Goal: Task Accomplishment & Management: Use online tool/utility

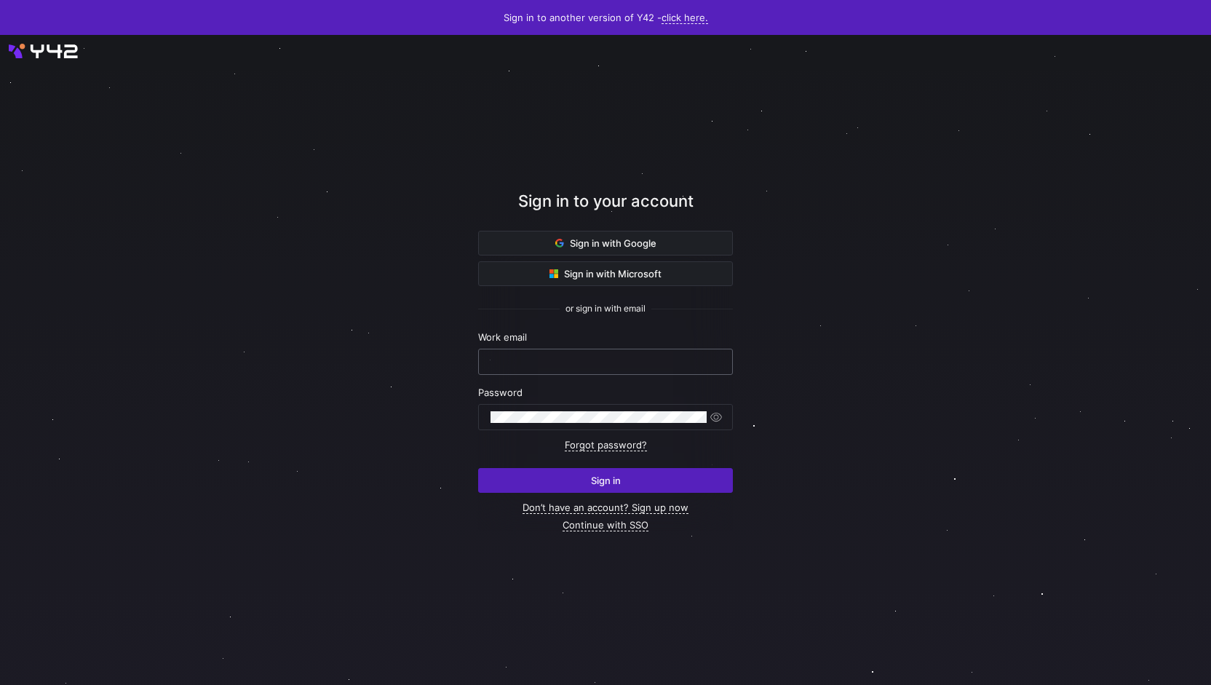
click at [547, 356] on input "text" at bounding box center [605, 362] width 230 height 12
click at [720, 363] on nordpass-icon at bounding box center [720, 361] width 0 height 12
click at [0, 684] on nordpass-autofill-portal at bounding box center [0, 685] width 0 height 0
type input "[PERSON_NAME][EMAIL_ADDRESS][PERSON_NAME][DOMAIN_NAME]"
click at [598, 482] on span "Sign in" at bounding box center [606, 480] width 30 height 12
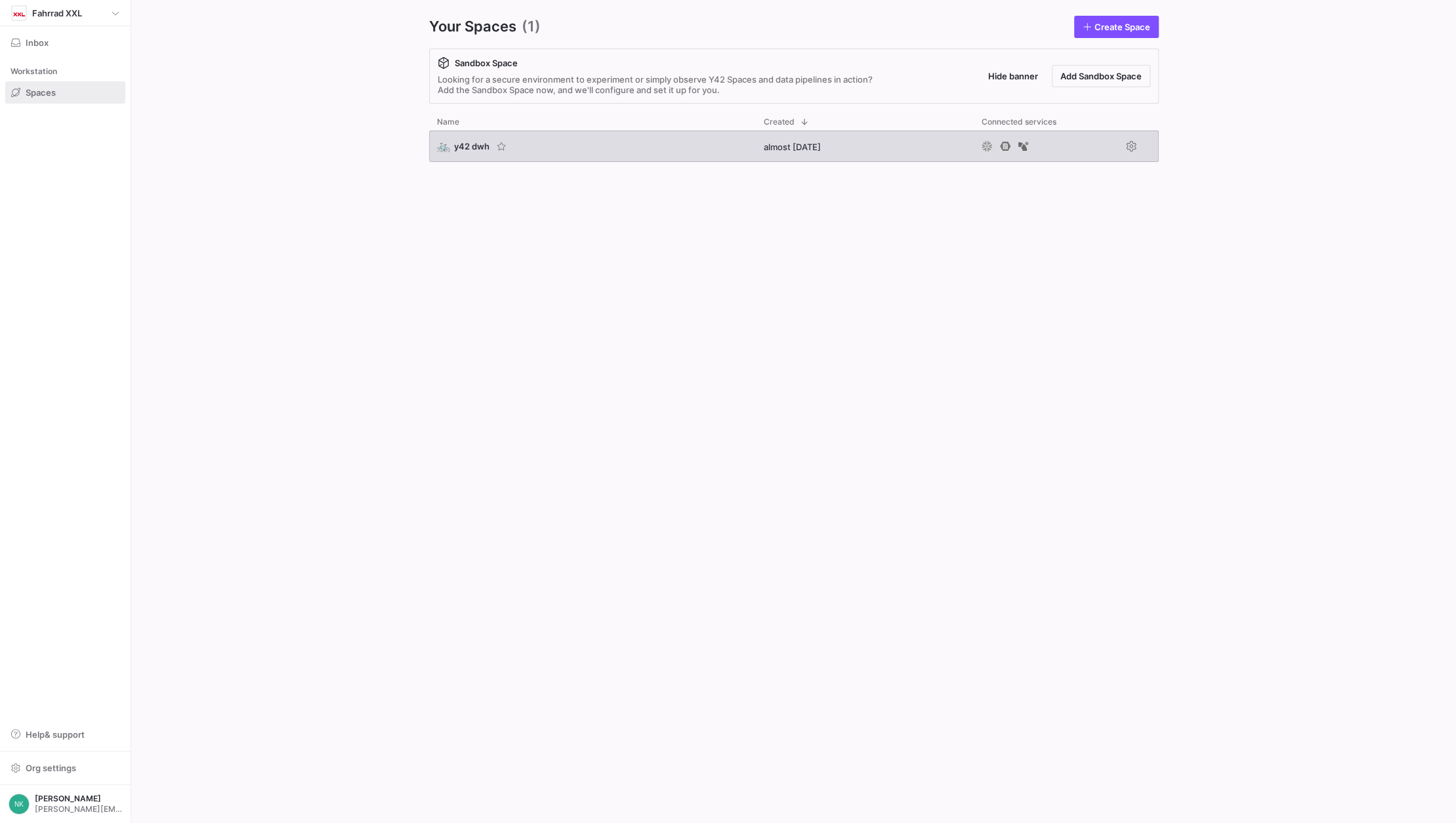
click at [472, 141] on span "y42 dwh" at bounding box center [472, 146] width 35 height 11
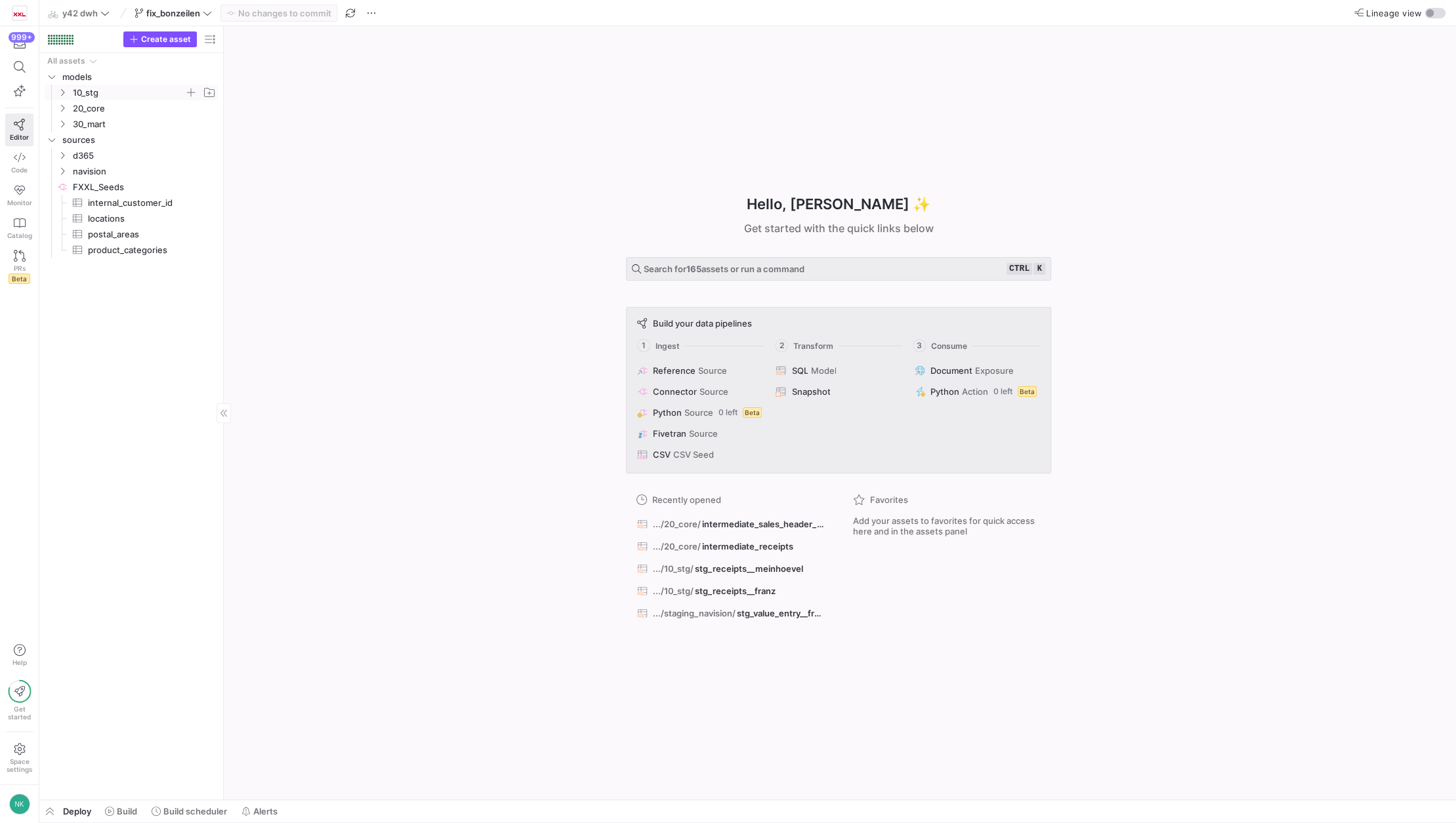
click at [64, 92] on icon "Press SPACE to select this row." at bounding box center [62, 92] width 9 height 8
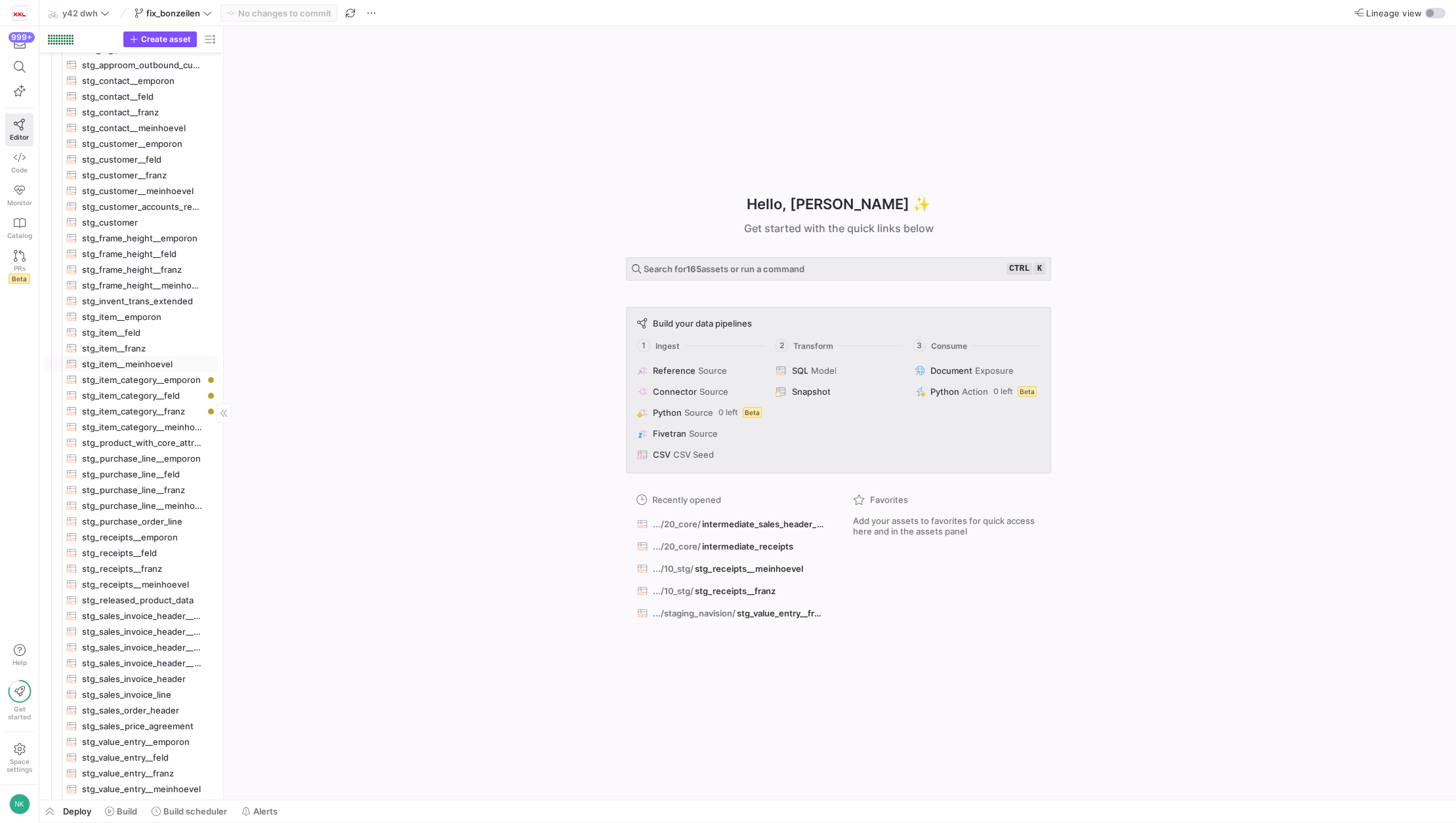
scroll to position [59, 0]
click at [145, 541] on span "stg_receipts__emporon​​​​​​​​​​" at bounding box center [142, 537] width 121 height 15
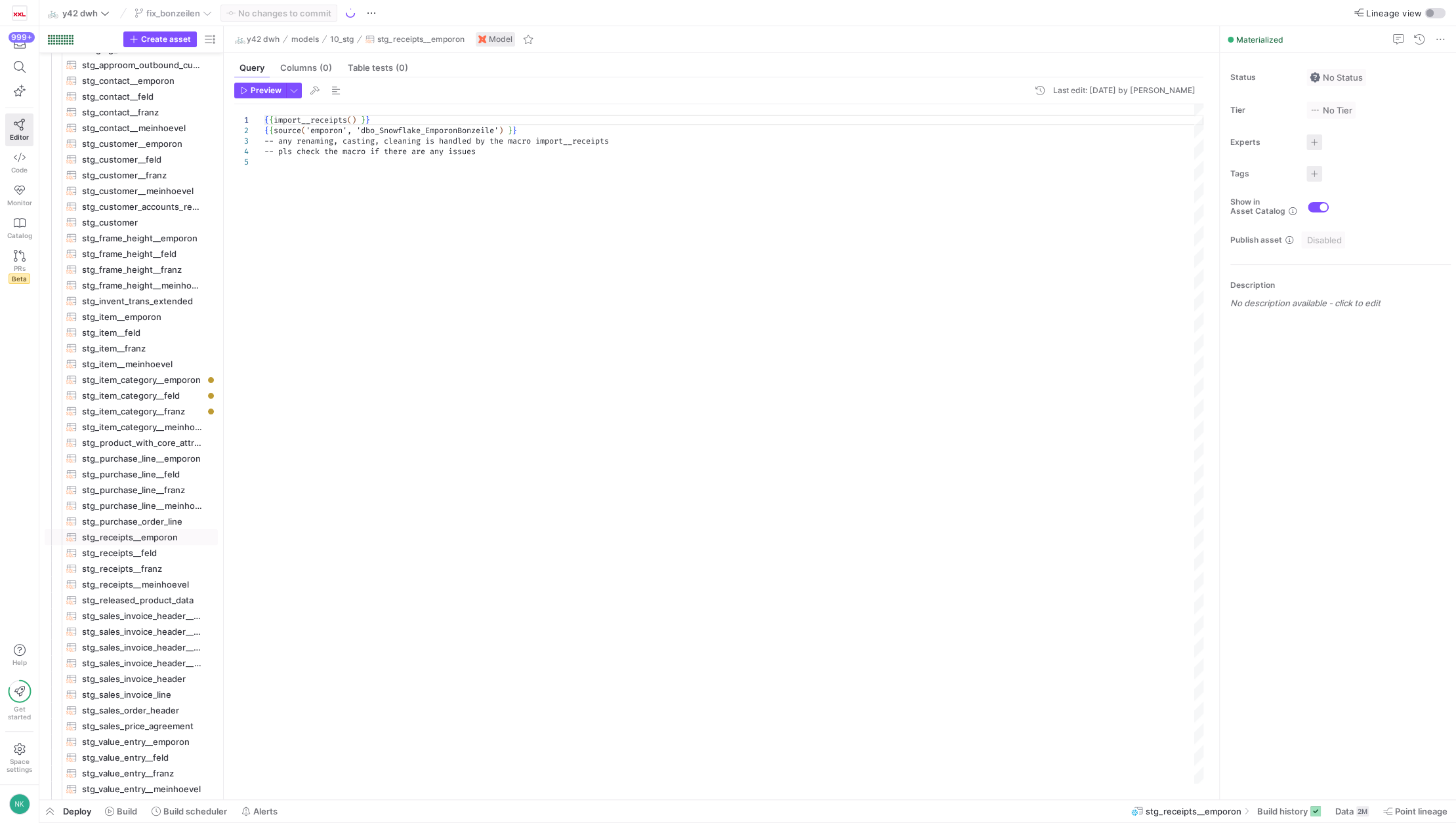
click at [263, 98] on header "Preview Last edit: Monday 10 March 2025 by Niels Klesper" at bounding box center [719, 94] width 969 height 22
click at [261, 90] on span "Preview" at bounding box center [266, 90] width 31 height 9
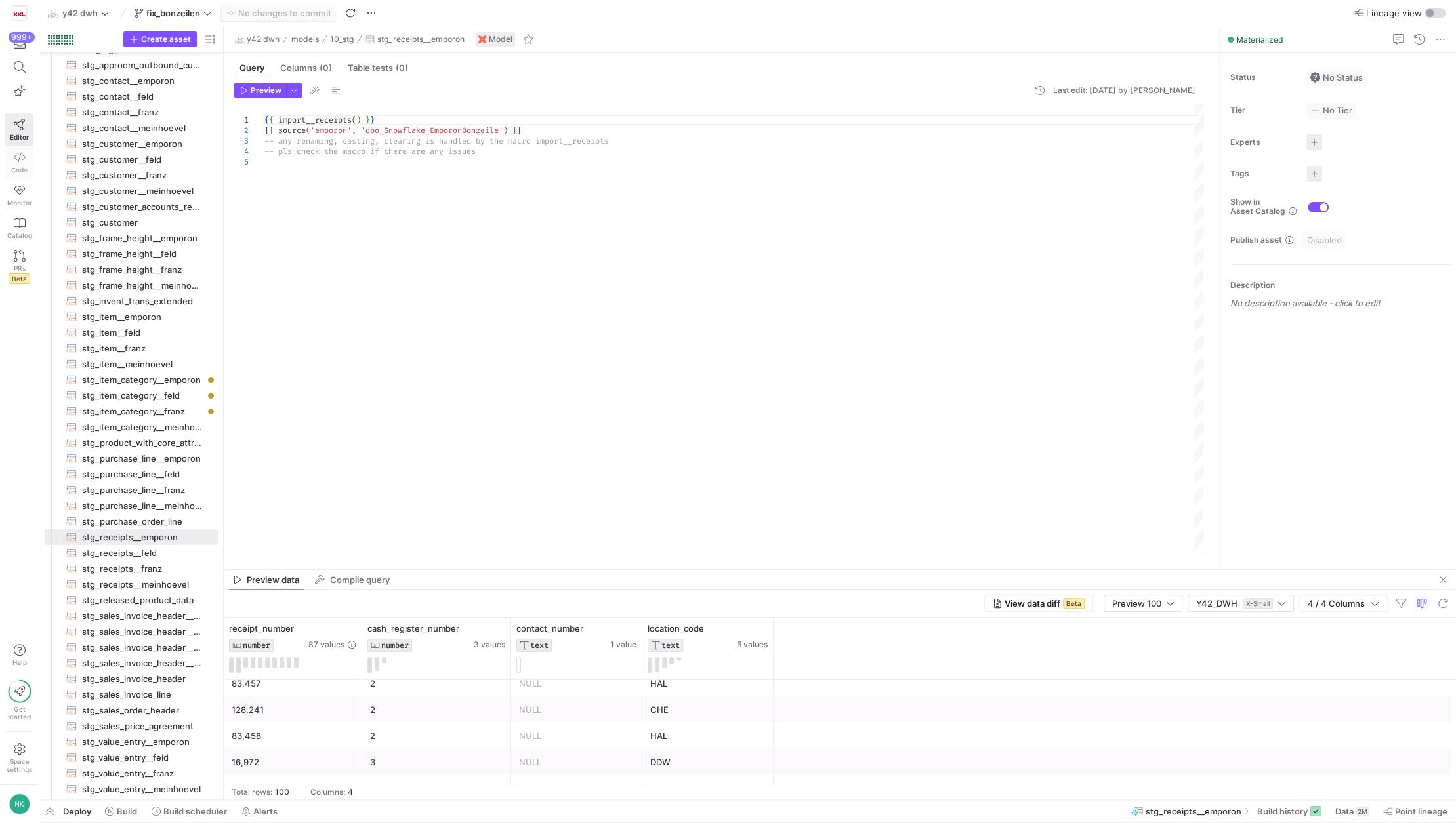
click at [14, 160] on icon at bounding box center [19, 157] width 12 height 12
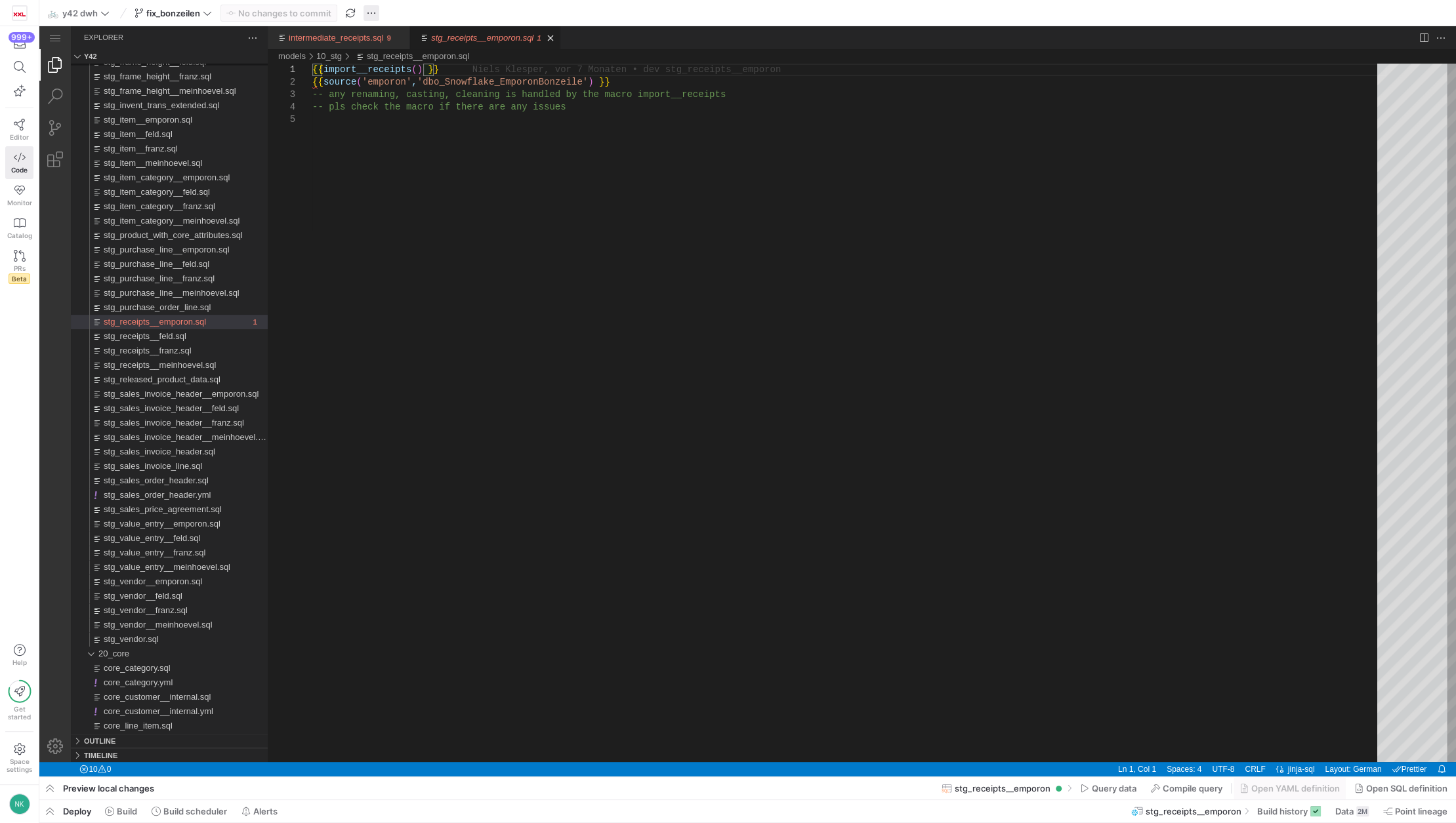
click at [376, 14] on span "button" at bounding box center [371, 13] width 15 height 15
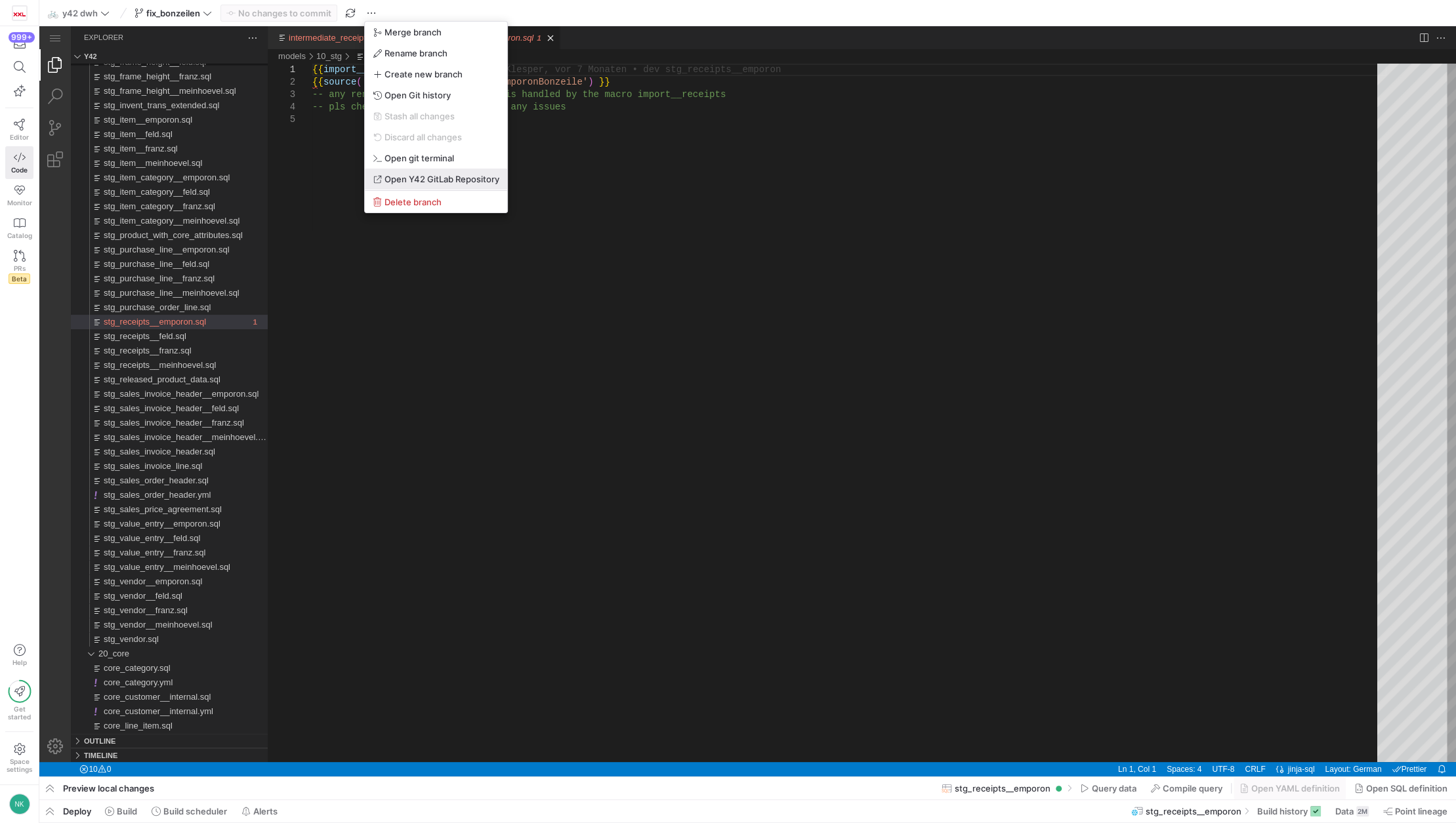
click at [430, 182] on span "Open Y42 GitLab Repository" at bounding box center [441, 179] width 114 height 11
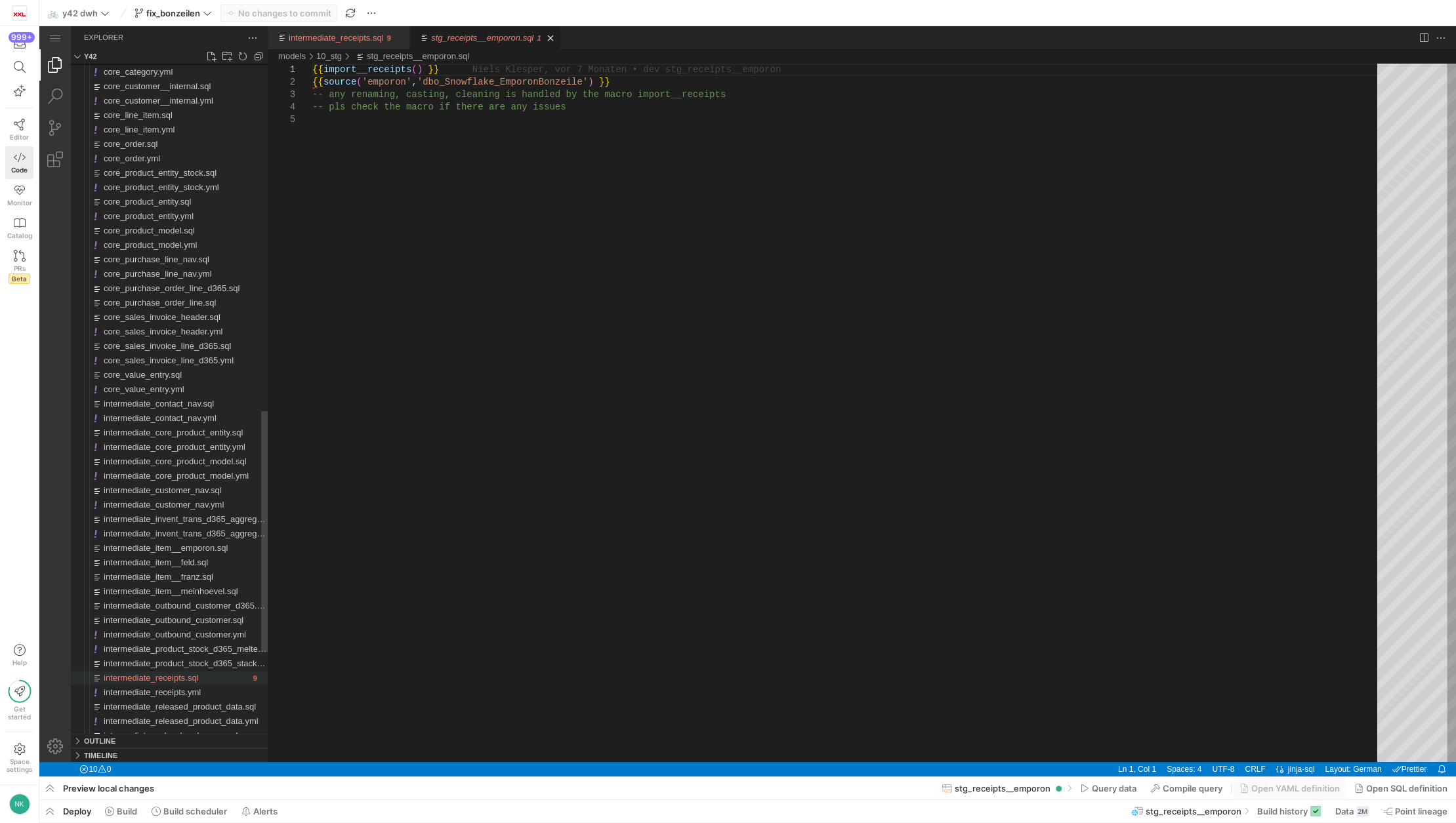
click at [136, 683] on span "intermediate_receipts.sql" at bounding box center [151, 678] width 96 height 10
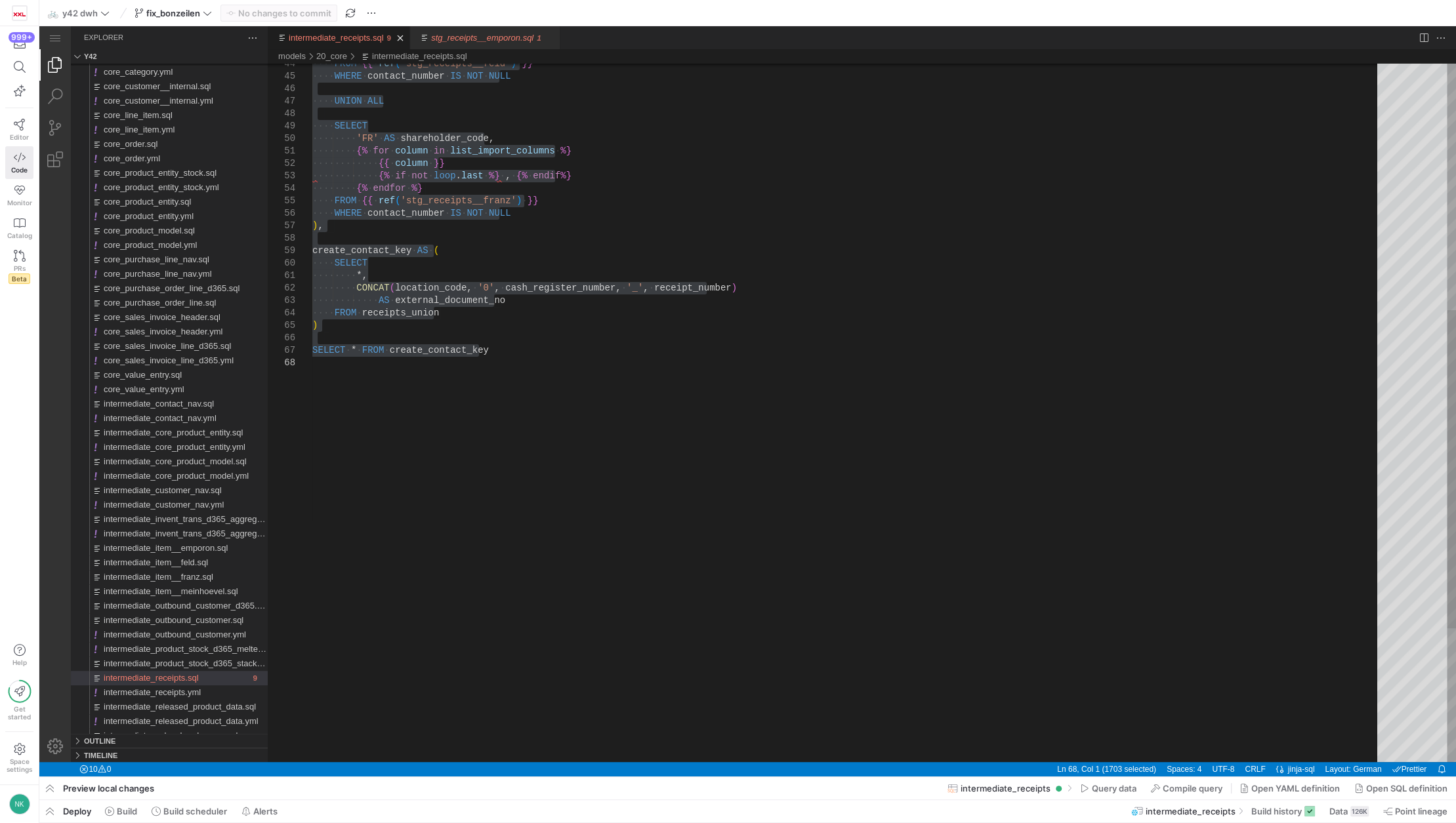
click at [487, 455] on div "·‌·‌·‌·‌ FROM ·‌ {{ ·‌ ref ( 'stg_receipts__feld' ) ·‌ }} ·‌·‌·‌·‌ WHERE ·‌ con…" at bounding box center [848, 288] width 1074 height 1533
type textarea "*, CONCAT(location_code, '0', cash_register_number, '_', receipt_number) AS ext…"
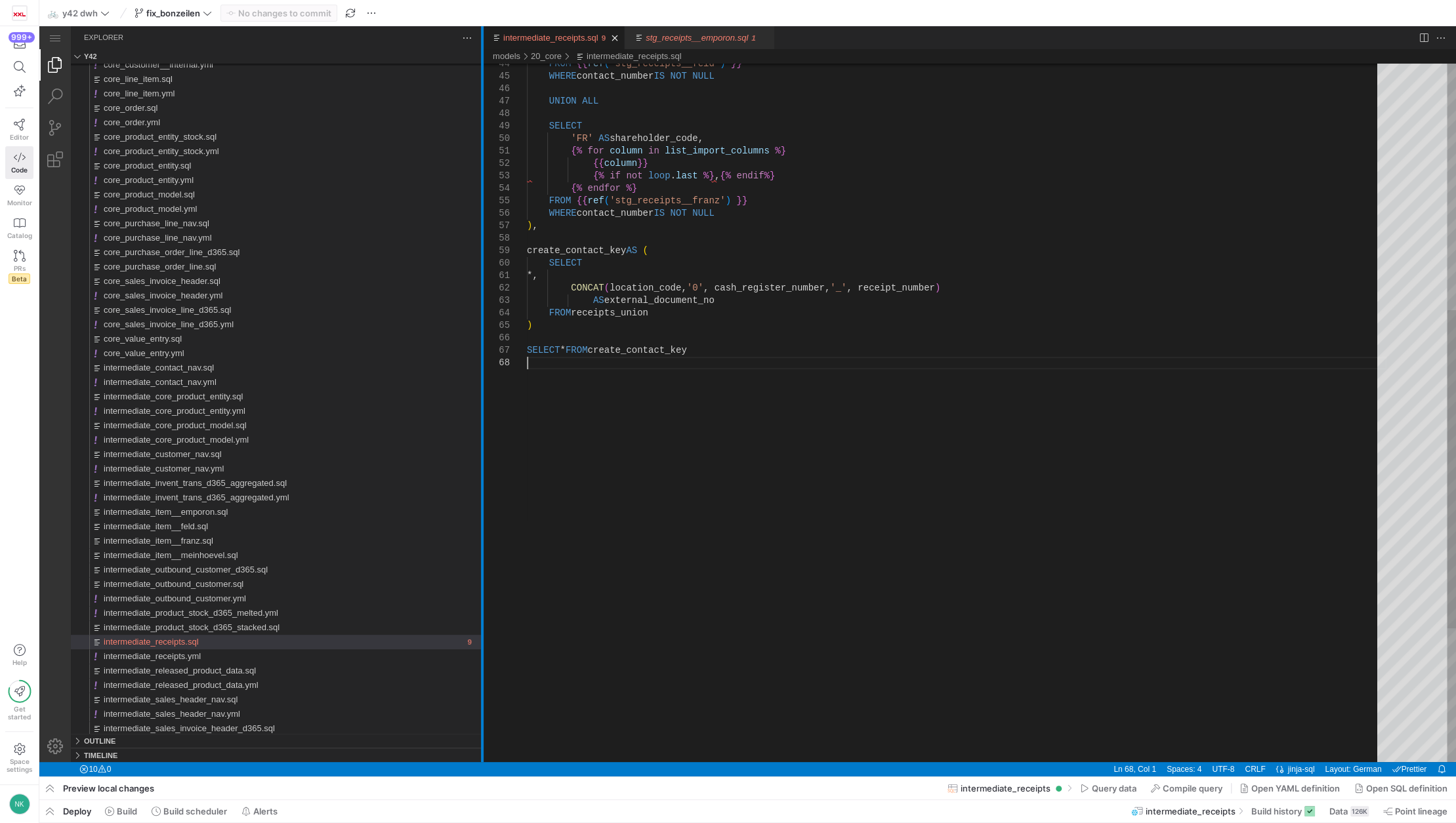
drag, startPoint x: 268, startPoint y: 433, endPoint x: 482, endPoint y: 437, distance: 214.0
click at [482, 437] on div at bounding box center [481, 394] width 3 height 736
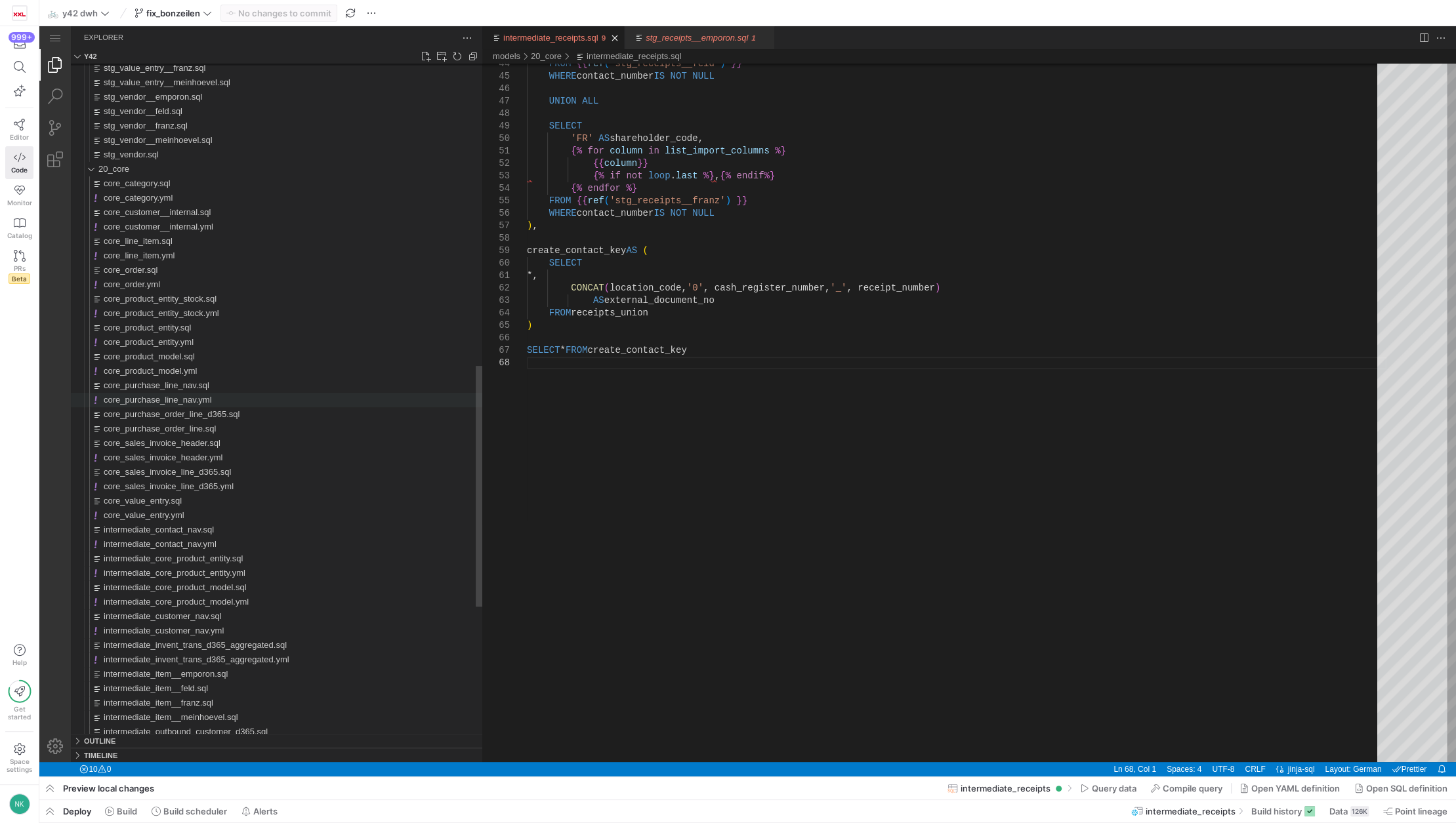
click at [179, 401] on span "core_purchase_line_nav.yml" at bounding box center [158, 399] width 108 height 10
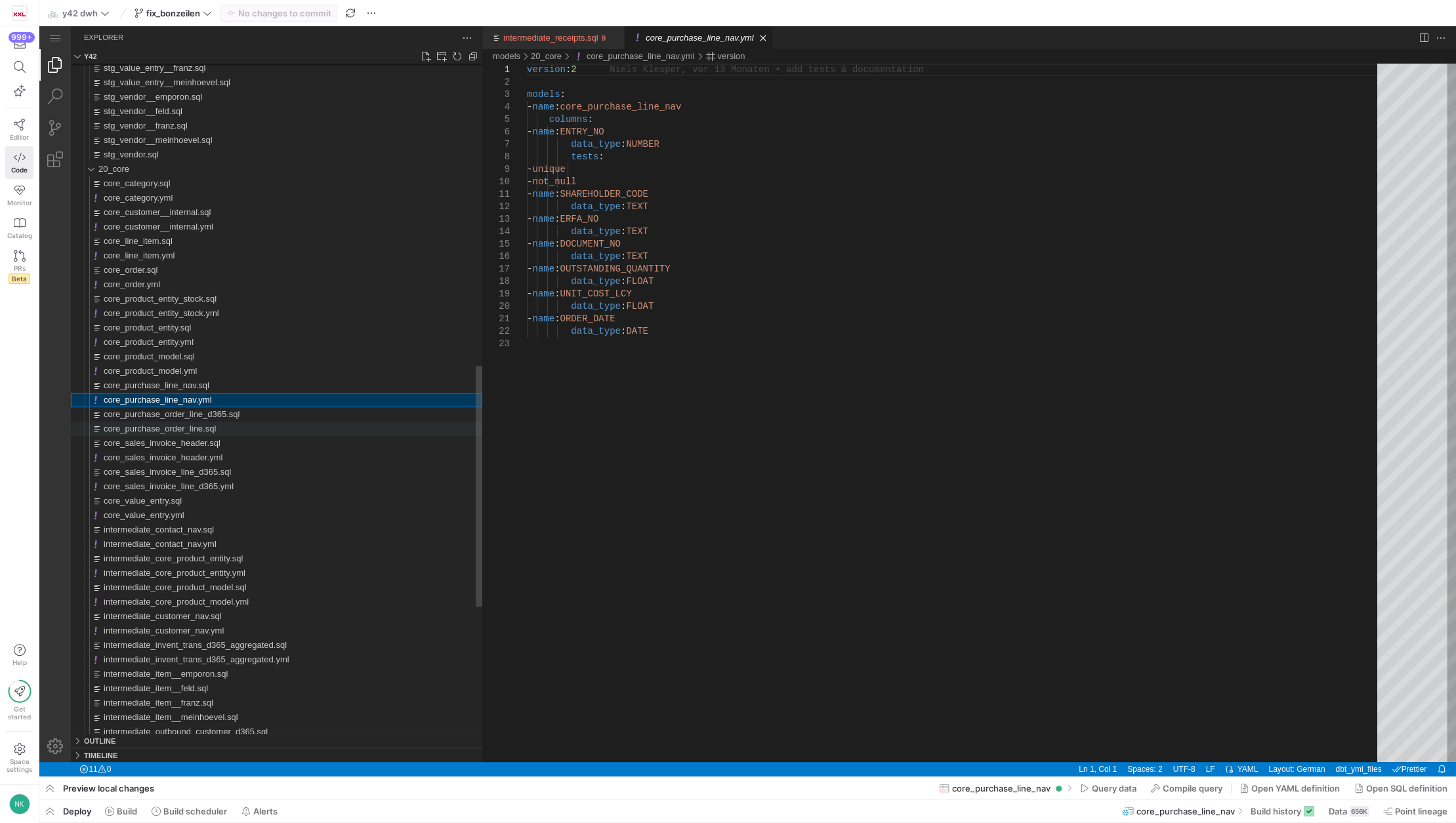
click at [183, 424] on span "core_purchase_order_line.sql" at bounding box center [160, 428] width 112 height 10
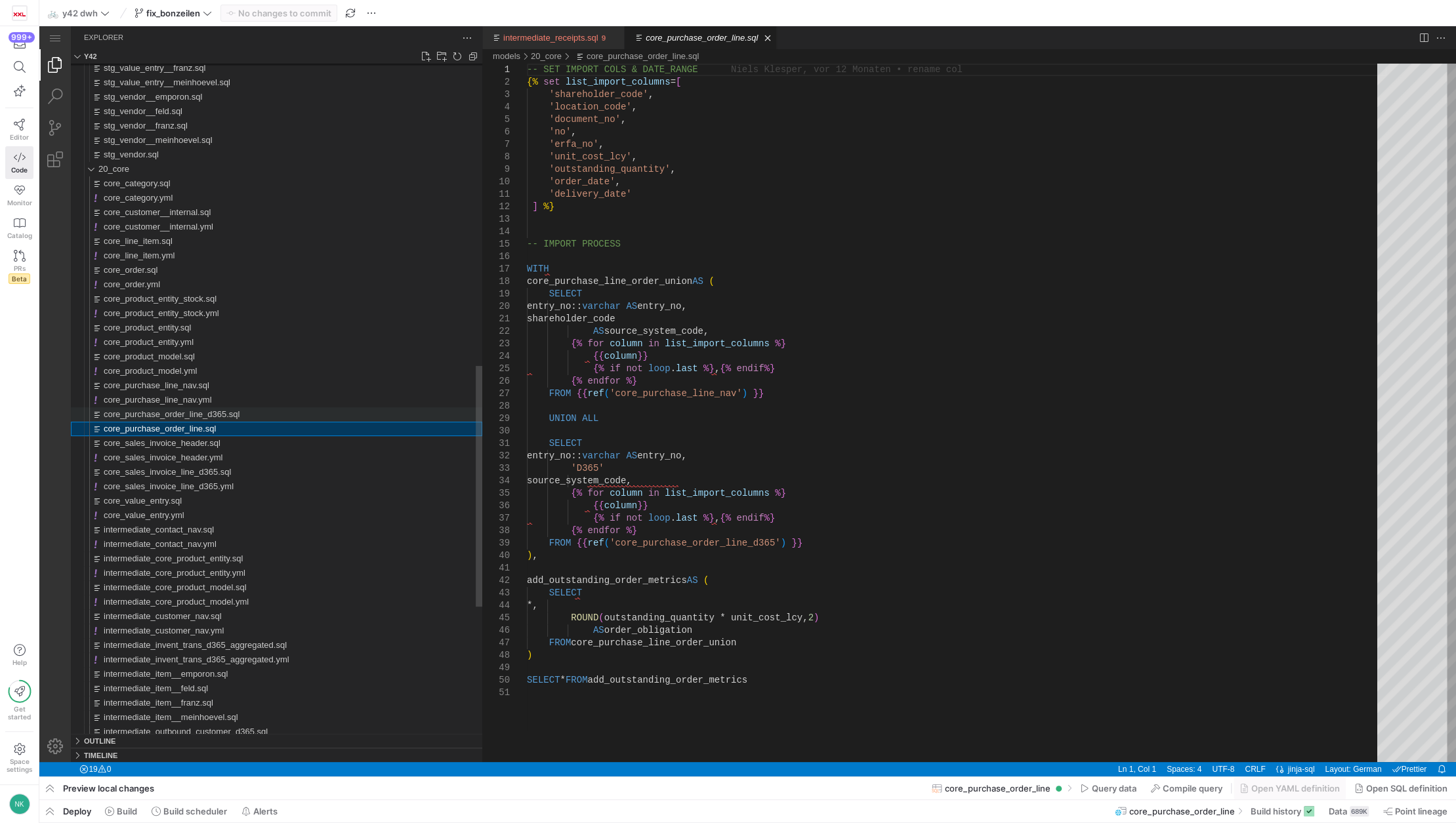
click at [183, 416] on span "core_purchase_order_line_d365.sql" at bounding box center [171, 414] width 136 height 10
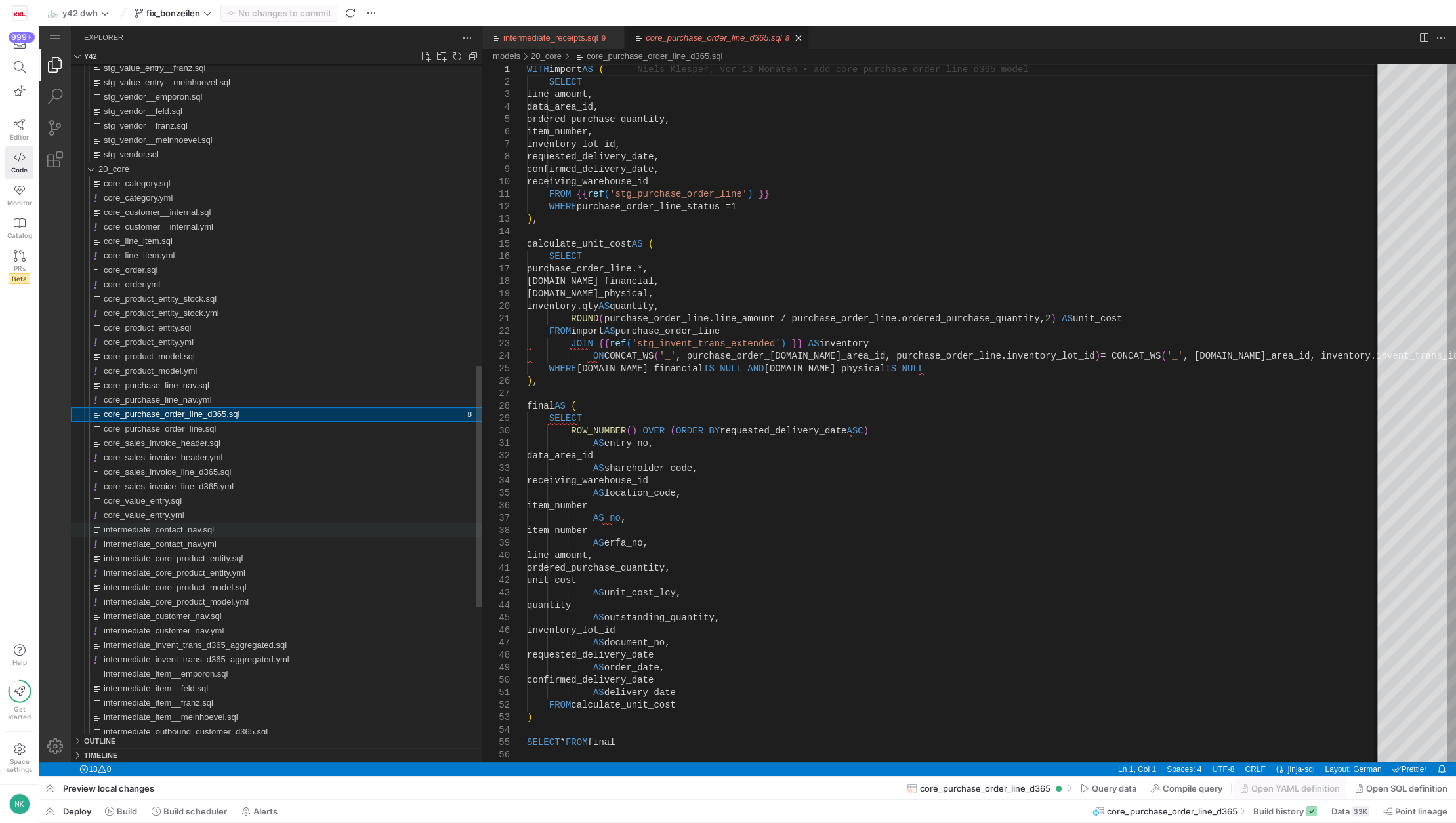
click at [185, 532] on span "intermediate_contact_nav.sql" at bounding box center [159, 529] width 110 height 10
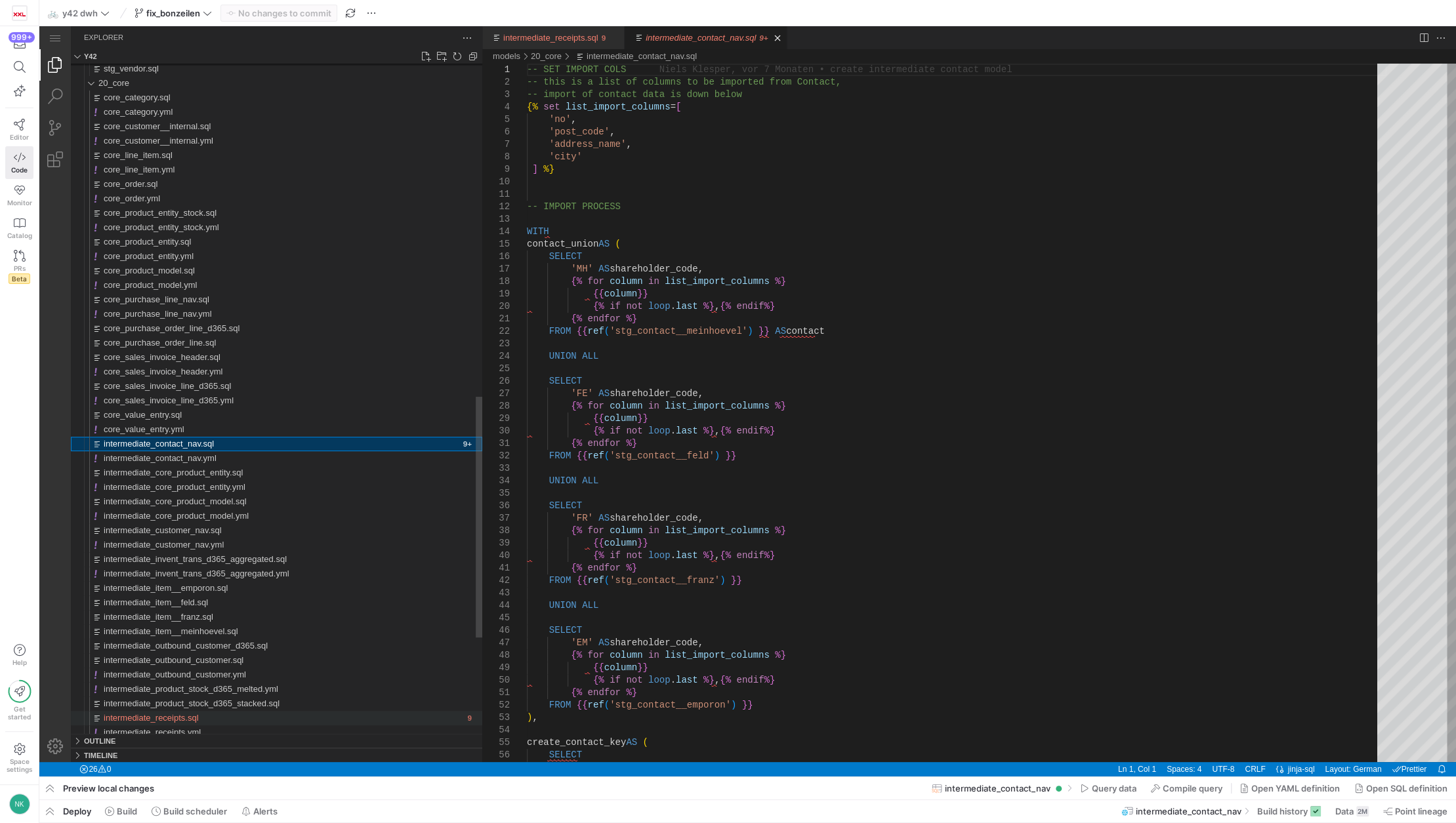
click at [175, 719] on span "intermediate_receipts.sql" at bounding box center [151, 718] width 96 height 10
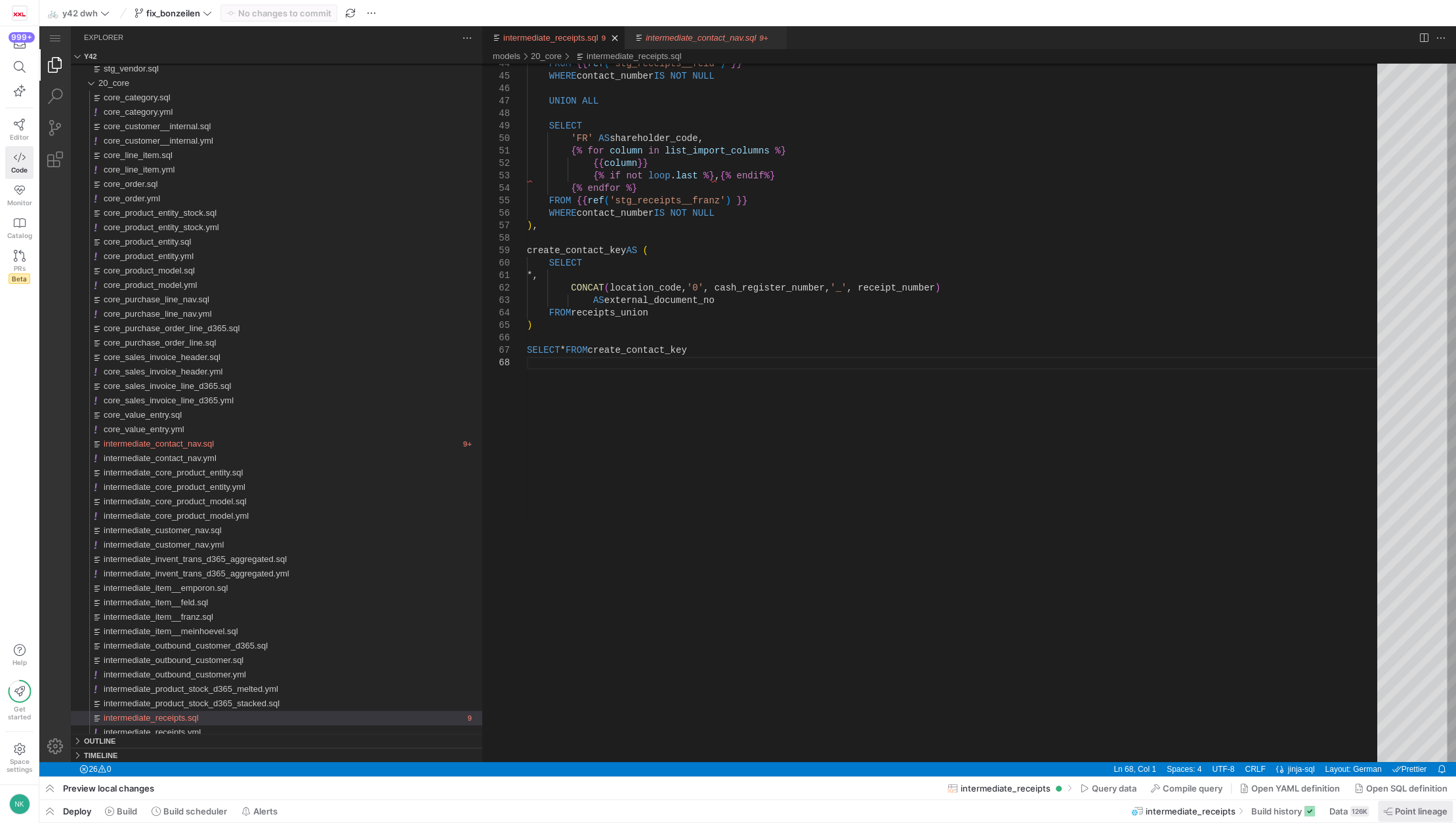
click at [1411, 809] on span "Point lineage" at bounding box center [1421, 811] width 52 height 11
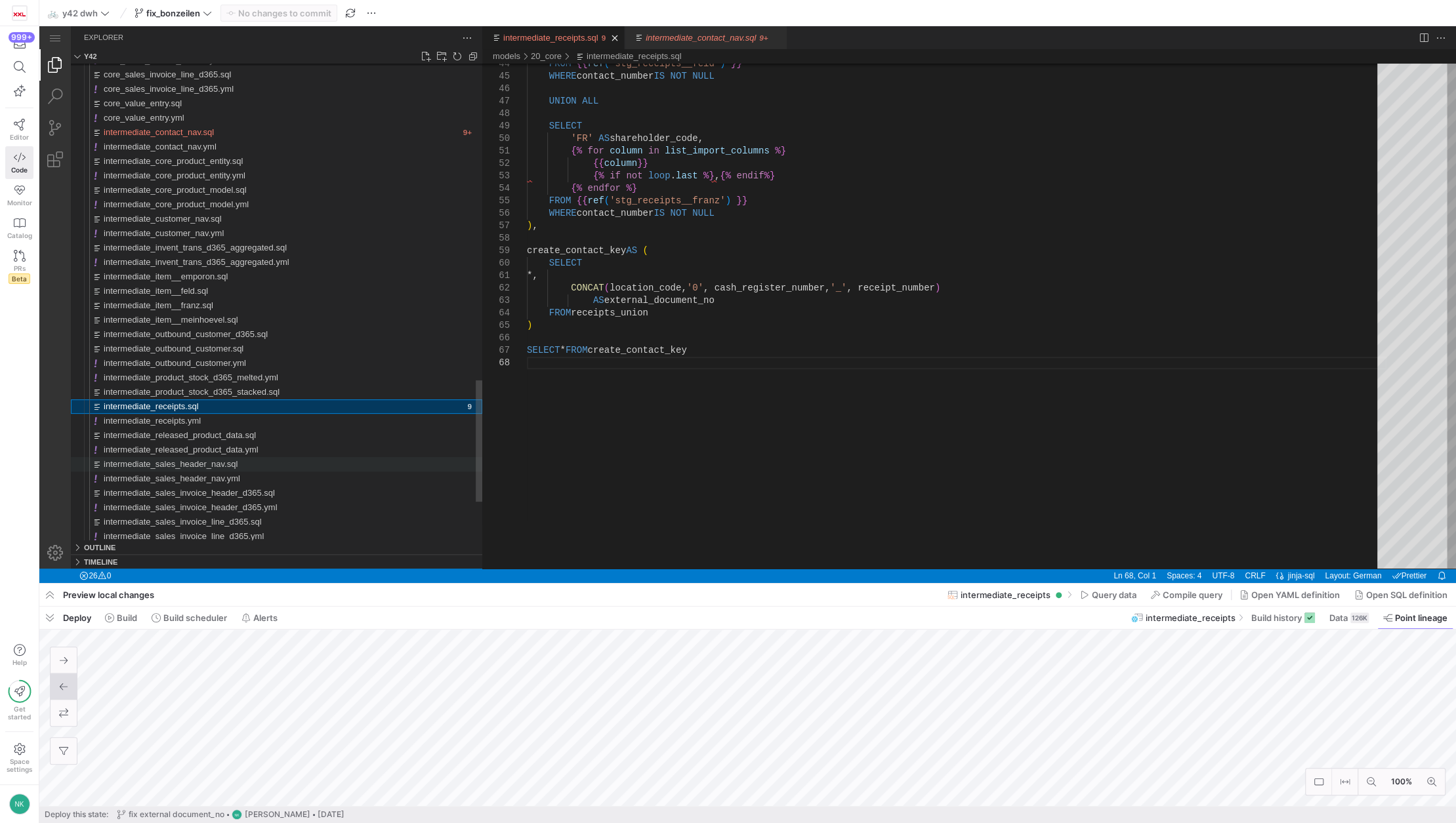
click at [206, 466] on span "intermediate_sales_header_nav.sql" at bounding box center [170, 463] width 133 height 10
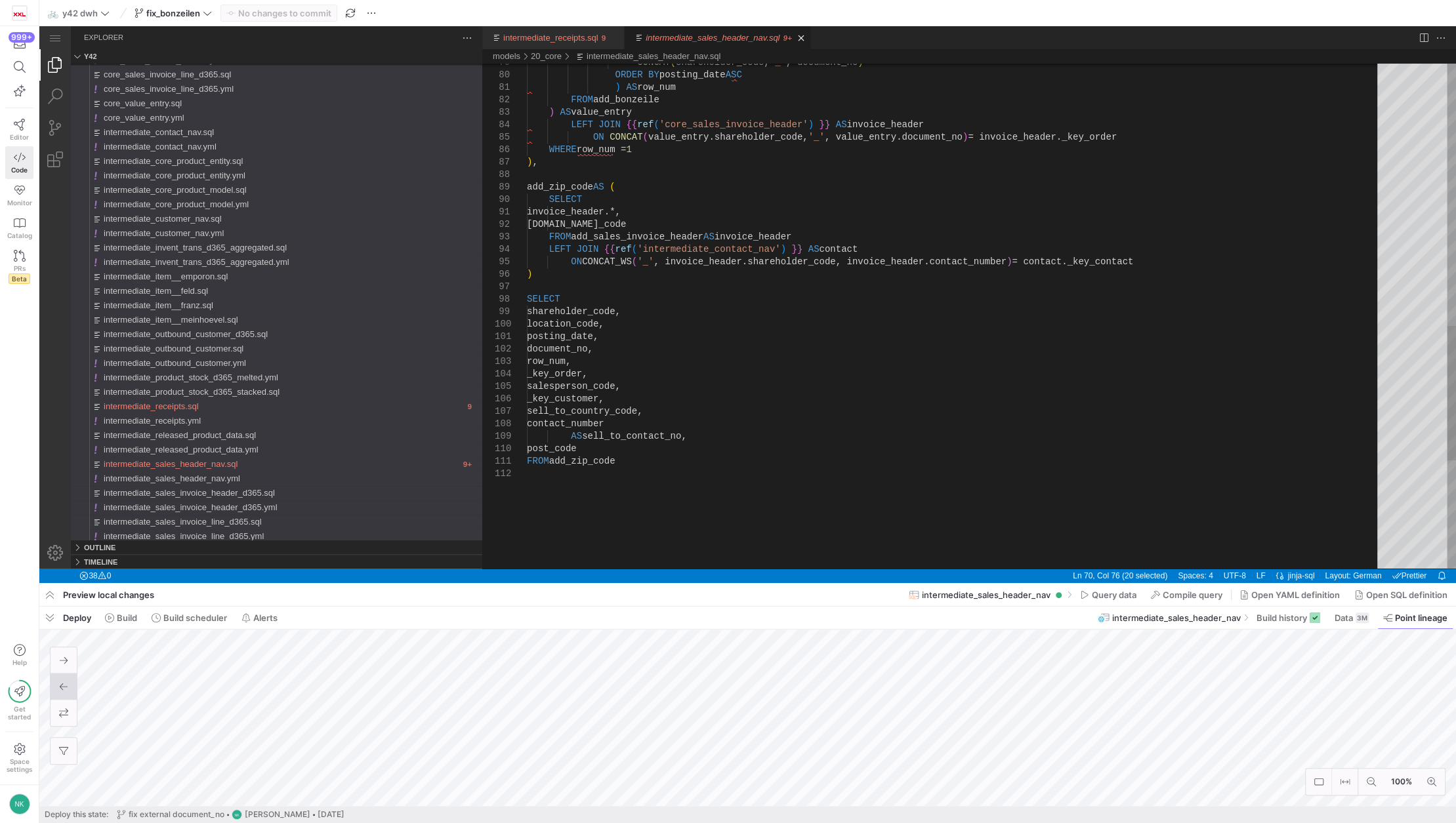
type textarea "posting_date, document_no, row_num, _key_order, salesperson_code, _key_customer…"
click at [678, 443] on div "CONCAT ( shareholder_code, '_' , document_no ) ORDER BY posting_date ASC ) AS r…" at bounding box center [956, 28] width 859 height 1888
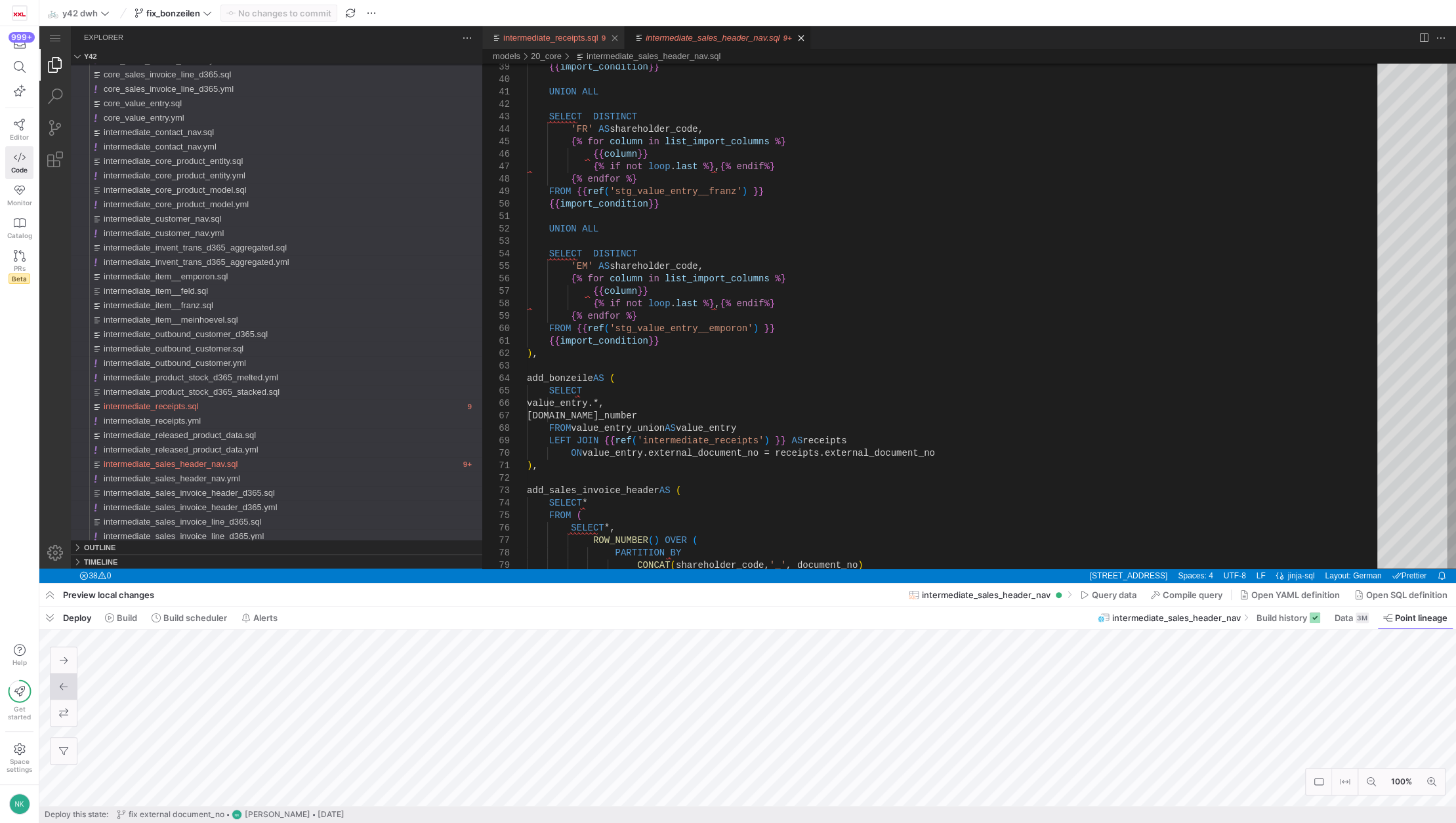
click at [576, 38] on link "intermediate_receipts.sql" at bounding box center [551, 37] width 96 height 10
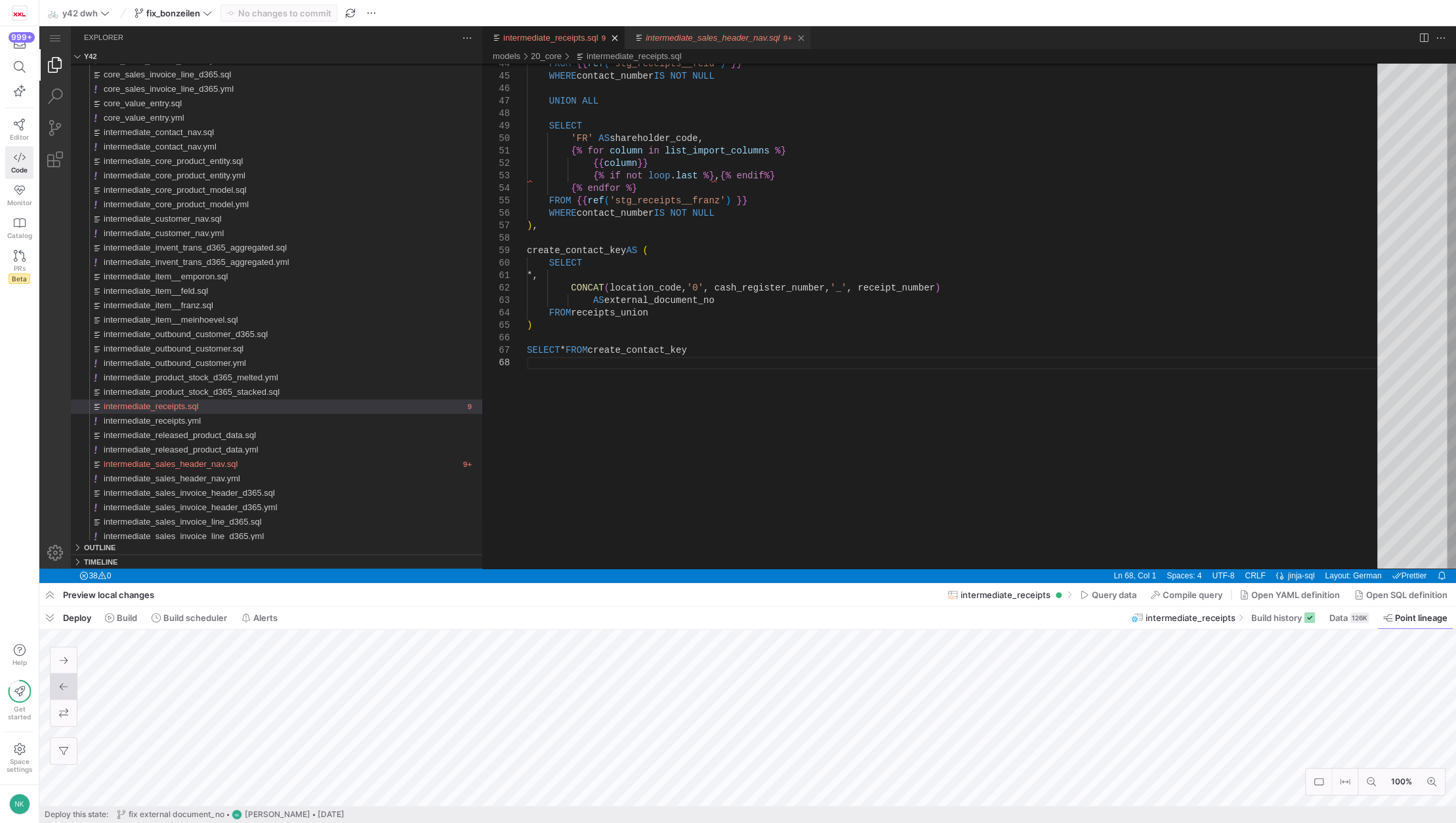
click at [665, 37] on link "intermediate_sales_header_nav.sql" at bounding box center [712, 37] width 133 height 10
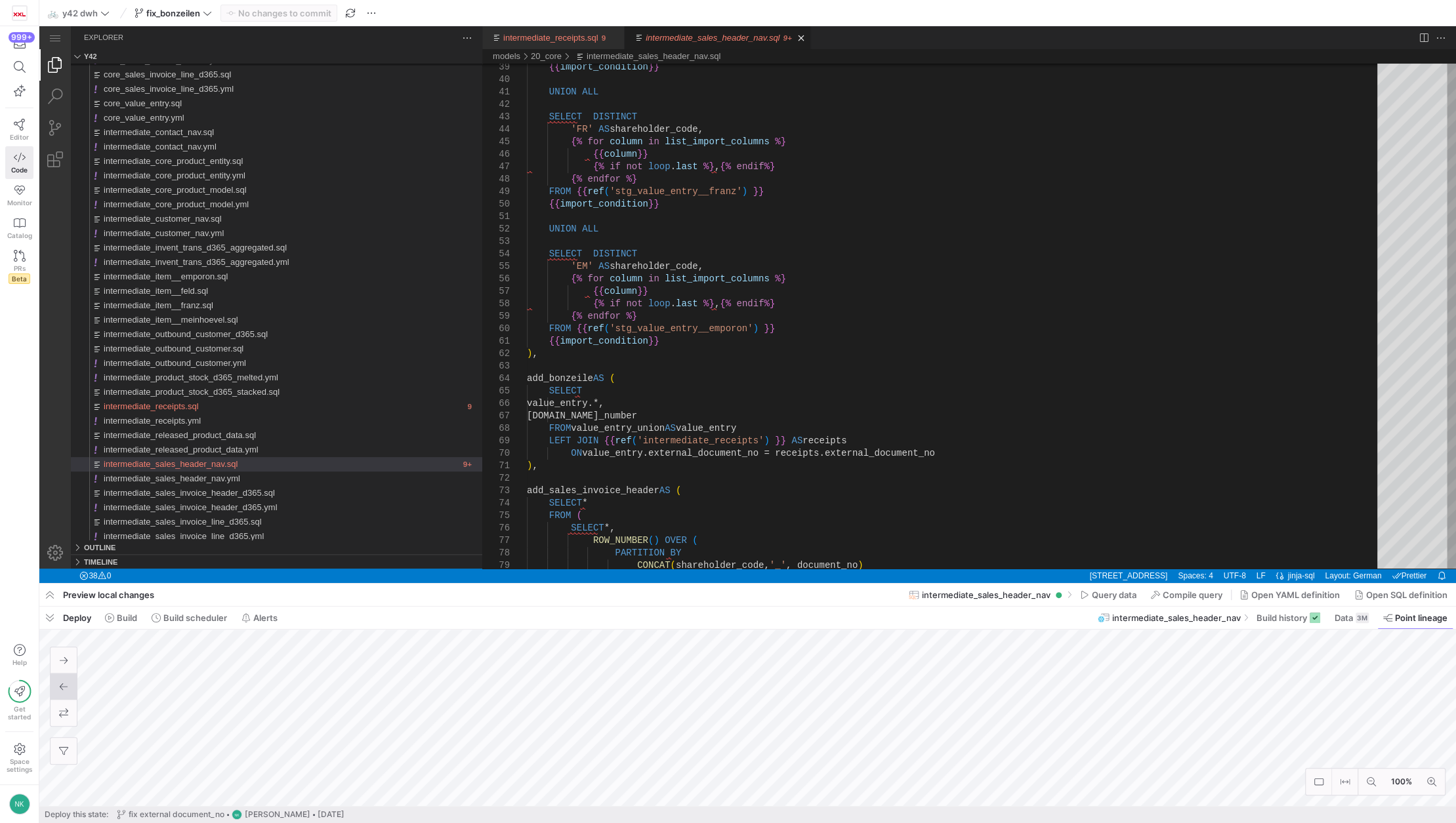
scroll to position [0, 64]
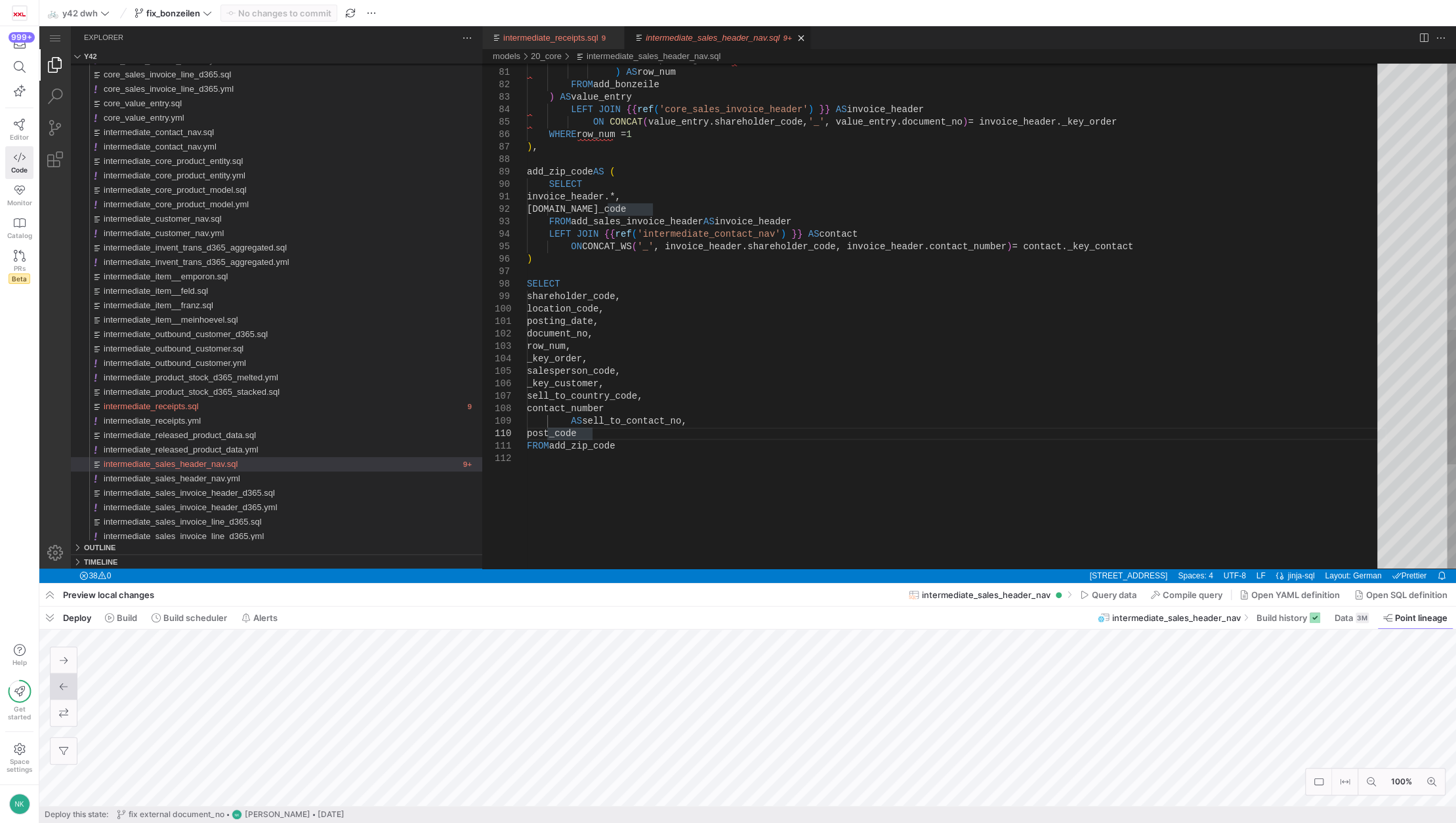
click at [666, 464] on div "ORDER BY posting_date ASC ) AS row_num FROM add_bonzeile ) AS value_entry LEFT …" at bounding box center [956, 13] width 859 height 1888
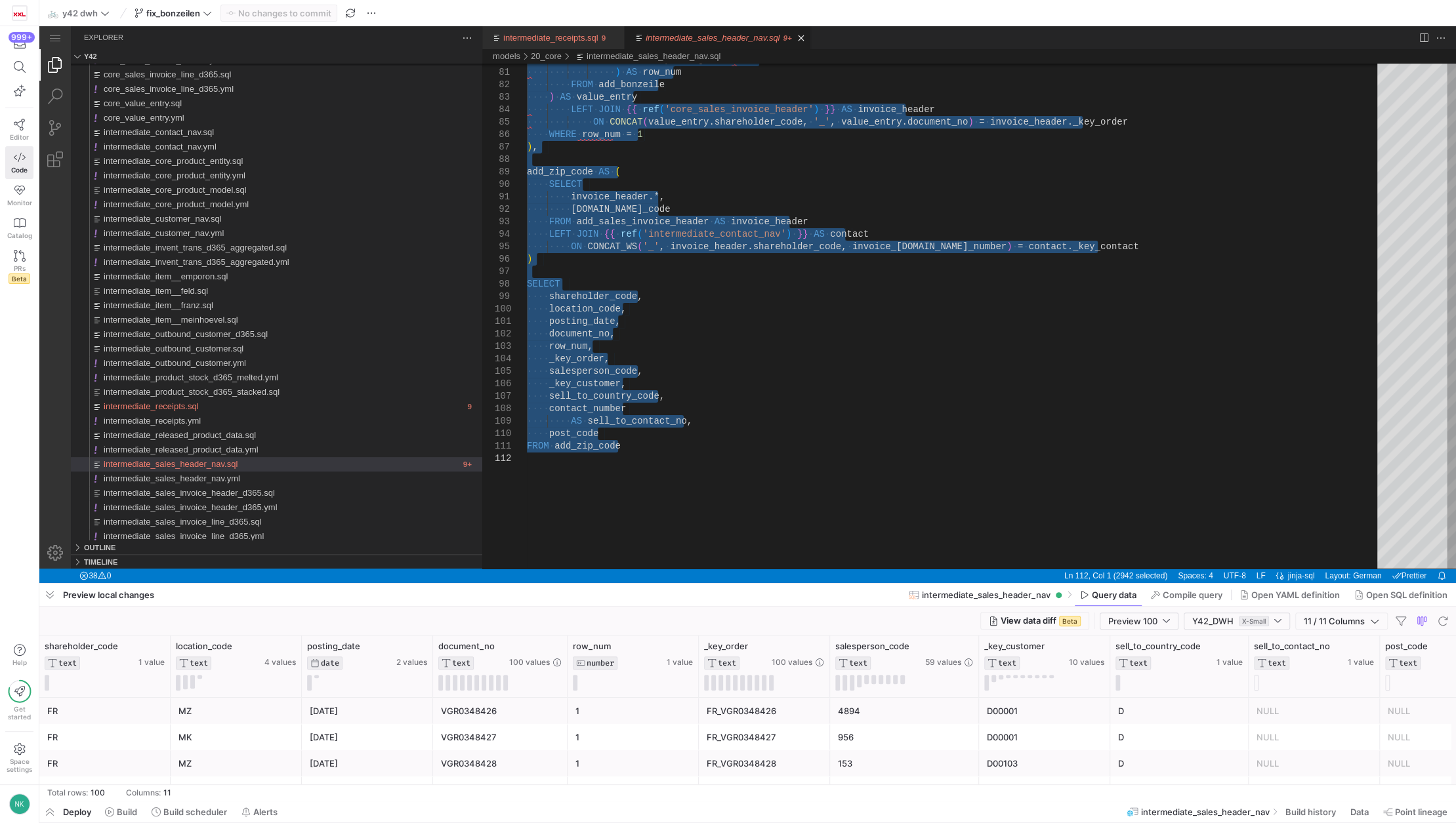
scroll to position [0, 60]
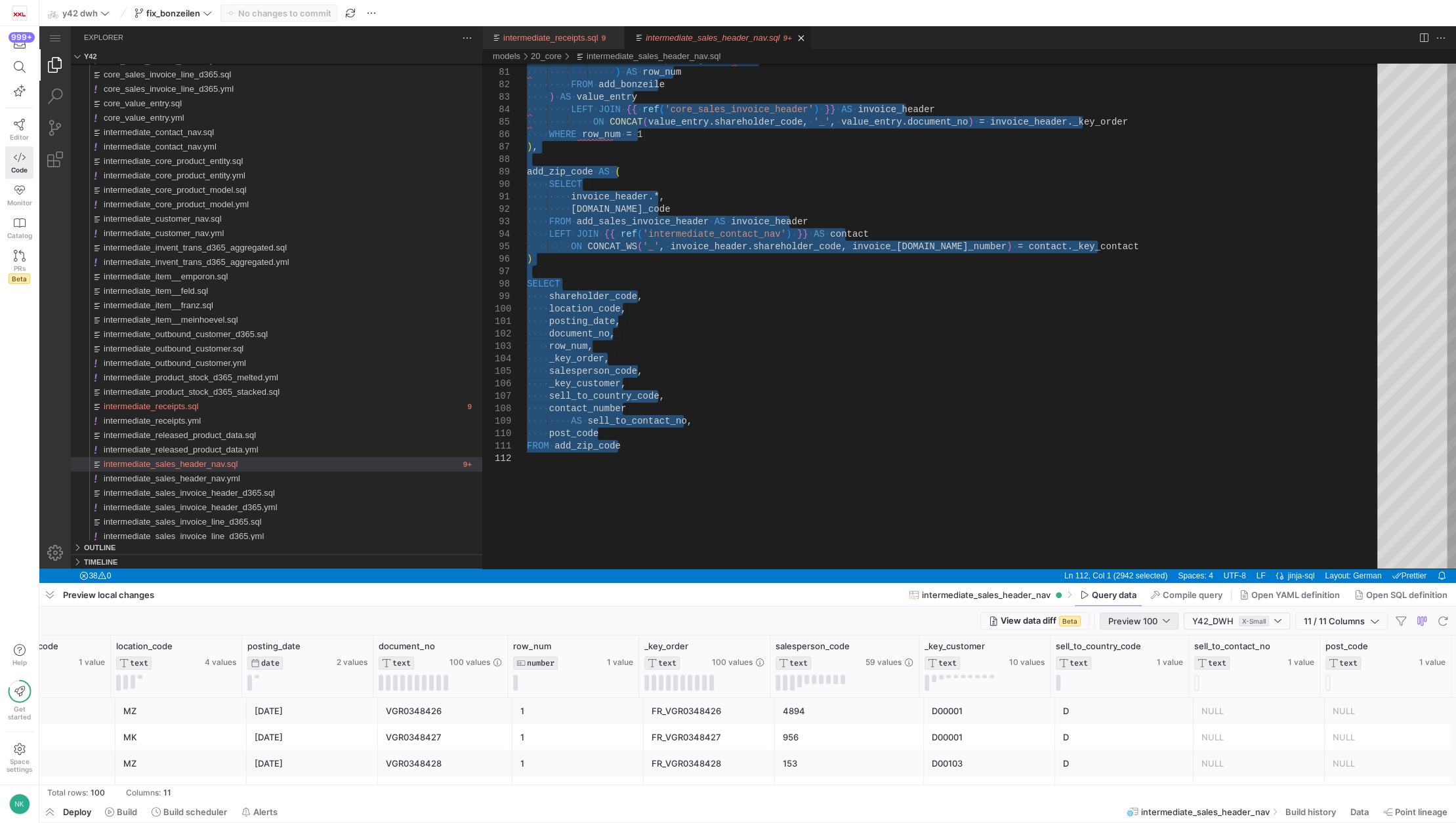
click at [1165, 619] on div at bounding box center [1167, 621] width 7 height 11
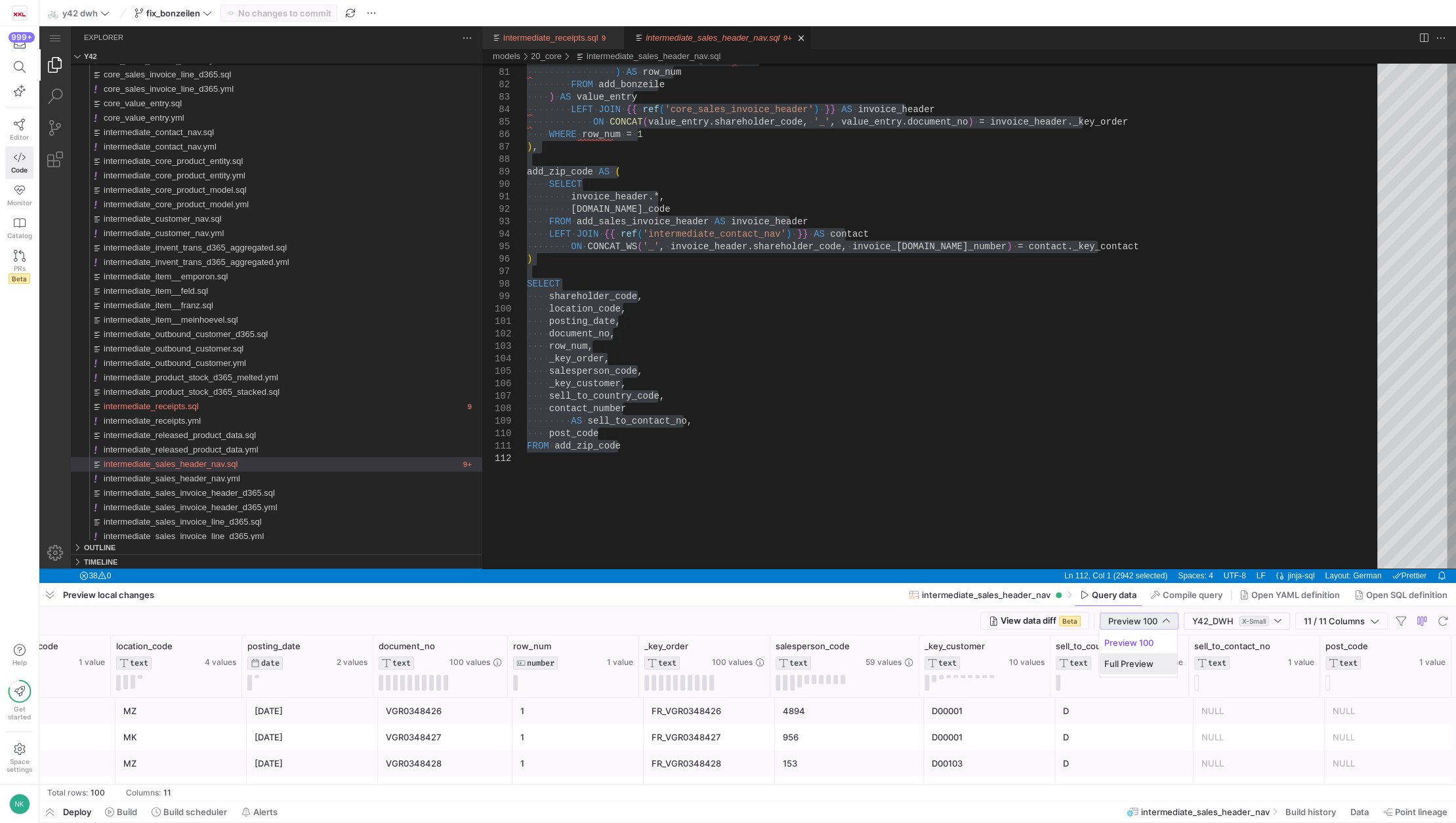
click at [1149, 659] on span "Full Preview" at bounding box center [1138, 664] width 68 height 11
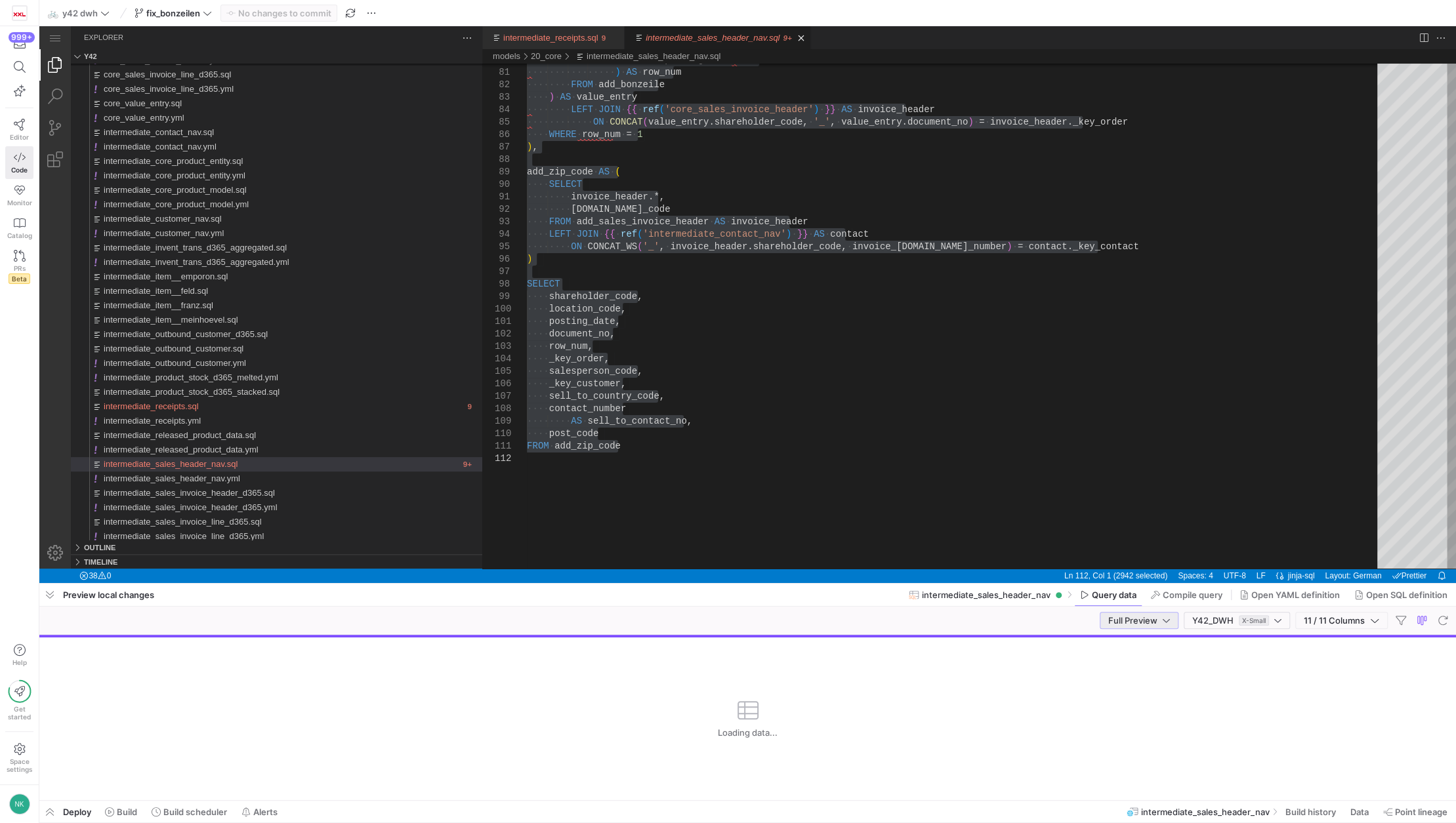
click at [1348, 631] on div "Full Preview Y42_DWH X-Small 11 / 11 Columns" at bounding box center [747, 620] width 1416 height 28
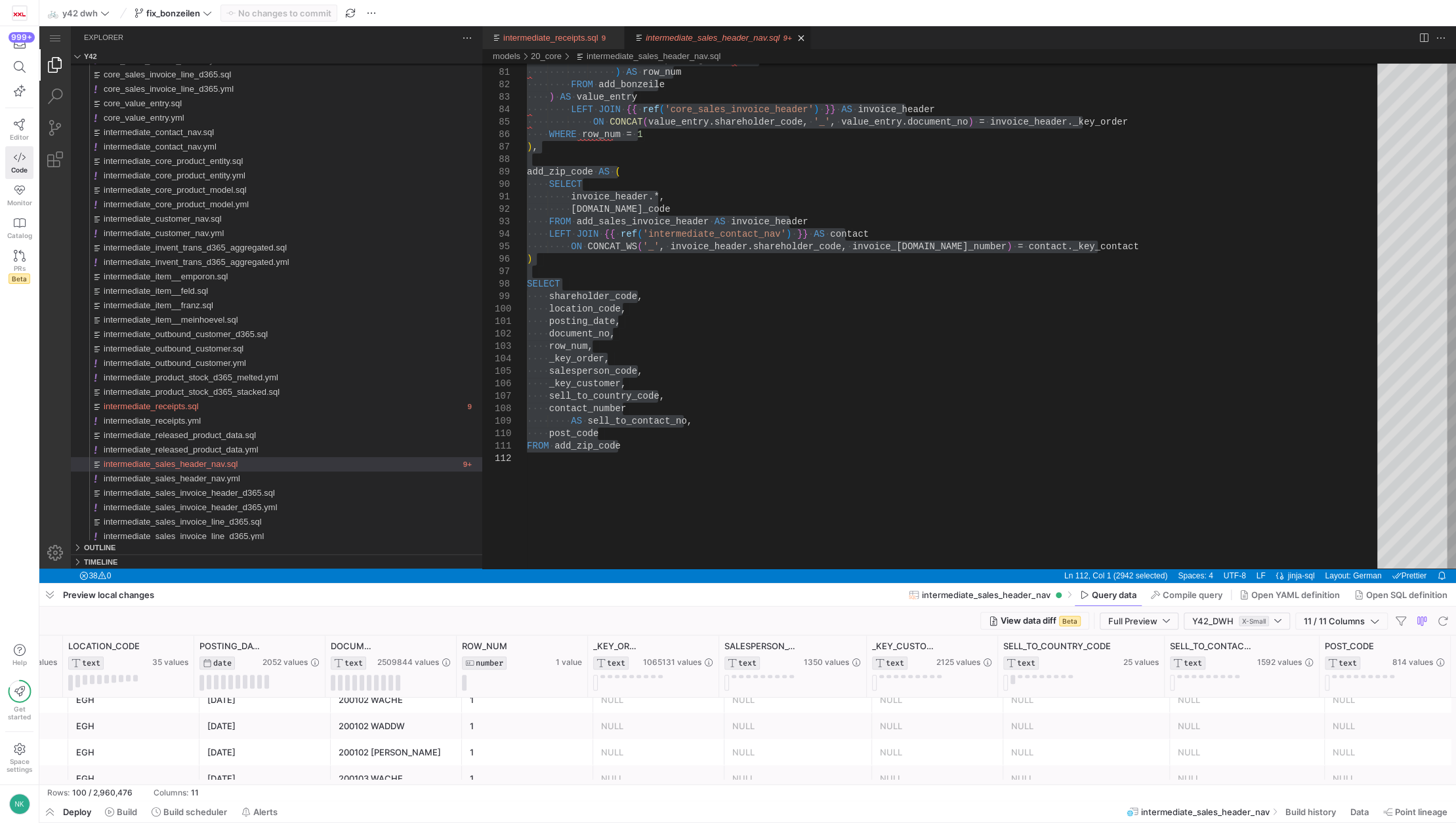
scroll to position [96, 0]
click at [686, 489] on div "·‌·‌·‌·‌·‌·‌·‌·‌·‌·‌·‌·‌·‌·‌·‌·‌ ORDER ·‌ BY ·‌ posting_date ·‌ ASC ·‌·‌·‌·‌ ·‌…" at bounding box center [956, 13] width 859 height 1888
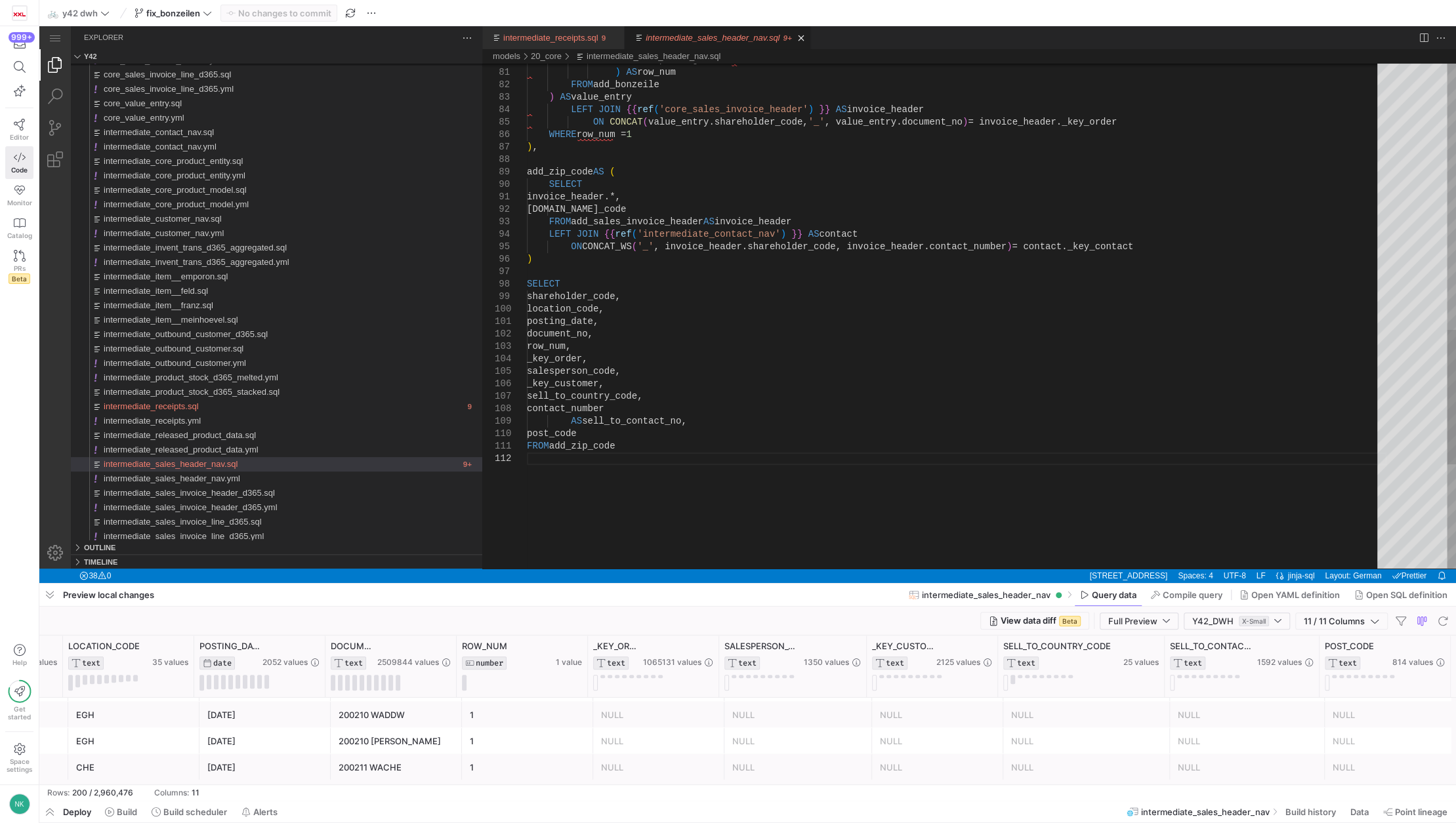
click at [668, 444] on div "ORDER BY posting_date ASC ) AS row_num FROM add_bonzeile ) AS value_entry LEFT …" at bounding box center [956, 13] width 859 height 1888
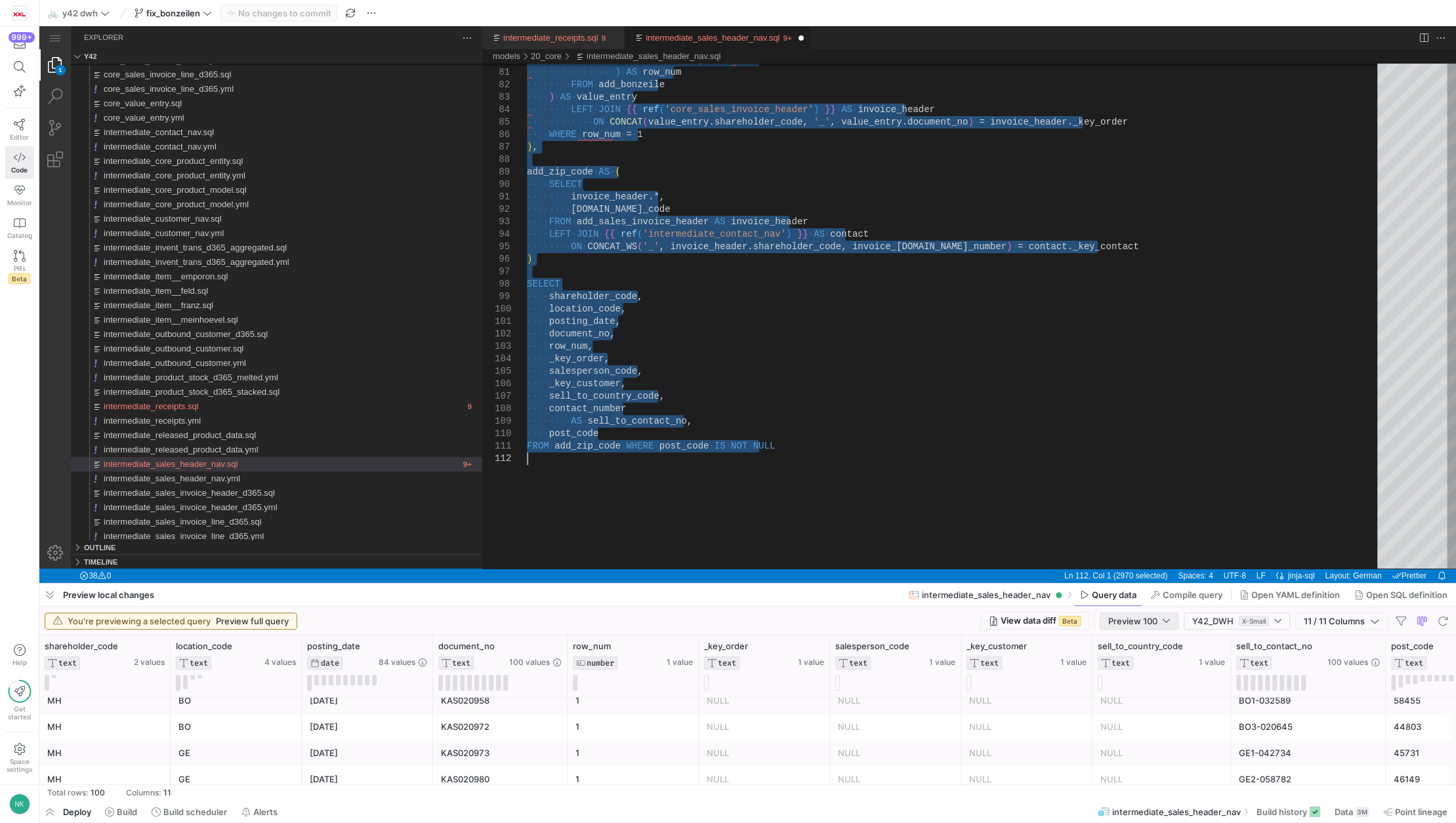
click at [1165, 621] on div at bounding box center [1167, 621] width 7 height 11
click at [1143, 659] on span "Full Preview" at bounding box center [1138, 664] width 68 height 11
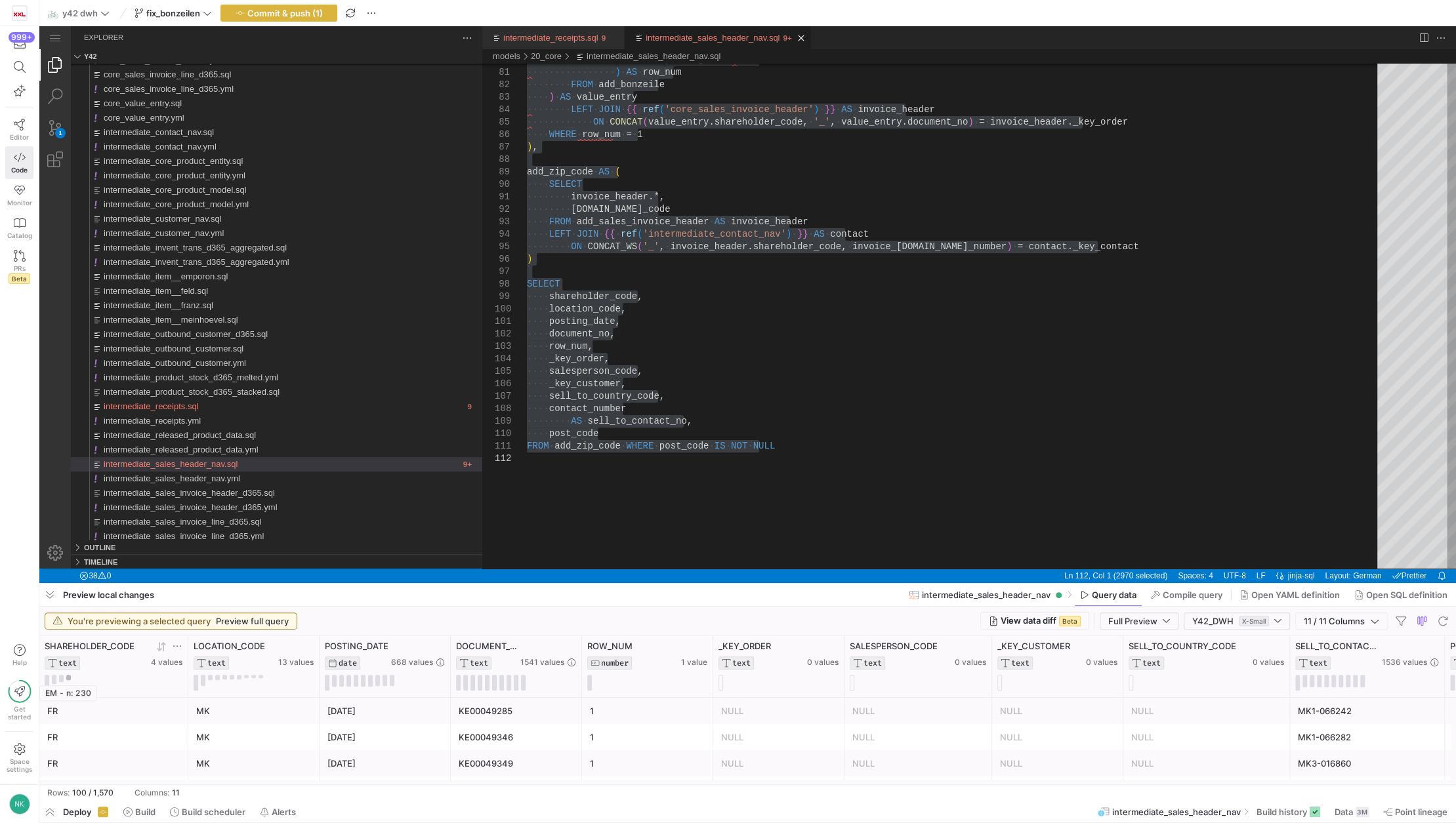
click at [69, 685] on div "EM - n: 230" at bounding box center [69, 692] width 58 height 15
click at [69, 678] on button at bounding box center [69, 678] width 5 height 5
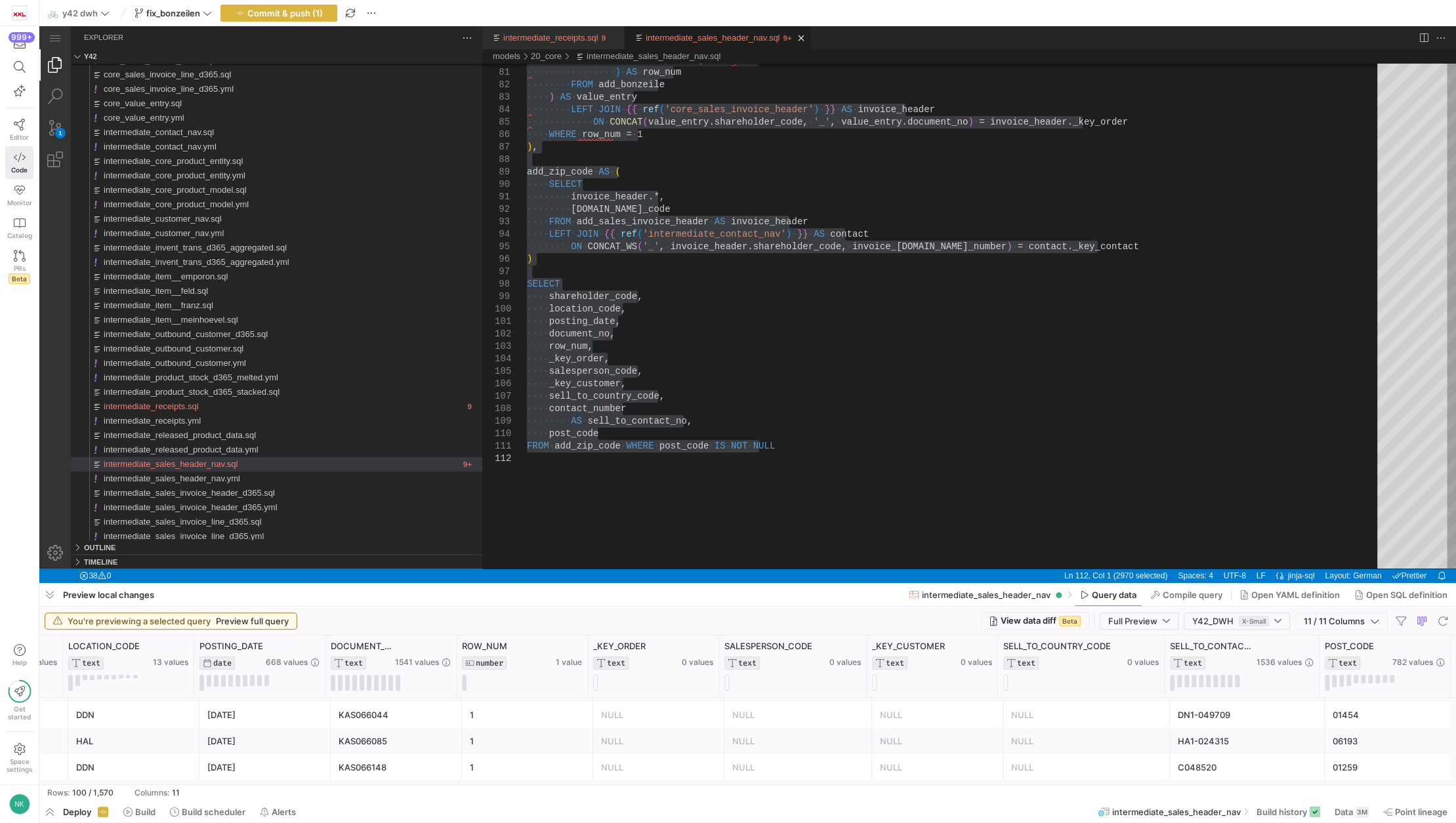
scroll to position [2052, 0]
click at [152, 810] on span "Build" at bounding box center [145, 812] width 21 height 11
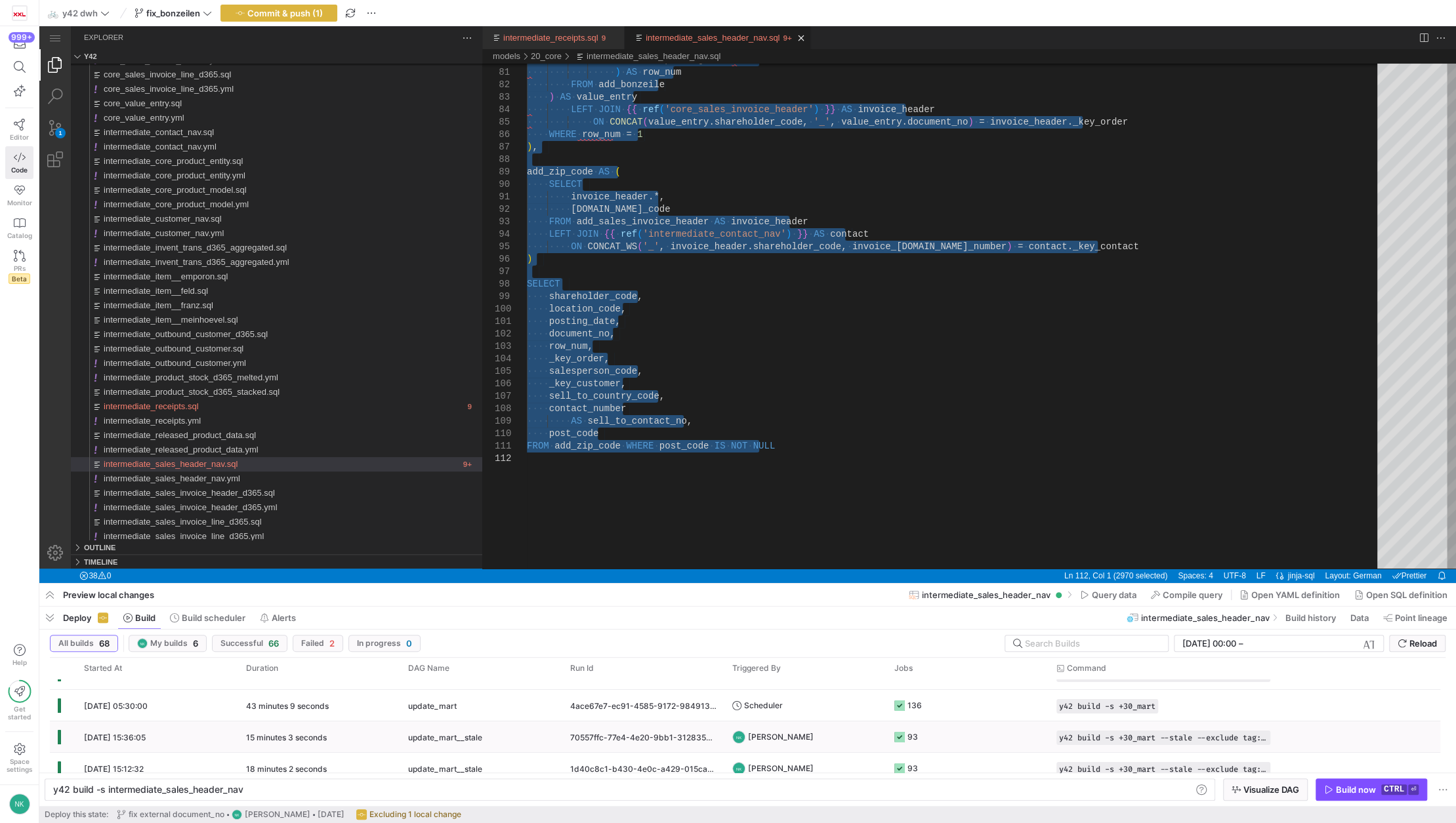
click at [197, 745] on div "[DATE] 15:36:05" at bounding box center [157, 736] width 162 height 31
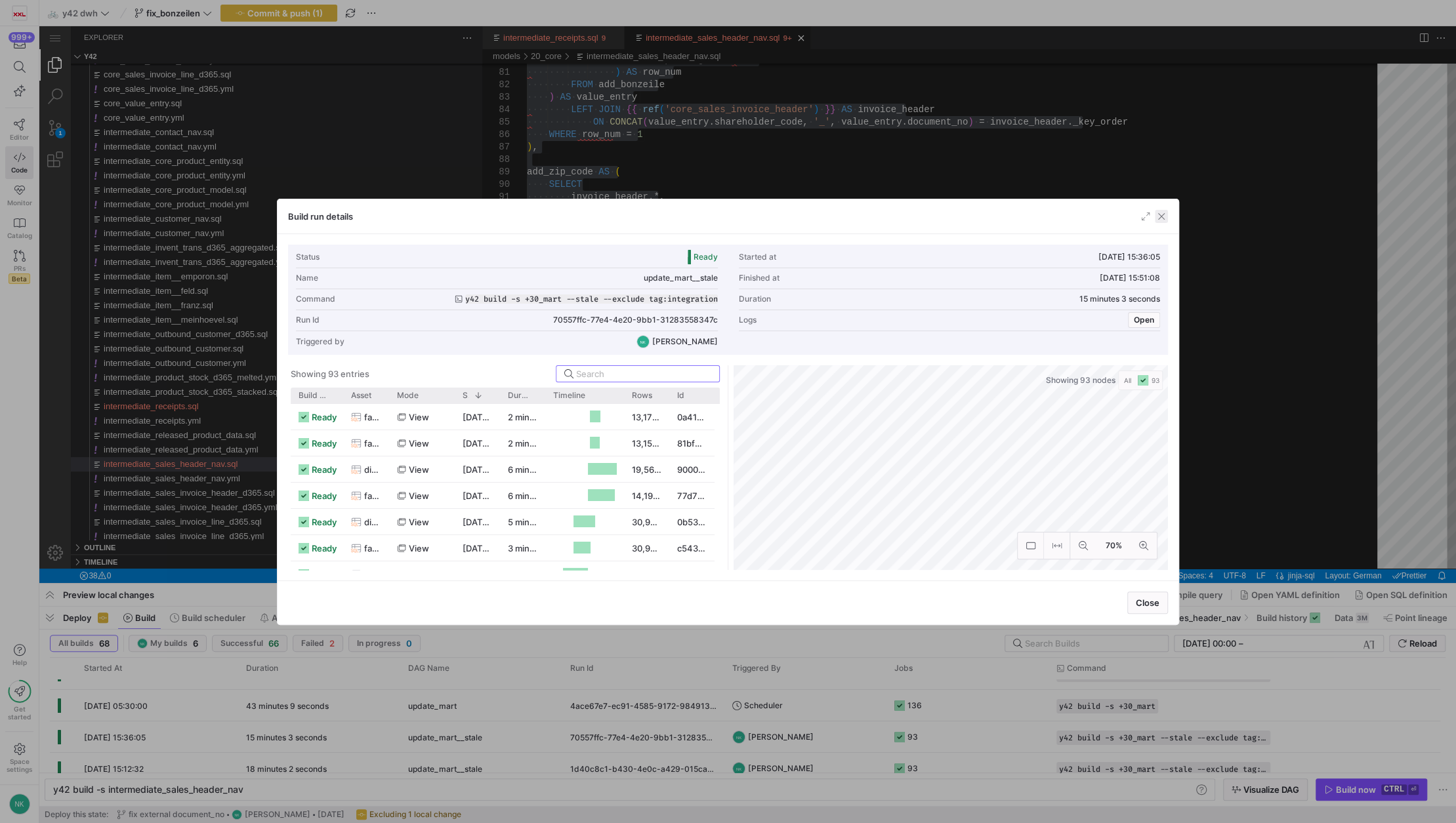
click at [1165, 222] on span "button" at bounding box center [1161, 216] width 14 height 14
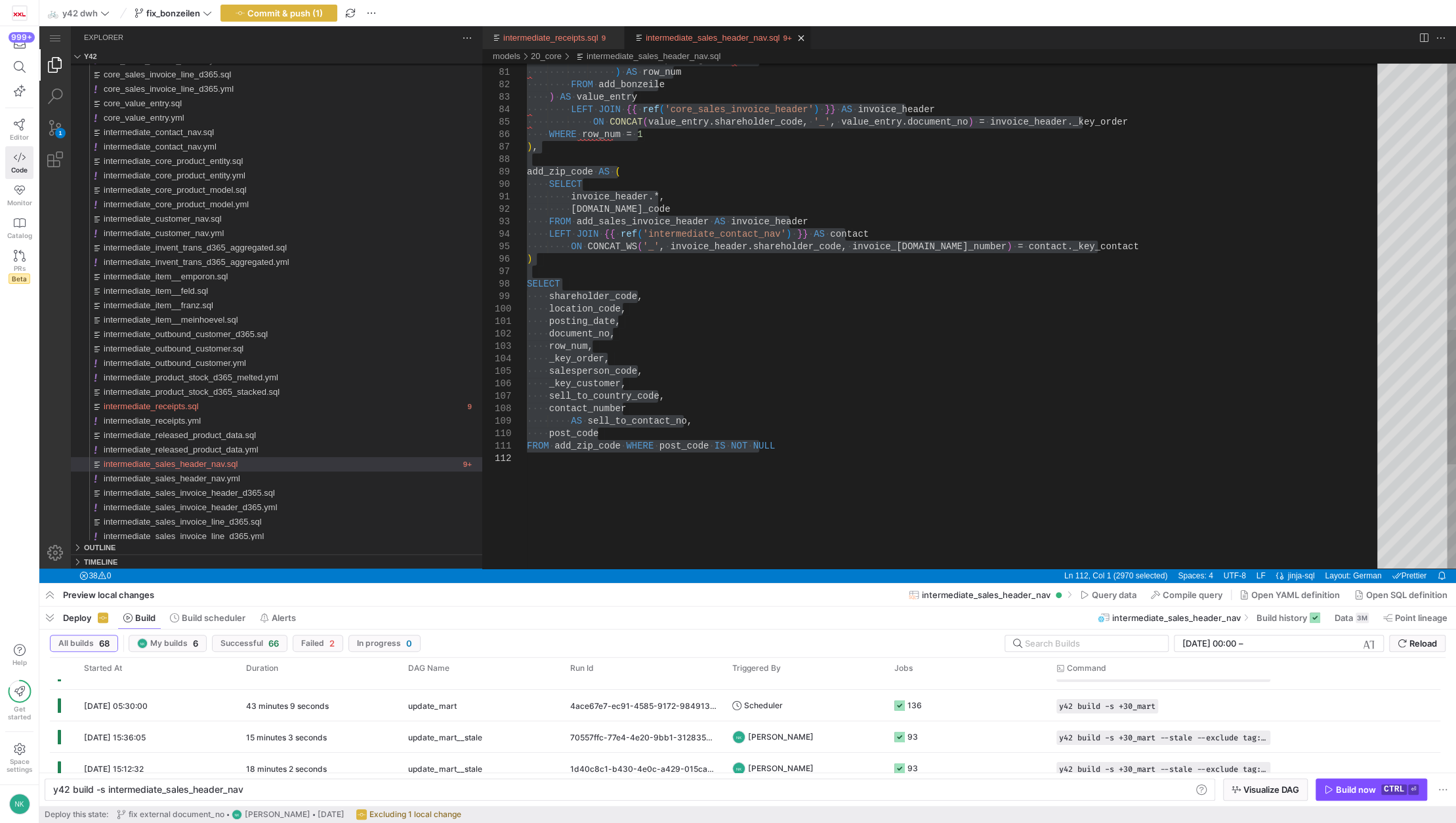
click at [805, 461] on div "·‌·‌·‌·‌·‌·‌·‌·‌·‌·‌·‌·‌·‌·‌·‌·‌ ORDER ·‌ BY ·‌ posting_date ·‌ ASC ·‌·‌·‌·‌ ·‌…" at bounding box center [956, 13] width 859 height 1888
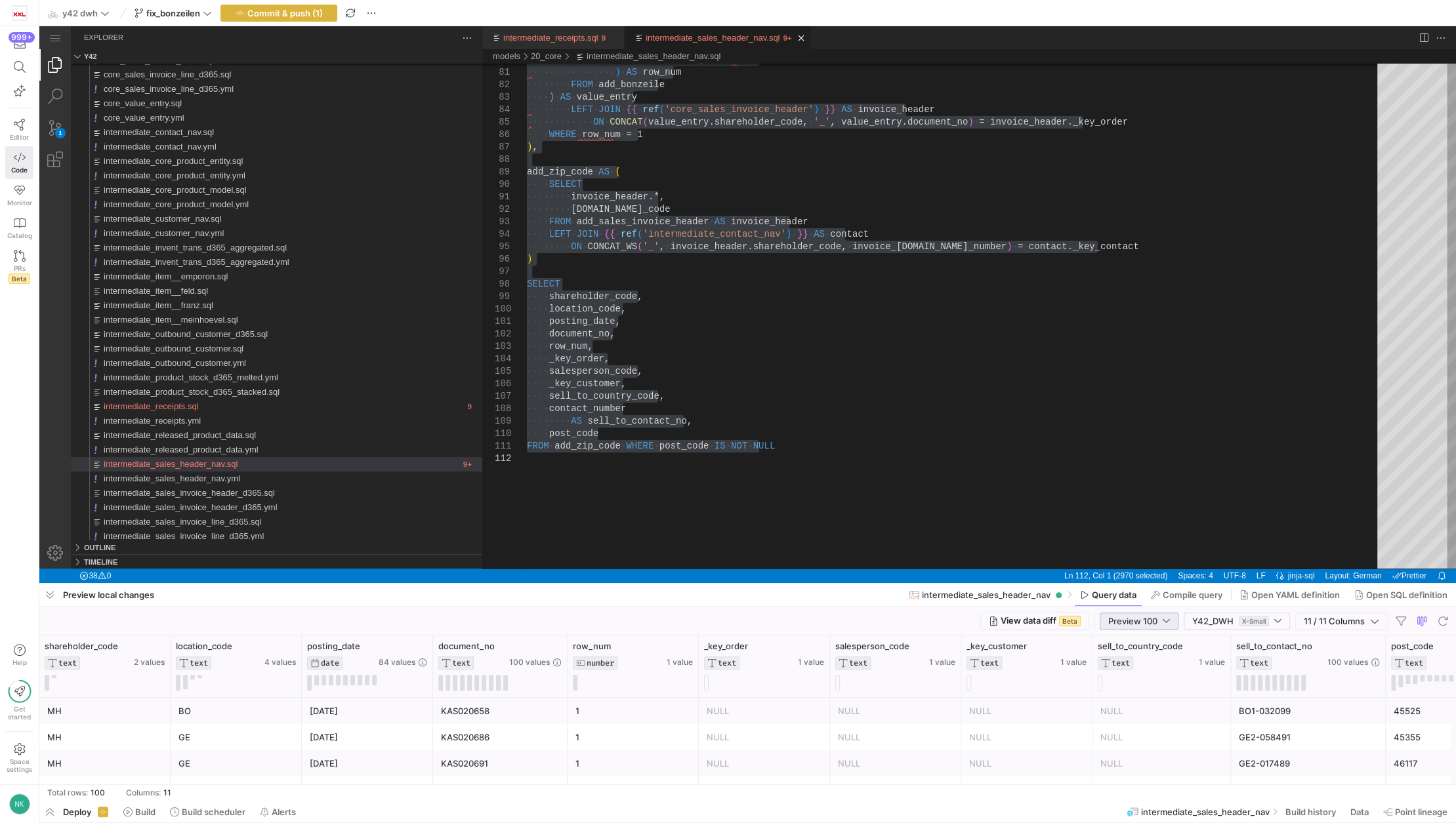
click at [1154, 617] on span "Preview 100" at bounding box center [1132, 621] width 50 height 11
click at [1143, 663] on span "Full Preview" at bounding box center [1138, 664] width 68 height 11
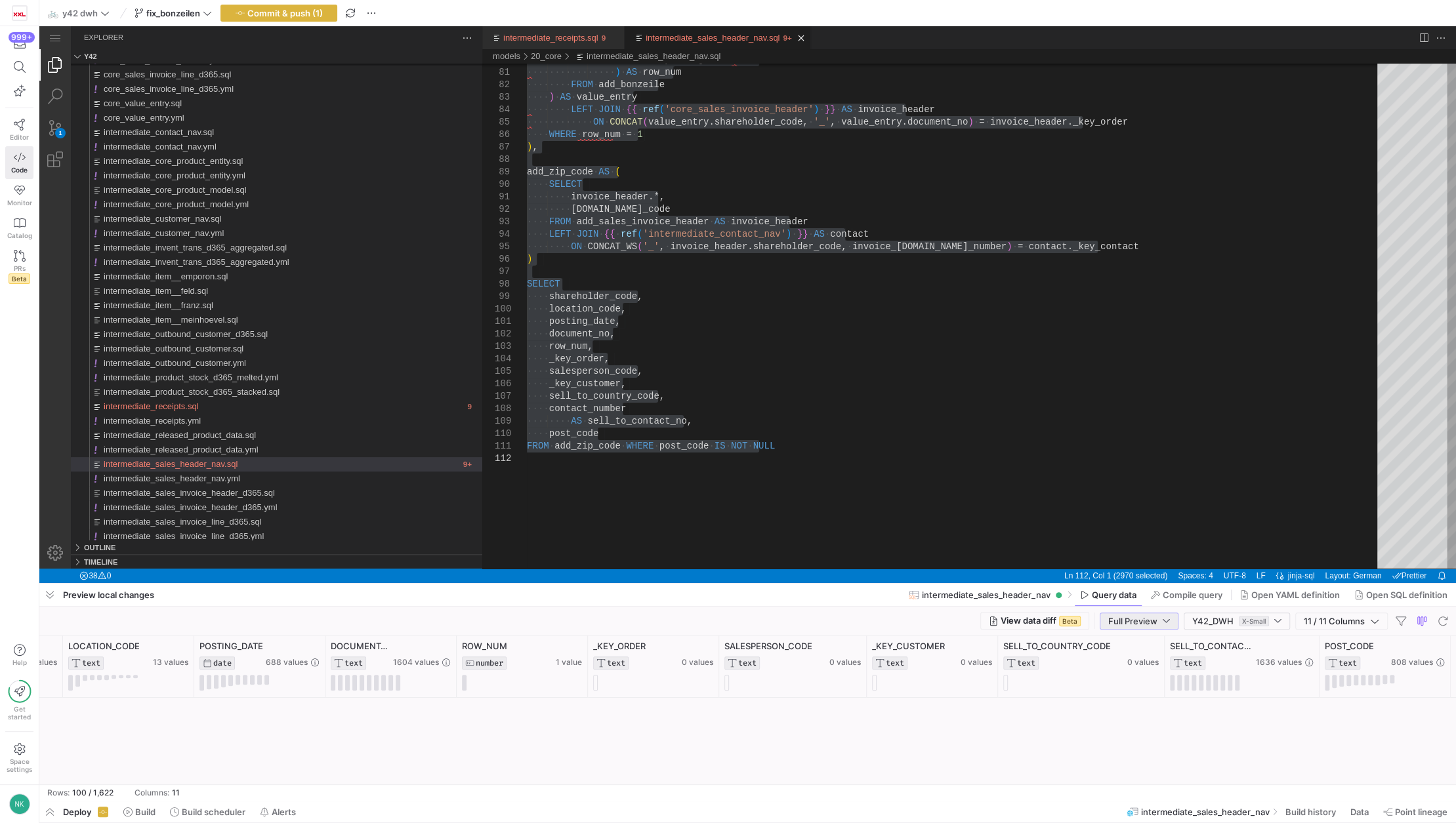
scroll to position [2302, 0]
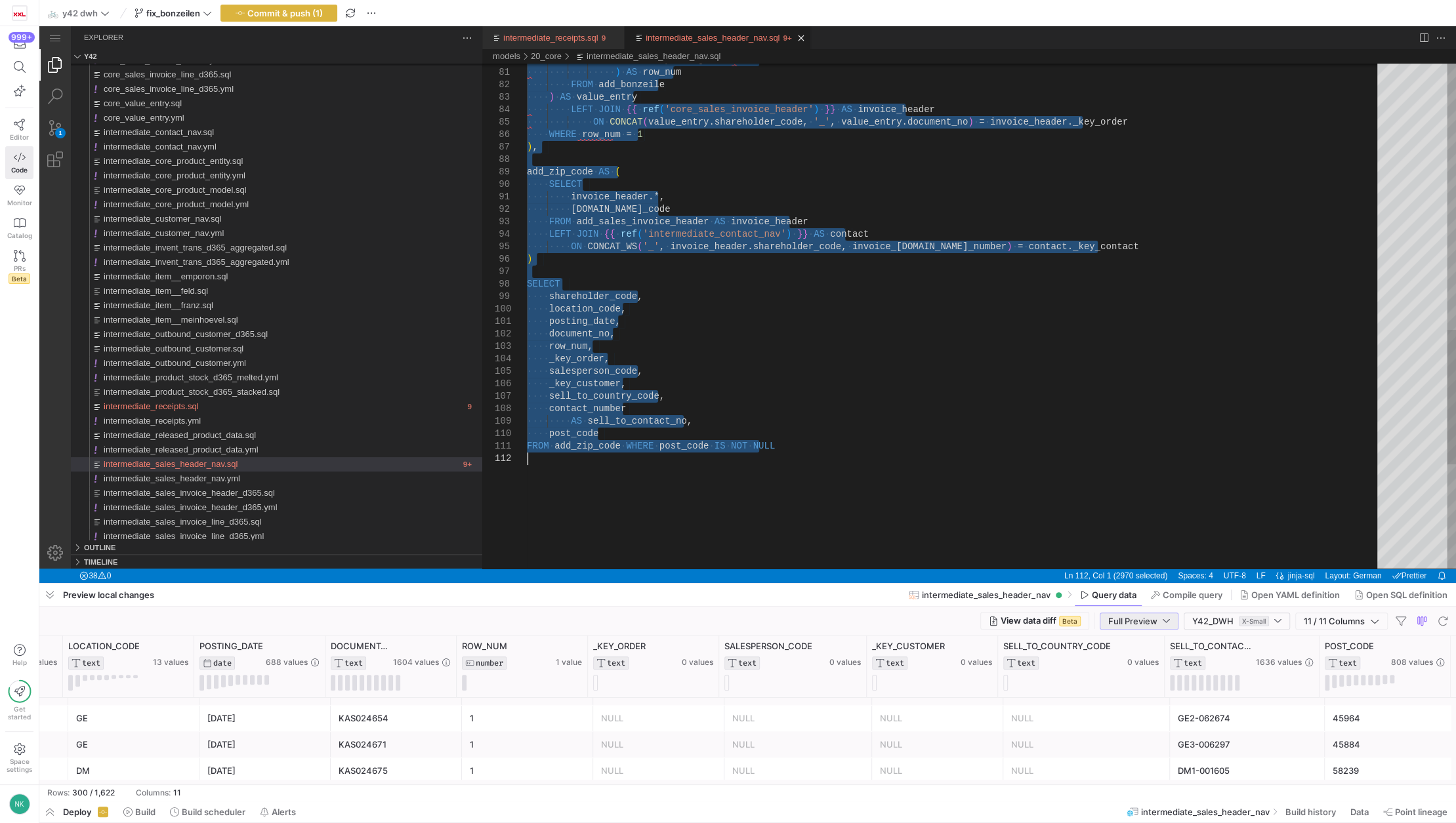
type textarea "posting_date, document_no, row_num, _key_order, salesperson_code, _key_customer…"
click at [623, 397] on div "·‌·‌·‌·‌·‌·‌·‌·‌·‌·‌·‌·‌·‌·‌·‌·‌ ORDER ·‌ BY ·‌ posting_date ·‌ ASC ·‌·‌·‌·‌ ·‌…" at bounding box center [956, 13] width 859 height 1888
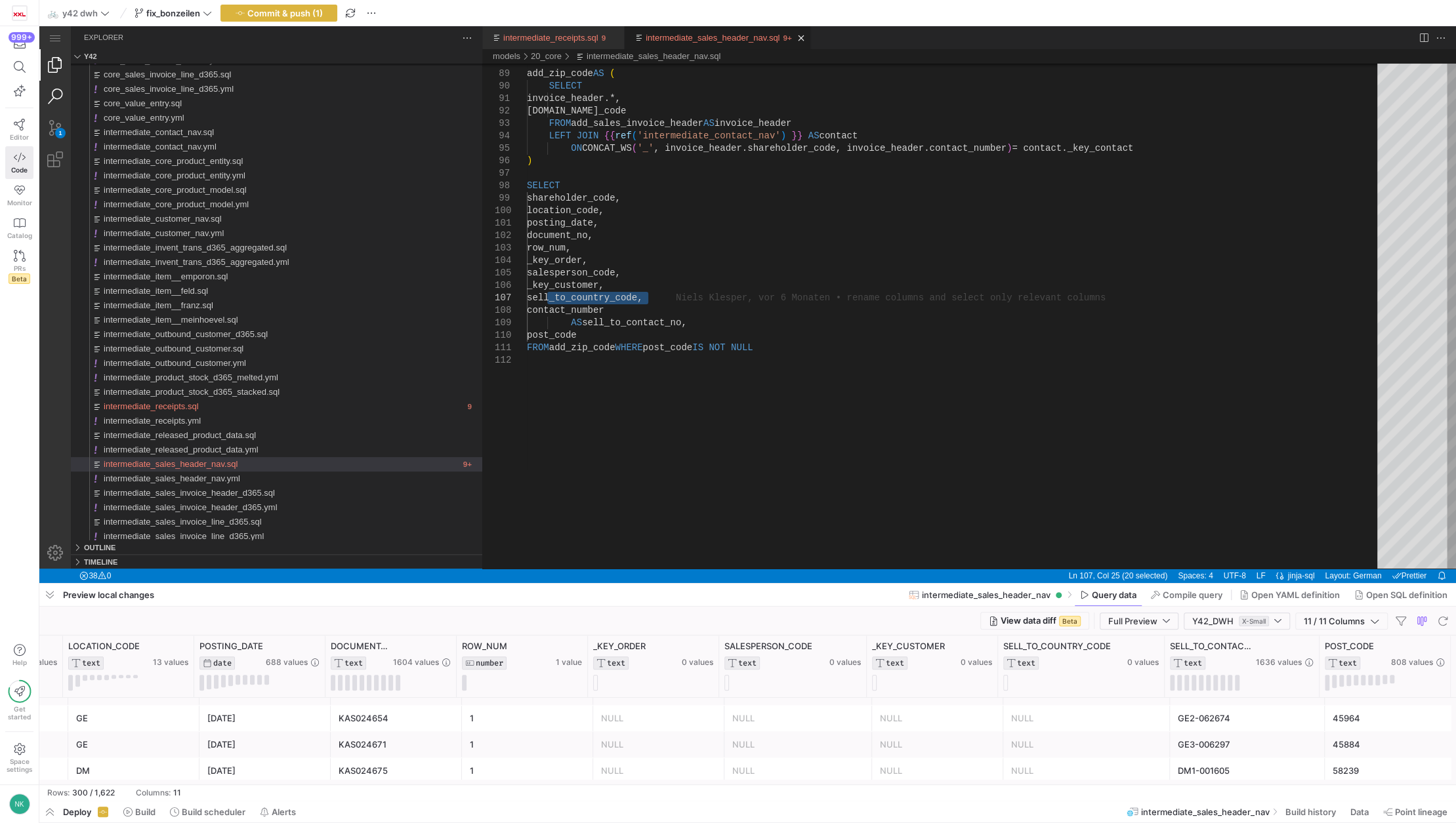
click at [62, 99] on link "Search (Ctrl+Shift+F)" at bounding box center [55, 96] width 32 height 32
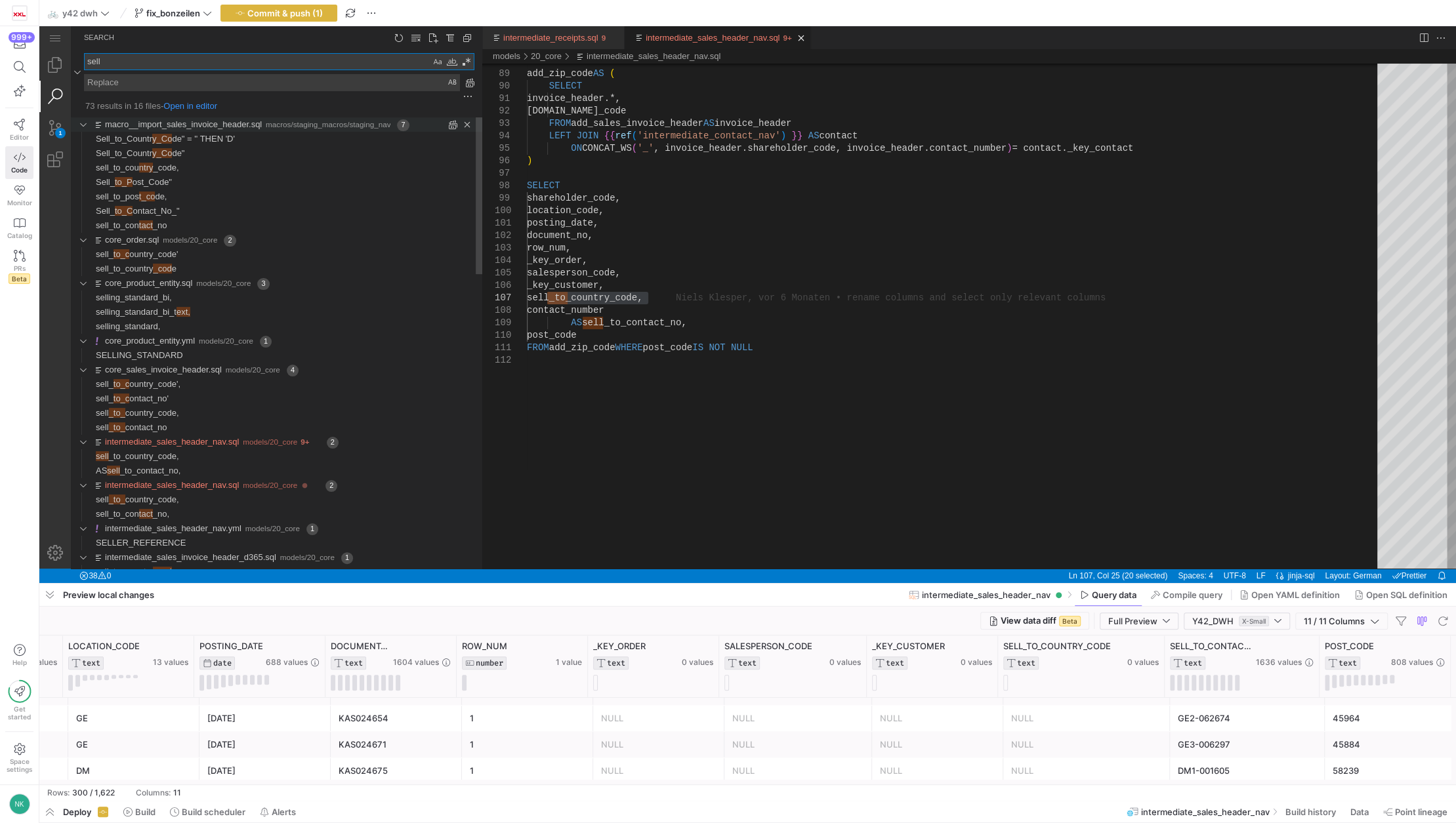
type textarea "sell"
click at [143, 119] on link "macro__import_sales_invoice_header.sql" at bounding box center [183, 123] width 157 height 10
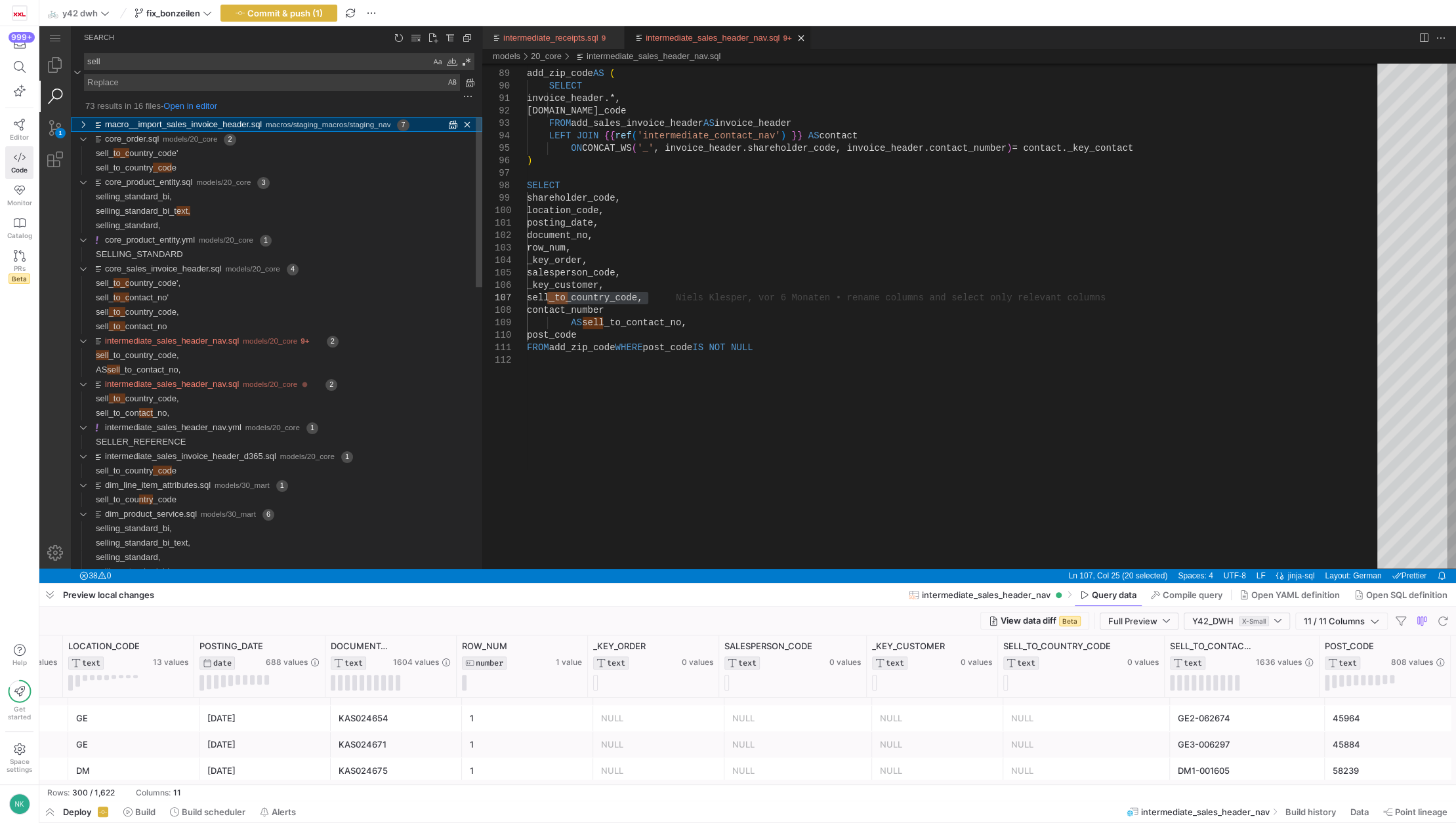
click at [143, 119] on link "macro__import_sales_invoice_header.sql" at bounding box center [183, 123] width 157 height 10
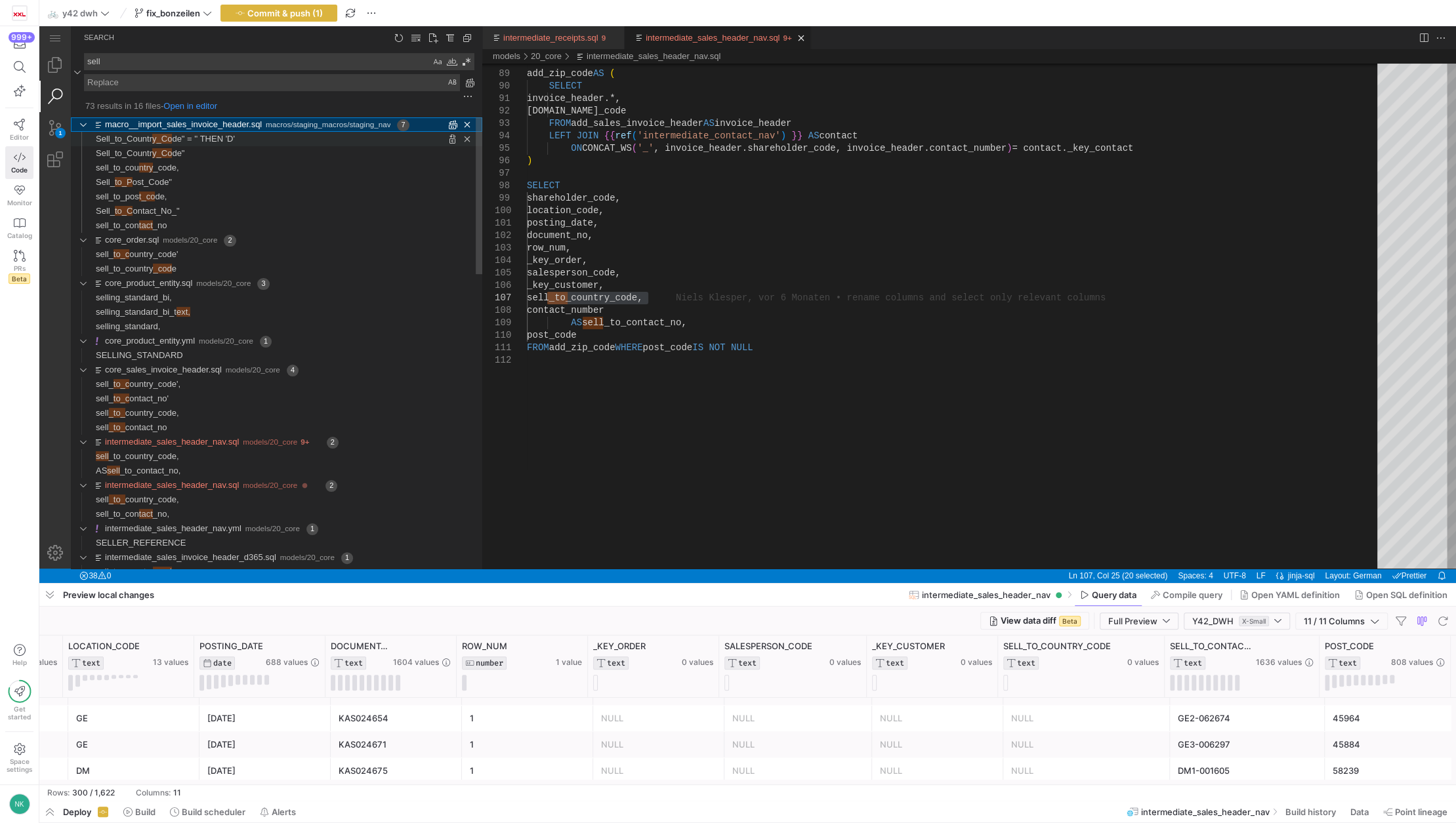
click at [142, 141] on span "Sell_to_Countr" at bounding box center [124, 138] width 57 height 10
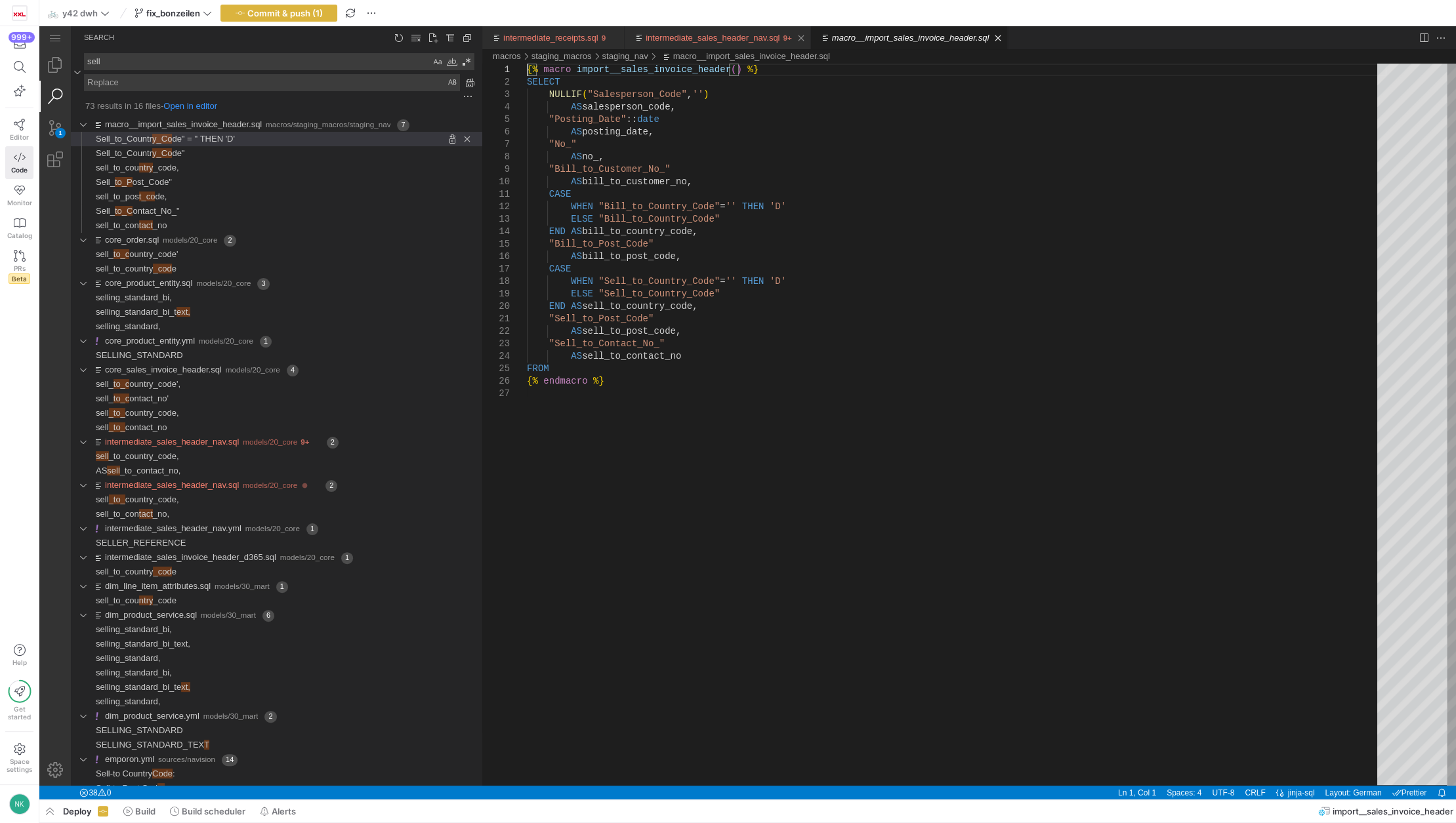
click at [698, 32] on link "intermediate_sales_header_nav.sql" at bounding box center [712, 37] width 133 height 10
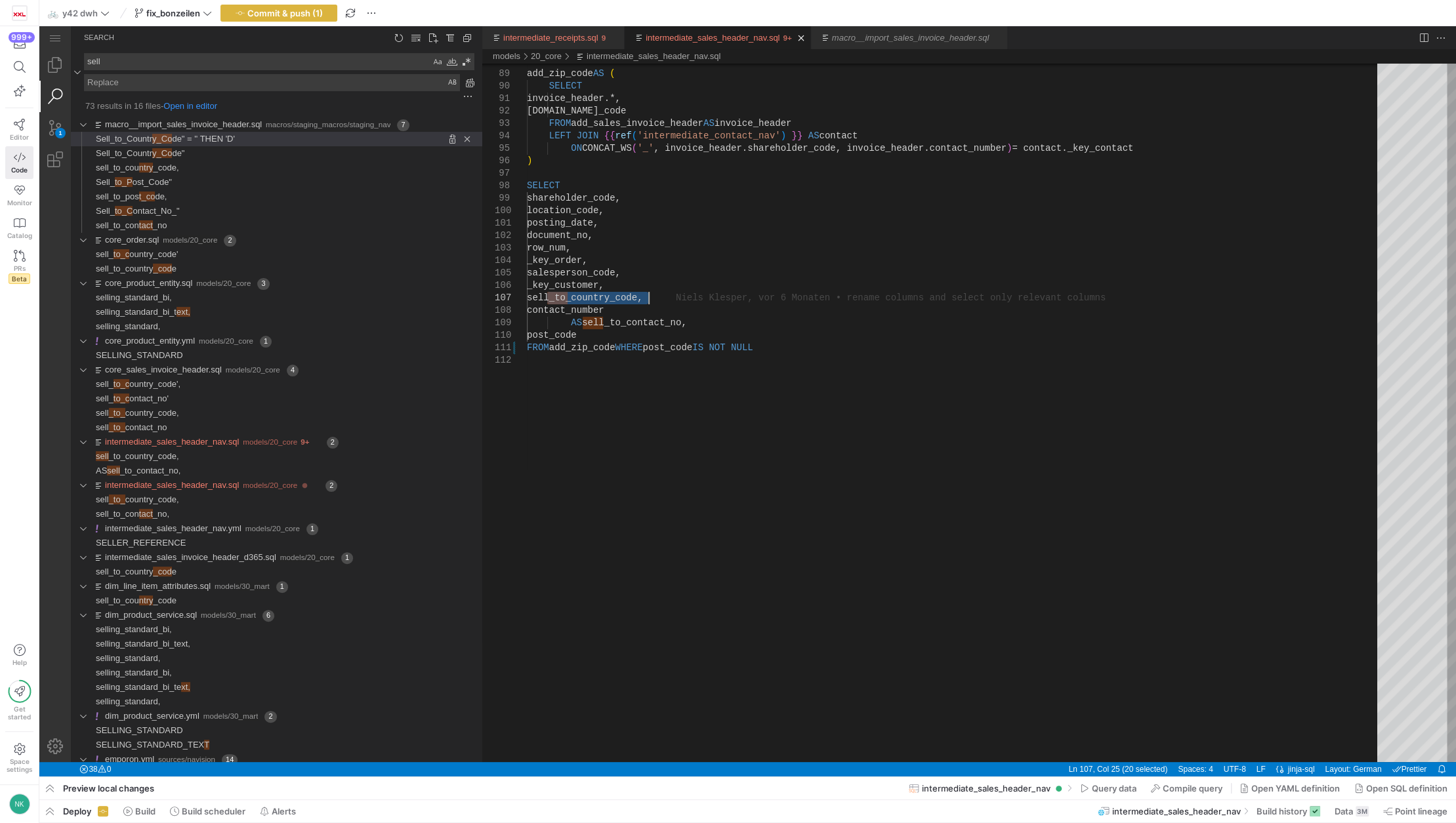
click at [698, 32] on link "intermediate_sales_header_nav.sql" at bounding box center [712, 37] width 133 height 10
click at [1112, 786] on span "Query data" at bounding box center [1113, 789] width 44 height 11
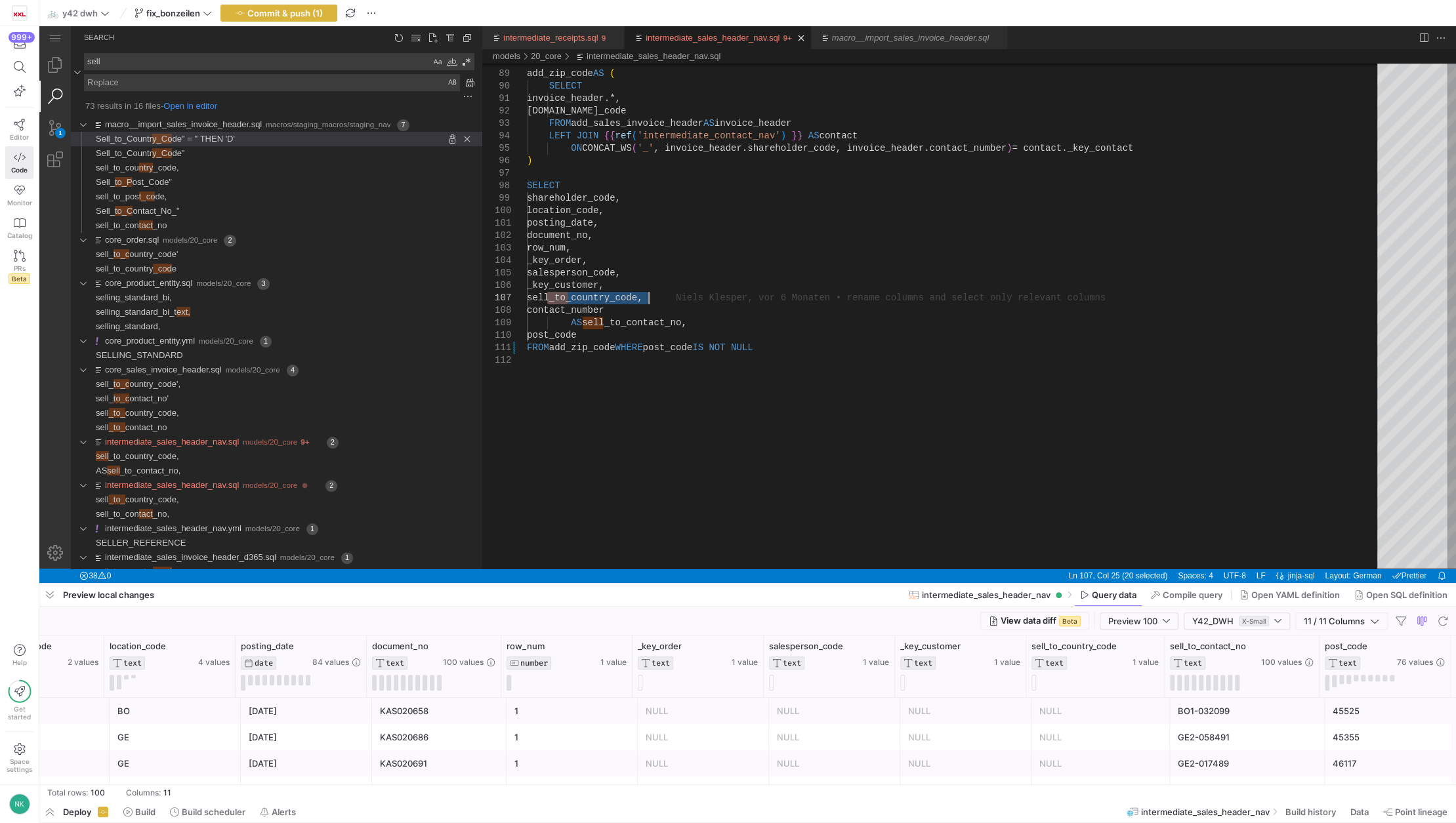
scroll to position [0, 66]
click at [1168, 617] on div at bounding box center [1167, 621] width 7 height 11
click at [1134, 669] on span "Full Preview" at bounding box center [1138, 664] width 68 height 11
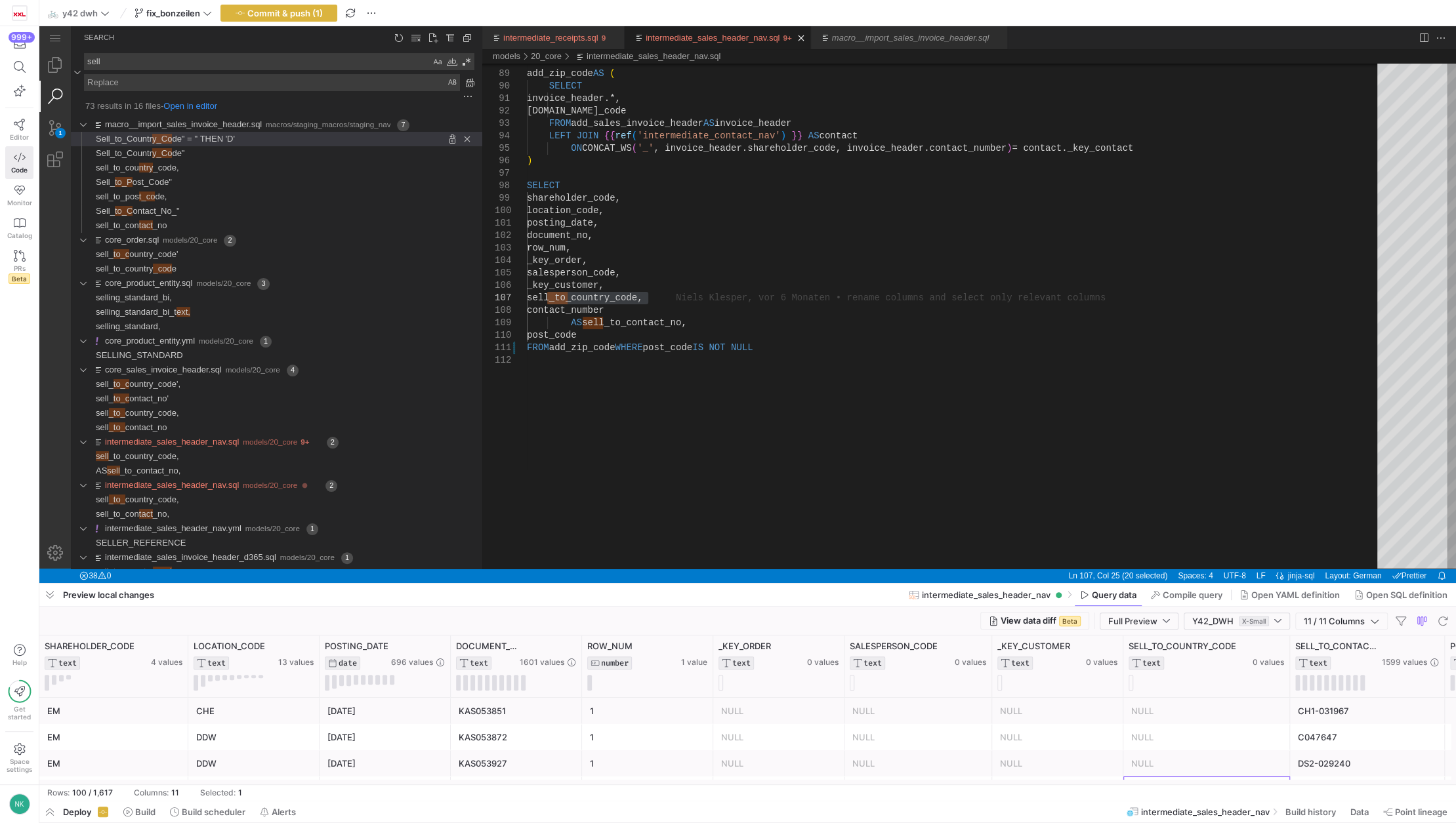
scroll to position [52, 0]
drag, startPoint x: 1162, startPoint y: 778, endPoint x: 1246, endPoint y: 780, distance: 84.0
click at [1246, 780] on div "SHAREHOLDER_CODE TEXT 4 values LOCATION_CODE TEXT 13 values POSTING_DATE DATE 6…" at bounding box center [747, 709] width 1416 height 149
drag, startPoint x: 1212, startPoint y: 784, endPoint x: 1426, endPoint y: 803, distance: 214.8
click at [1426, 803] on as-split-area "Preview local changes intermediate_sales_header_nav Query data Compile query Op…" at bounding box center [747, 704] width 1416 height 240
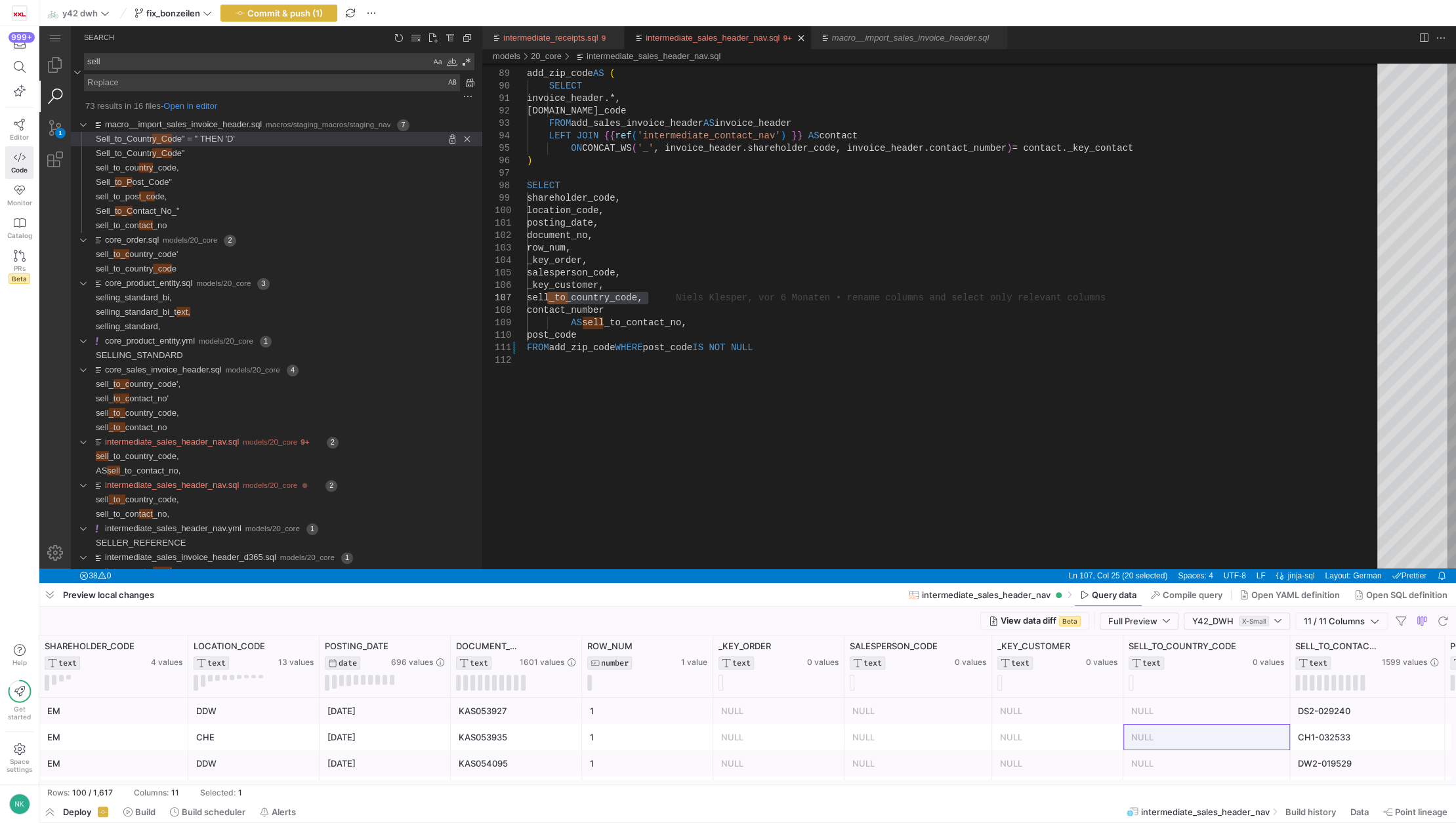
click at [1281, 784] on y42-table-data-footer "Rows: 100 / 1,617 Columns: 11 Selected: 1" at bounding box center [747, 791] width 1416 height 15
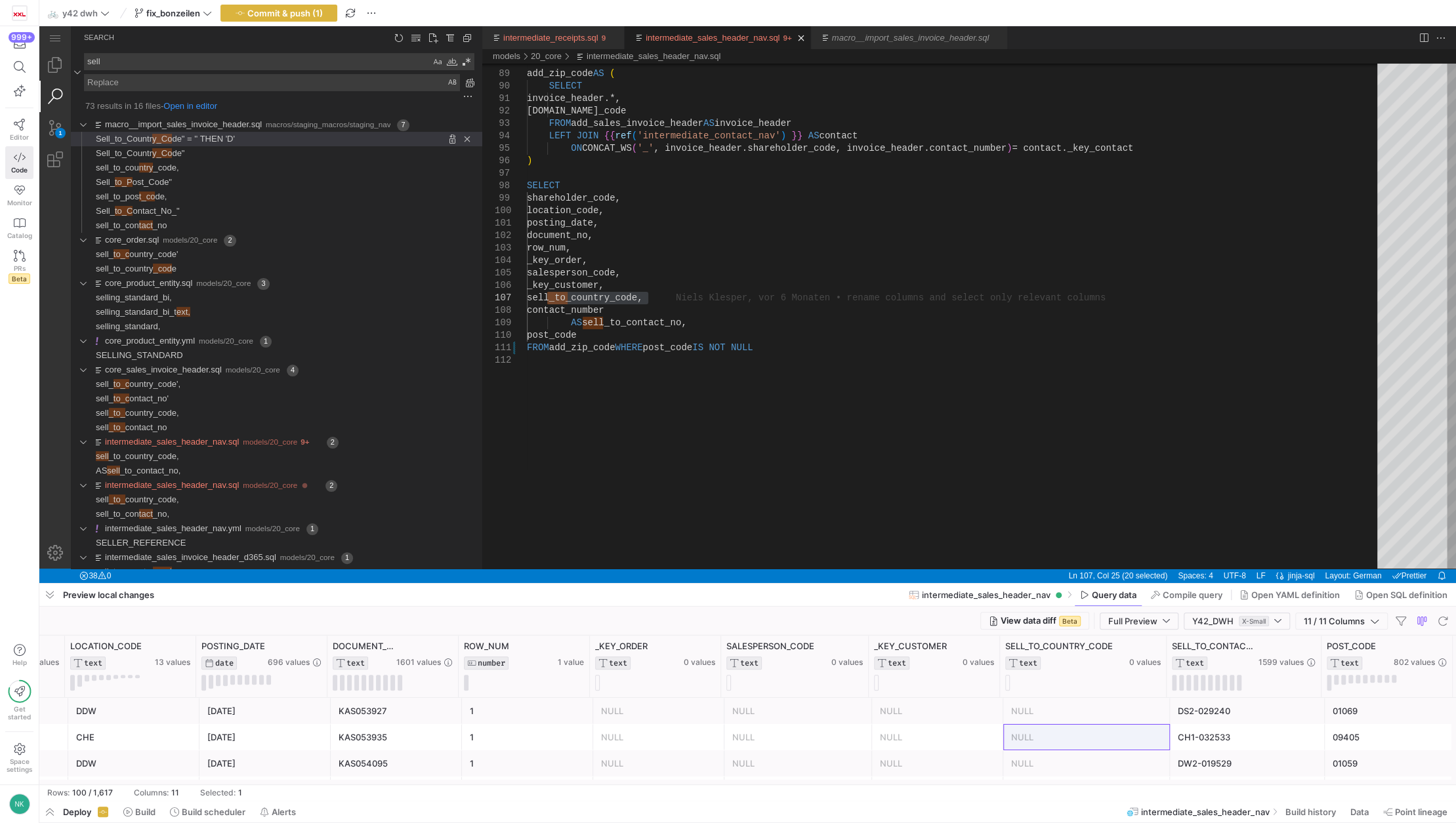
scroll to position [0, 125]
click at [162, 133] on span "y_Co" at bounding box center [162, 138] width 20 height 10
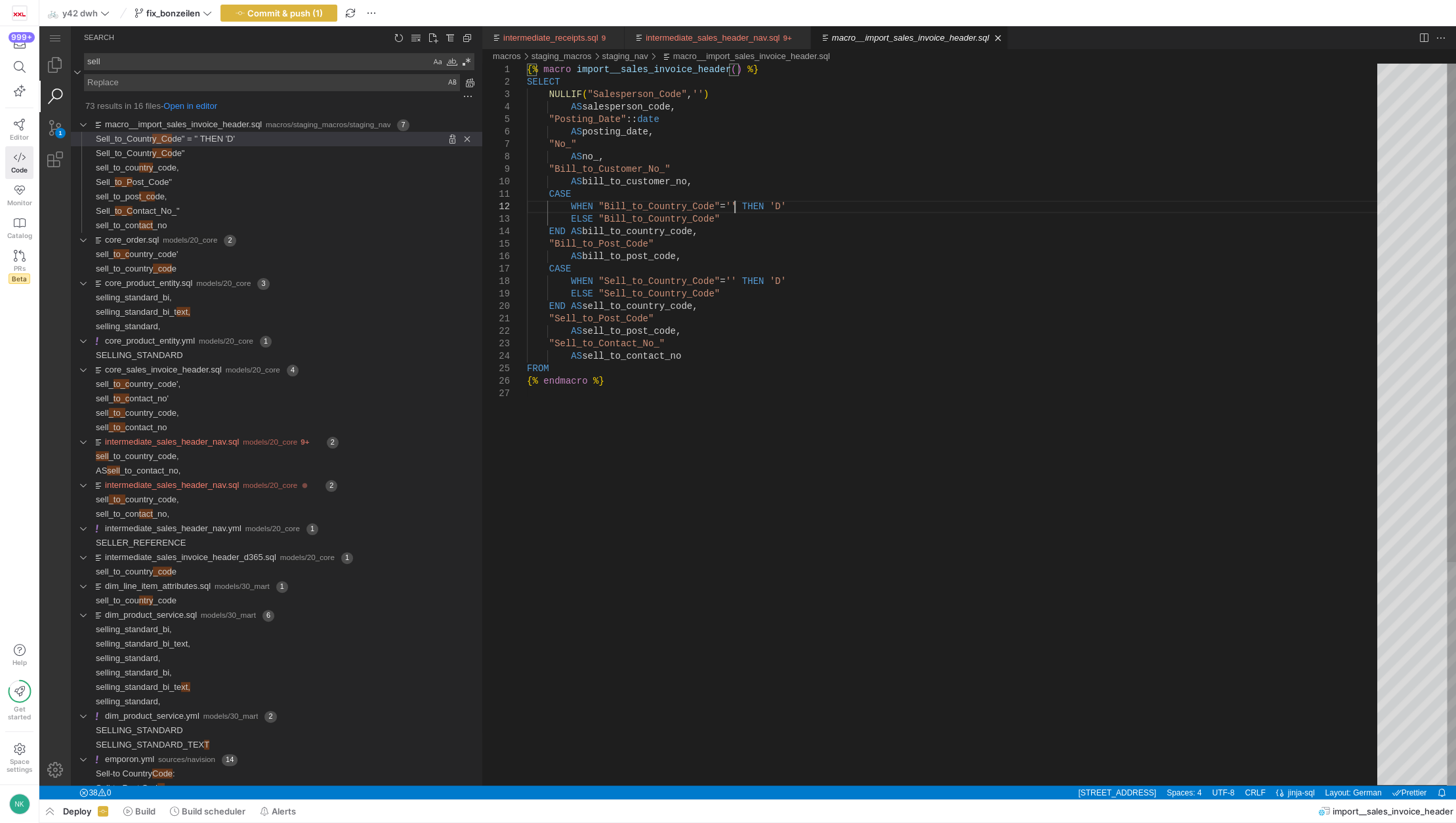
click at [734, 207] on div "{% macro import__sales_invoice_header ( ) %} SELECT NULLIF ( "Salesperson_Code"…" at bounding box center [956, 587] width 859 height 1047
click at [691, 237] on div "{% macro import__sales_invoice_header ( ) %} SELECT NULLIF ( "Salesperson_Code"…" at bounding box center [956, 587] width 859 height 1047
drag, startPoint x: 724, startPoint y: 281, endPoint x: 682, endPoint y: 284, distance: 42.1
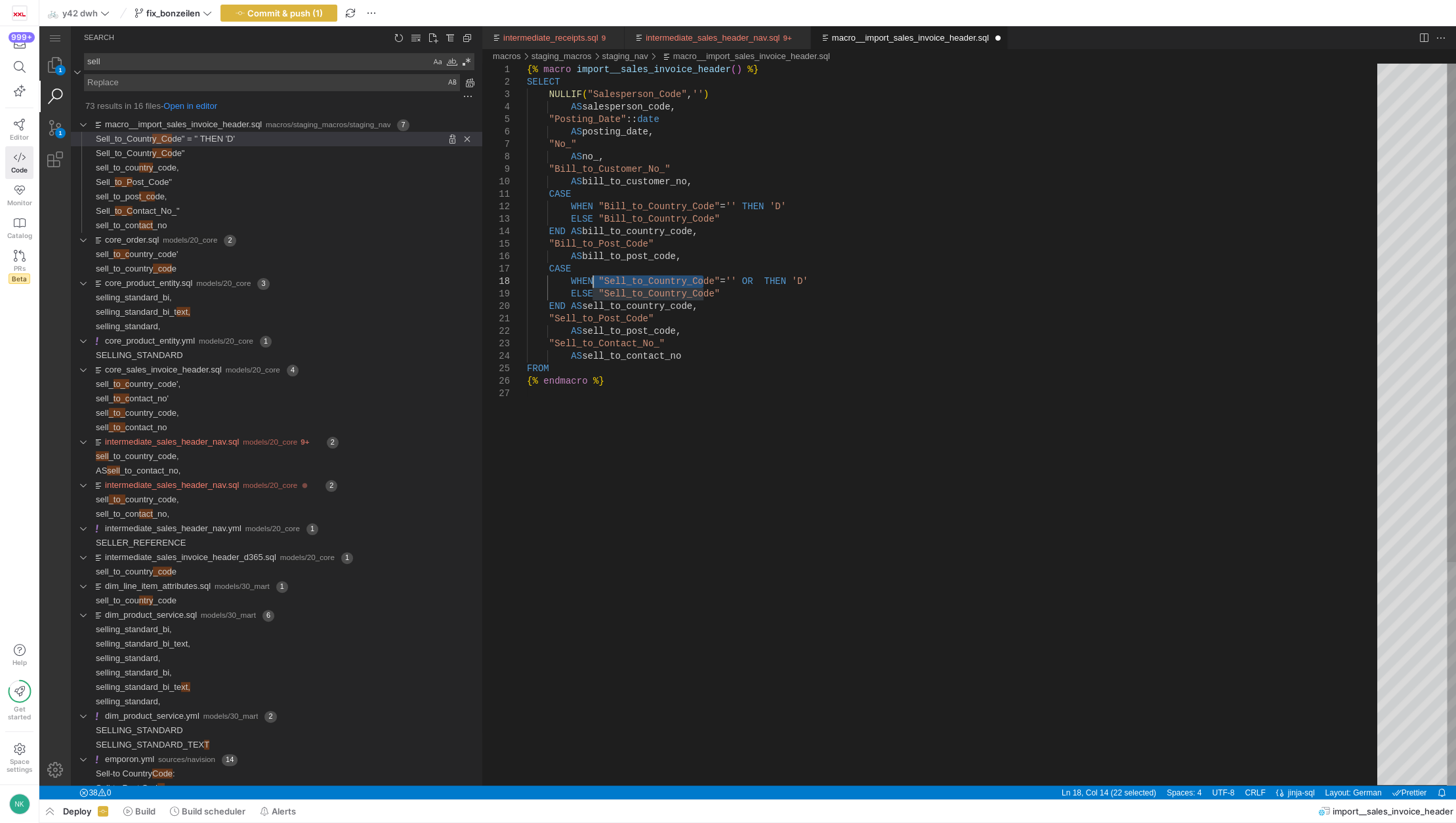
drag, startPoint x: 702, startPoint y: 280, endPoint x: 593, endPoint y: 276, distance: 109.1
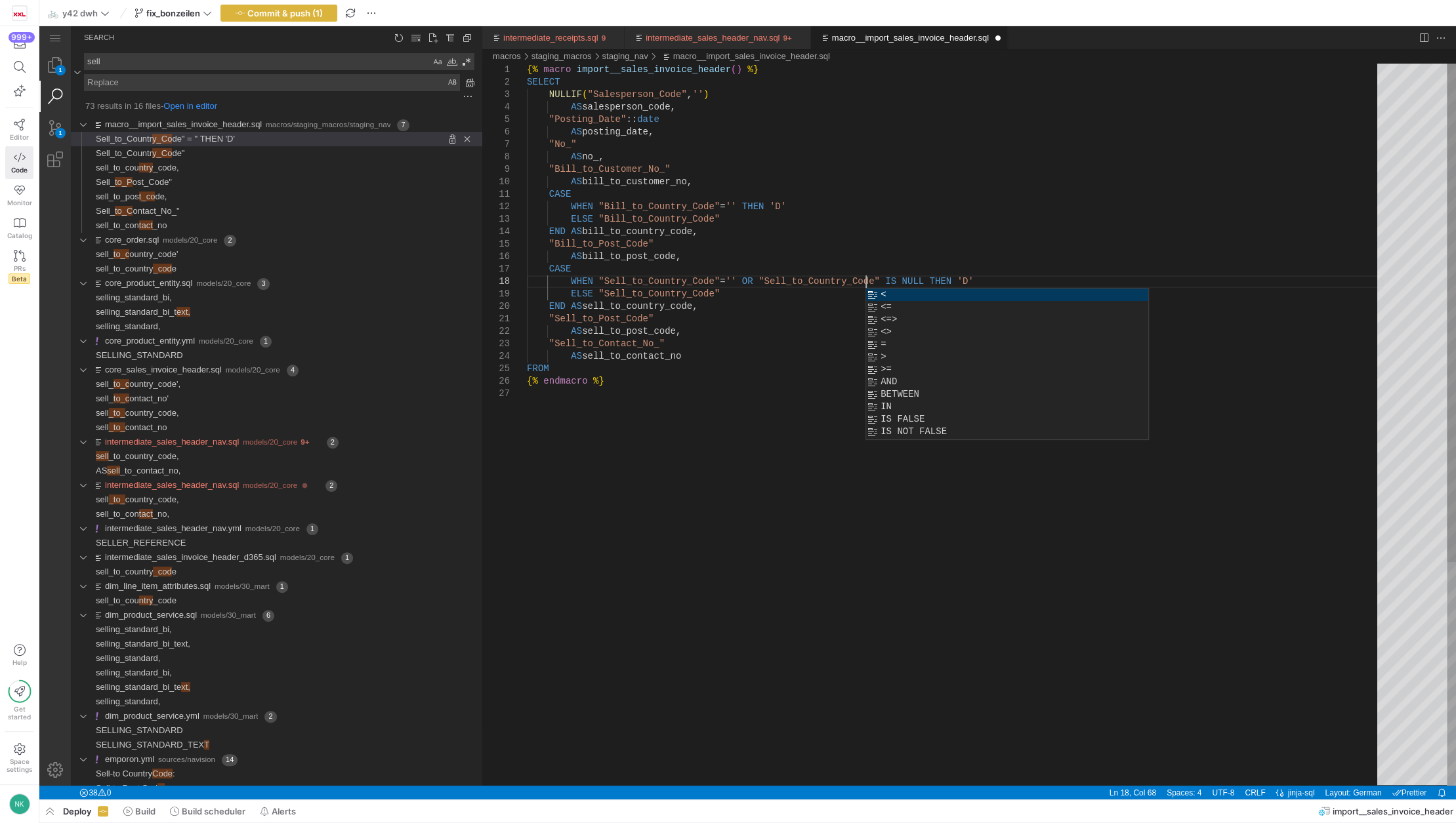
scroll to position [87, 146]
click at [594, 424] on div "{% macro import__sales_invoice_header ( ) %} SELECT NULLIF ( "Salesperson_Code"…" at bounding box center [956, 587] width 859 height 1047
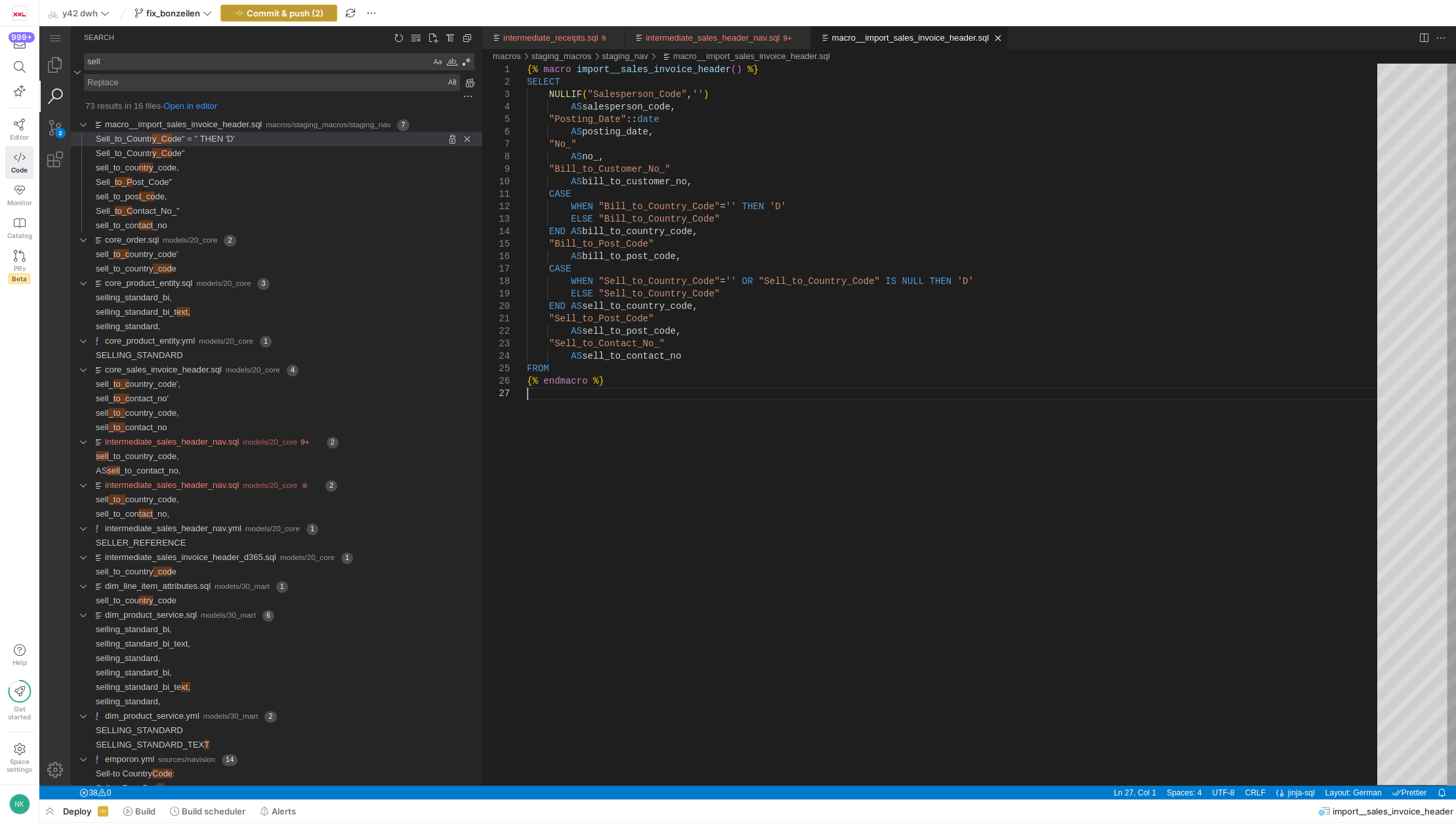
type textarea ""Sell_to_Post_Code" AS sell_to_post_code, "Sell_to_Contact_No_" AS sell_to_cont…"
click at [256, 8] on span "Commit & push (2)" at bounding box center [285, 14] width 77 height 11
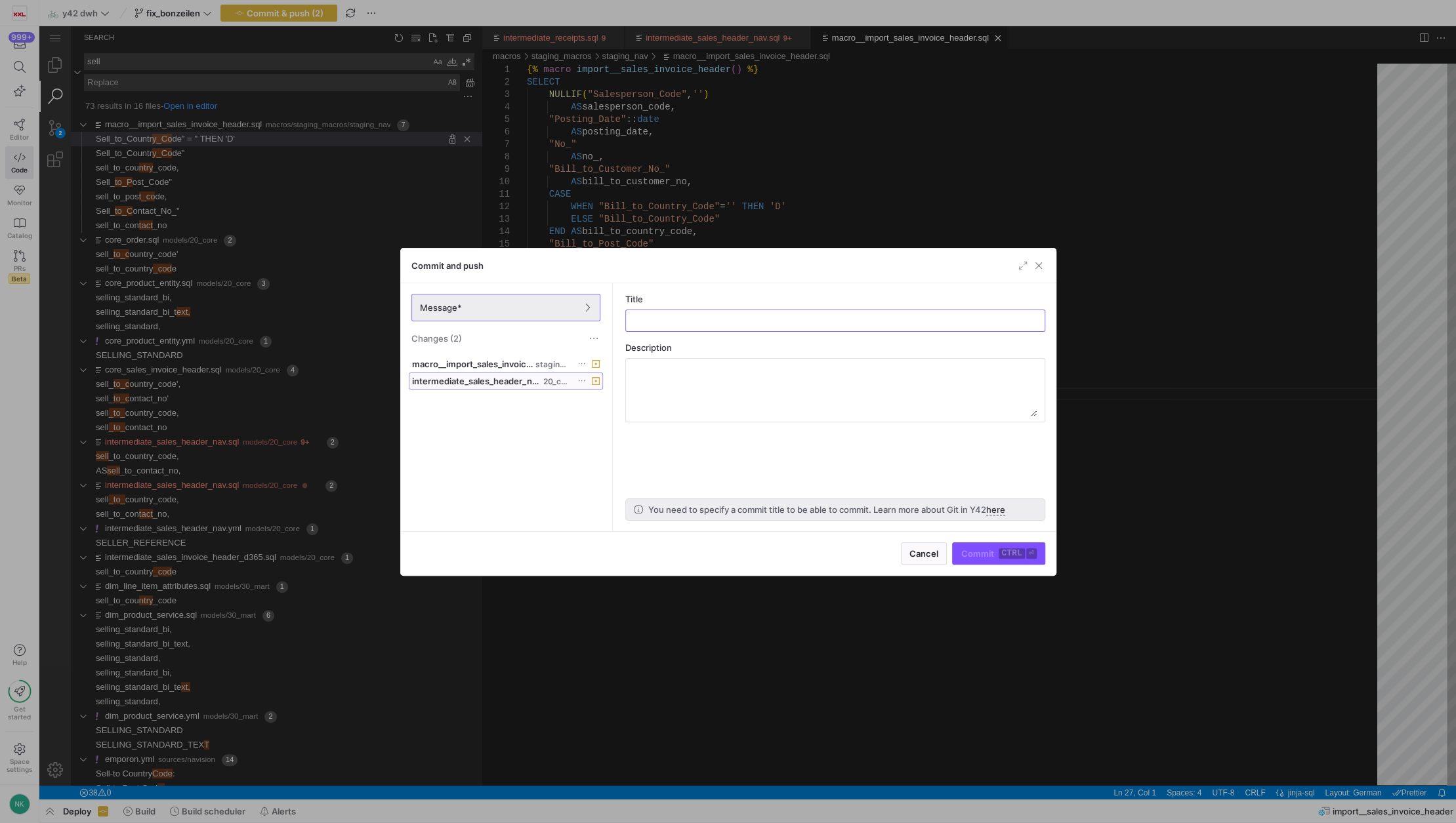
click at [503, 380] on span "intermediate_sales_header_nav.sql" at bounding box center [476, 381] width 129 height 11
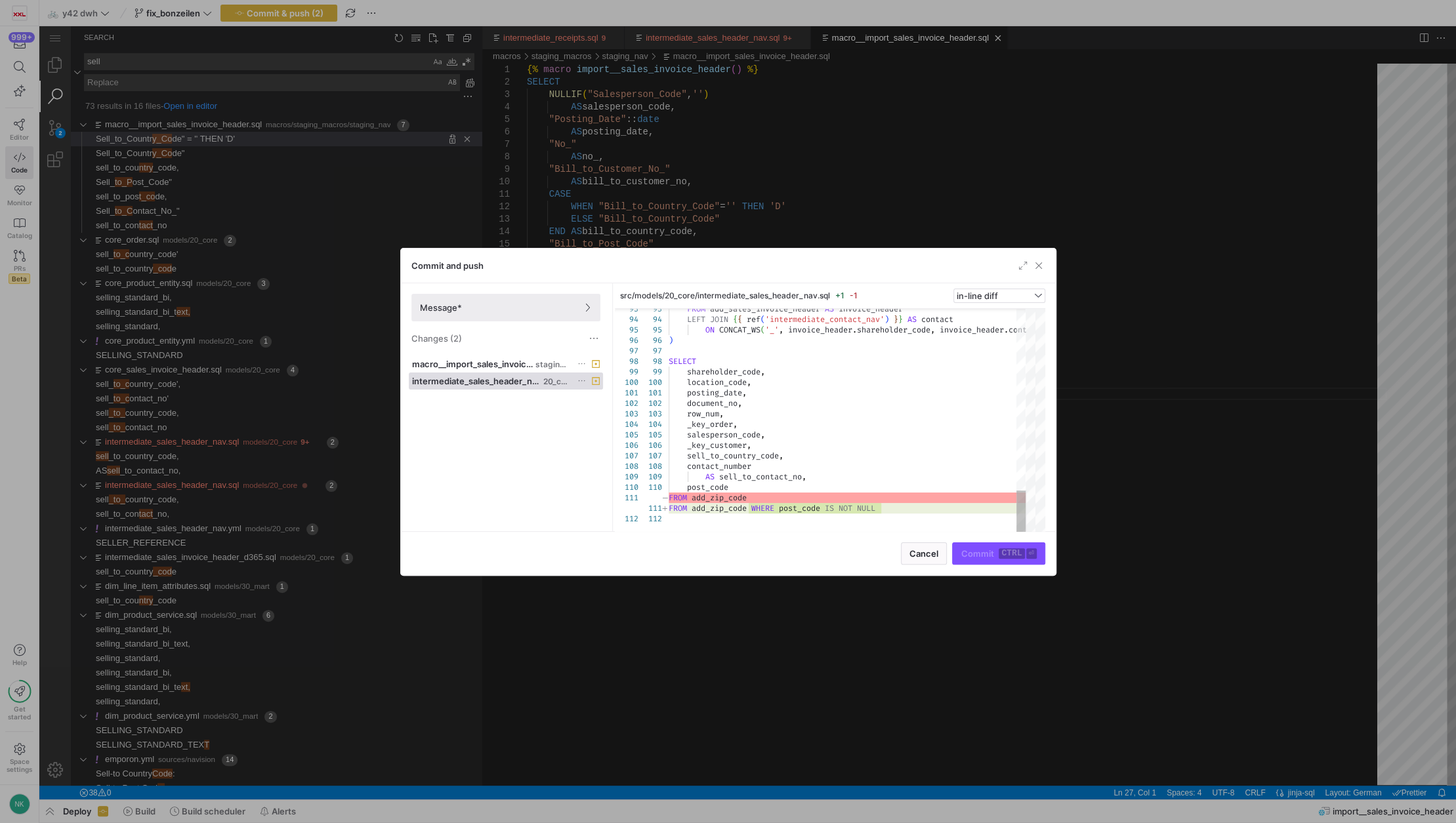
click at [581, 378] on icon at bounding box center [581, 380] width 8 height 8
click at [589, 416] on span "Discard" at bounding box center [600, 418] width 30 height 11
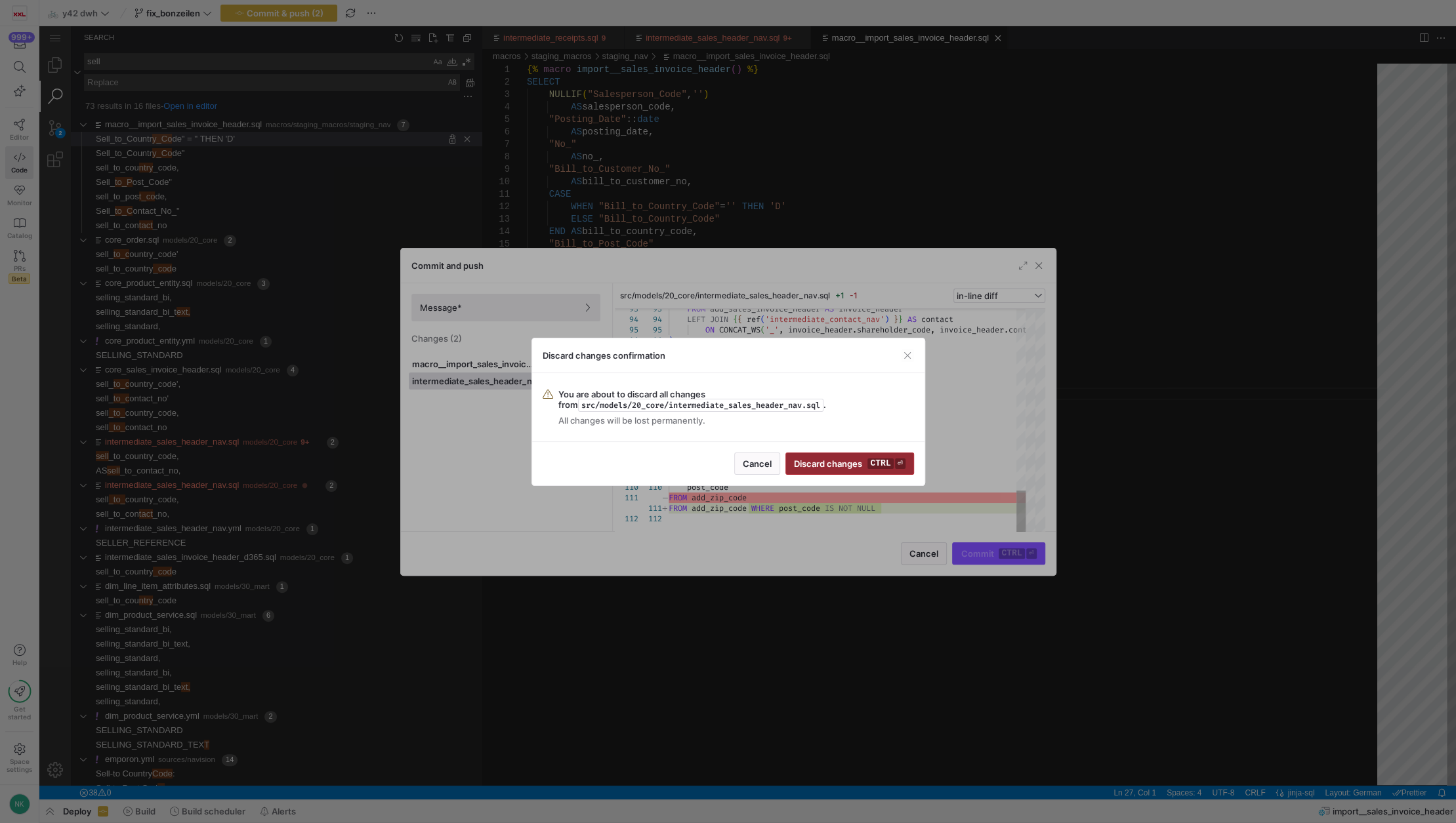
click at [810, 465] on span "Discard changes ctrl ⏎" at bounding box center [849, 464] width 111 height 11
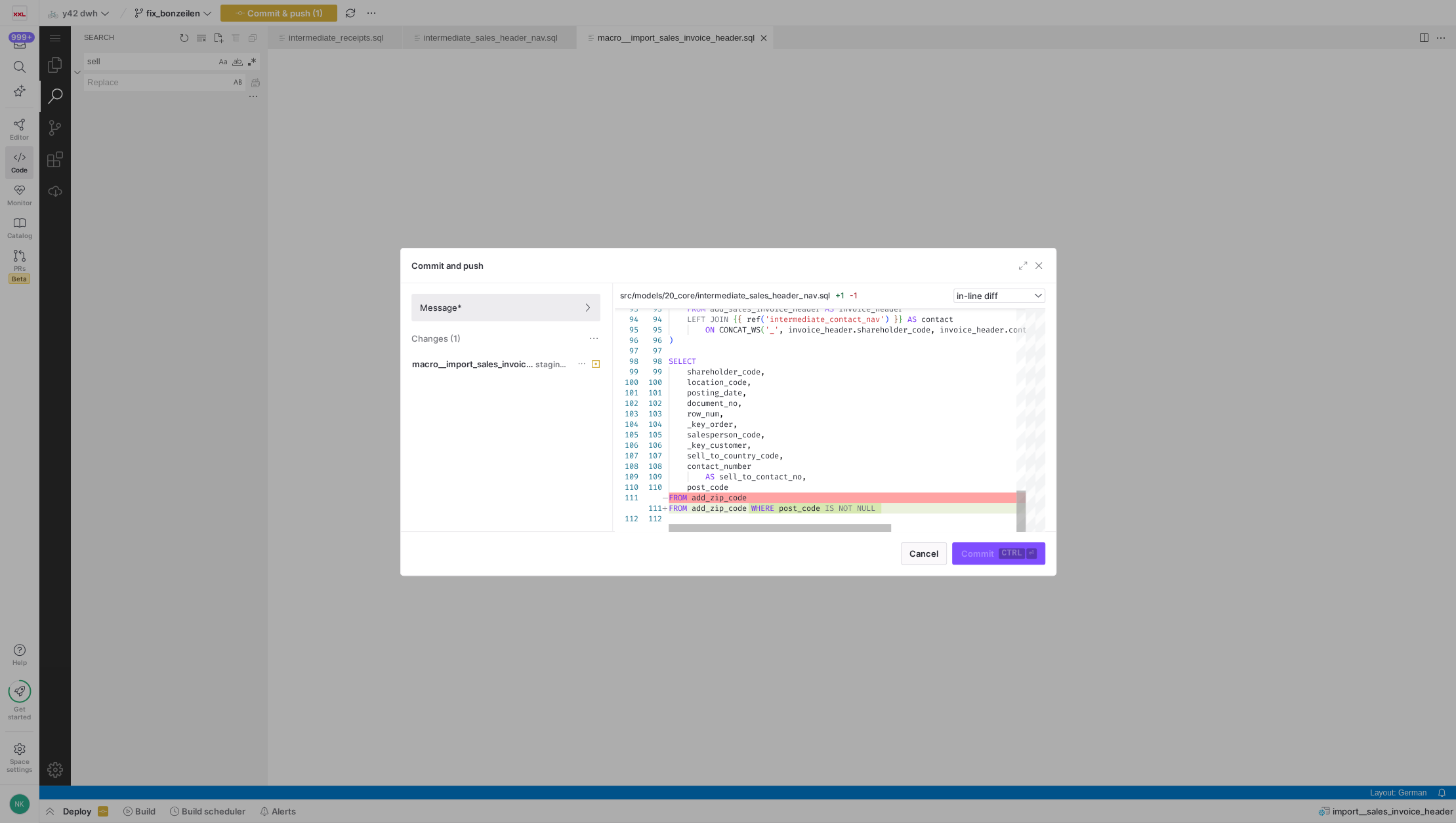
scroll to position [0, 0]
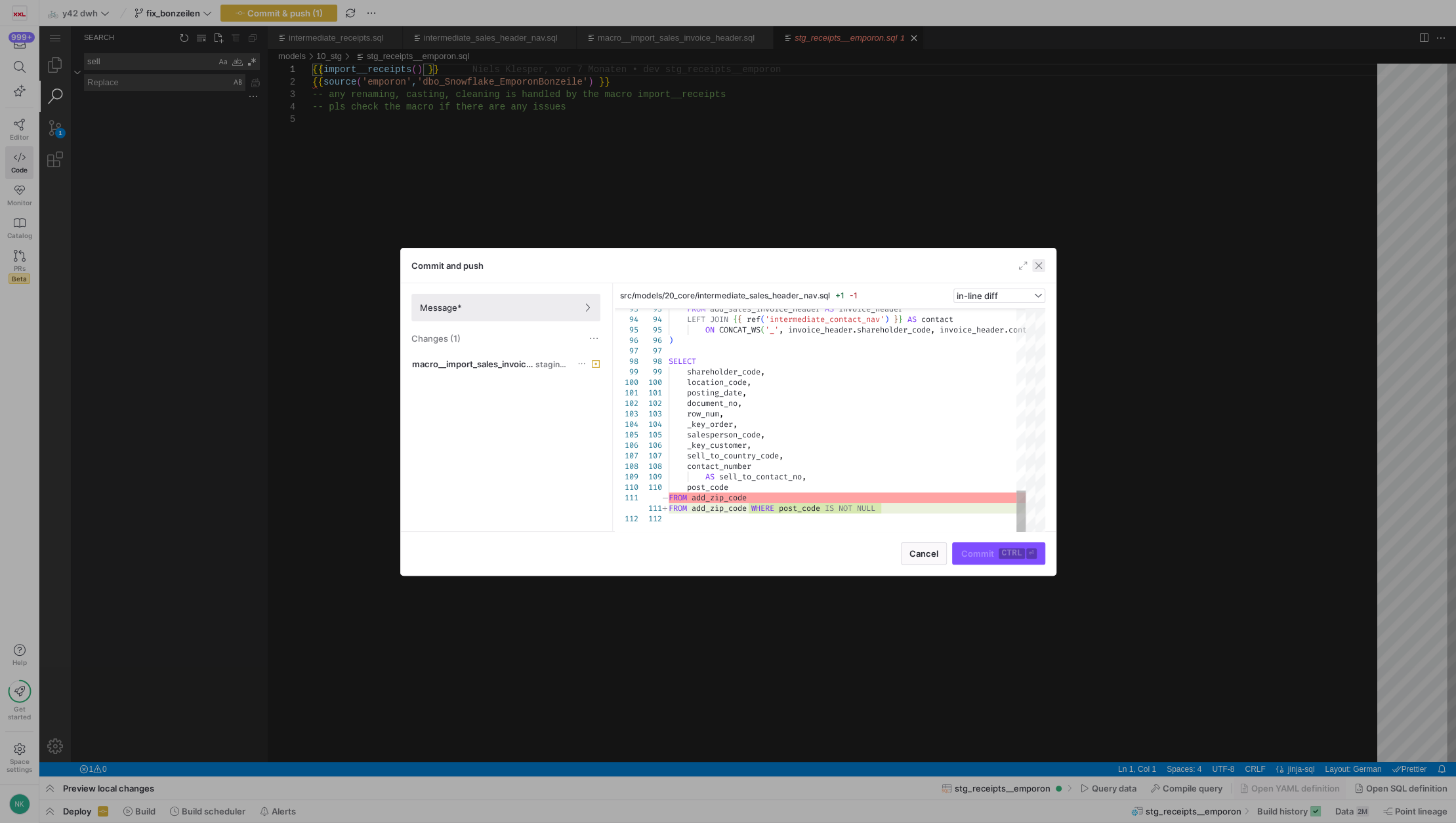
click at [1039, 269] on span "button" at bounding box center [1039, 265] width 14 height 14
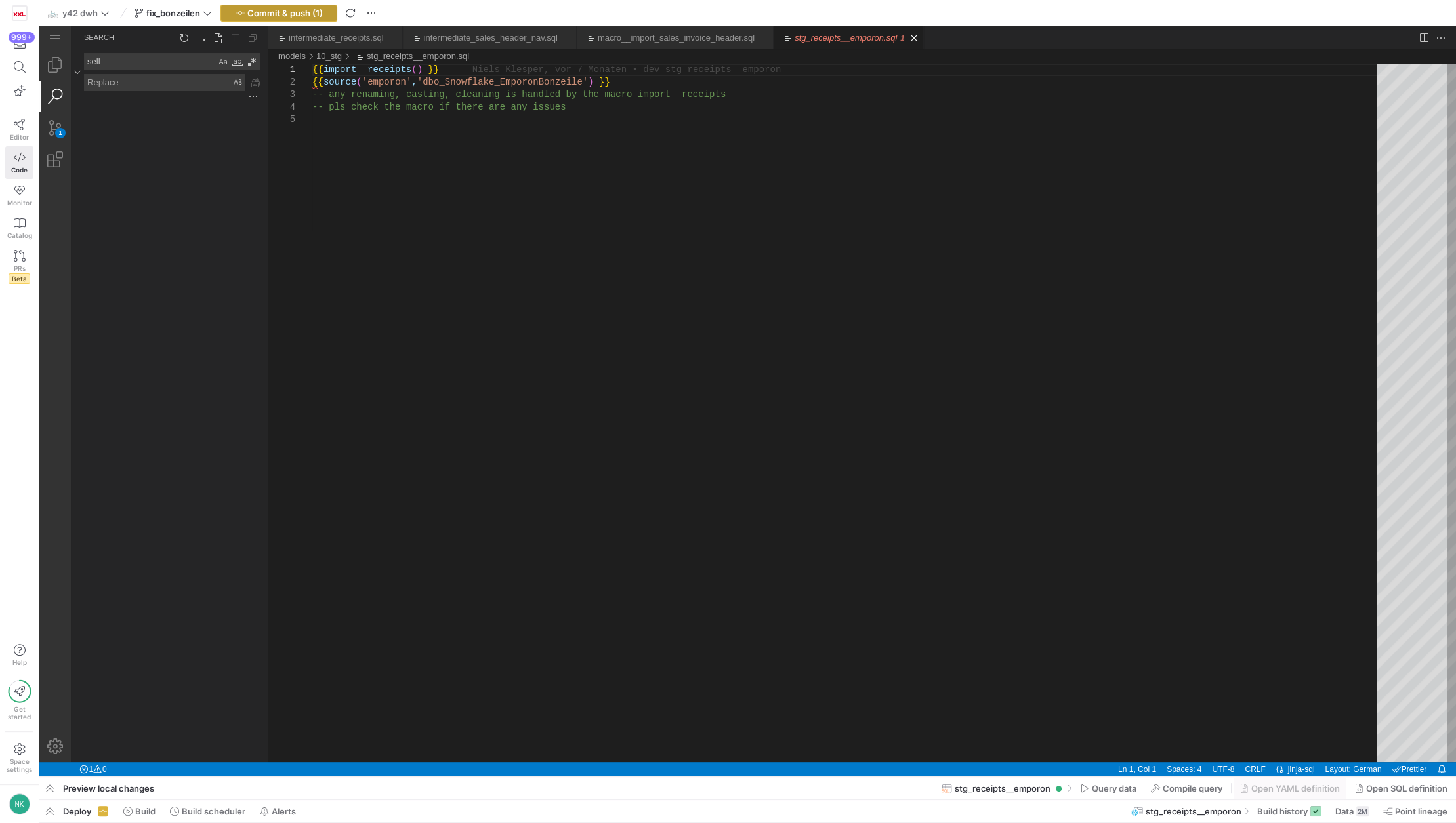
click at [303, 14] on span "Commit & push (1)" at bounding box center [285, 14] width 76 height 11
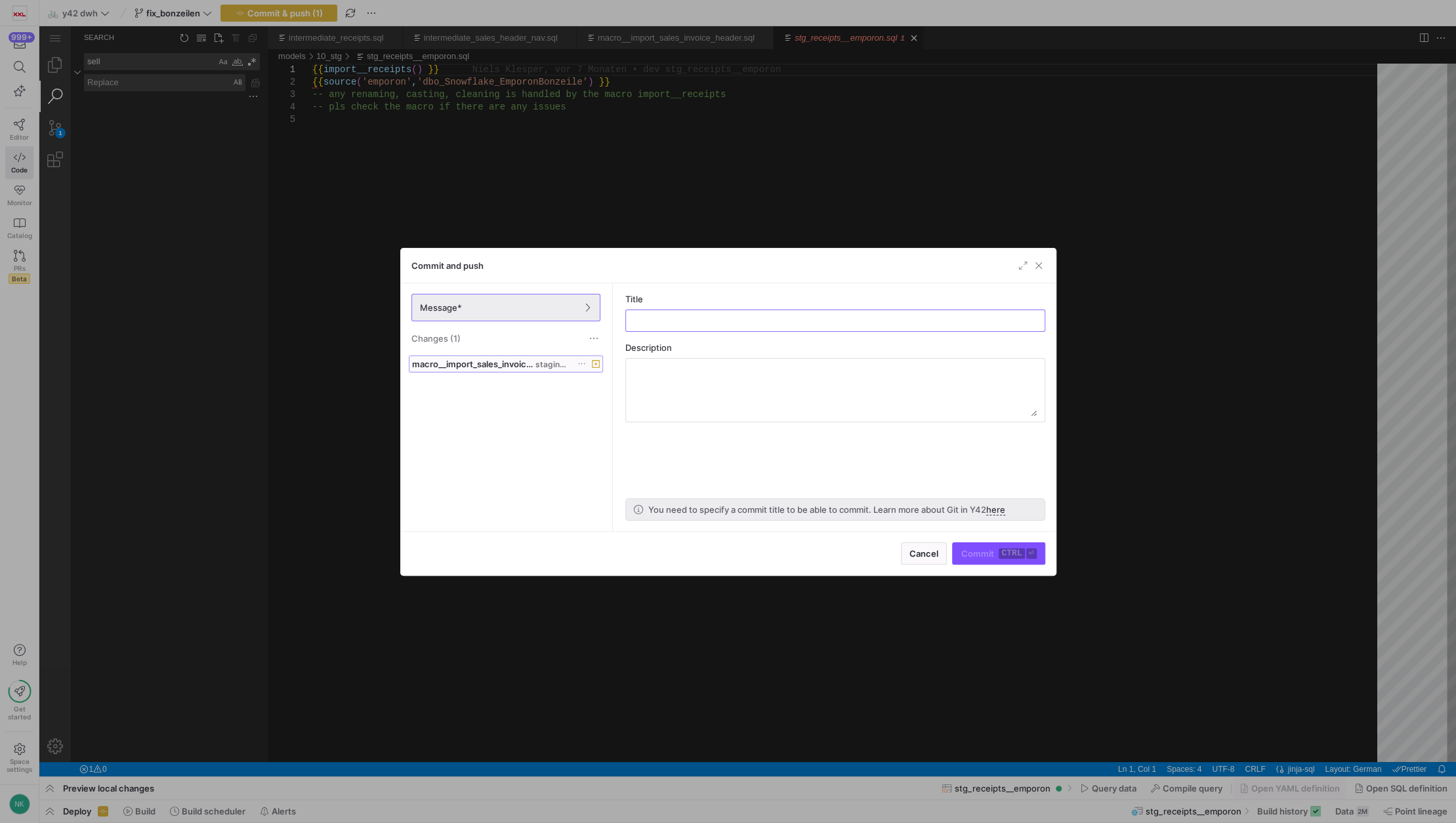
click at [489, 369] on span at bounding box center [506, 363] width 193 height 15
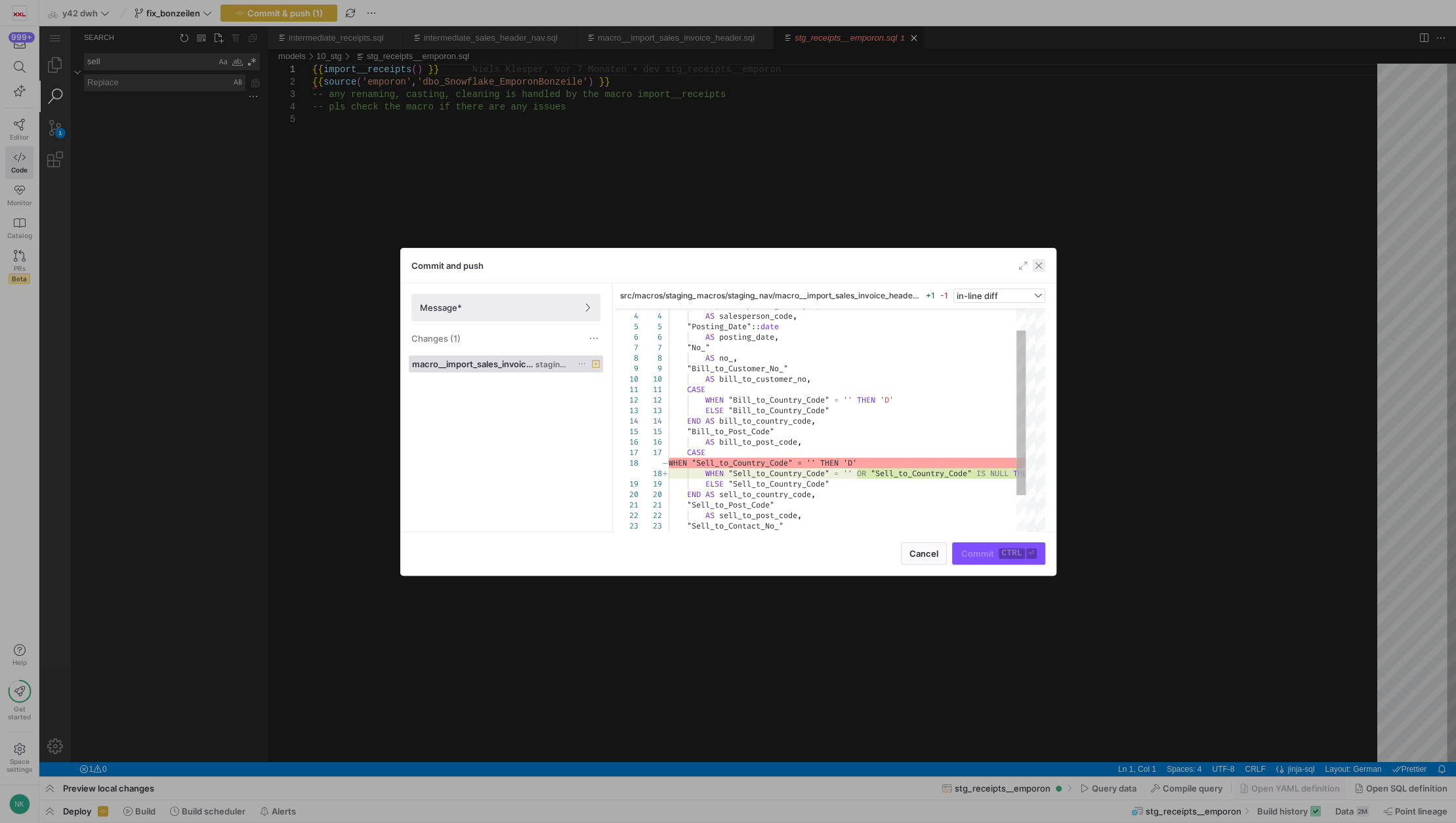
click at [1037, 264] on span "button" at bounding box center [1039, 265] width 14 height 14
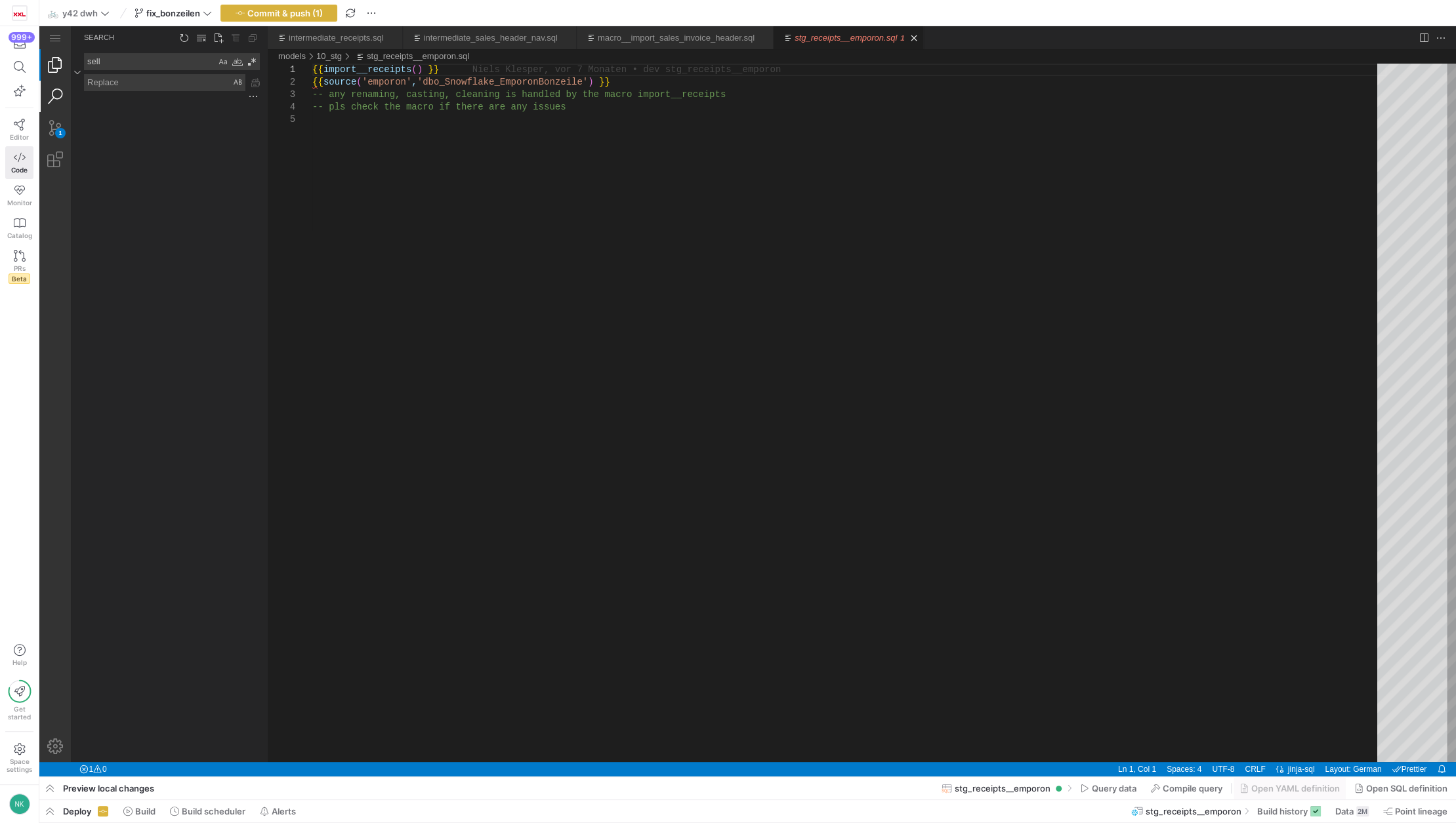
click at [55, 67] on link "Explorer (Ctrl+Shift+E)" at bounding box center [55, 65] width 32 height 32
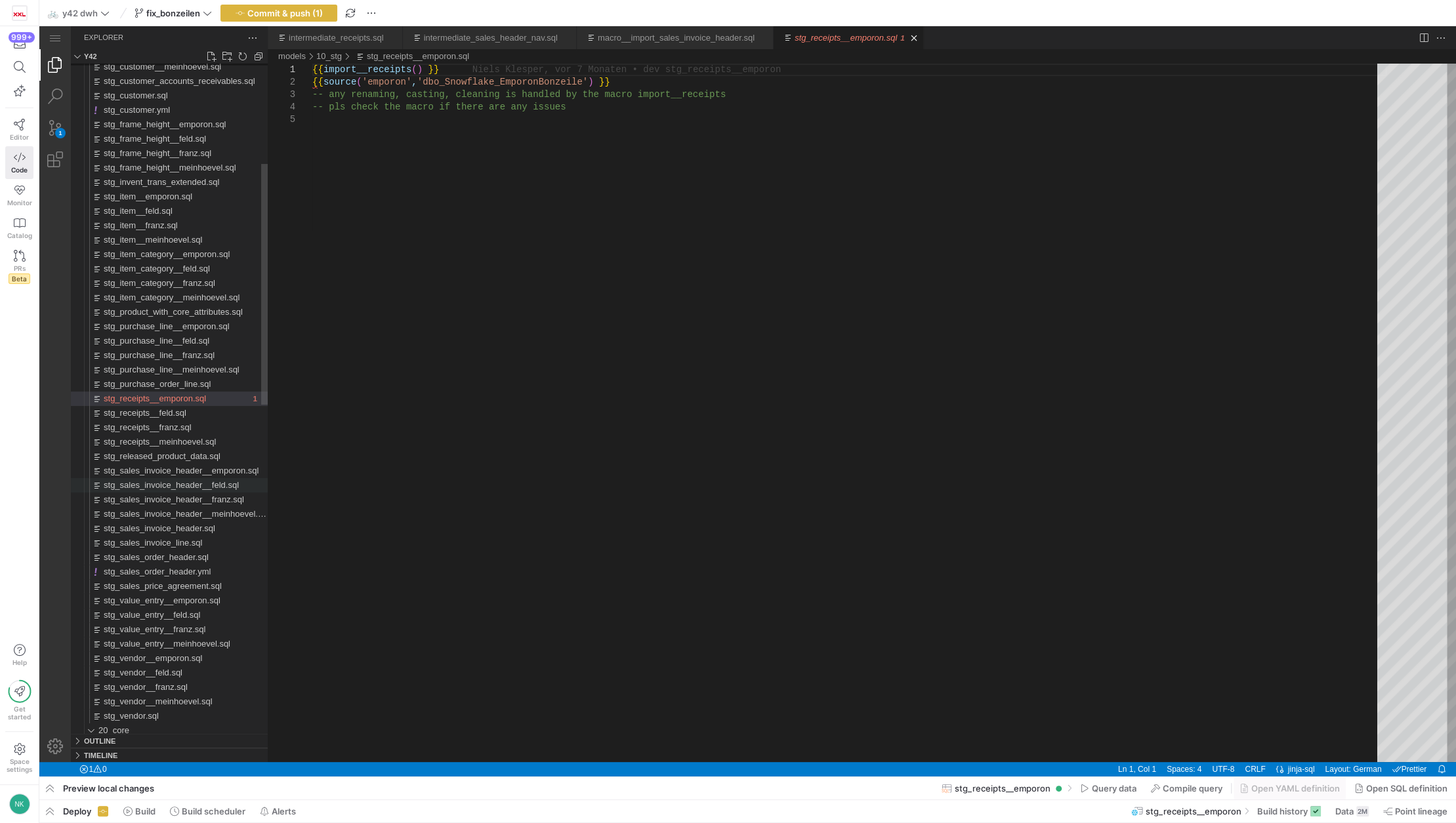
click at [170, 487] on span "stg_sales_invoice_header__feld.sql" at bounding box center [171, 485] width 135 height 10
click at [1084, 787] on icon at bounding box center [1085, 789] width 9 height 9
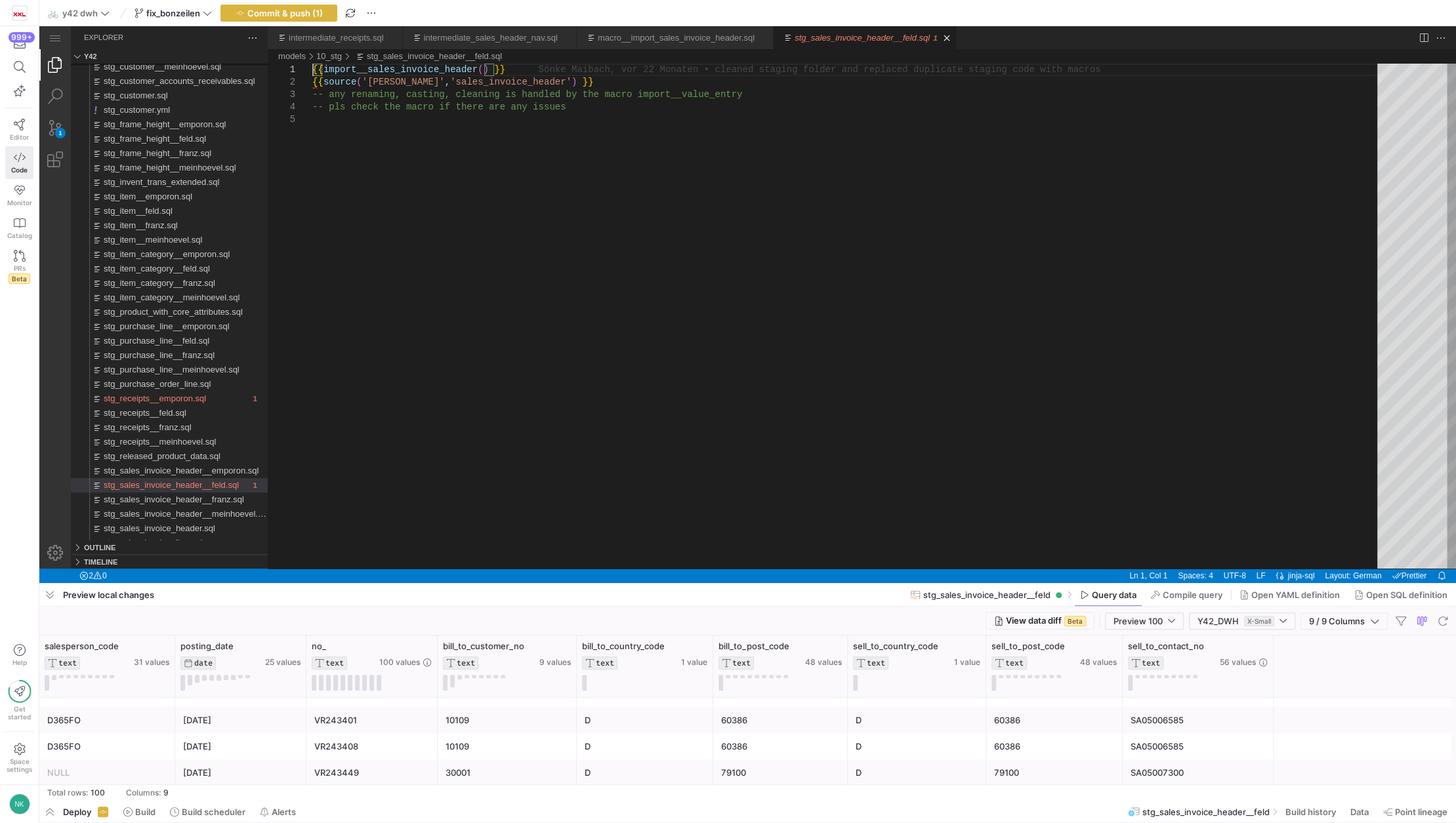
scroll to position [1147, 0]
click at [618, 40] on link "macro__import_sales_invoice_header.sql" at bounding box center [676, 37] width 157 height 10
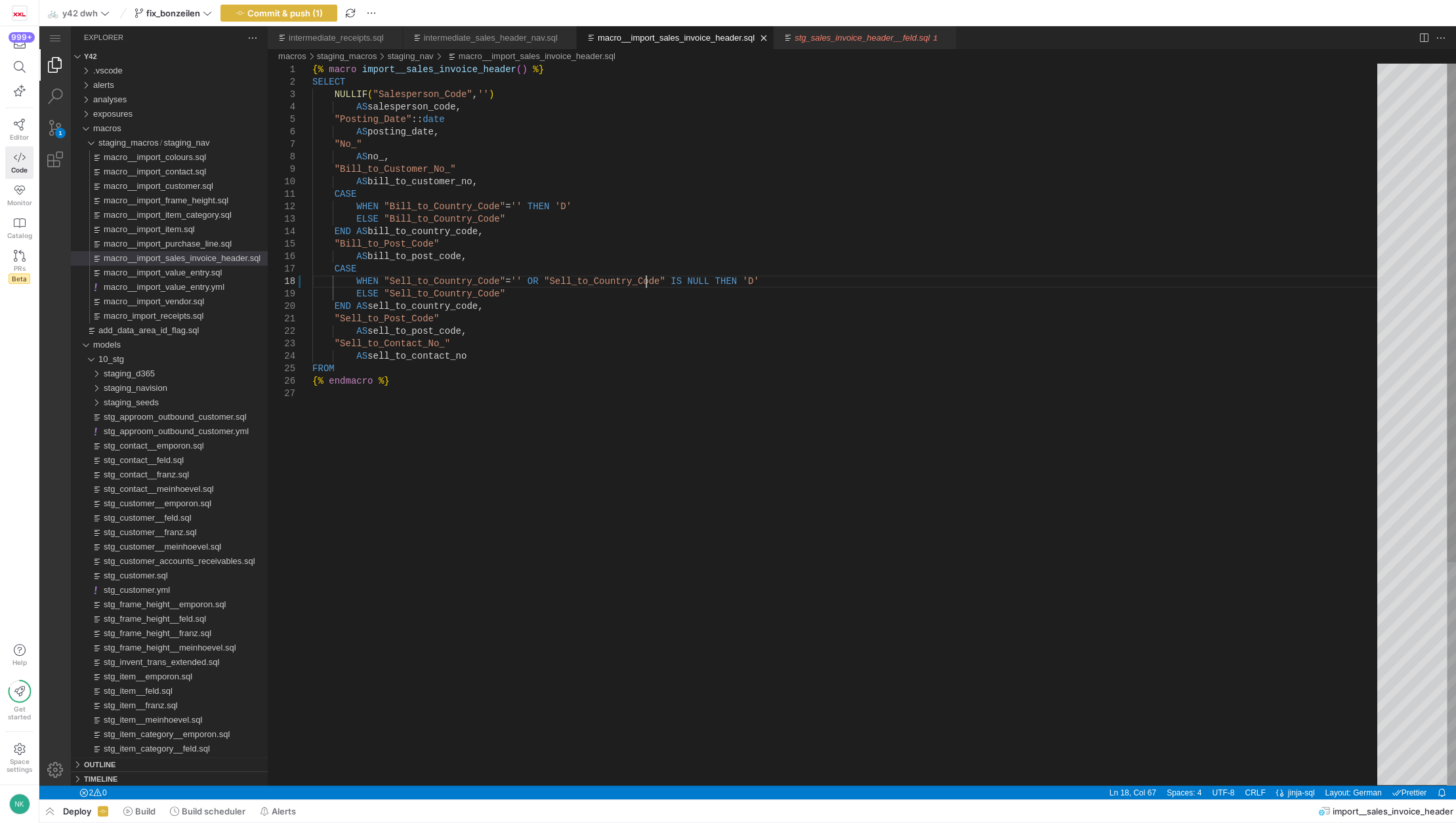
click at [516, 203] on div "{% macro import__sales_invoice_header ( ) %} SELECT NULLIF ( "Salesperson_Code"…" at bounding box center [848, 587] width 1074 height 1047
click at [591, 378] on div "{% macro import__sales_invoice_header ( ) %} SELECT NULLIF ( "Salesperson_Code"…" at bounding box center [848, 587] width 1074 height 1047
click at [487, 204] on div "{% macro import__sales_invoice_header ( ) %} SELECT NULLIF ( "Salesperson_Code"…" at bounding box center [848, 587] width 1074 height 1047
type textarea "CASE WHEN "Bill_to_Country_Code" = '' OR "Bill_to_Country_Code" IS NULL THEN 'D…"
click at [601, 249] on div "{% macro import__sales_invoice_header ( ) %} SELECT NULLIF ( "Salesperson_Code"…" at bounding box center [848, 587] width 1074 height 1047
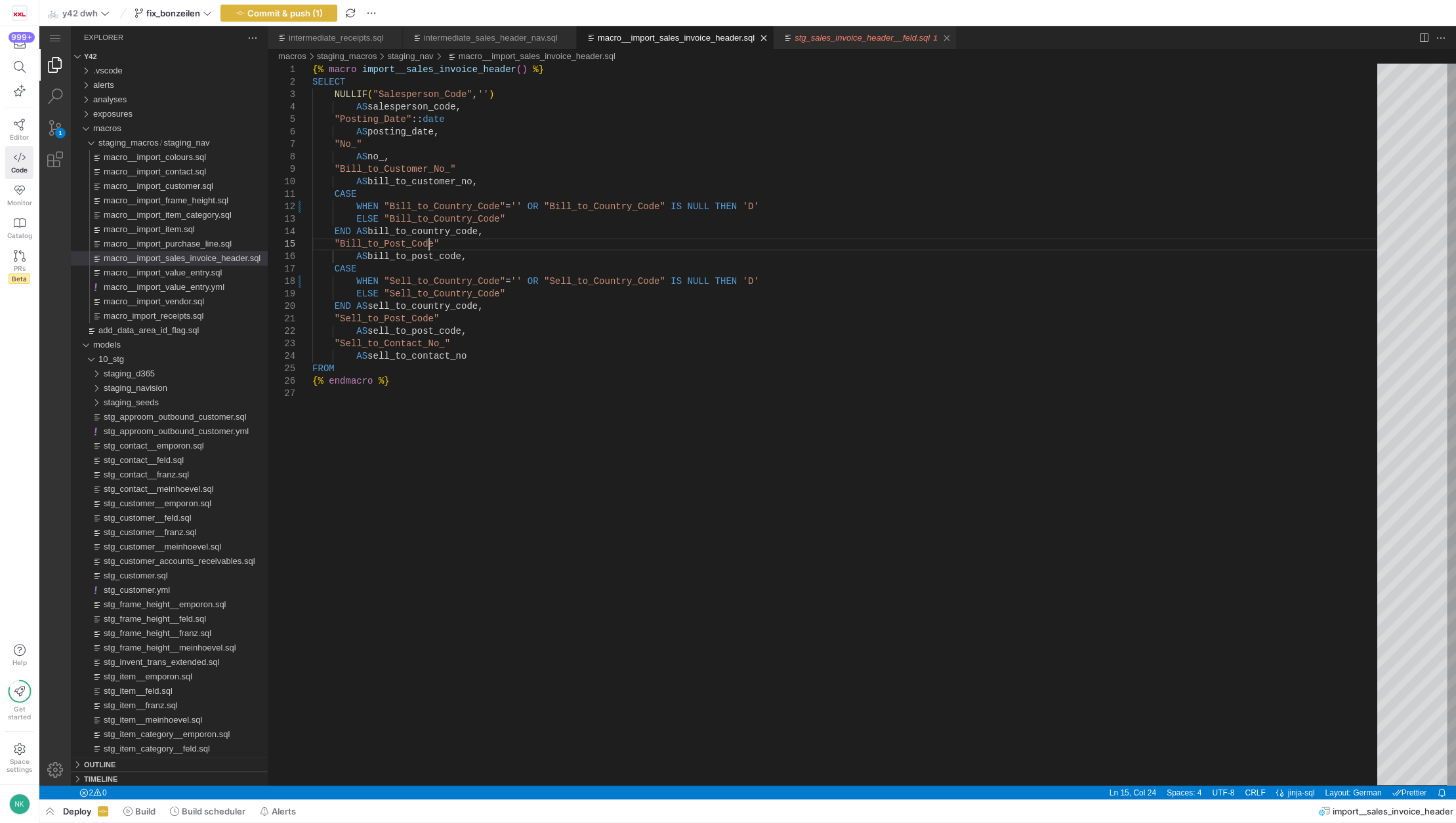
click at [836, 38] on link "stg_sales_invoice_header__feld.sql" at bounding box center [862, 37] width 135 height 10
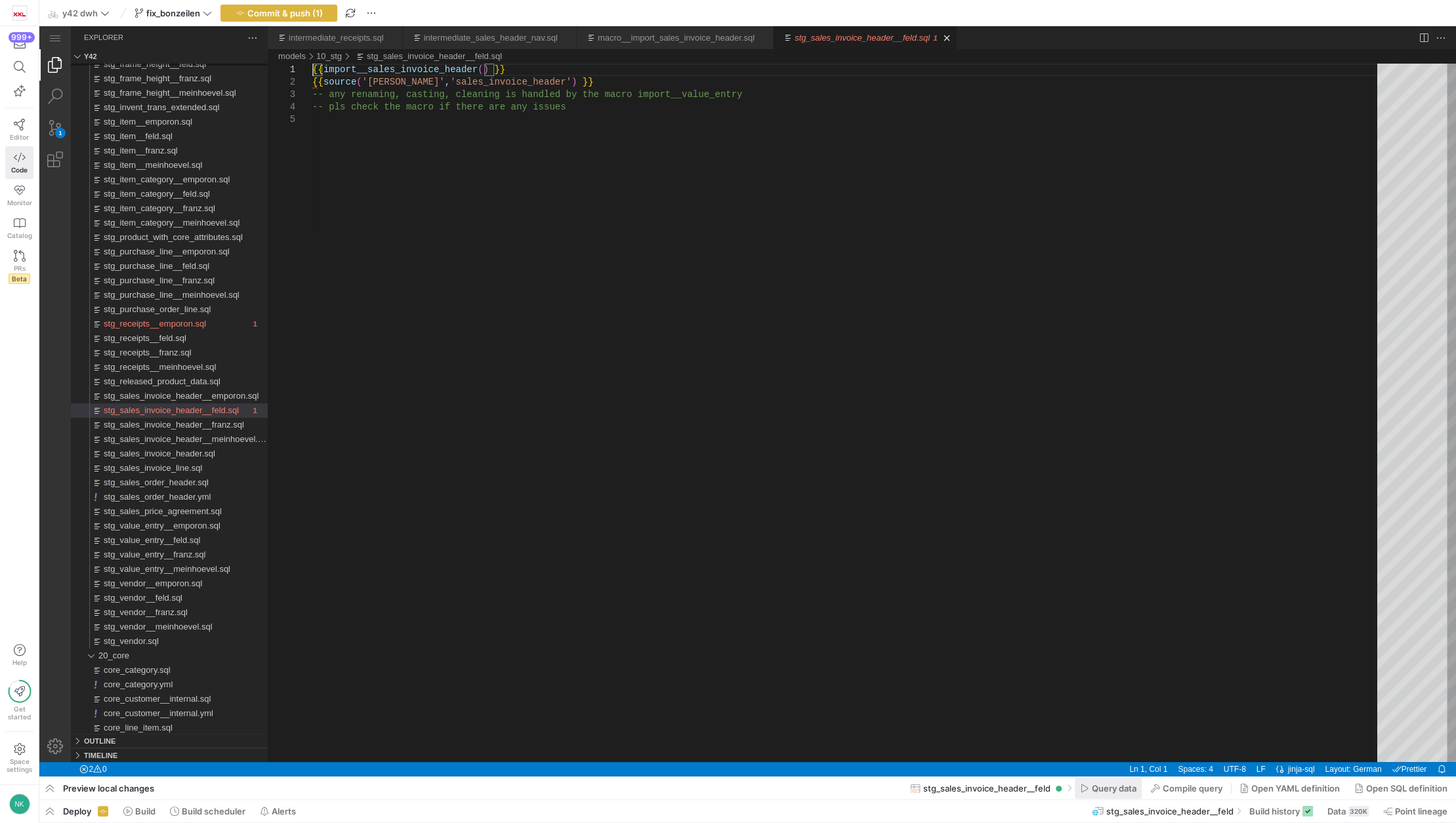
click at [1102, 790] on span "Query data" at bounding box center [1113, 789] width 44 height 11
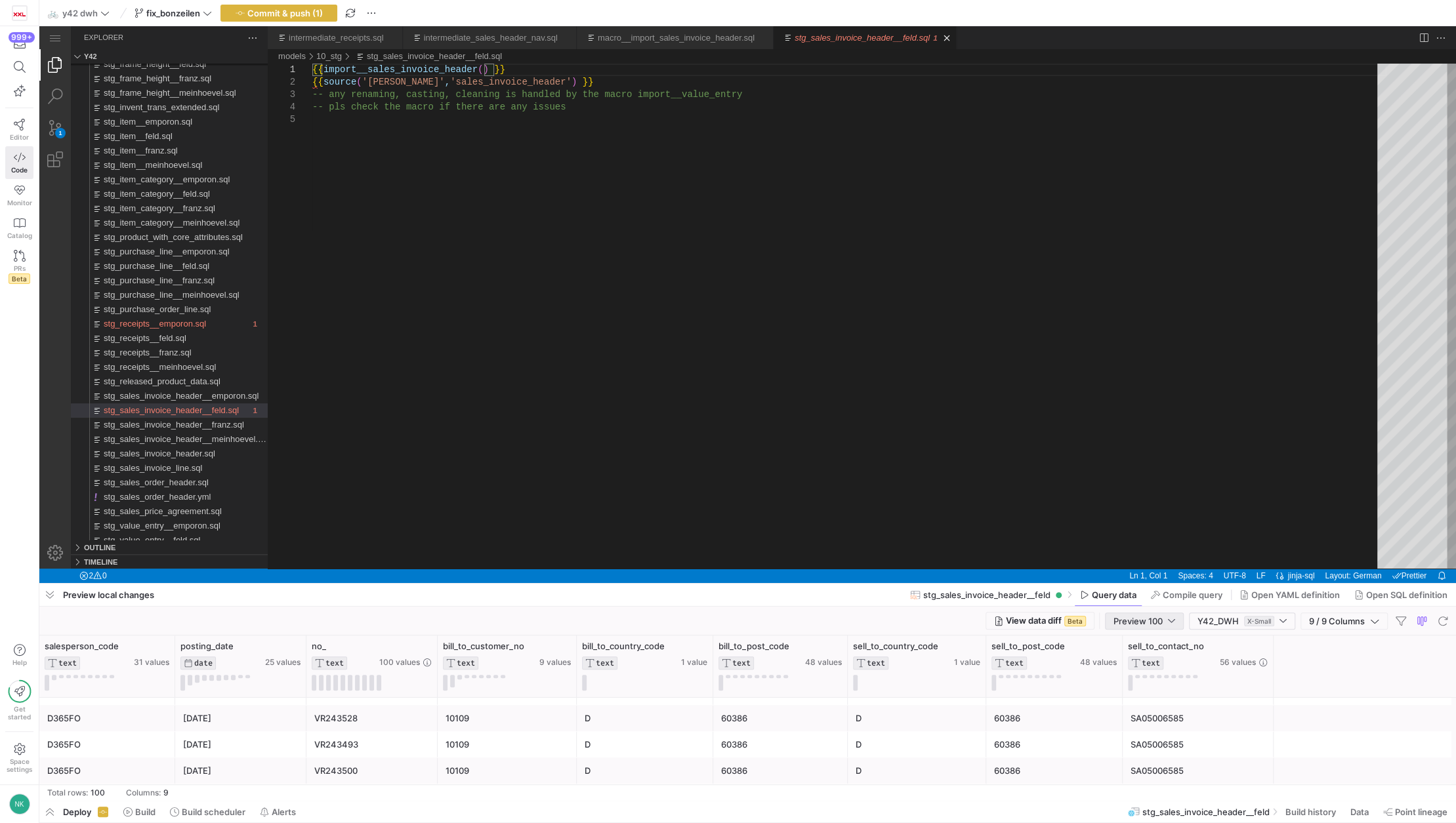
click at [1133, 627] on div "Preview 100" at bounding box center [1144, 620] width 61 height 15
click at [1134, 654] on mat-option "Full Preview" at bounding box center [1143, 663] width 78 height 21
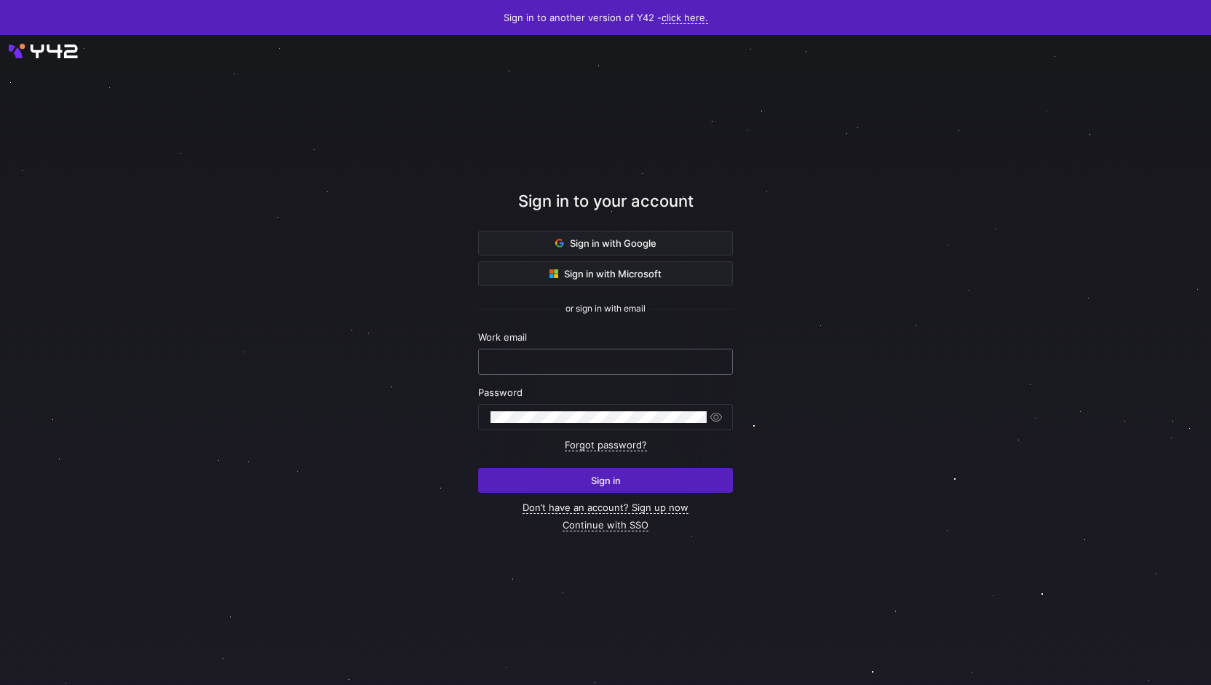
click at [565, 354] on div at bounding box center [605, 361] width 230 height 25
click at [720, 357] on nordpass-icon at bounding box center [720, 361] width 0 height 12
click at [0, 684] on nordpass-autofill-portal at bounding box center [0, 685] width 0 height 0
type input "niels.klesper@taod.de"
click at [535, 482] on span "submit" at bounding box center [605, 480] width 253 height 23
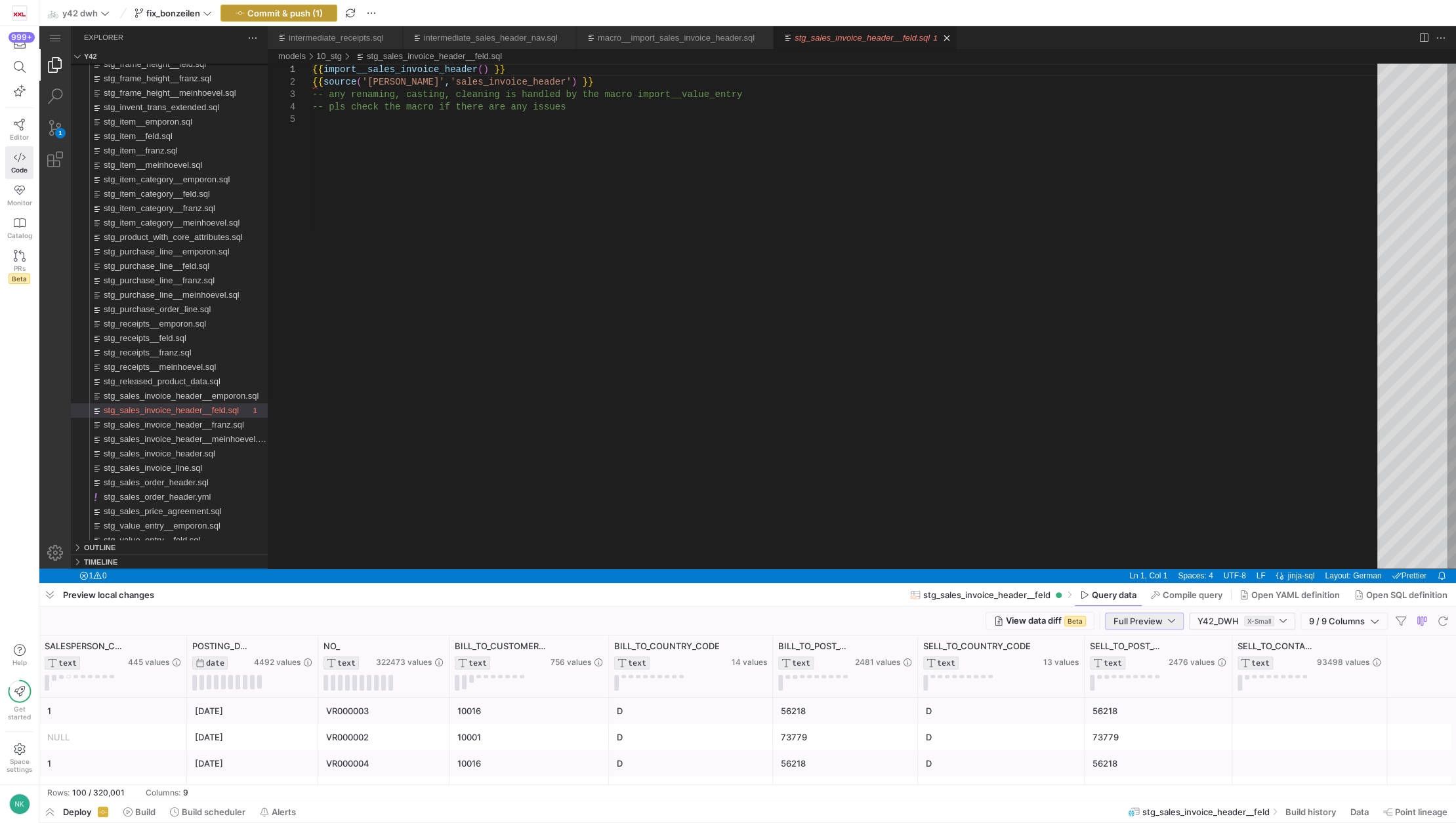
click at [309, 19] on span "button" at bounding box center [279, 13] width 115 height 15
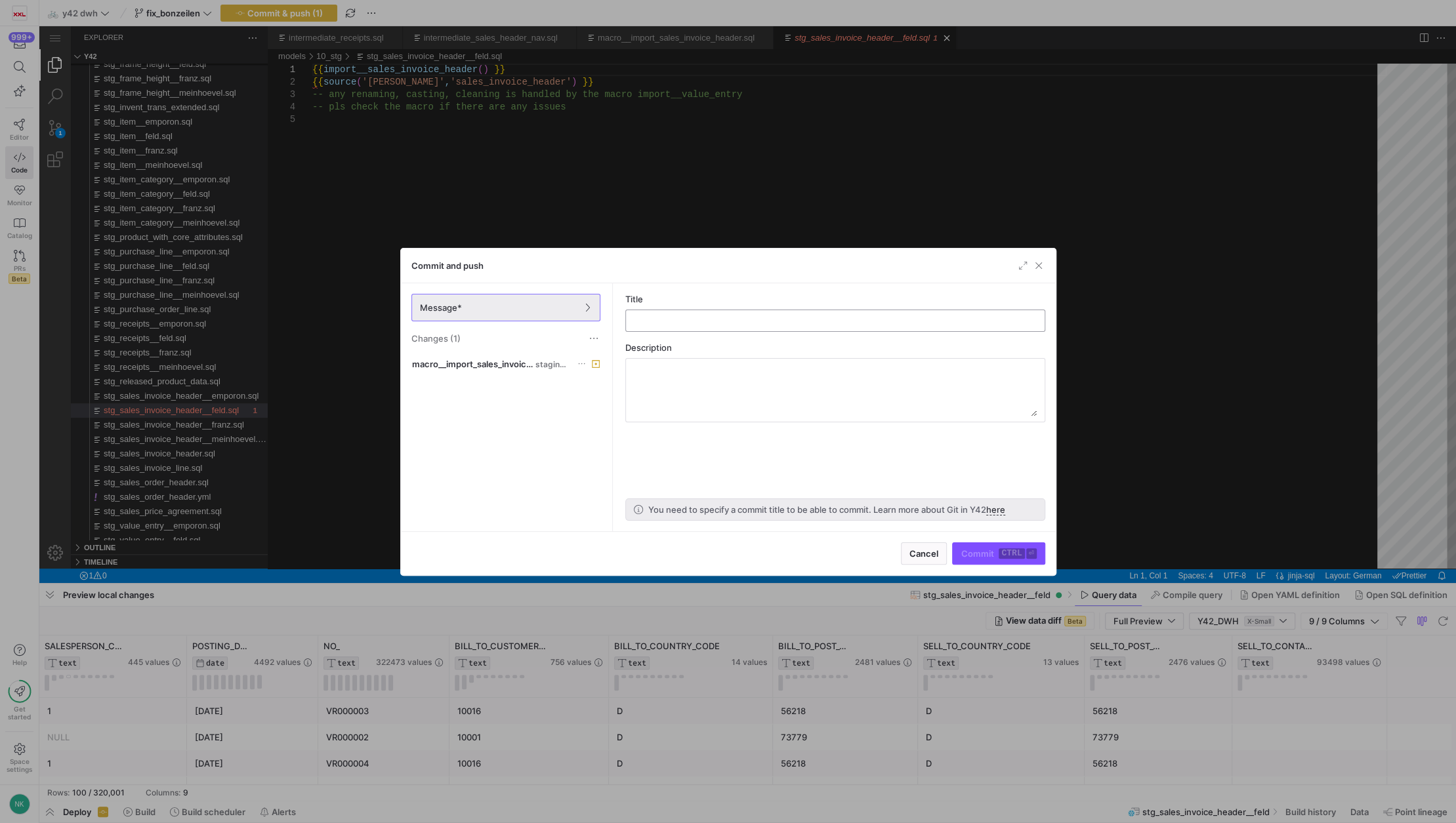
click at [656, 322] on input "text" at bounding box center [835, 321] width 398 height 11
type input "adjust logic for sell_to_country_code"
click at [989, 544] on span "submit" at bounding box center [998, 553] width 91 height 21
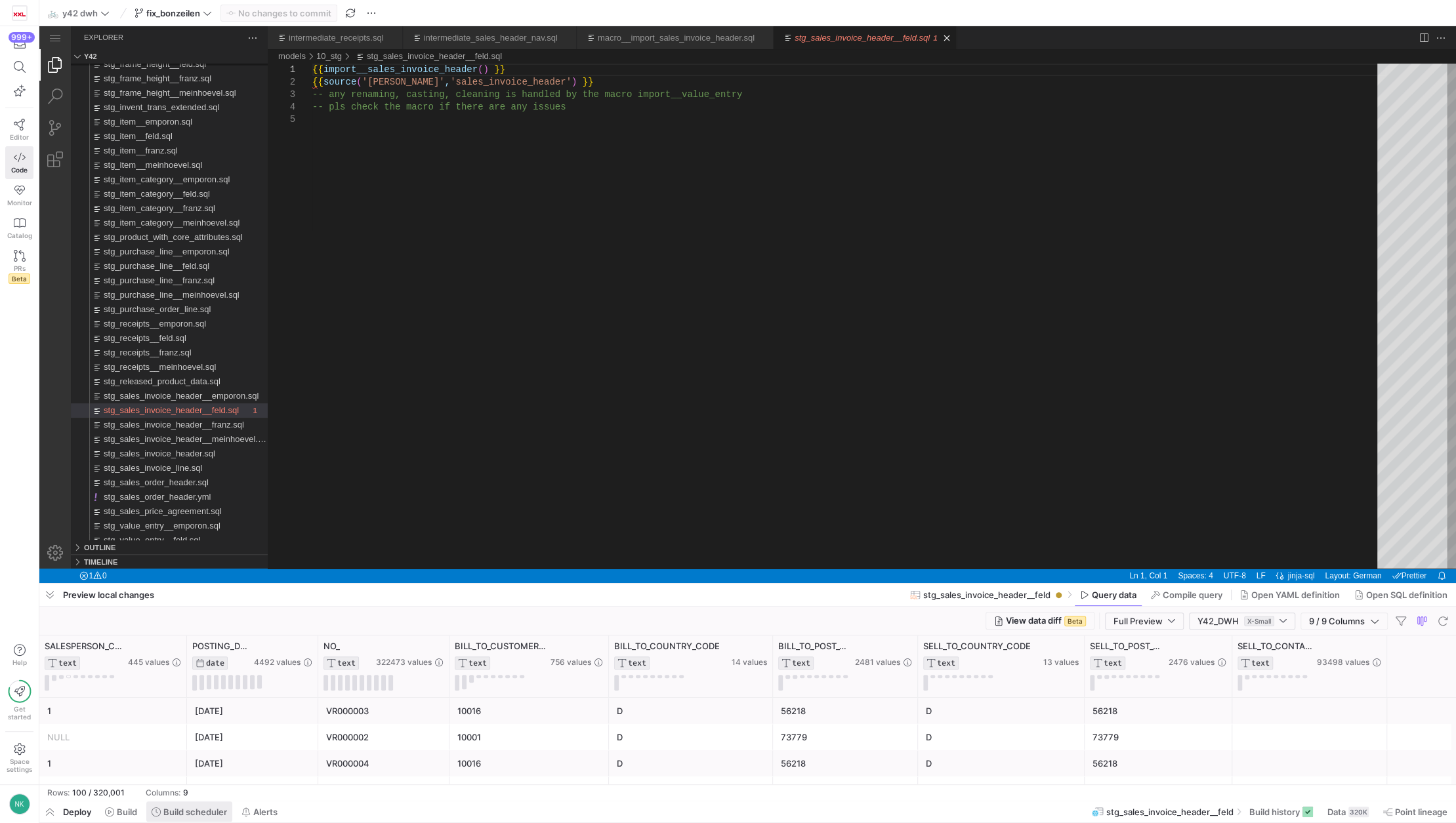
click at [188, 808] on span "Build scheduler" at bounding box center [195, 812] width 64 height 11
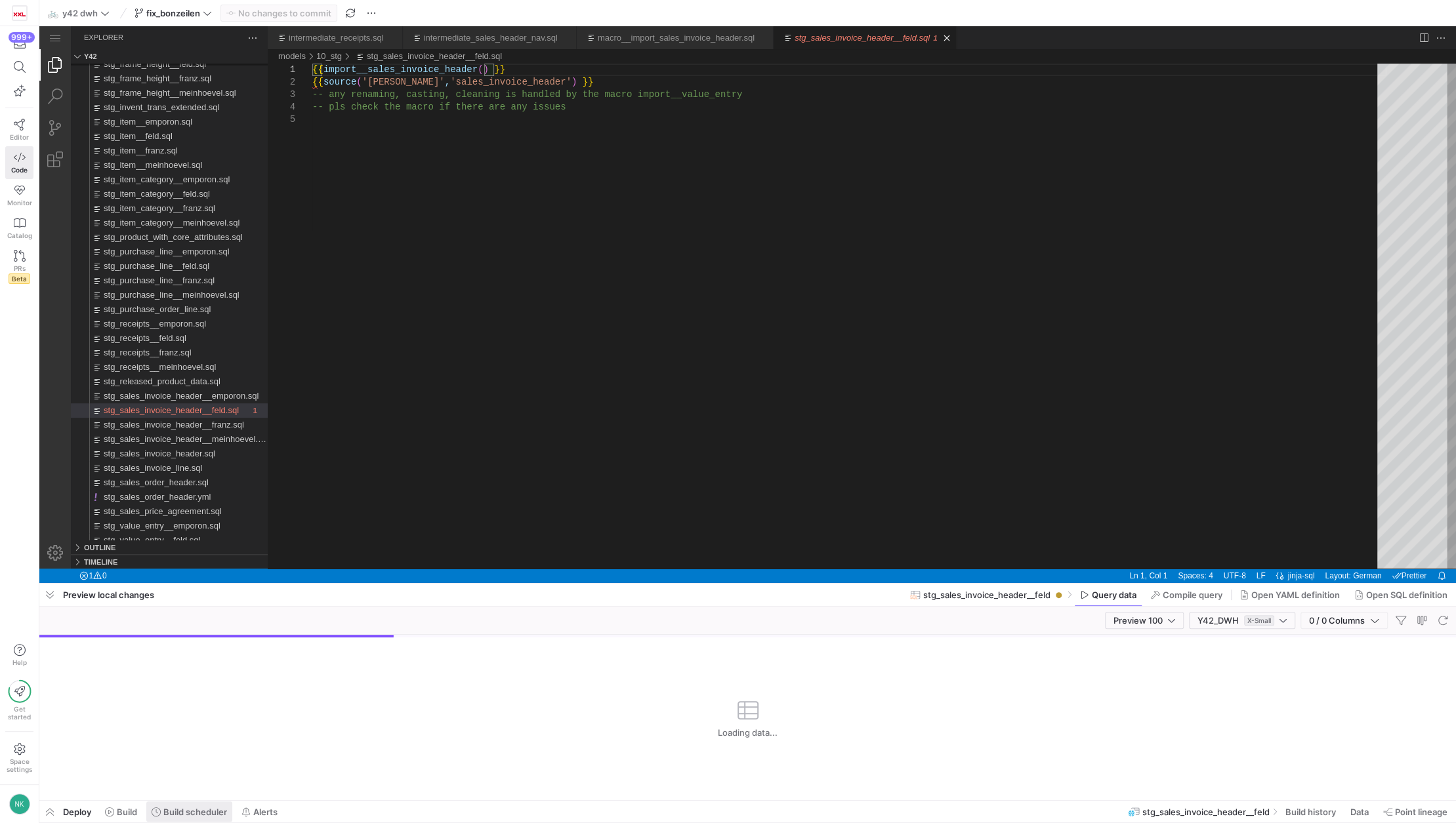
click at [187, 807] on span "Build scheduler" at bounding box center [195, 812] width 64 height 11
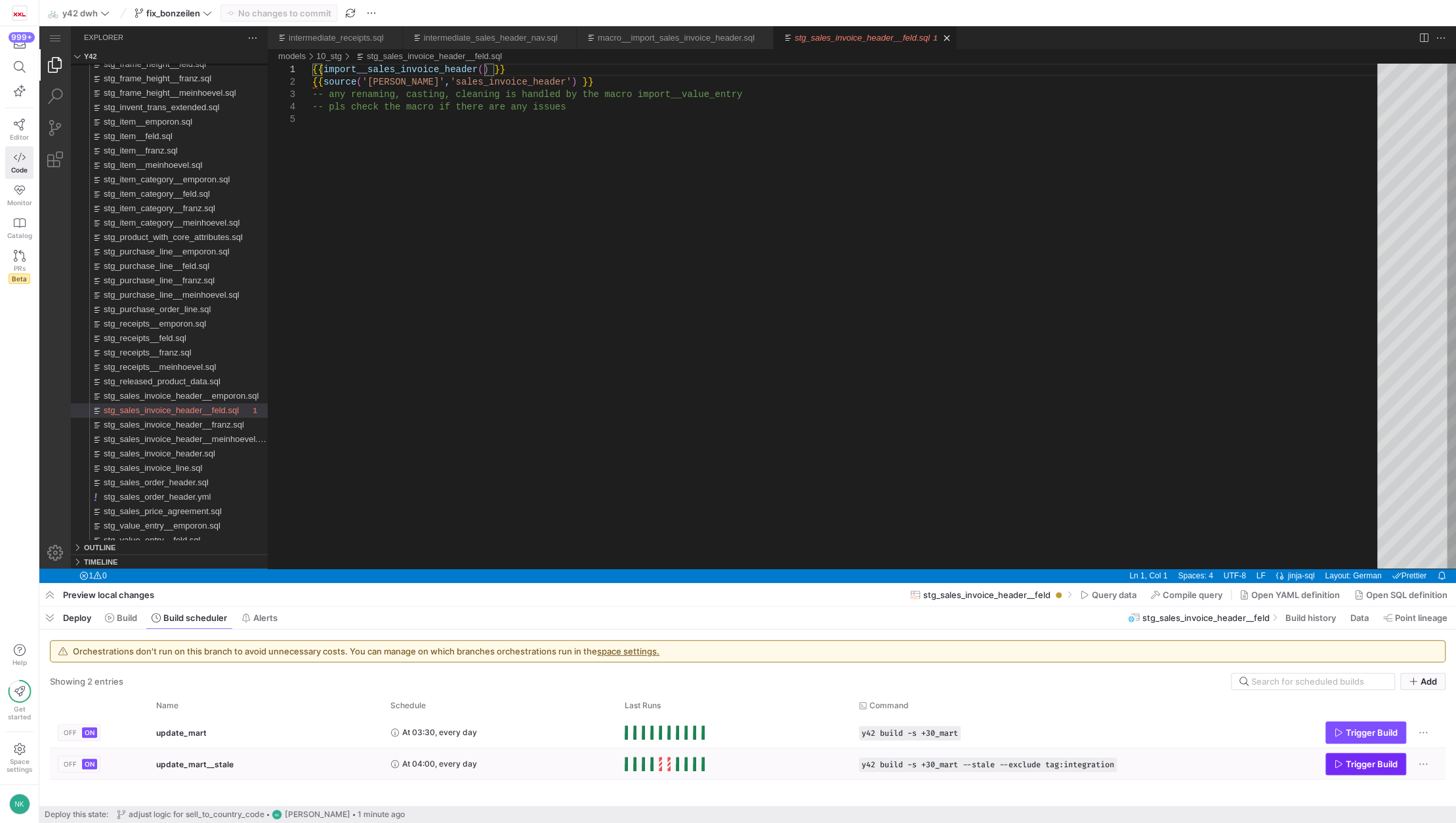
click at [1346, 763] on span "Trigger Build" at bounding box center [1371, 764] width 51 height 11
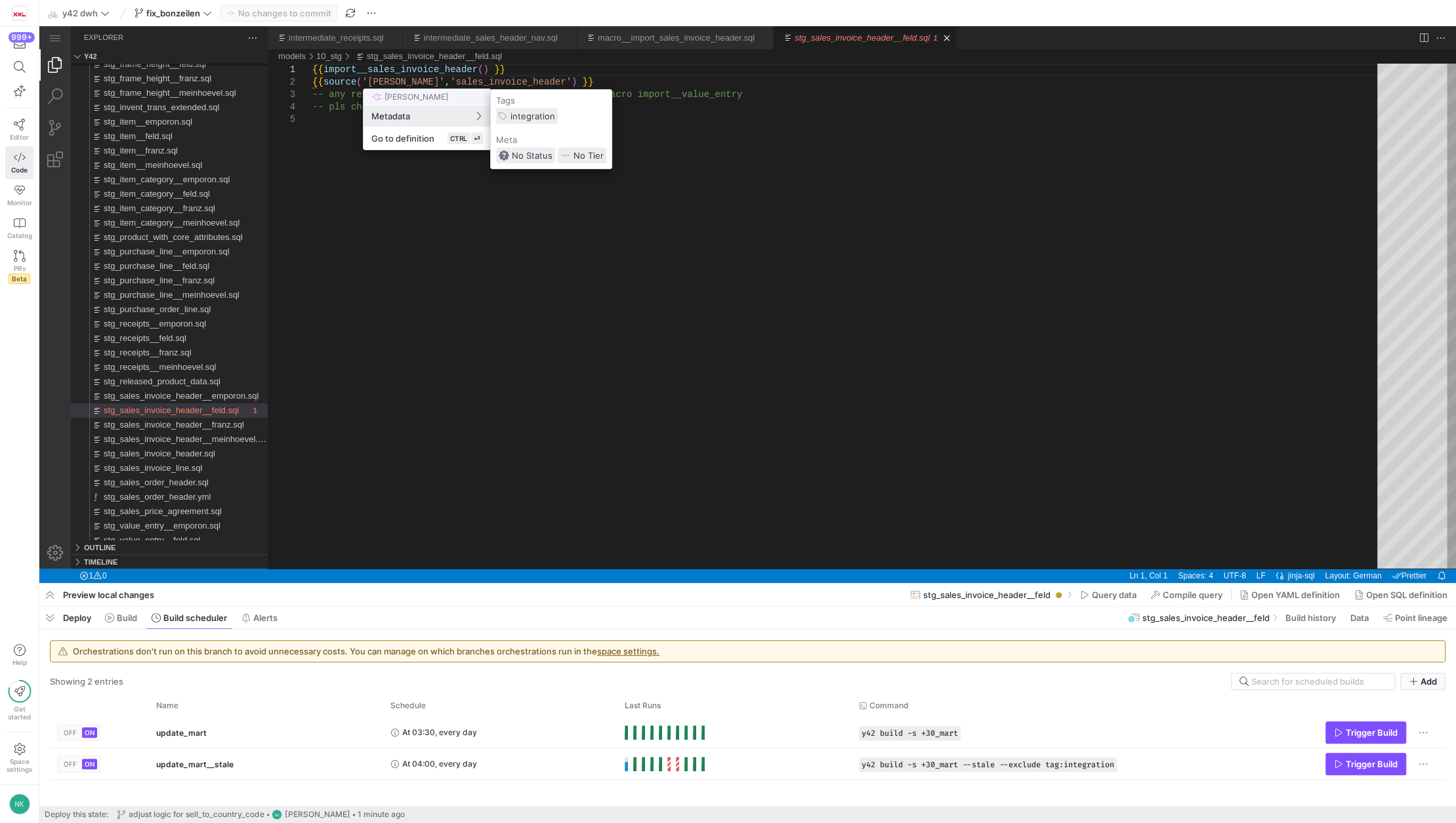
click at [126, 618] on div at bounding box center [728, 411] width 1456 height 823
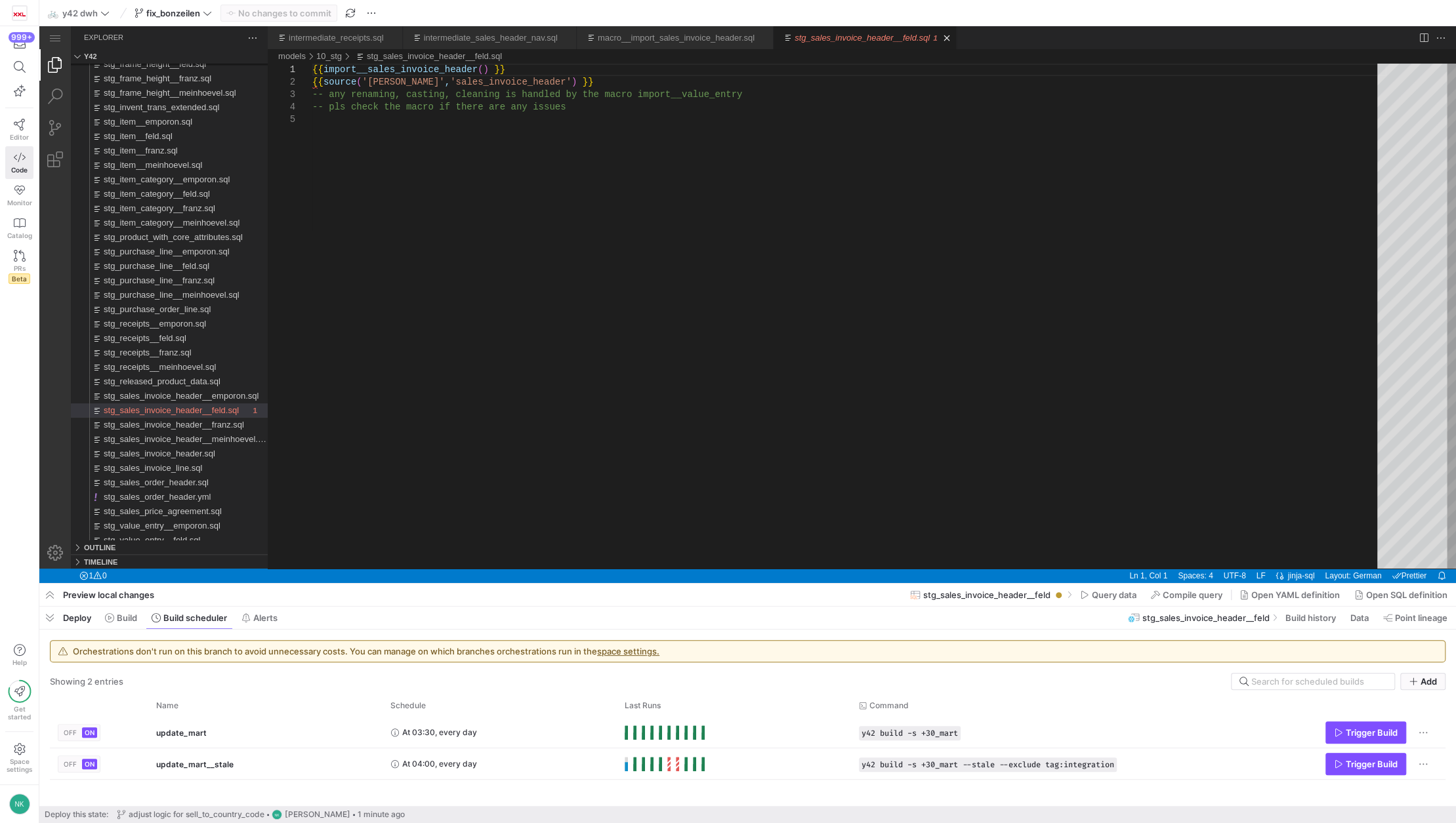
click at [126, 618] on span "Build" at bounding box center [127, 618] width 21 height 11
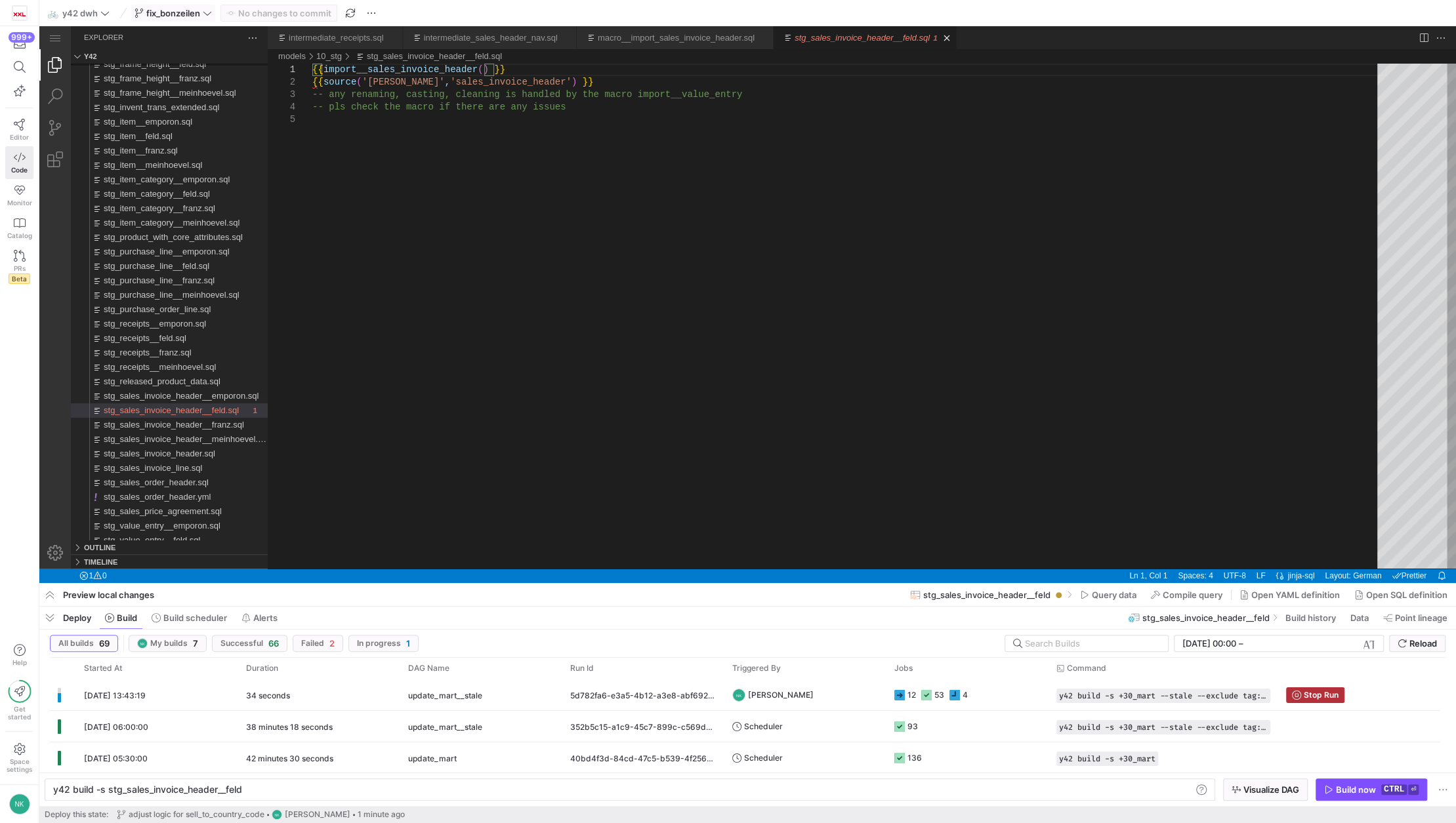
click at [192, 12] on span "fix_bonzeilen" at bounding box center [173, 14] width 54 height 11
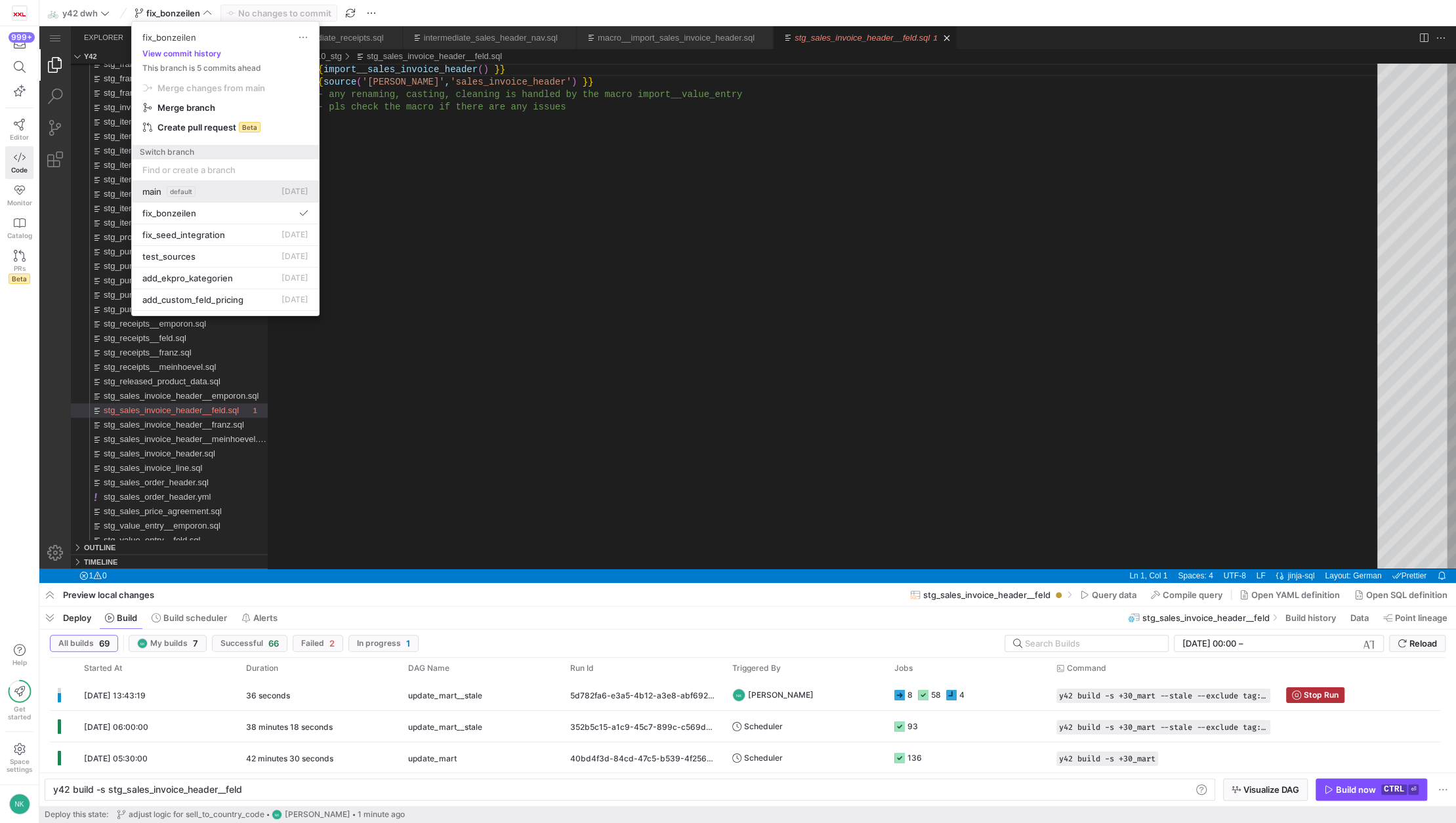
click at [199, 201] on button "main default 28 Jul 2025" at bounding box center [224, 192] width 187 height 22
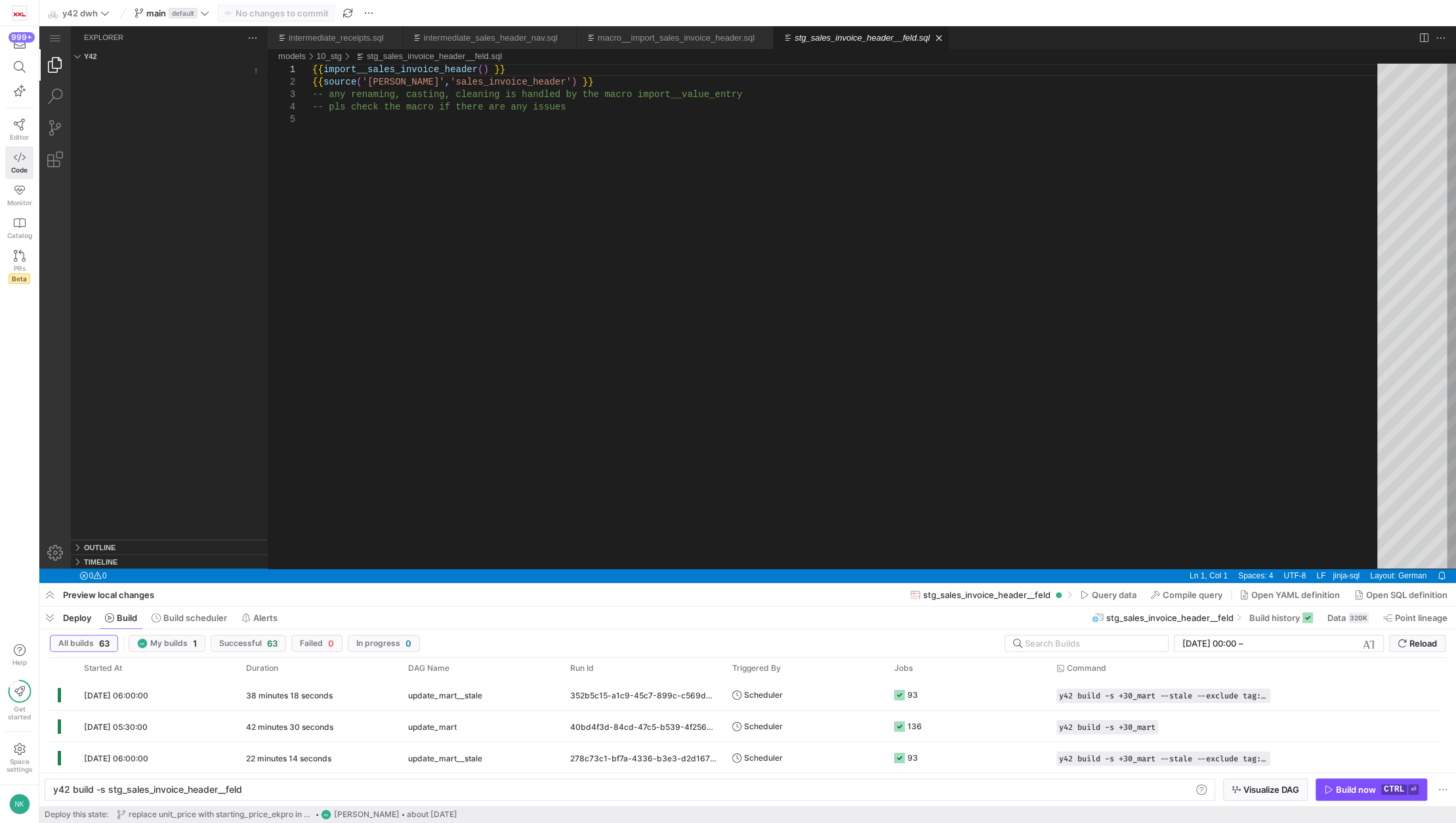
type textarea "y42 build -s stg_receipts__emporon"
click at [199, 13] on span "main default" at bounding box center [171, 14] width 75 height 11
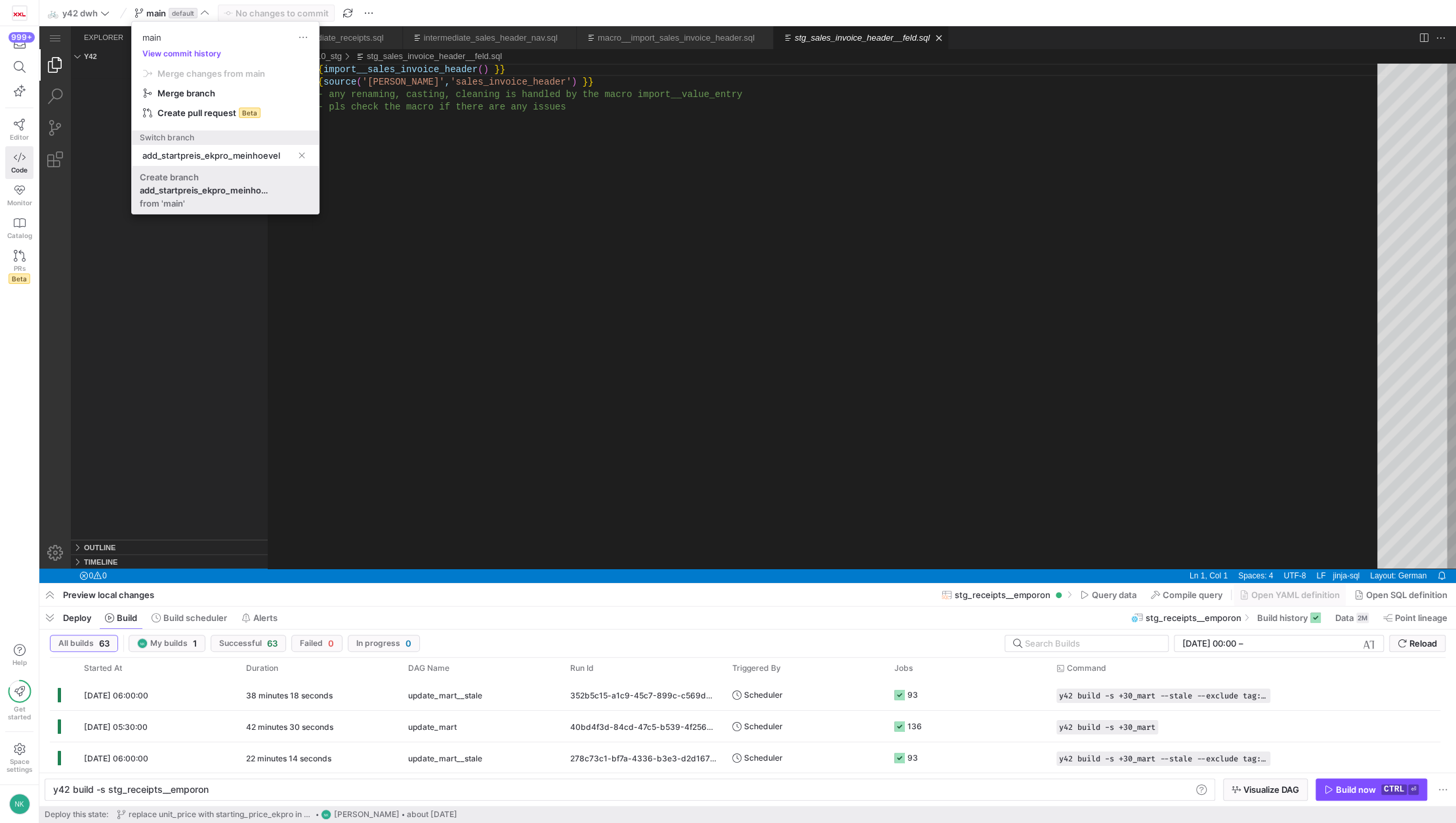
type input "add_startpreis_ekpro_meinhoevel"
click at [199, 182] on span "Create branch add_startpreis_ekpro_meinhoevel from 'main'" at bounding box center [225, 190] width 171 height 37
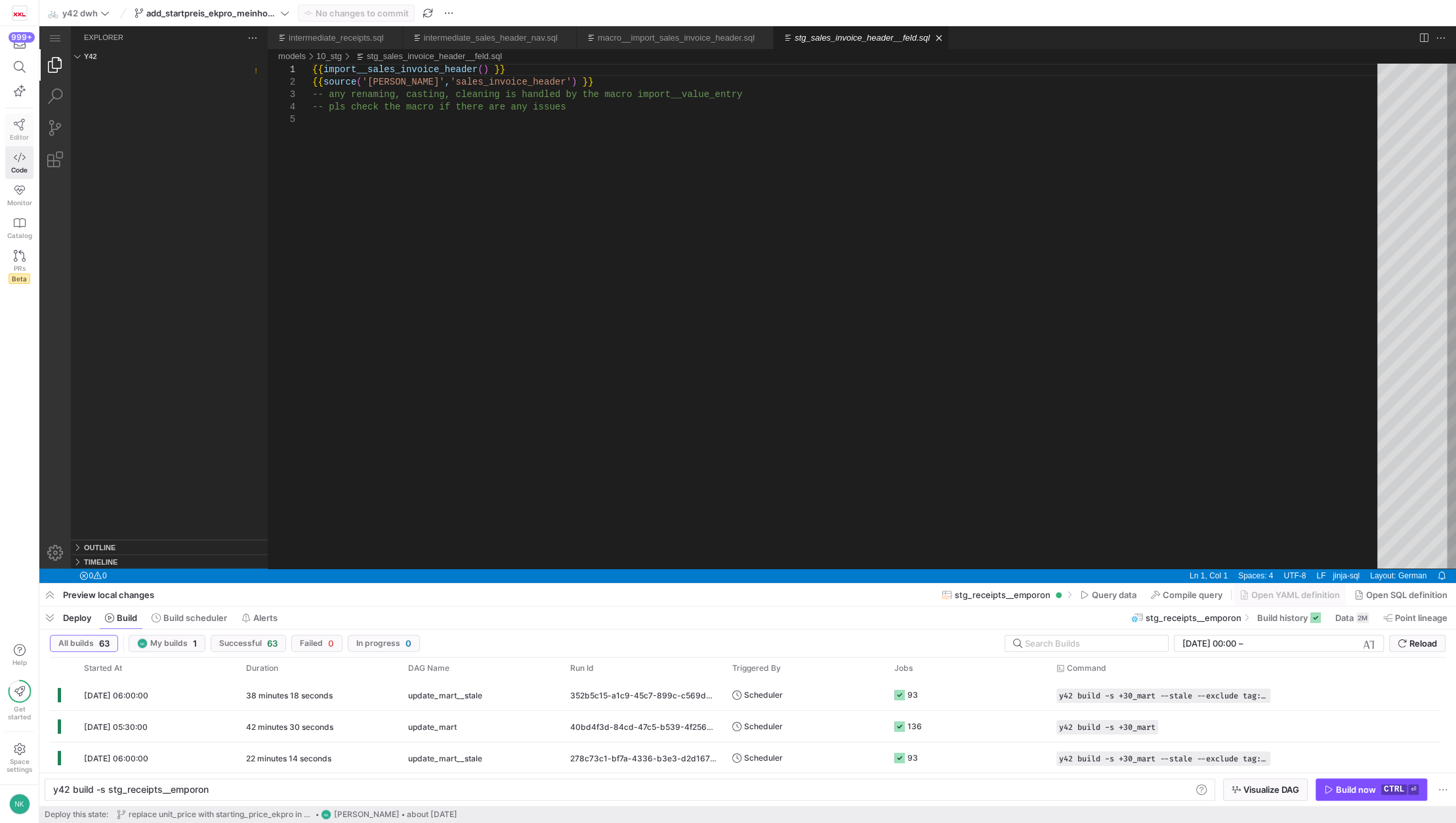
click at [16, 129] on icon at bounding box center [19, 124] width 12 height 12
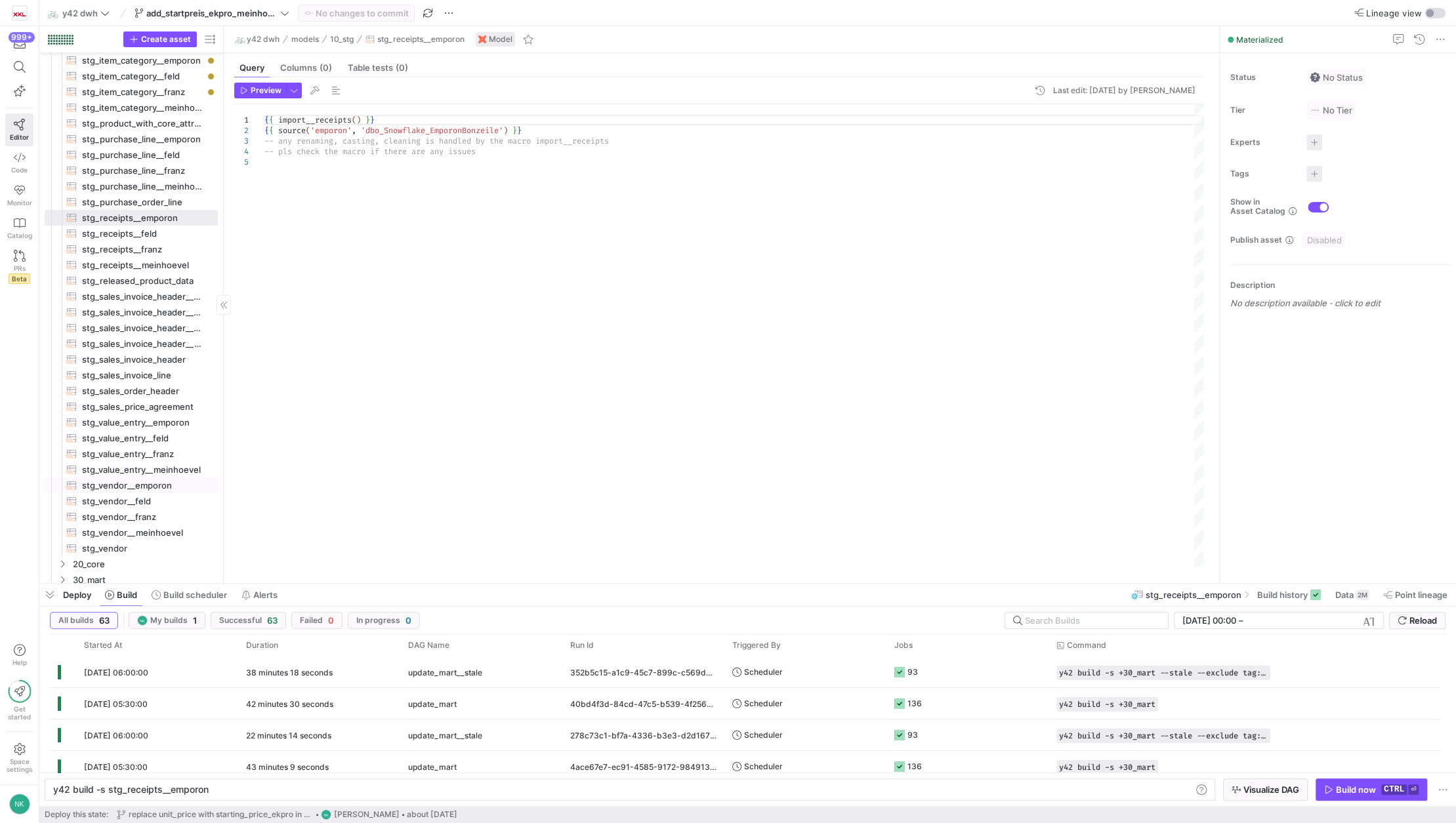
scroll to position [509, 0]
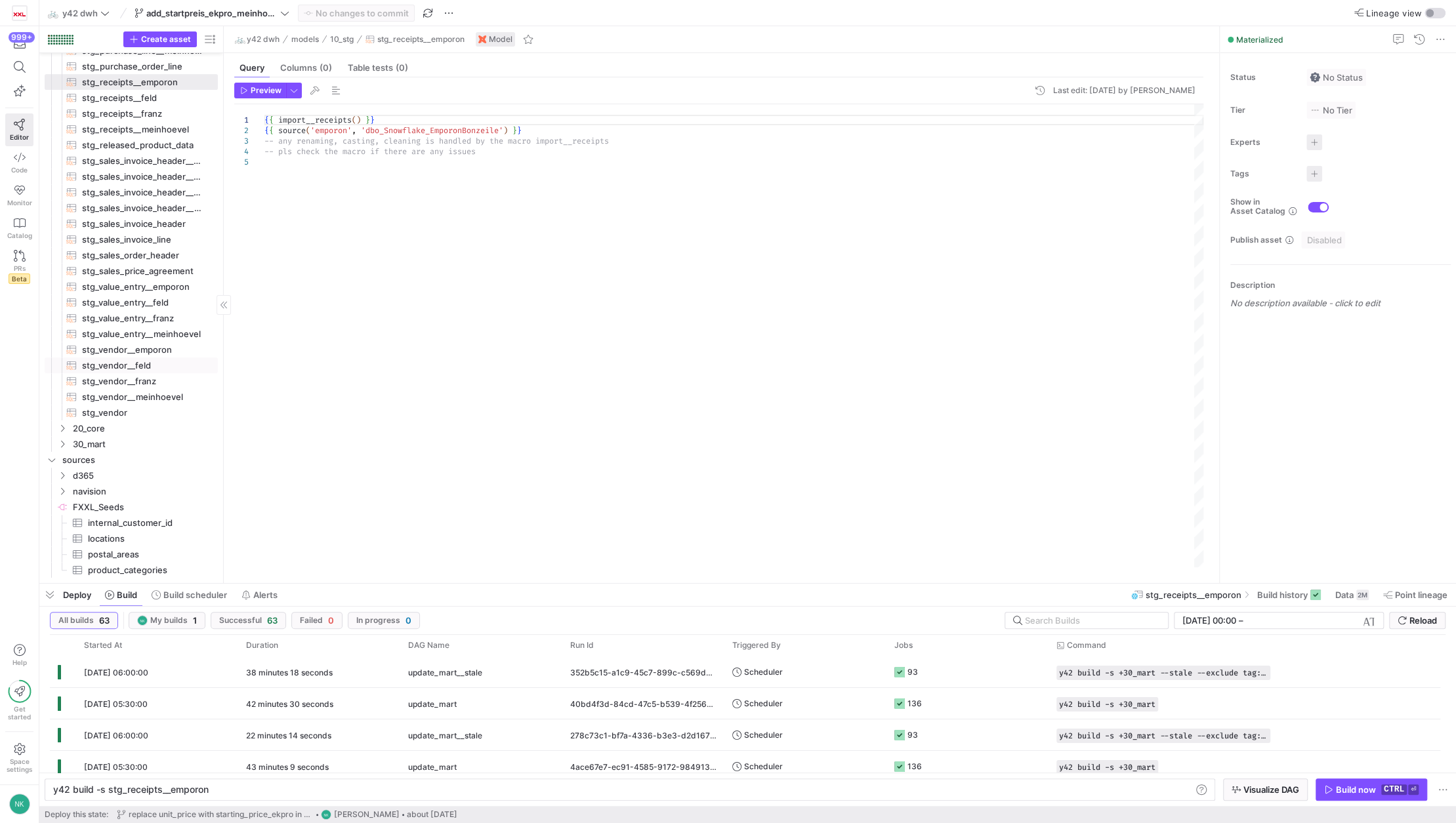
click at [111, 370] on span "stg_vendor__feld​​​​​​​​​​" at bounding box center [142, 365] width 121 height 15
type textarea "y42 build -s stg_vendor__feld"
type textarea "{{ import__vendor() }} {{ source('feld', 'dbo_FeldVendor') }} -- any renaming, …"
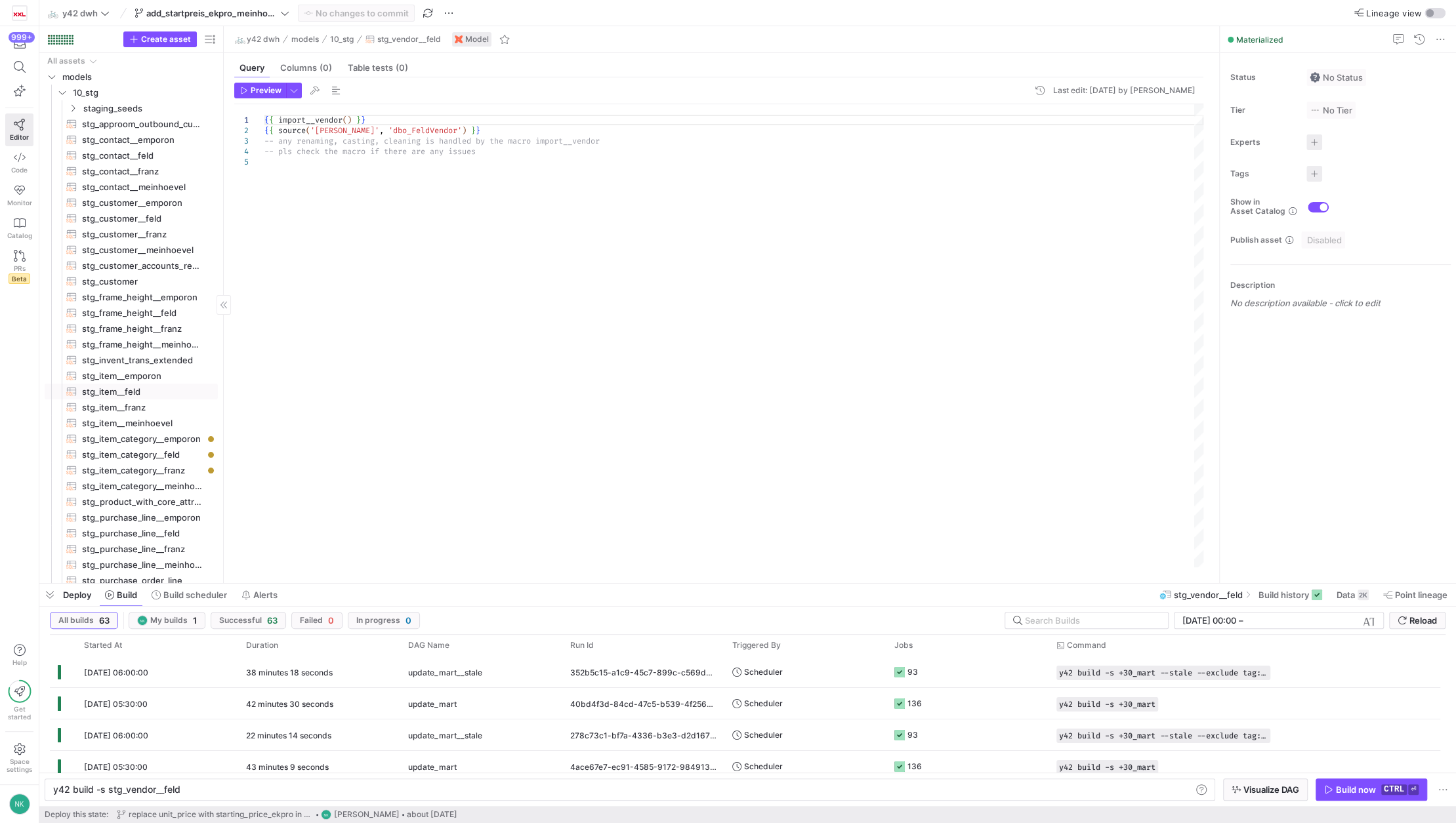
click at [133, 391] on span "stg_item__feld​​​​​​​​​​" at bounding box center [142, 391] width 121 height 15
type textarea "y42 build -s stg_item__feld"
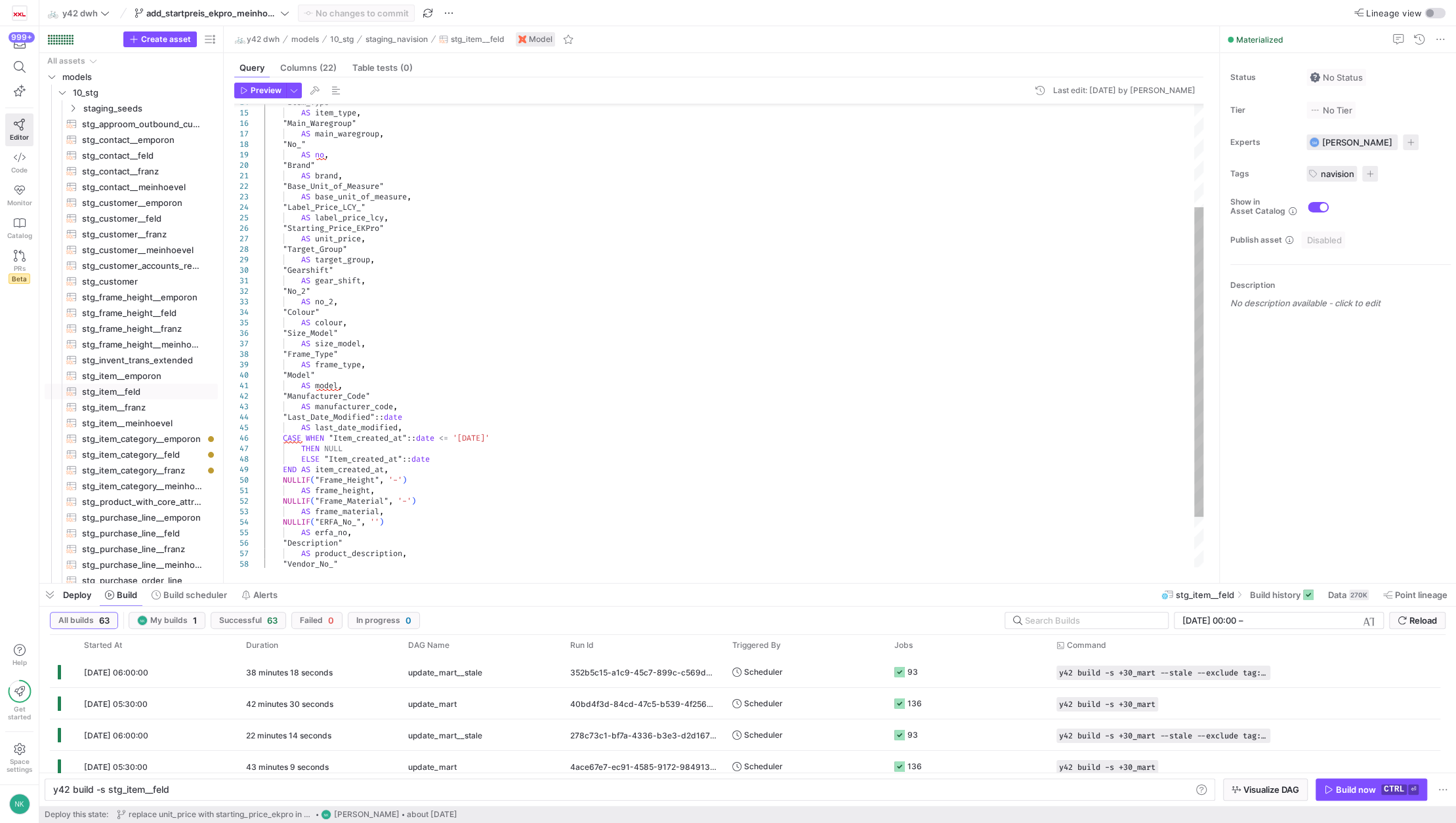
click at [367, 223] on div "AS brand , "Base_Unit_of_Measure" AS base_unit_of_measure , "Label_Price_LCY_" …" at bounding box center [733, 297] width 939 height 692
type textarea "AS brand, "Base_Unit_of_Measure" AS base_unit_of_measure, "Label_Price_LCY_" AS…"
click at [367, 223] on div "AS brand , "Base_Unit_of_Measure" AS base_unit_of_measure , "Label_Price_LCY_" …" at bounding box center [733, 297] width 939 height 692
click at [370, 230] on div "AS brand , "Base_Unit_of_Measure" AS base_unit_of_measure , "Label_Price_LCY_" …" at bounding box center [733, 297] width 939 height 692
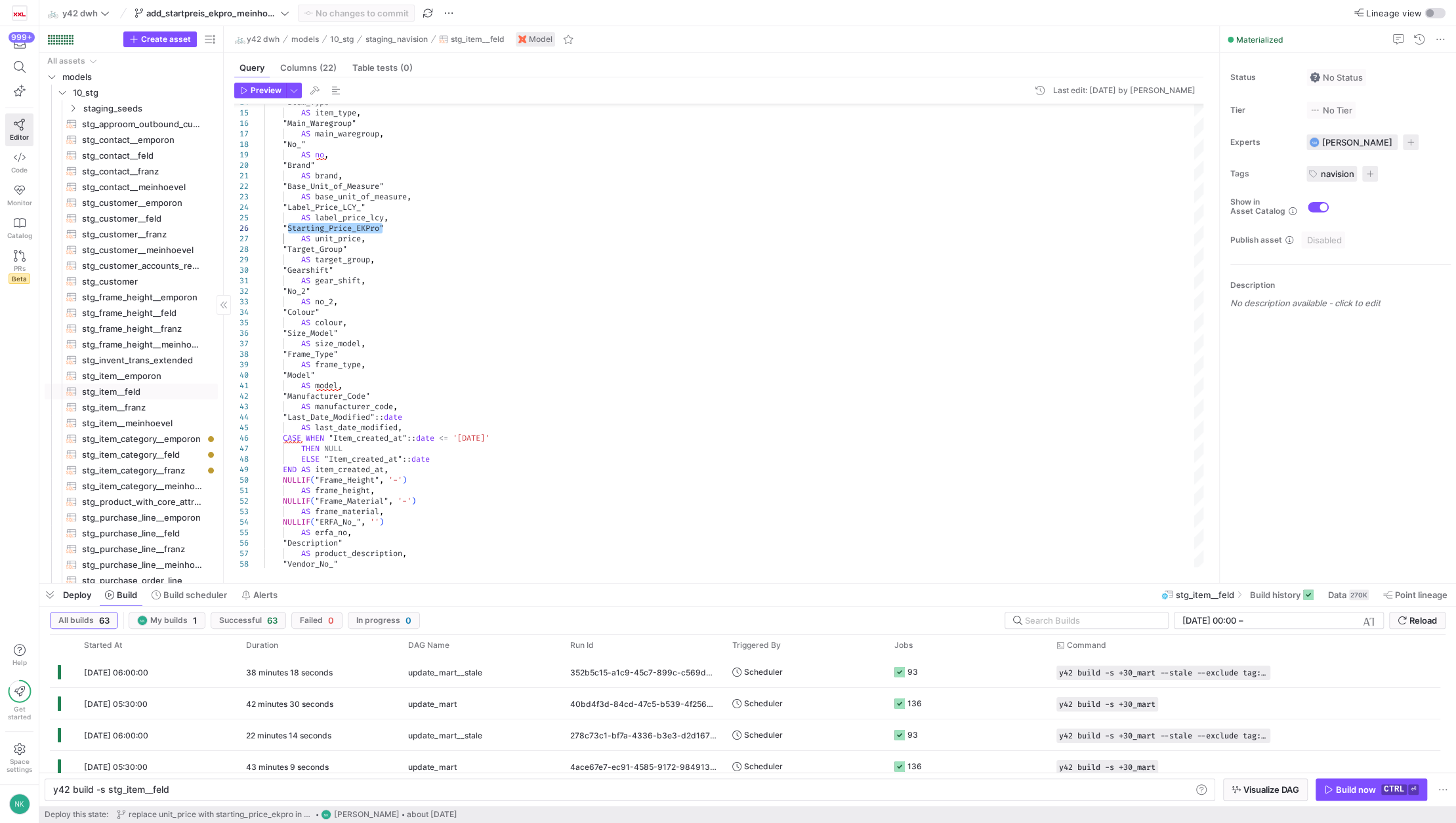
scroll to position [509, 0]
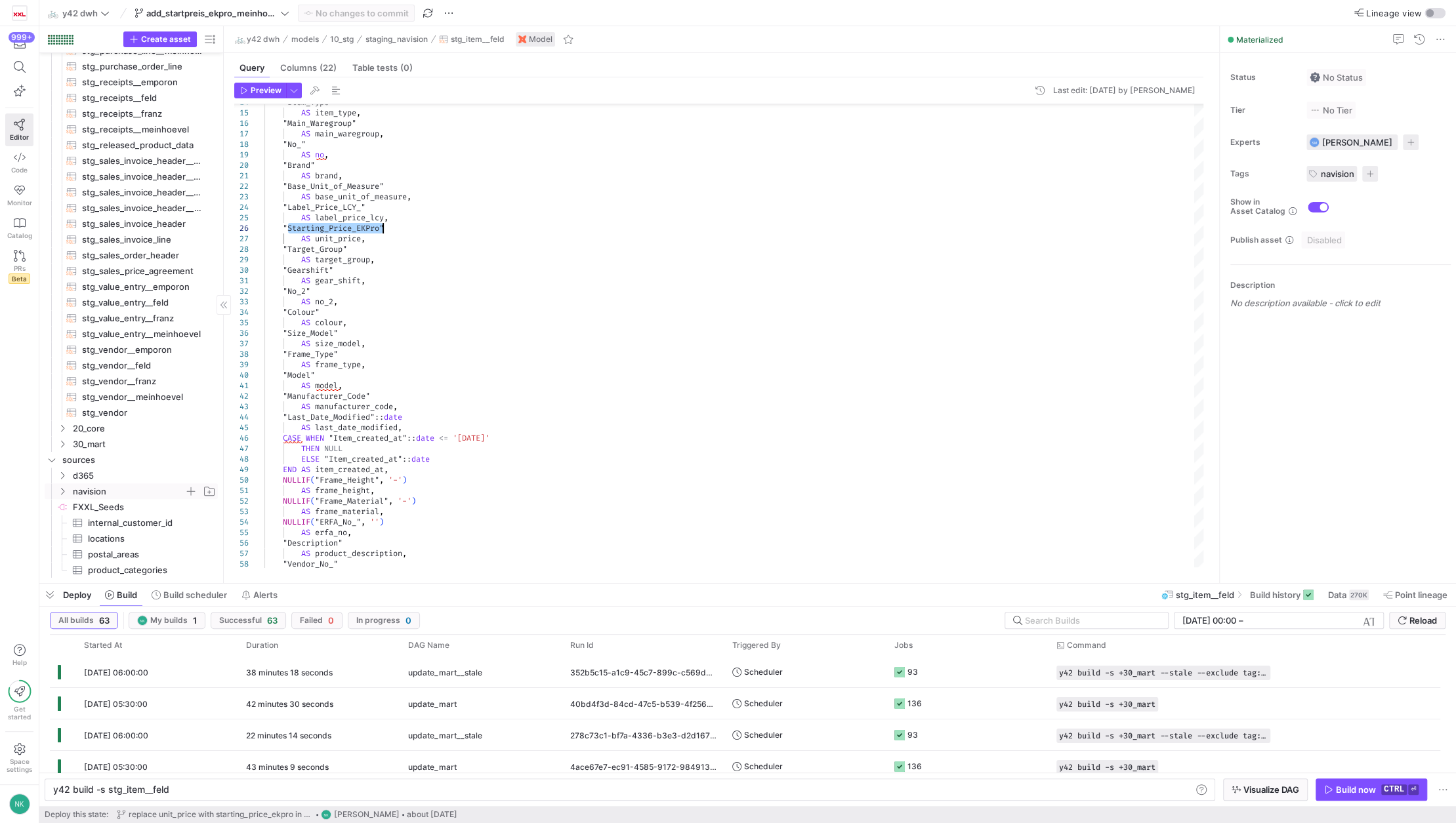
click at [63, 486] on y42-icon "Press SPACE to select this row." at bounding box center [62, 491] width 11 height 11
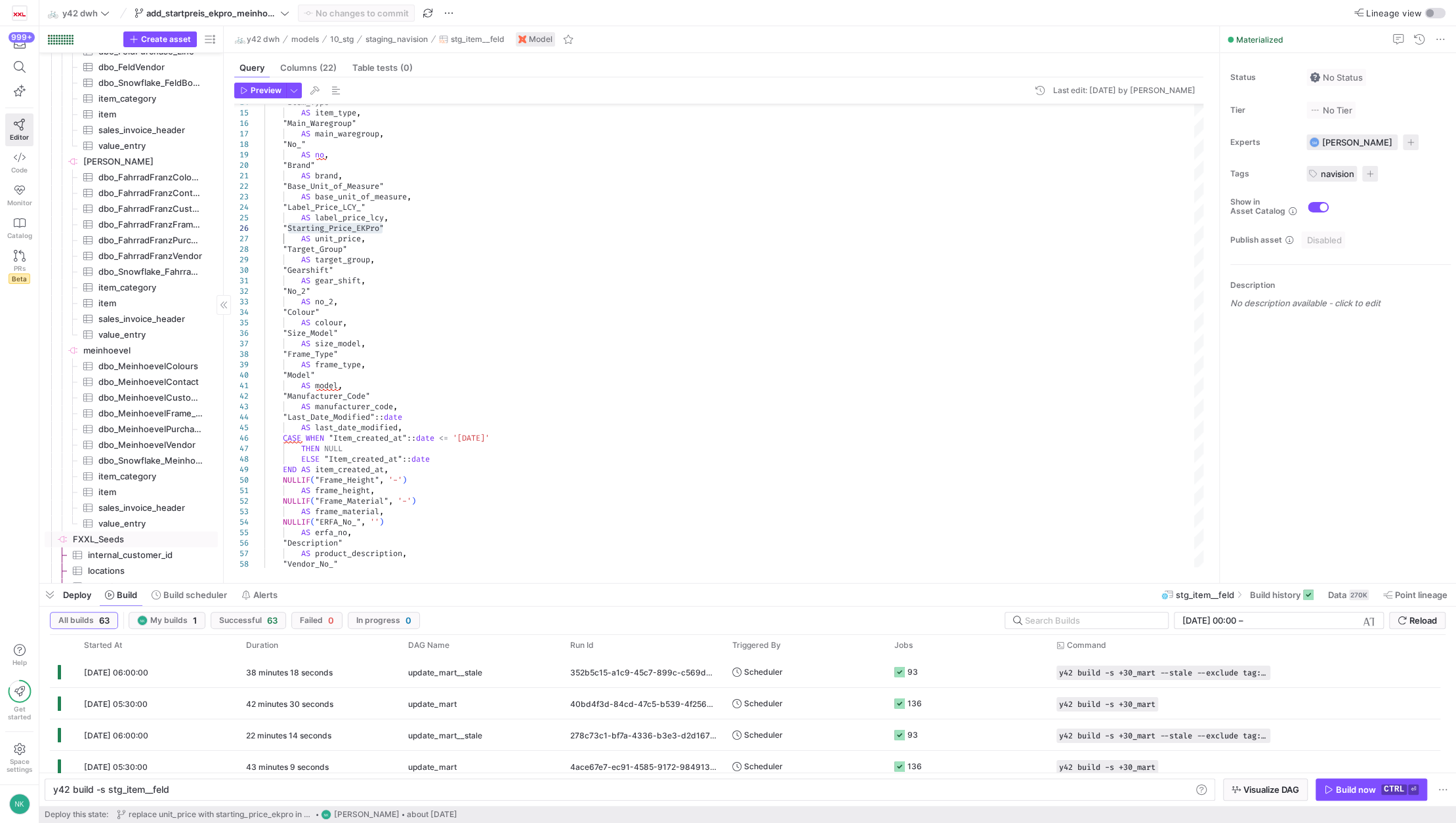
scroll to position [1265, 0]
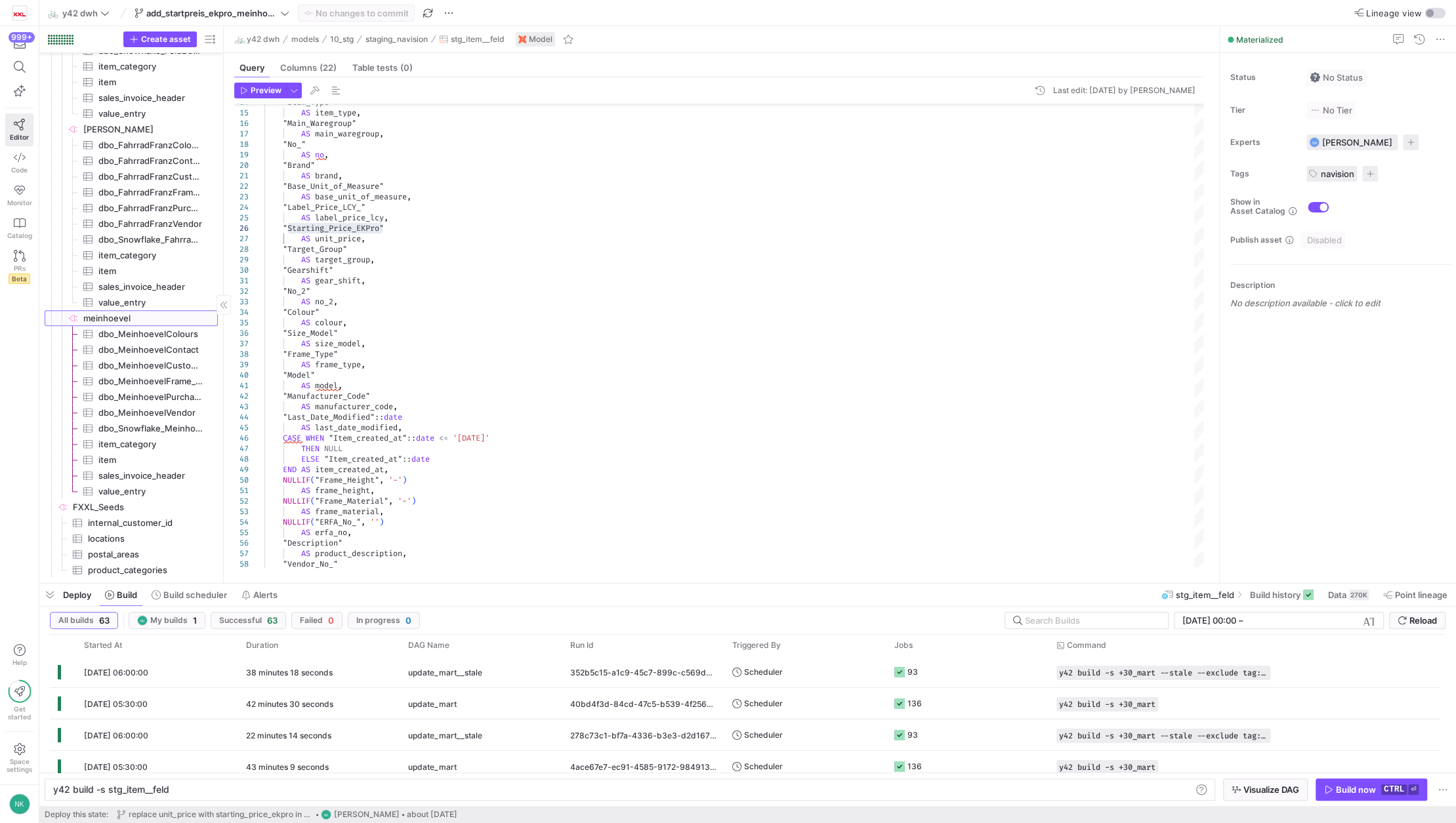
click at [128, 312] on span "meinhoevel​​​​​​​​" at bounding box center [149, 318] width 133 height 15
type textarea "y42 build"
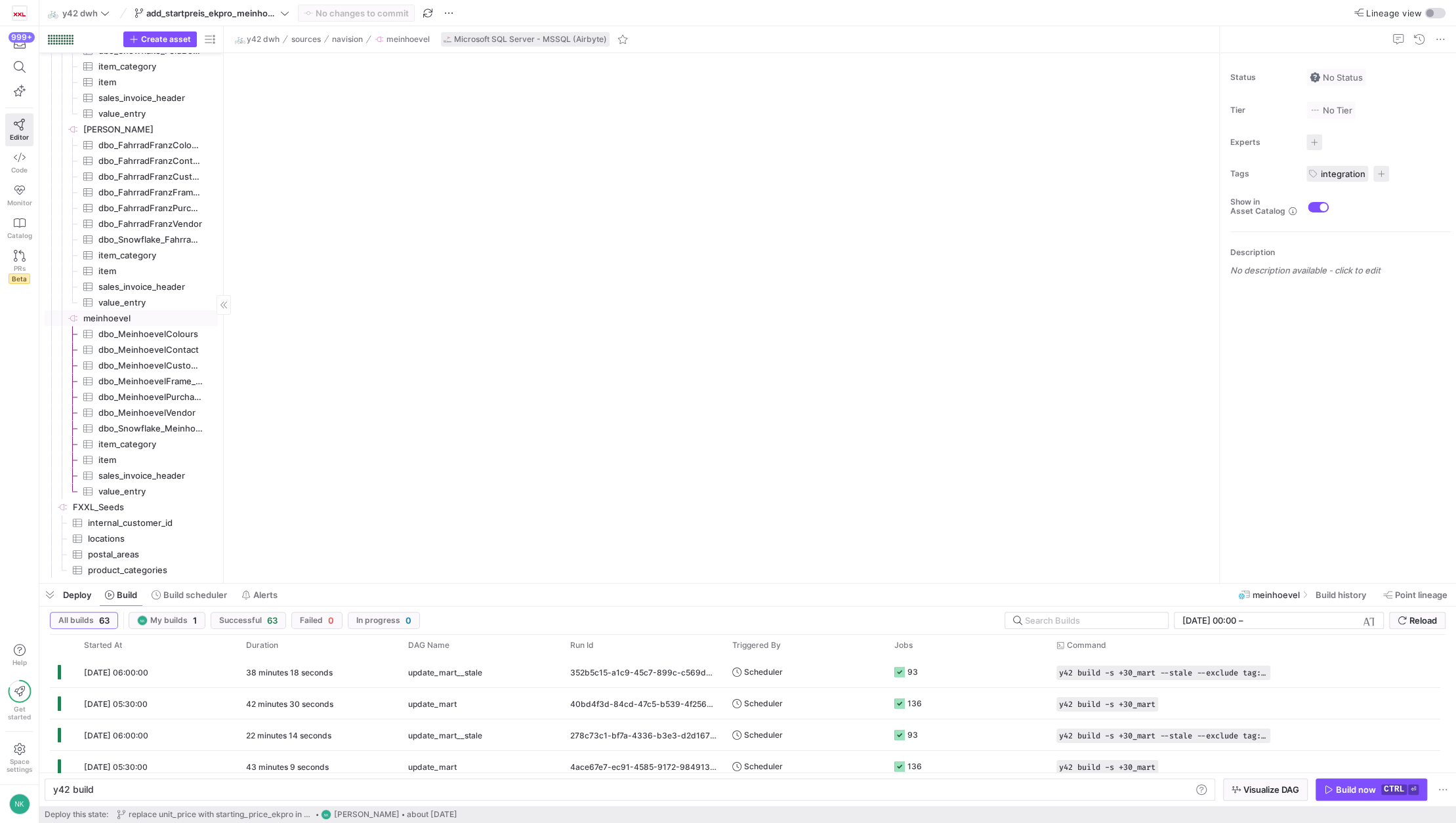
scroll to position [0, 40]
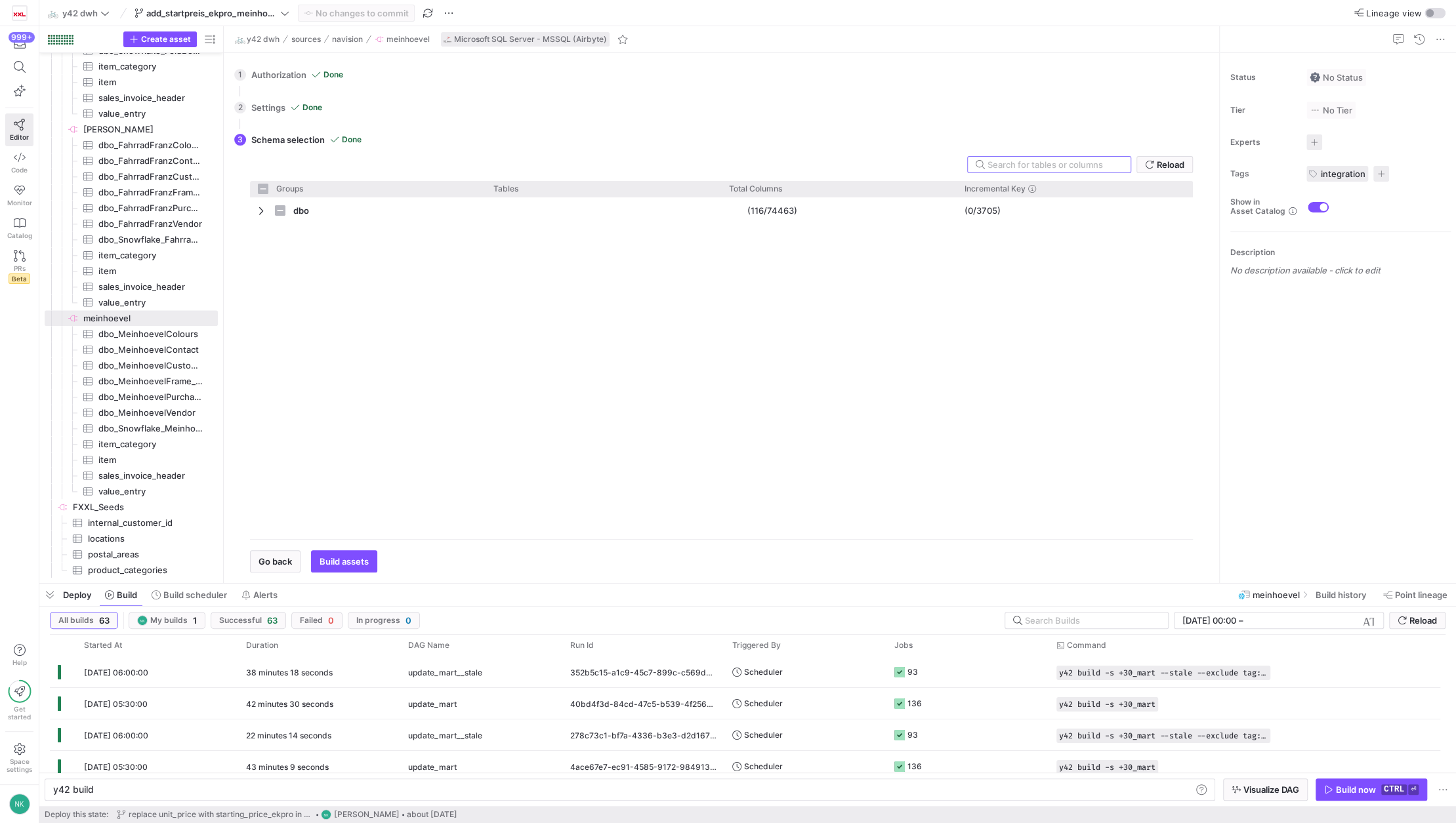
click at [1019, 165] on input "text" at bounding box center [1053, 165] width 133 height 11
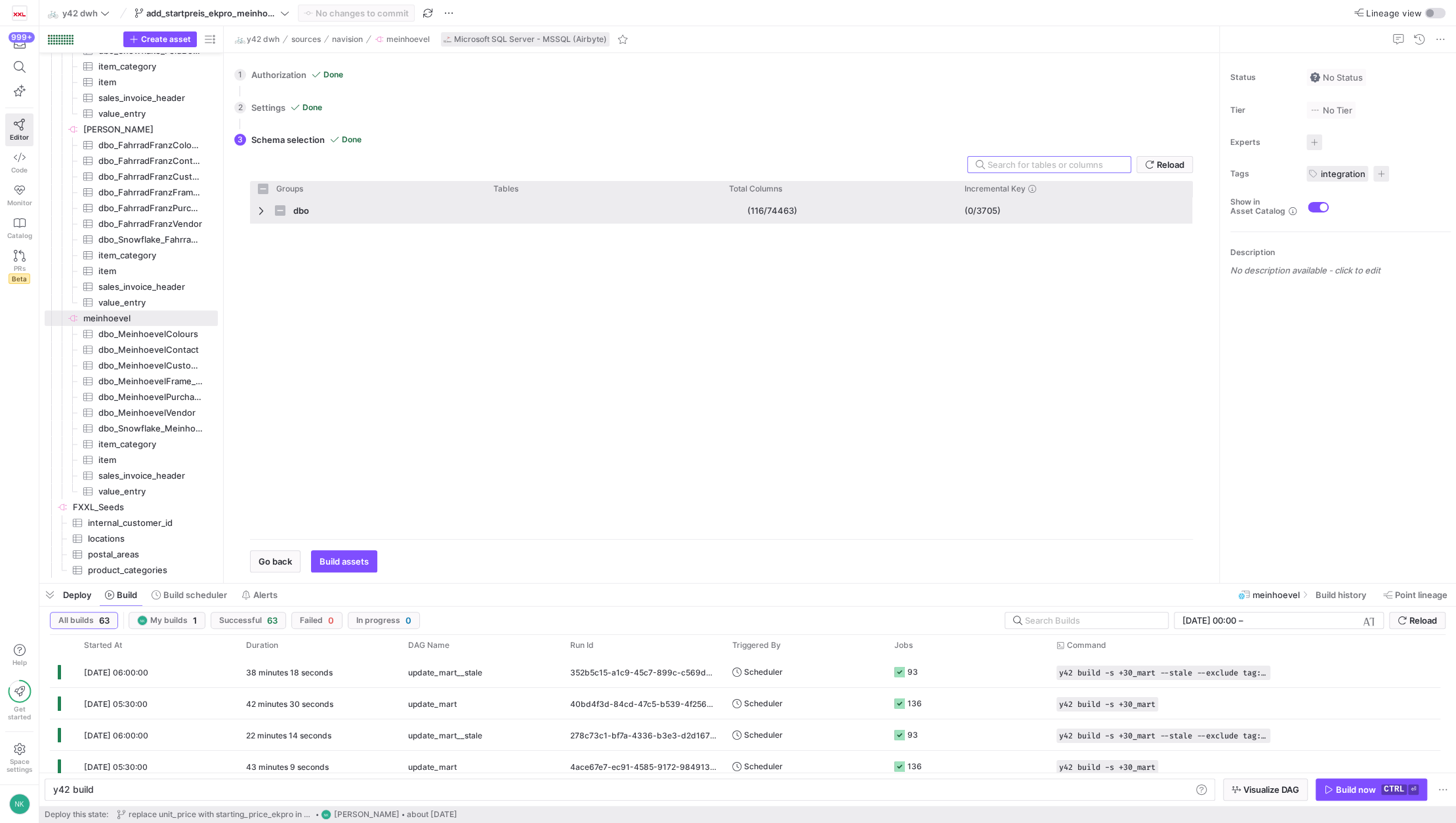
click at [259, 207] on span "Press SPACE to select this row." at bounding box center [262, 211] width 9 height 11
checkbox input "false"
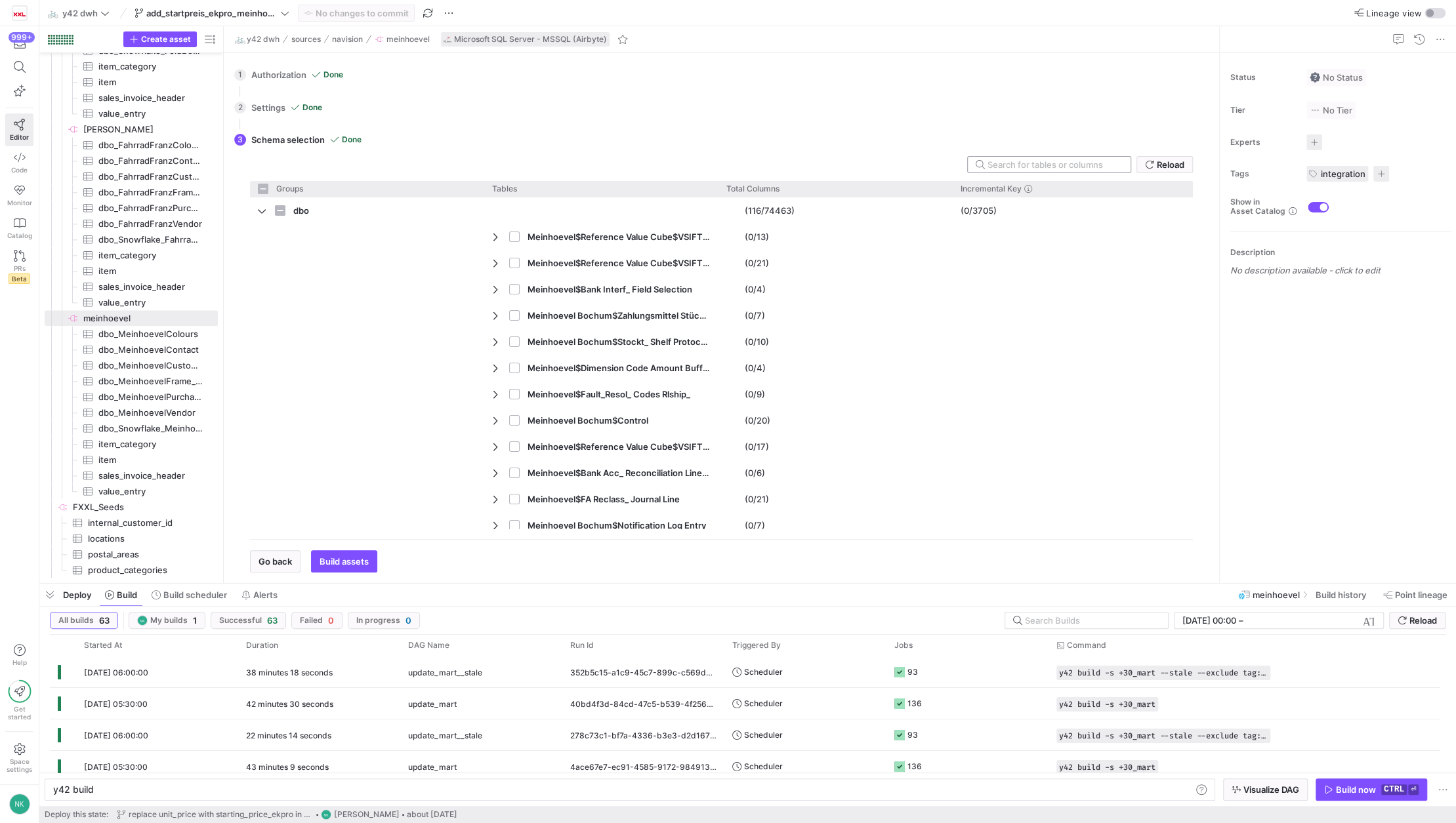
click at [1051, 161] on input "text" at bounding box center [1053, 165] width 133 height 11
paste input "Starting_Price_EKPro"
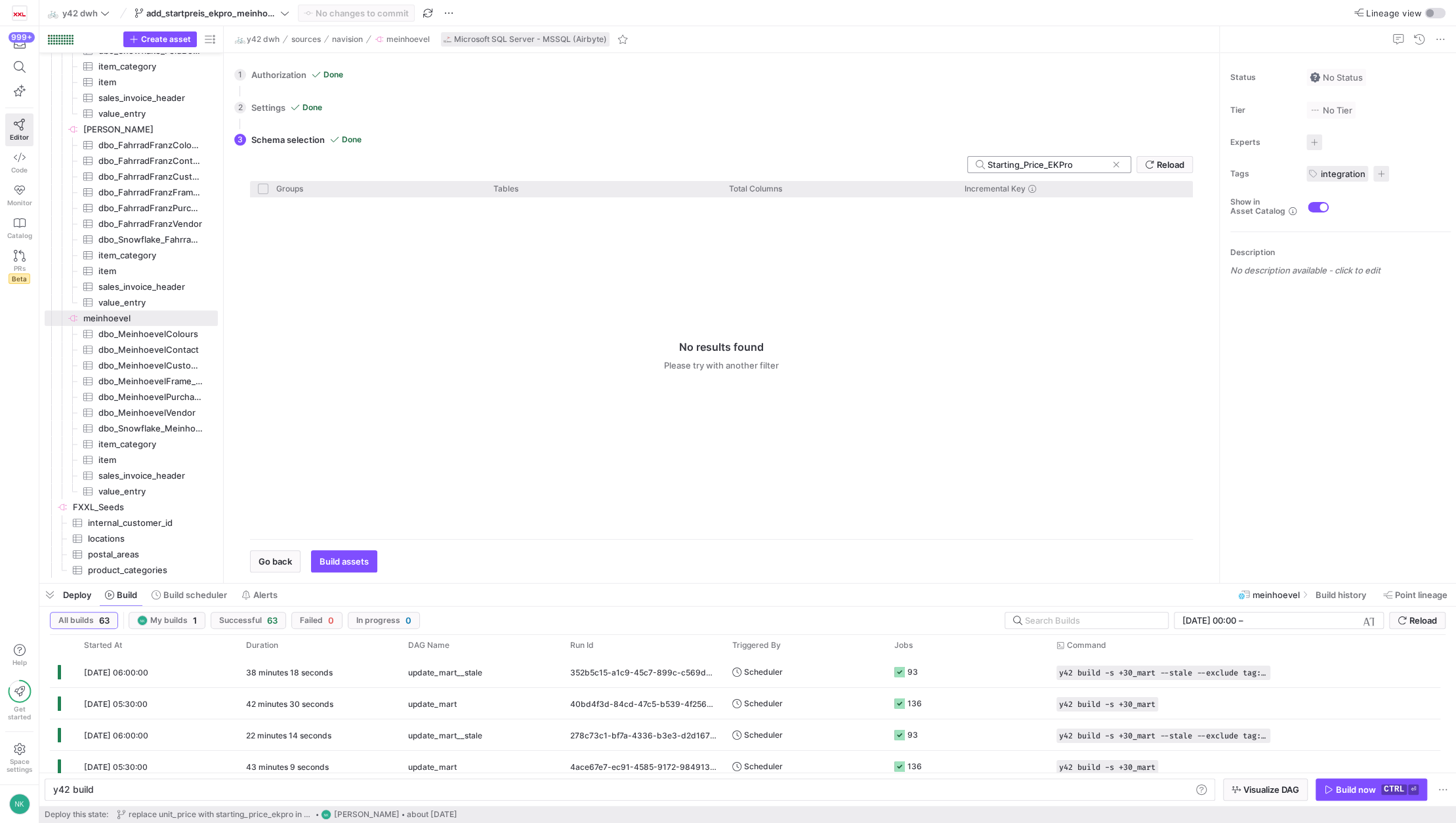
click at [995, 165] on input "Starting_Price_EKPro" at bounding box center [1047, 165] width 119 height 11
click at [1021, 170] on div "Starting_Price_EKPro" at bounding box center [1047, 164] width 119 height 15
click at [1017, 166] on input "Starting_Price_EKPro" at bounding box center [1047, 165] width 119 height 11
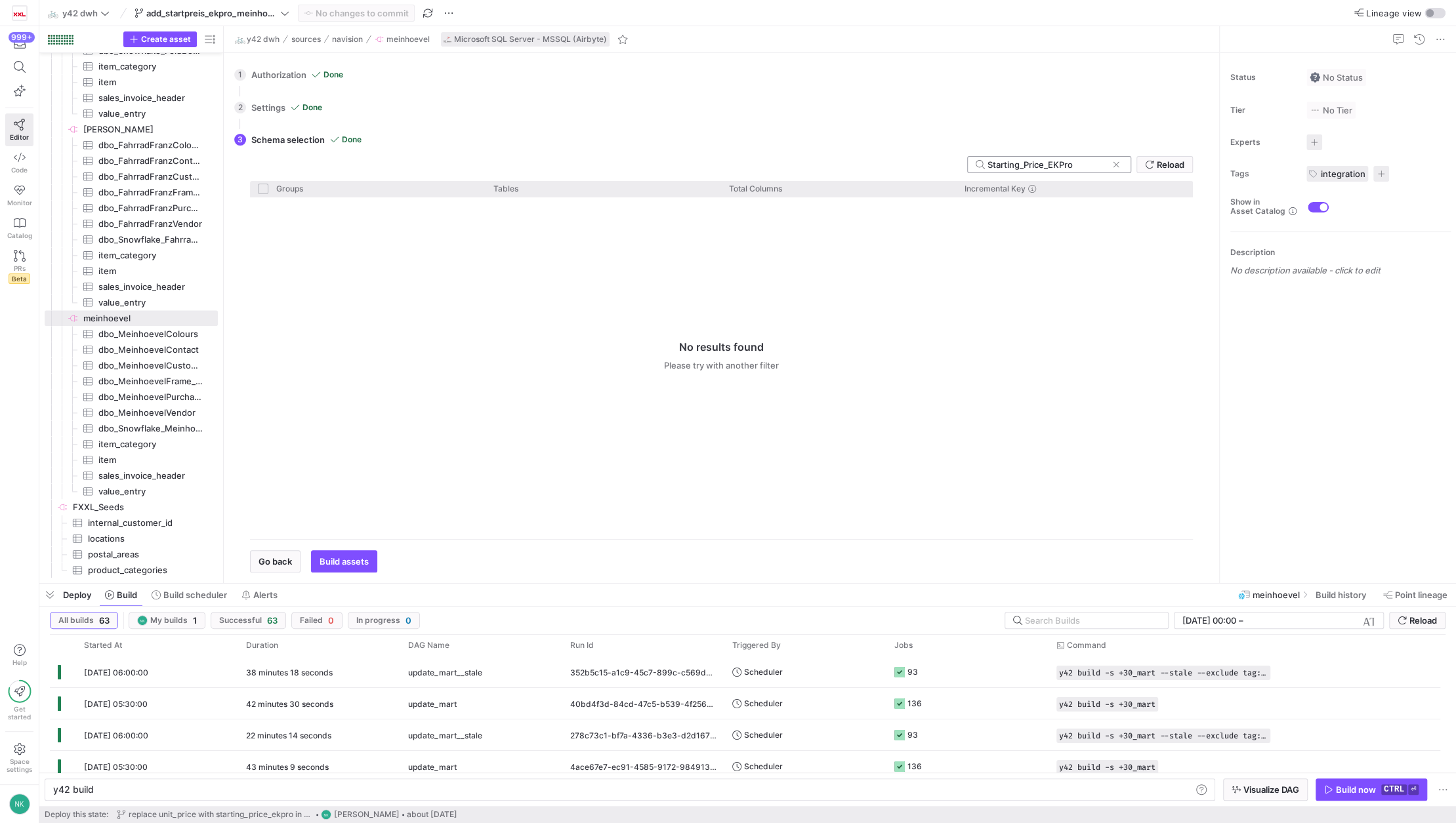
type input "I"
checkbox input "false"
type input "Item"
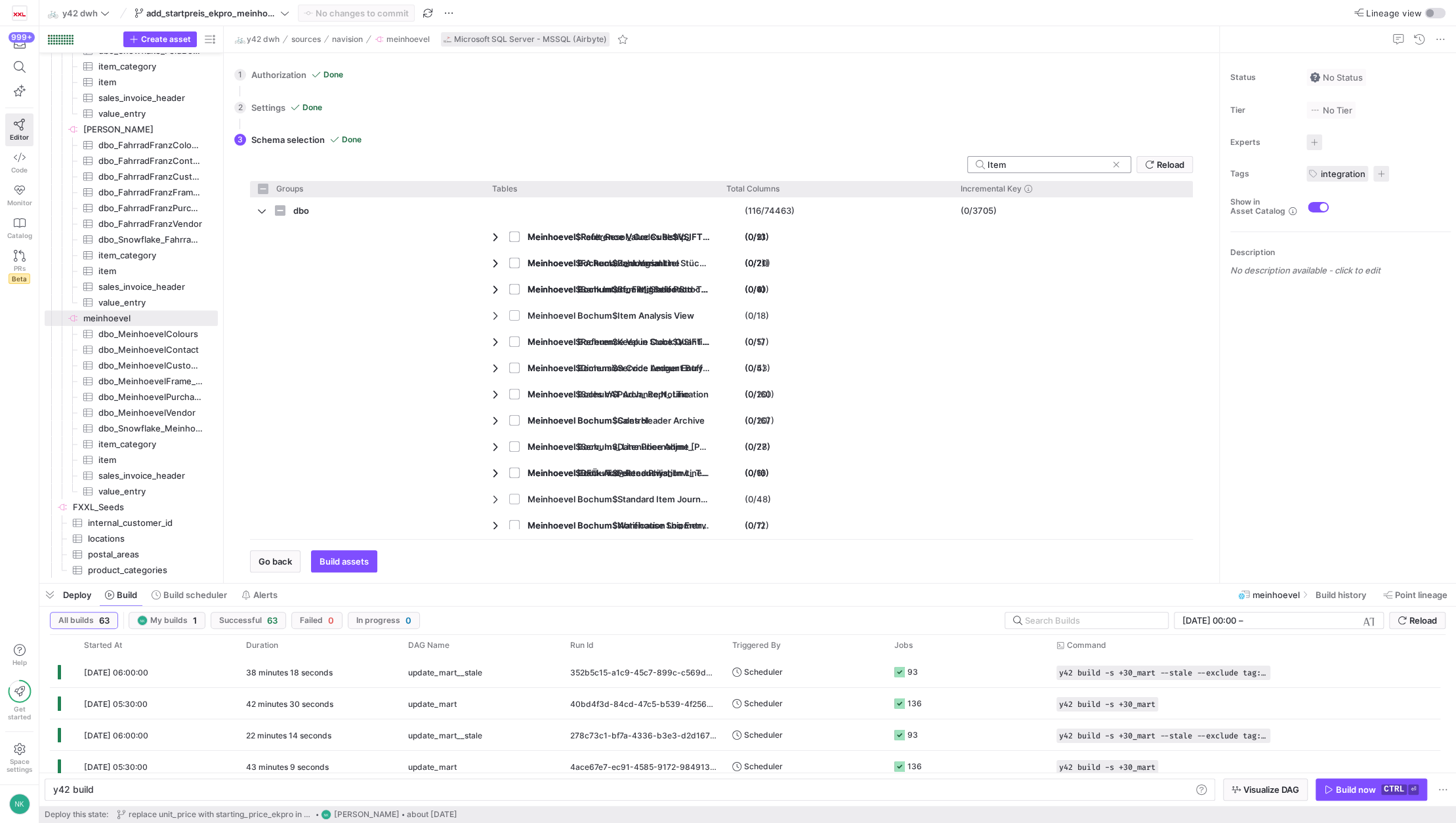
checkbox input "false"
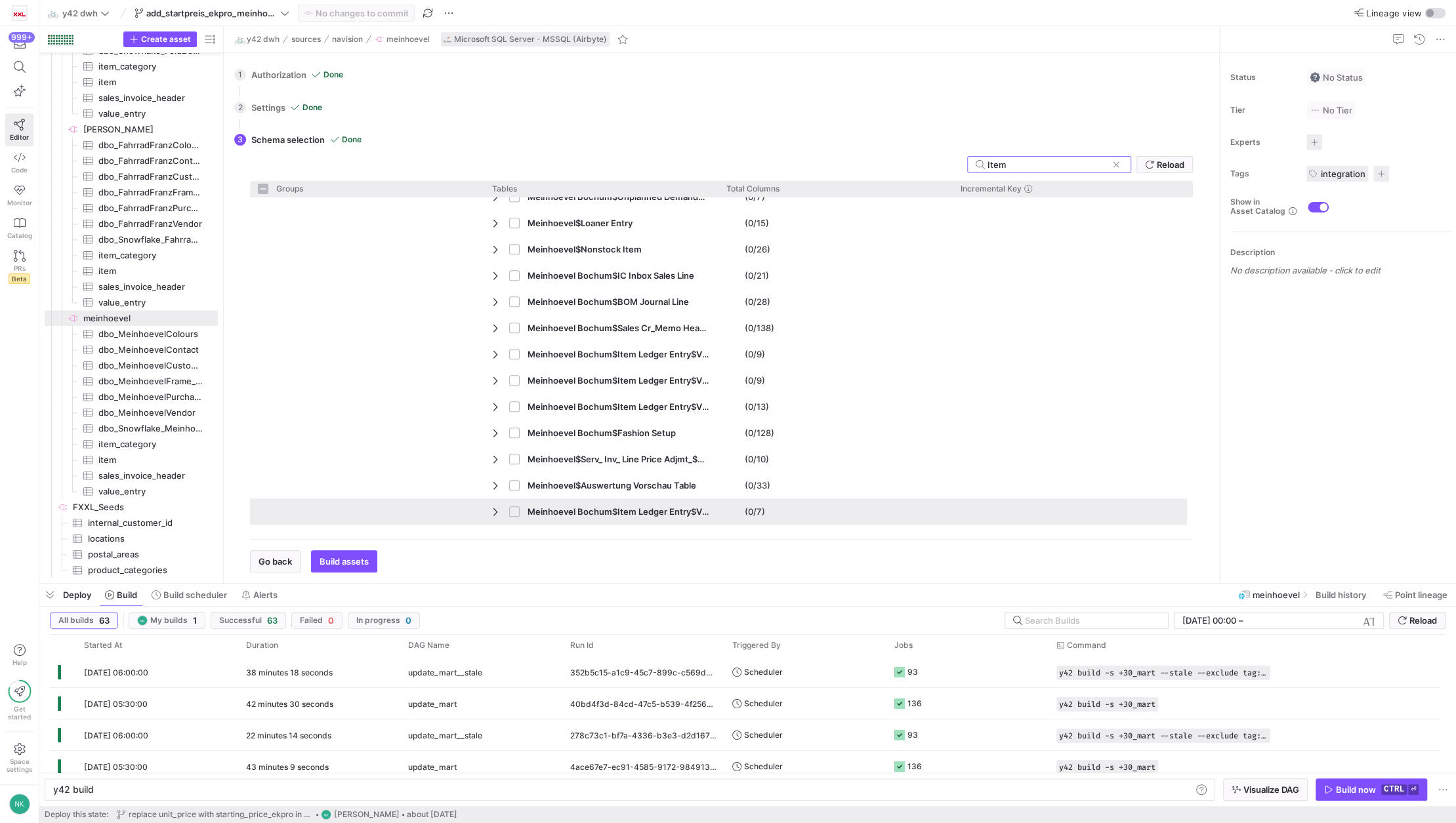
scroll to position [1071, 0]
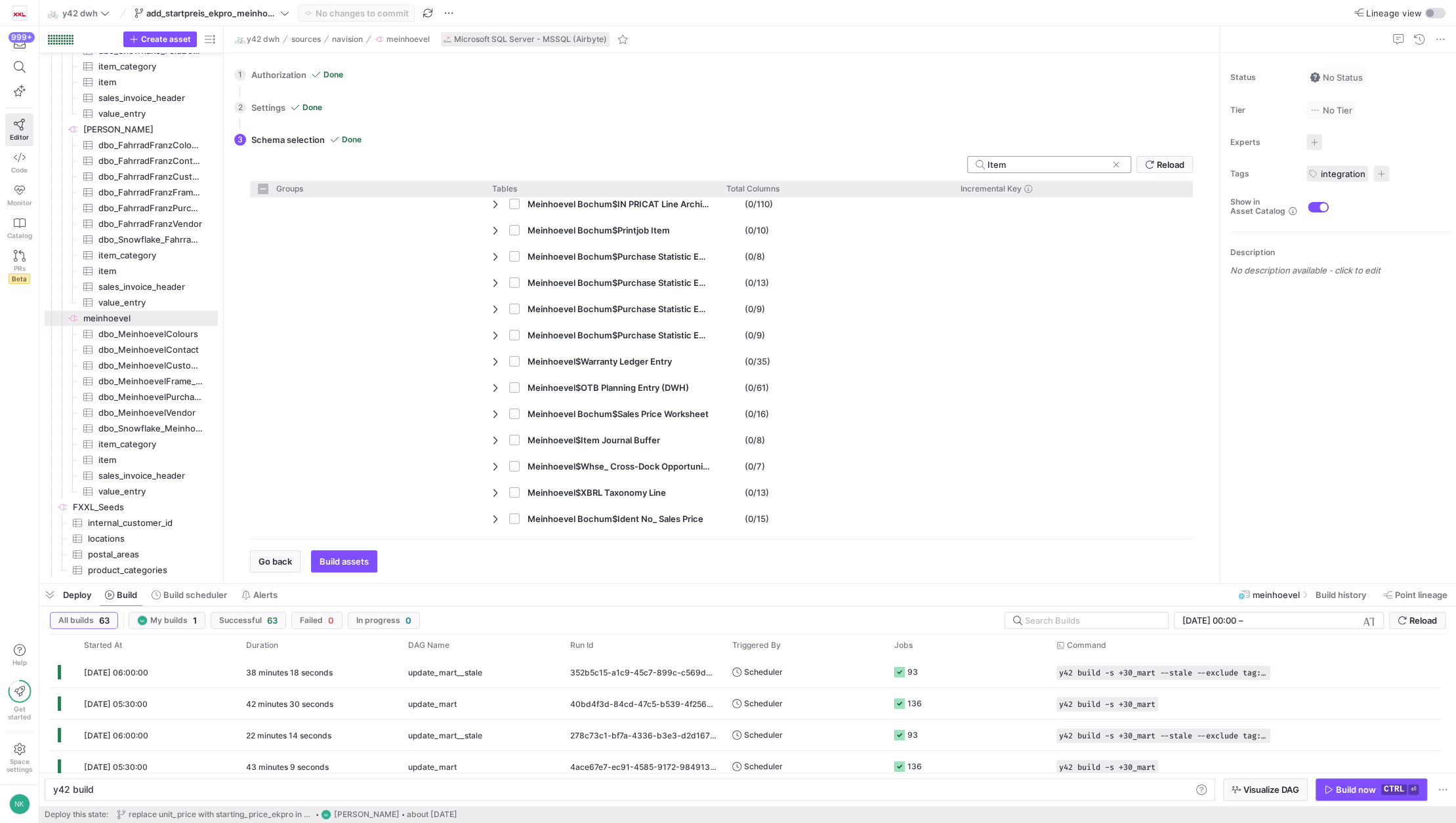
click at [991, 160] on input "Item" at bounding box center [1047, 165] width 119 height 11
type input "Mei"
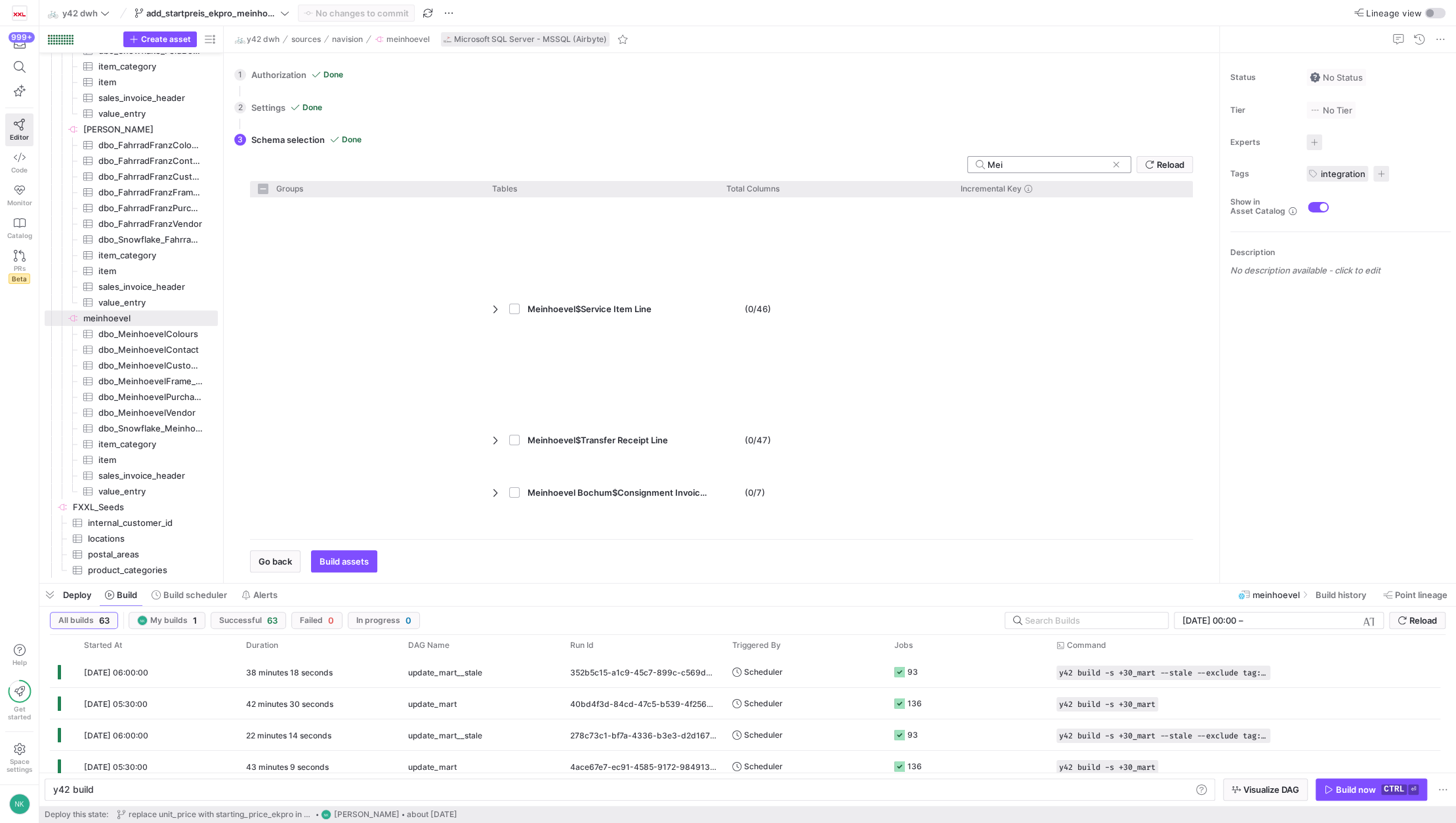
checkbox input "false"
type input "Meinhoevel"
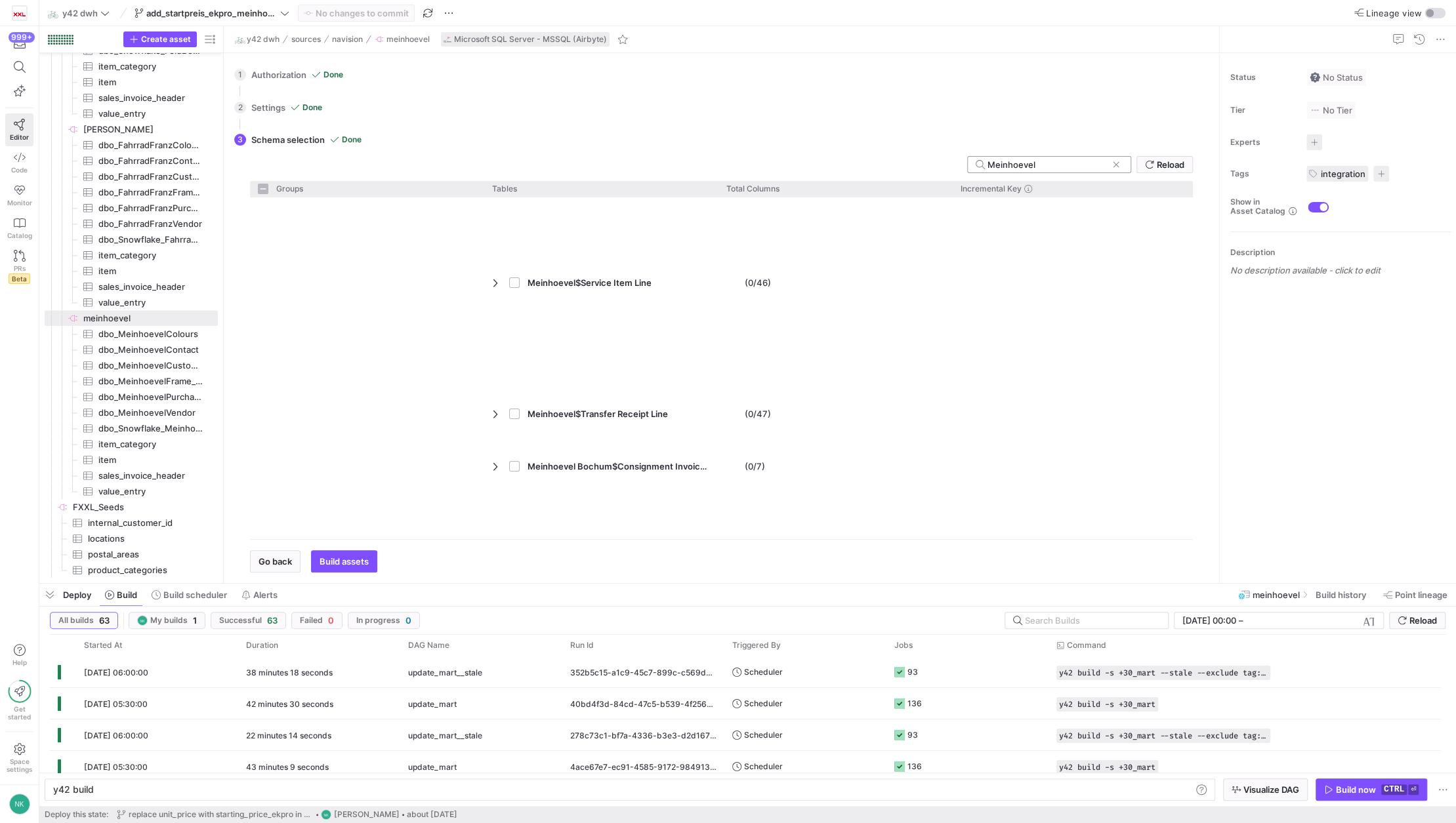
checkbox input "false"
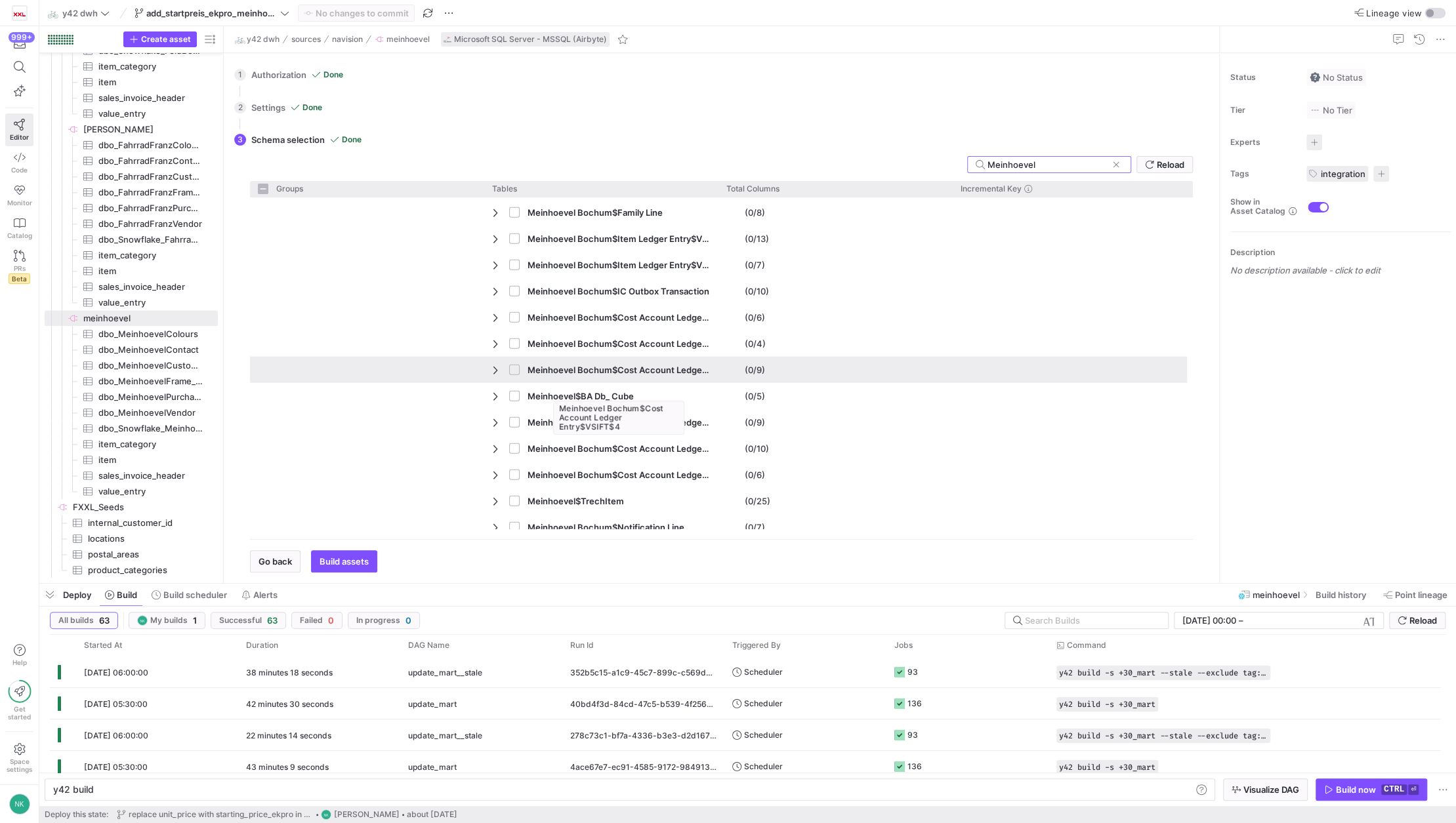
type input "Meinhoevel$"
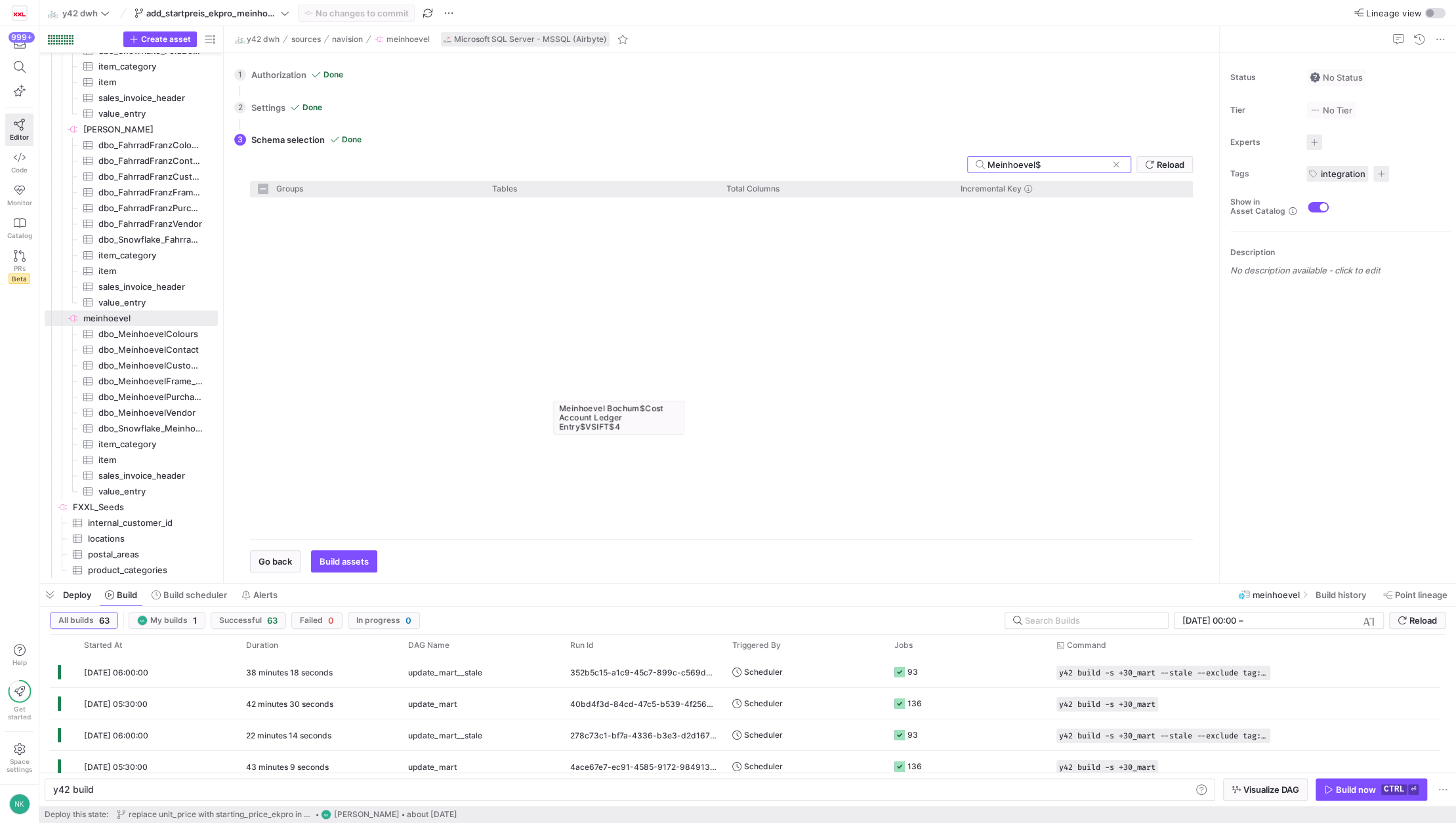
checkbox input "false"
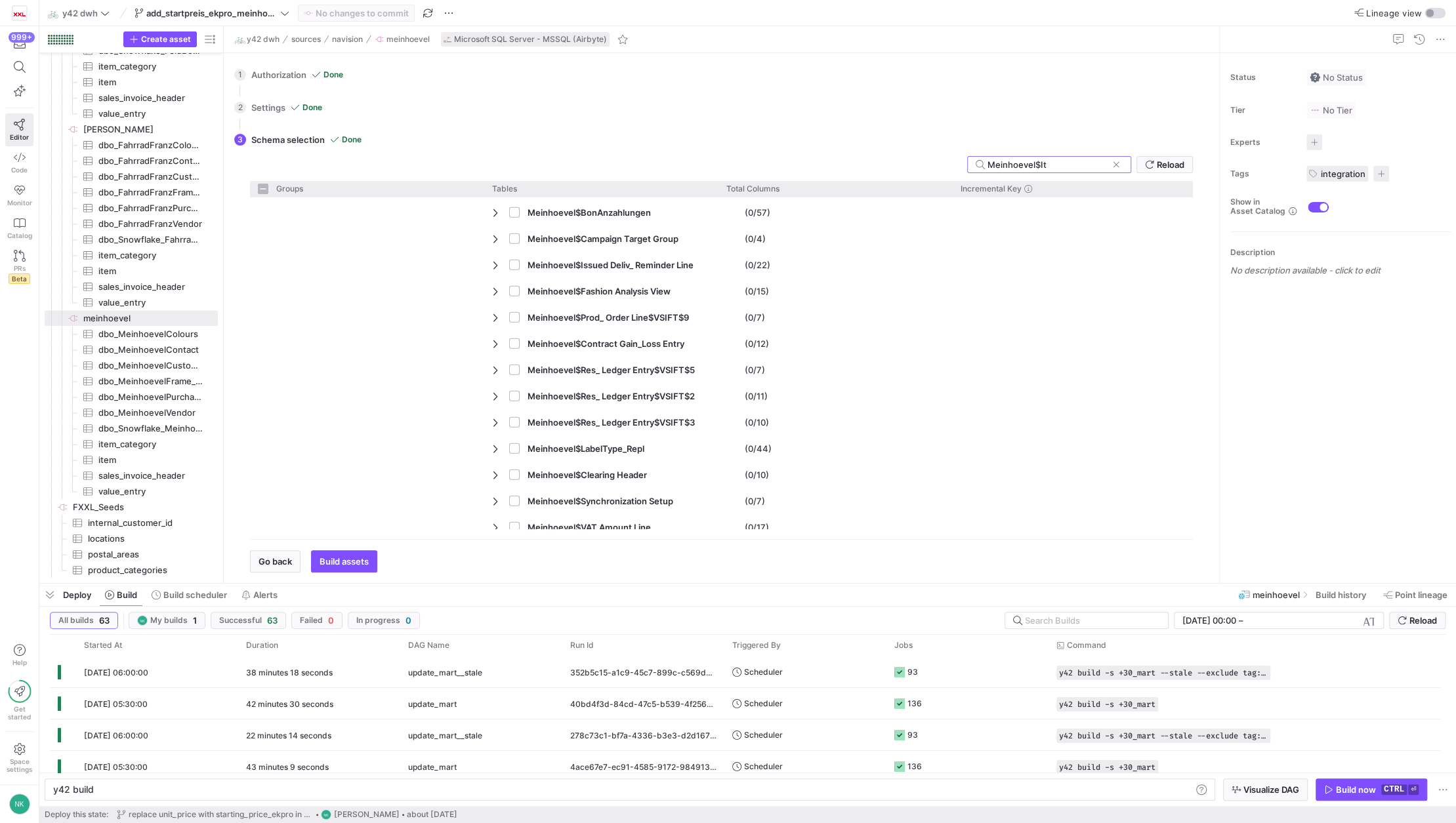
type input "Meinhoevel$Ite"
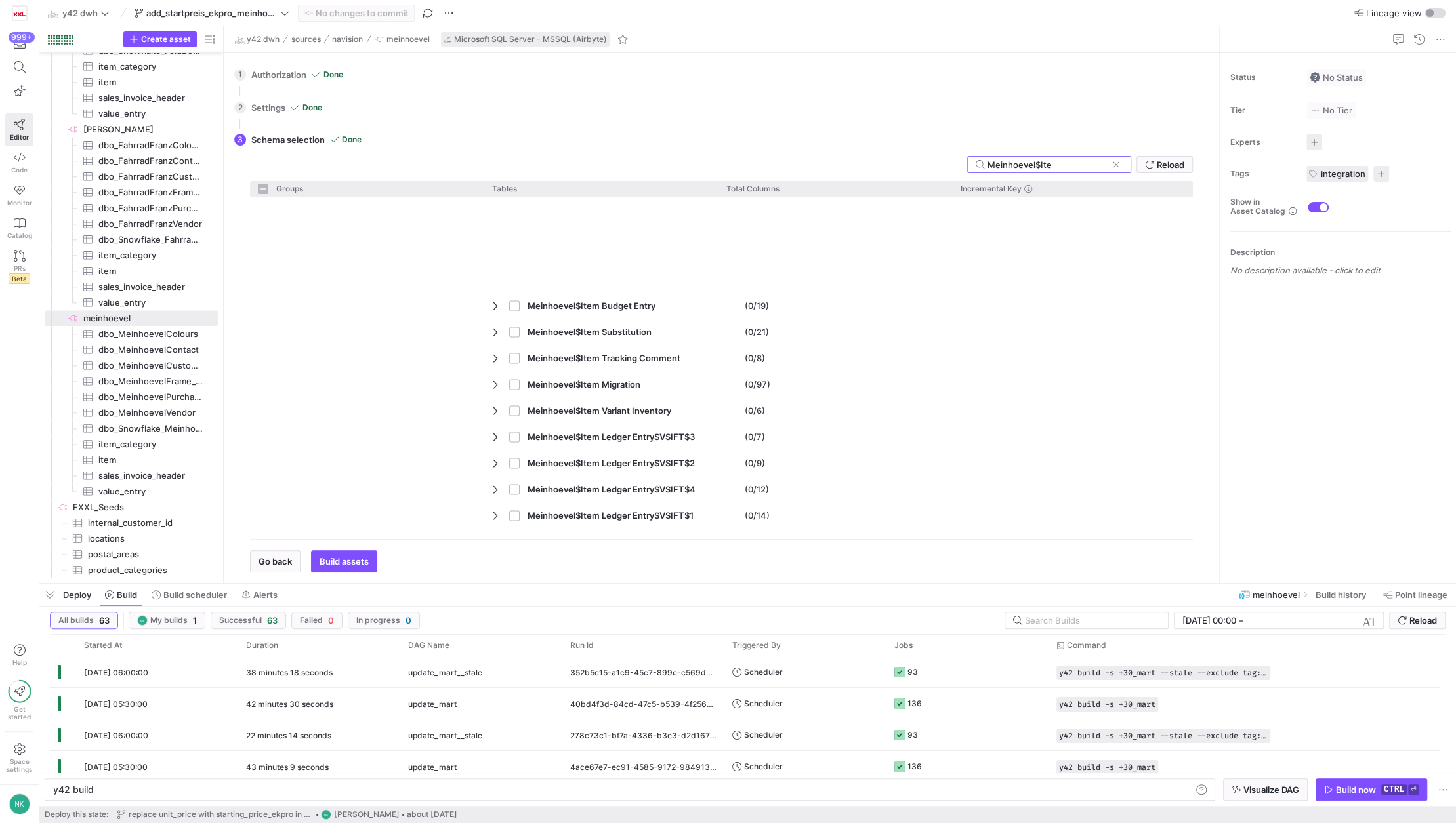
checkbox input "false"
type input "Meinhoevel$Item"
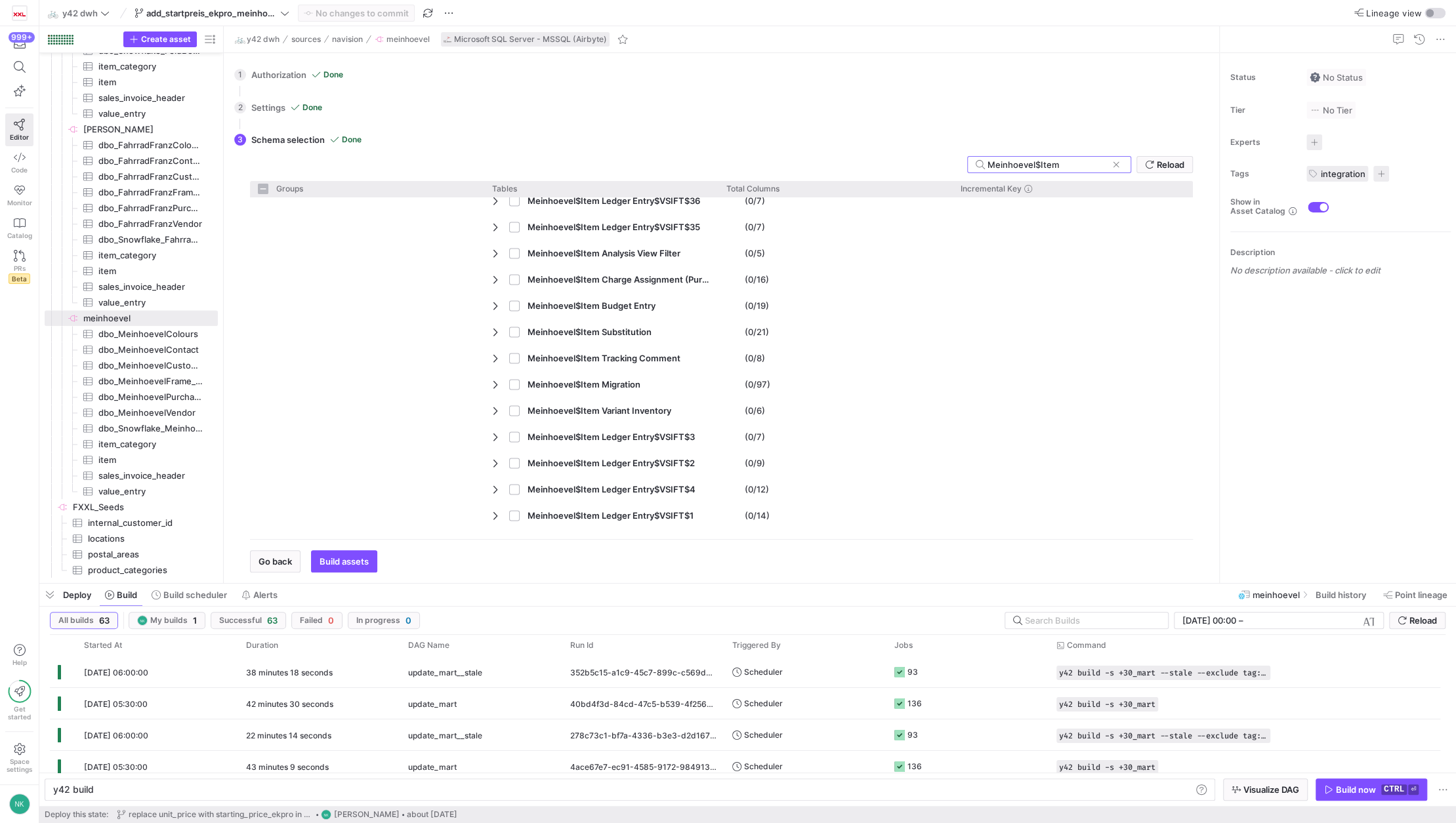
checkbox input "false"
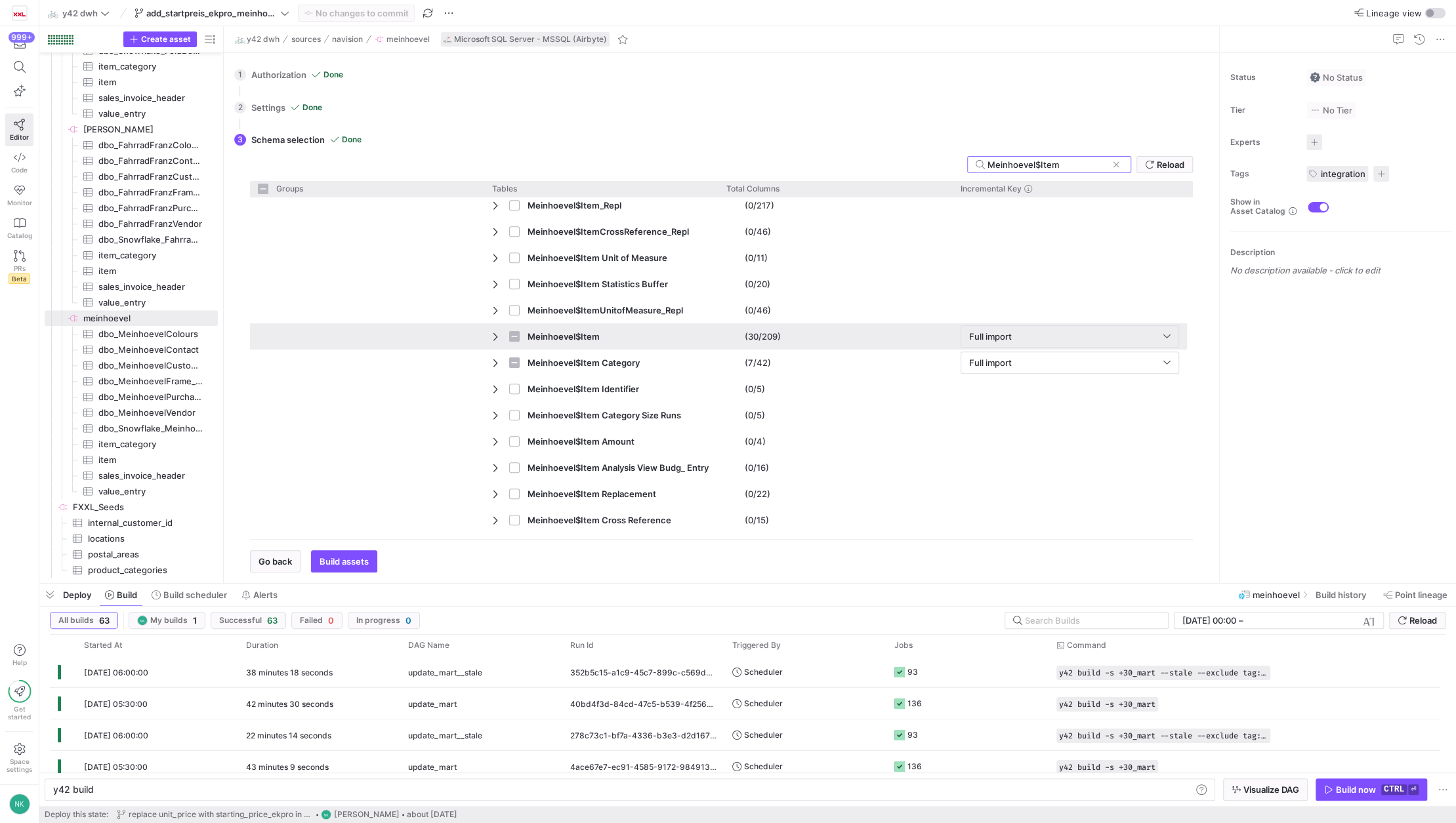
type input "Meinhoevel$Item"
click at [494, 336] on span "Press SPACE to select this row." at bounding box center [497, 337] width 9 height 11
checkbox input "false"
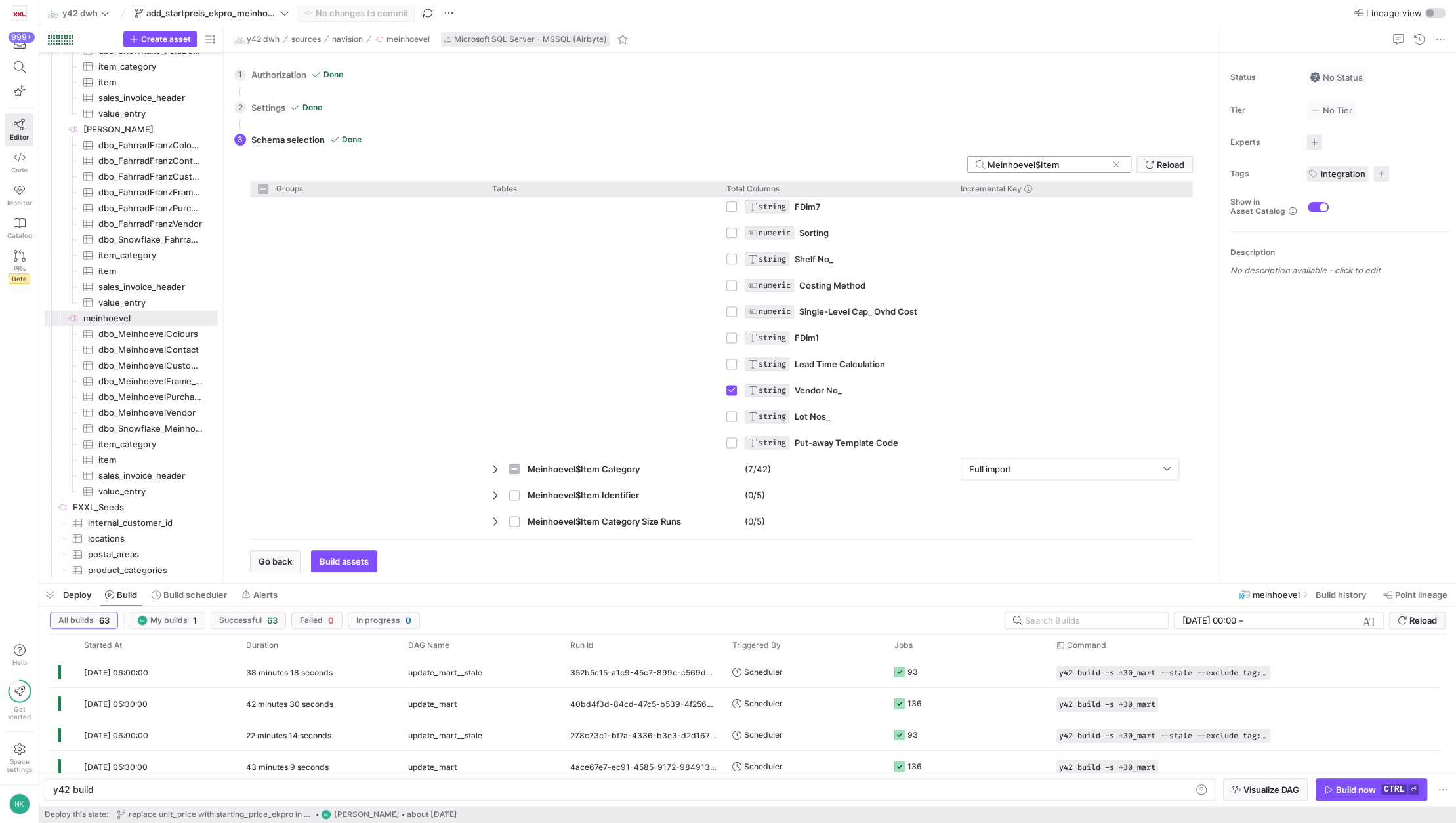
click at [1089, 157] on div "Meinhoevel$Item" at bounding box center [1047, 164] width 119 height 15
type input "Meinhoevel$Item"
checkbox input "false"
paste input "Starting_Price_EKPro"
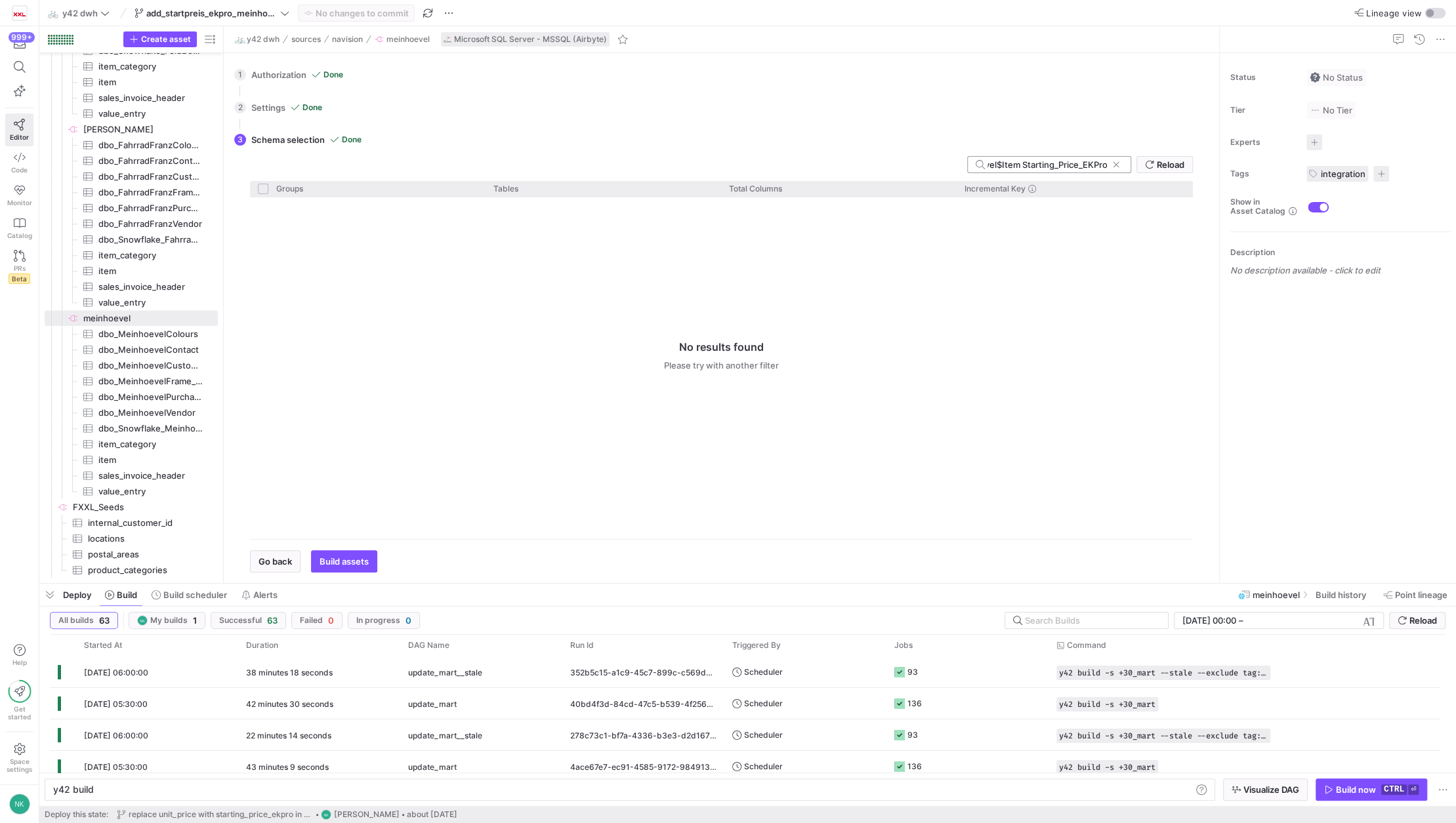
click at [1021, 163] on input "Meinhoevel$Item Starting_Price_EKPro" at bounding box center [1047, 165] width 119 height 11
click at [1085, 160] on input "Meinhoevel$Item Starting_Price_EKPro" at bounding box center [1047, 165] width 119 height 11
type input "Meinhoevel$Item Ek"
checkbox input "false"
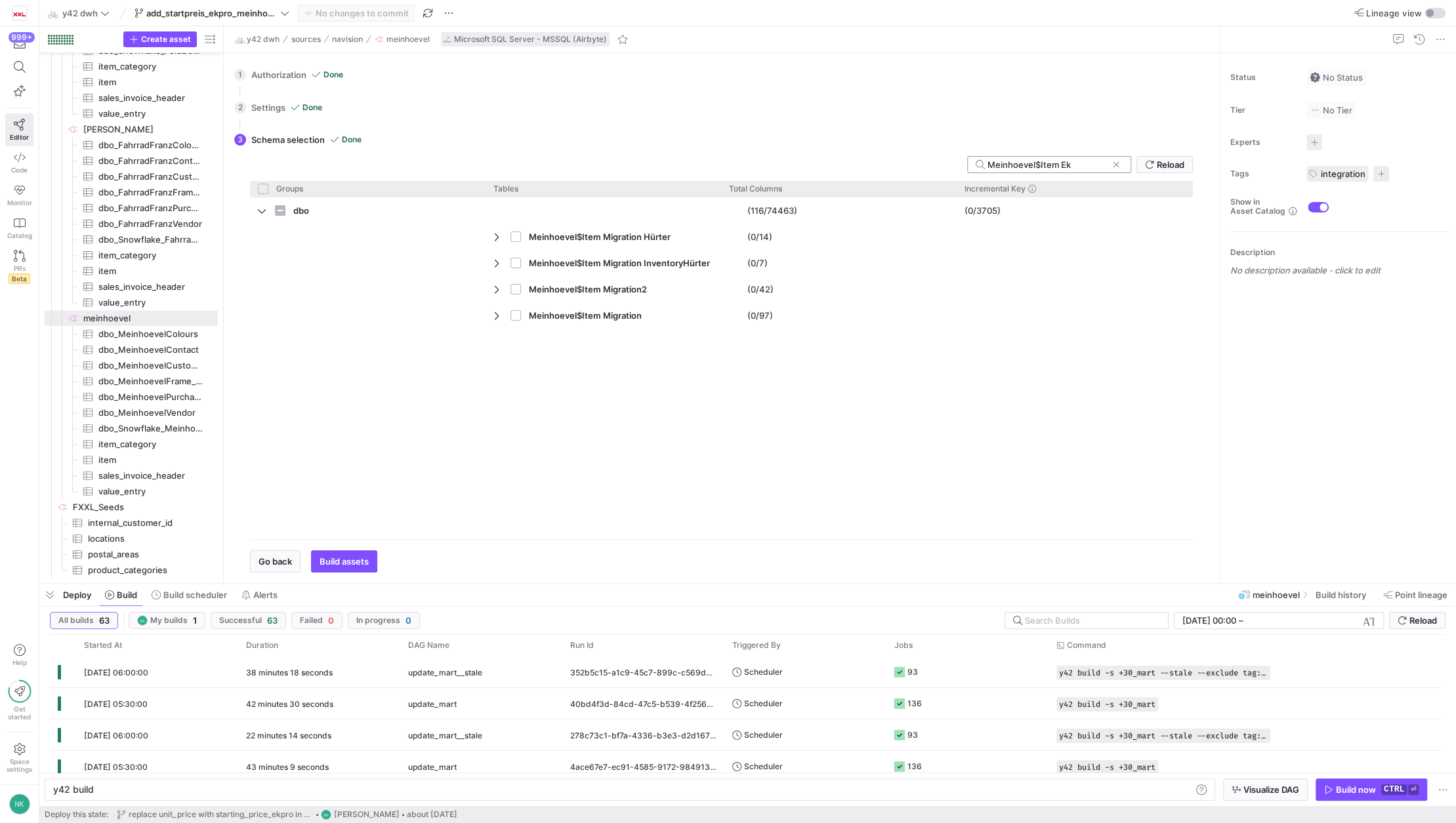
type input "Meinhoevel$Item E"
checkbox input "false"
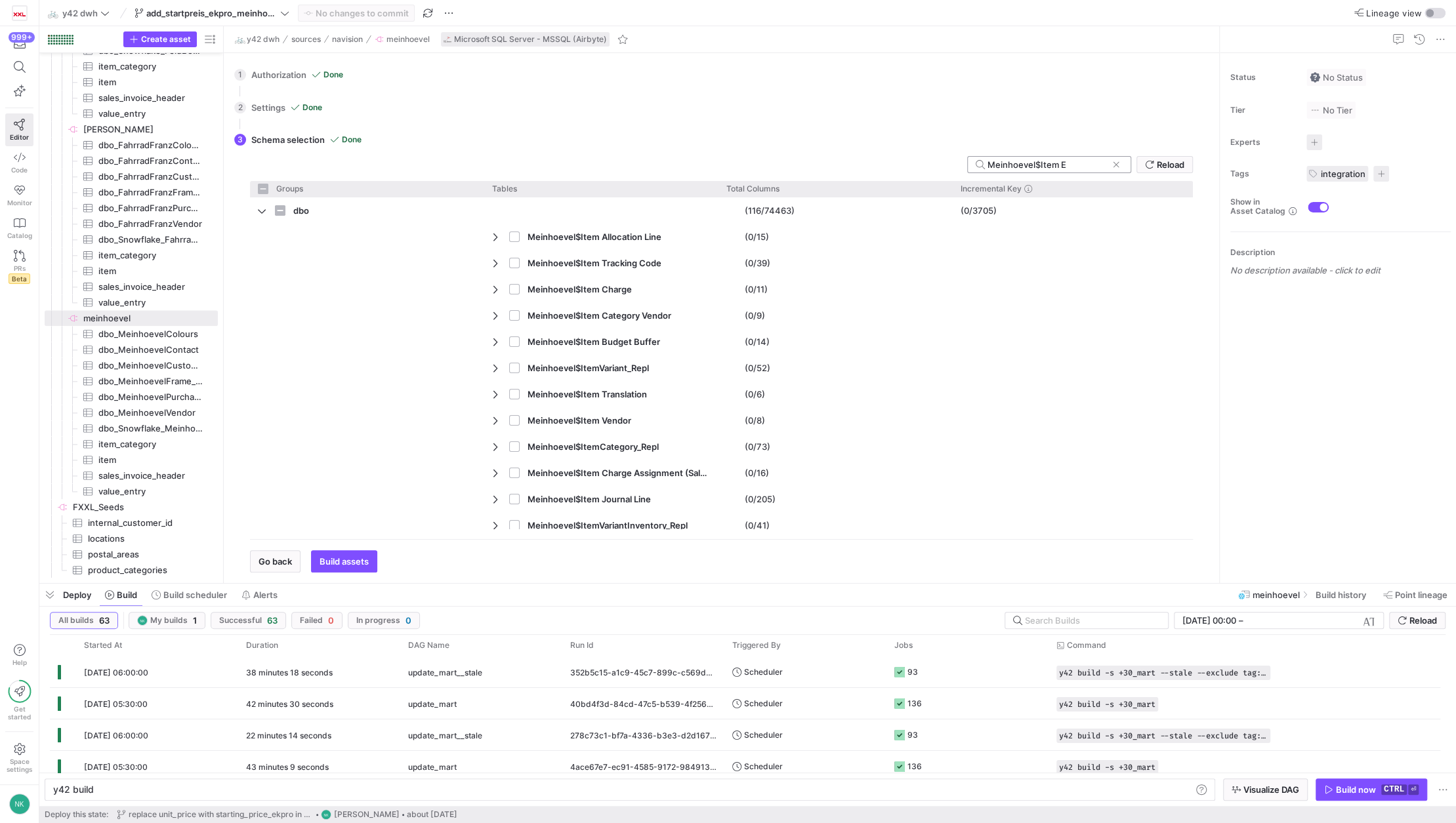
type input "Meinhoevel$Item"
checkbox input "false"
type input "Meinhoevel$Item St"
checkbox input "false"
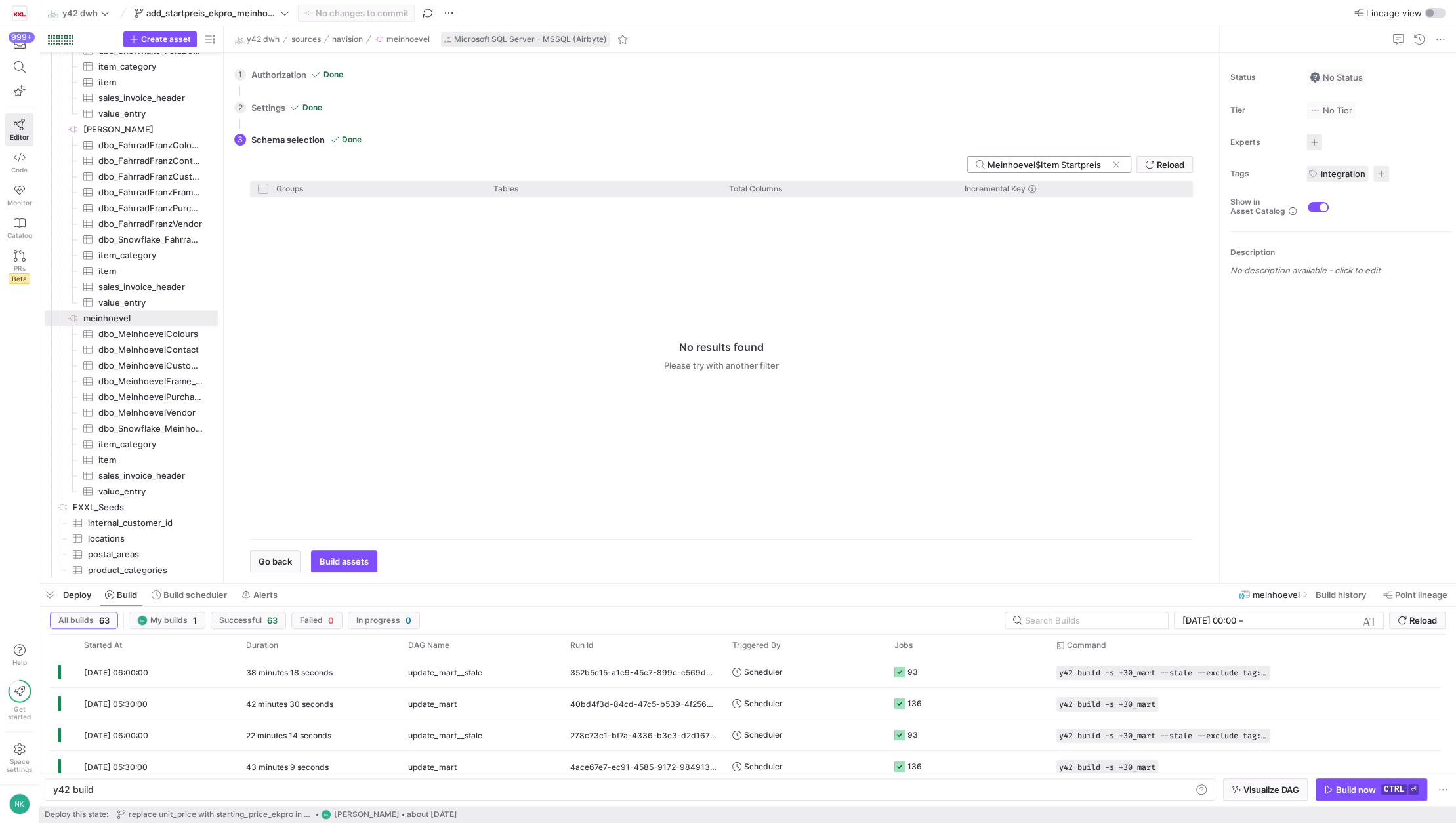
click at [1070, 167] on input "Meinhoevel$Item Startpreis" at bounding box center [1047, 165] width 119 height 11
type input "Meinhoevel$Item"
checkbox input "false"
type input "Meinhoevel$Ite"
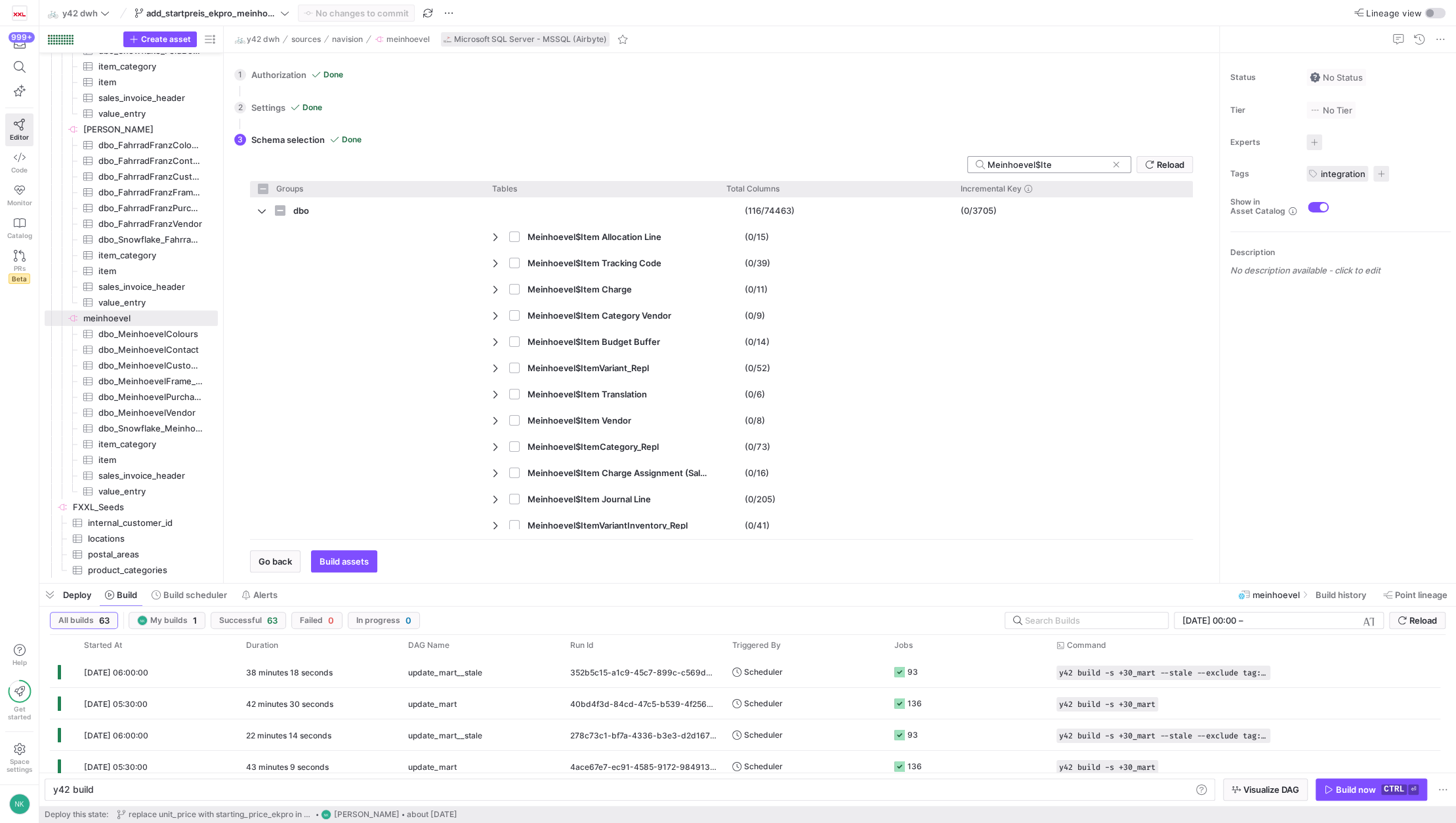
checkbox input "false"
type input "Meinhoevel$It"
checkbox input "false"
type input "M"
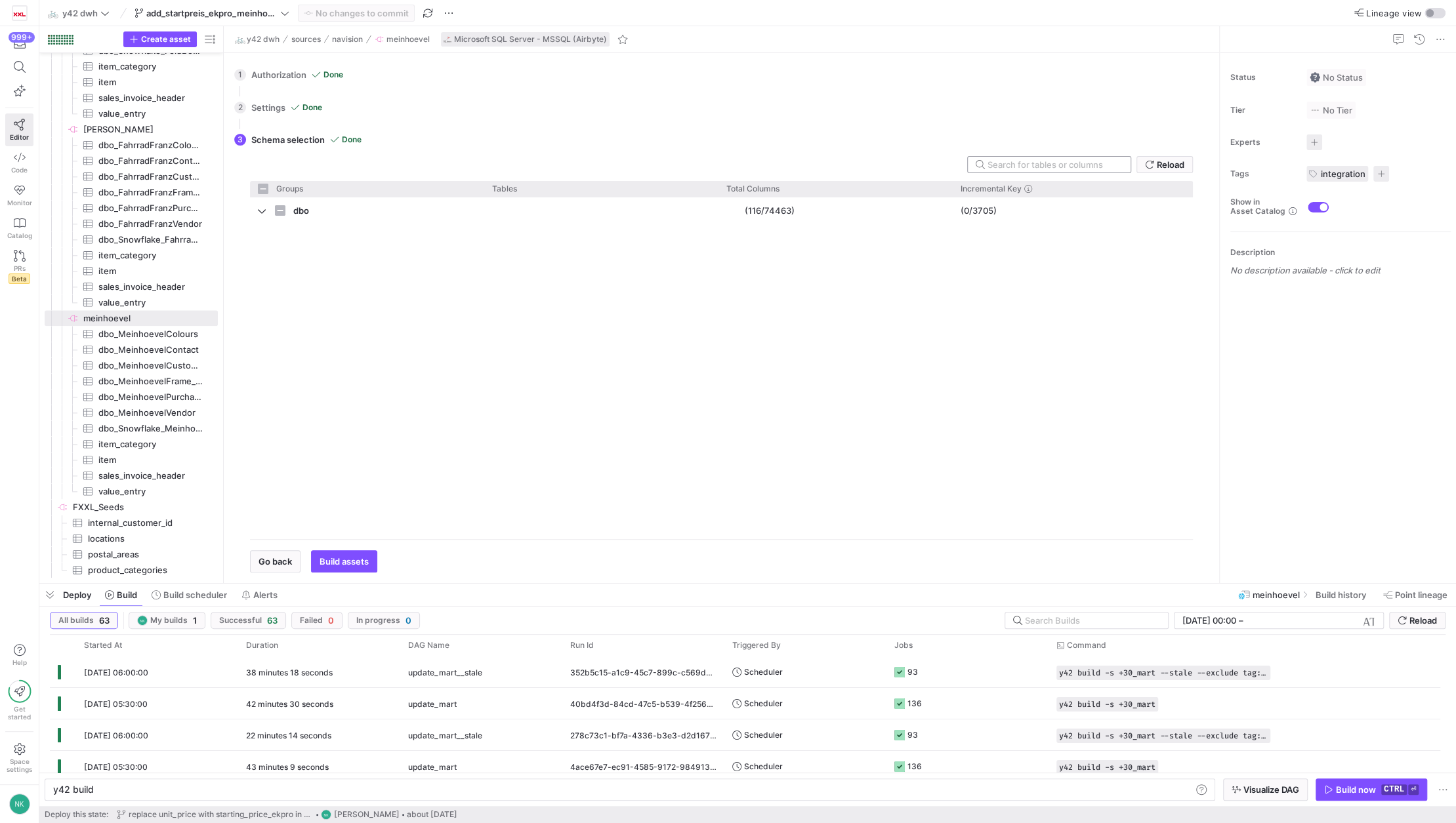
checkbox input "false"
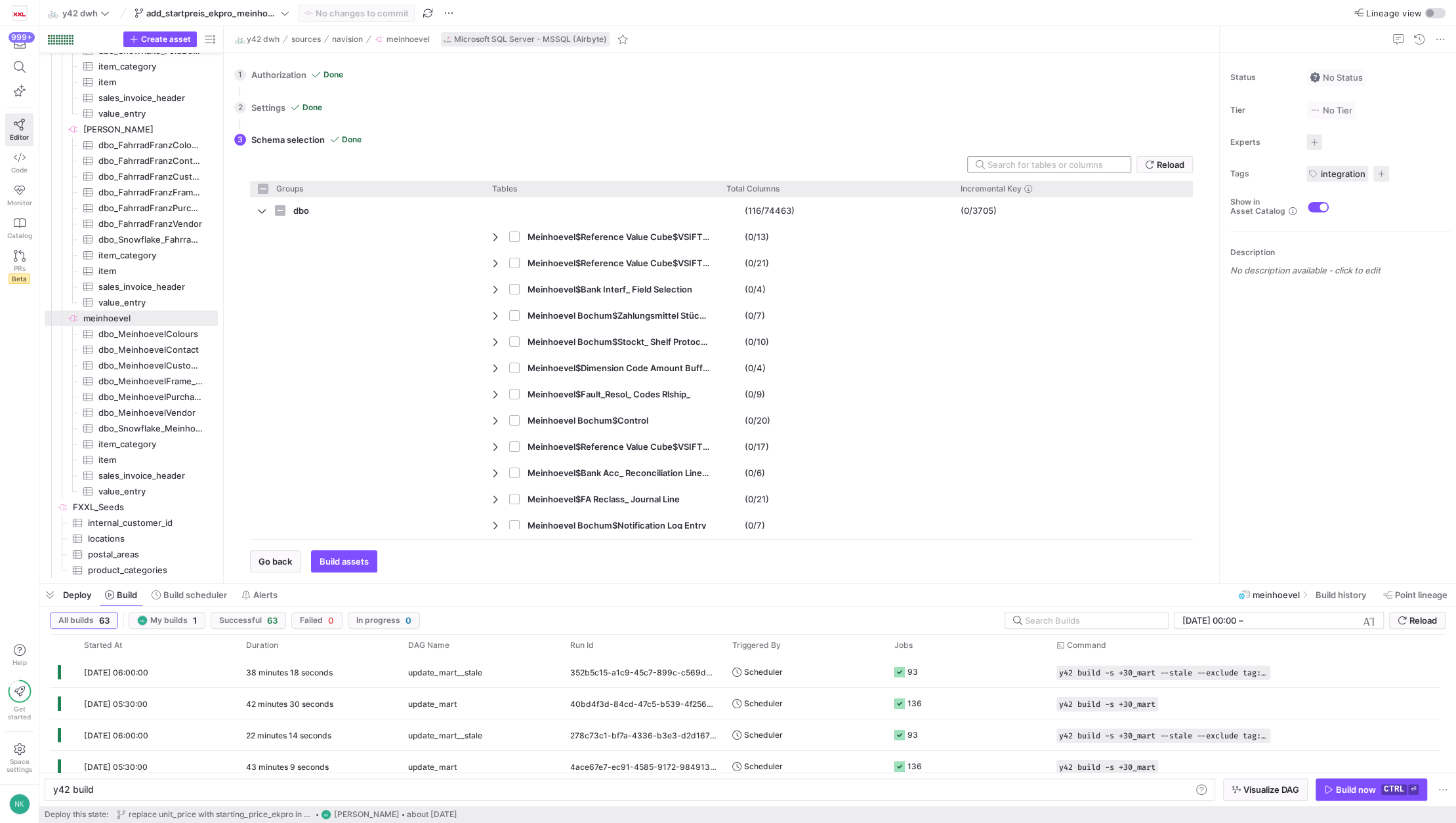
paste input "Startpreis EKPro"
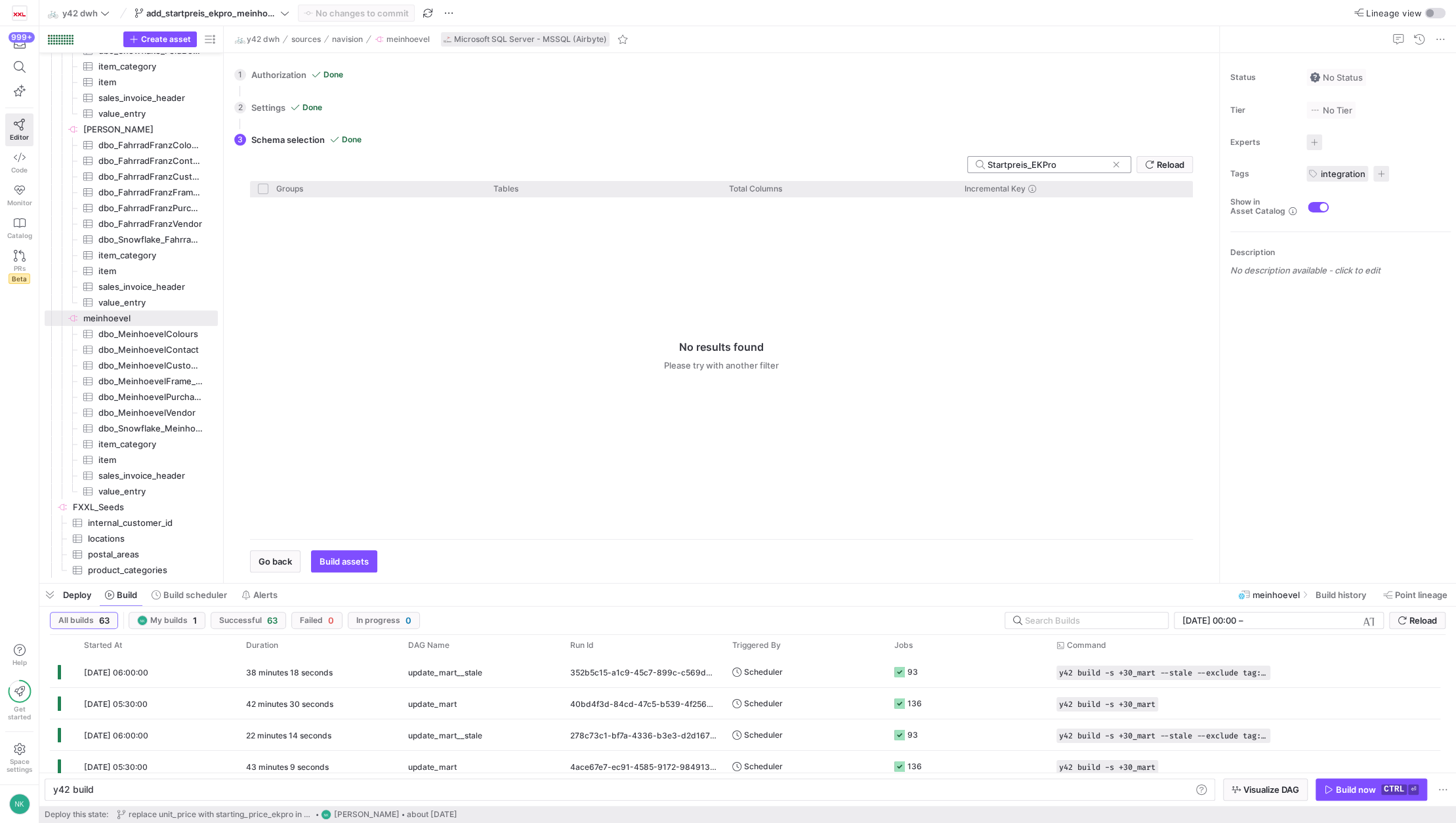
type input "Startpreis_EKPro"
click at [1117, 166] on span at bounding box center [1116, 164] width 14 height 14
checkbox input "false"
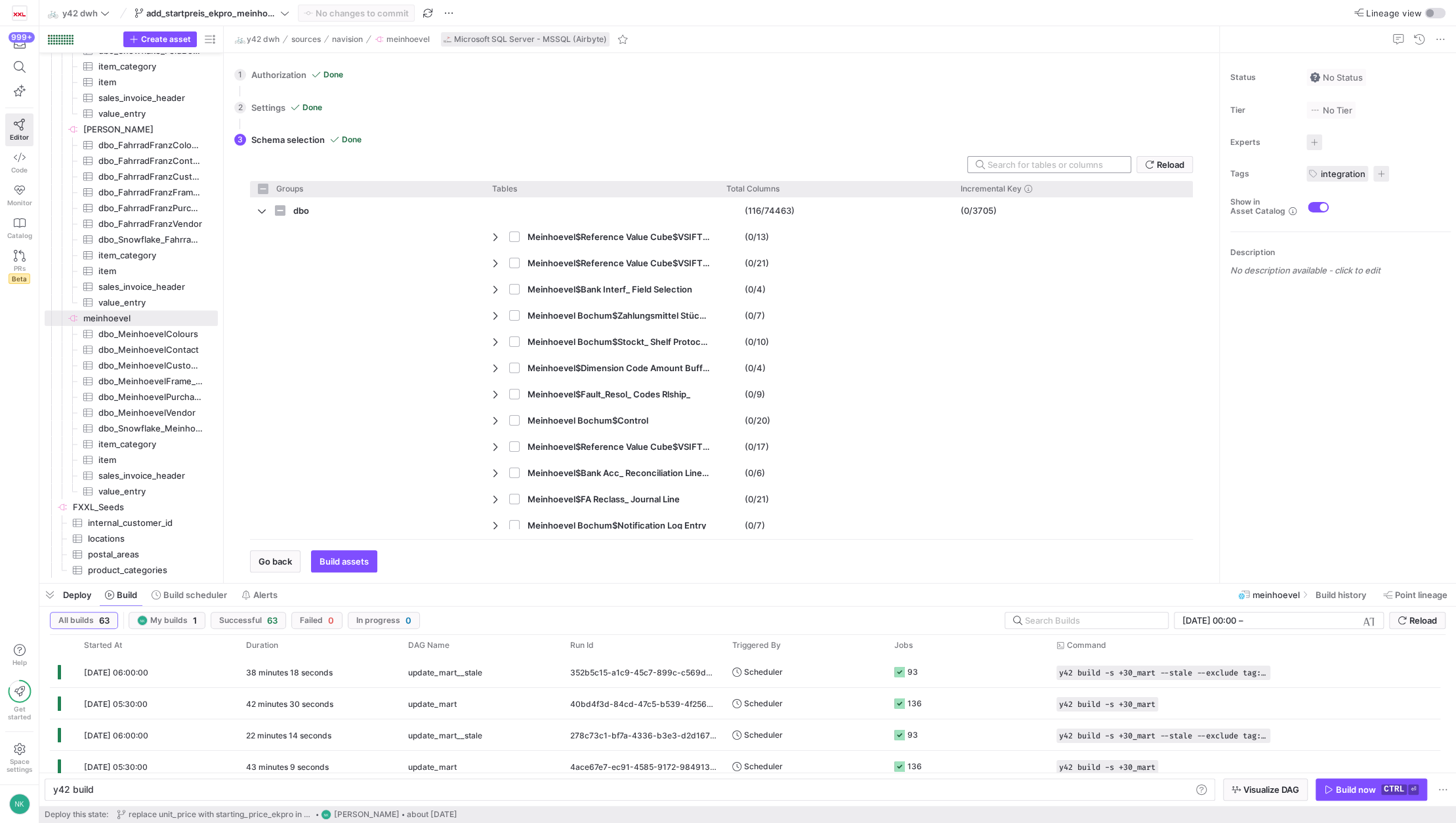
type input "M"
checkbox input "false"
type input "Mei"
checkbox input "false"
type input "Mein"
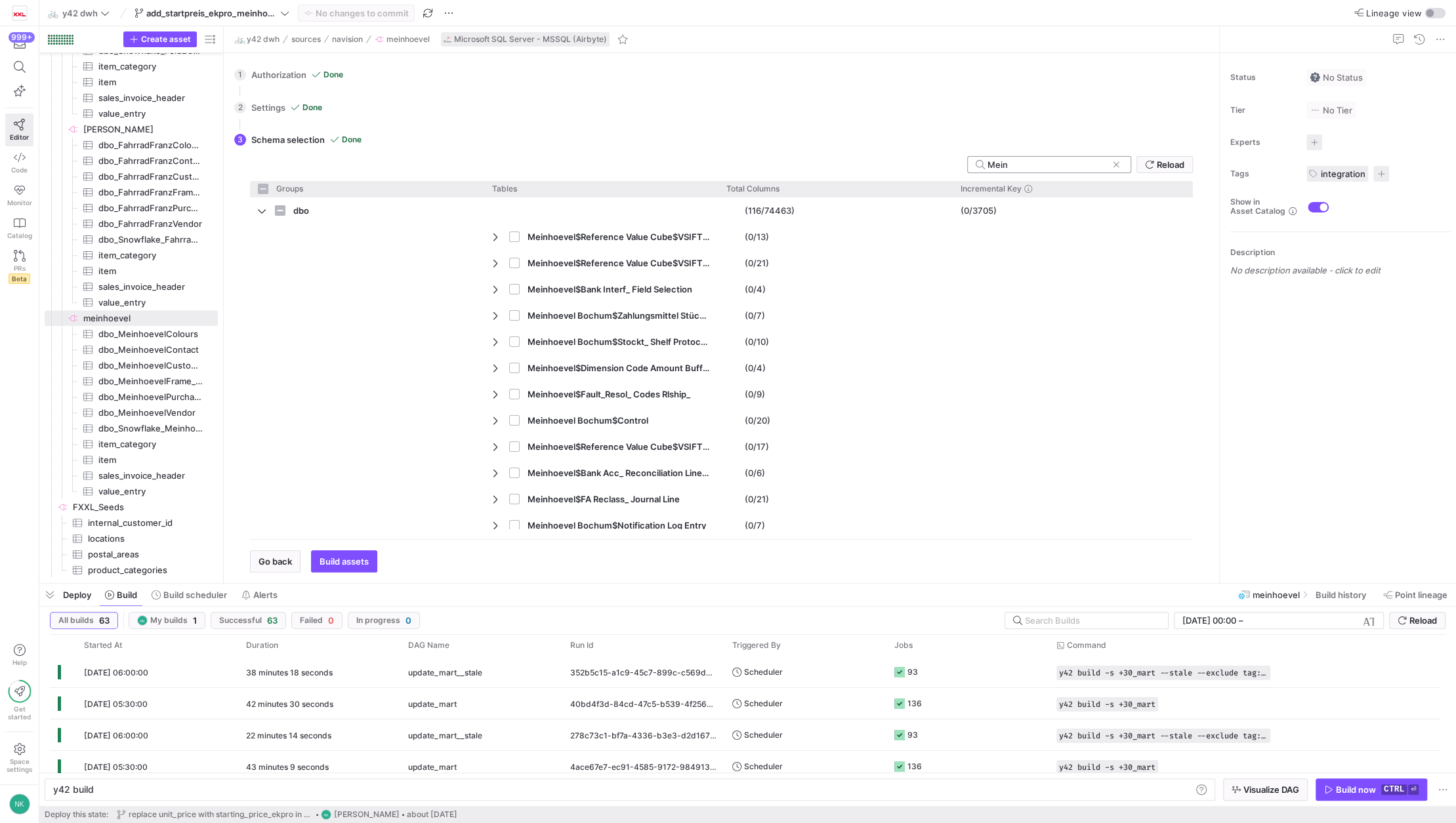
checkbox input "false"
type input "Meinh"
checkbox input "false"
type input "Meinhoe"
checkbox input "false"
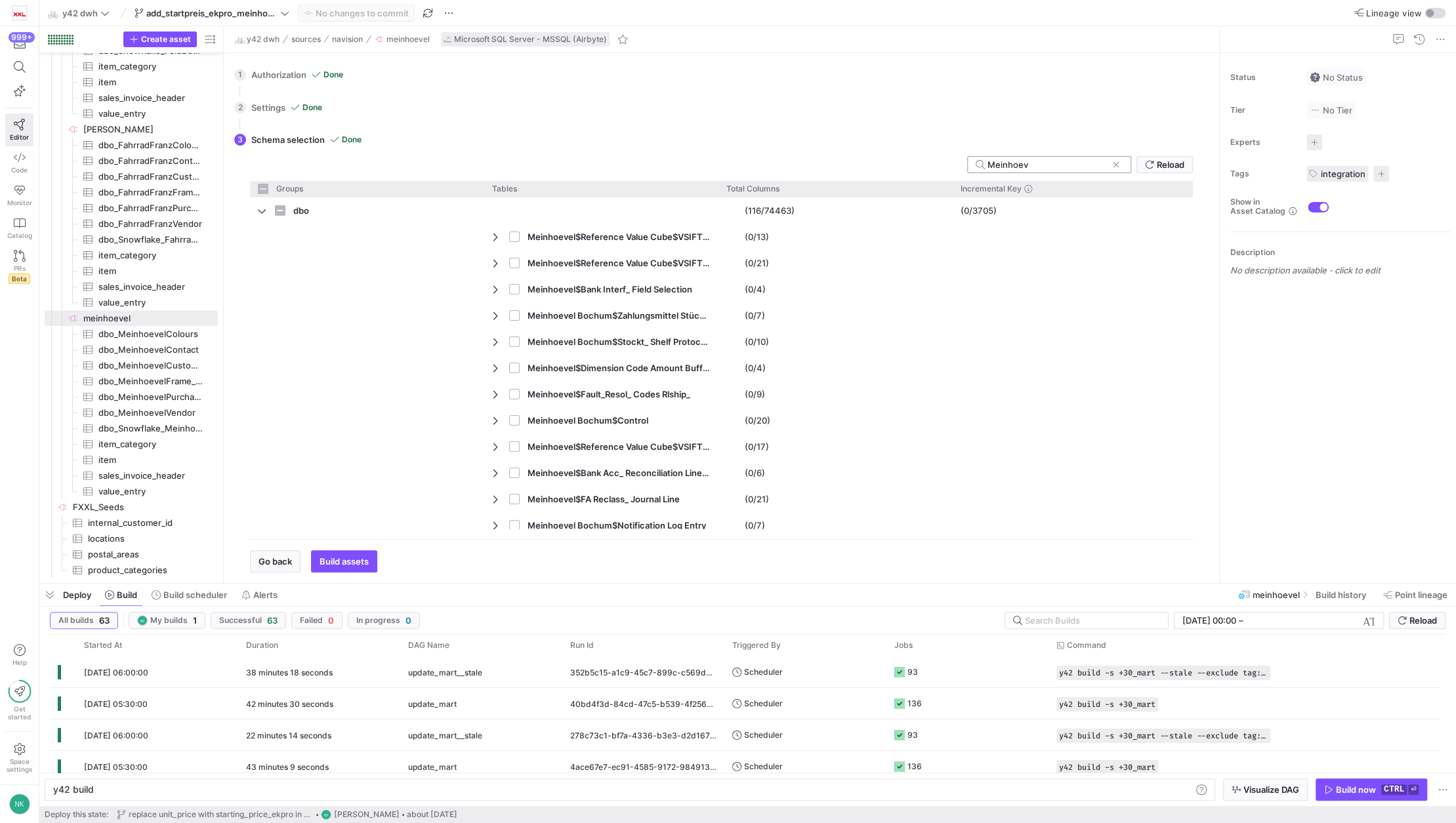
type input "Meinhoeve"
checkbox input "false"
type input "Meinhoevel"
checkbox input "false"
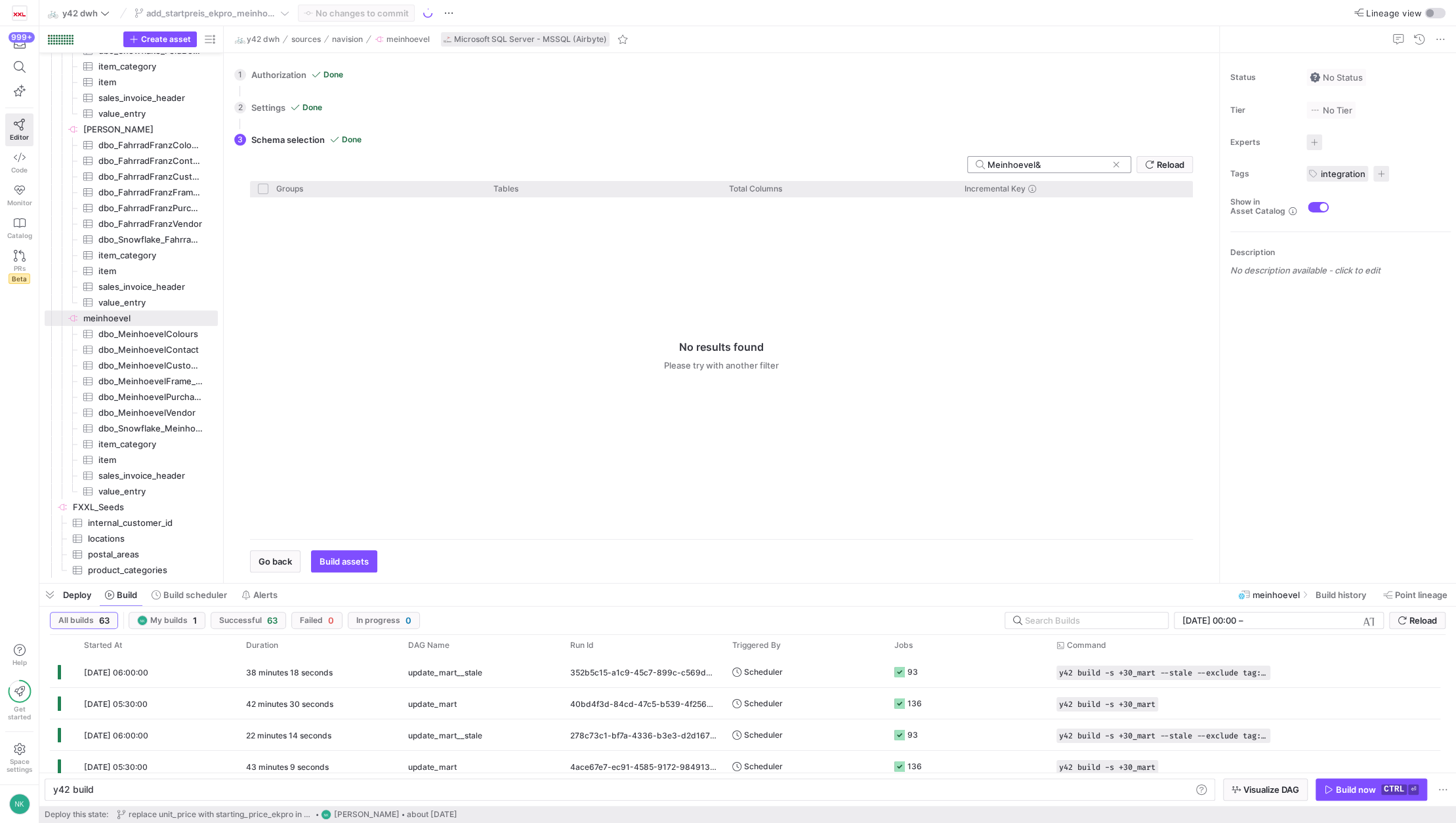
type input "Meinhoevel"
checkbox input "false"
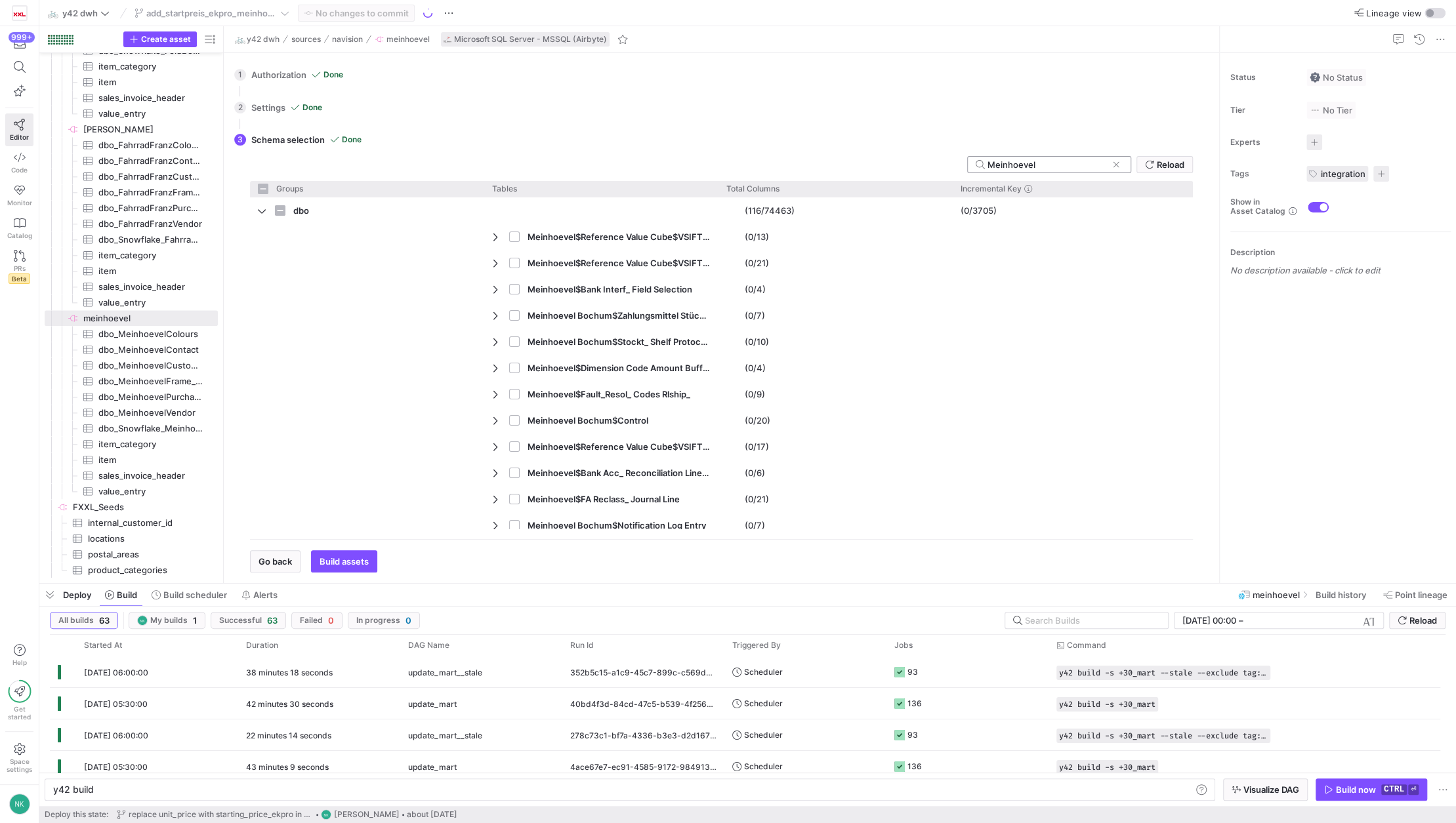
type input "Meinhoevel$"
checkbox input "false"
type input "Meinhoevel$Ite"
checkbox input "false"
type input "Meinhoevel$Item"
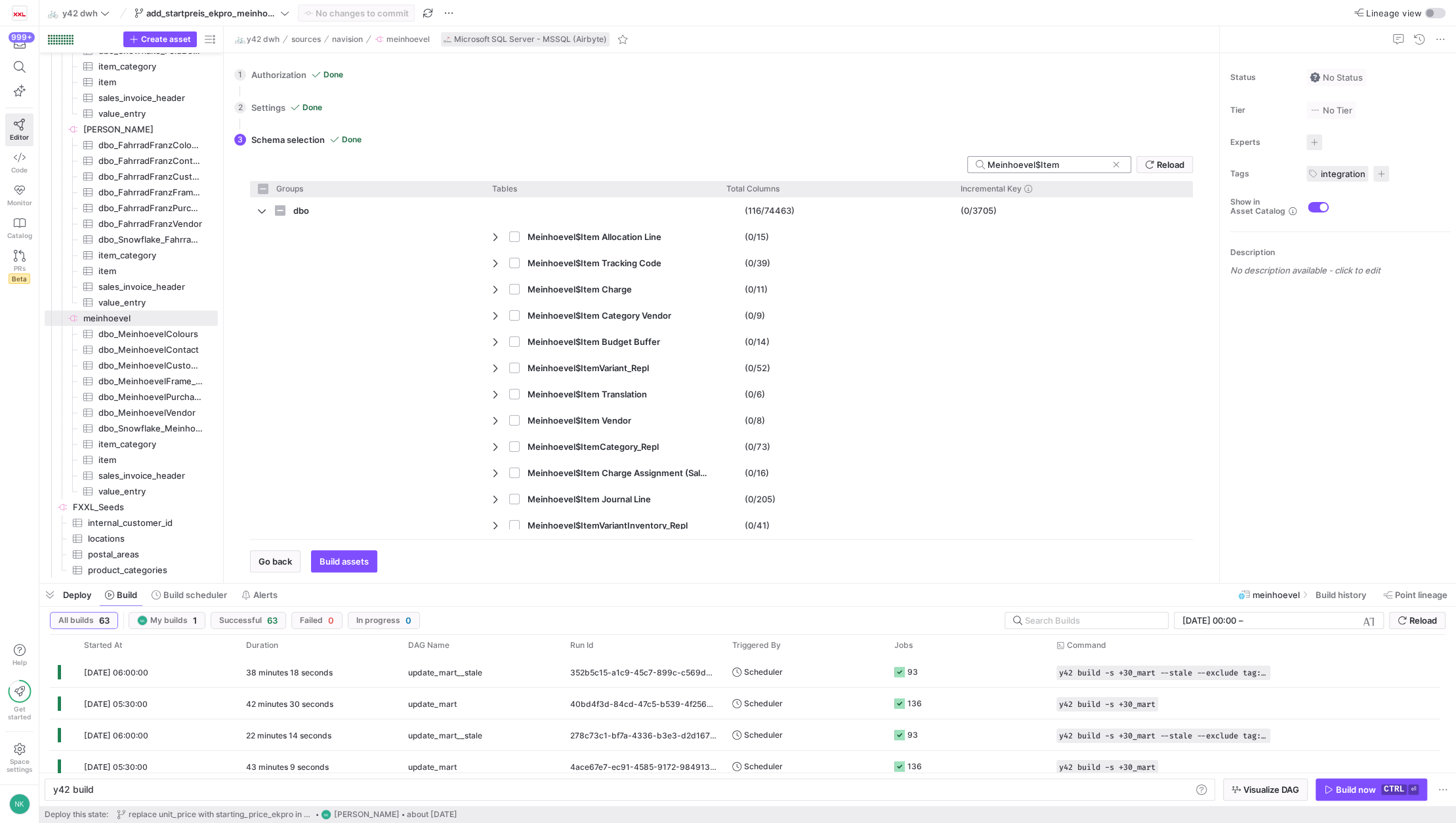
checkbox input "false"
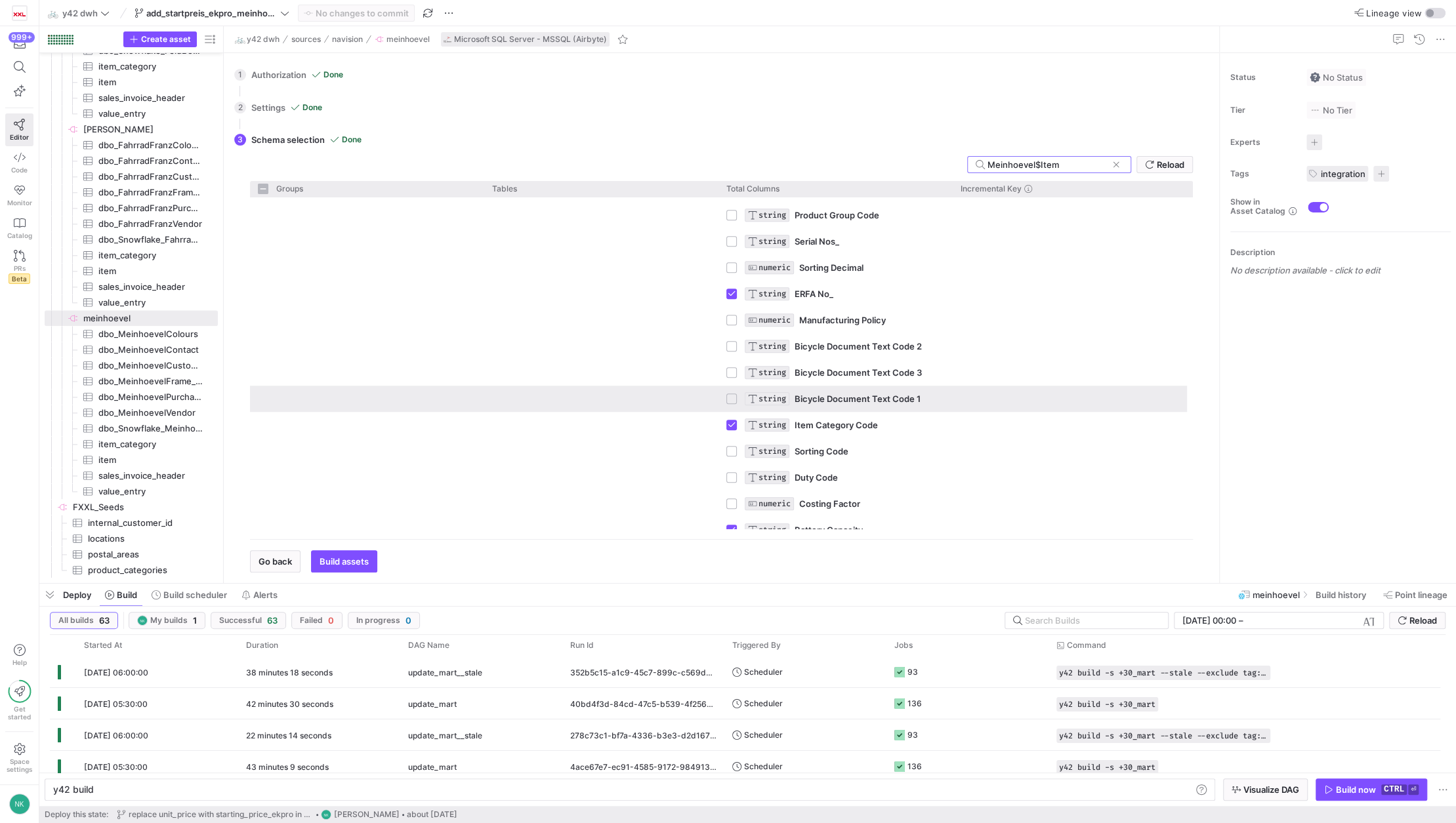
scroll to position [919, 0]
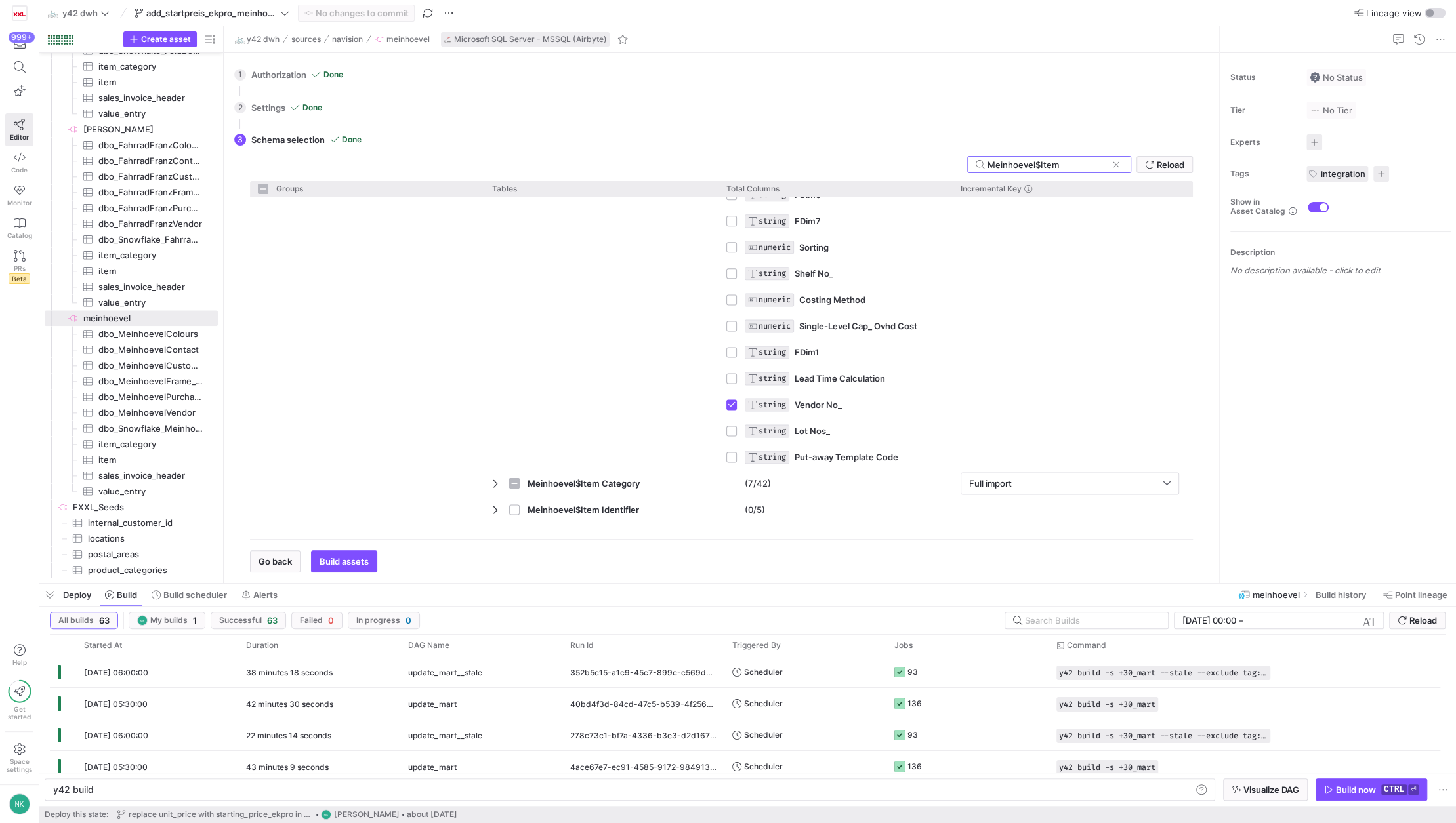
type input "Meinhoevel$Item"
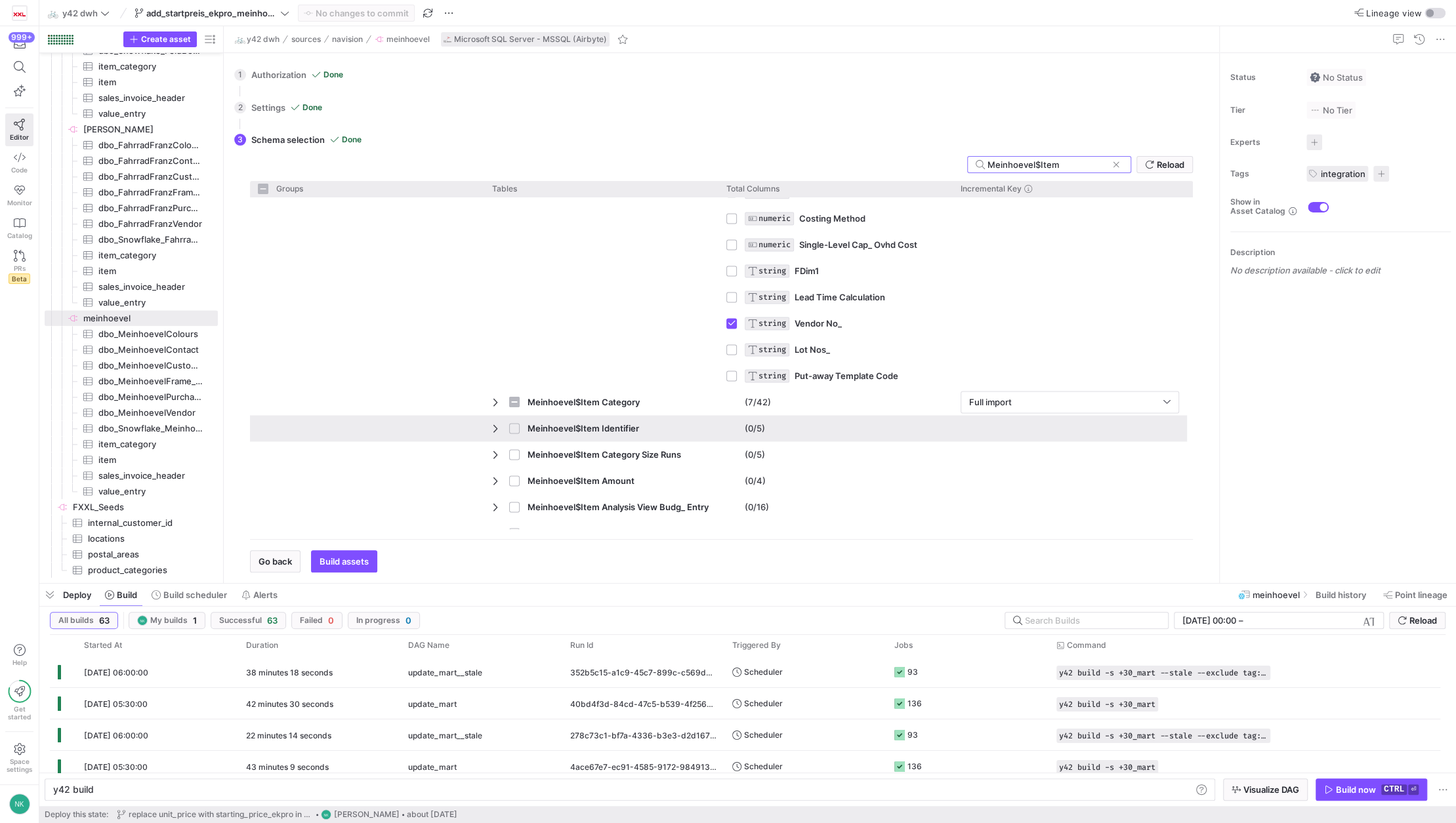
scroll to position [6003, 0]
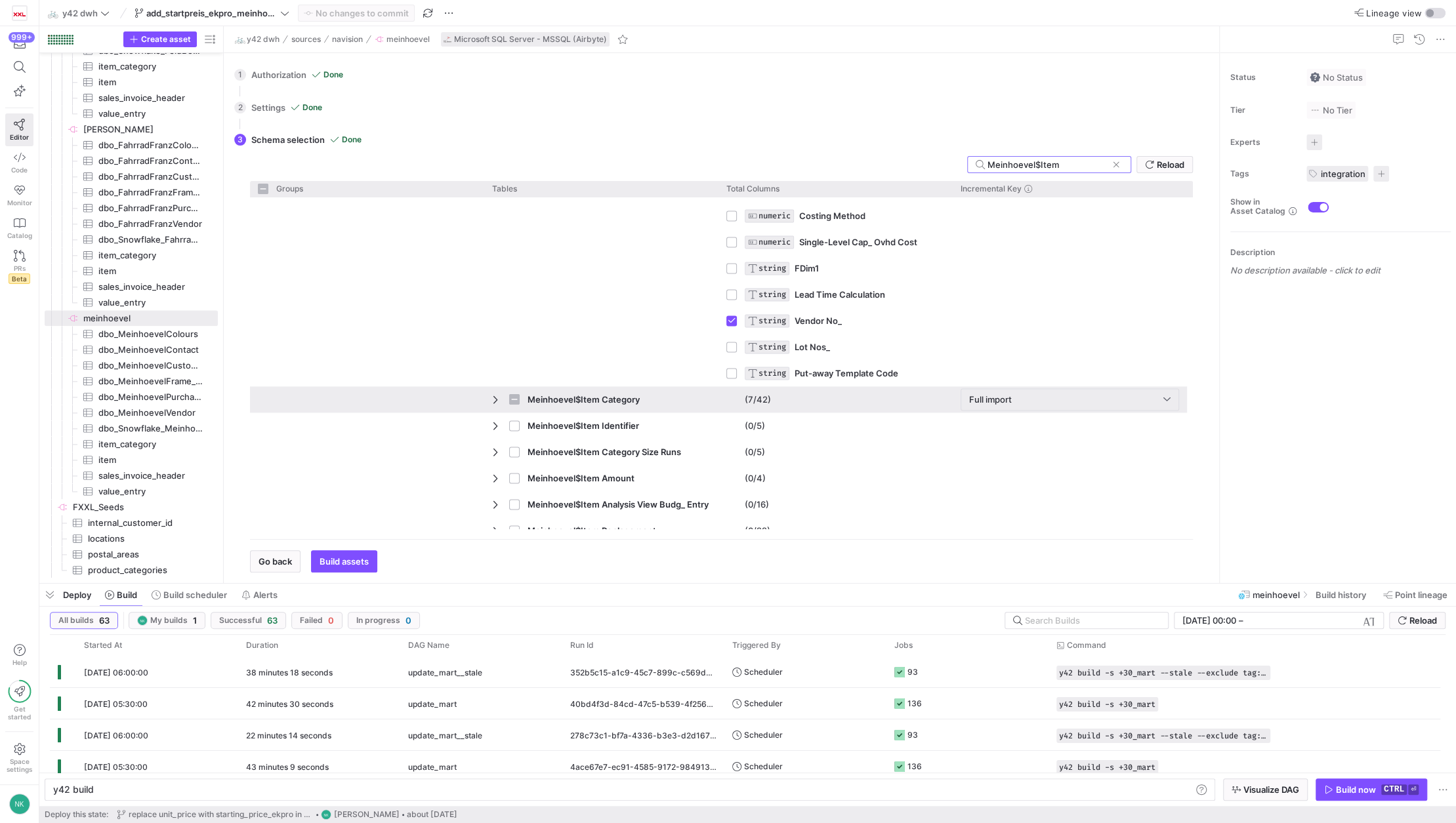
click at [490, 396] on div "Meinhoevel$Item Category" at bounding box center [601, 399] width 234 height 26
checkbox input "false"
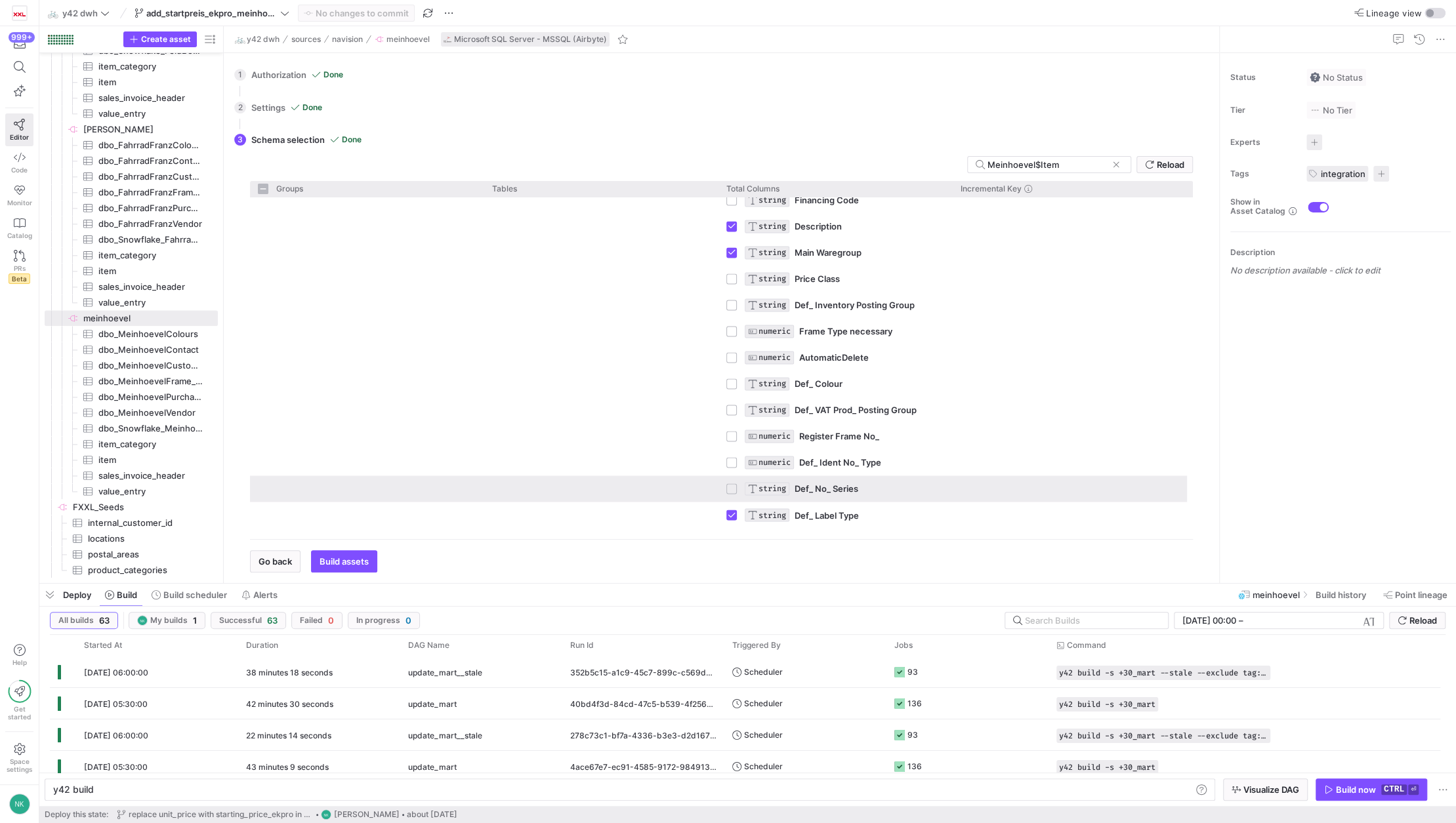
scroll to position [6318, 0]
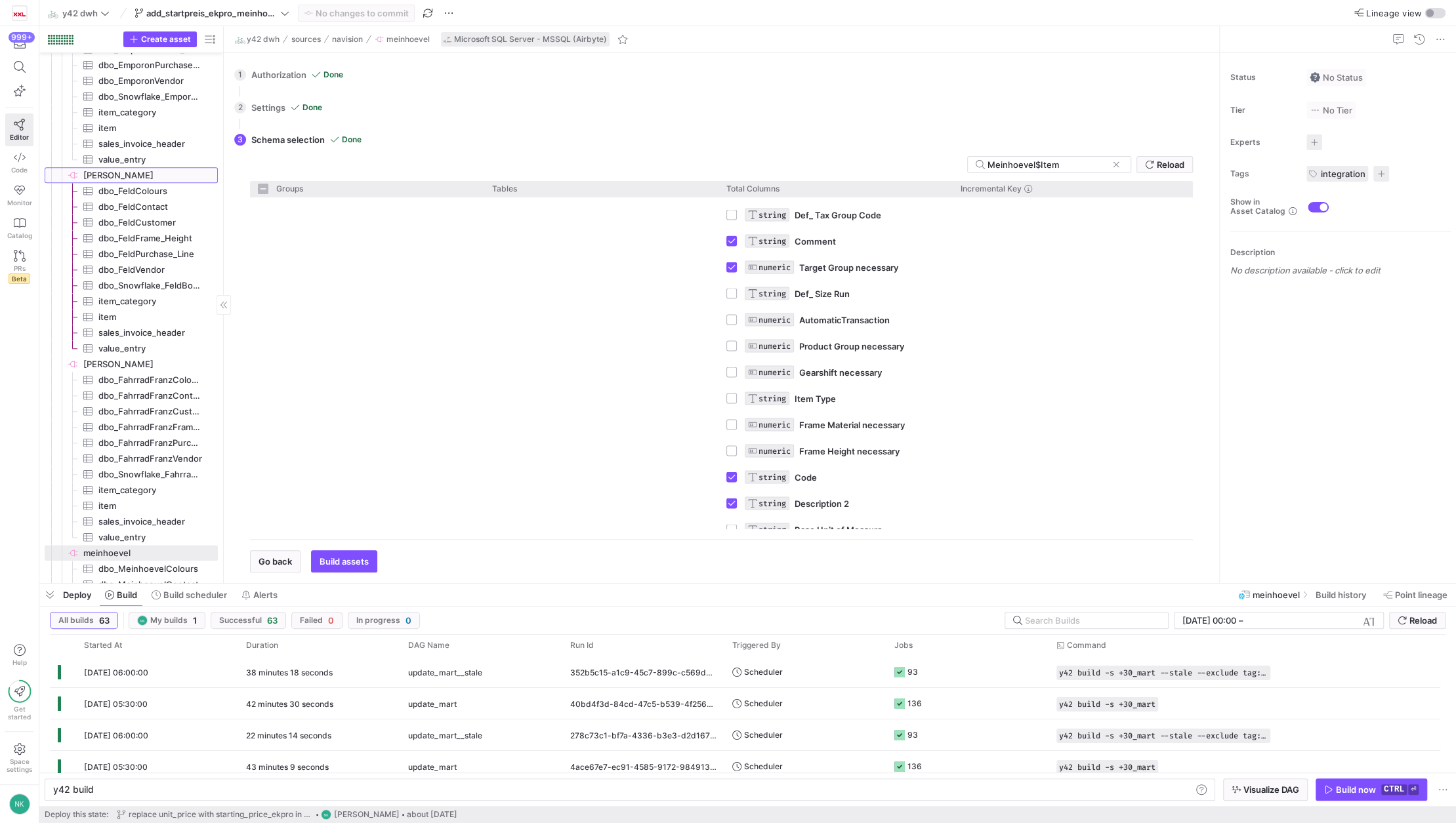
click at [79, 171] on span "[PERSON_NAME]​​​​​​​​" at bounding box center [142, 175] width 151 height 14
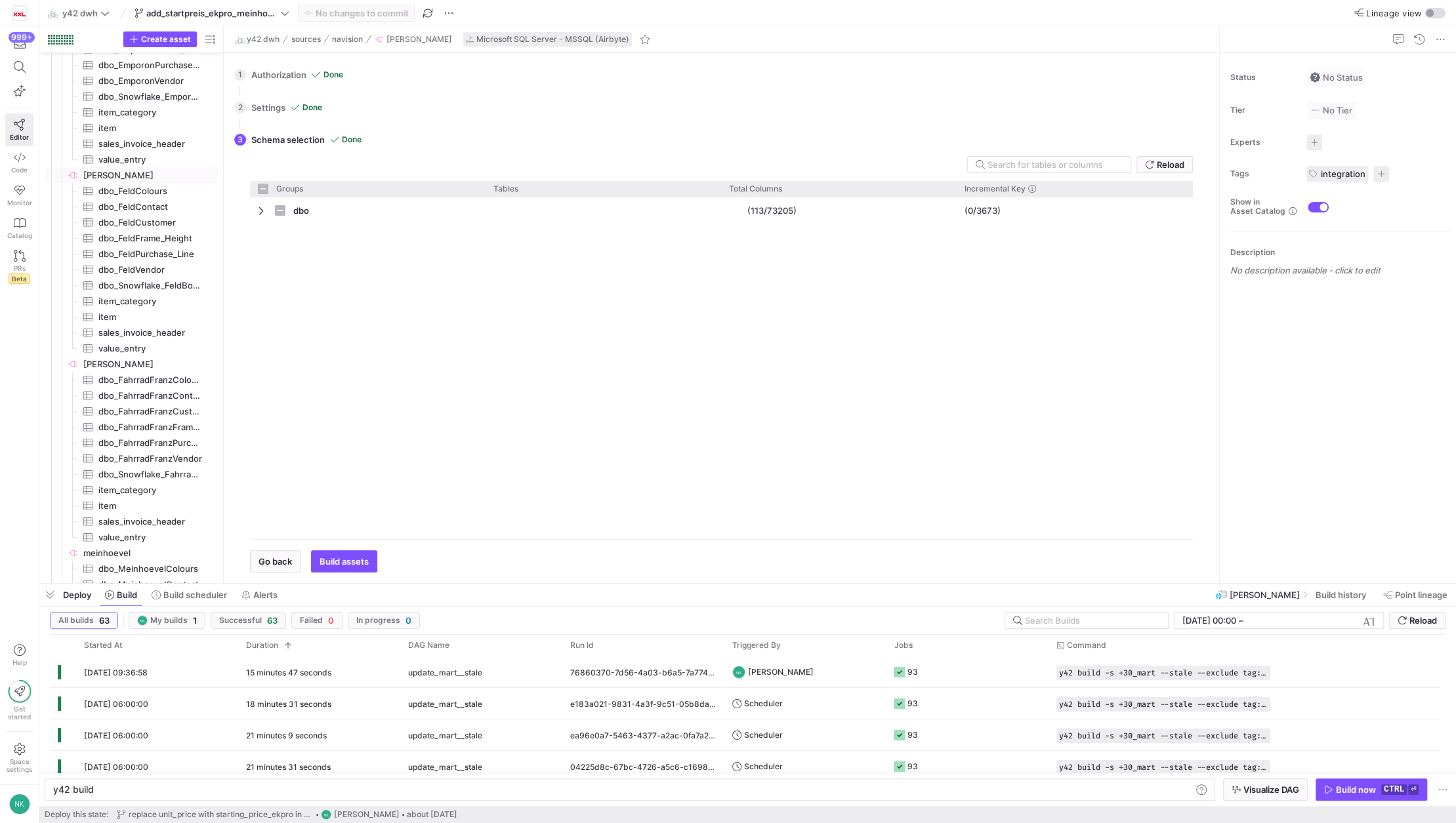
click at [673, 416] on div "dbo (113/73205) (0/3673)" at bounding box center [721, 363] width 943 height 332
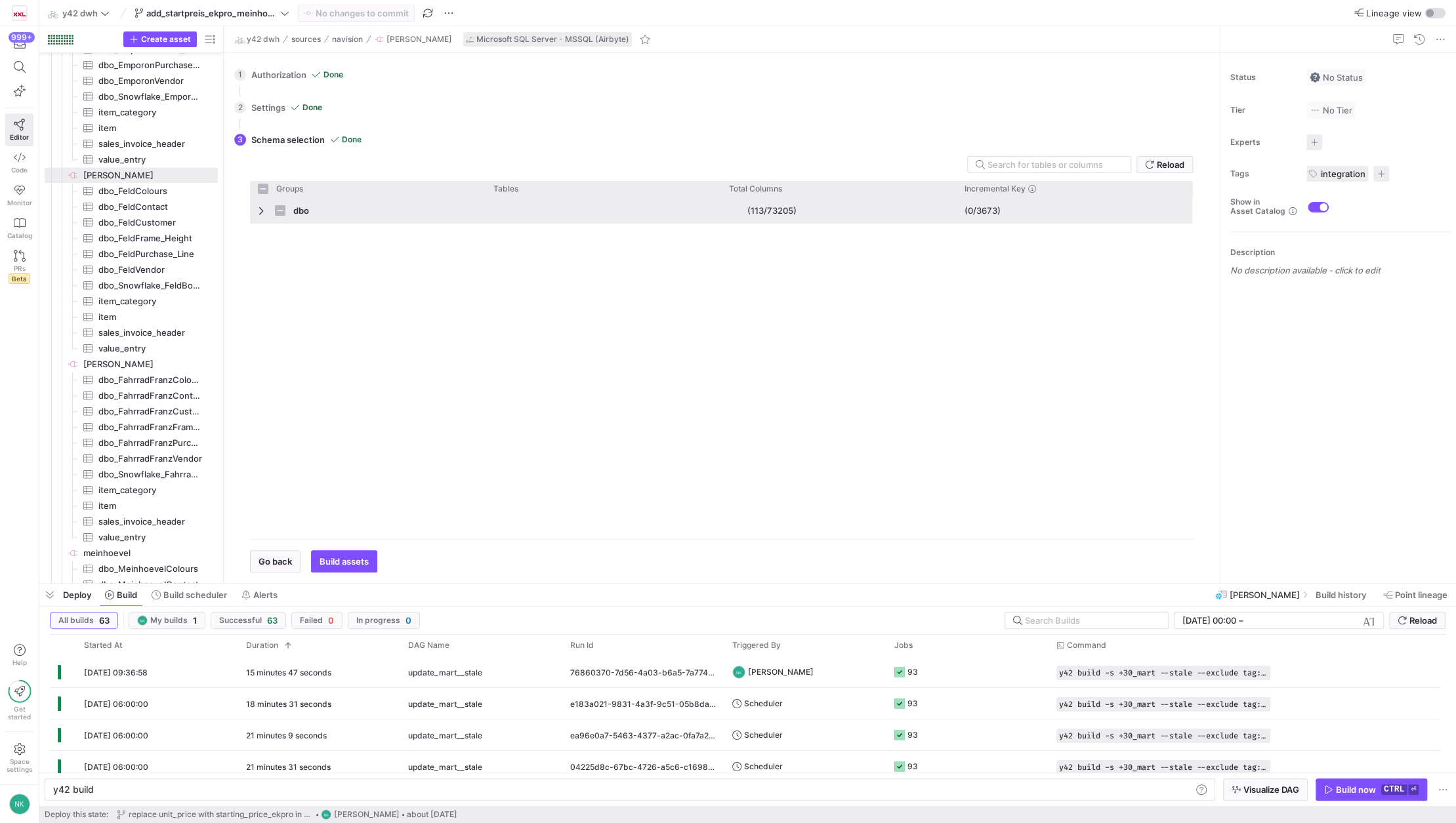
click at [257, 213] on div "dbo" at bounding box center [367, 210] width 235 height 26
checkbox input "false"
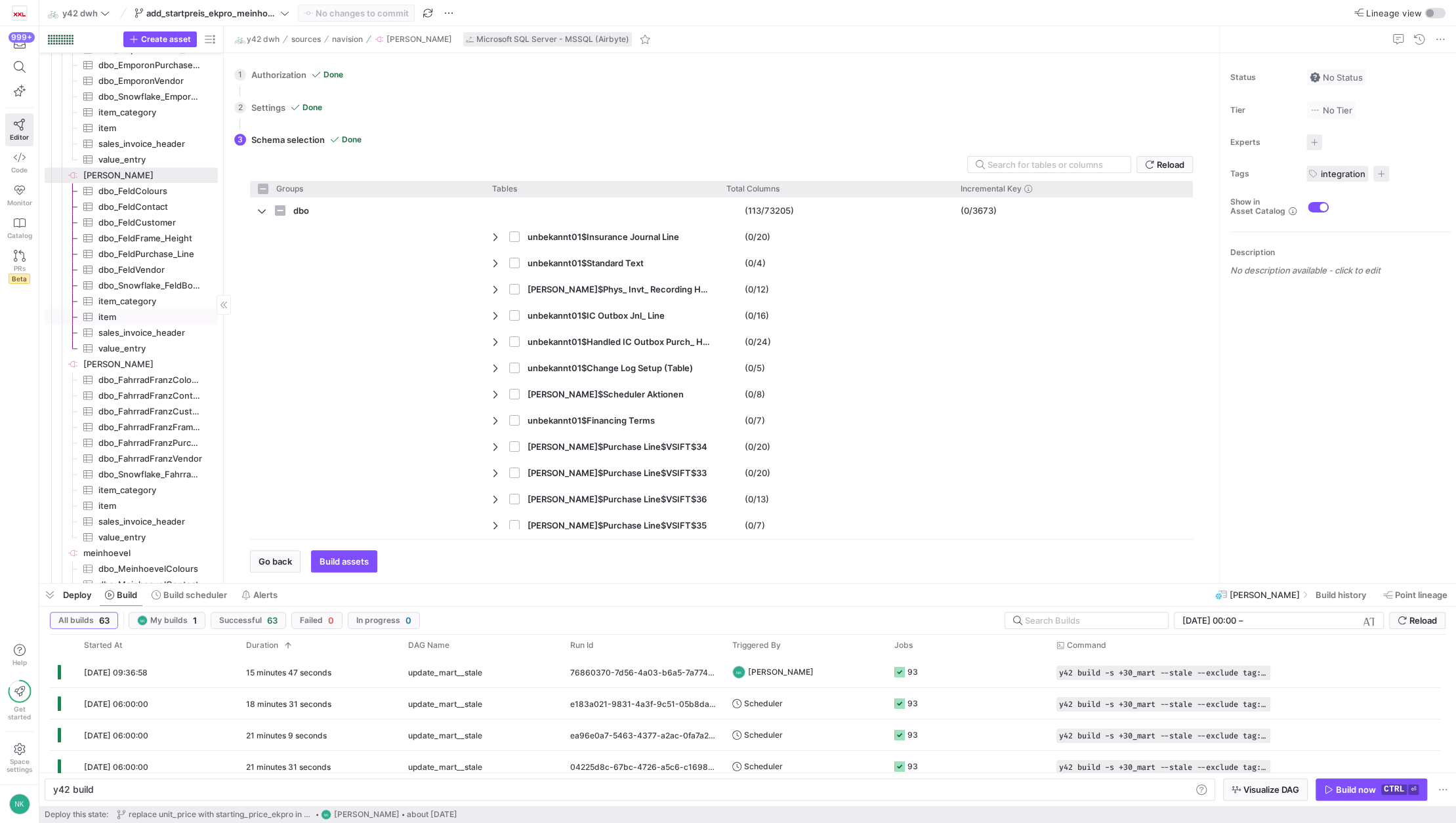
click at [115, 322] on span "item​​​​​​​​​" at bounding box center [151, 316] width 105 height 15
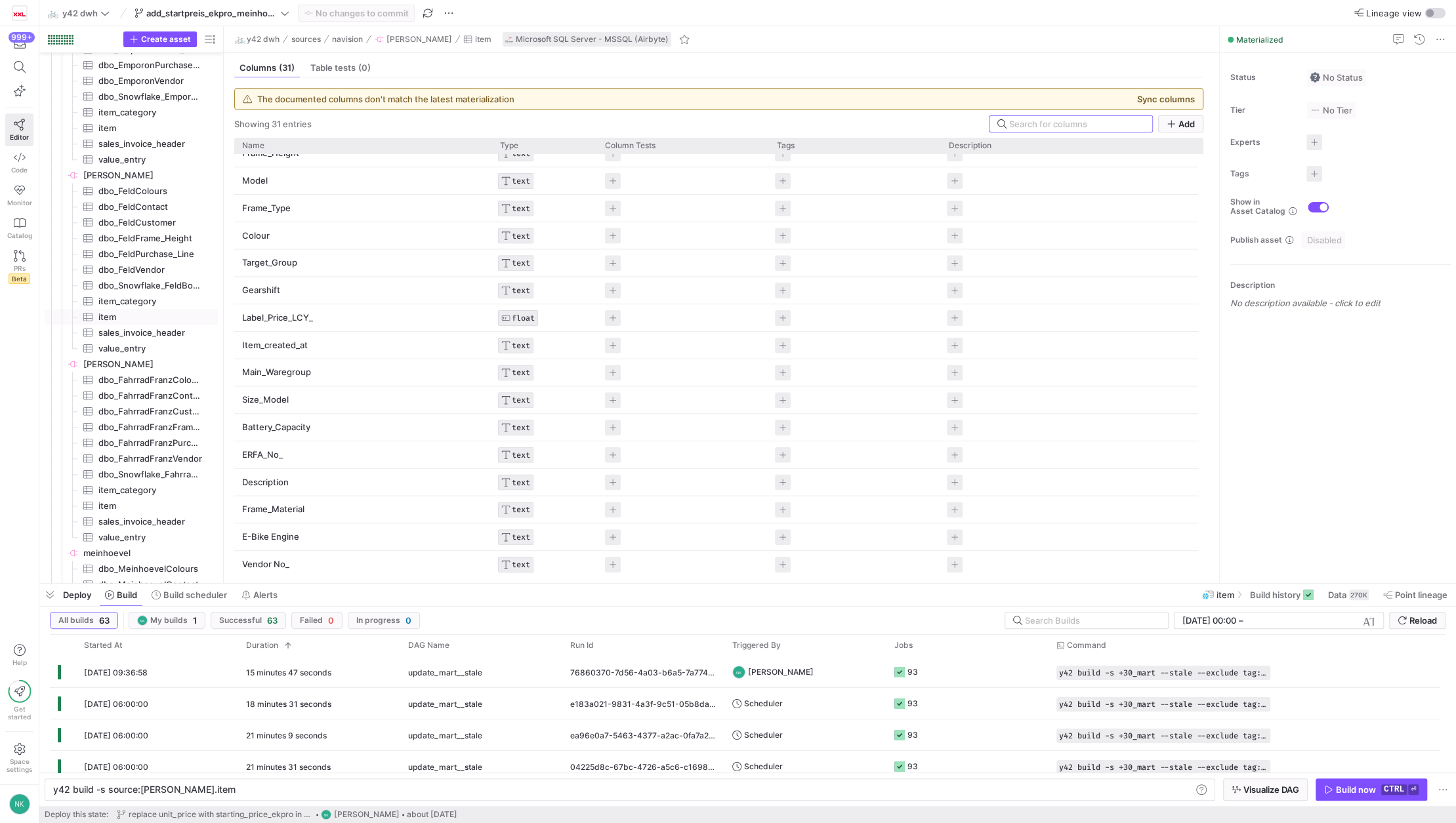
scroll to position [376, 0]
drag, startPoint x: 330, startPoint y: 564, endPoint x: 244, endPoint y: 554, distance: 86.6
click at [244, 554] on p "Starting Price EKPro" at bounding box center [363, 559] width 243 height 25
click at [259, 555] on input "Starting Price EKPro" at bounding box center [357, 559] width 229 height 25
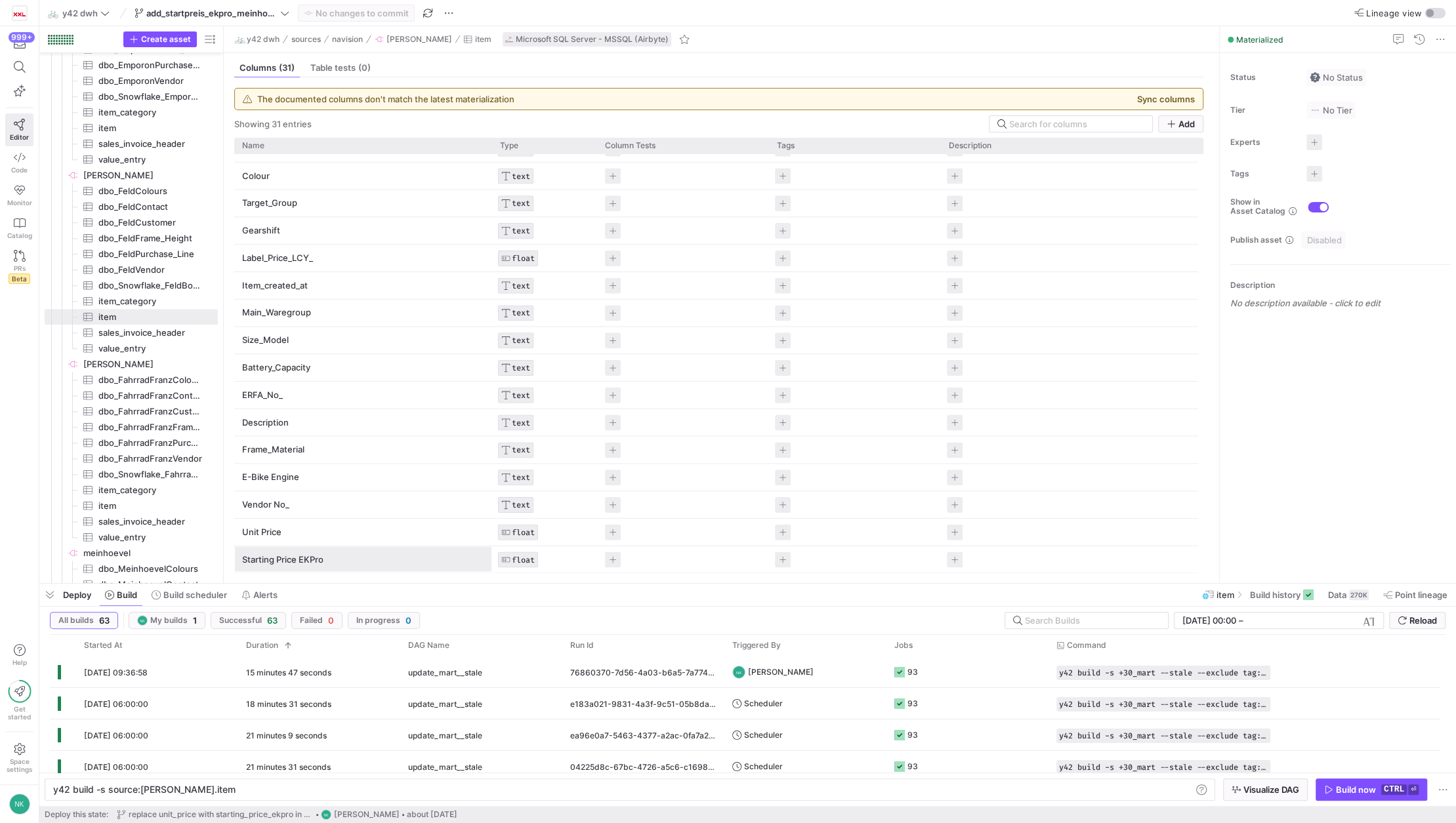
click at [259, 555] on input "Starting Price EKPro" at bounding box center [357, 559] width 229 height 25
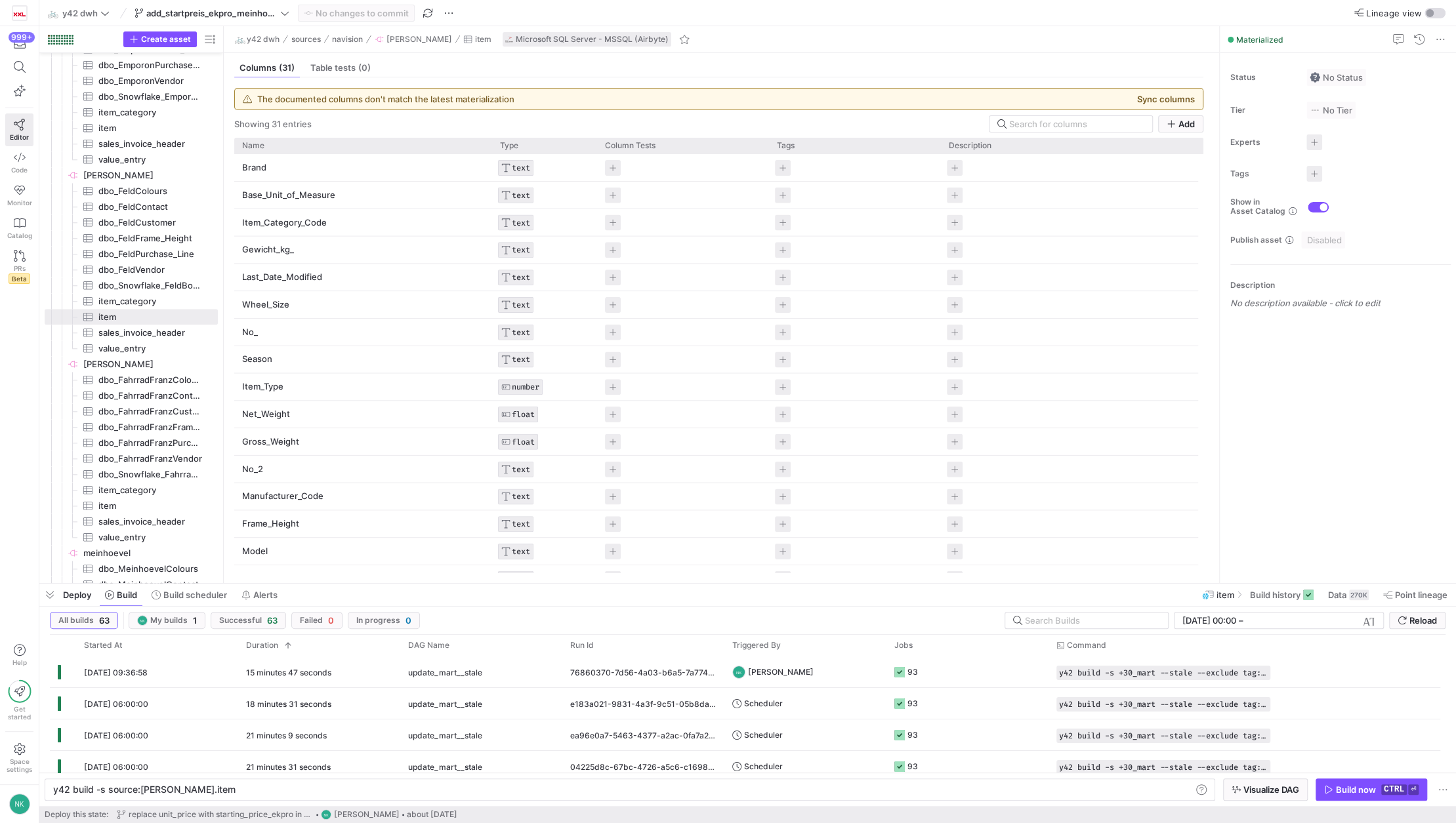
click at [813, 51] on div "🚲 y42 dwh sources navision feld item Microsoft SQL Server - MSSQL (Airbyte)" at bounding box center [721, 40] width 995 height 27
click at [132, 459] on span "item​​​​​​​​​" at bounding box center [151, 460] width 105 height 15
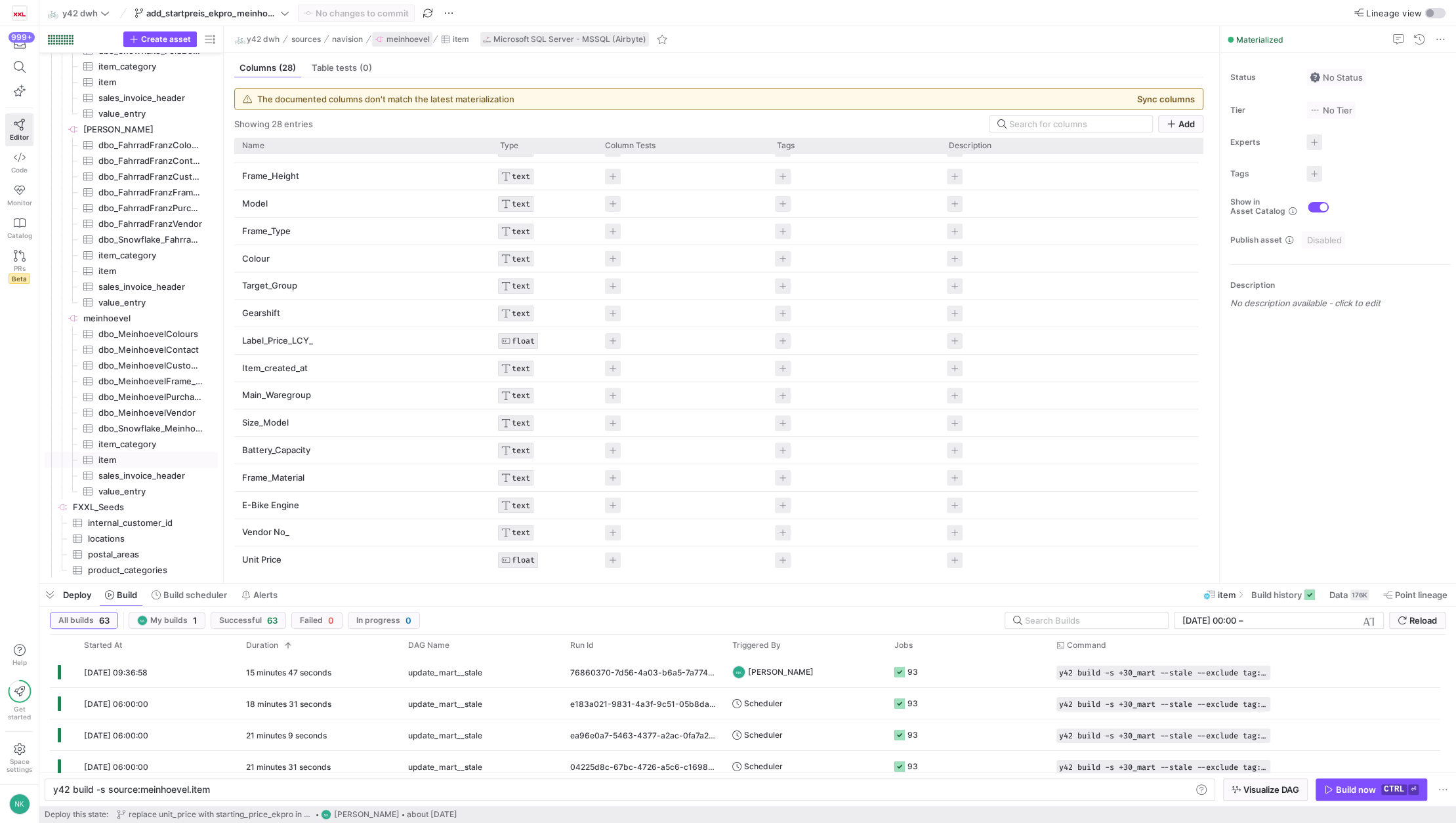
click at [414, 40] on span "meinhoevel" at bounding box center [408, 40] width 43 height 9
click at [101, 321] on span "meinhoevel​​​​​​​​" at bounding box center [149, 318] width 133 height 15
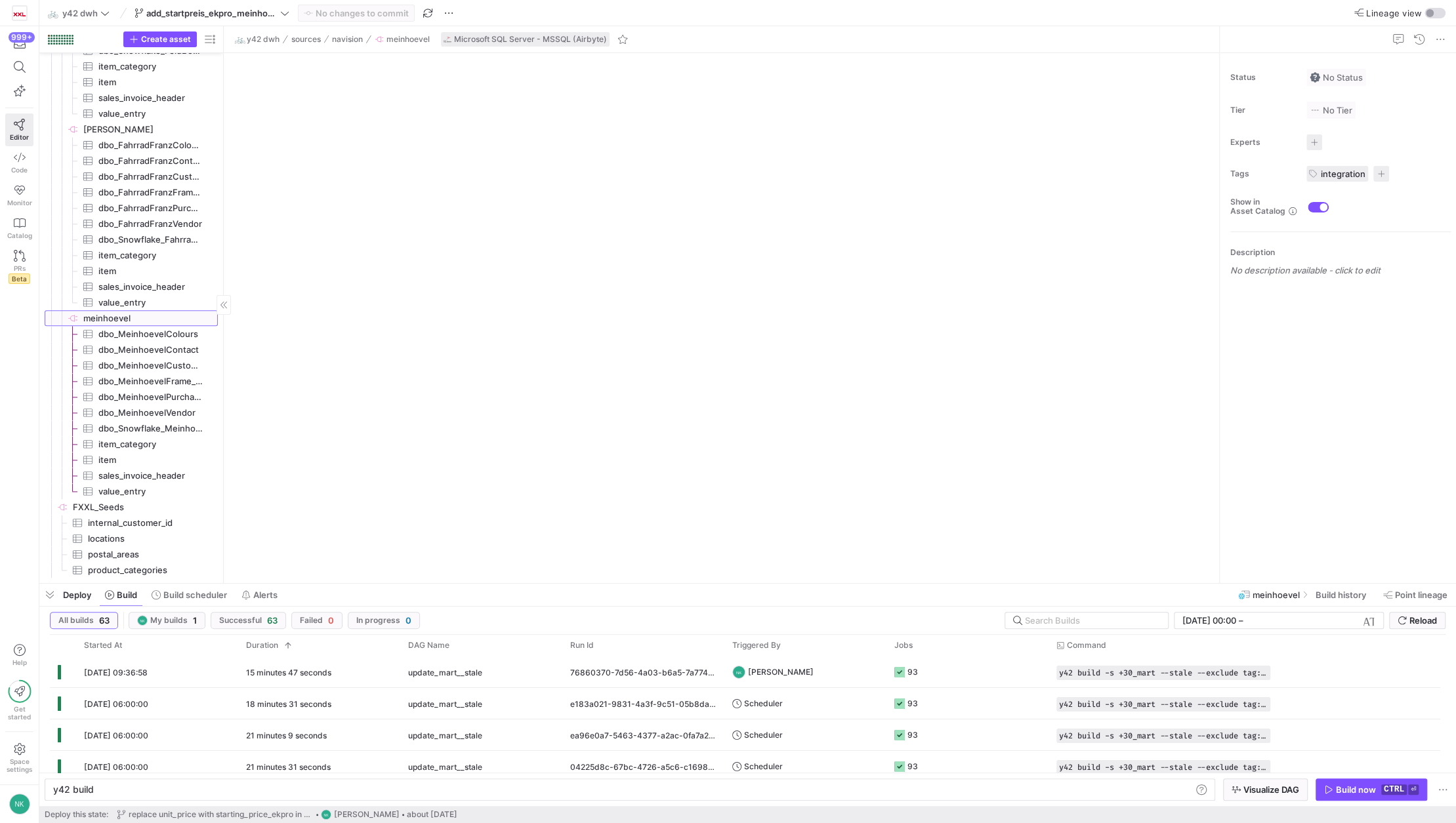
type textarea "y42 build"
click at [1057, 163] on input "text" at bounding box center [1053, 165] width 133 height 11
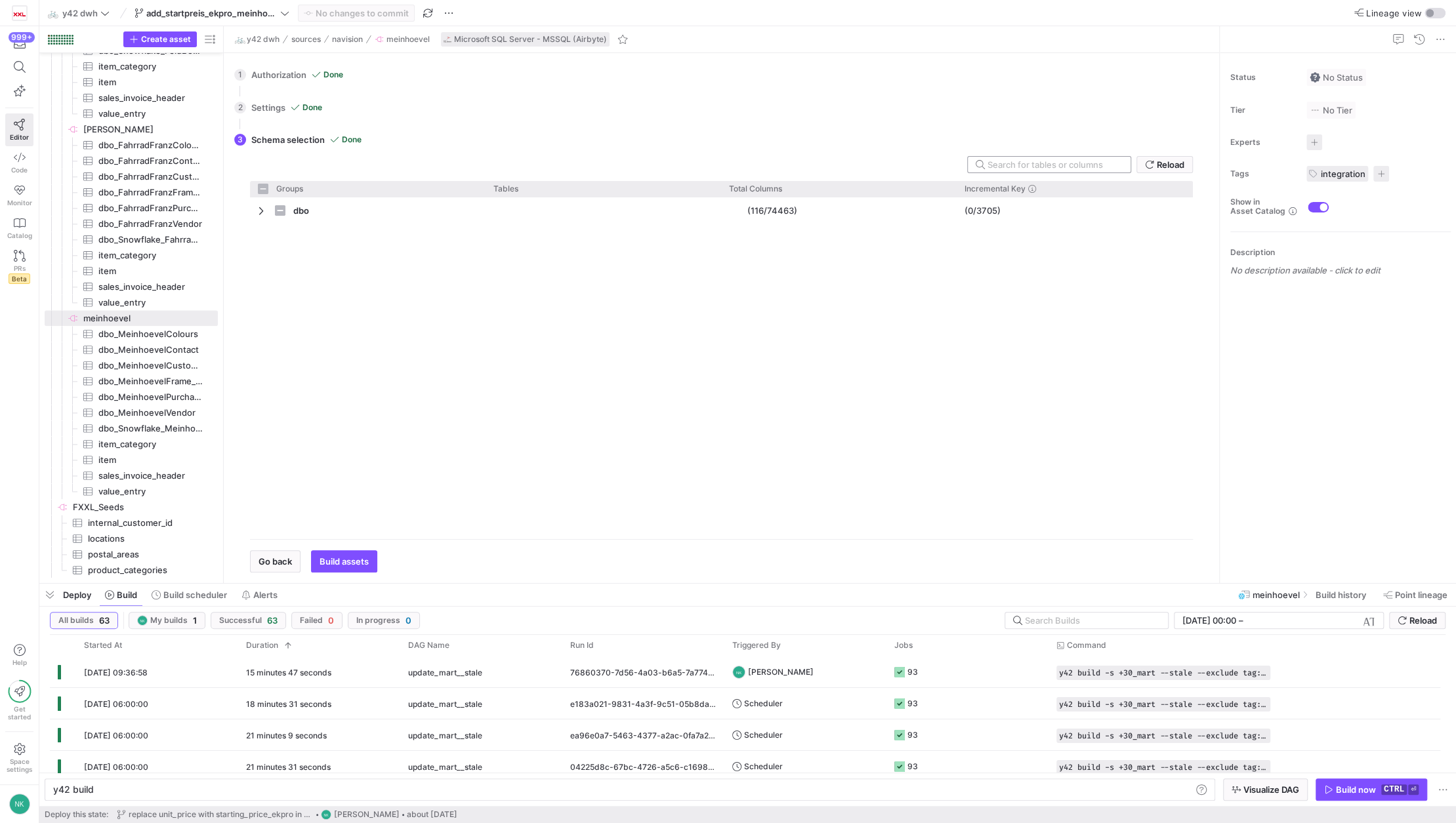
checkbox input "false"
paste input "Starting Price EKPro"
type input "Starting Price EKPro"
click at [1057, 163] on input "Starting Price EKPro" at bounding box center [1047, 165] width 119 height 11
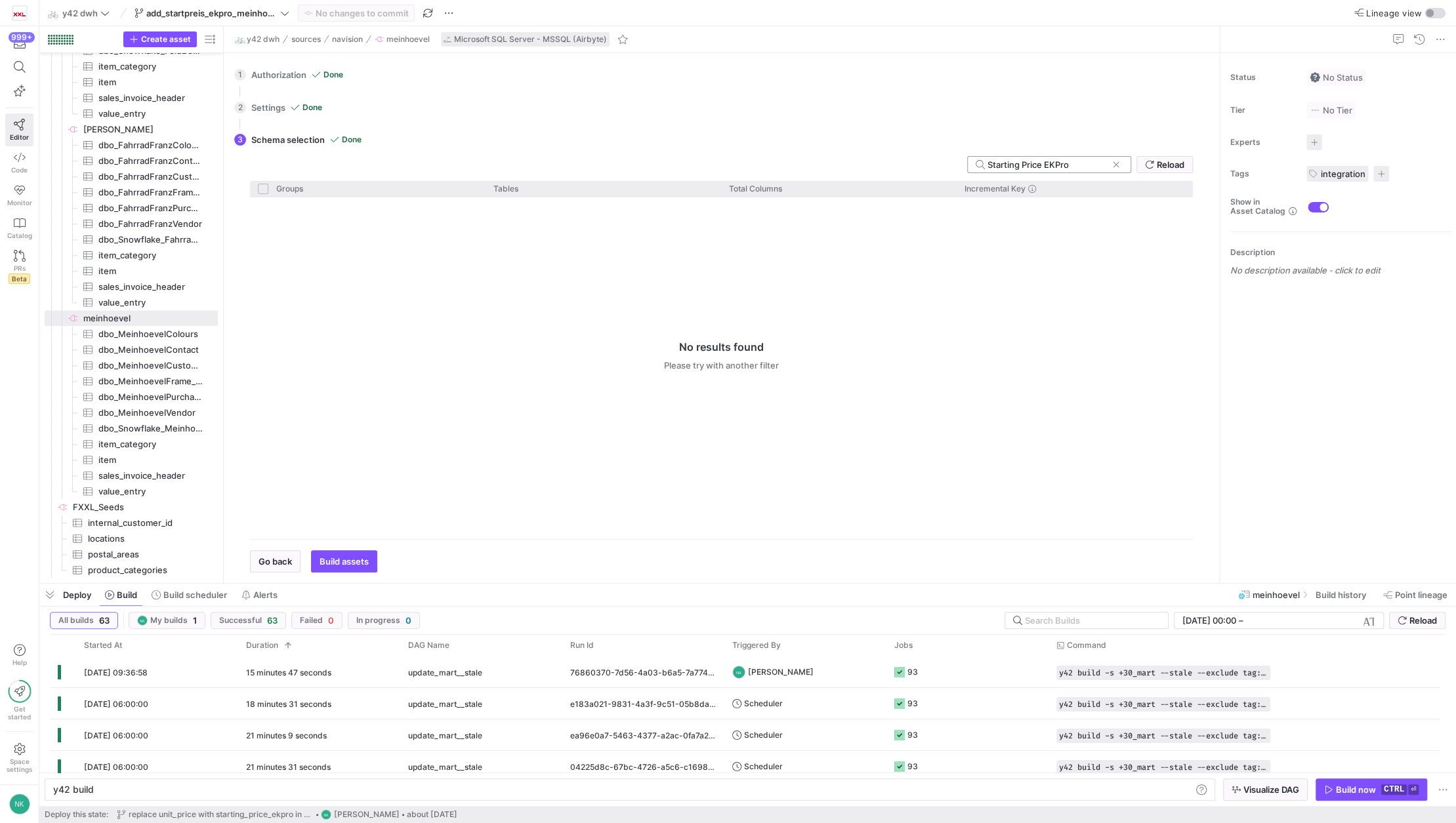
click at [1057, 163] on input "Starting Price EKPro" at bounding box center [1047, 165] width 119 height 11
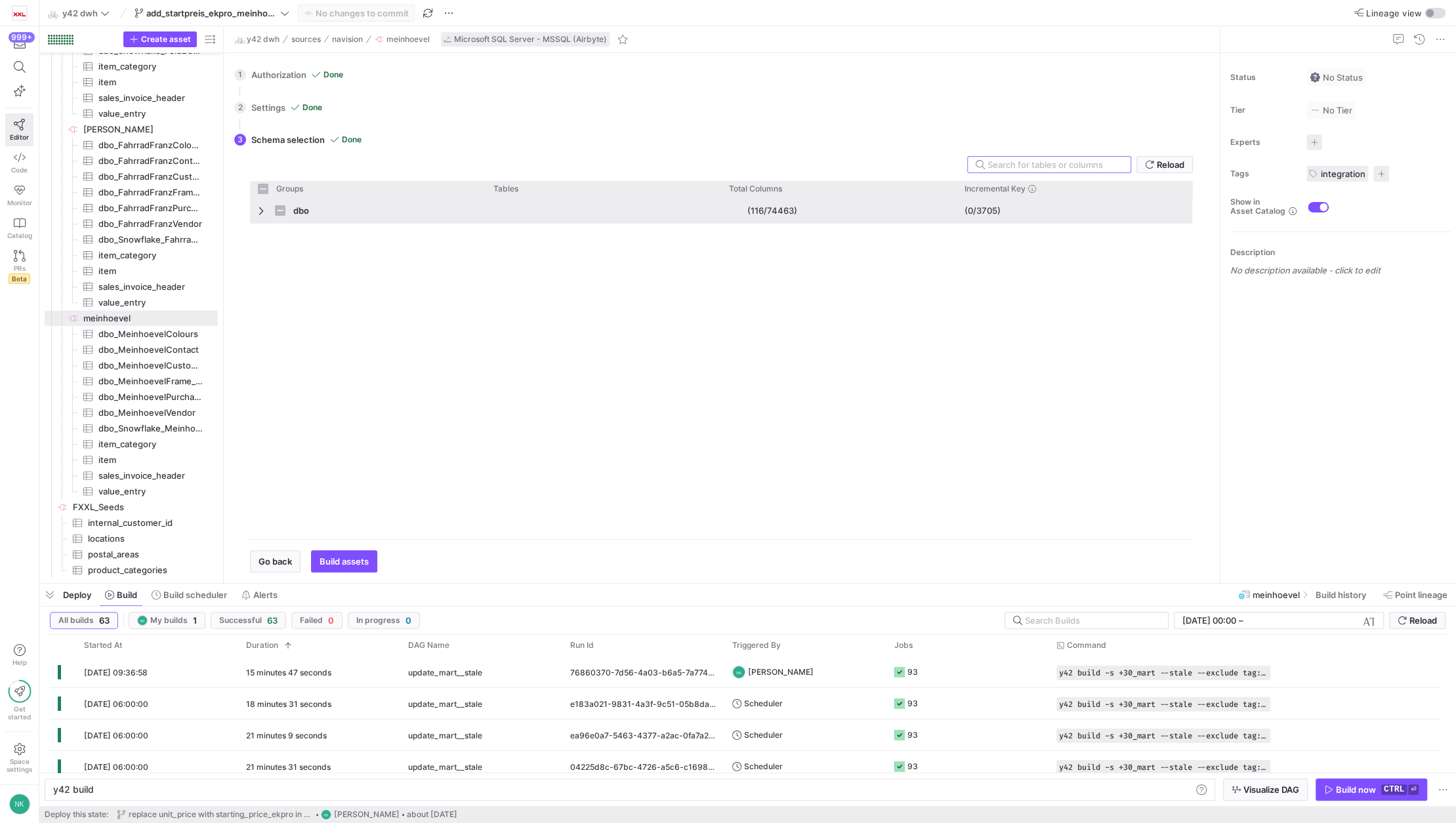
click at [257, 208] on div "dbo" at bounding box center [367, 210] width 235 height 26
checkbox input "false"
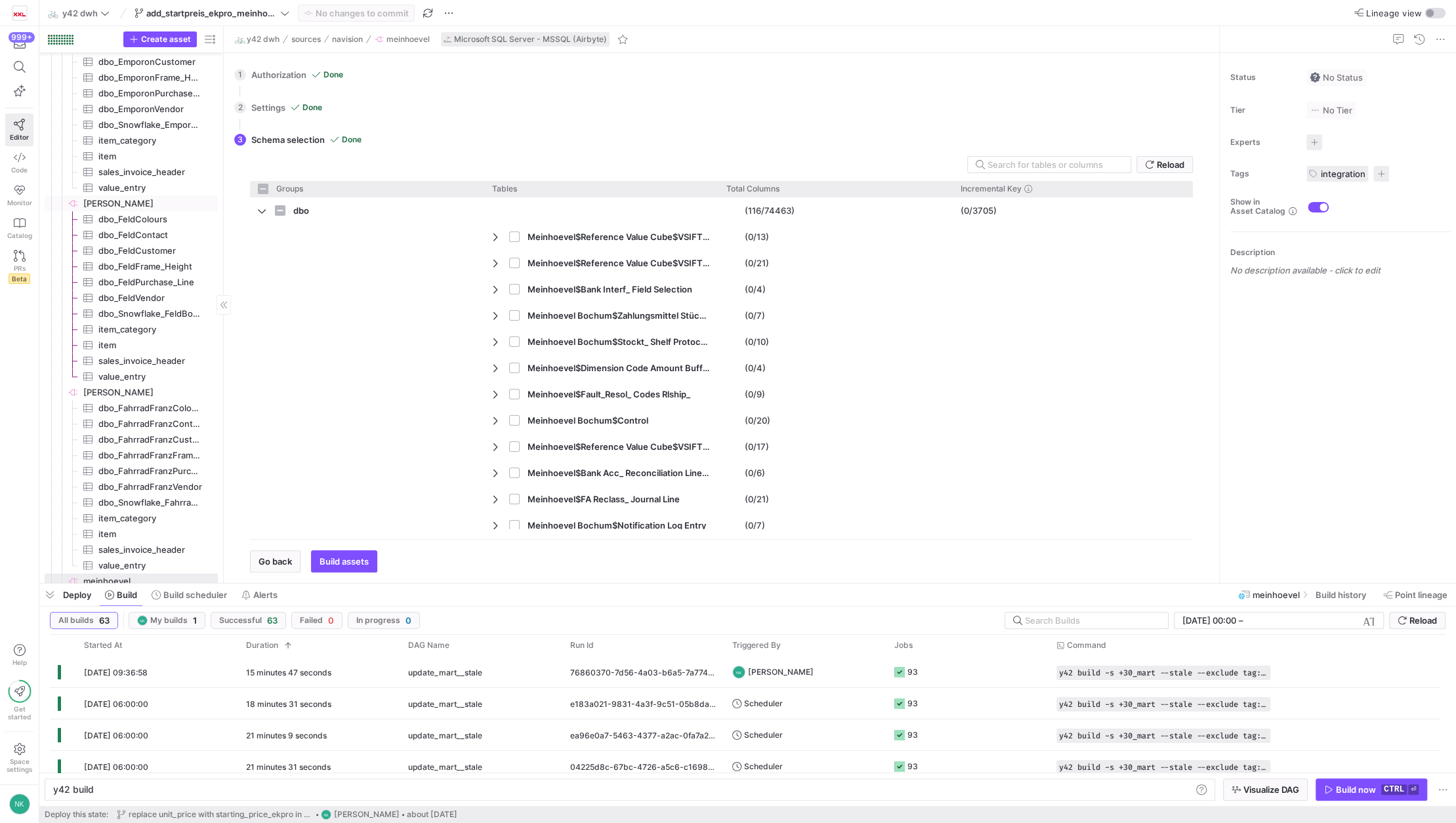
click at [104, 207] on span "[PERSON_NAME]​​​​​​​​" at bounding box center [149, 204] width 133 height 15
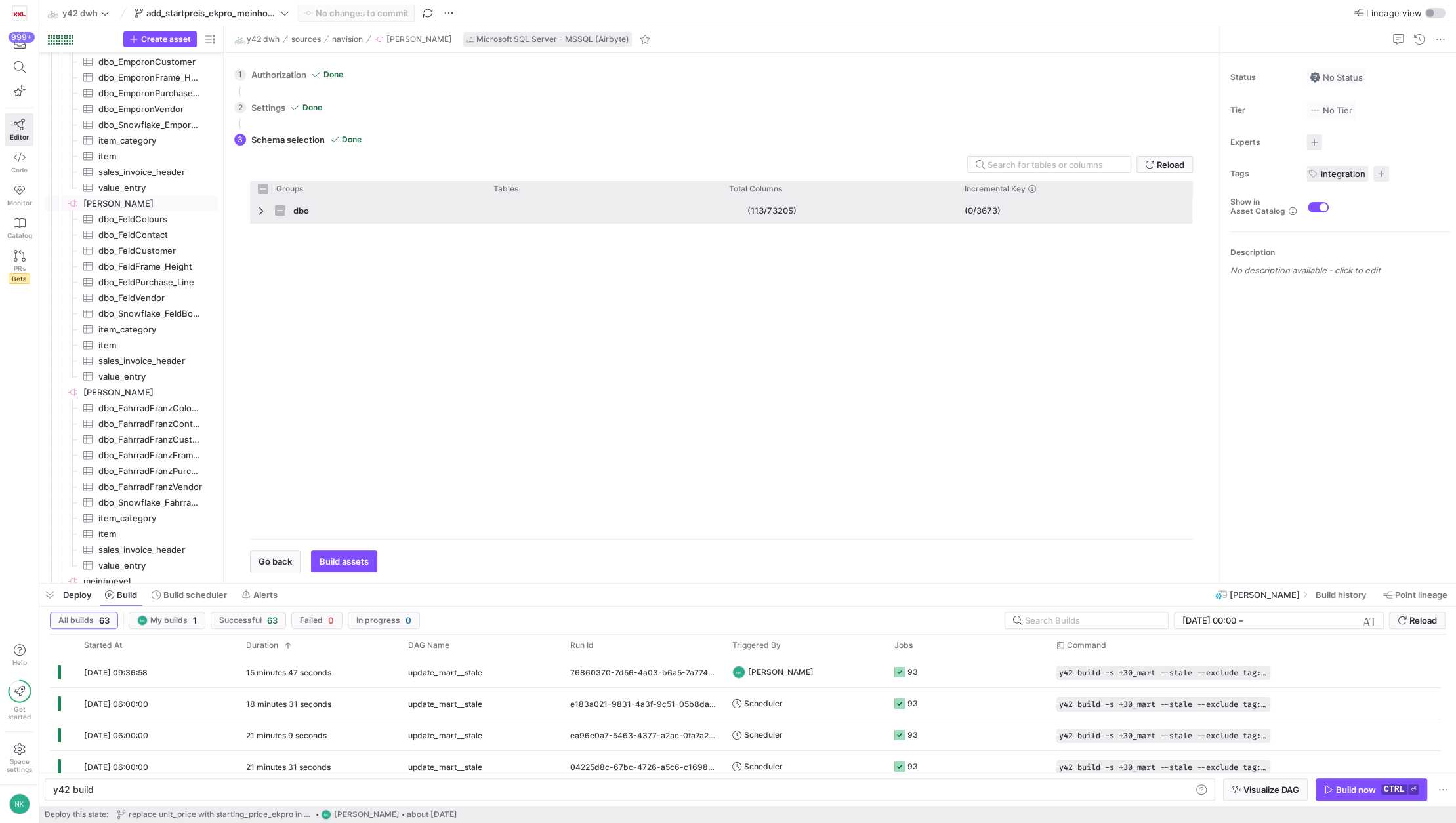
click at [261, 213] on span "Press SPACE to select this row." at bounding box center [262, 211] width 9 height 11
checkbox input "false"
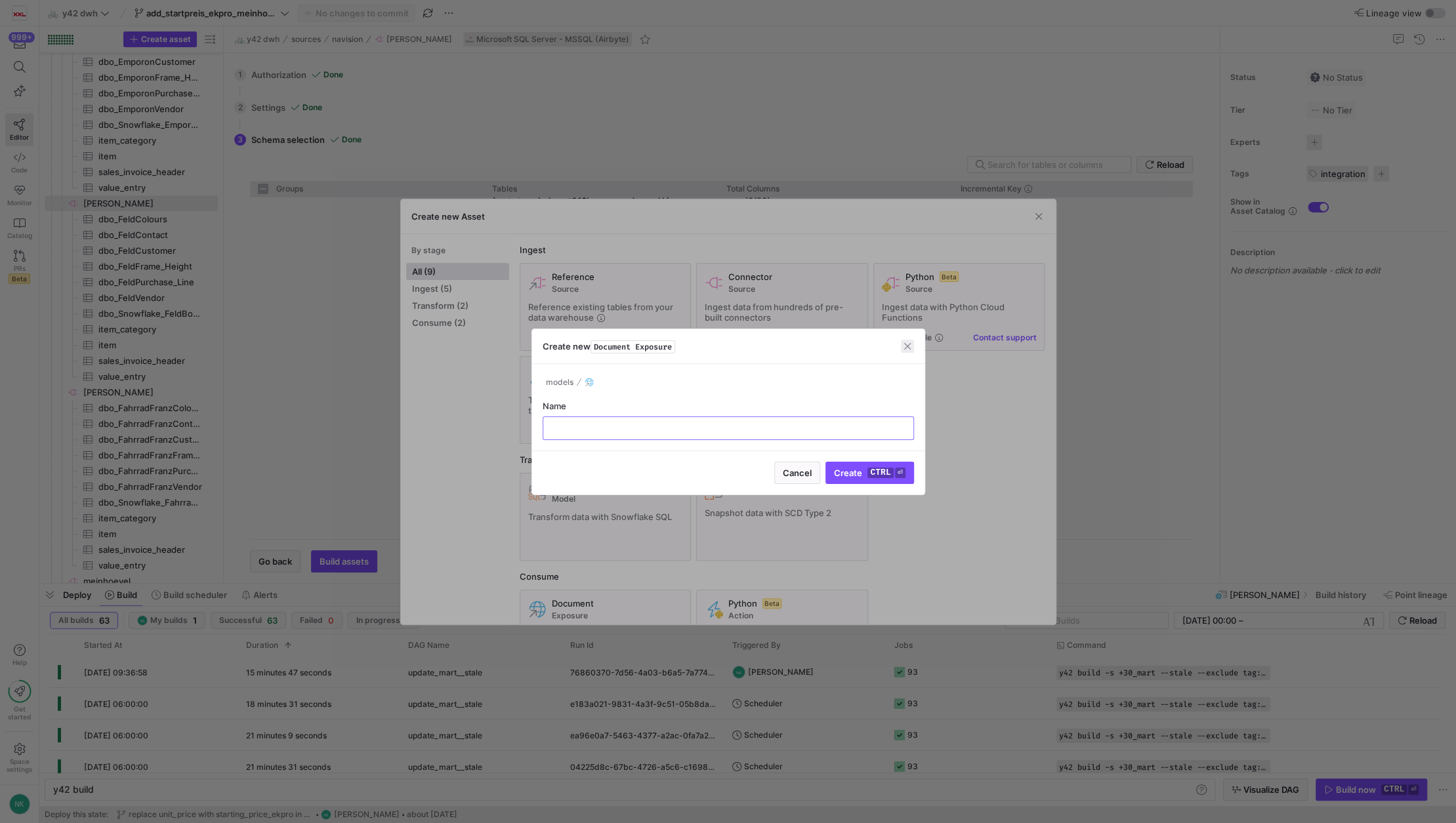
click at [902, 346] on span "button" at bounding box center [907, 346] width 14 height 14
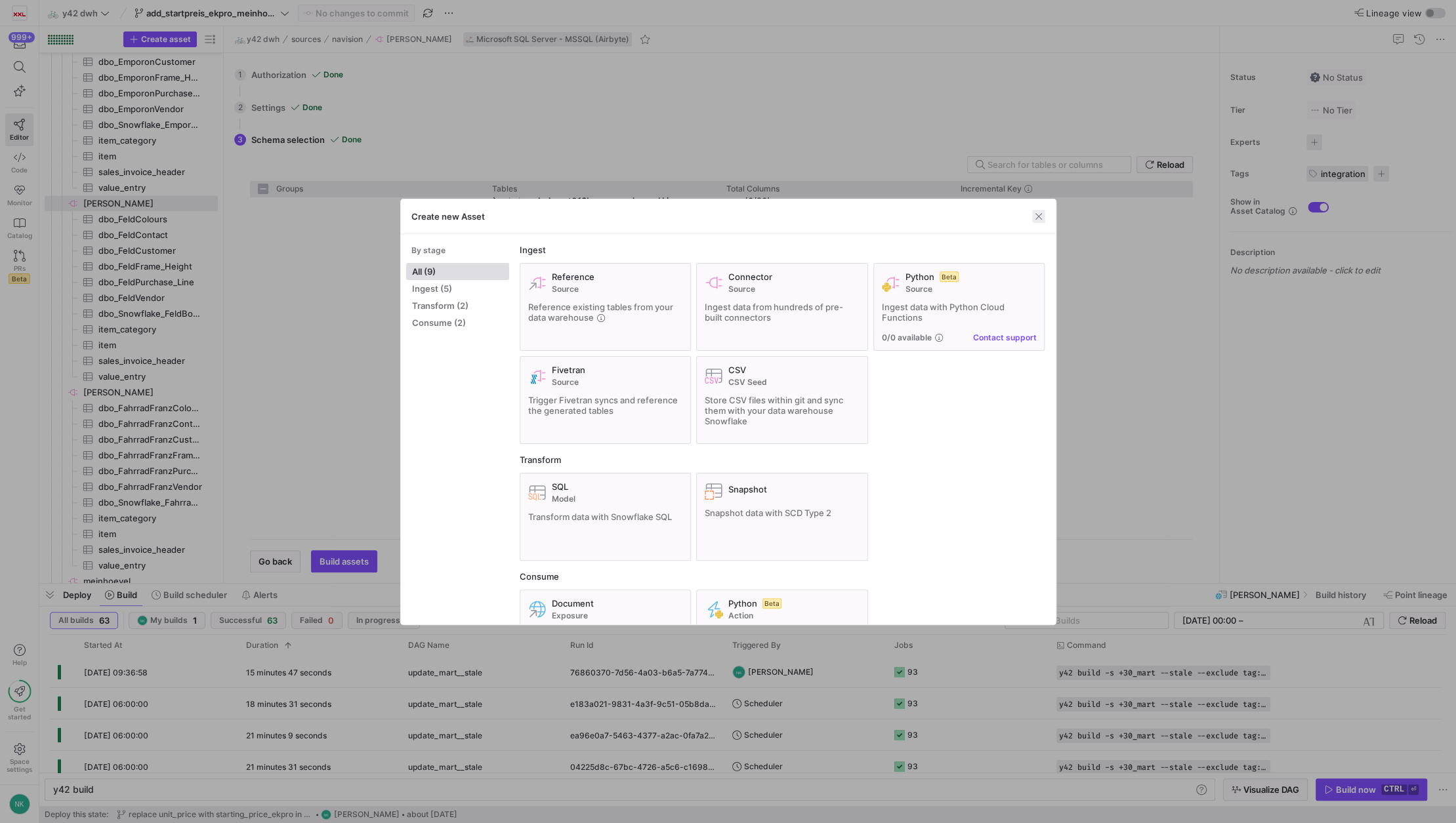
click at [1035, 221] on span "button" at bounding box center [1039, 216] width 14 height 14
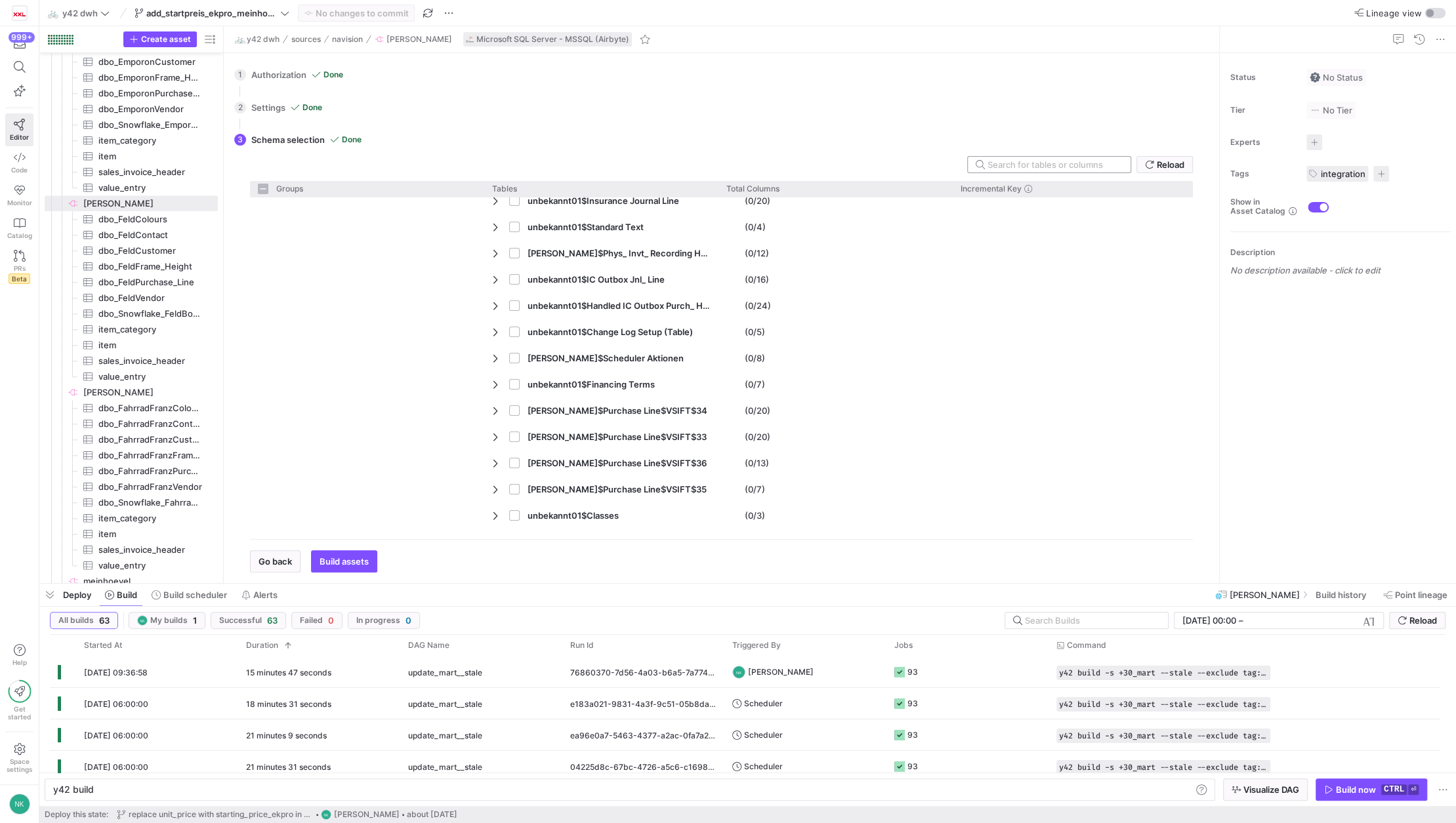
click at [989, 160] on input "text" at bounding box center [1053, 165] width 133 height 11
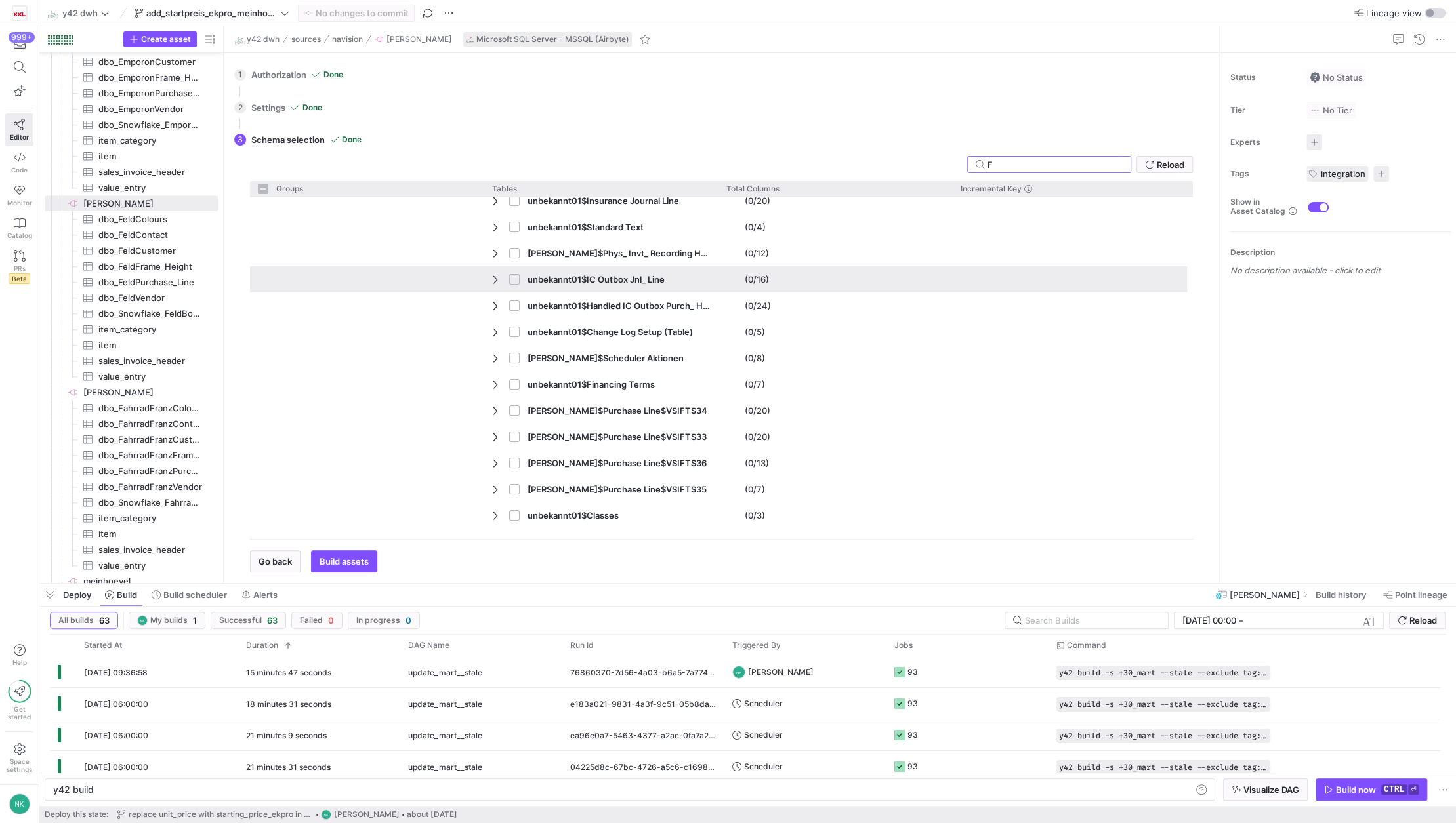
type input "Fe"
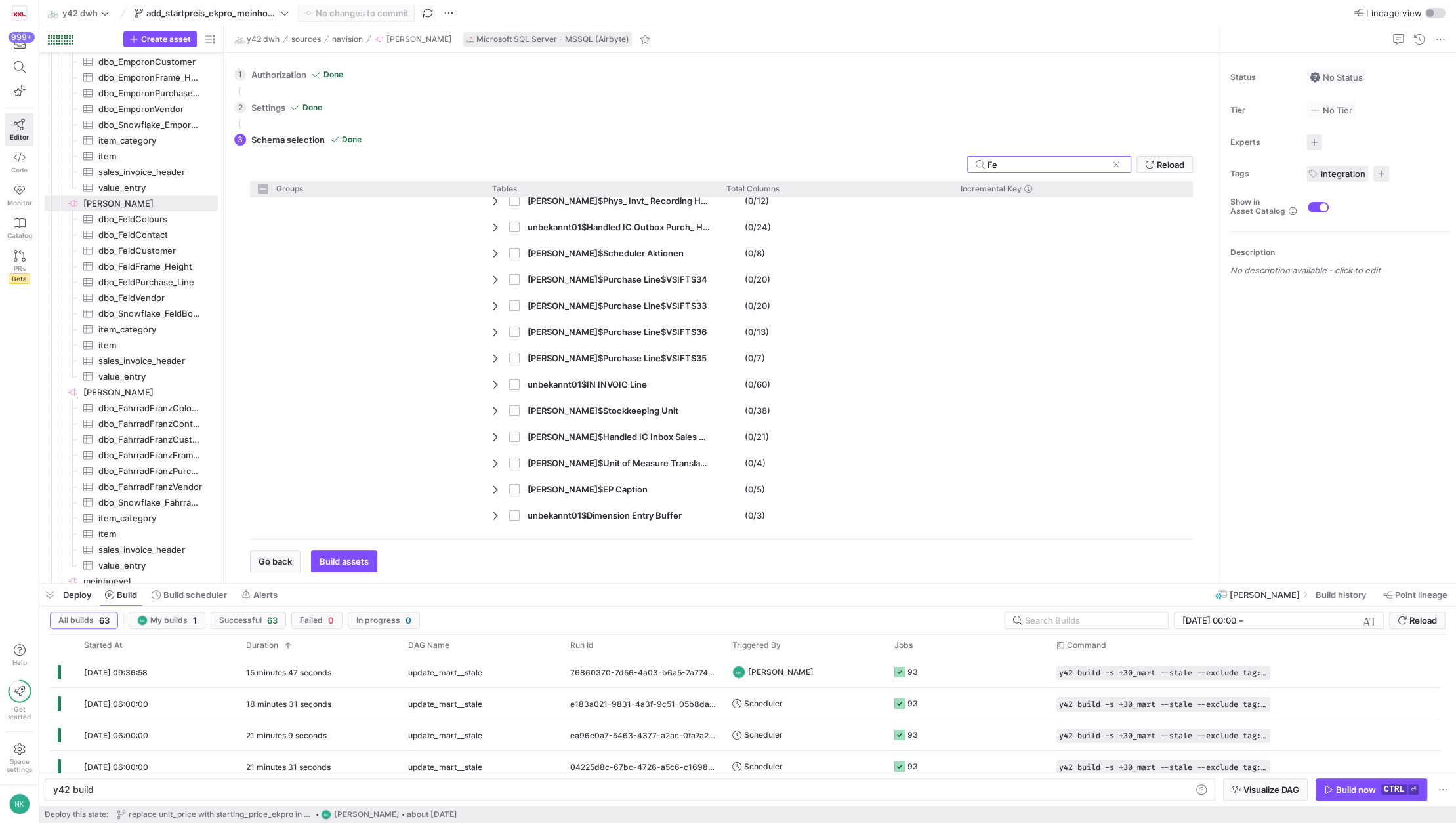
checkbox input "false"
type input "Feld$"
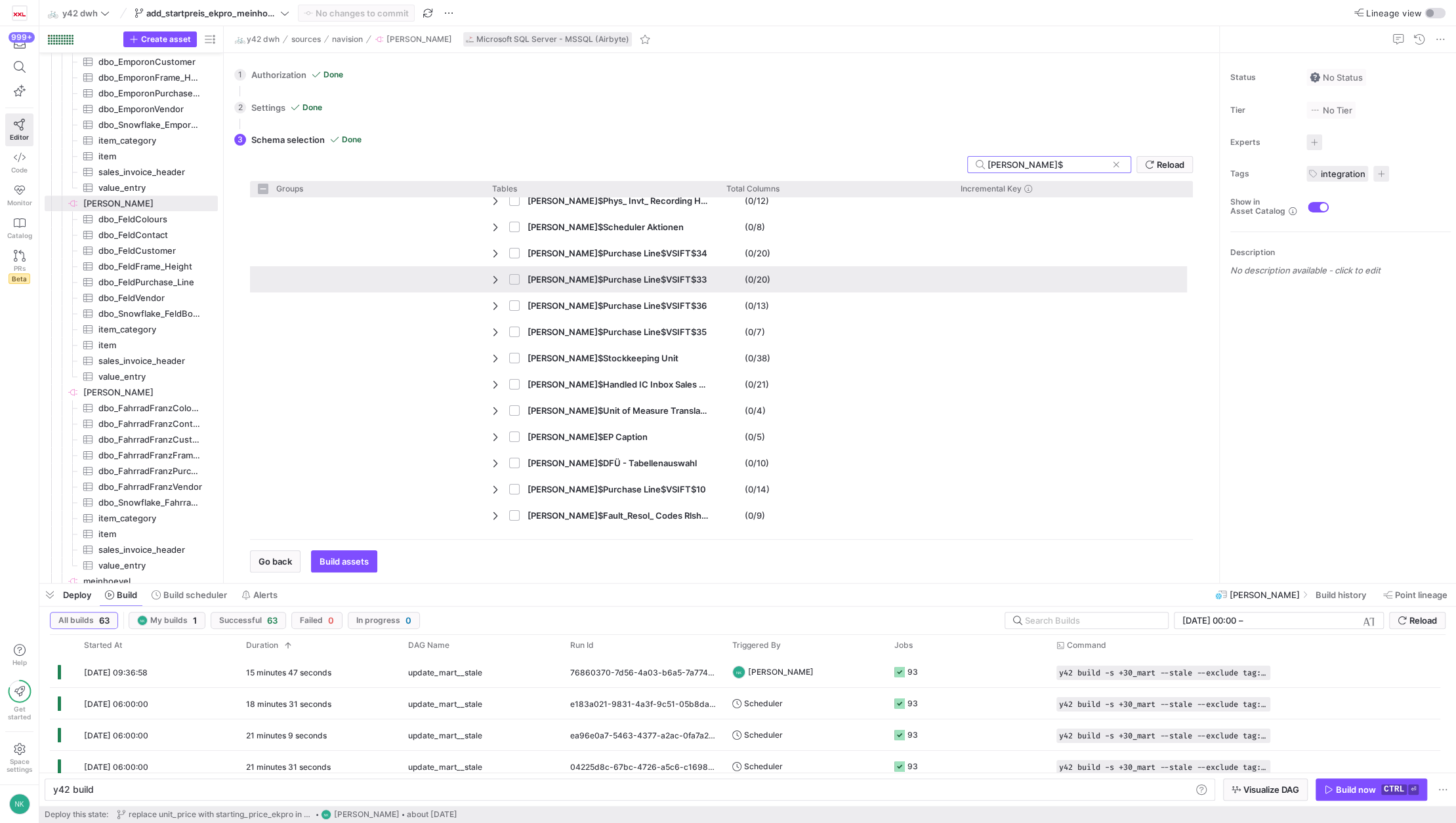
checkbox input "false"
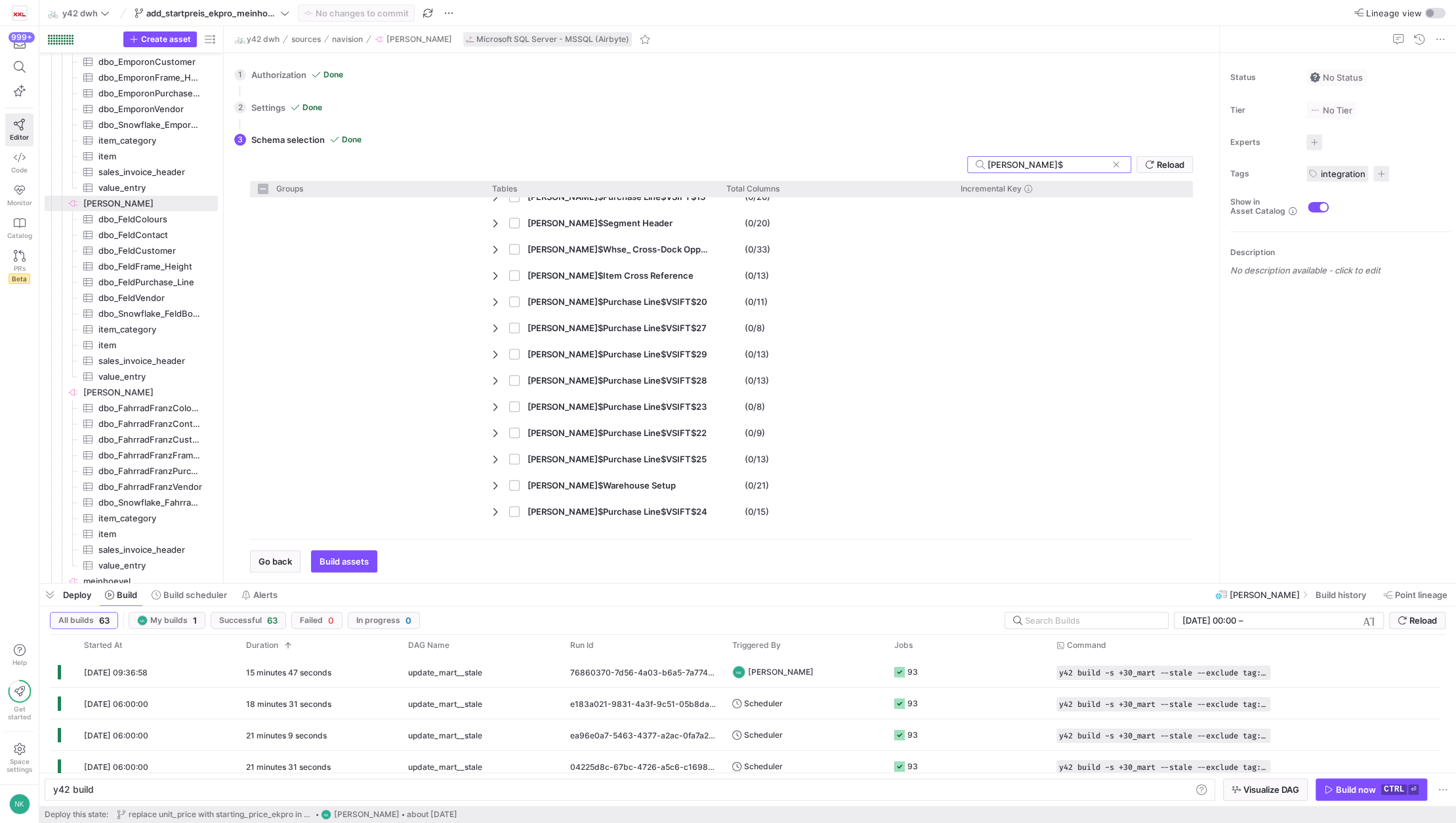
scroll to position [811, 0]
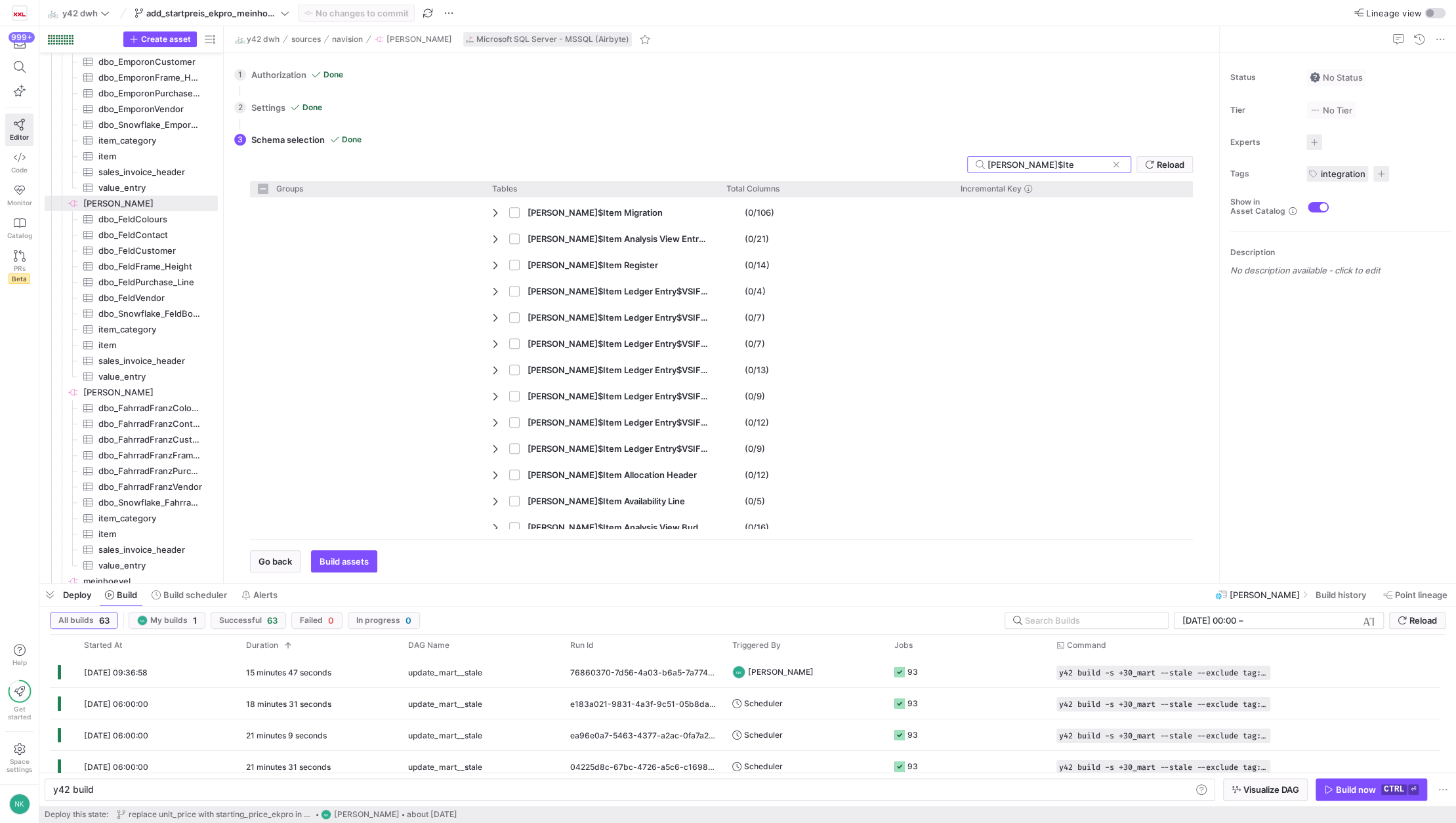
type input "Feld$Item"
checkbox input "false"
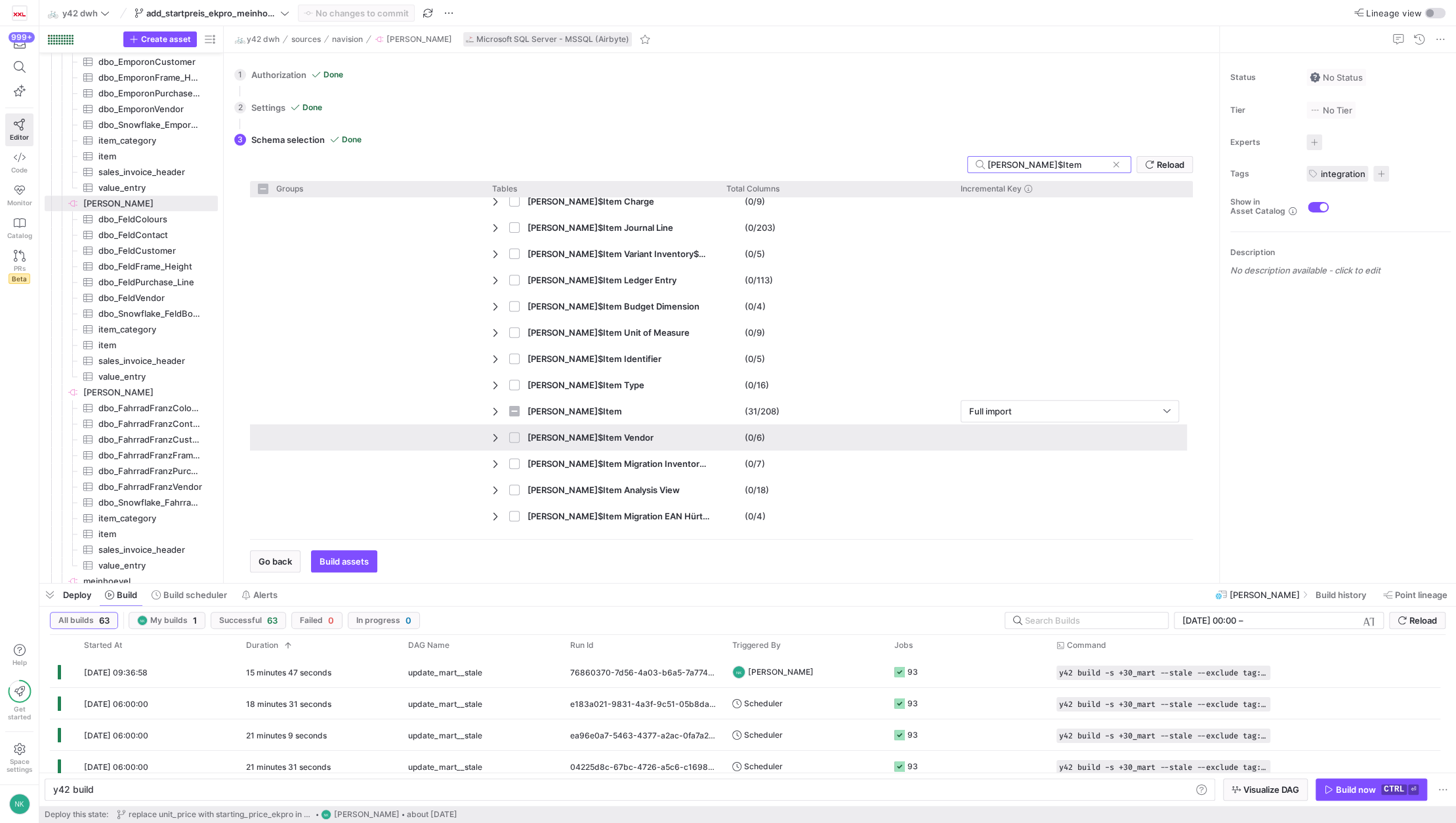
scroll to position [480, 0]
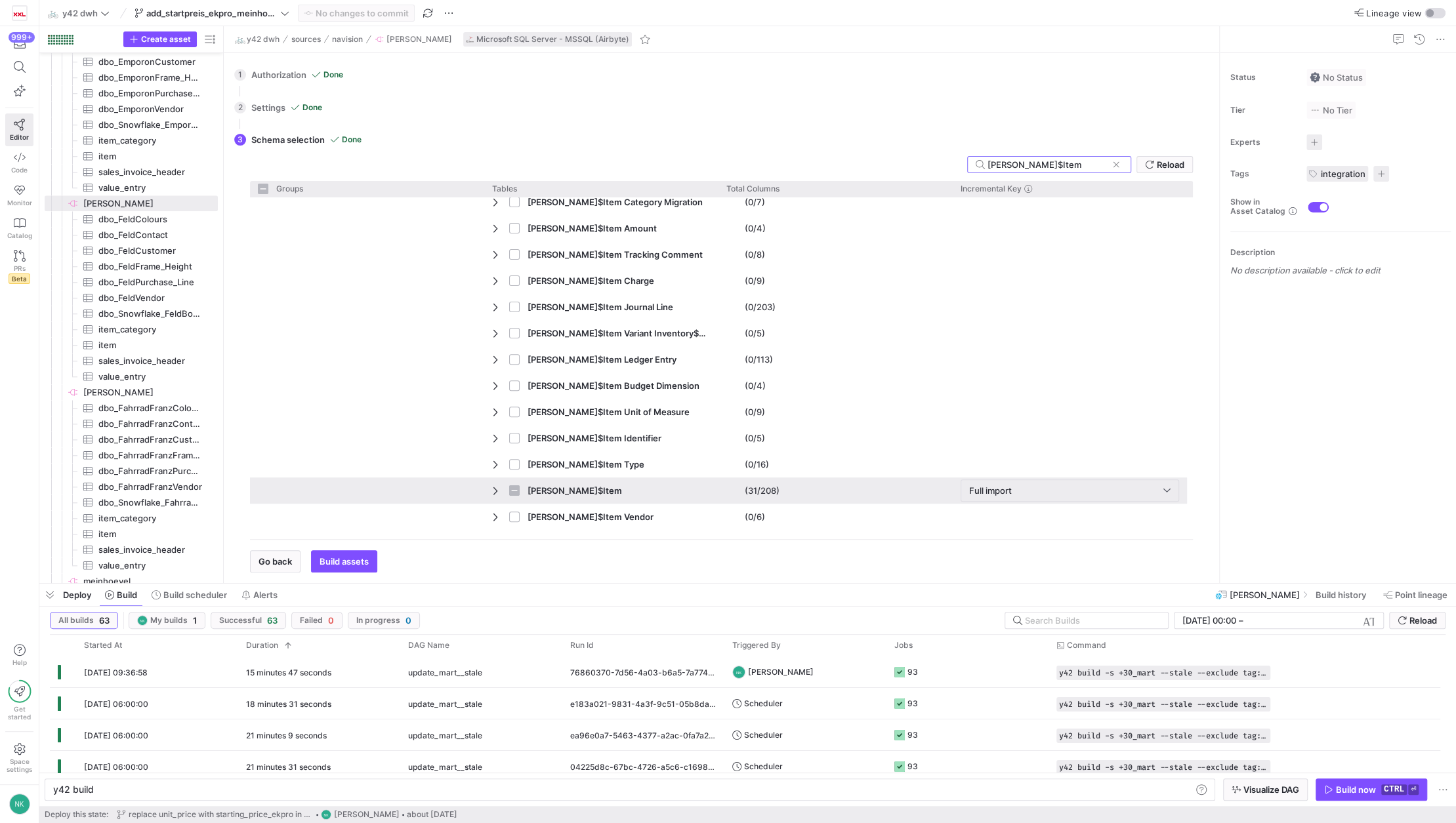
type input "Feld$Item"
click at [490, 489] on div "Feld$Item" at bounding box center [601, 490] width 234 height 26
checkbox input "false"
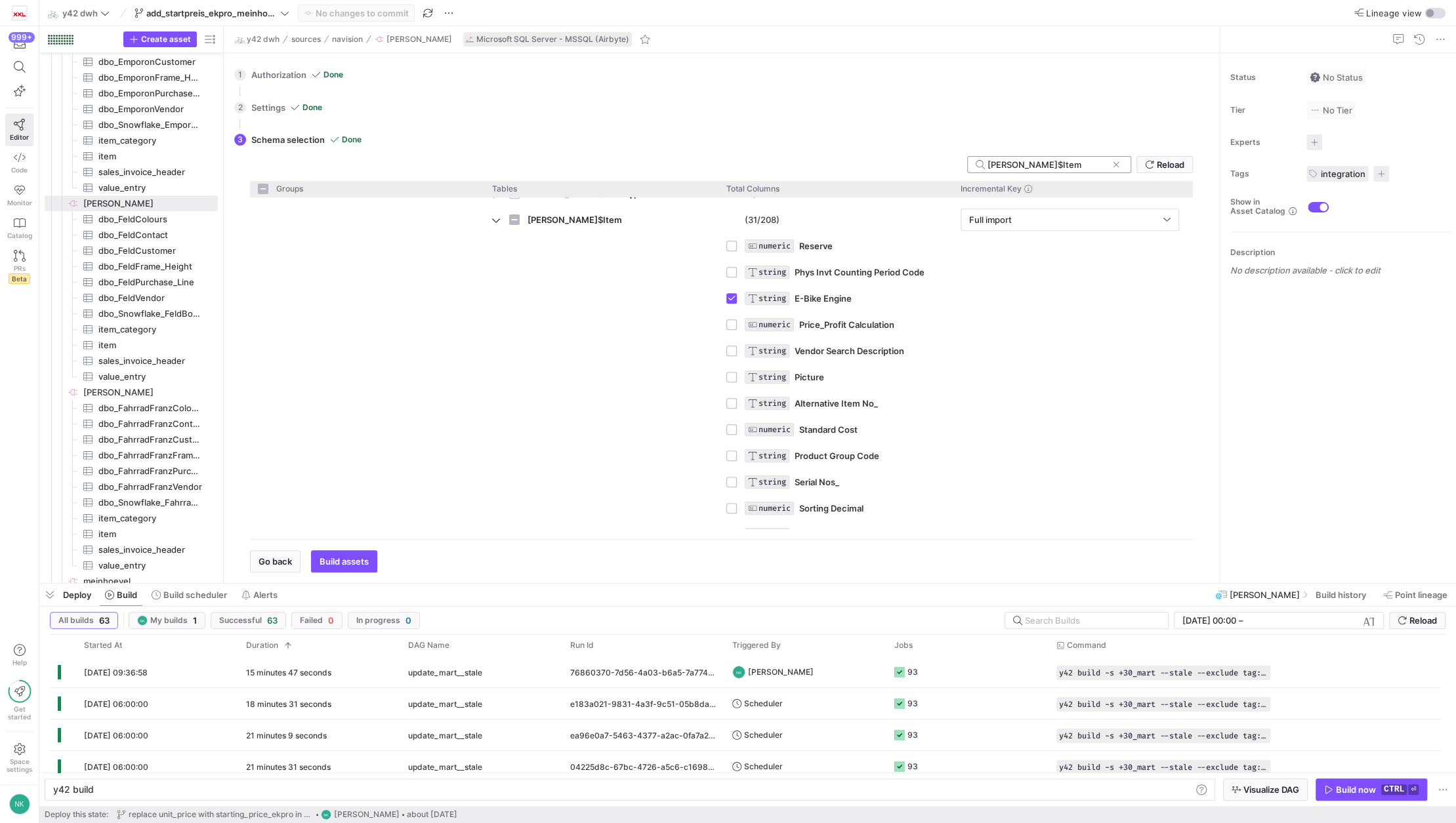
click at [1039, 161] on input "Feld$Item" at bounding box center [1047, 165] width 119 height 11
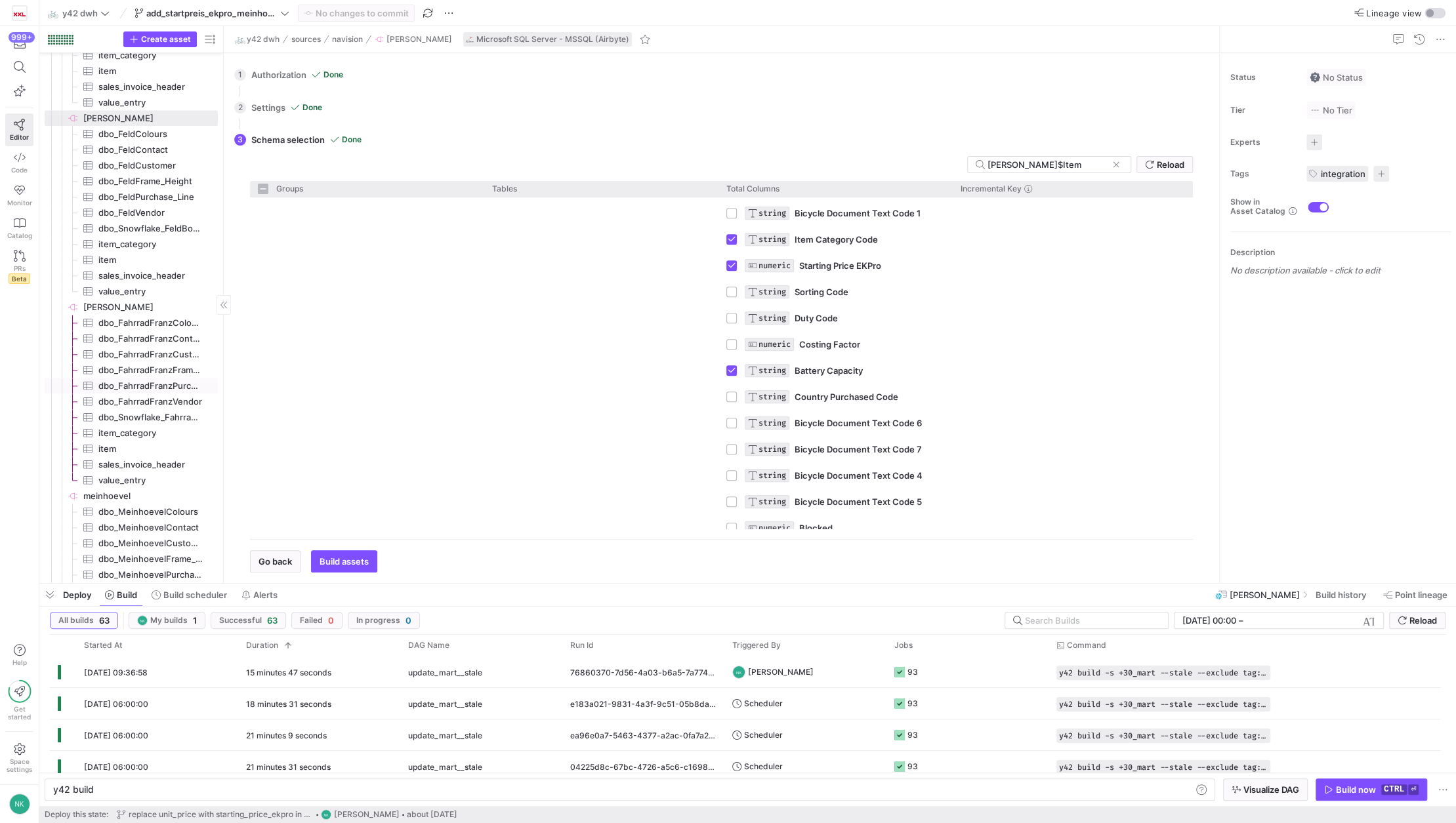
scroll to position [1121, 0]
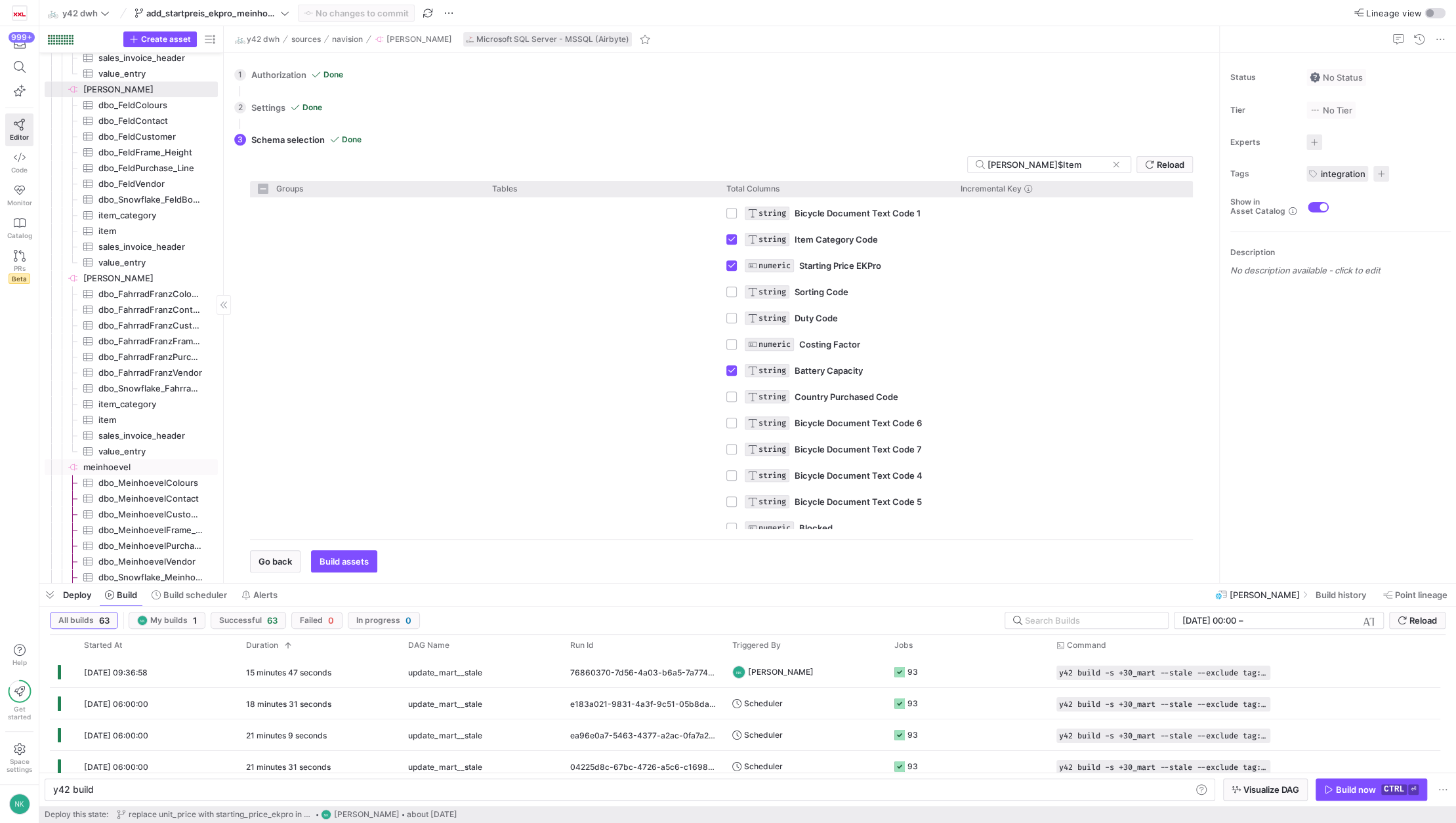
click at [115, 468] on span "meinhoevel​​​​​​​​" at bounding box center [149, 467] width 133 height 15
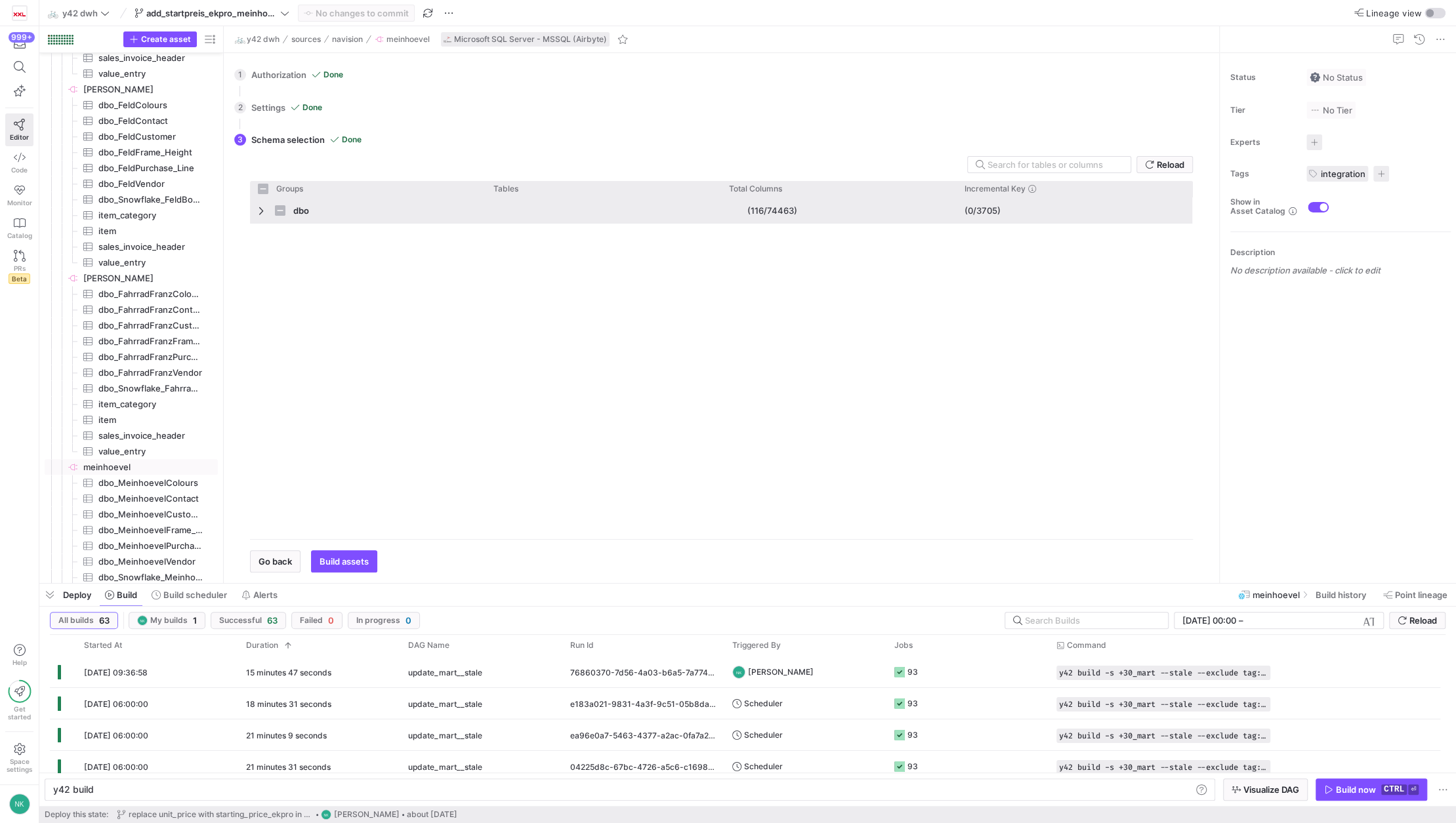
click at [260, 218] on span "Press SPACE to select this row." at bounding box center [262, 211] width 9 height 25
checkbox input "false"
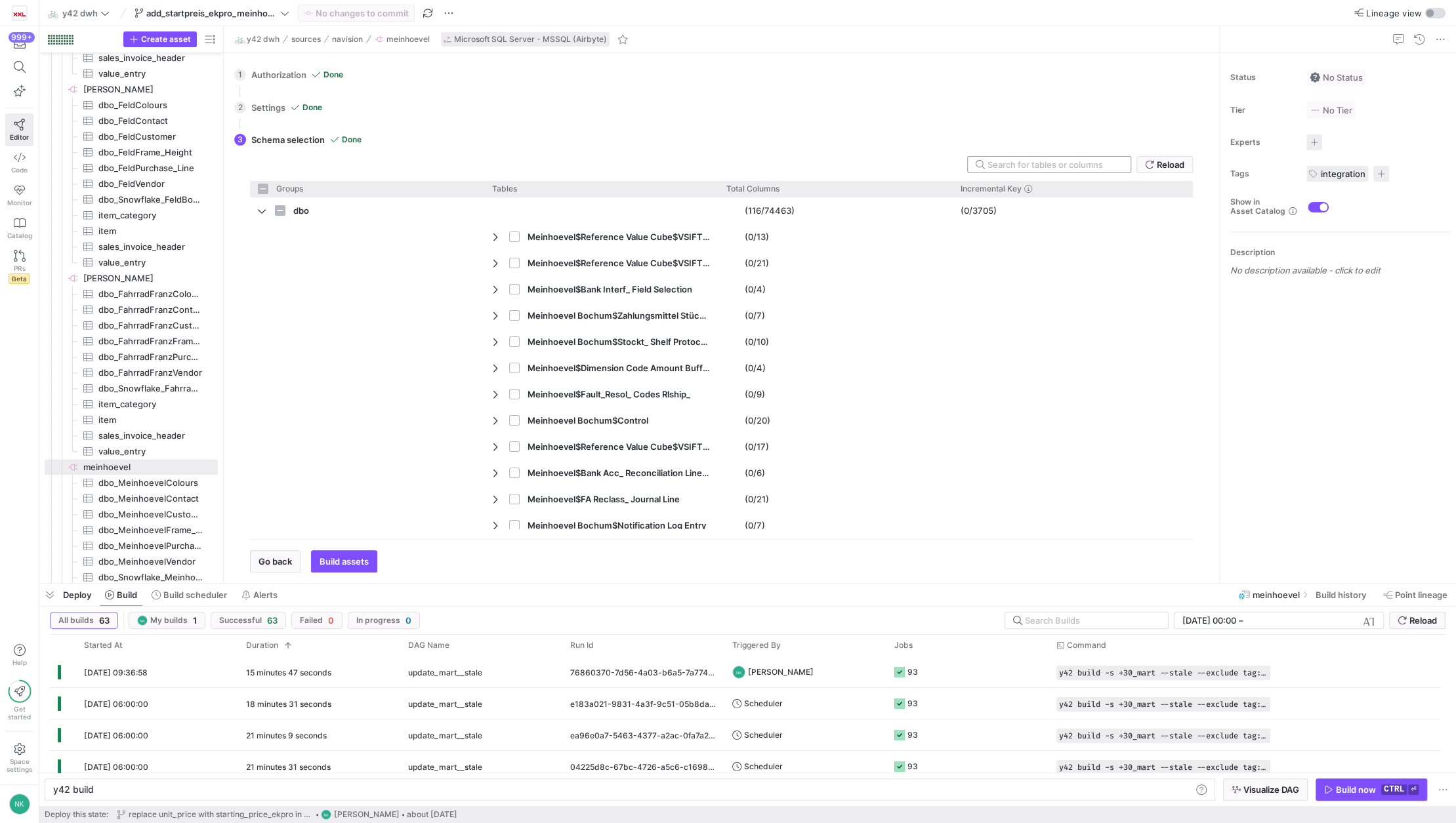
click at [1013, 166] on input "text" at bounding box center [1053, 165] width 133 height 11
type input "Mei"
checkbox input "false"
type input "Meinhoevel$"
checkbox input "false"
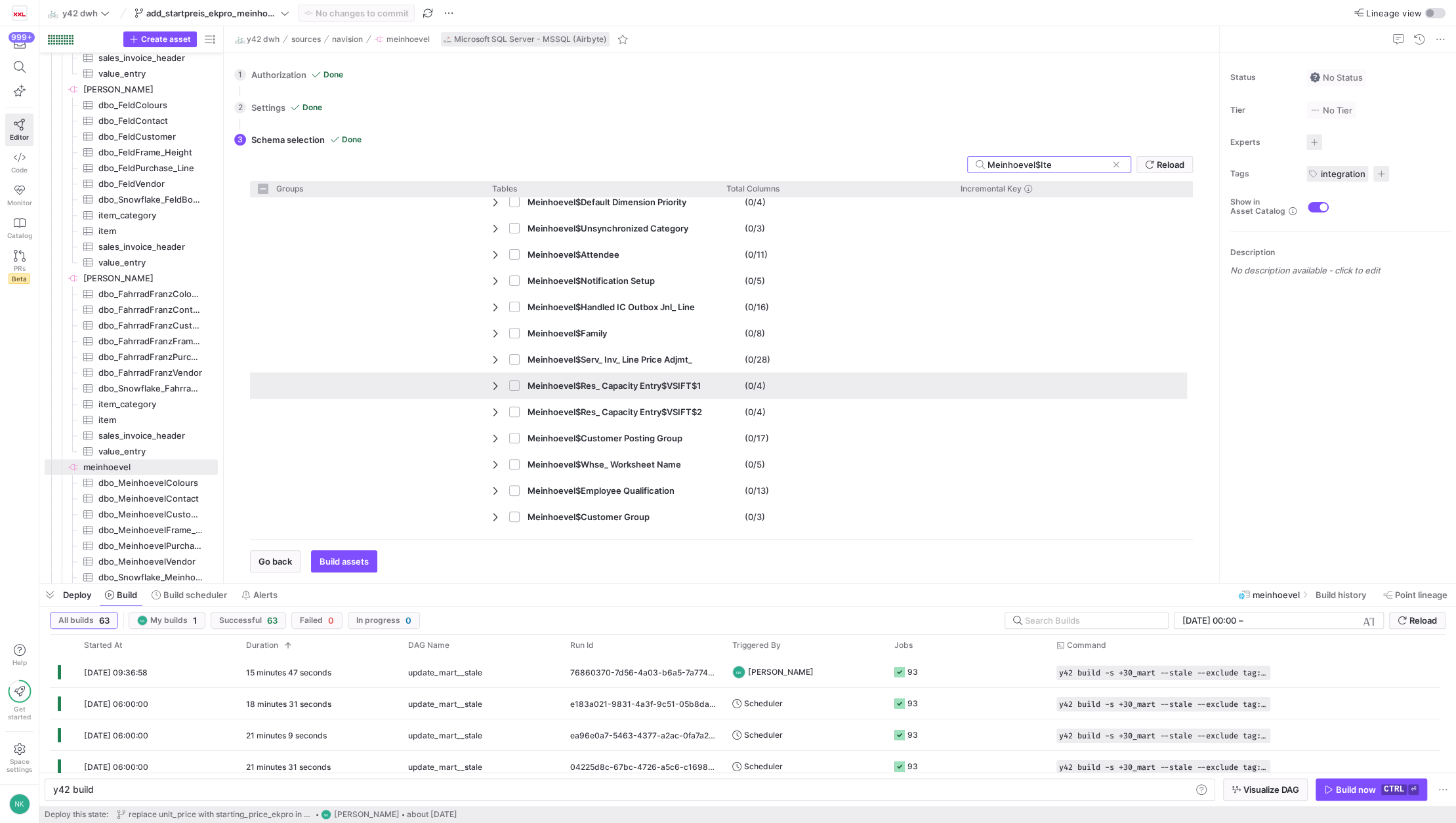
type input "Meinhoevel$Item"
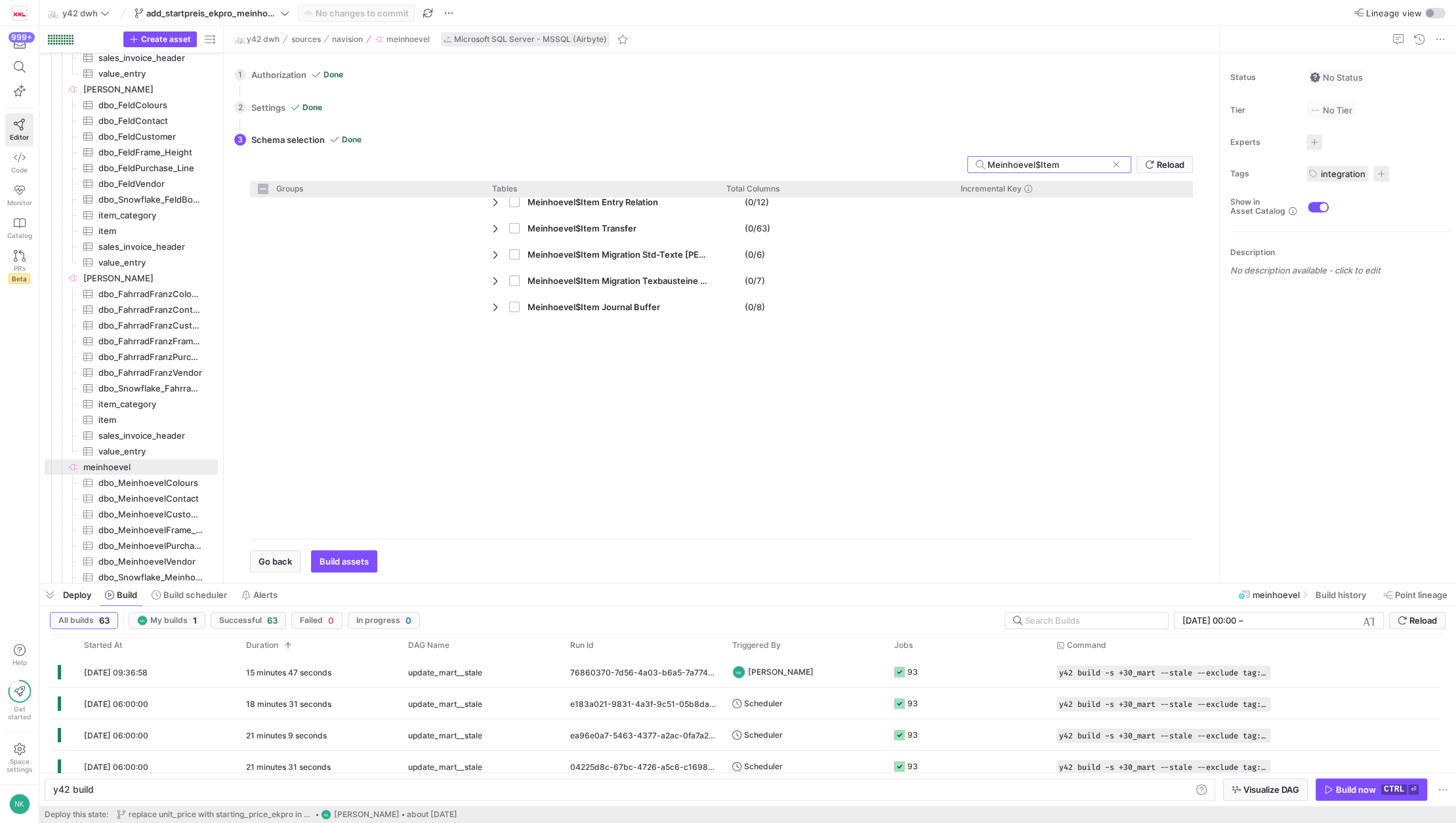
checkbox input "false"
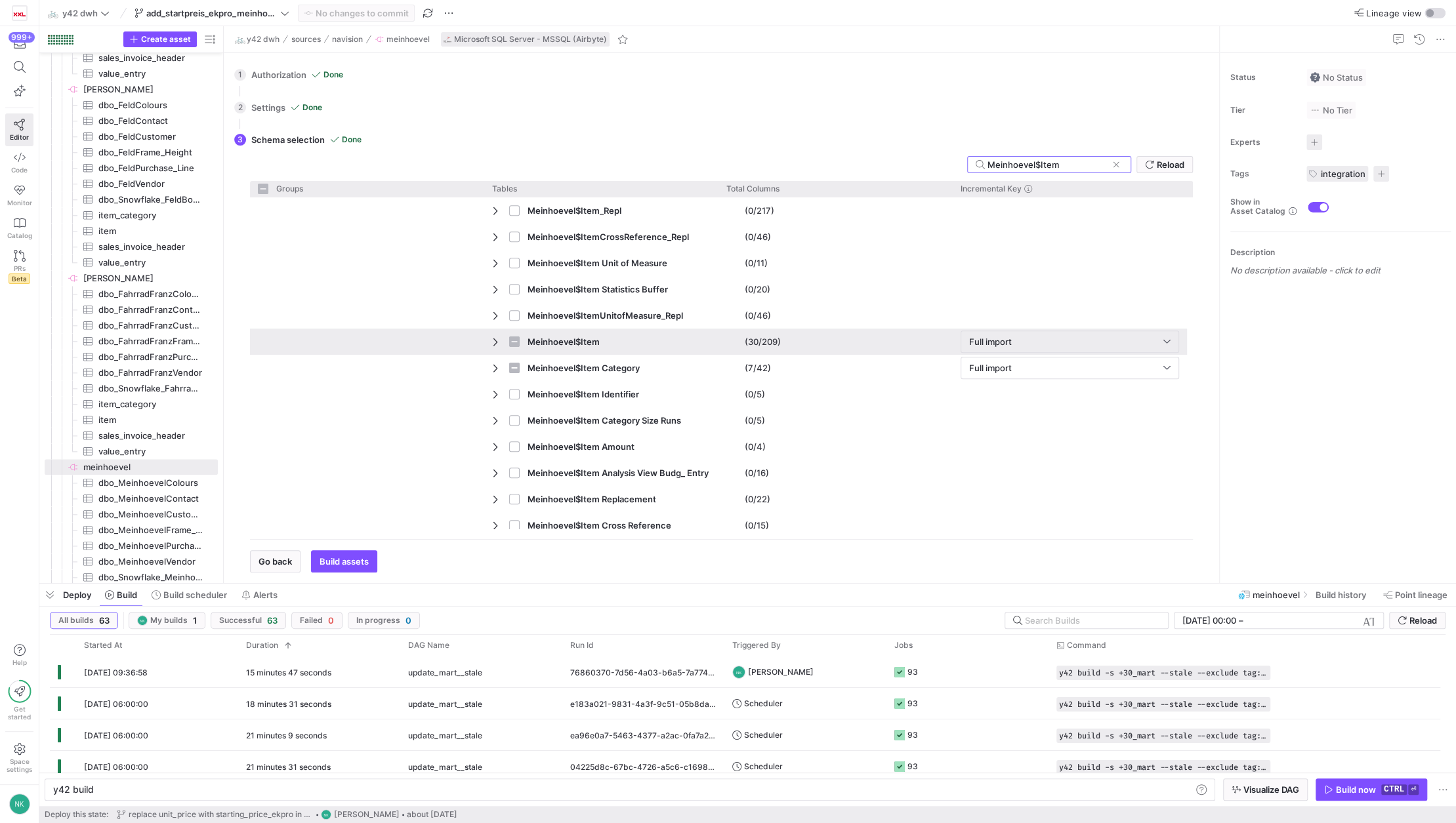
type input "Meinhoevel$Item"
click at [495, 342] on span "Press SPACE to select this row." at bounding box center [497, 342] width 9 height 11
checkbox input "false"
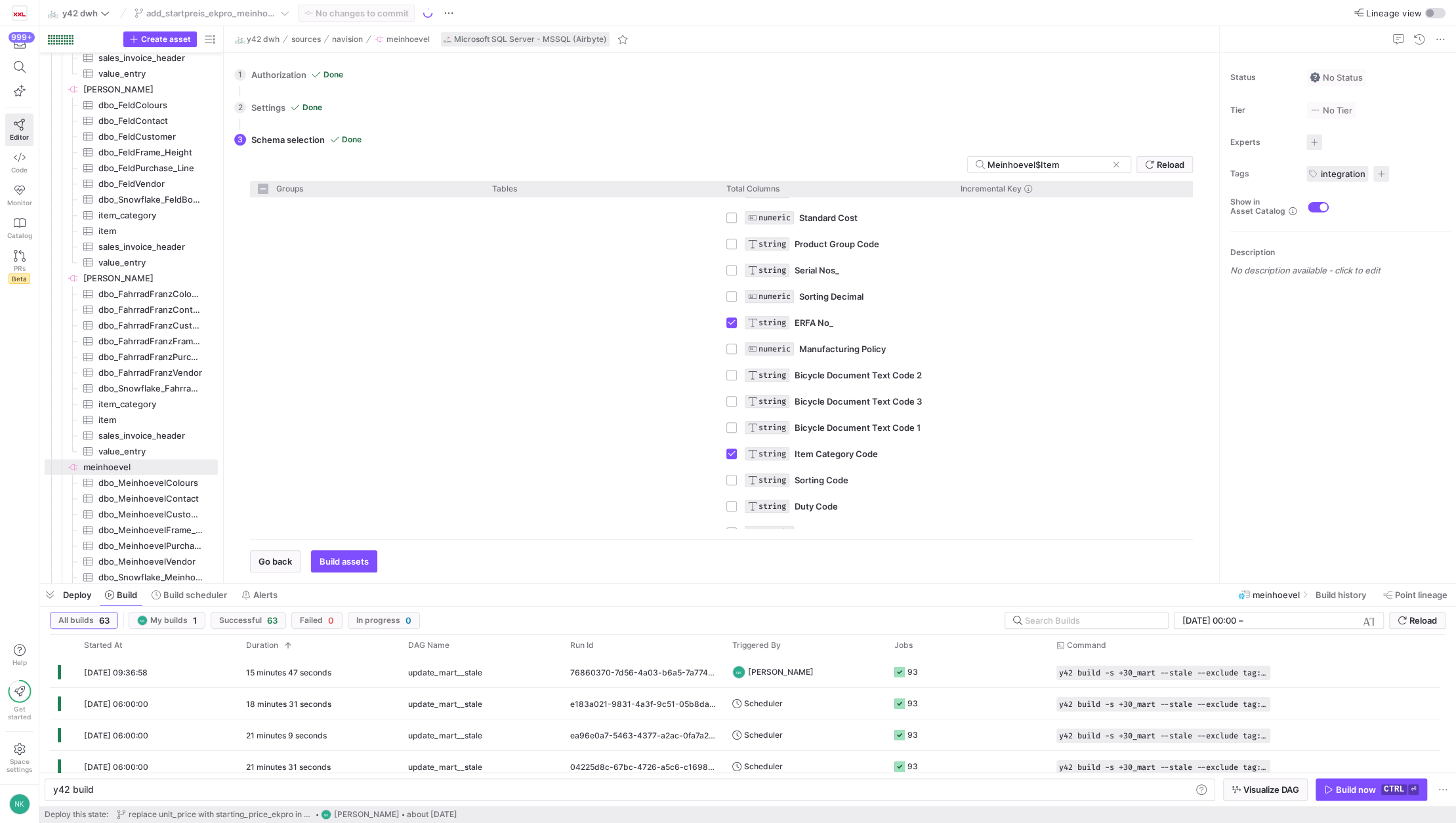
click at [868, 323] on div "STRING ERFA No_" at bounding box center [845, 323] width 200 height 25
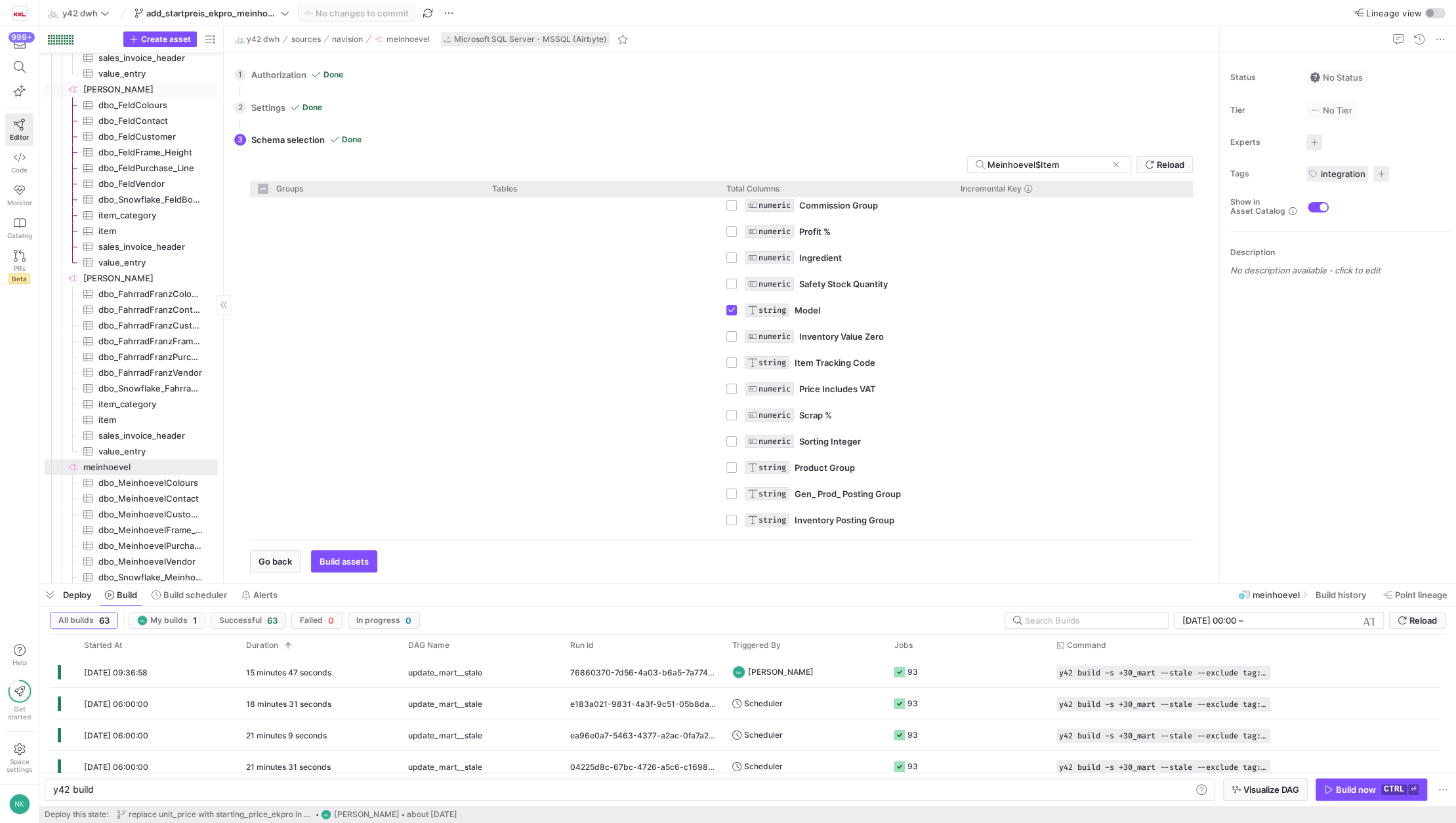
click at [104, 87] on span "[PERSON_NAME]​​​​​​​​" at bounding box center [149, 89] width 133 height 15
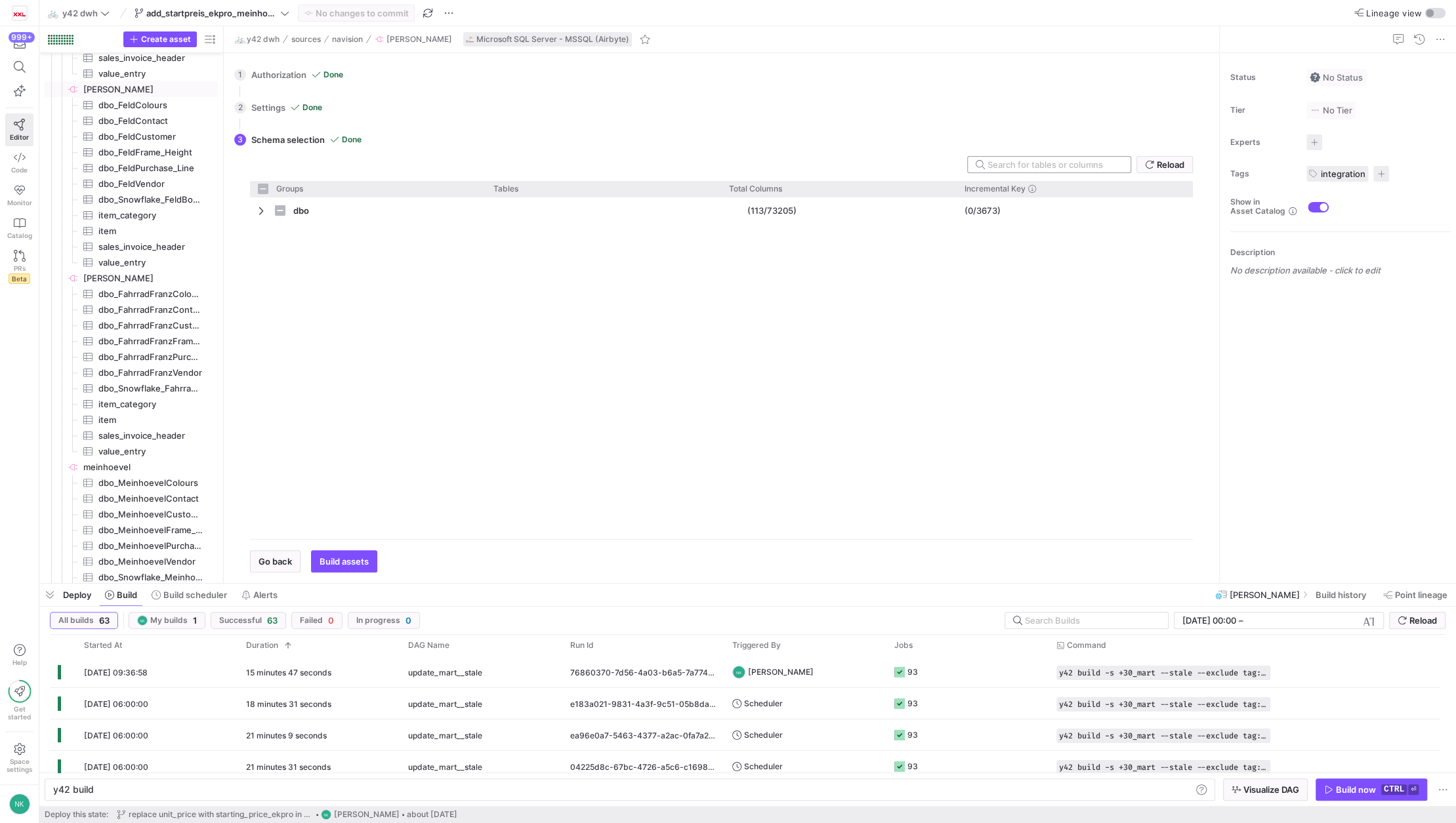
click at [1017, 160] on input "text" at bounding box center [1053, 165] width 133 height 11
checkbox input "false"
type input "Fe"
checkbox input "false"
type input "Feld"
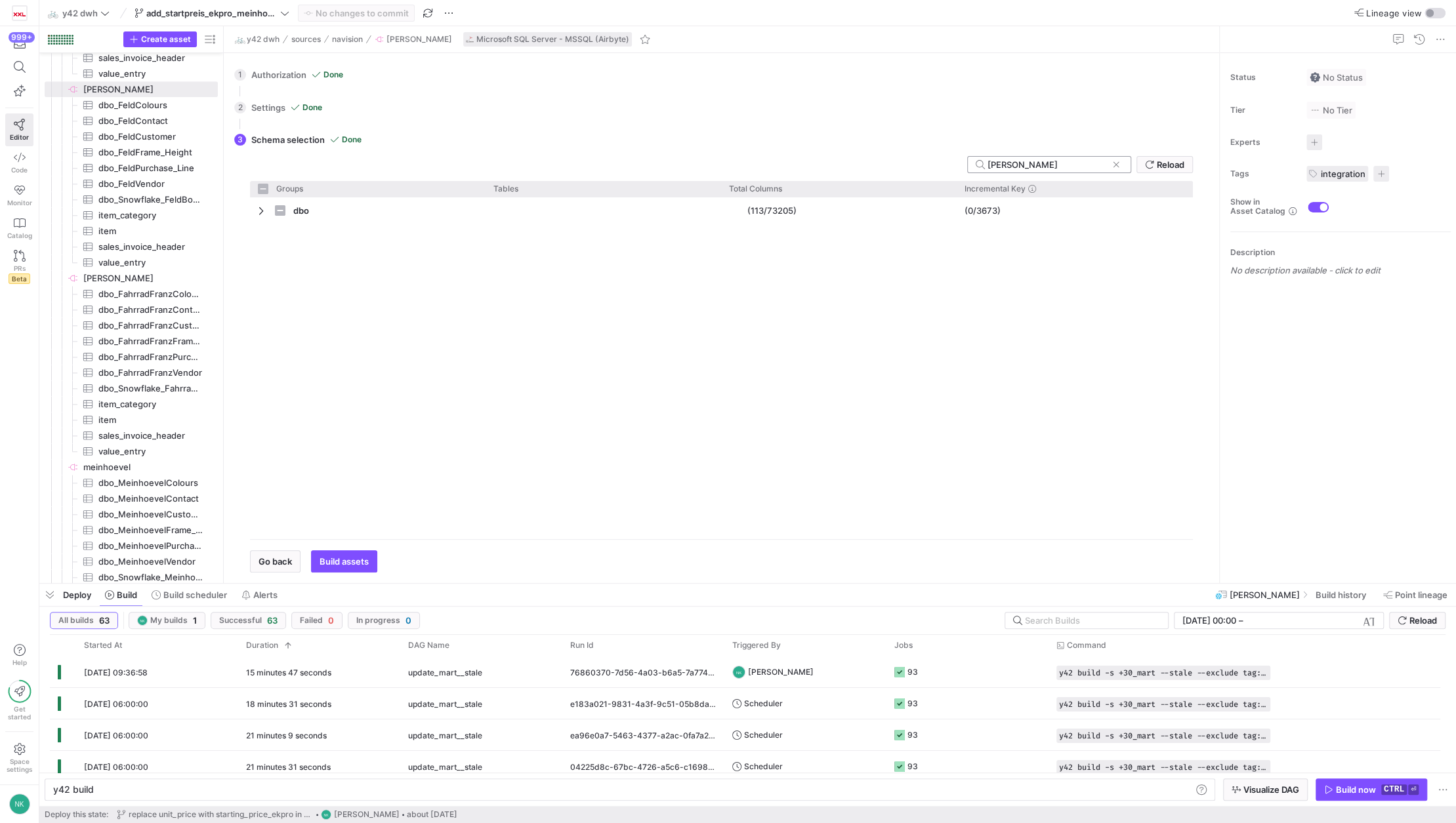
checkbox input "false"
type input "Feld"
checkbox input "false"
type input "Feld$"
checkbox input "false"
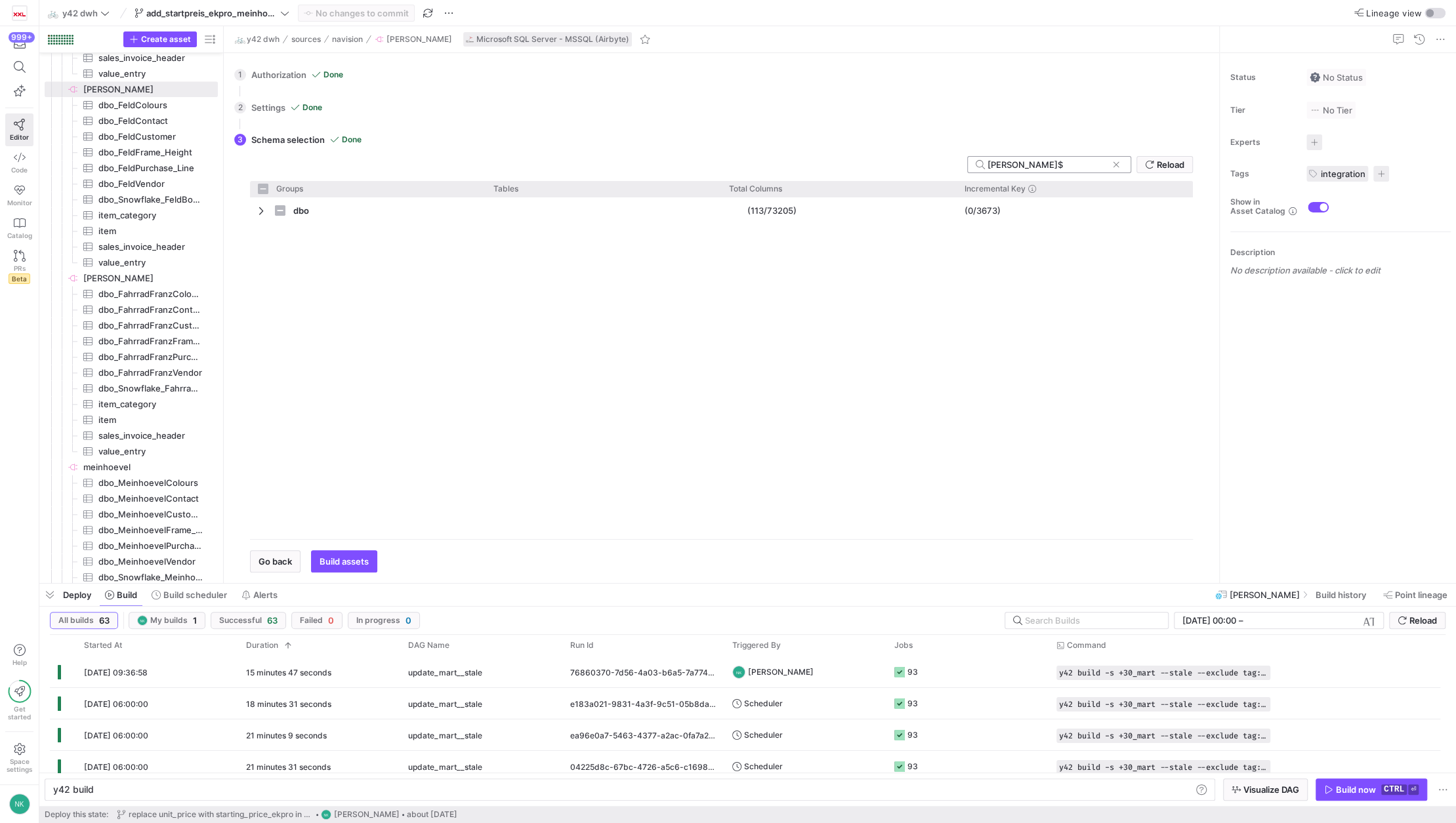
type input "Feld$I"
checkbox input "false"
type input "Feld$Ite"
checkbox input "false"
type input "Feld$Item"
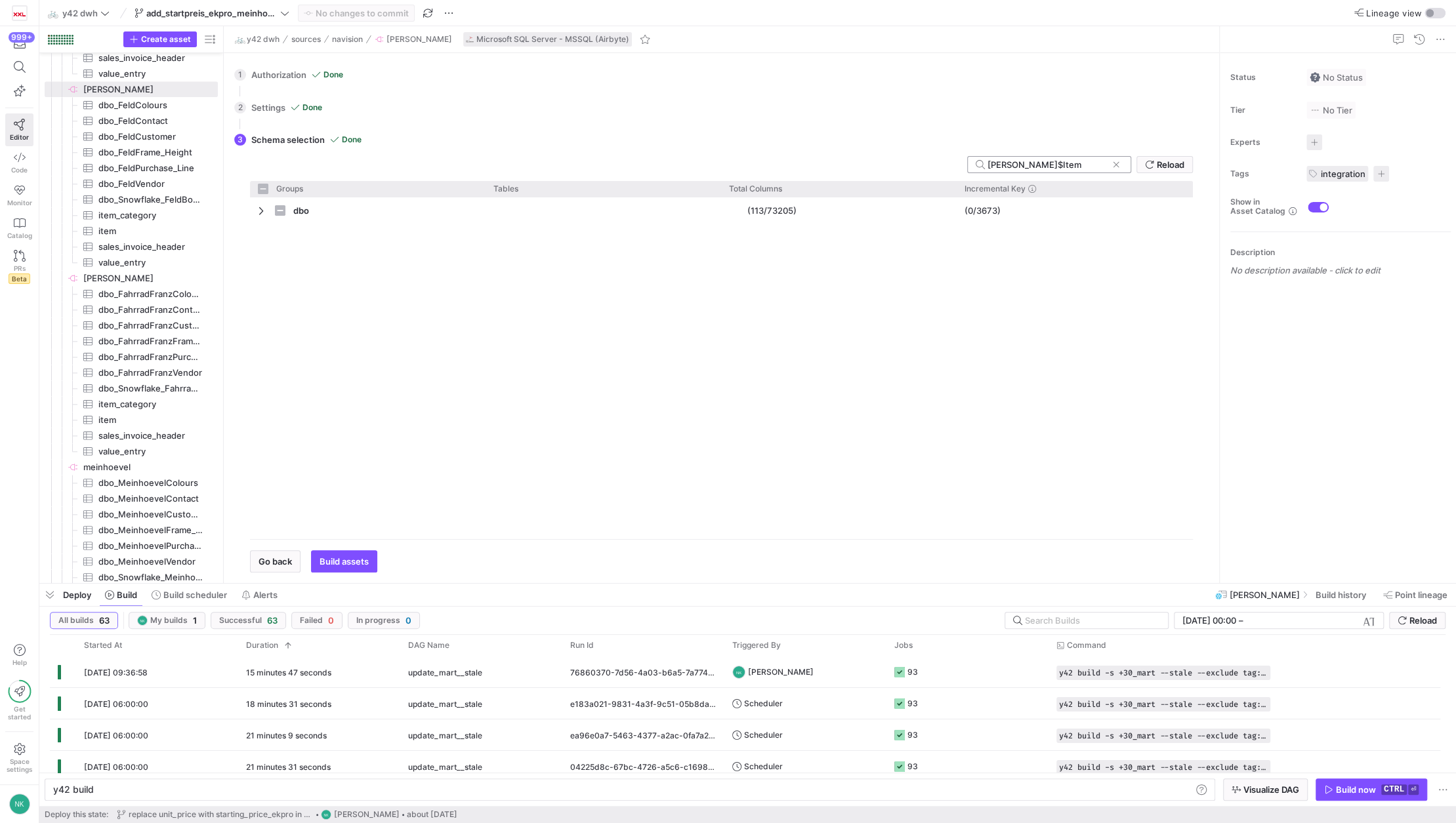
checkbox input "false"
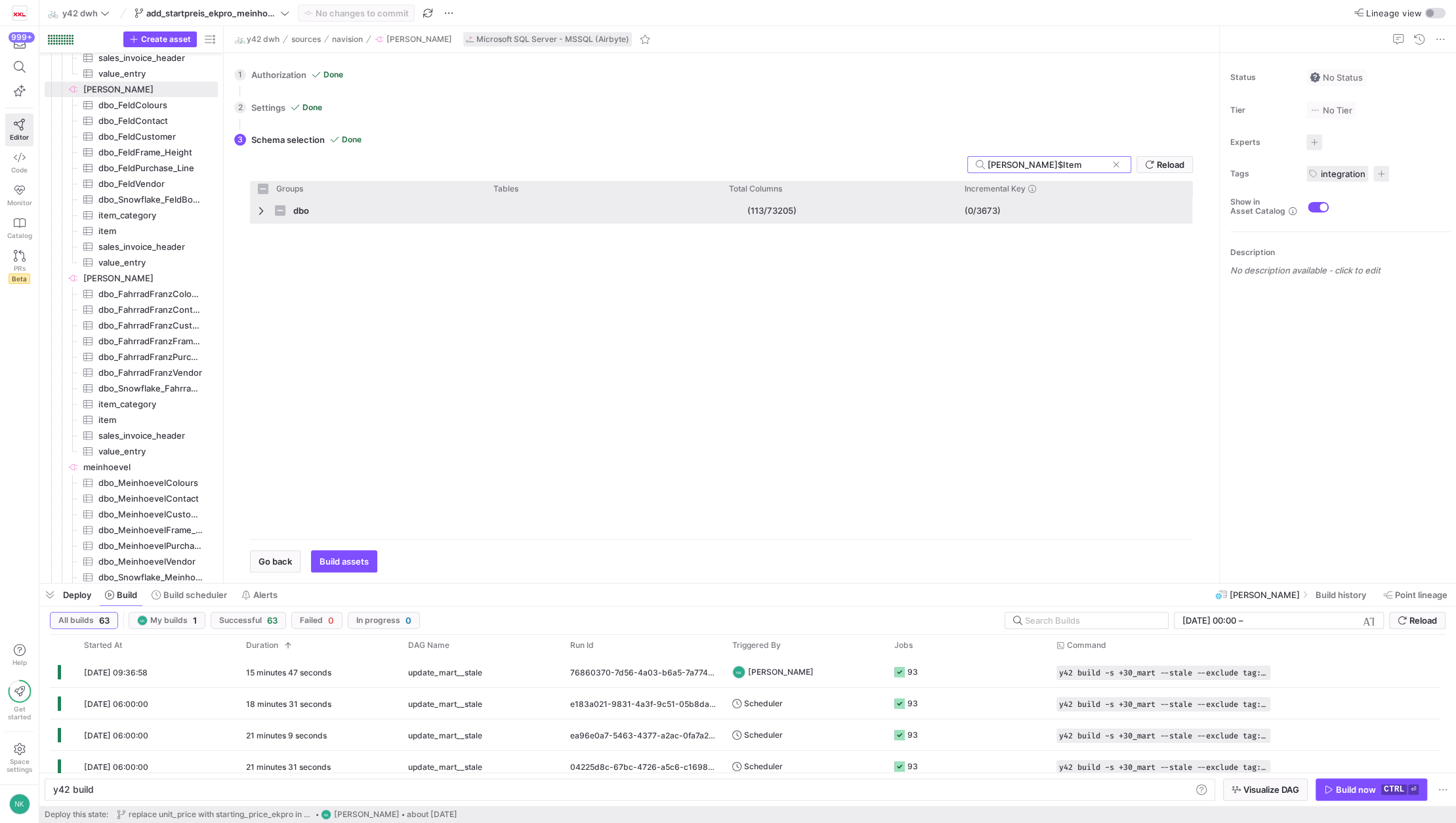
type input "Feld$Item"
click at [255, 212] on div "dbo" at bounding box center [367, 210] width 235 height 26
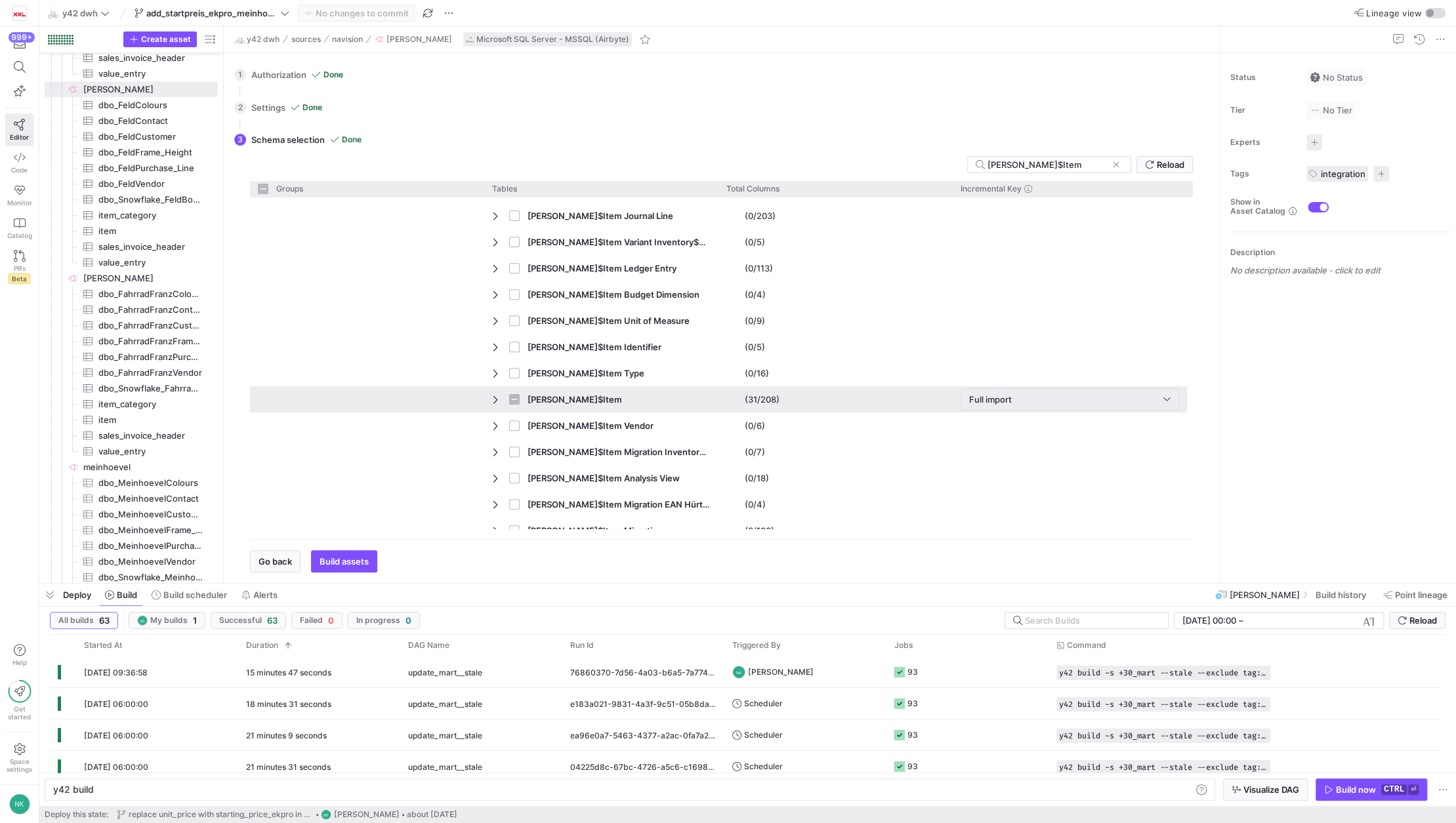
click at [493, 407] on span "Press SPACE to select this row." at bounding box center [497, 399] width 9 height 25
checkbox input "false"
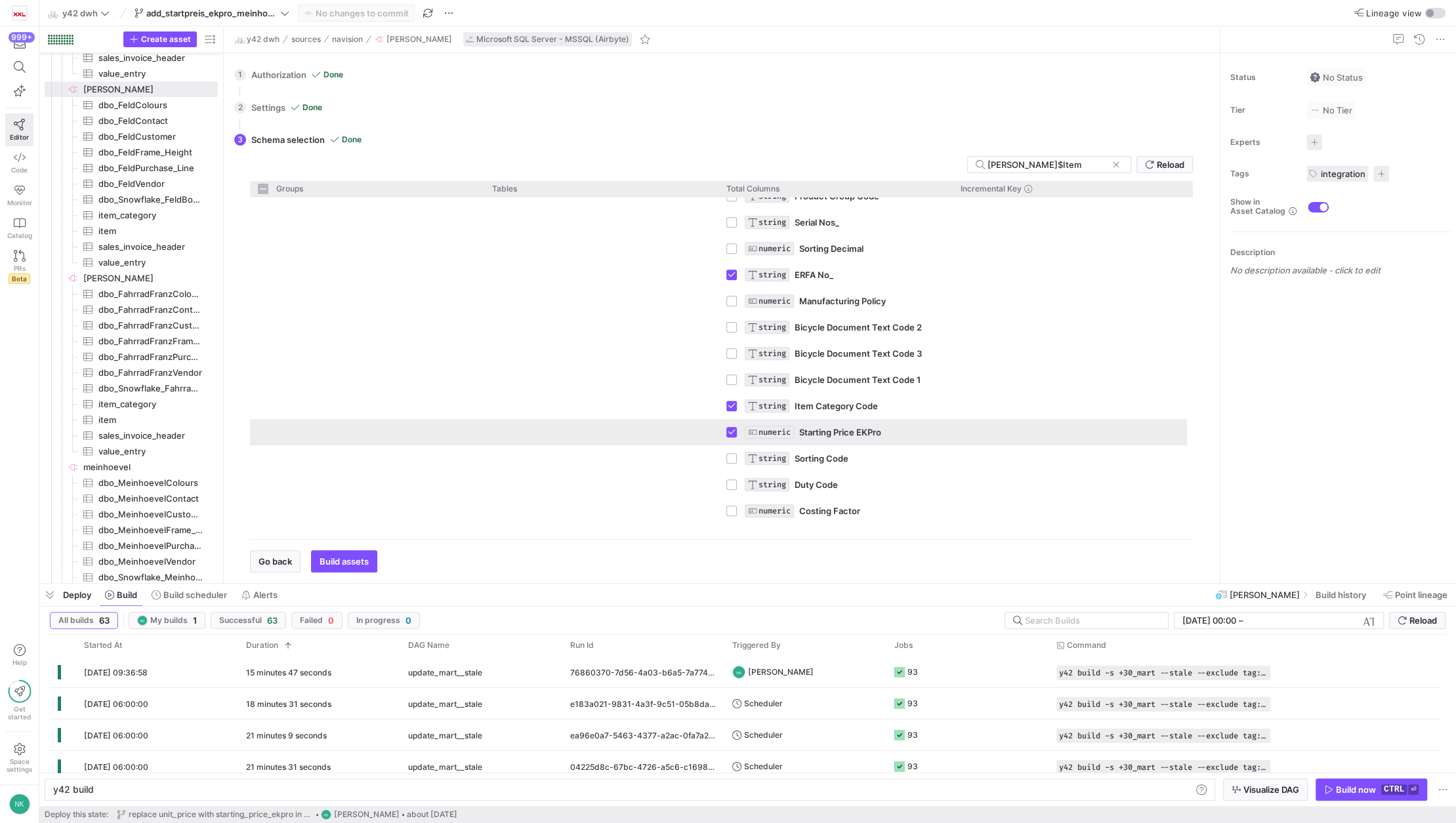
drag, startPoint x: 929, startPoint y: 437, endPoint x: 803, endPoint y: 434, distance: 126.0
click at [803, 434] on div "NUMERIC Starting Price EKPro" at bounding box center [845, 433] width 200 height 25
drag, startPoint x: 893, startPoint y: 423, endPoint x: 792, endPoint y: 423, distance: 101.0
click at [792, 423] on div "NUMERIC Starting Price EKPro" at bounding box center [845, 433] width 200 height 25
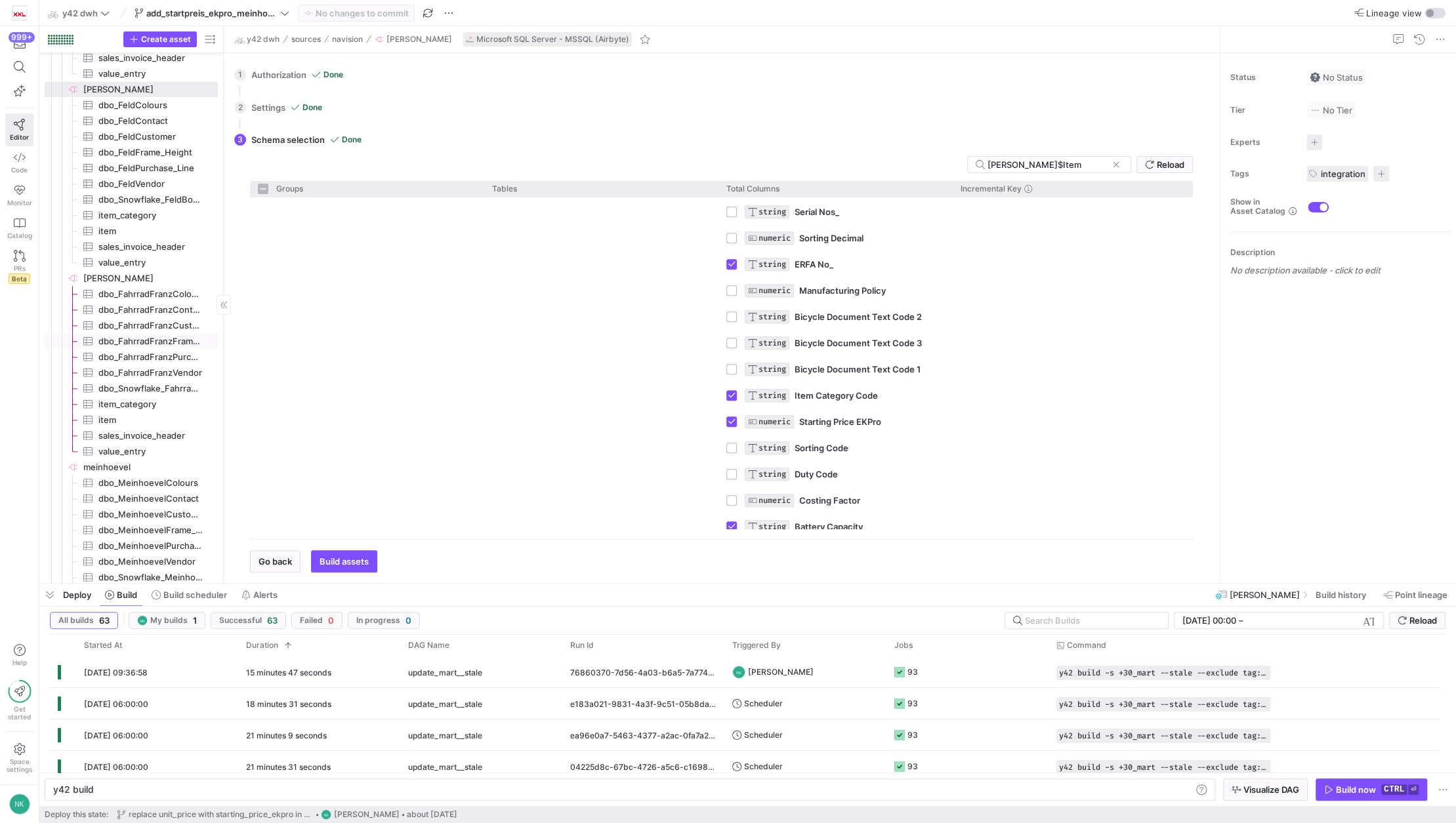
scroll to position [1265, 0]
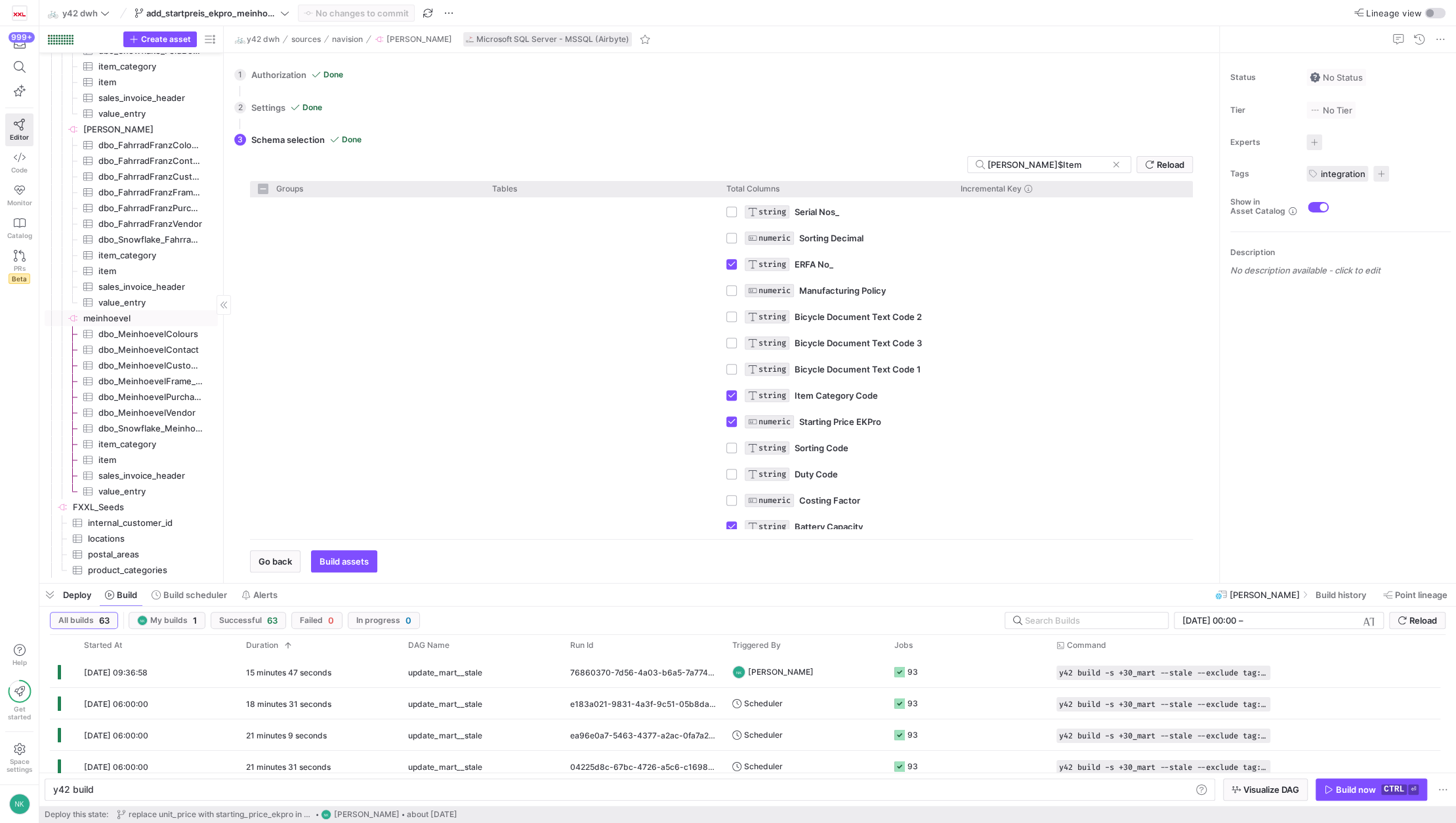
click at [122, 315] on span "meinhoevel​​​​​​​​" at bounding box center [149, 318] width 133 height 15
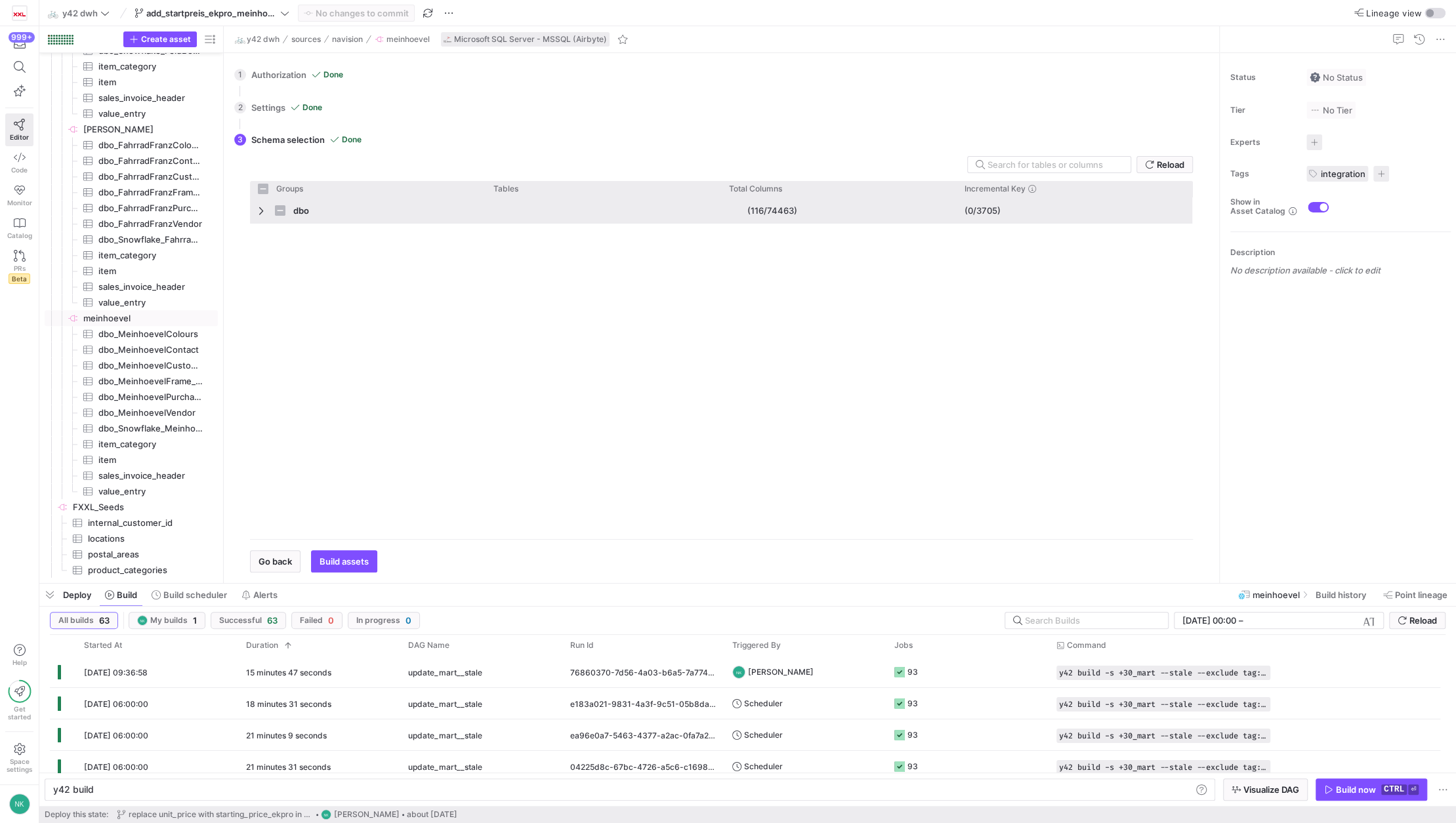
click at [262, 214] on span "Press SPACE to select this row." at bounding box center [262, 211] width 9 height 11
checkbox input "false"
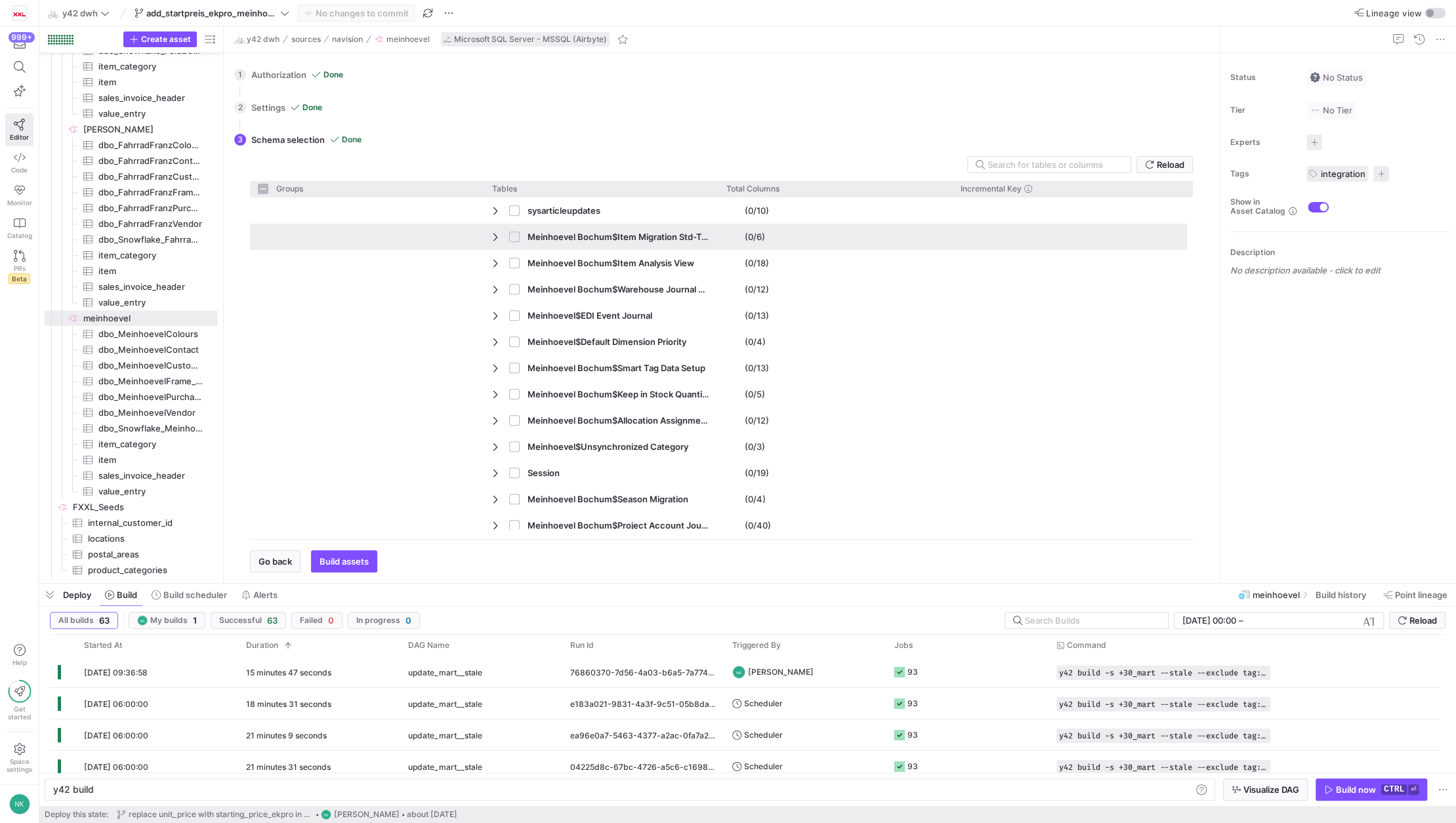
scroll to position [741, 0]
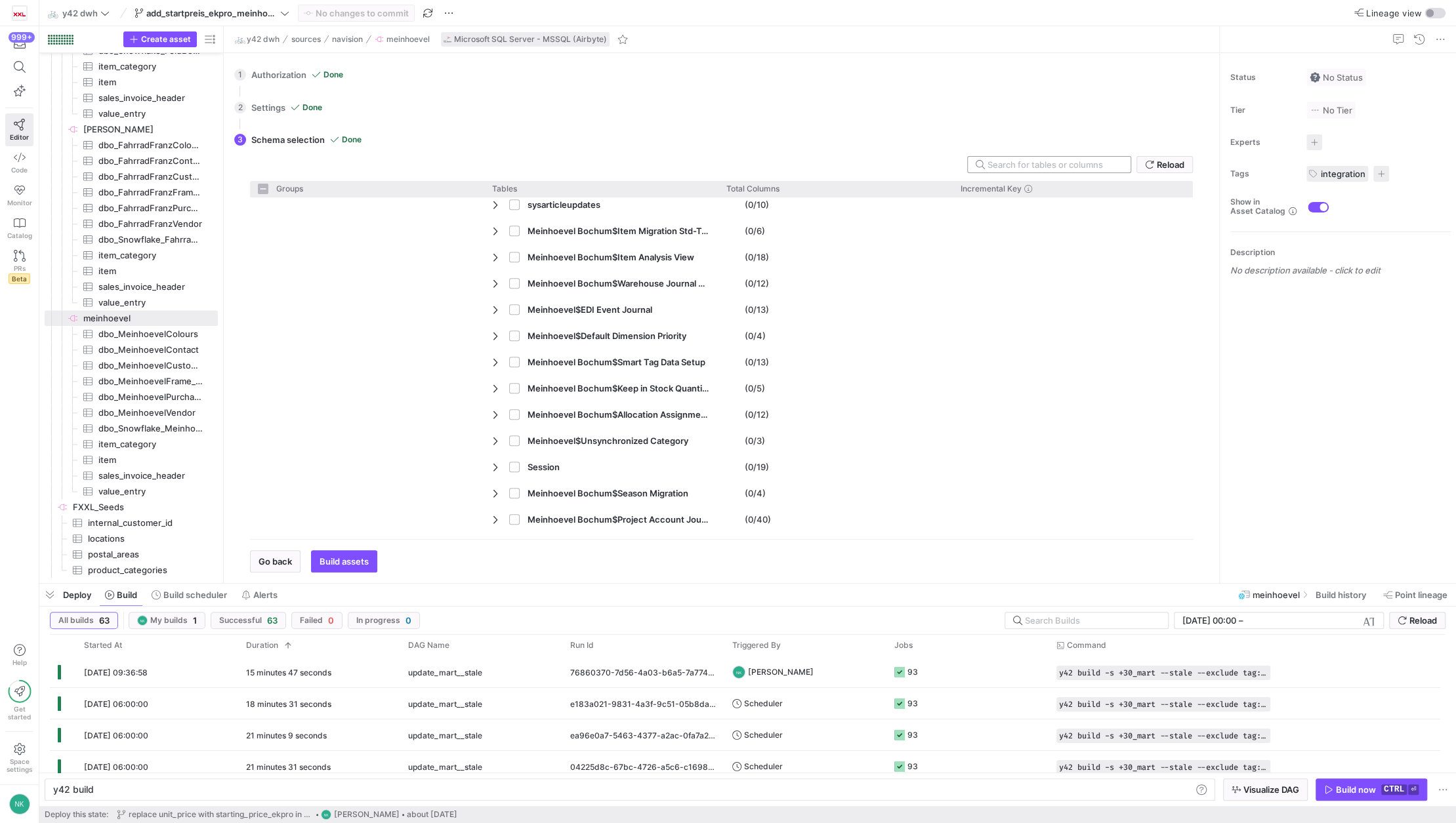
click at [1036, 160] on input "text" at bounding box center [1053, 165] width 133 height 11
type input "Mei"
checkbox input "false"
type input "Mein"
checkbox input "false"
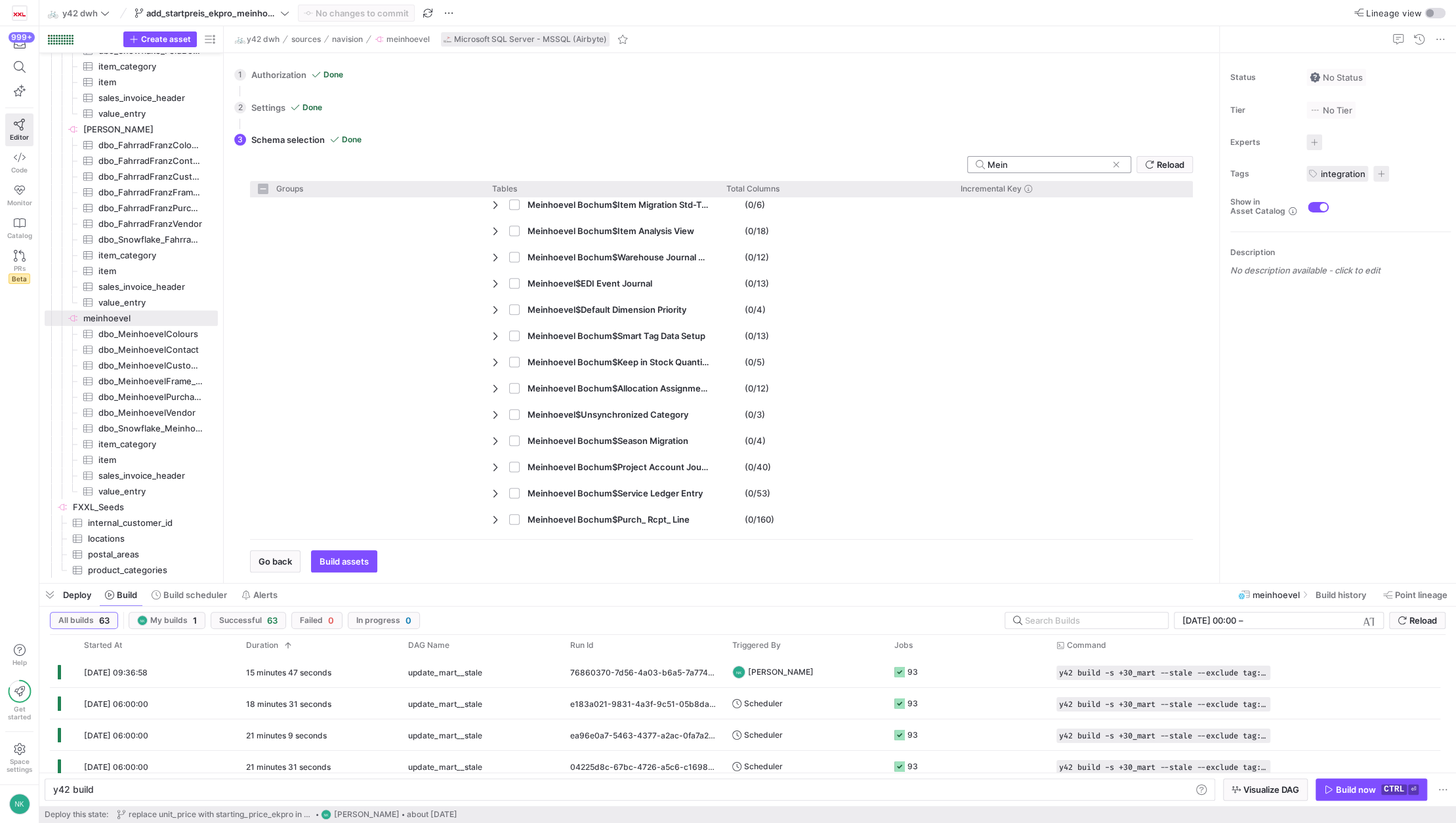
click at [1036, 160] on input "Mein" at bounding box center [1047, 165] width 119 height 11
type input "Meinho"
checkbox input "false"
type input "Meinhoevel"
checkbox input "false"
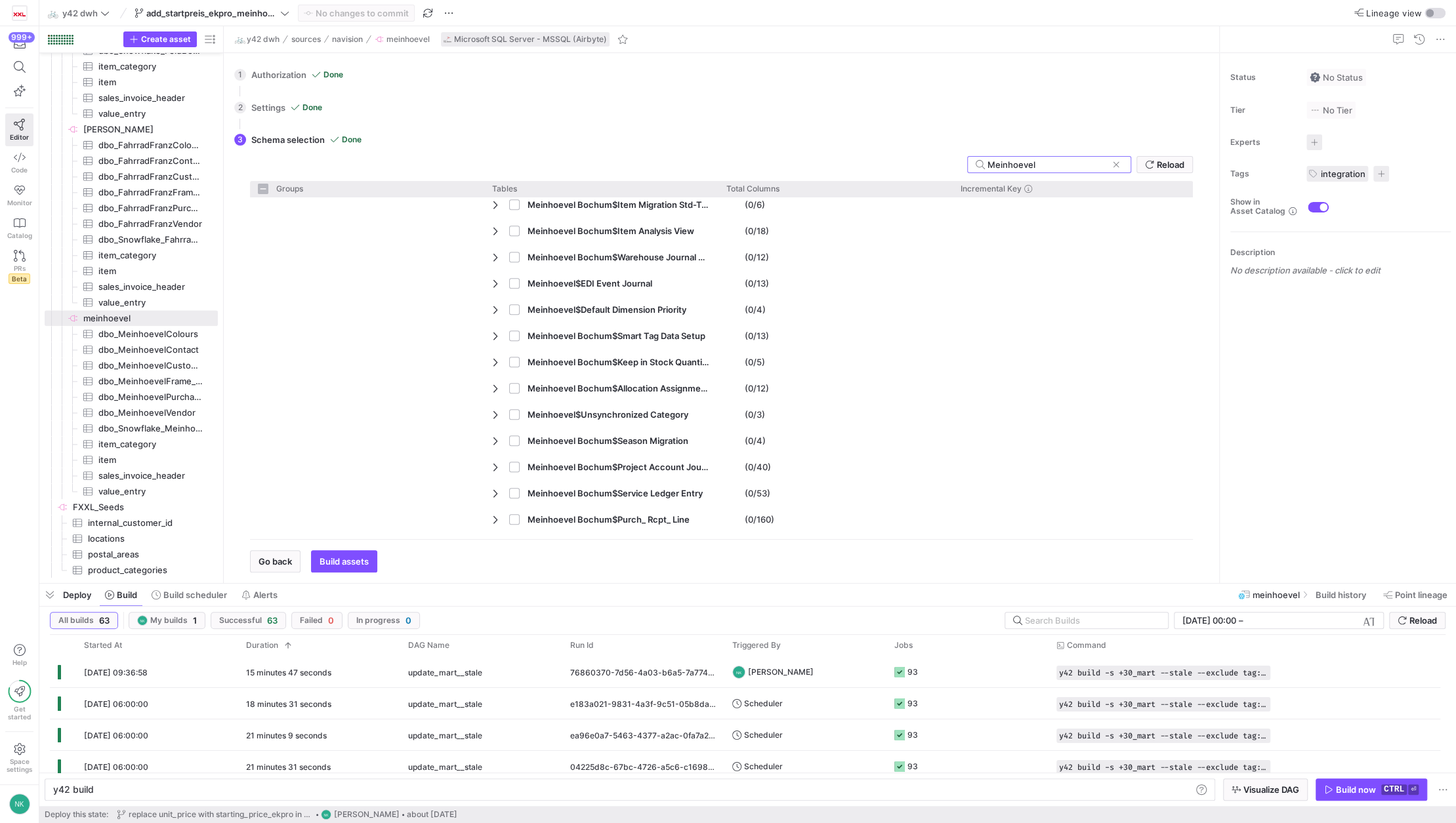
type input "Meinhoevel$"
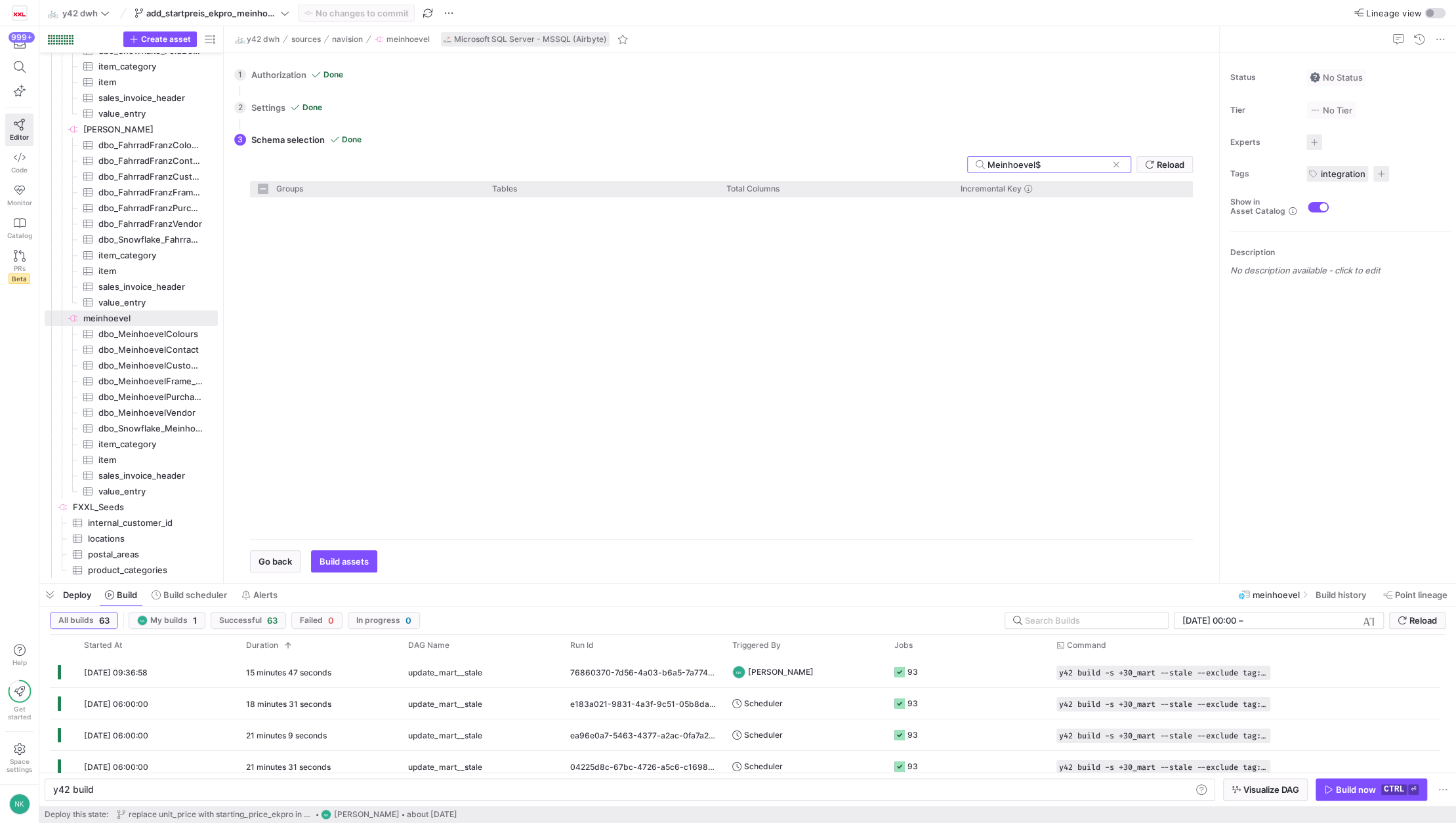
checkbox input "false"
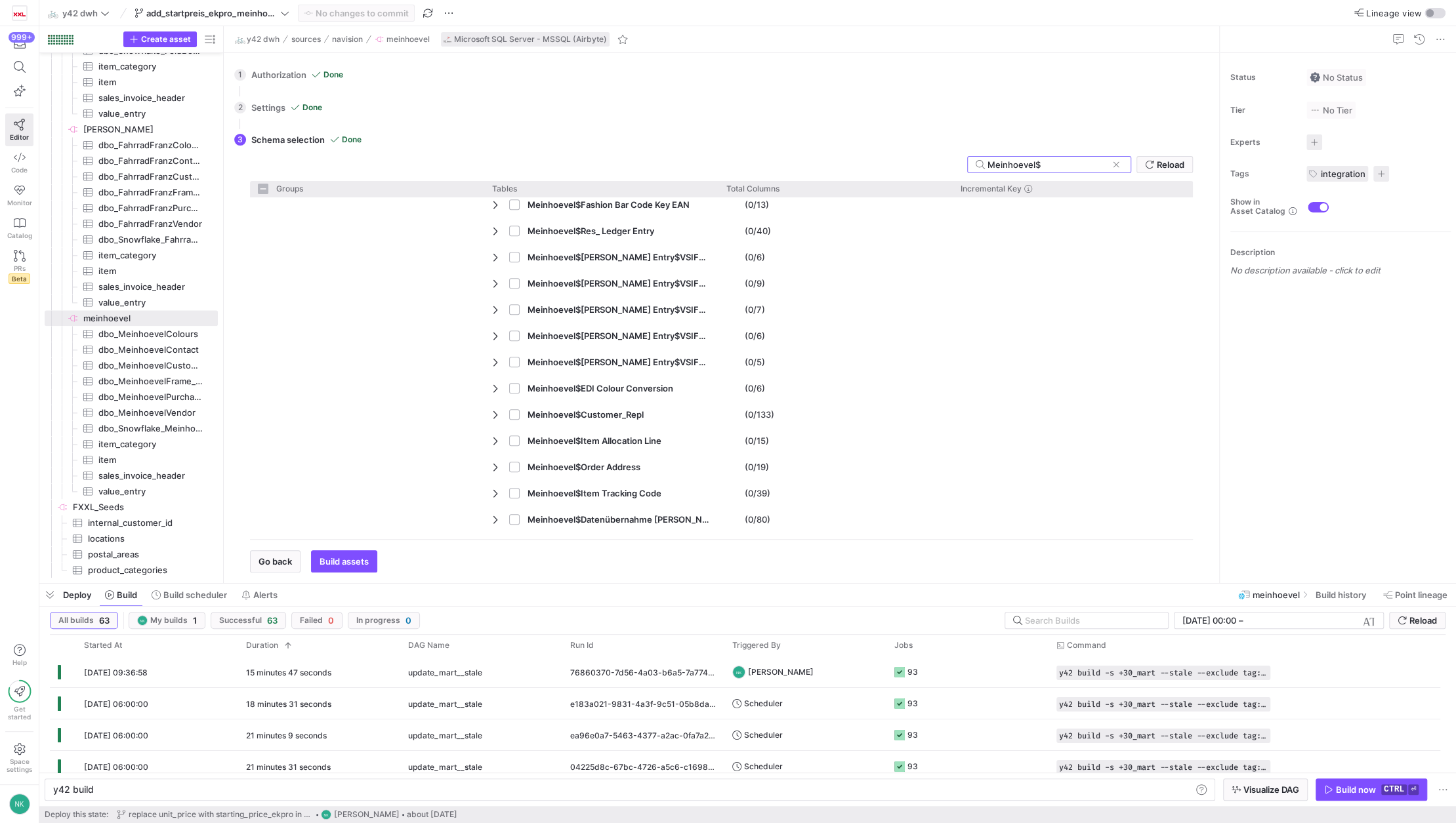
paste input "Startpreis EKPro"
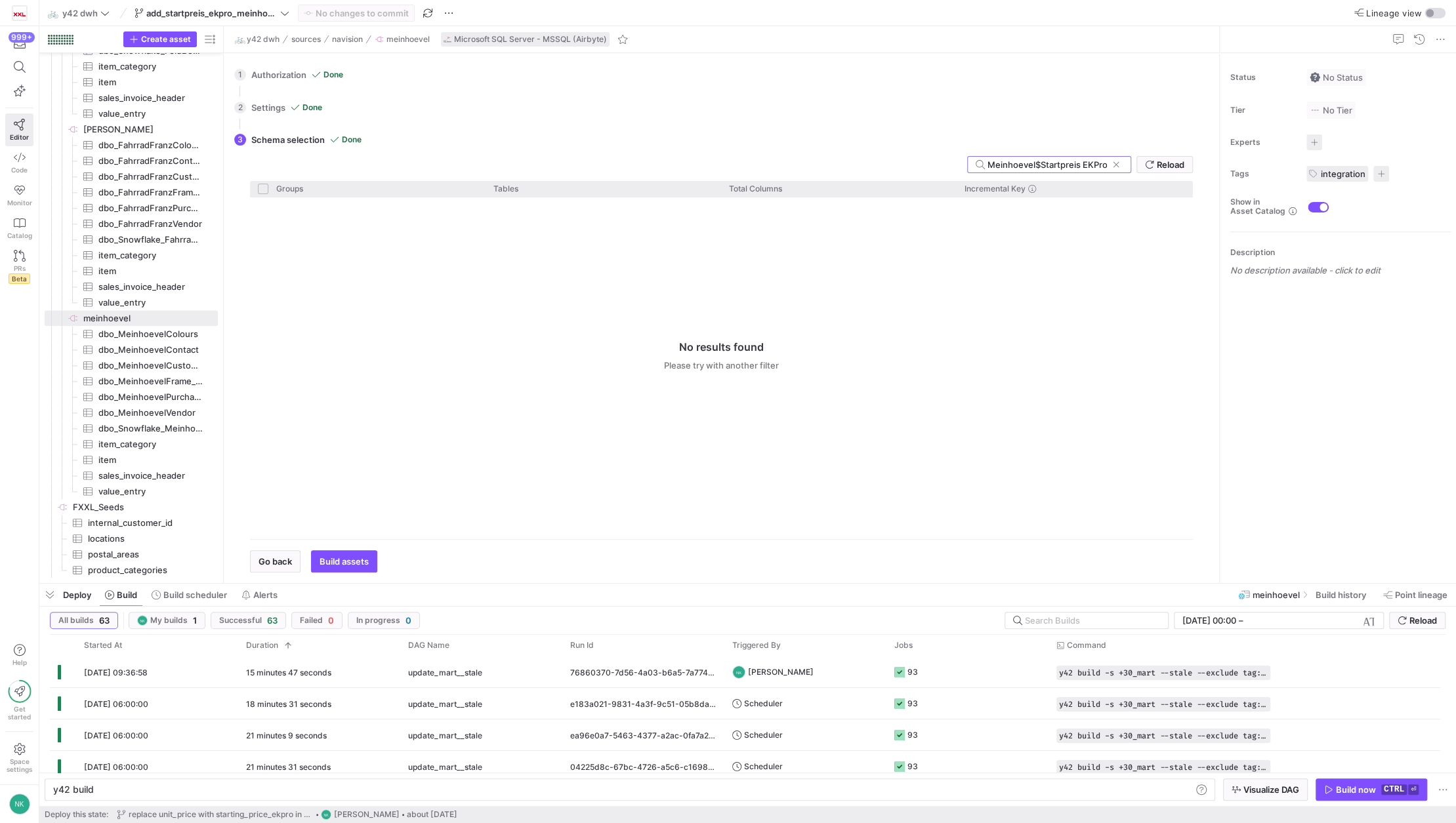
scroll to position [0, 0]
type input "Meinhoevel"
checkbox input "false"
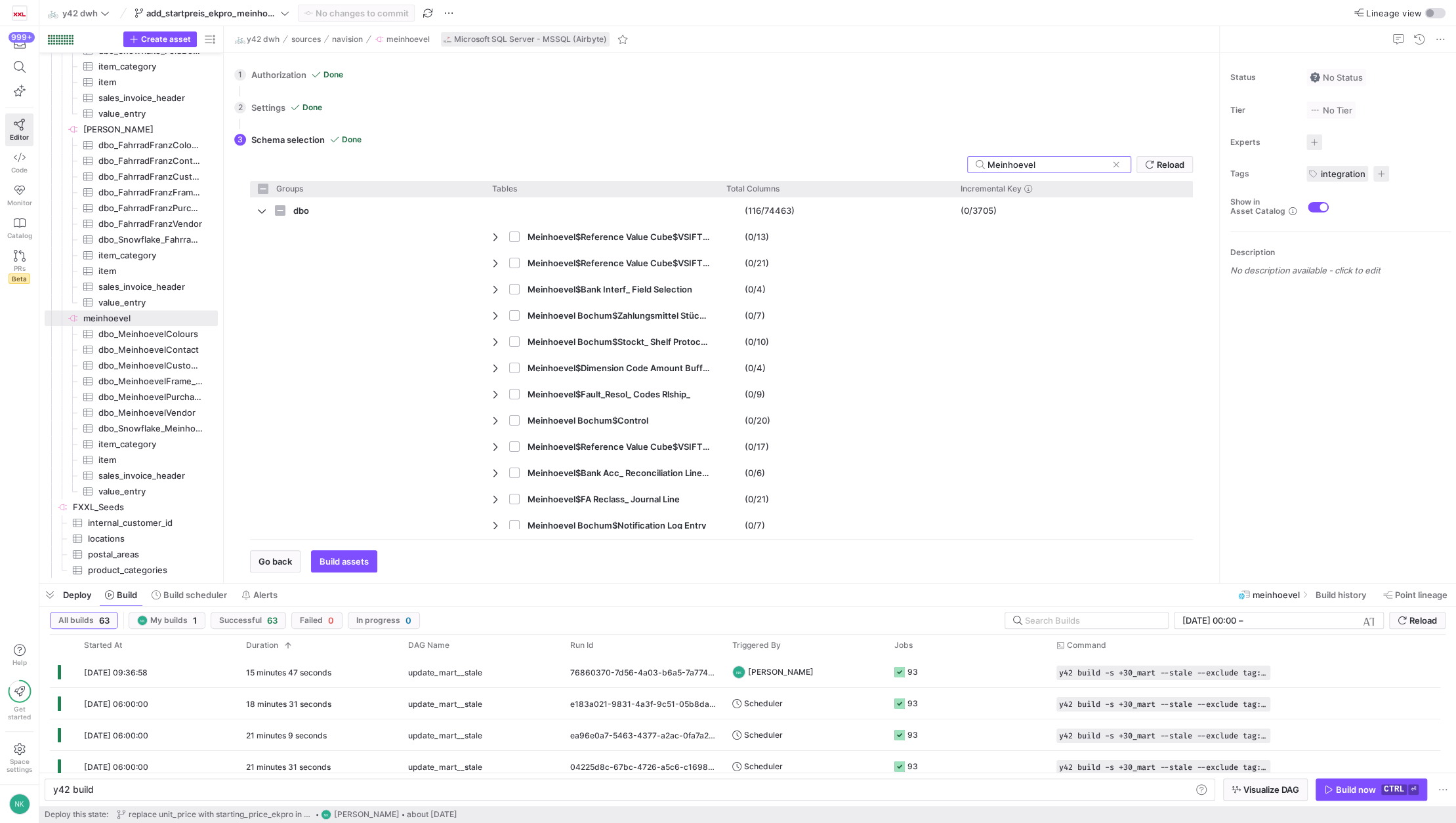
type input "Meinhoevel$"
checkbox input "false"
type input "Meinhoevel$Ite"
checkbox input "false"
type input "Meinhoevel$Item"
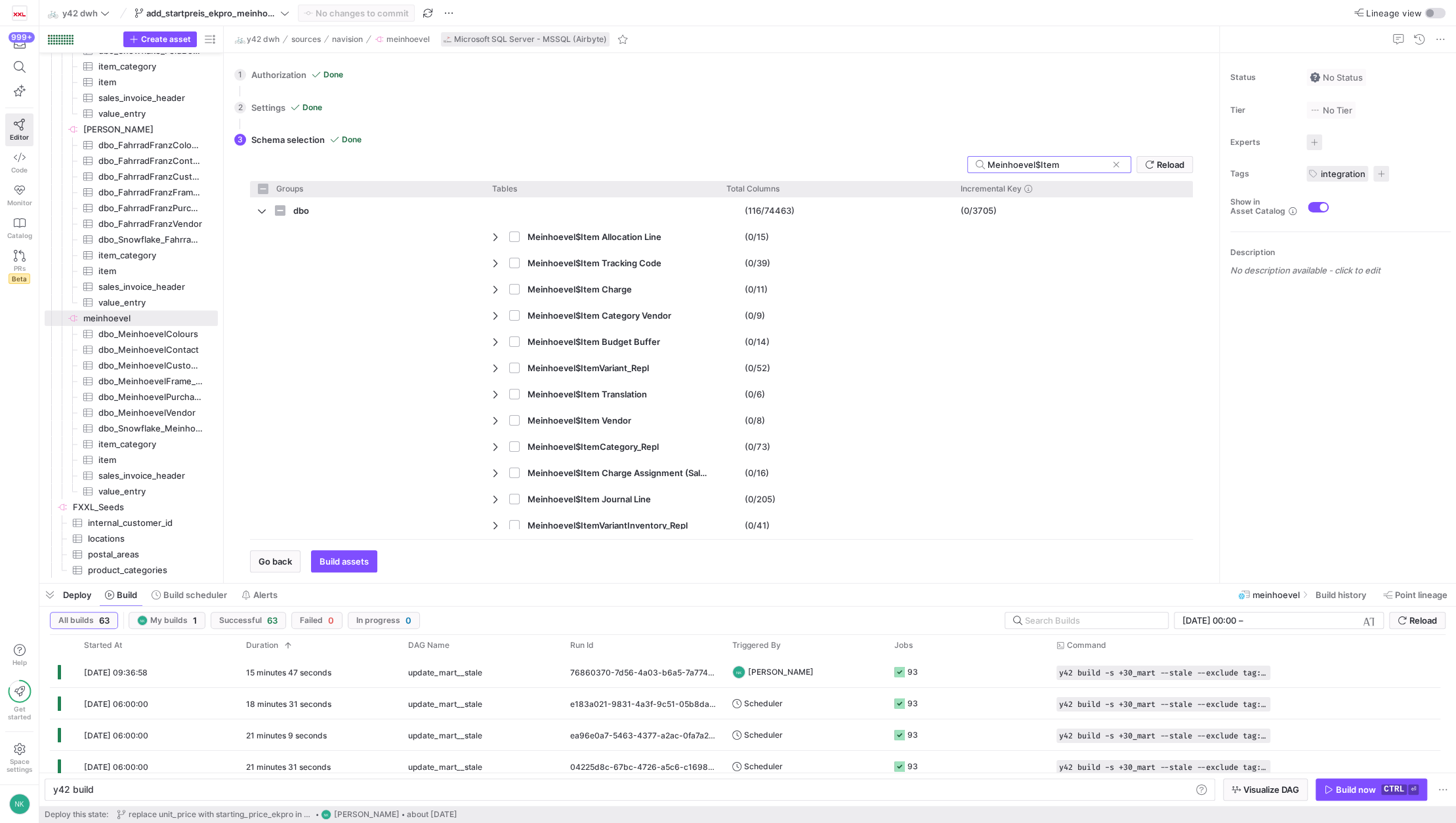
checkbox input "false"
paste input "Startpreis EKPro"
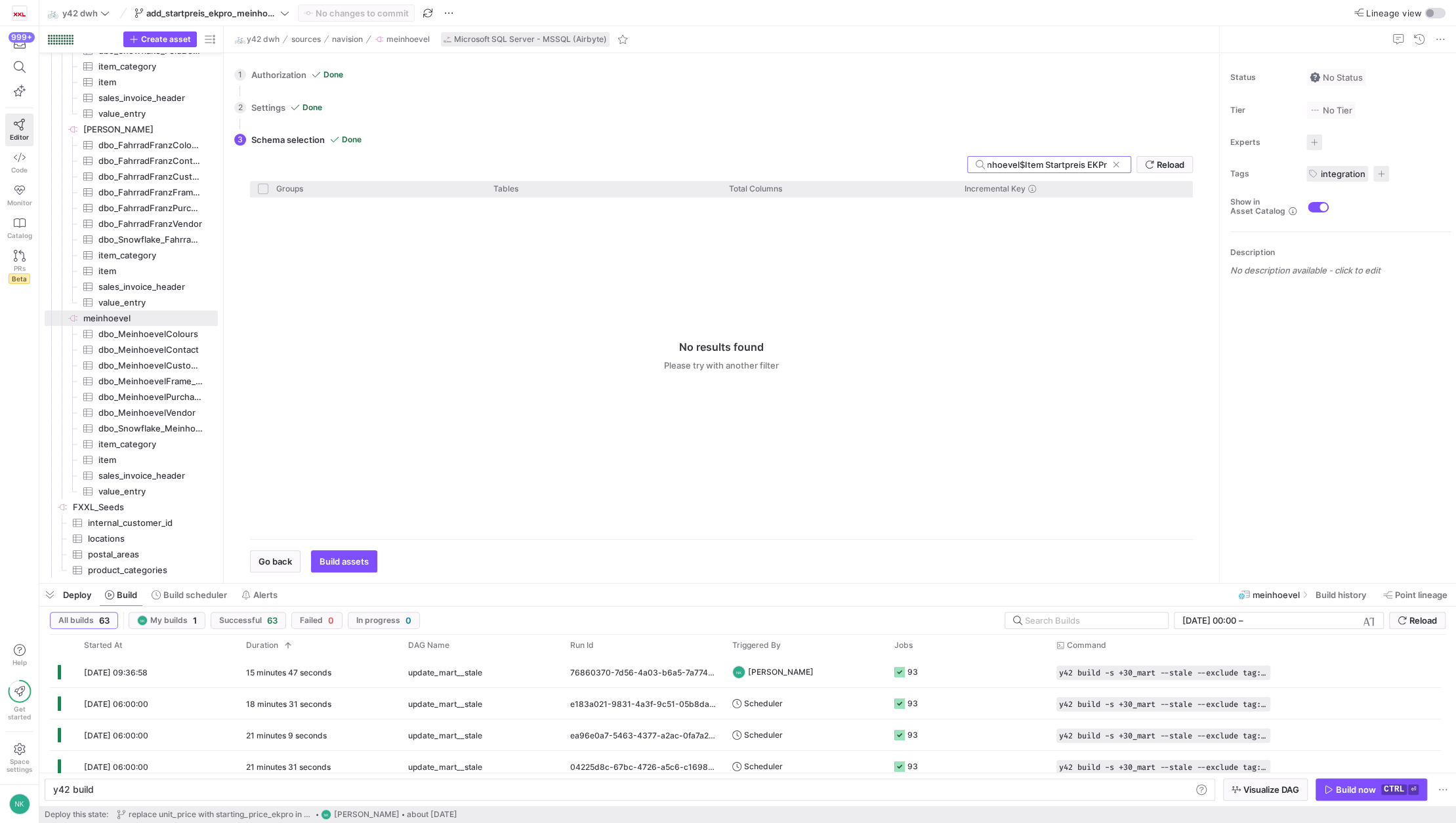
scroll to position [0, 15]
type input "Meinho"
checkbox input "false"
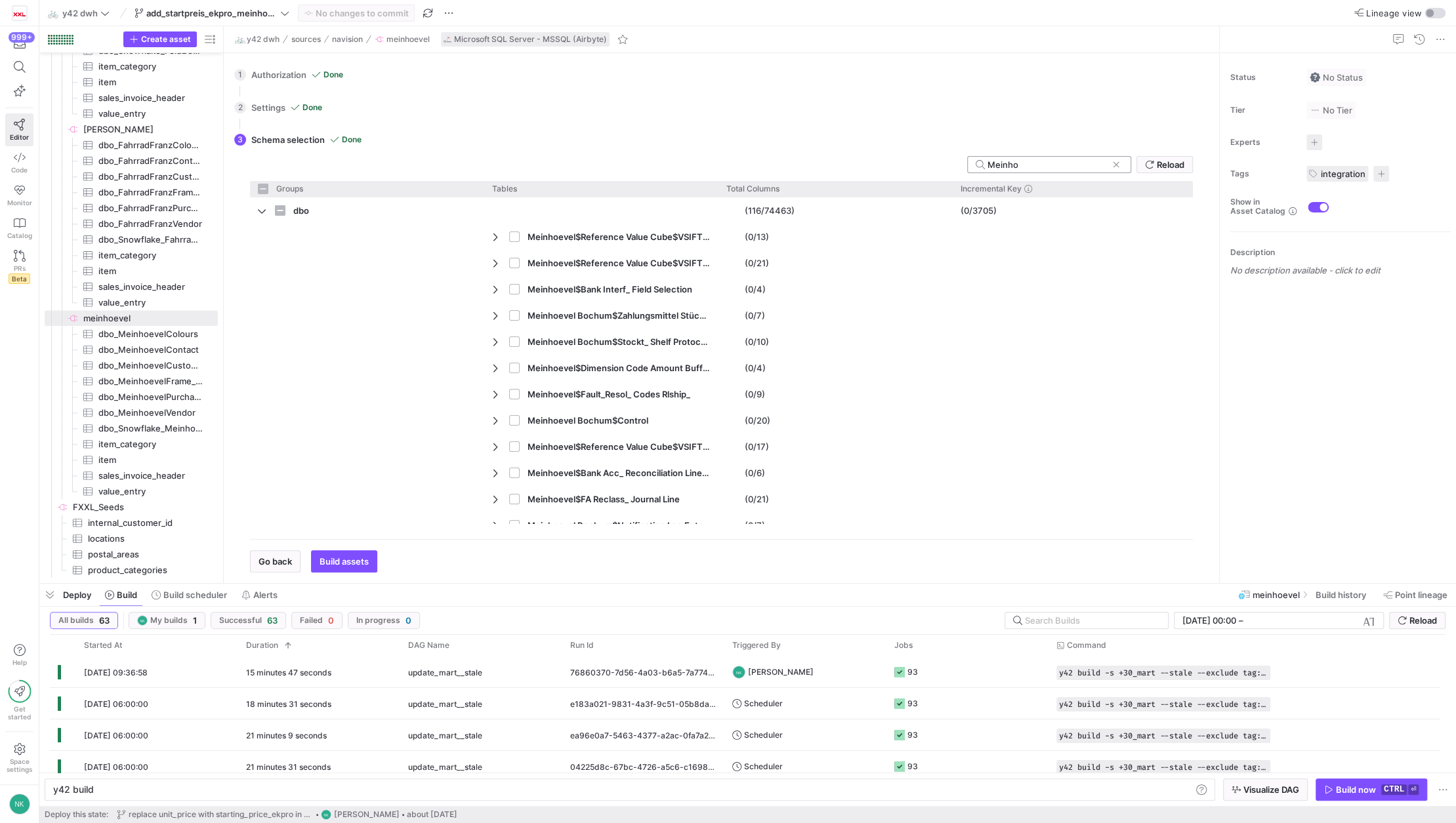
scroll to position [0, 0]
type input "Meinhoev"
checkbox input "false"
type input "Meinhoevel"
checkbox input "false"
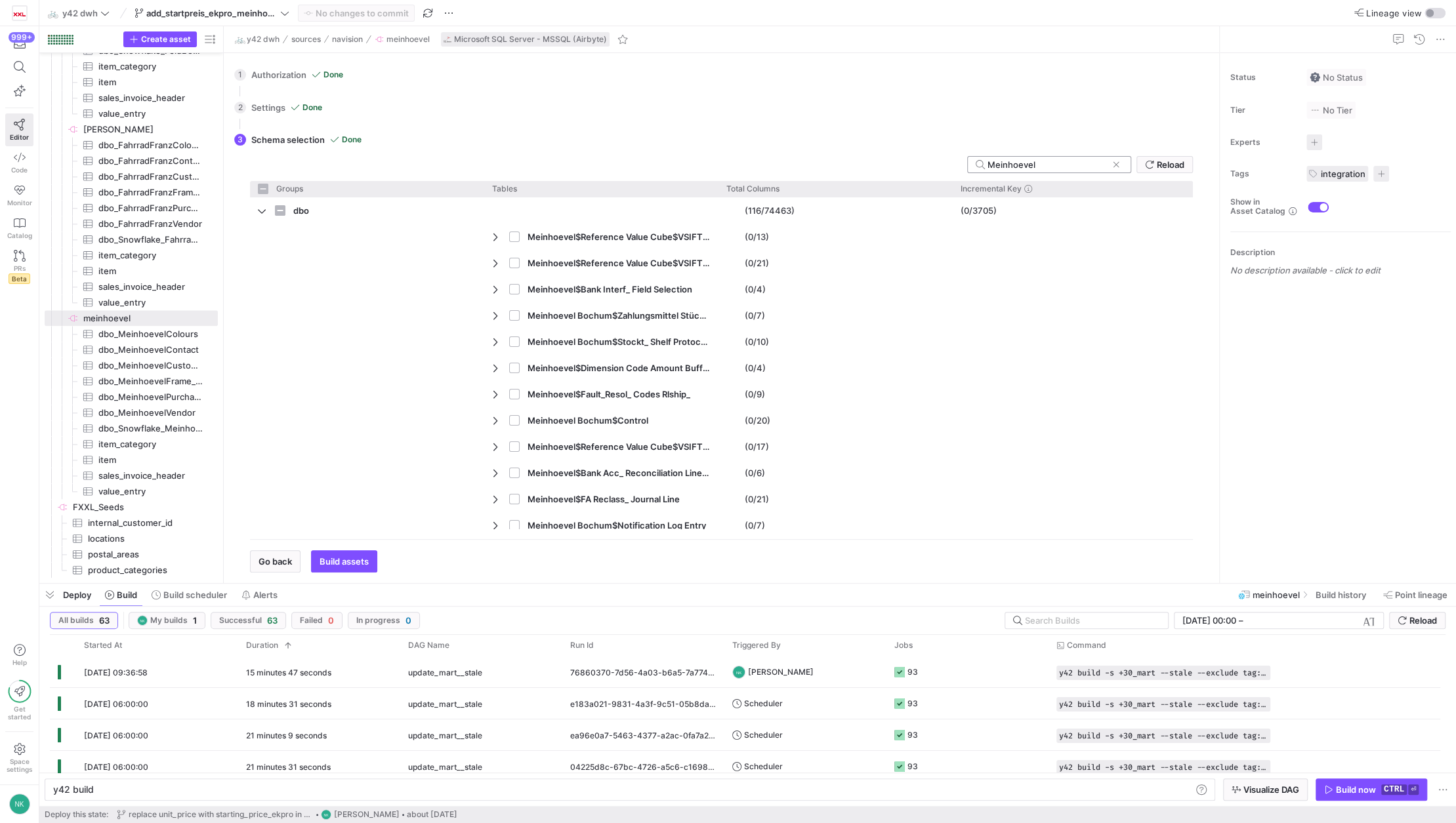
type input "Meinhoevel$"
checkbox input "false"
type input "Meinhoevel$Ite"
checkbox input "false"
type input "Meinhoevel$Item"
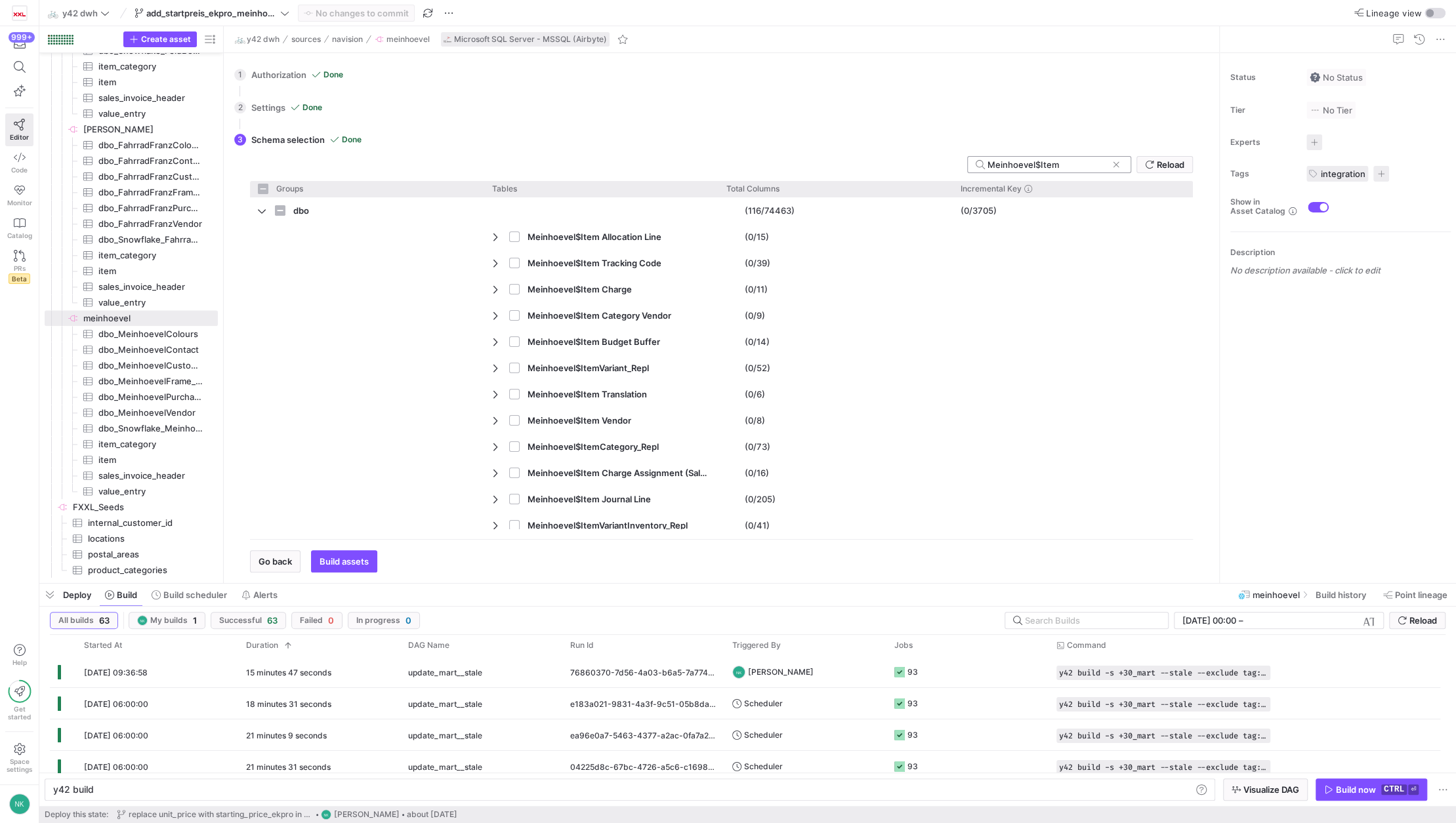
checkbox input "false"
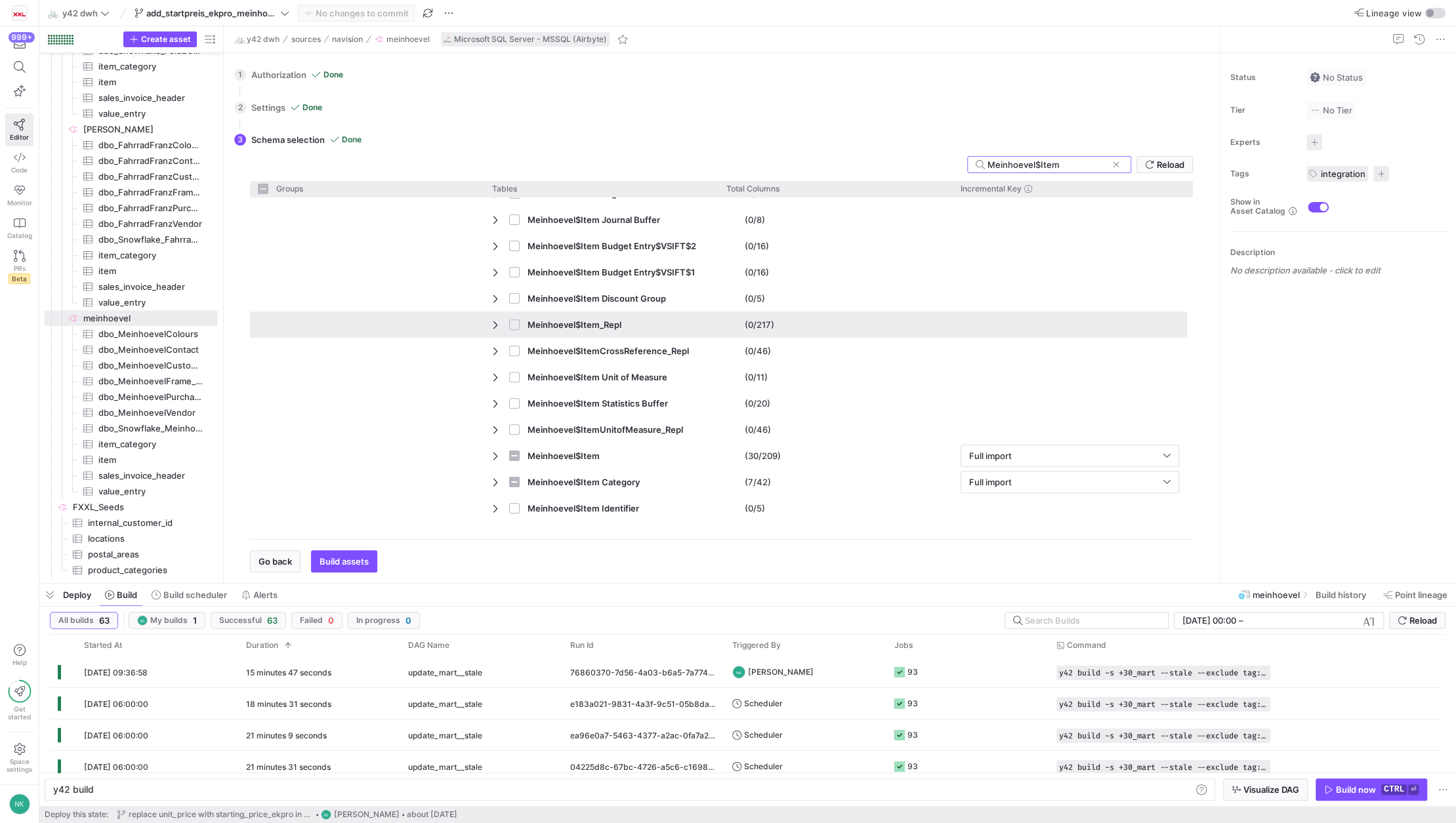
scroll to position [484, 0]
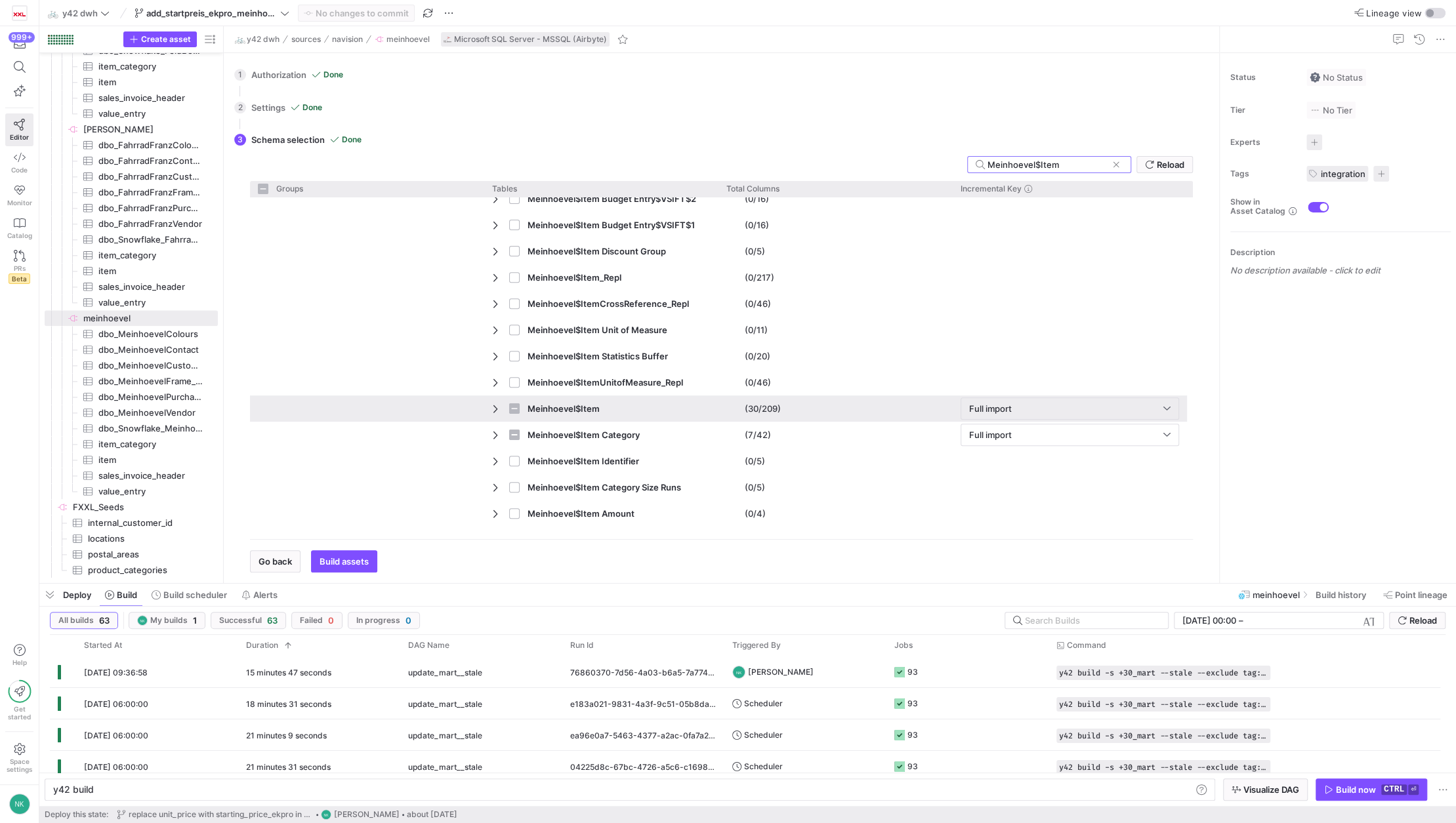
type input "Meinhoevel$Item"
click at [495, 411] on span "Press SPACE to select this row." at bounding box center [497, 409] width 9 height 11
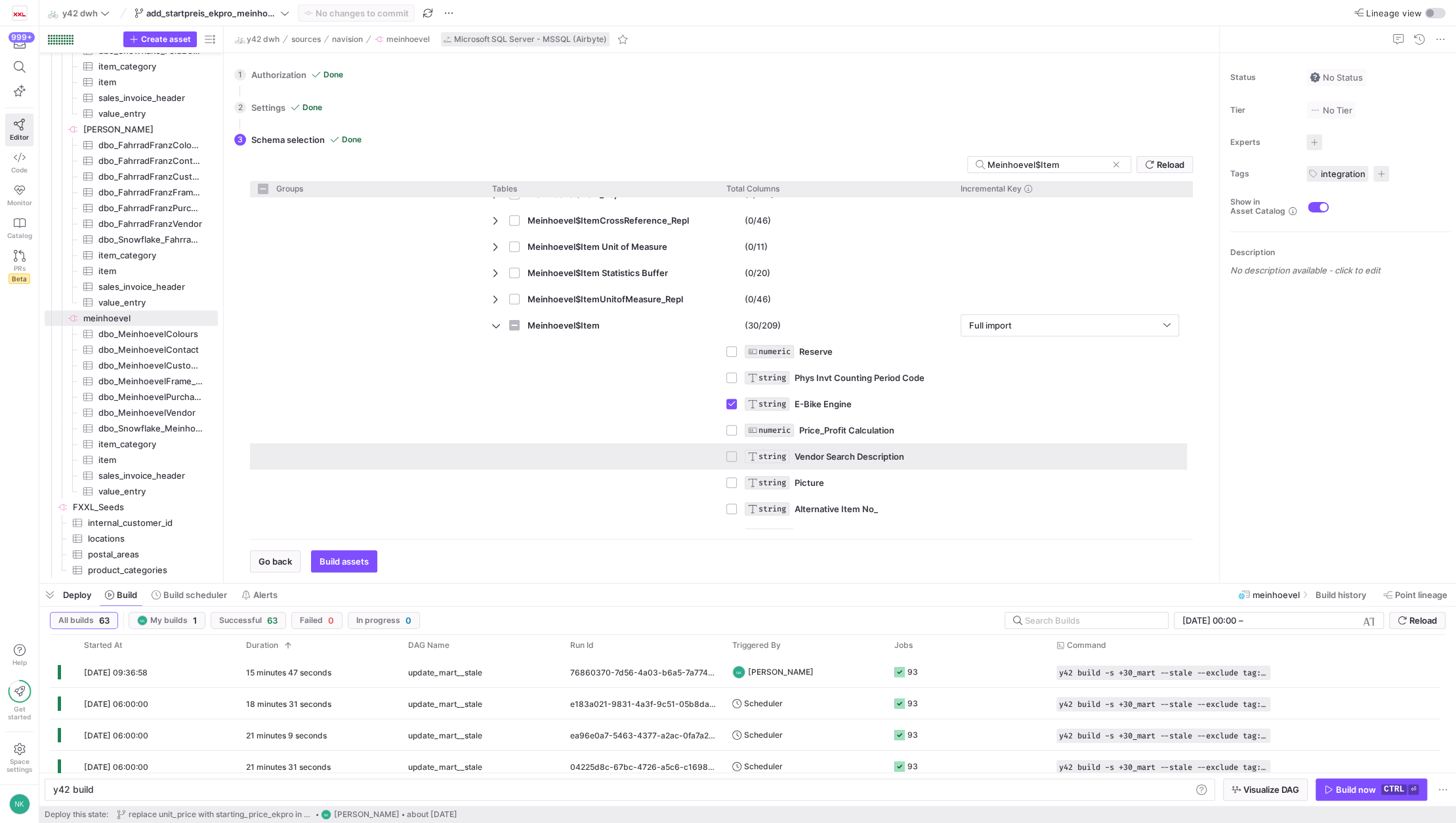
scroll to position [581, 0]
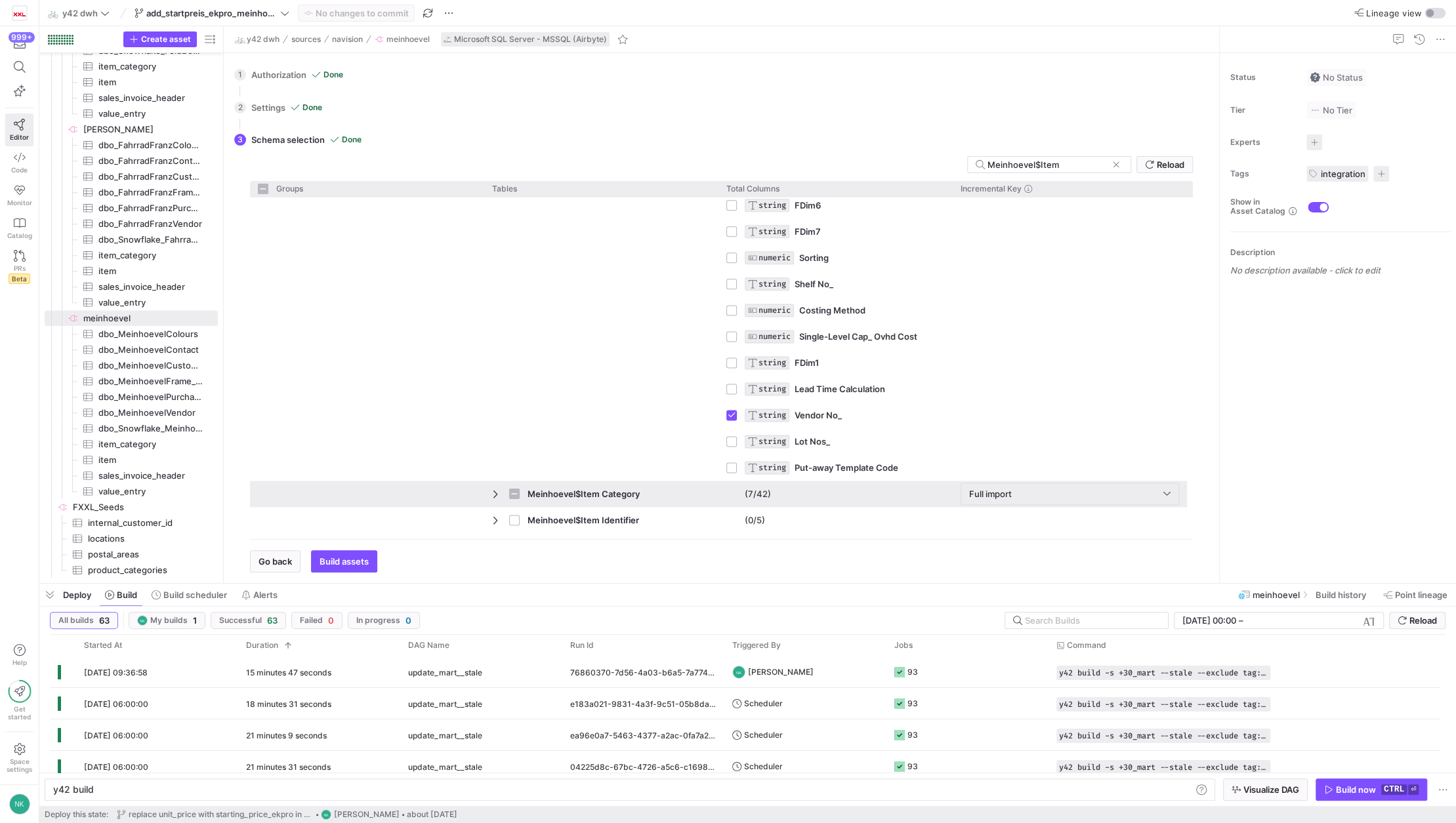
click at [495, 490] on span "Press SPACE to select this row." at bounding box center [497, 494] width 9 height 11
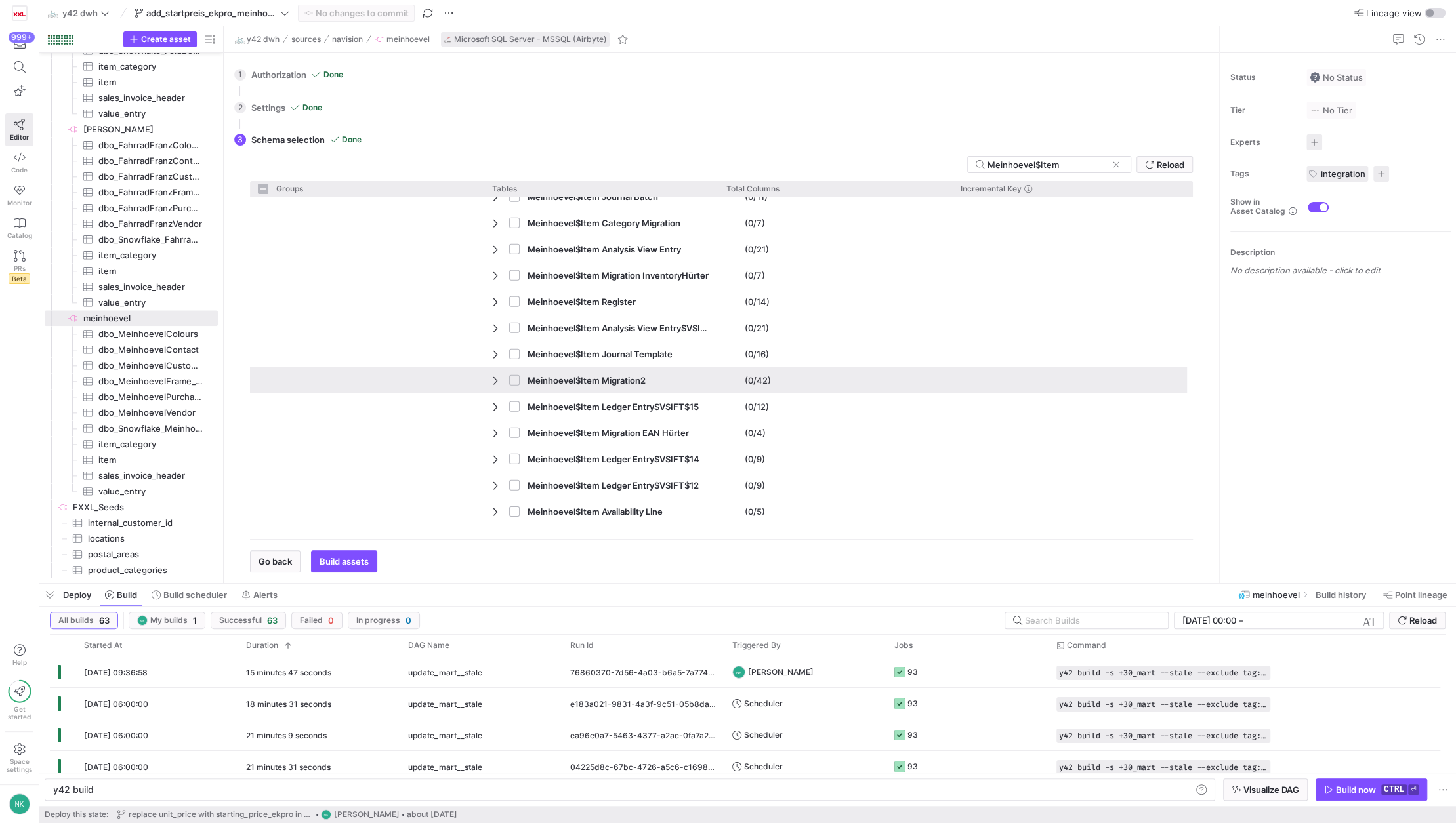
click at [477, 377] on div "Press SPACE to select this row." at bounding box center [367, 380] width 234 height 26
checkbox input "false"
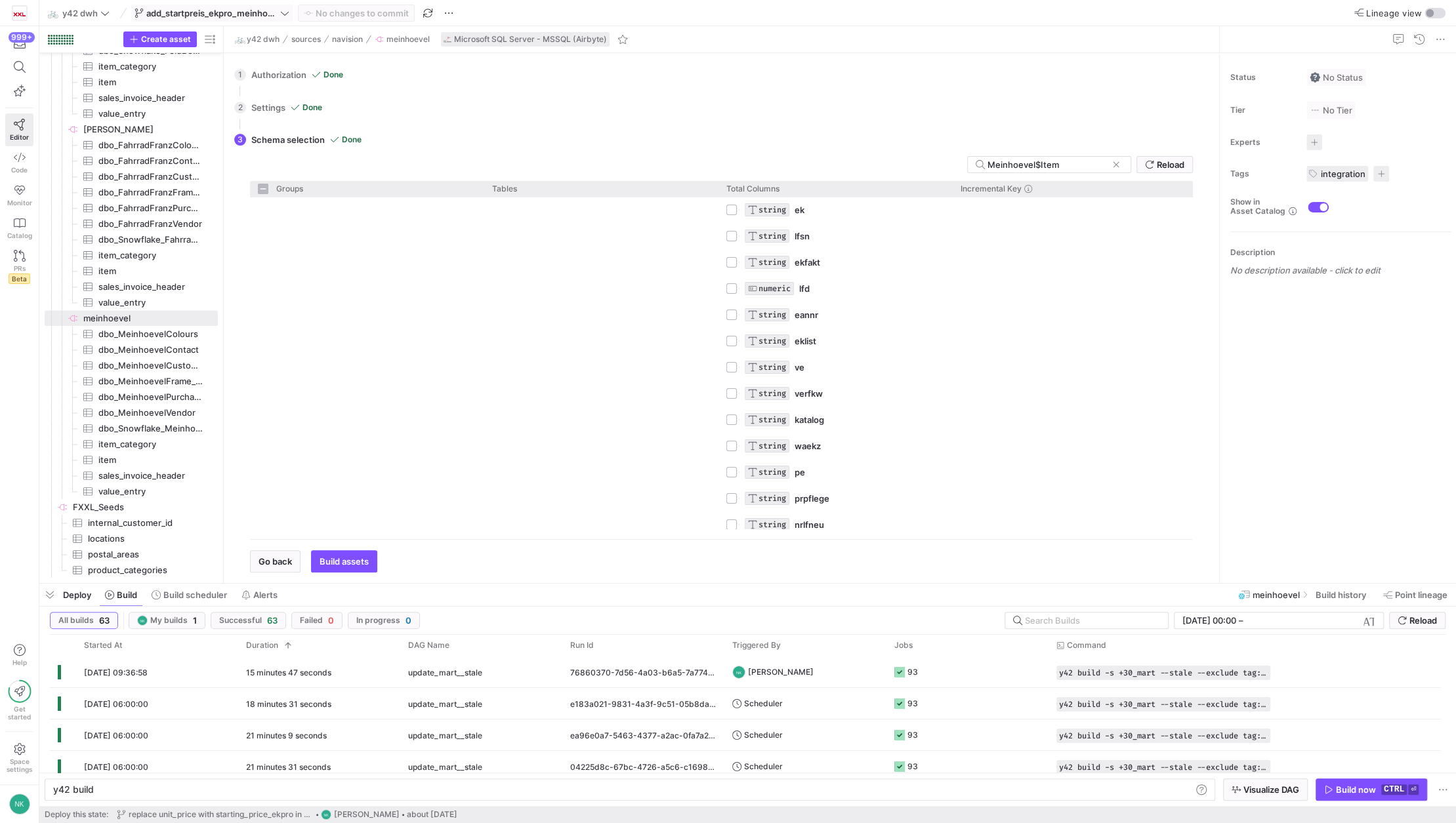
click at [261, 13] on span "add_startpreis_ekpro_meinhoevel" at bounding box center [212, 14] width 132 height 11
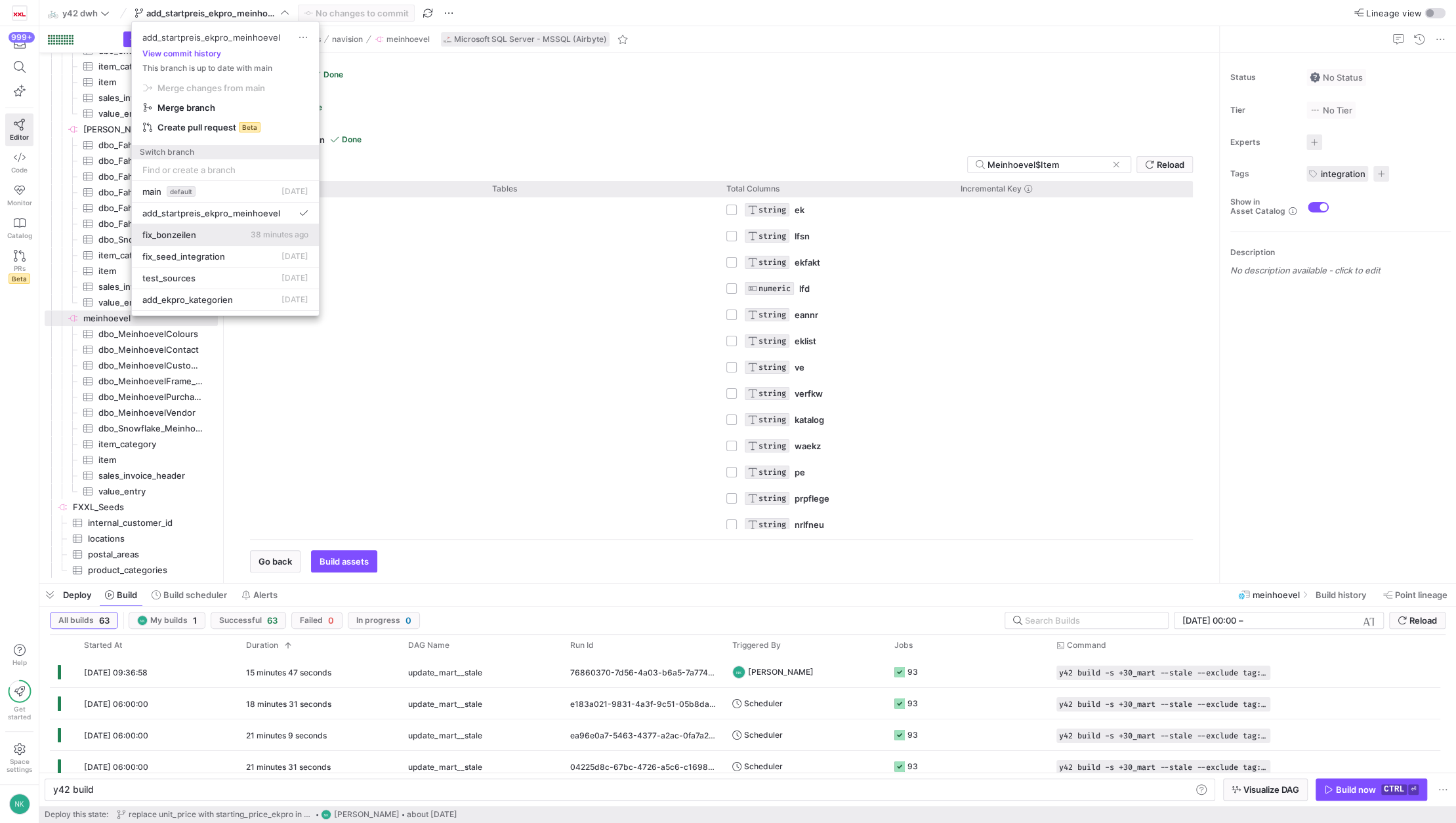
click at [199, 240] on button "fix_bonzeilen 38 minutes ago" at bounding box center [224, 235] width 187 height 22
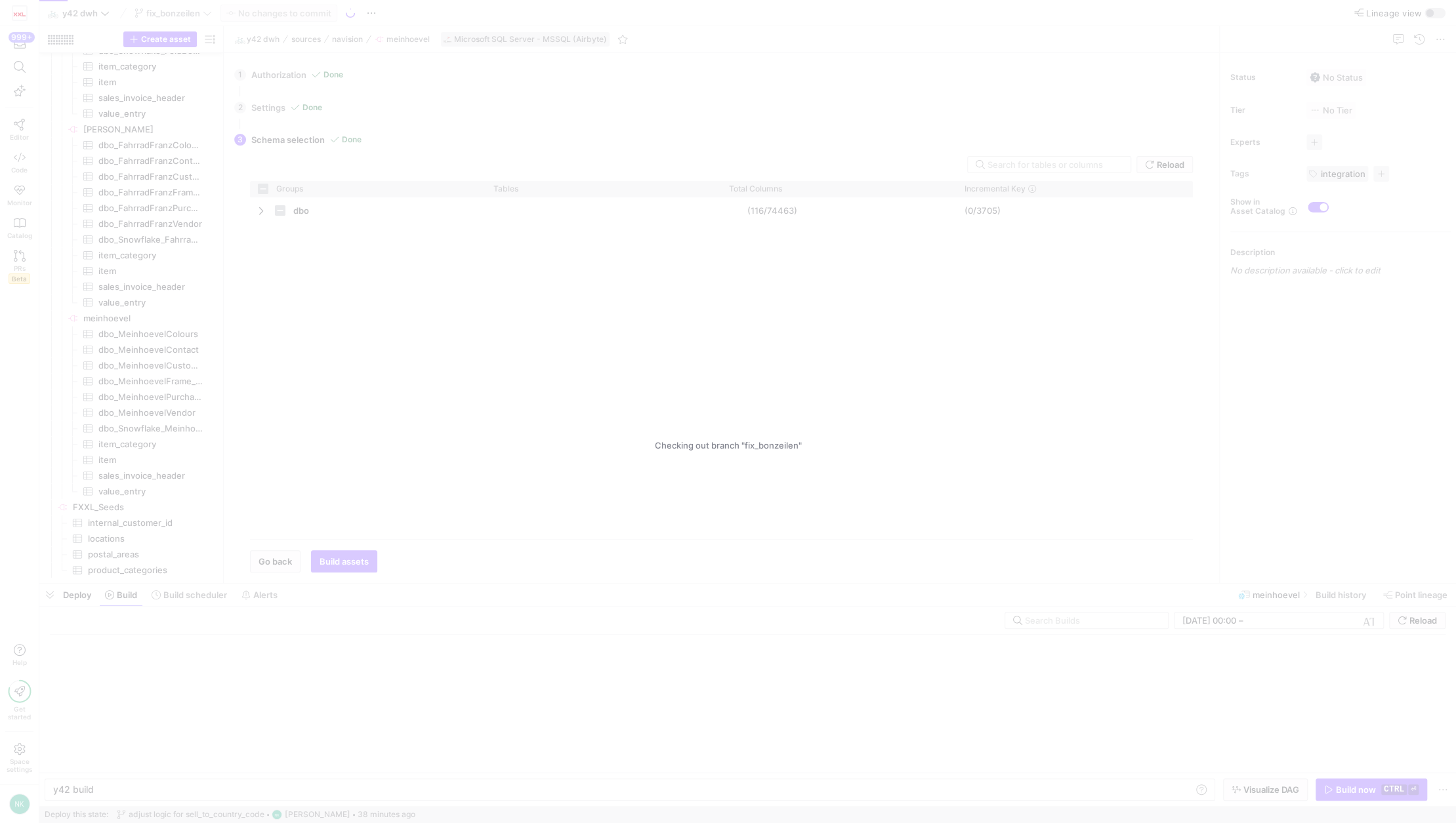
checkbox input "false"
click at [259, 213] on div "Checking out branch "fix_bonzeilen"" at bounding box center [728, 411] width 1456 height 823
click at [368, 9] on div "Checking out branch "fix_bonzeilen"" at bounding box center [728, 411] width 1456 height 823
click at [372, 14] on div "Checking out branch "fix_bonzeilen"" at bounding box center [728, 411] width 1456 height 823
click at [206, 21] on div "Checking out branch "fix_bonzeilen"" at bounding box center [728, 411] width 1456 height 823
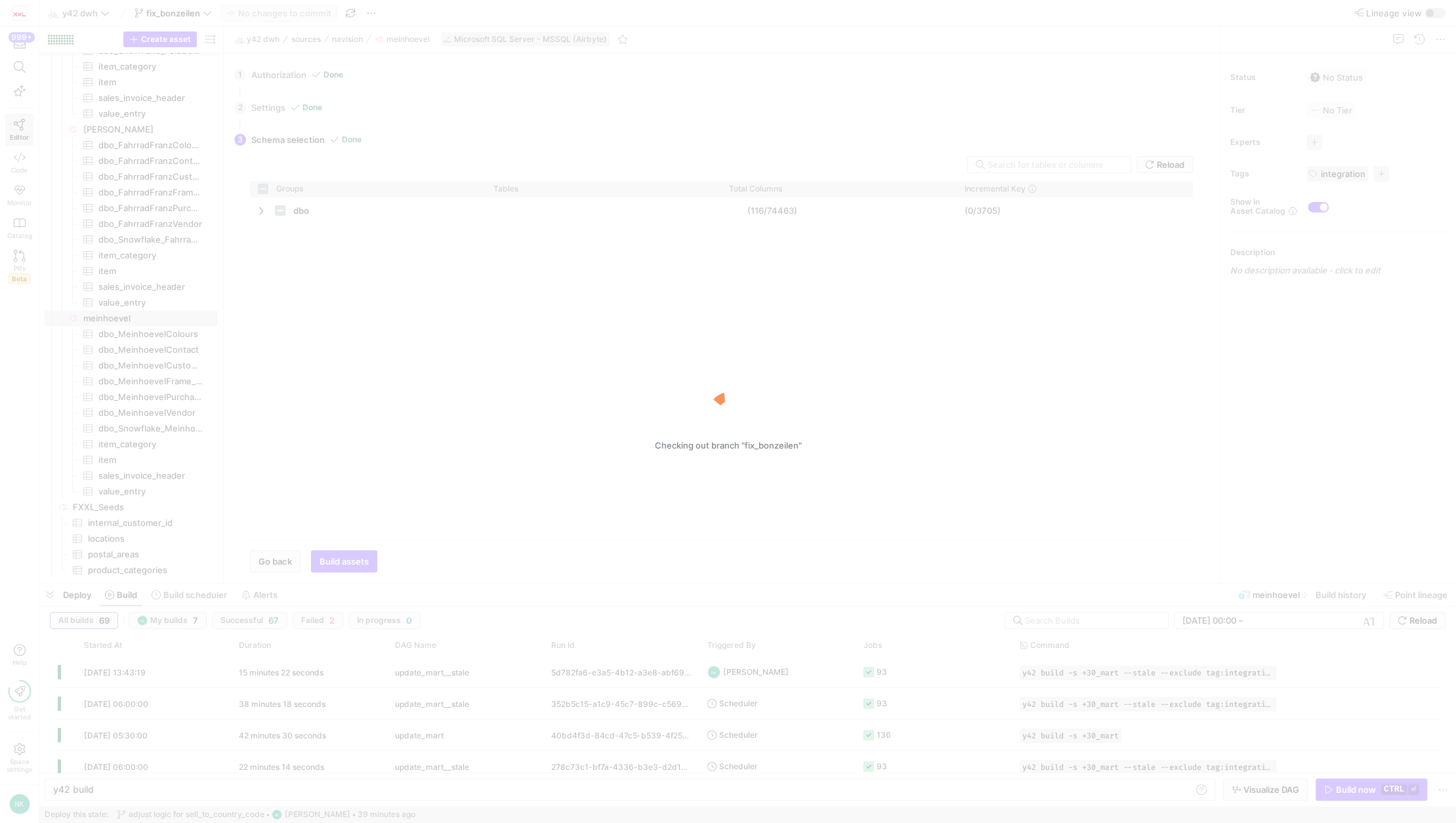
click at [206, 21] on div "Checking out branch "fix_bonzeilen"" at bounding box center [728, 411] width 1456 height 823
click at [375, 13] on div "Checking out branch "fix_bonzeilen"" at bounding box center [728, 411] width 1456 height 823
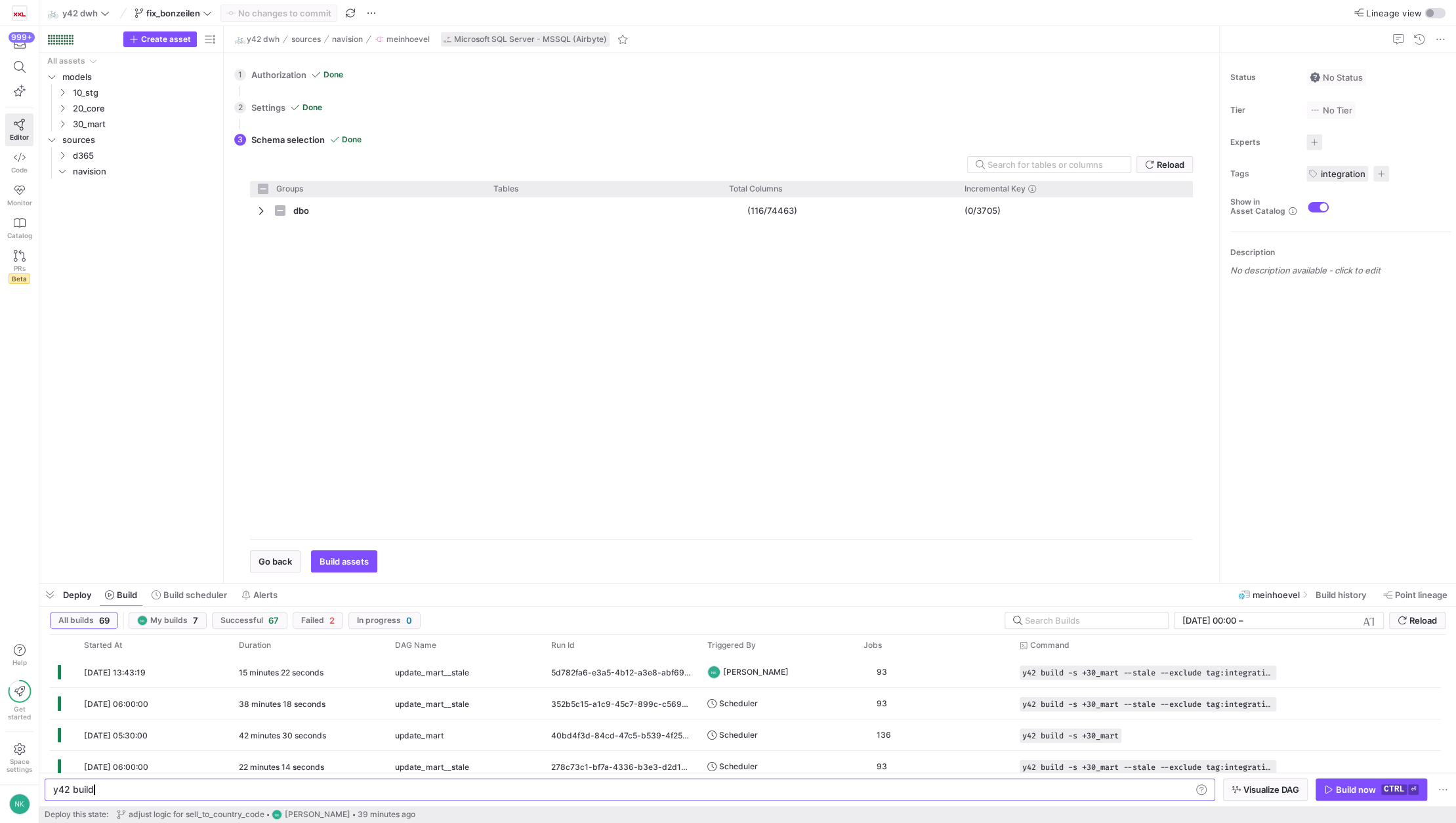
checkbox input "false"
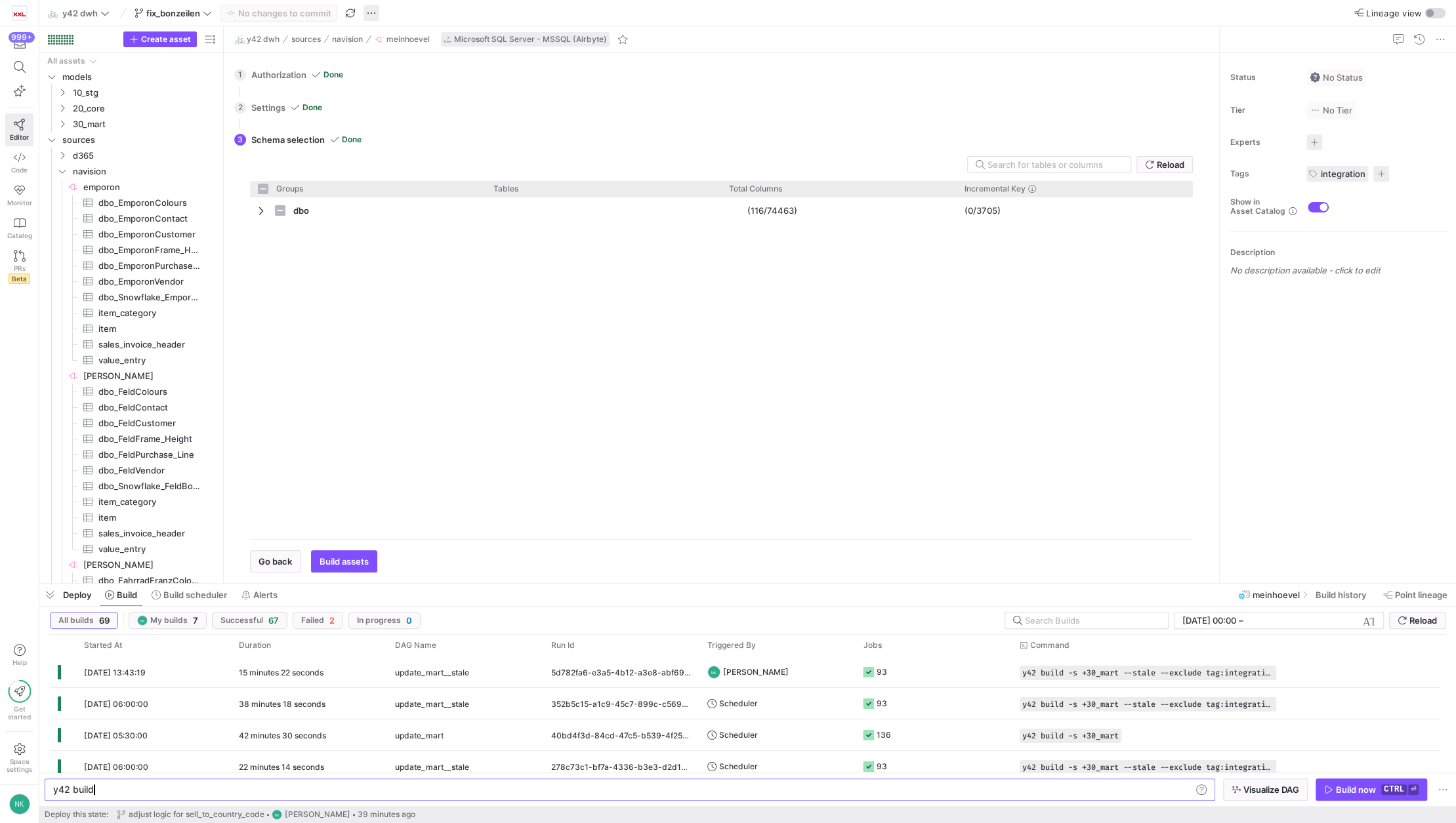
click at [368, 15] on span "button" at bounding box center [371, 13] width 15 height 15
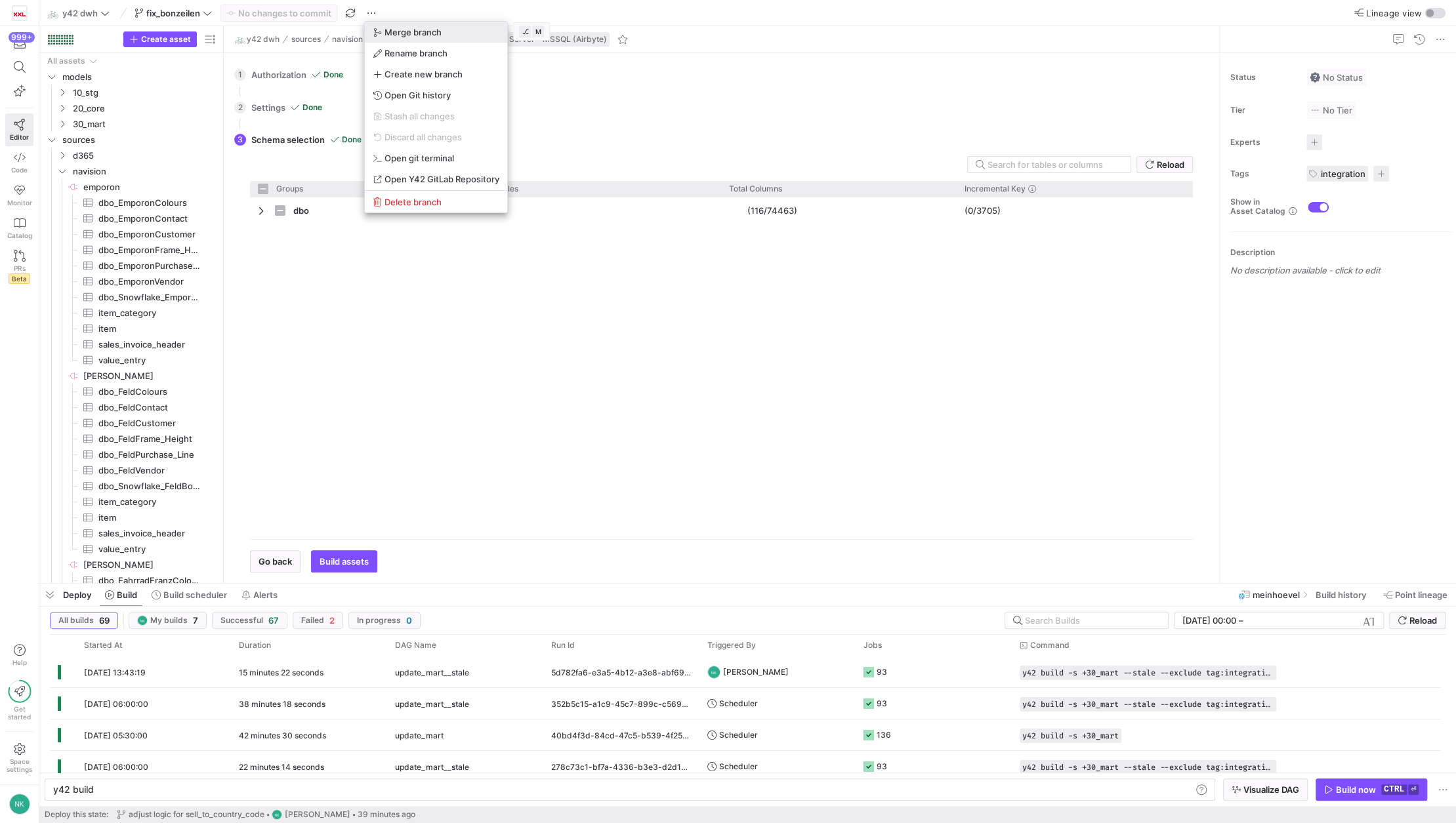
click at [398, 35] on span "Merge branch" at bounding box center [412, 32] width 57 height 11
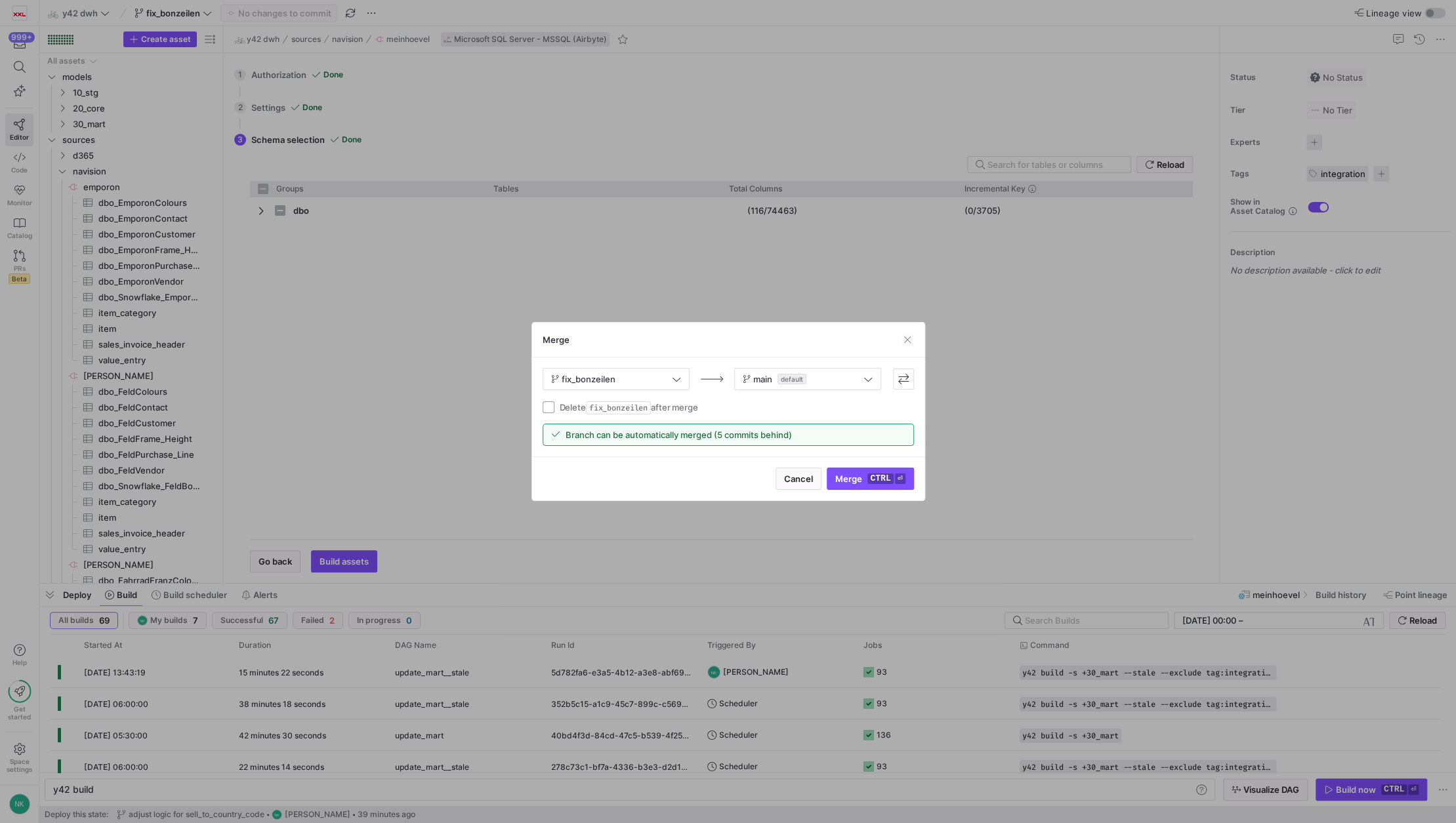
click at [551, 404] on input "Delete fix_bonzeilen after merge" at bounding box center [548, 407] width 12 height 12
checkbox input "true"
click at [878, 476] on kbd "ctrl" at bounding box center [880, 479] width 25 height 11
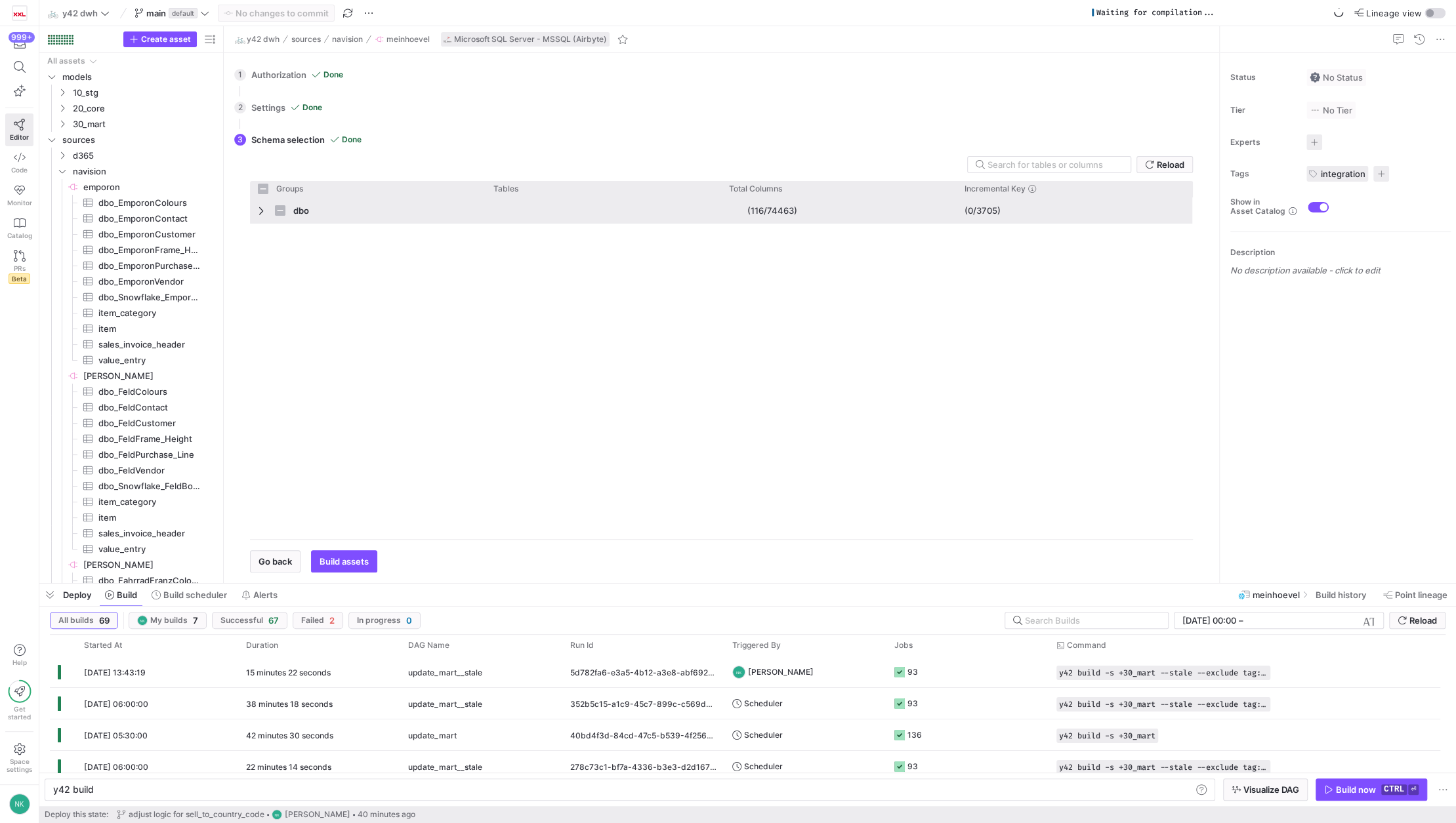
click at [261, 212] on span "Press SPACE to select this row." at bounding box center [262, 211] width 9 height 11
checkbox input "false"
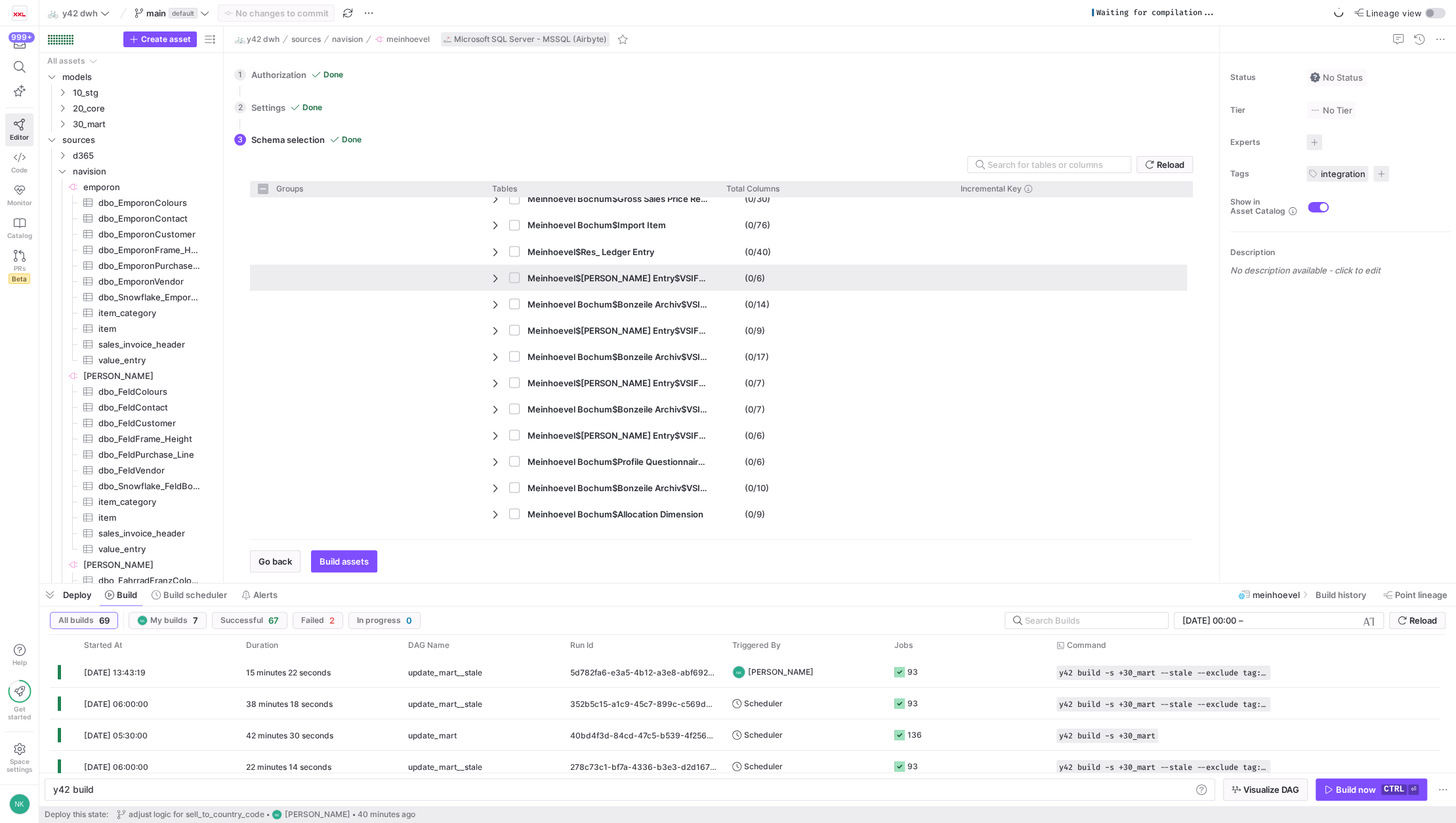
scroll to position [2137, 0]
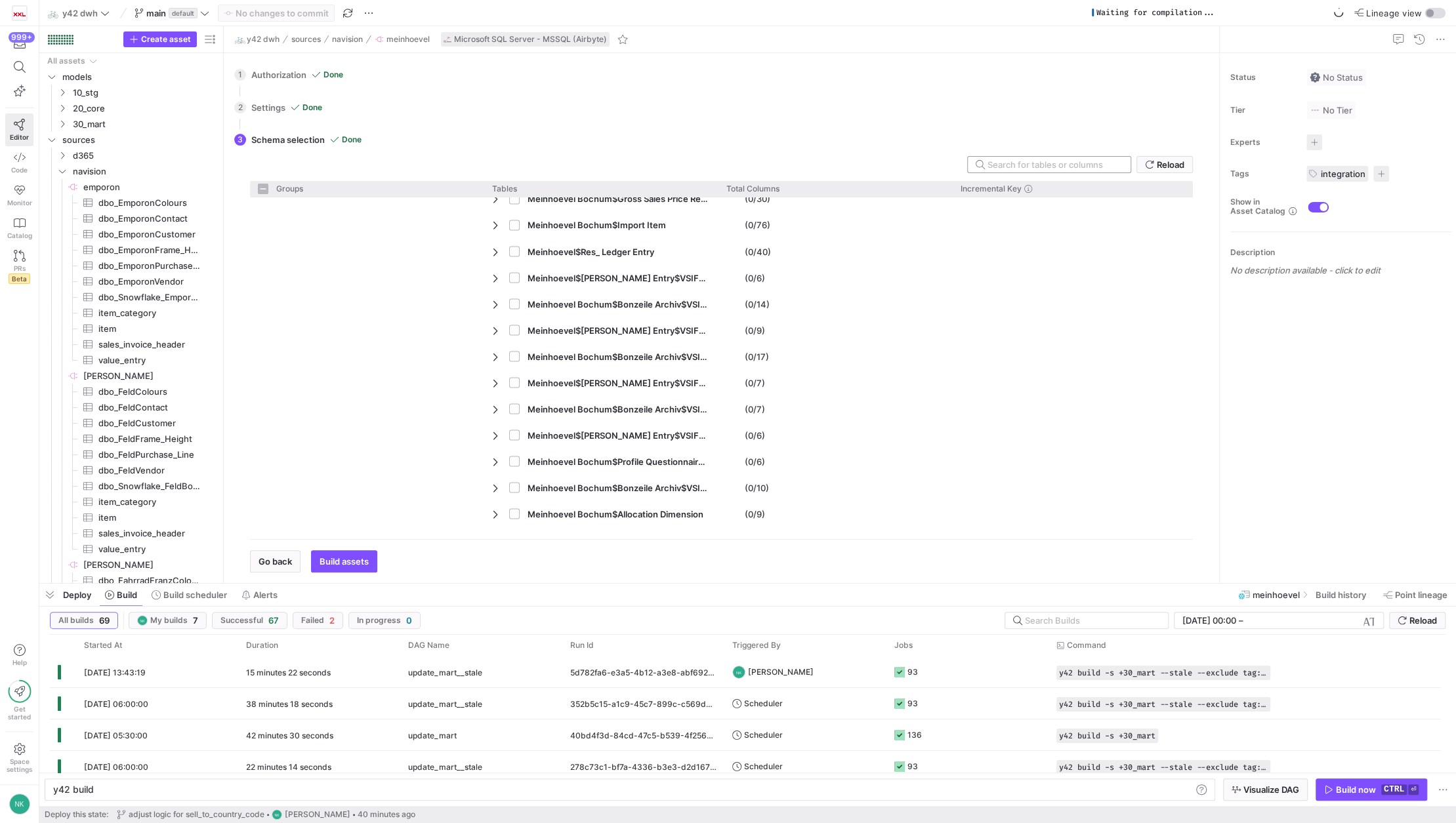
click at [1030, 169] on div at bounding box center [1053, 164] width 133 height 15
click at [1026, 162] on input "text" at bounding box center [1053, 165] width 133 height 11
click at [1158, 165] on span "Reload" at bounding box center [1170, 165] width 28 height 11
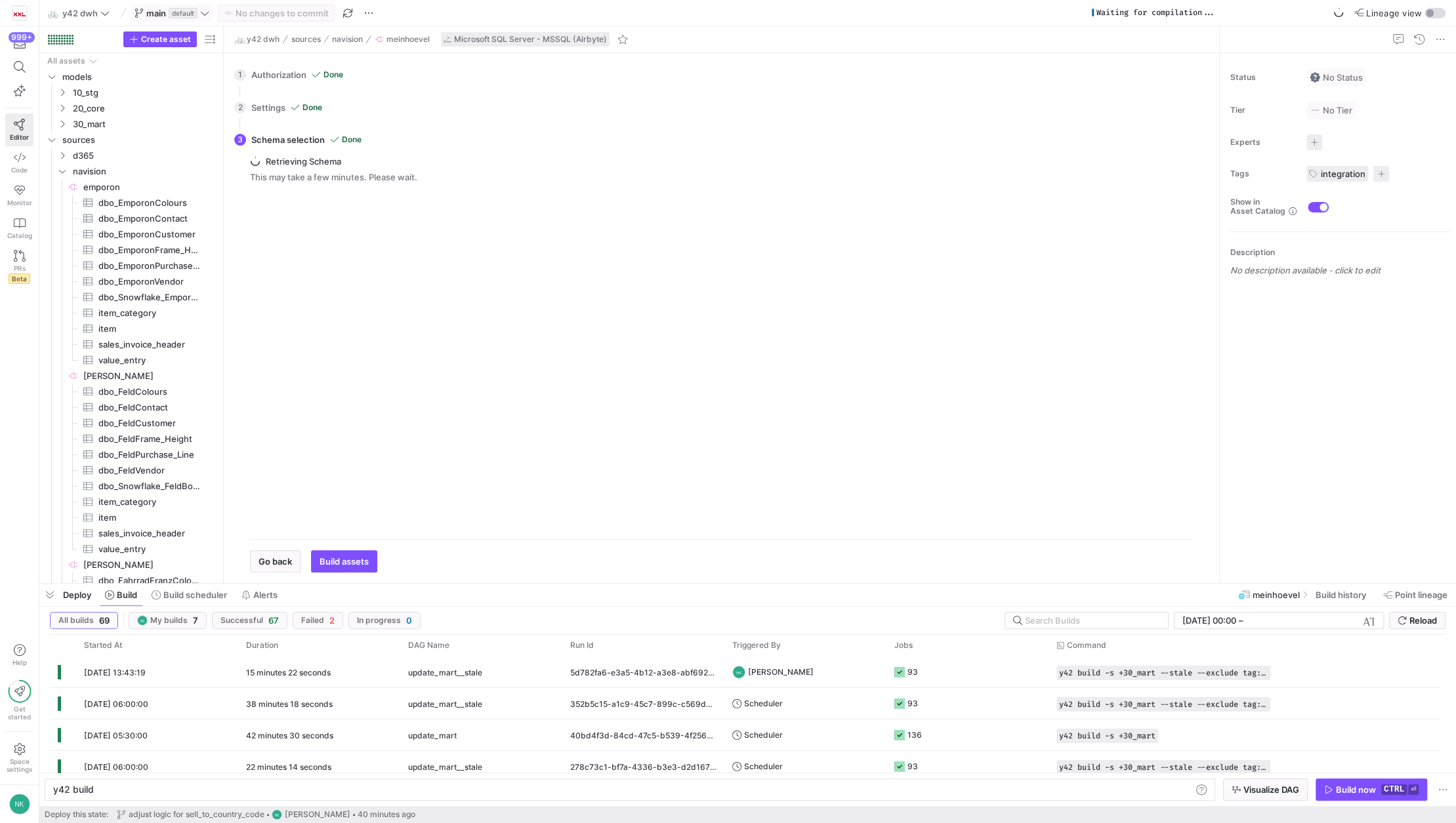
click at [206, 14] on icon at bounding box center [205, 13] width 8 height 4
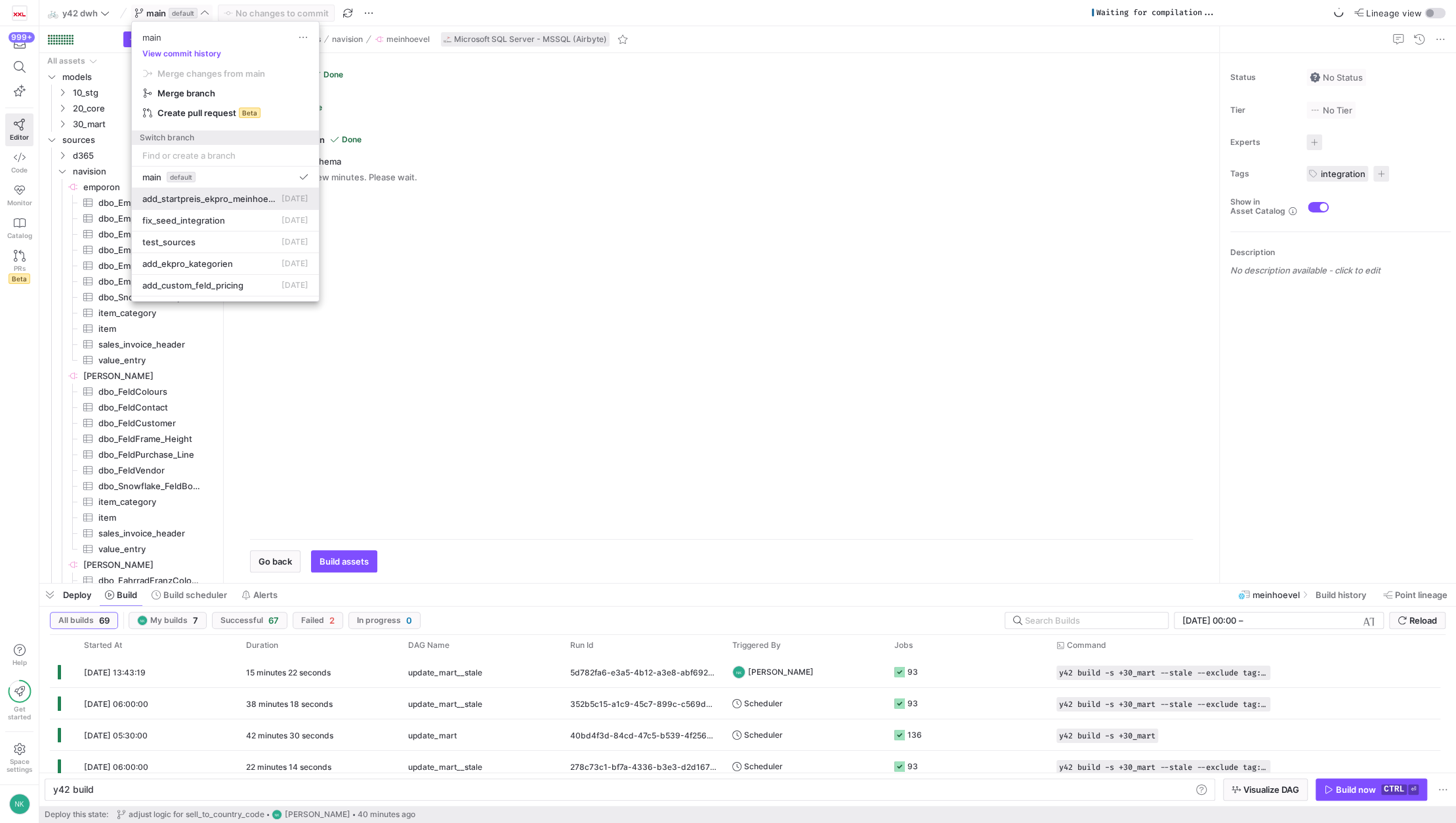
click at [211, 204] on button "add_startpreis_ekpro_meinhoevel [DATE]" at bounding box center [224, 199] width 187 height 22
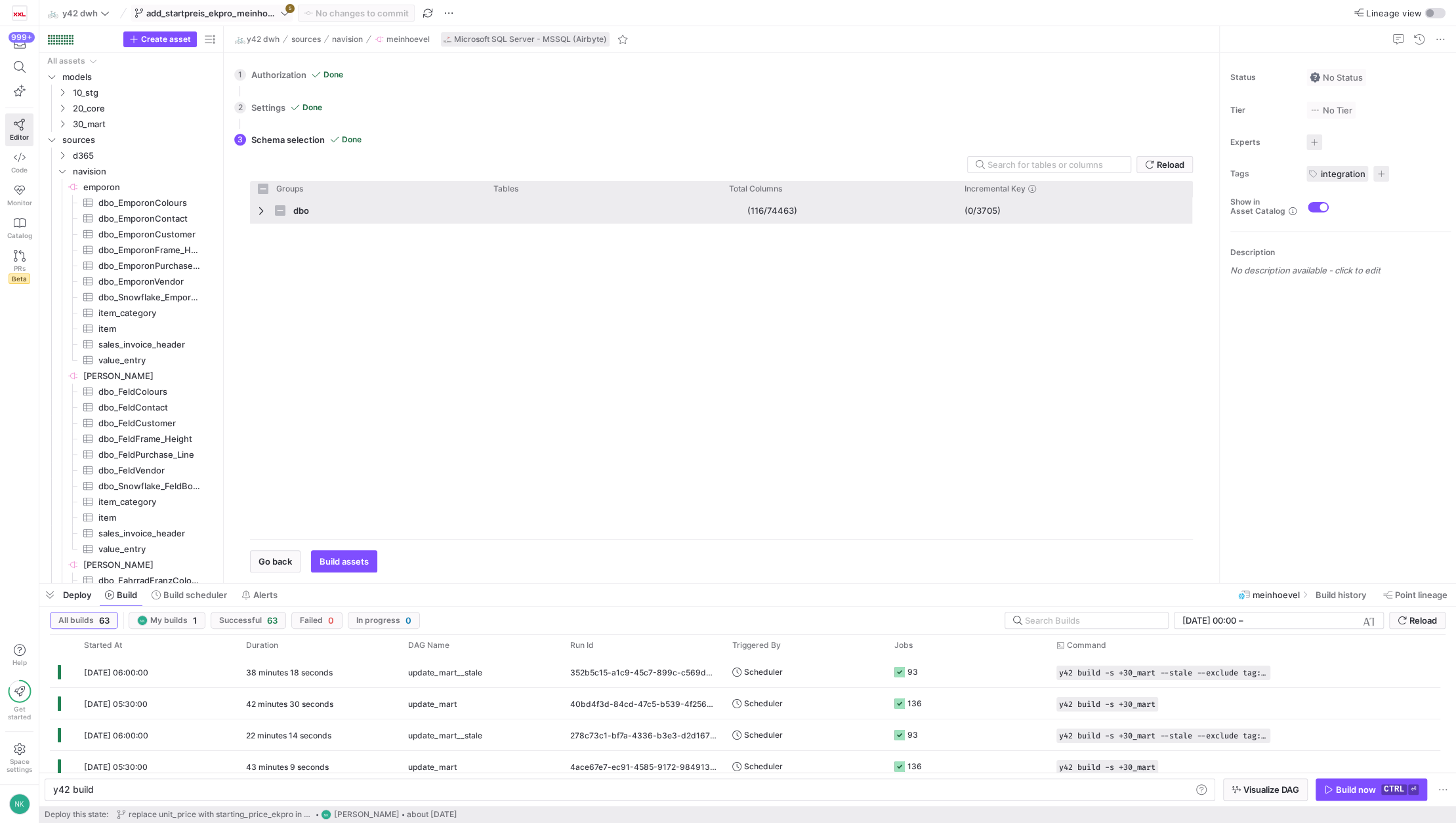
click at [263, 208] on span "Press SPACE to select this row." at bounding box center [262, 211] width 9 height 11
checkbox input "false"
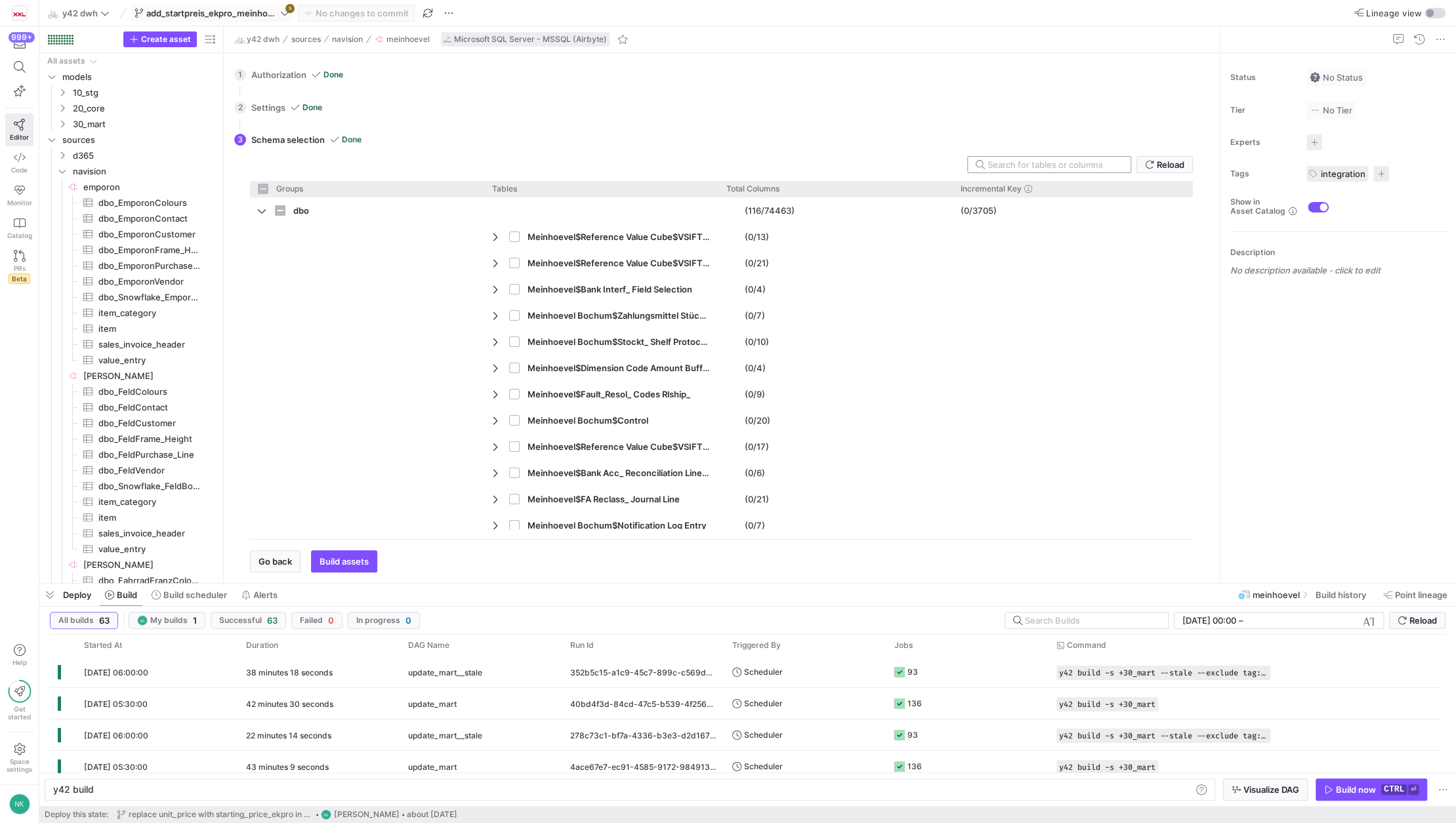
click at [1013, 165] on input "text" at bounding box center [1053, 165] width 133 height 11
type input "Mei"
checkbox input "false"
type input "Meinhoevel"
checkbox input "false"
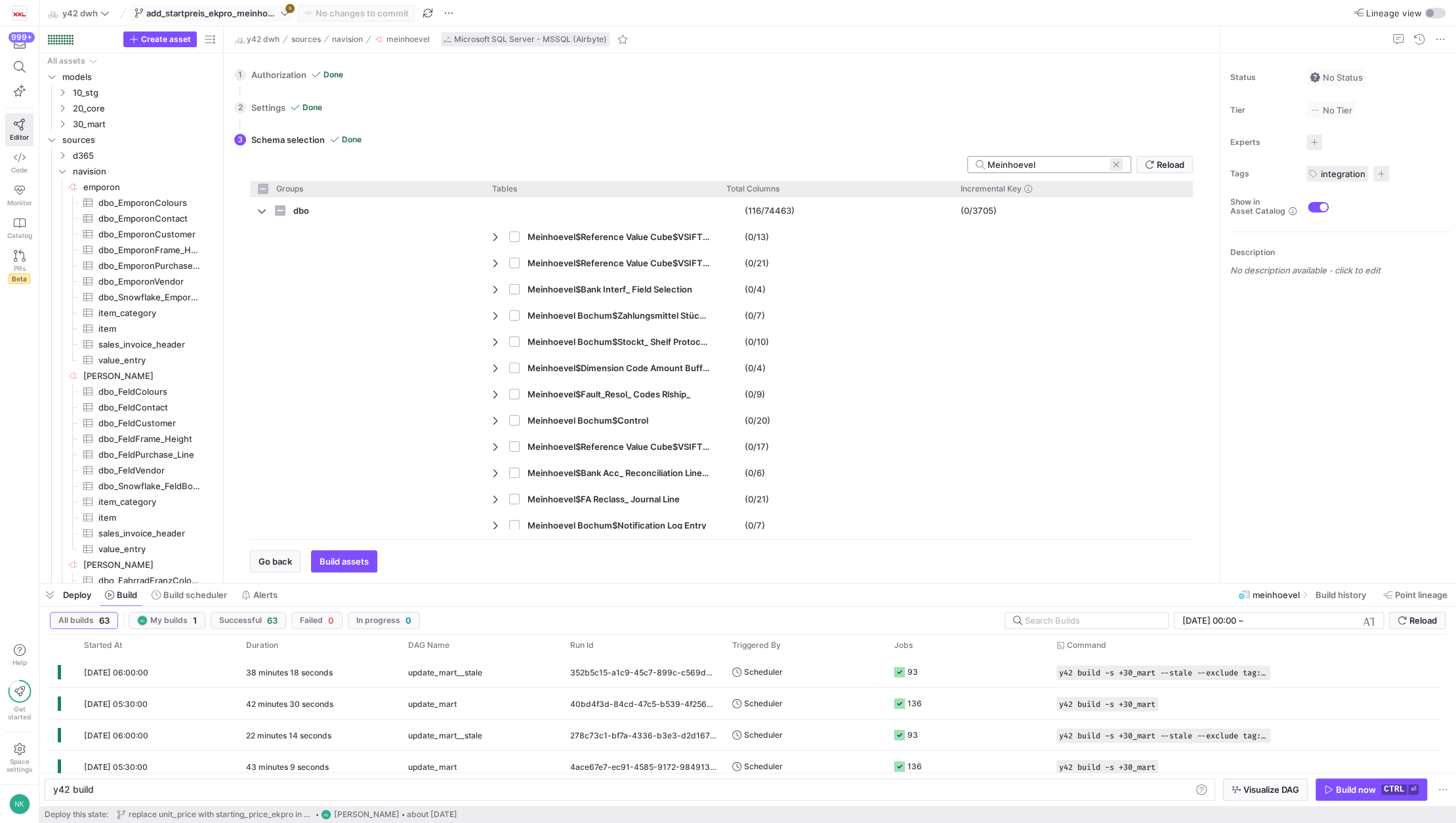
type input "Meinhoevel"
click at [1117, 165] on span at bounding box center [1116, 164] width 14 height 14
checkbox input "false"
click at [1152, 168] on icon at bounding box center [1149, 165] width 9 height 9
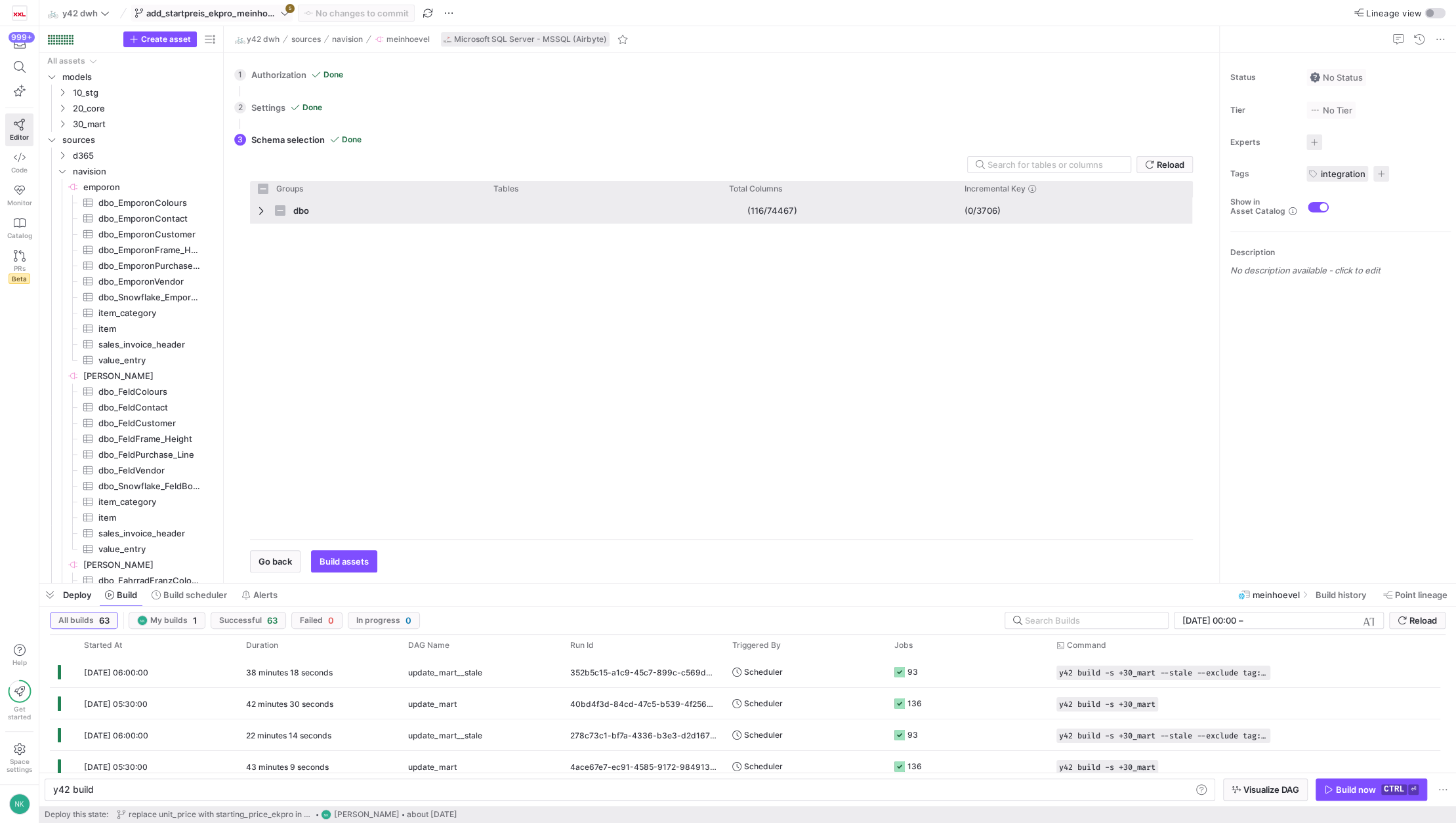
click at [258, 211] on span "Press SPACE to select this row." at bounding box center [262, 211] width 9 height 11
checkbox input "false"
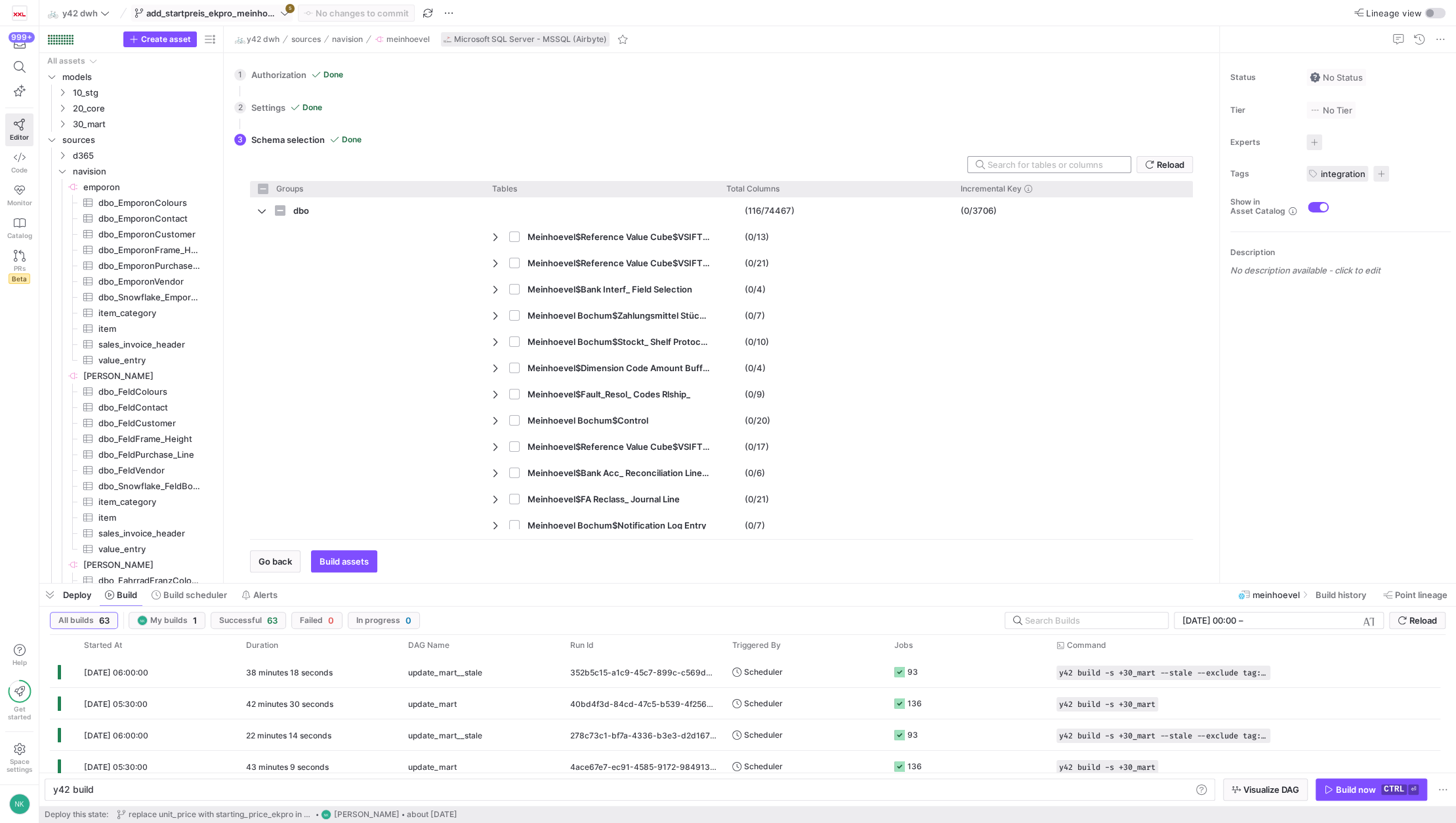
click at [1051, 168] on input "text" at bounding box center [1053, 165] width 133 height 11
type input "Me"
checkbox input "false"
type input "Mein"
checkbox input "false"
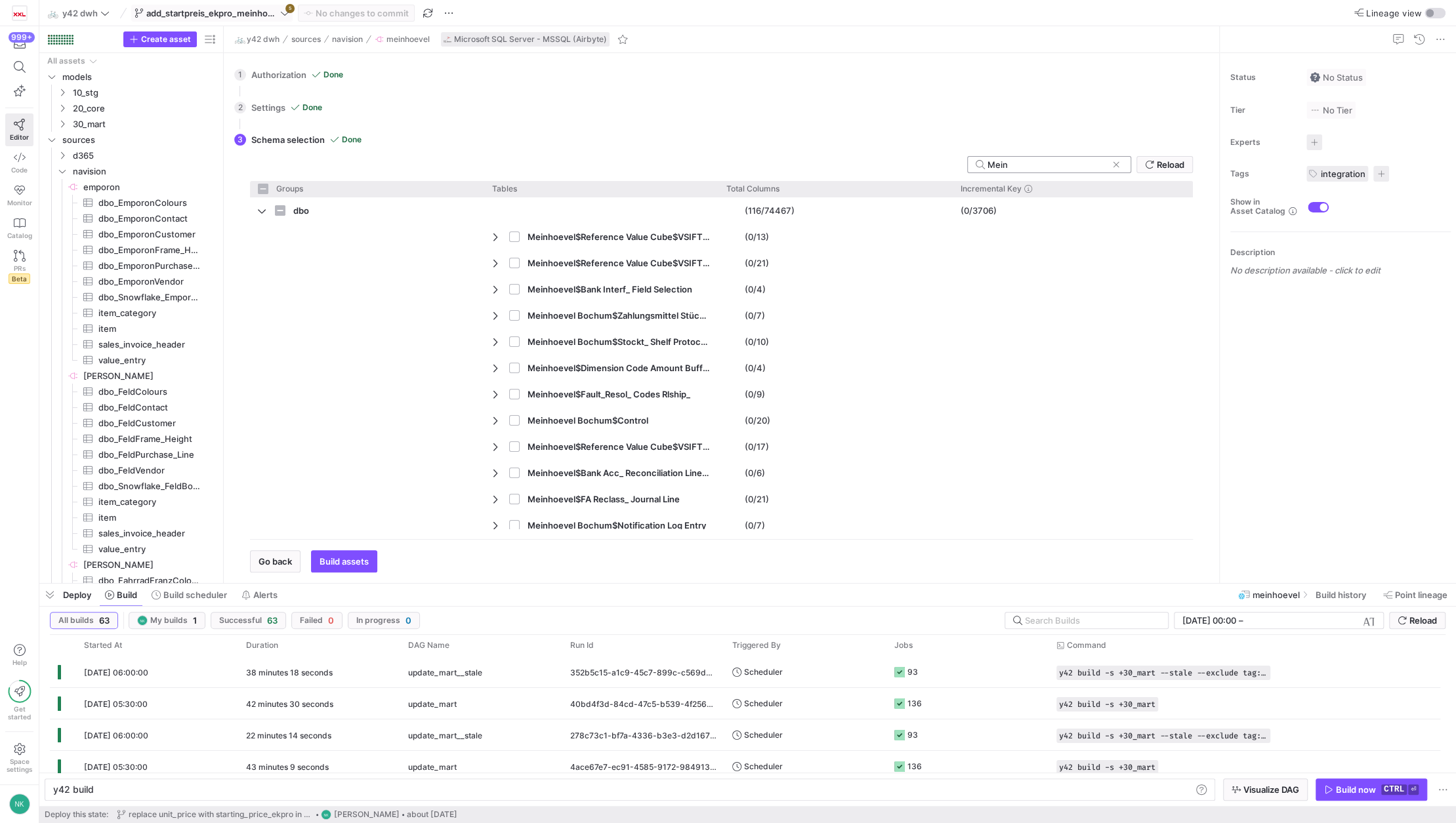
type input "Meinh"
checkbox input "false"
type input "Meinhoe"
checkbox input "false"
type input "Meinhoevel"
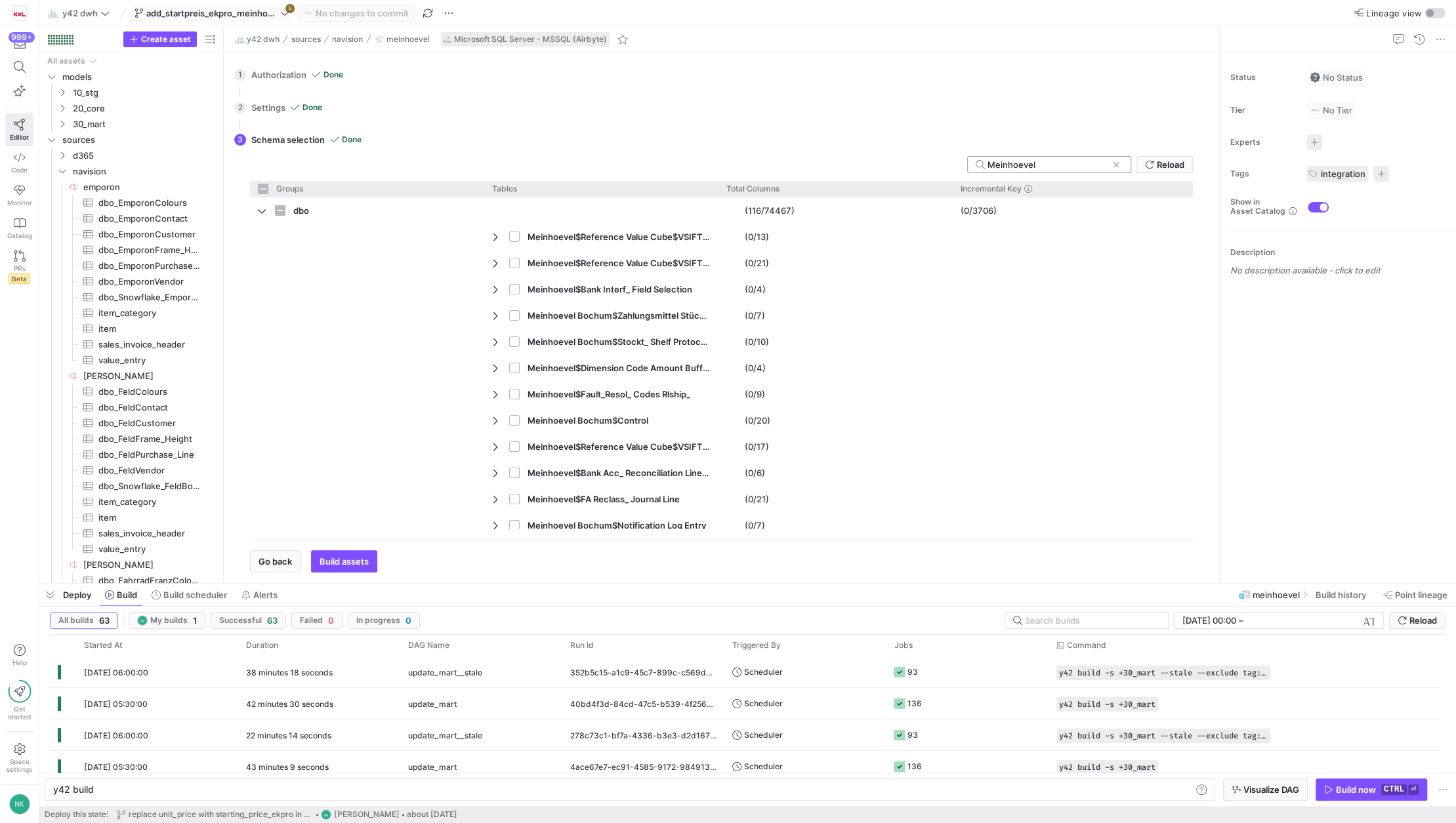
checkbox input "false"
type input "Meinhoevel$"
checkbox input "false"
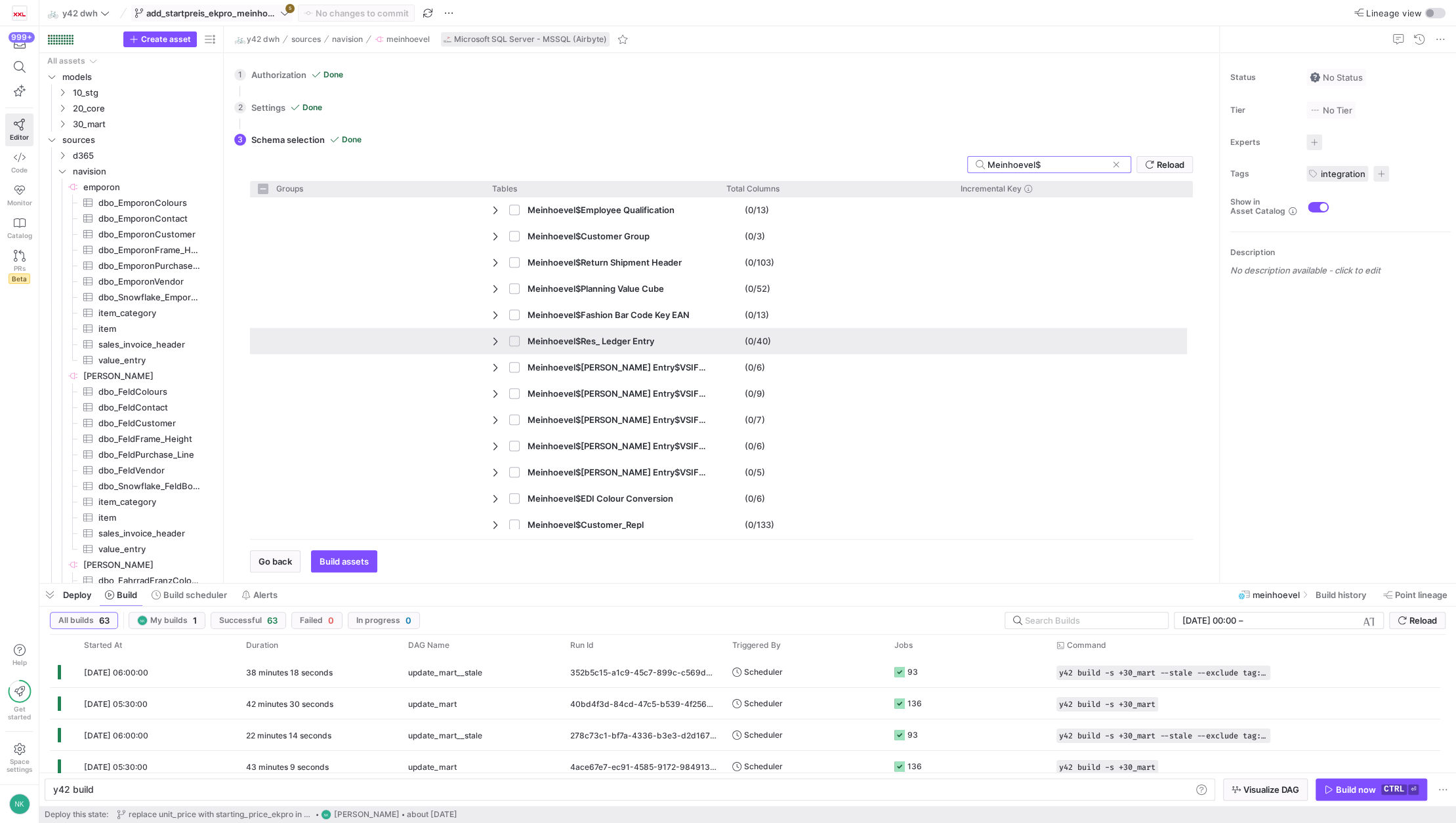
scroll to position [631, 0]
type input "Meinhoevel$Item"
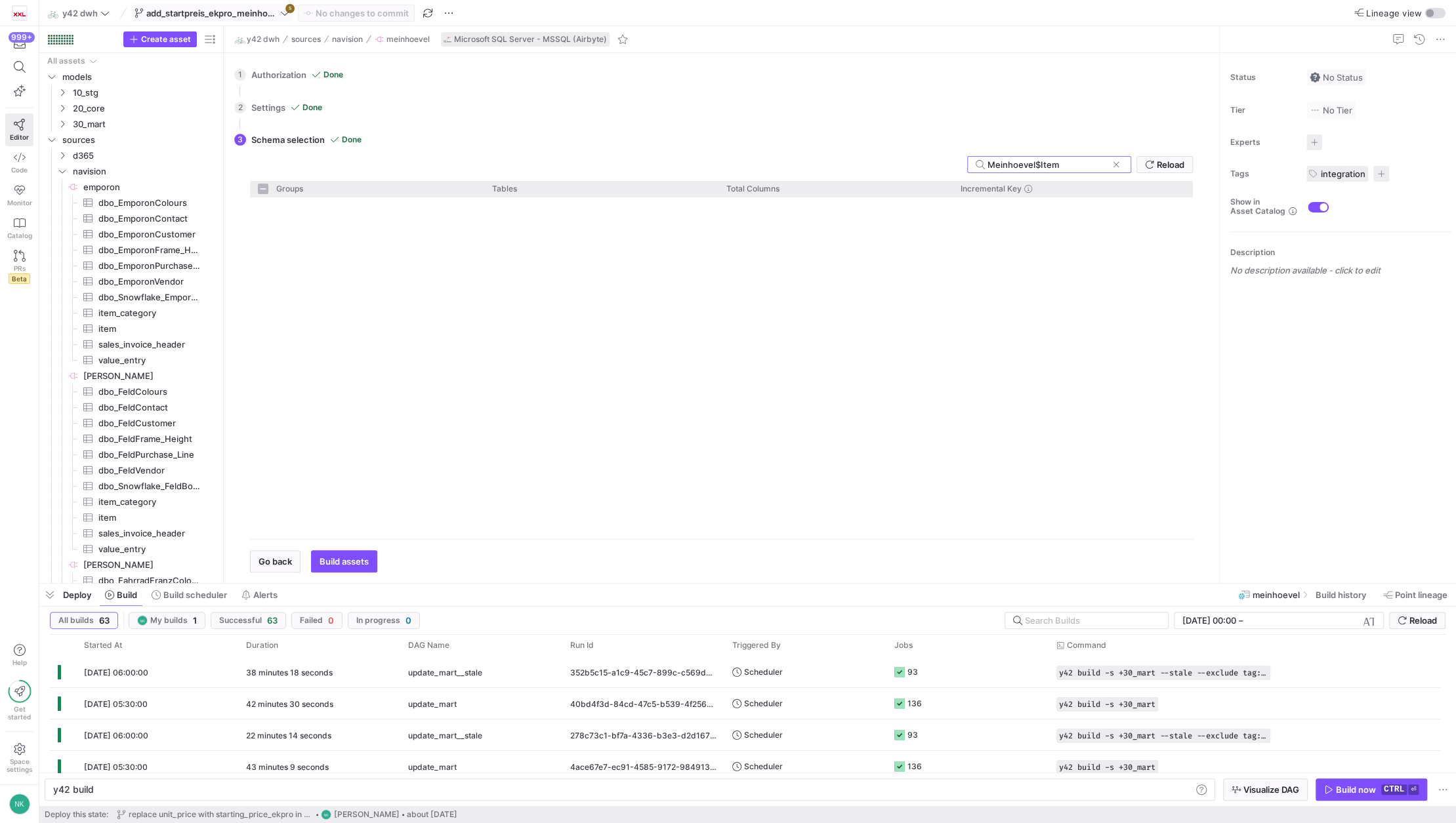
checkbox input "false"
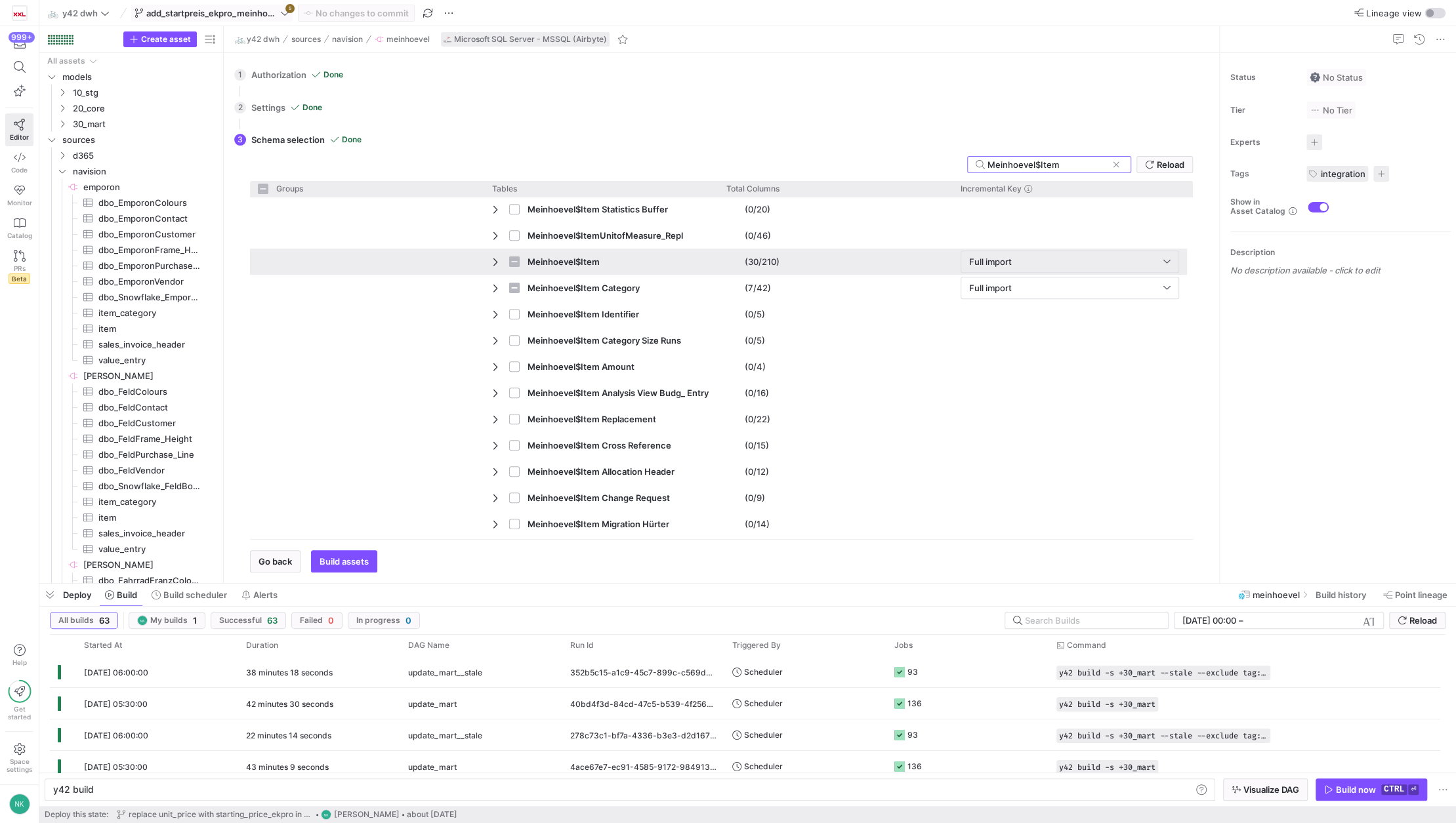
type input "Meinhoevel$Item"
click at [495, 261] on span "Press SPACE to select this row." at bounding box center [497, 262] width 9 height 11
checkbox input "false"
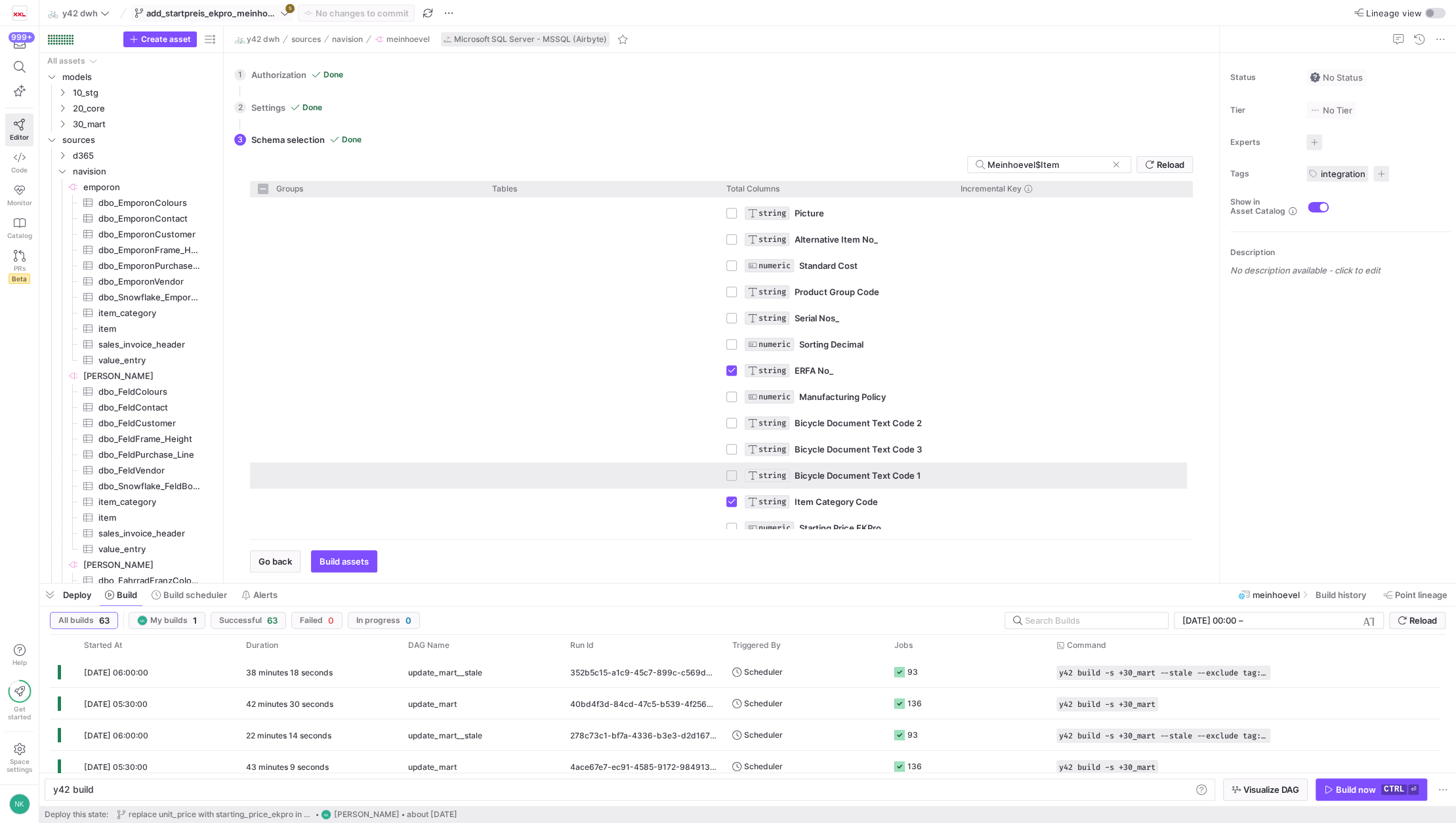
scroll to position [0, 0]
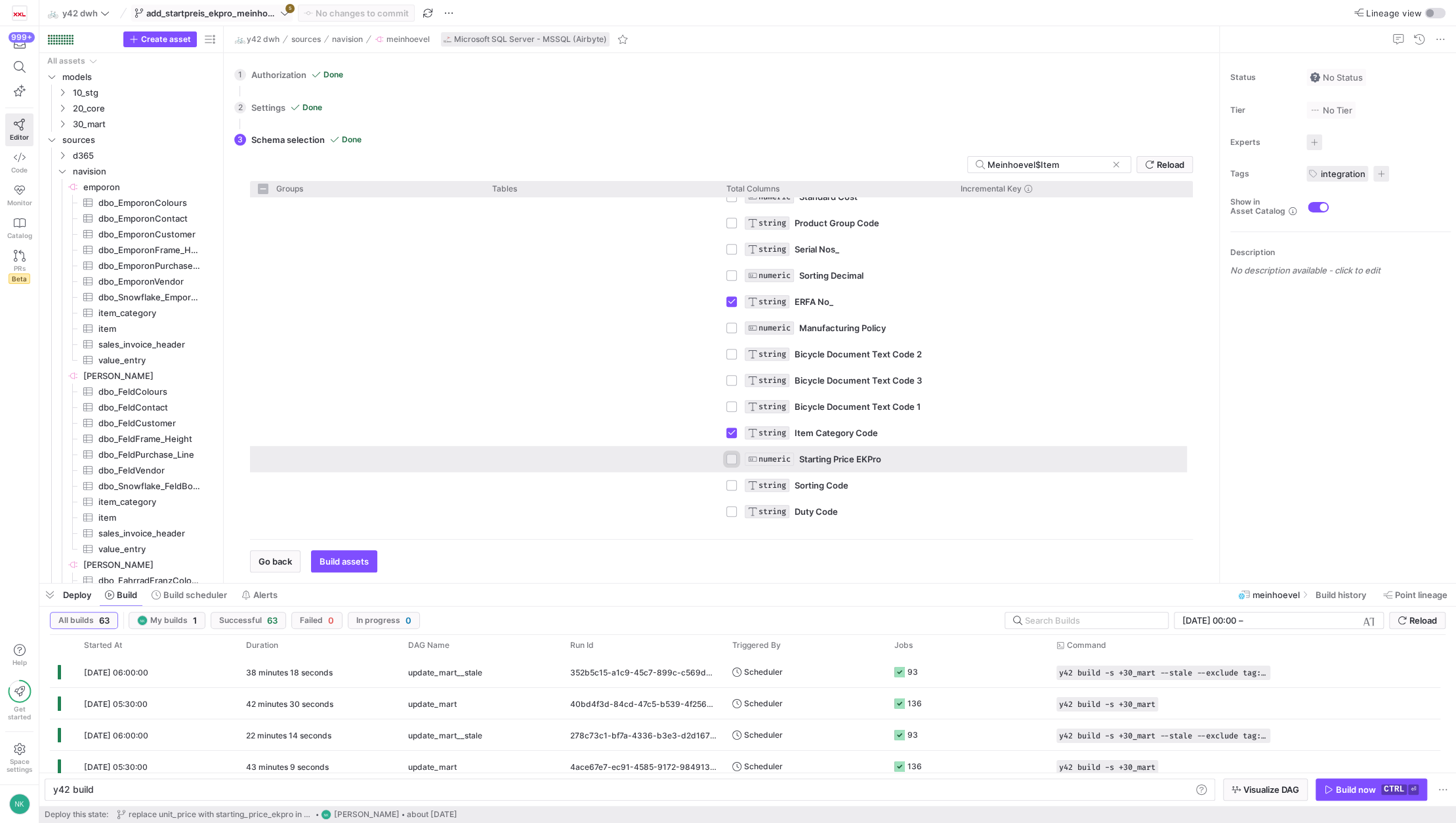
click at [731, 463] on input "Press Space to toggle row selection (unchecked)" at bounding box center [732, 460] width 11 height 11
checkbox input "true"
checkbox input "false"
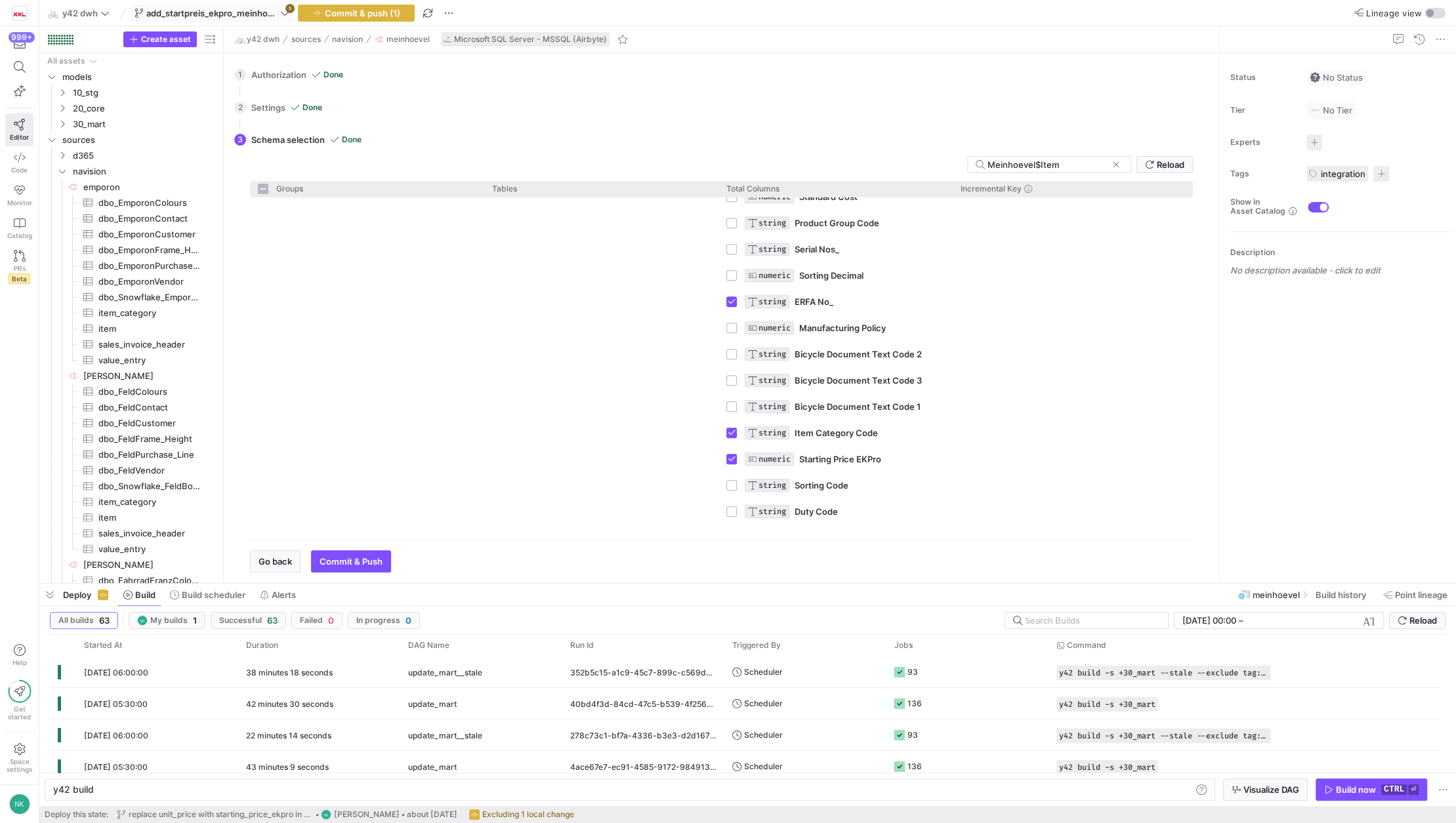
click at [283, 11] on icon at bounding box center [285, 13] width 9 height 9
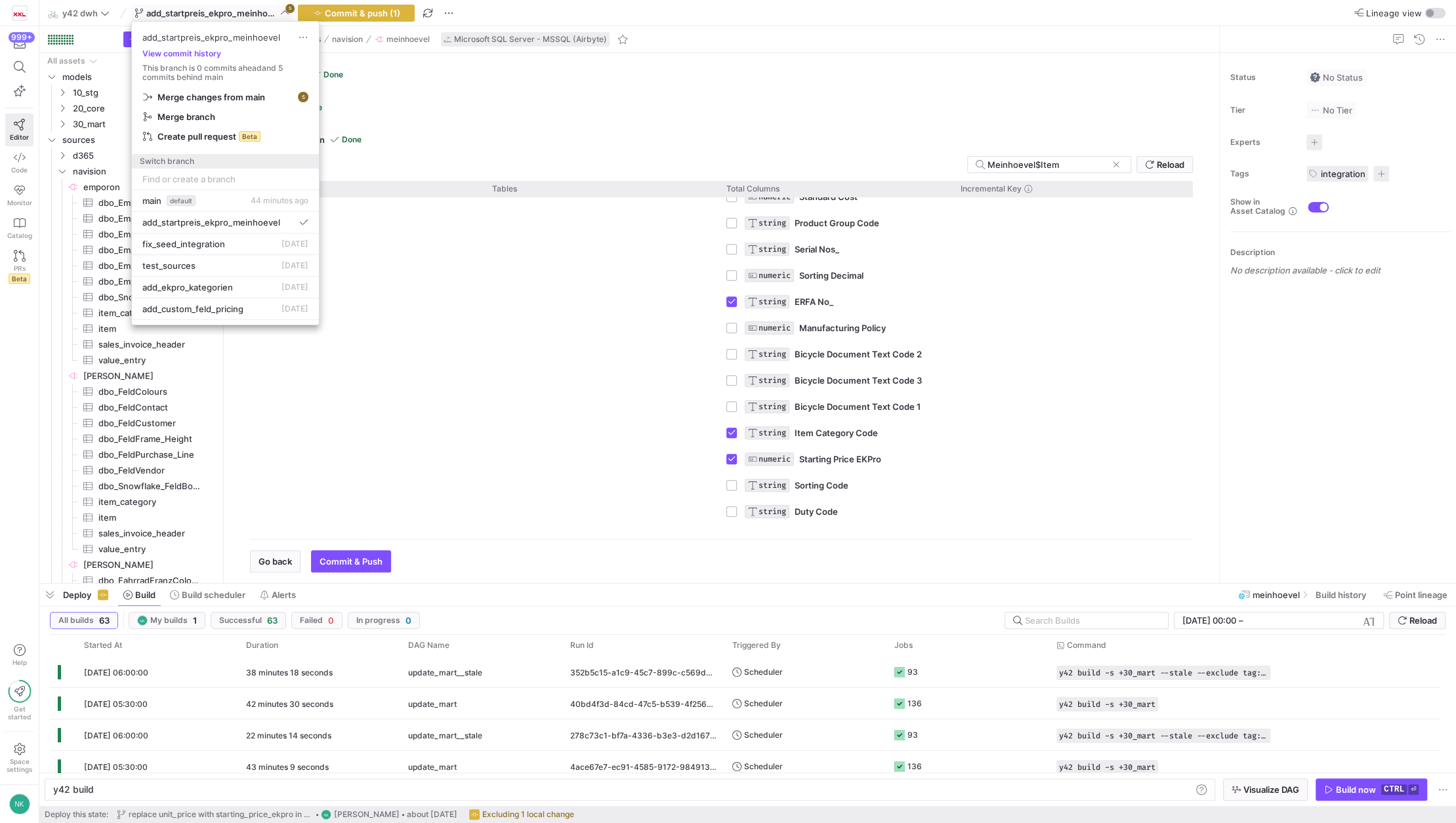
click at [728, 462] on div at bounding box center [728, 411] width 1456 height 823
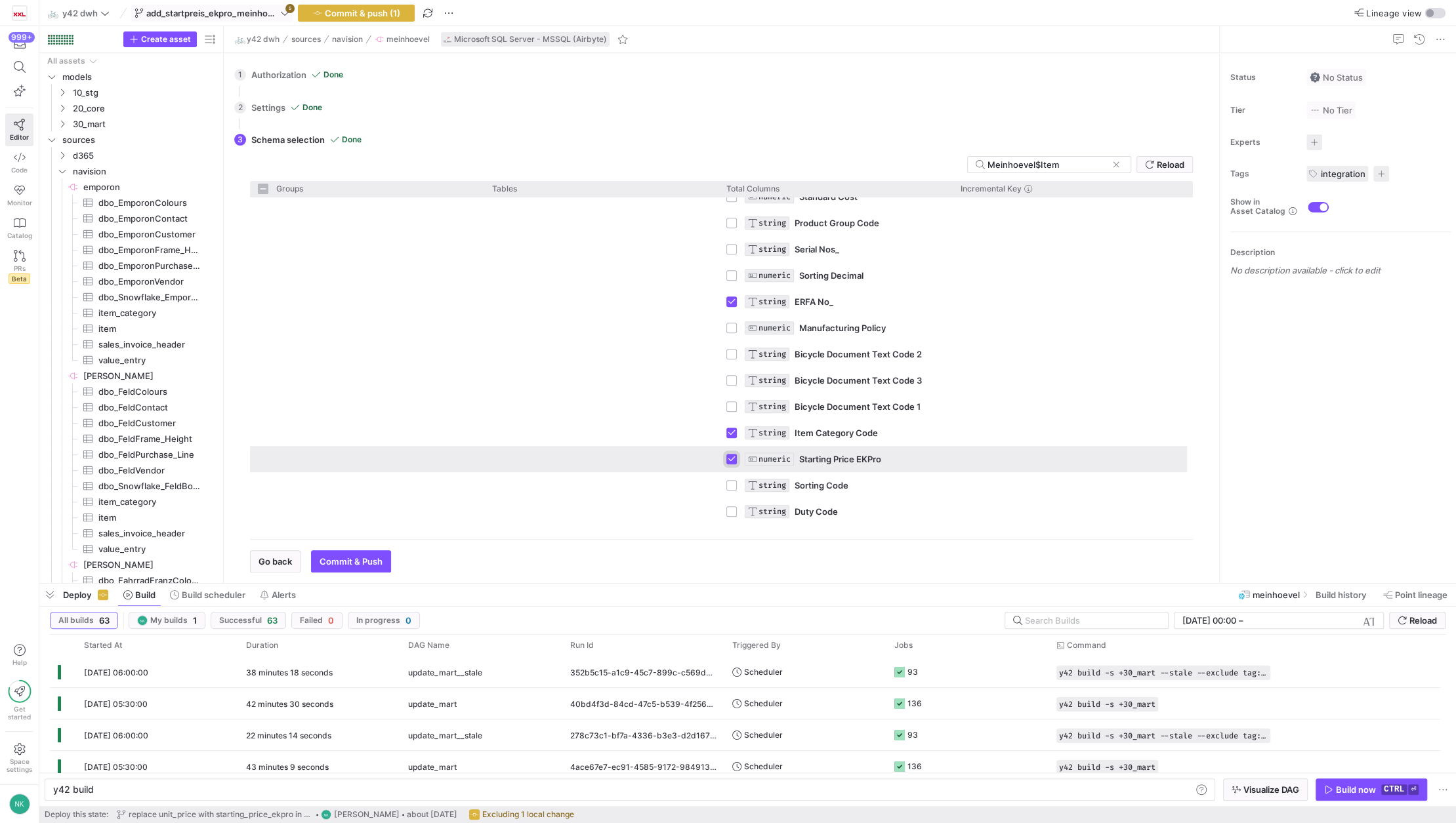
click at [729, 460] on input "Press Space to toggle row selection (checked)" at bounding box center [732, 460] width 11 height 11
checkbox input "false"
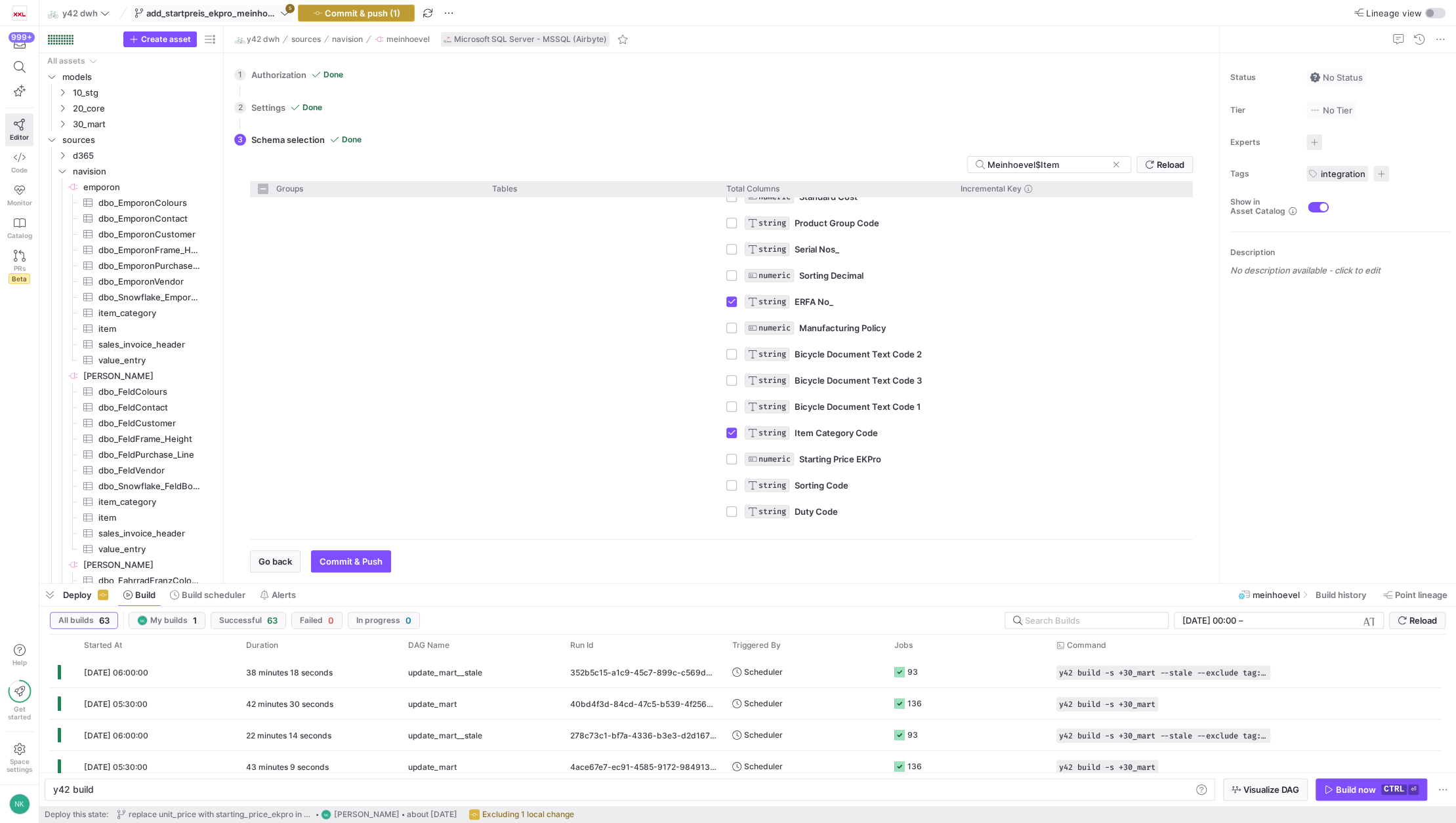
click at [389, 5] on span "button" at bounding box center [356, 13] width 115 height 15
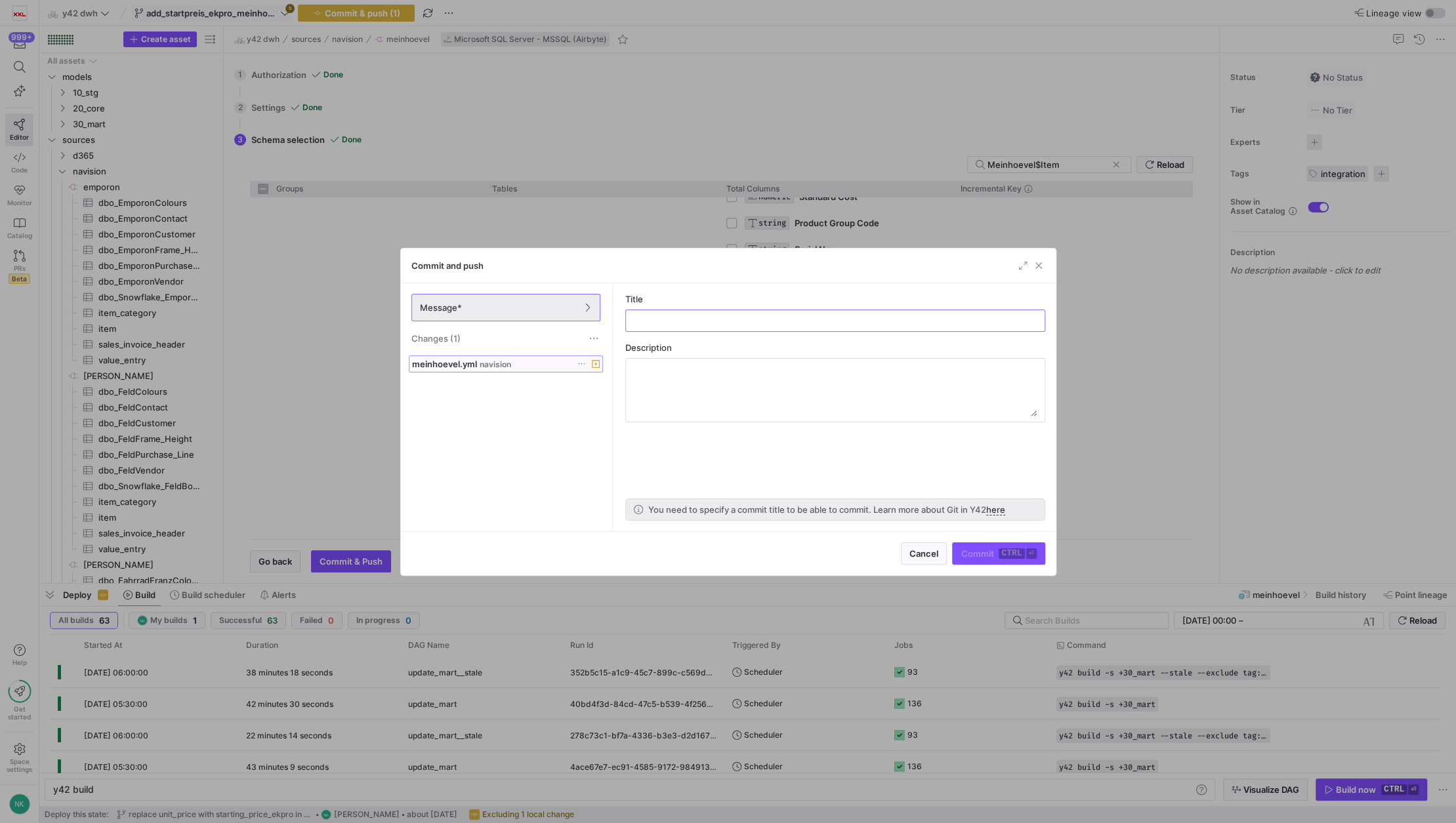
click at [527, 365] on div "meinhoevel.yml navision" at bounding box center [491, 364] width 159 height 11
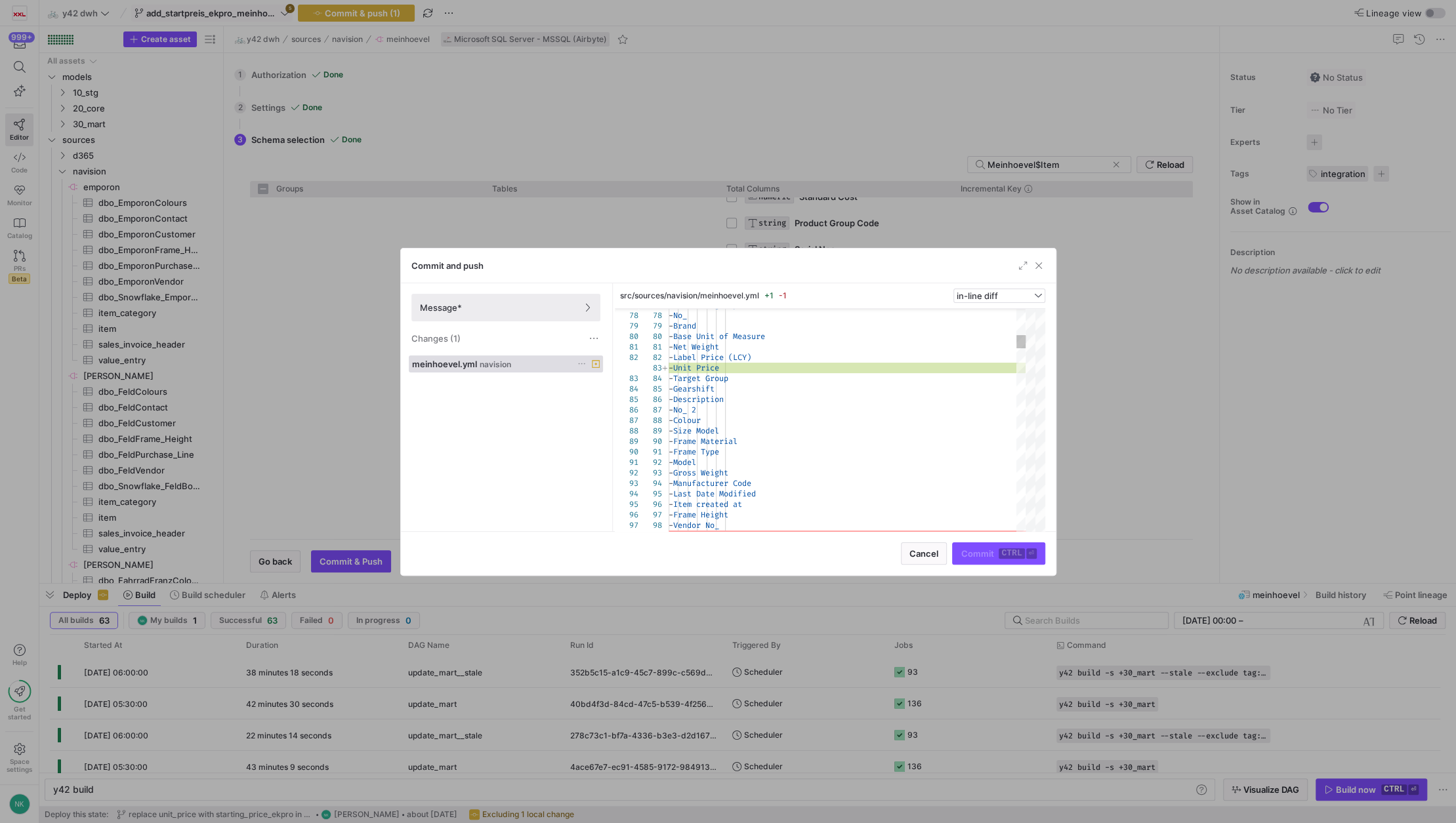
click at [577, 362] on icon at bounding box center [581, 363] width 8 height 8
click at [600, 400] on span "Discard" at bounding box center [600, 401] width 30 height 11
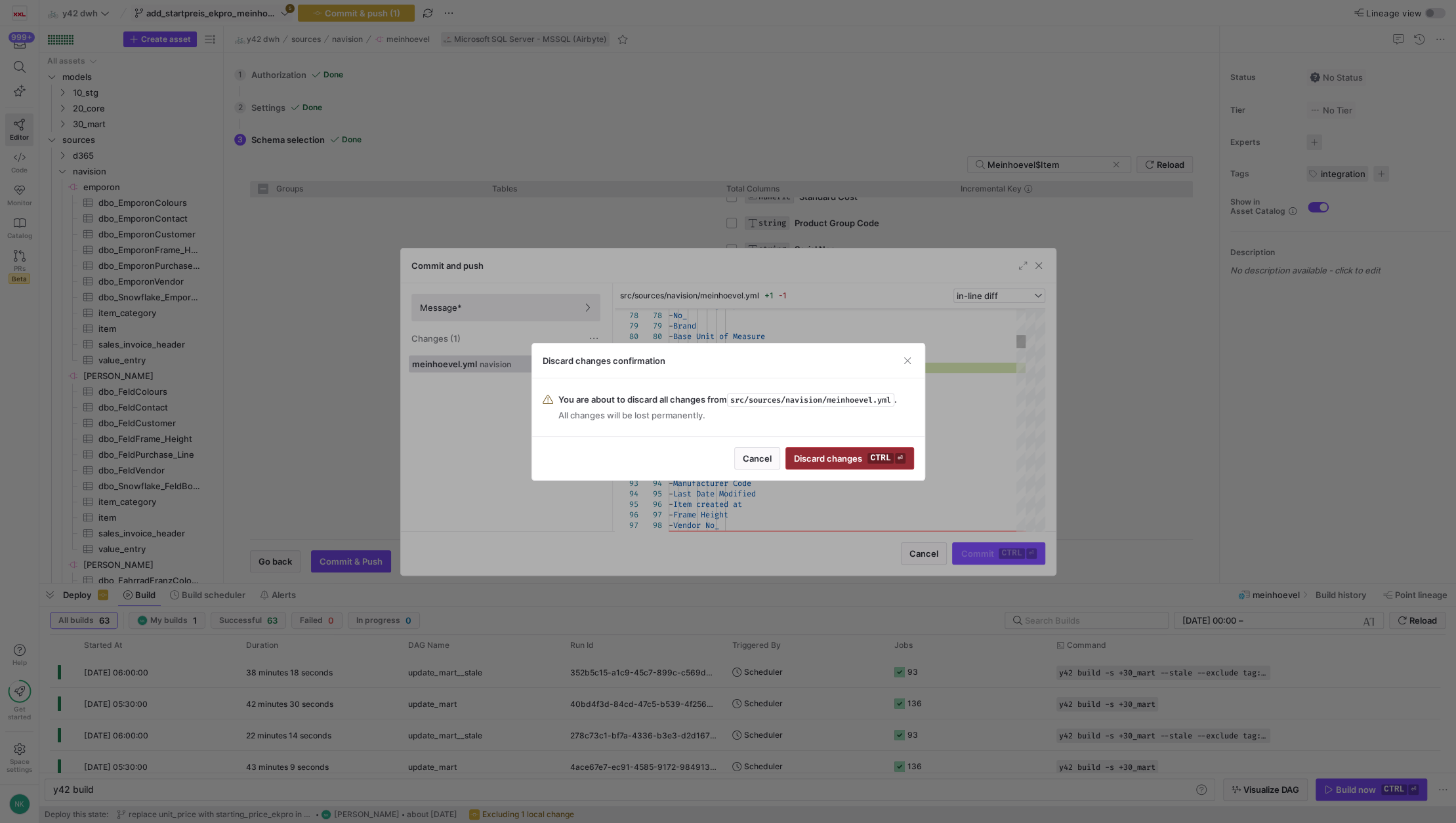
click at [838, 457] on span "Discard changes ctrl ⏎" at bounding box center [849, 459] width 111 height 11
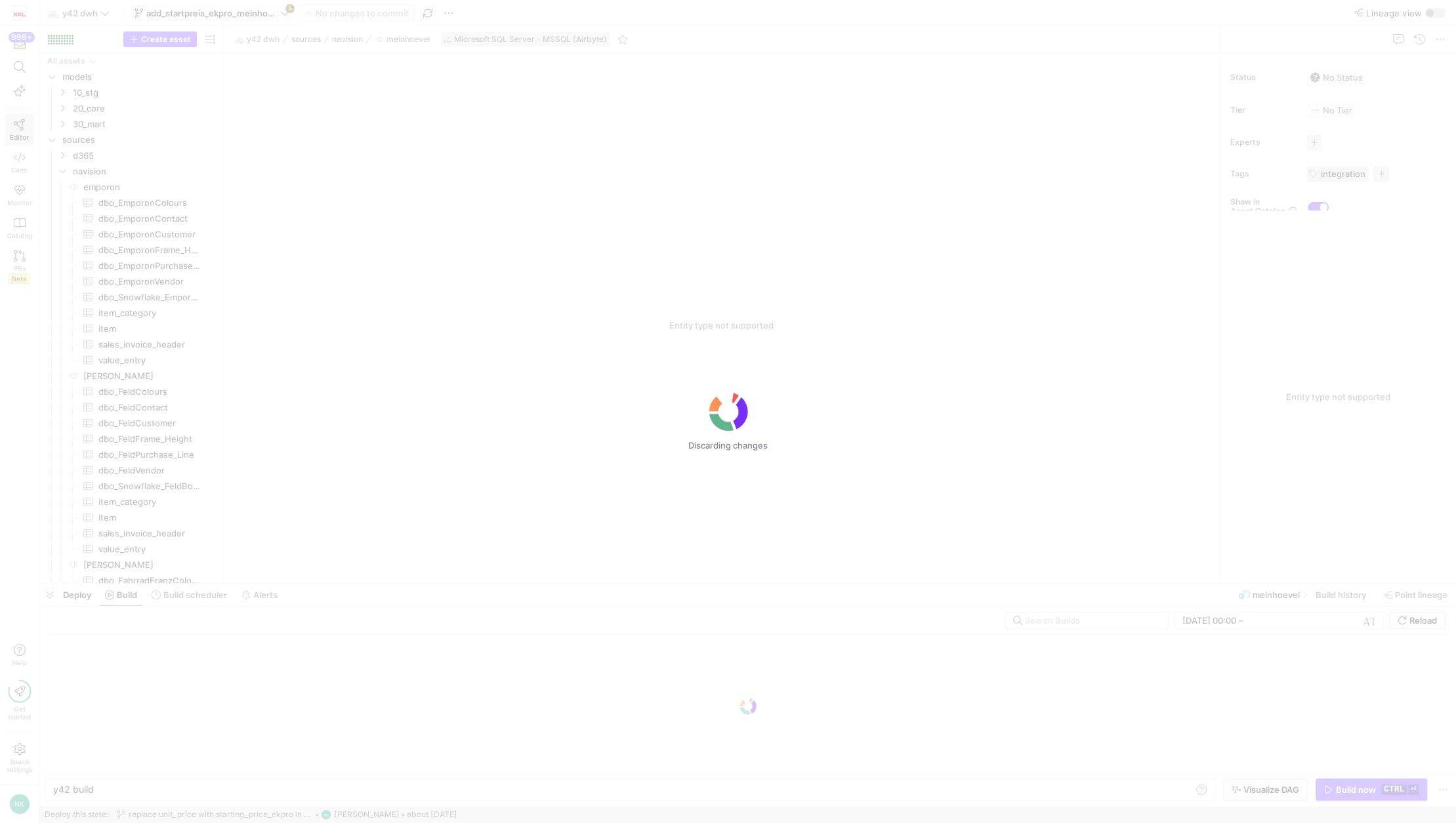
click at [280, 12] on div "Discarding changes" at bounding box center [728, 411] width 1456 height 823
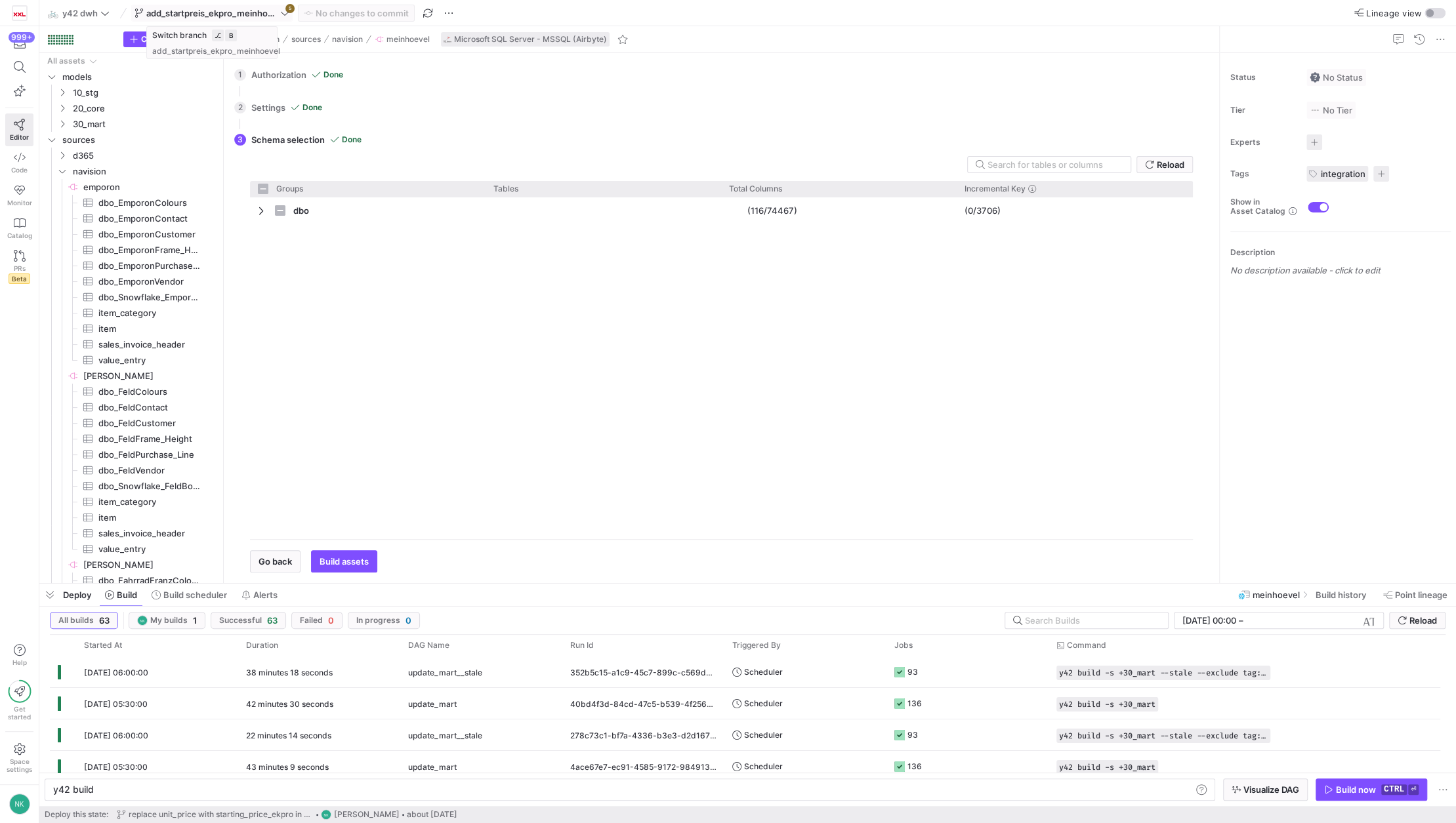
click at [290, 12] on span at bounding box center [212, 13] width 160 height 15
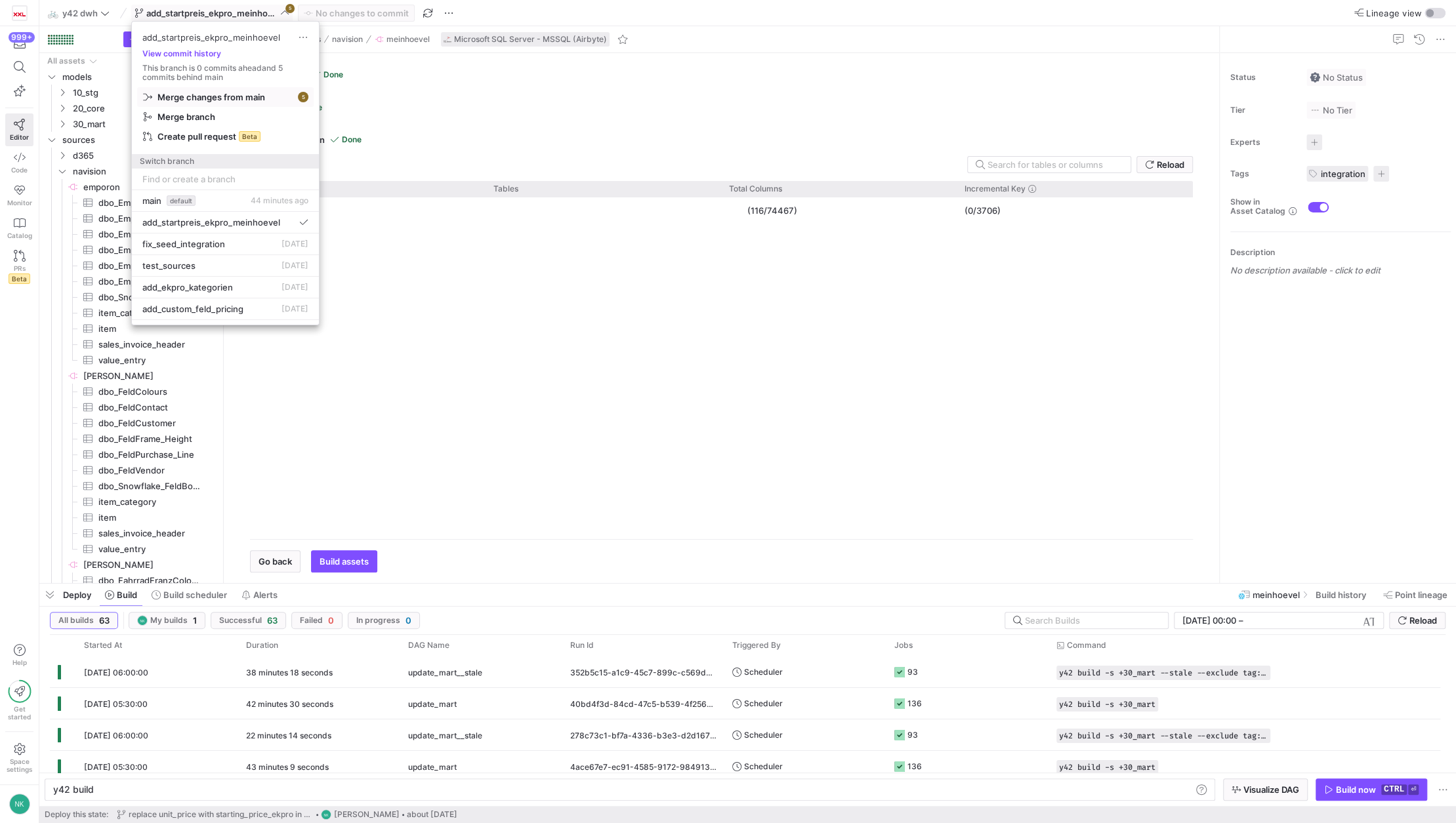
click at [251, 96] on span "Merge changes from main" at bounding box center [211, 97] width 107 height 11
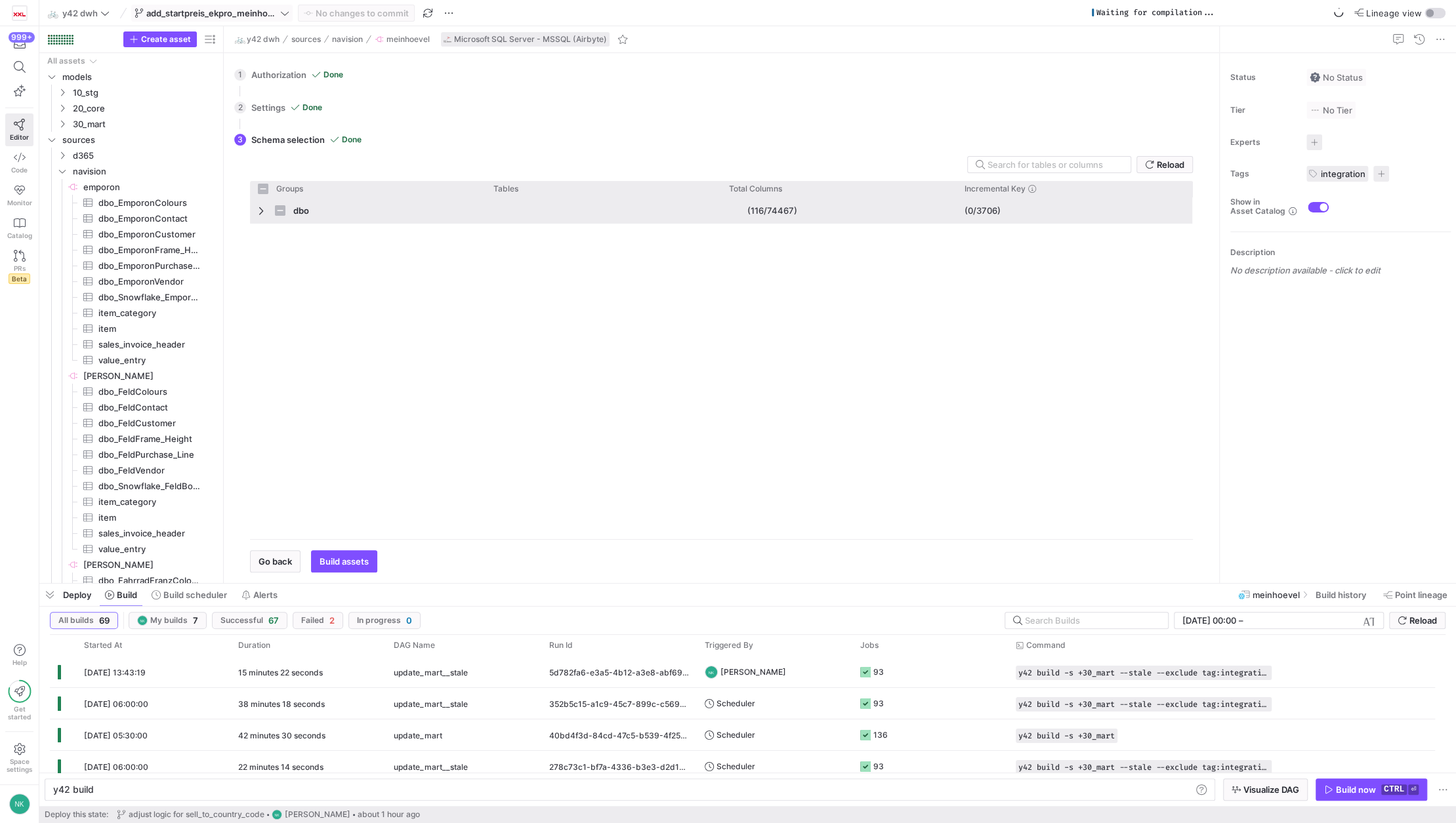
click at [256, 215] on div "dbo" at bounding box center [367, 210] width 235 height 26
checkbox input "false"
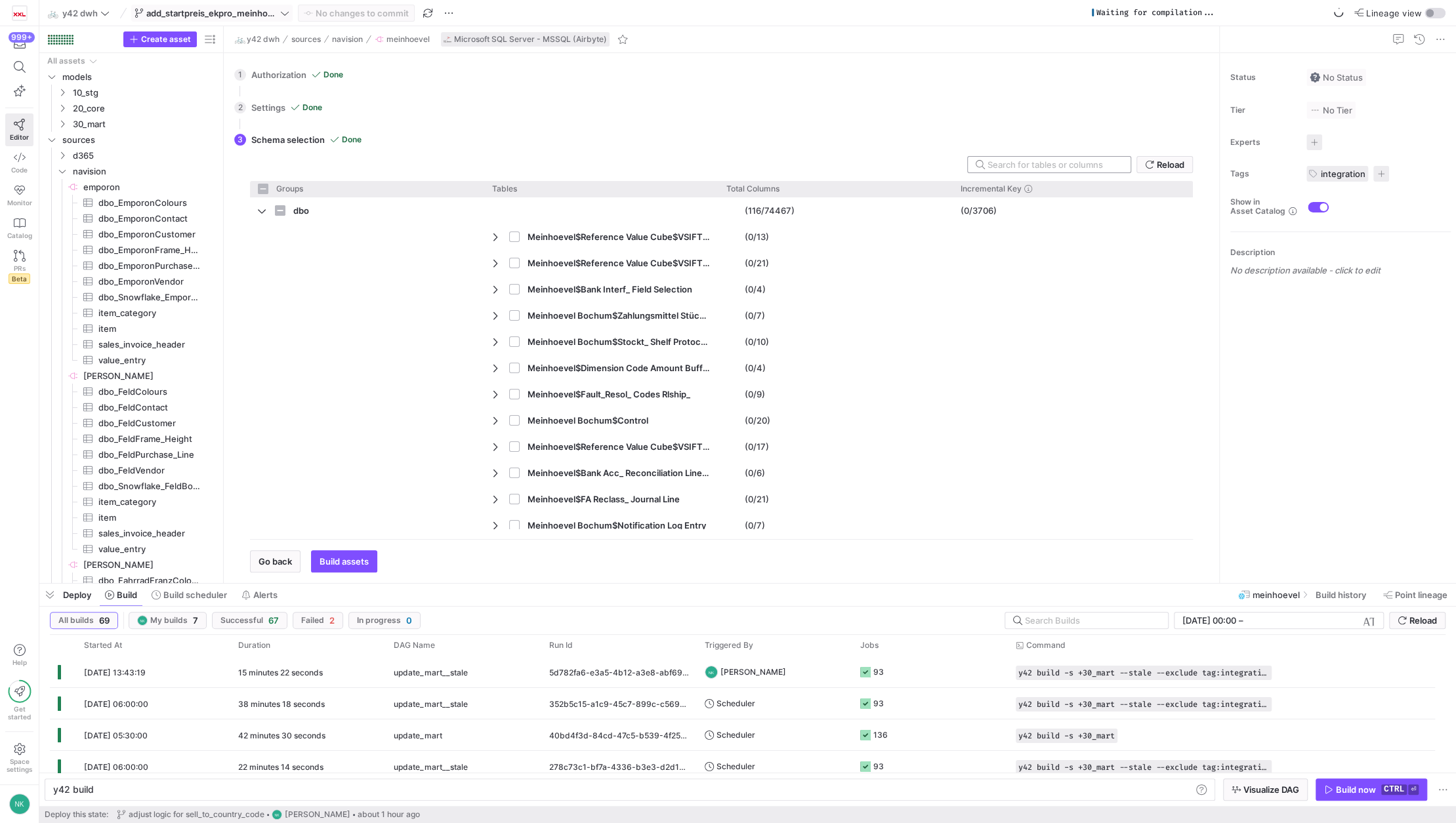
click at [1064, 158] on div at bounding box center [1053, 164] width 133 height 15
type input "Mei"
checkbox input "false"
type input "Meinhoevel"
checkbox input "false"
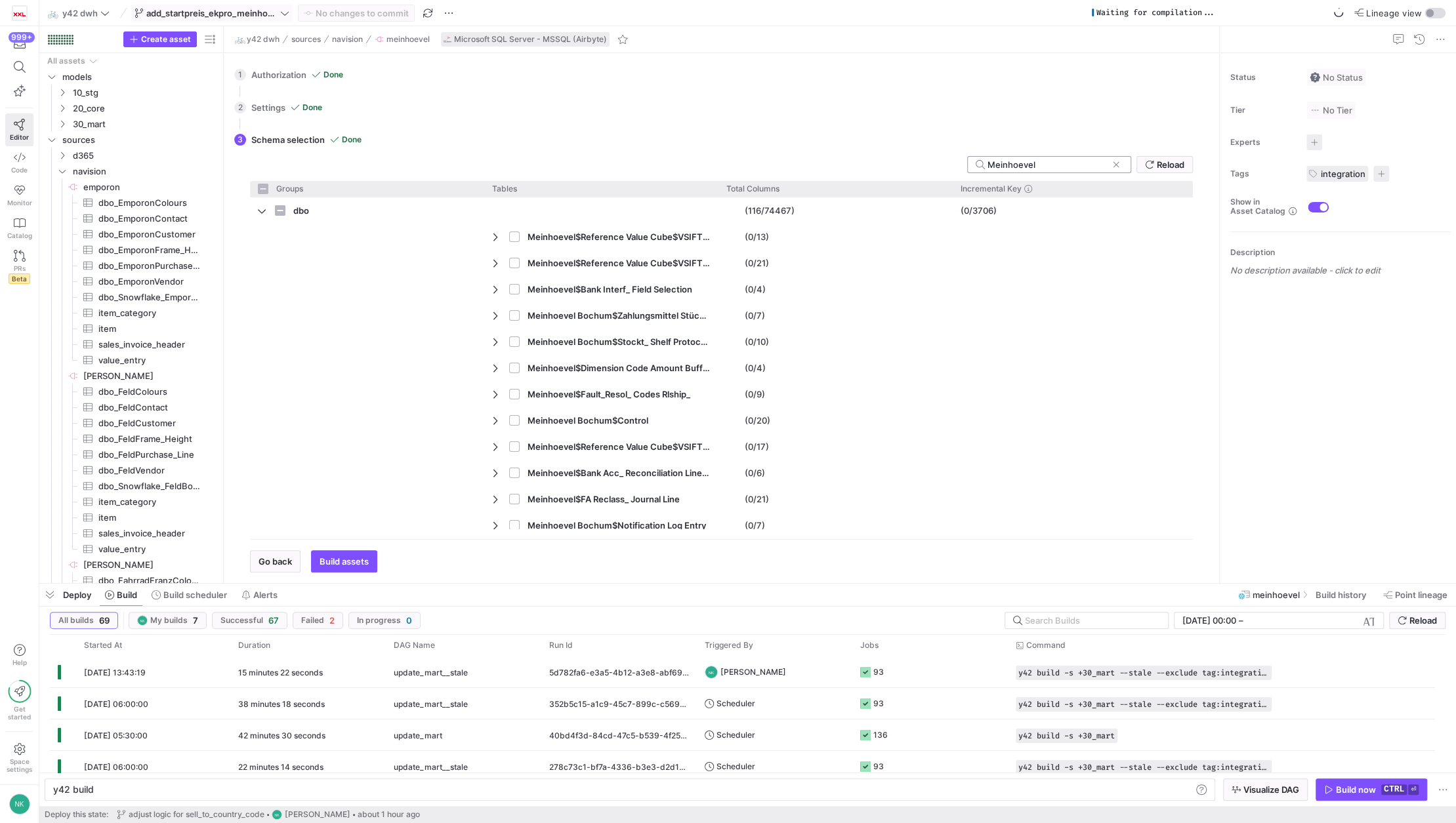
type input "Meinhoevel$"
checkbox input "false"
type input "Meinhoevel$It"
checkbox input "false"
type input "Meinhoevel$Item"
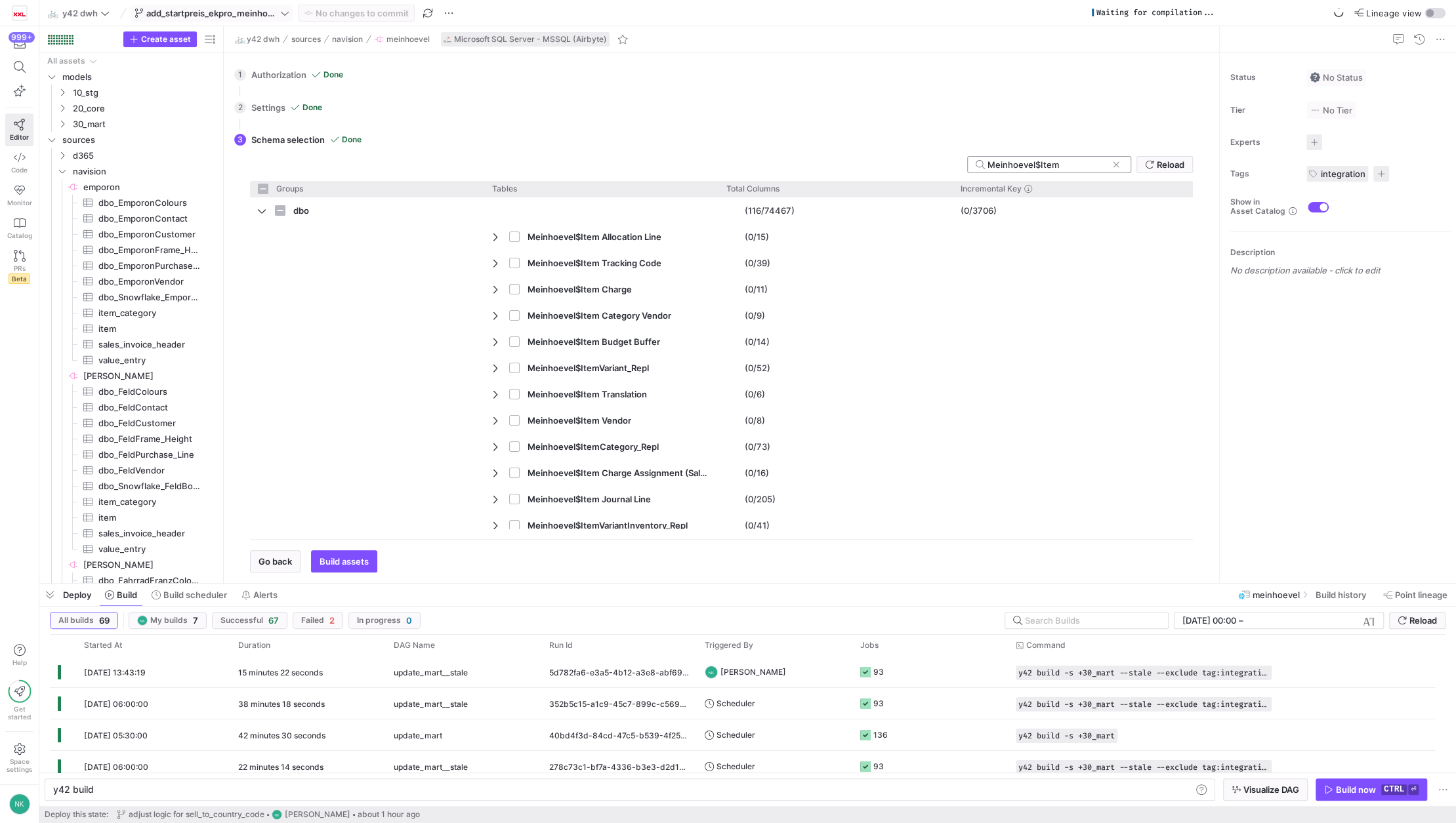
checkbox input "false"
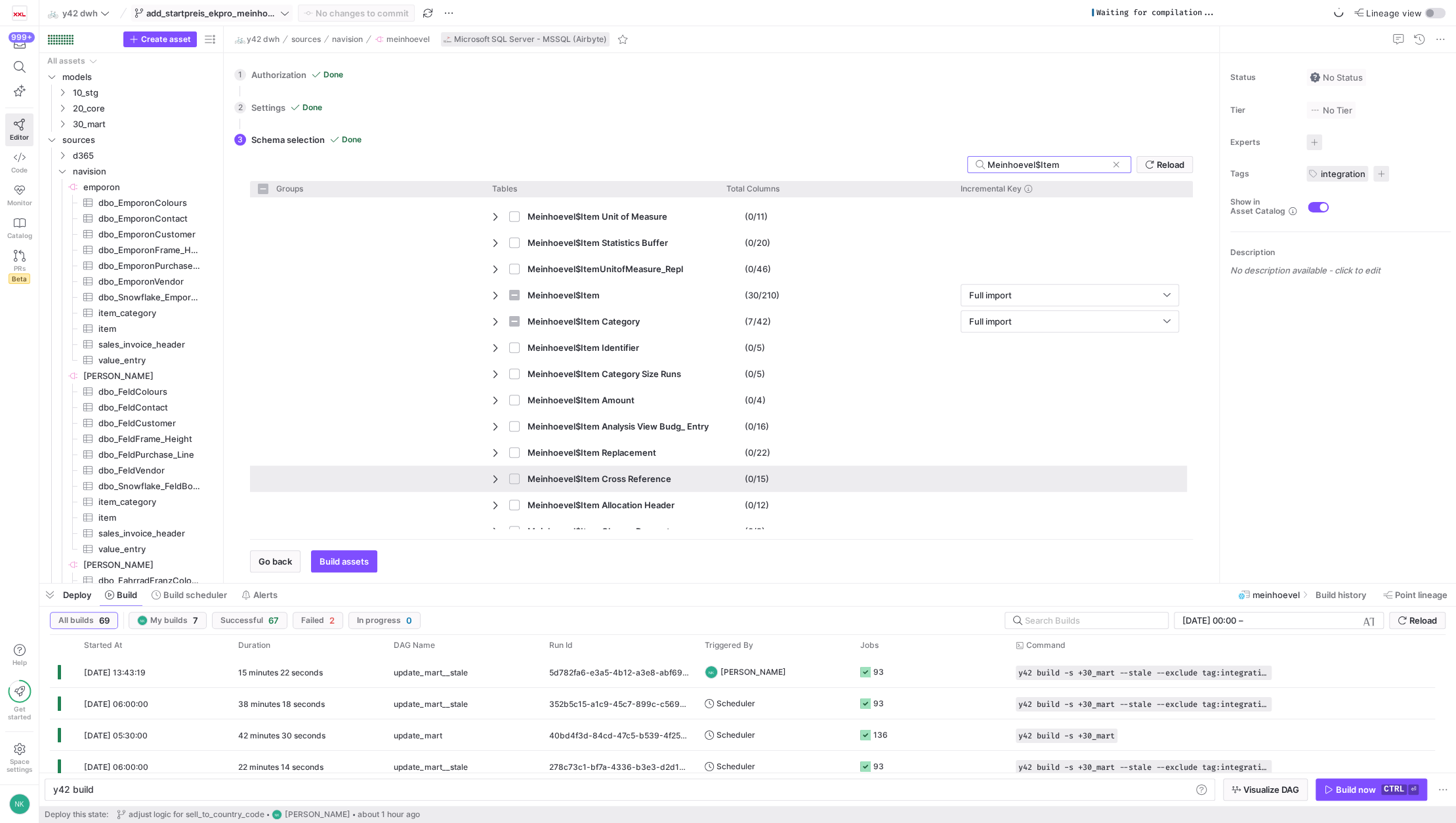
scroll to position [616, 0]
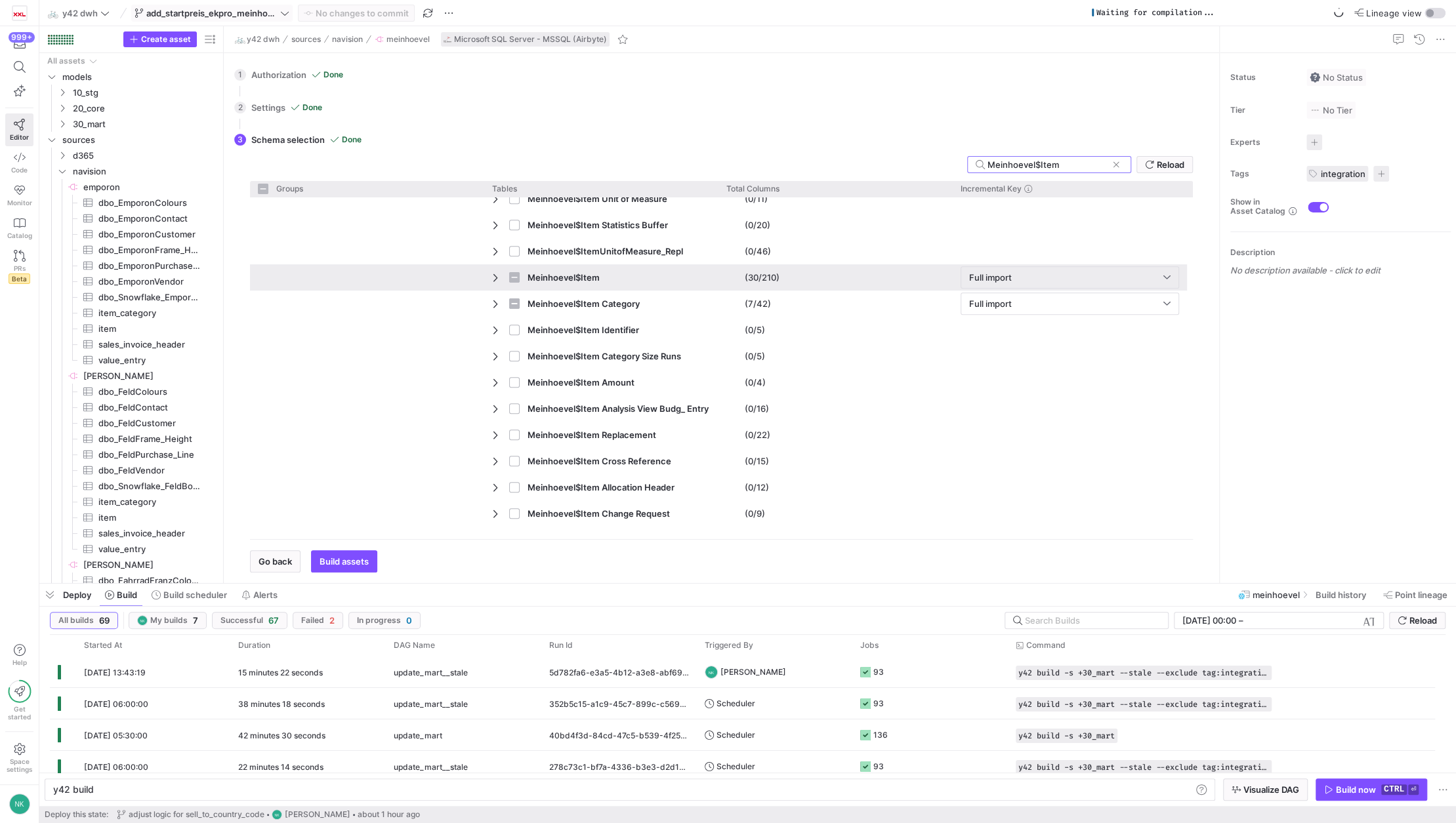
type input "Meinhoevel$Item"
click at [495, 275] on span "Press SPACE to select this row." at bounding box center [497, 278] width 9 height 11
checkbox input "false"
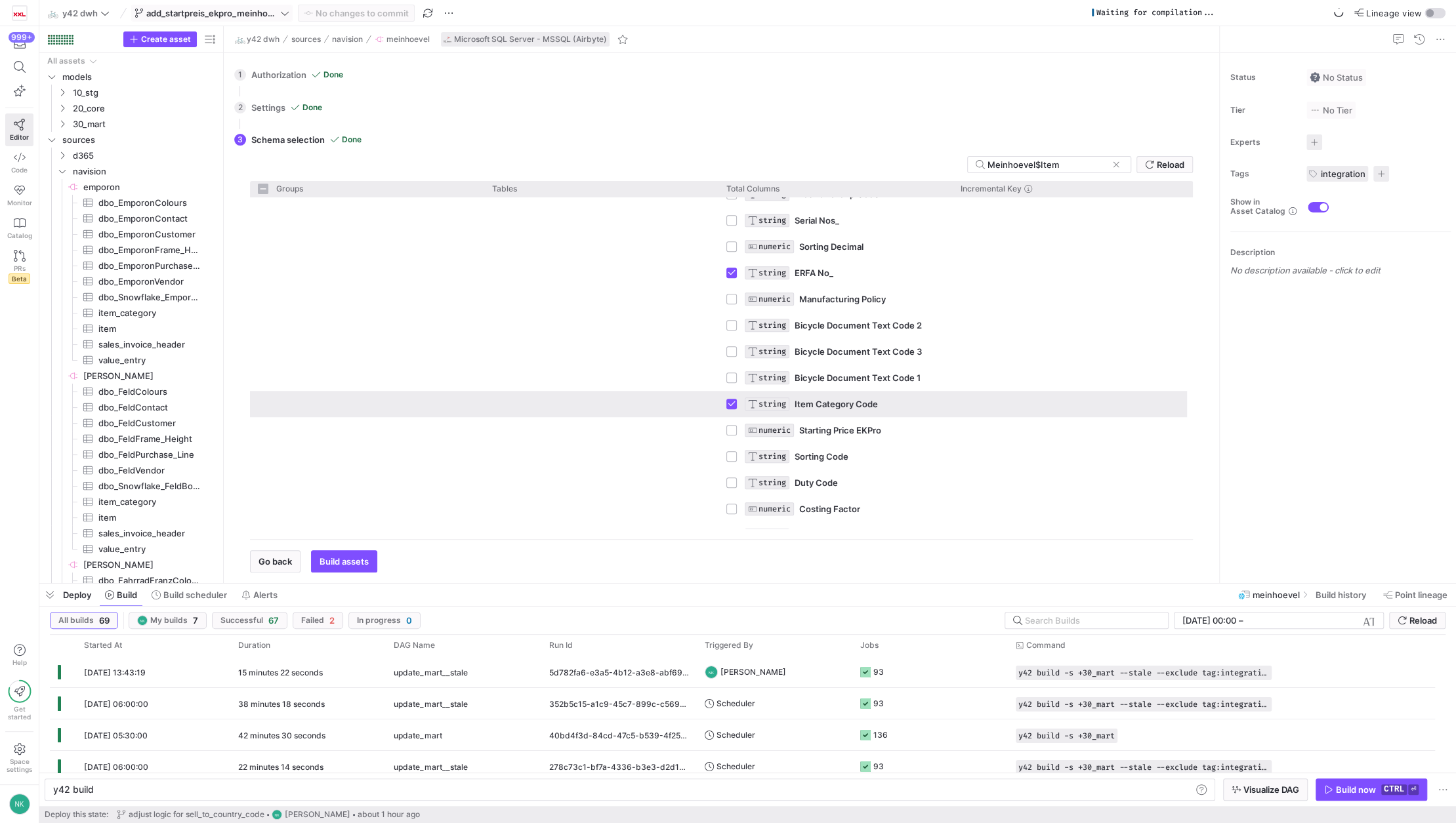
scroll to position [950, 0]
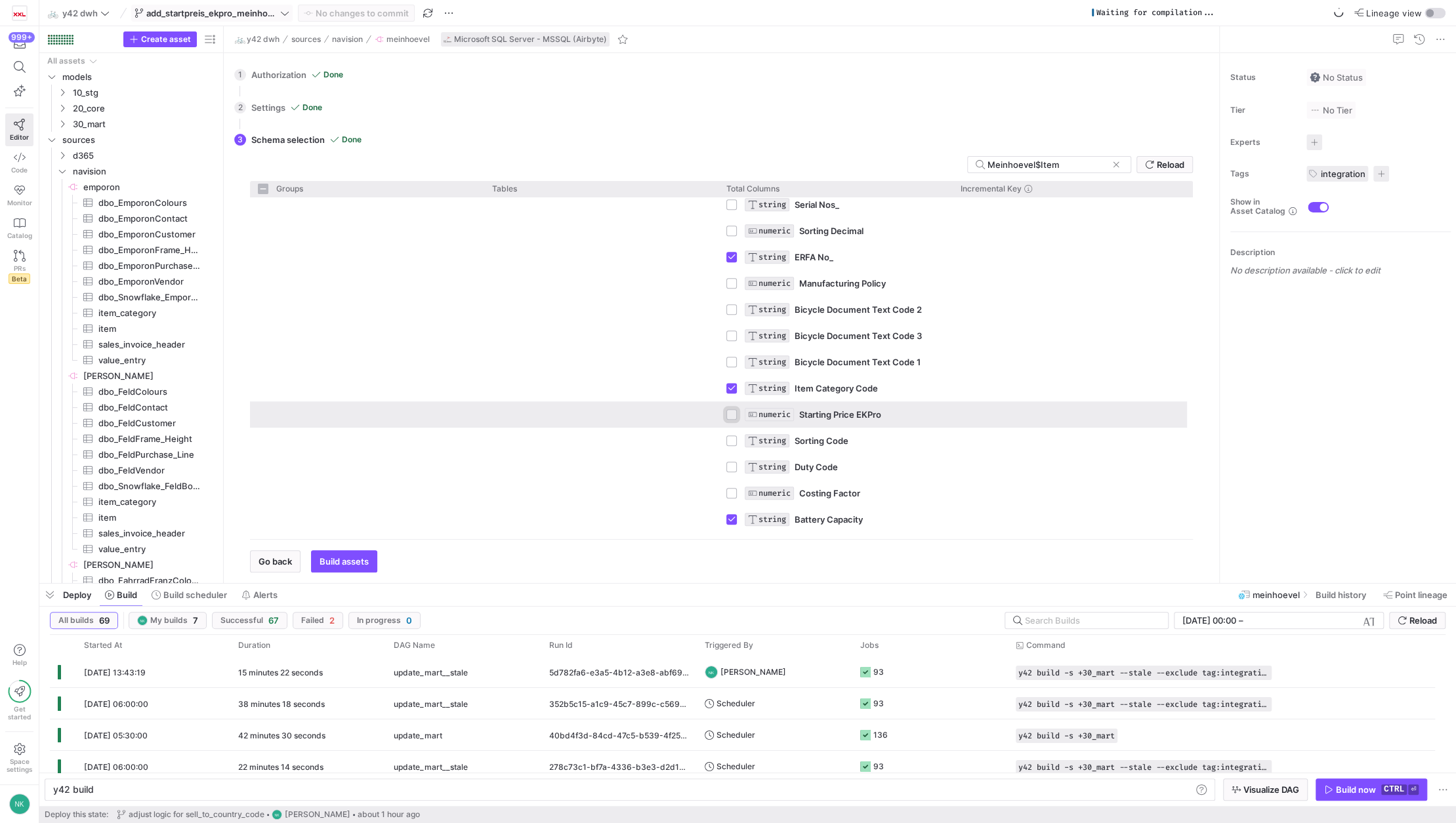
click at [737, 413] on input "Press Space to toggle row selection (unchecked)" at bounding box center [732, 415] width 11 height 11
checkbox input "true"
checkbox input "false"
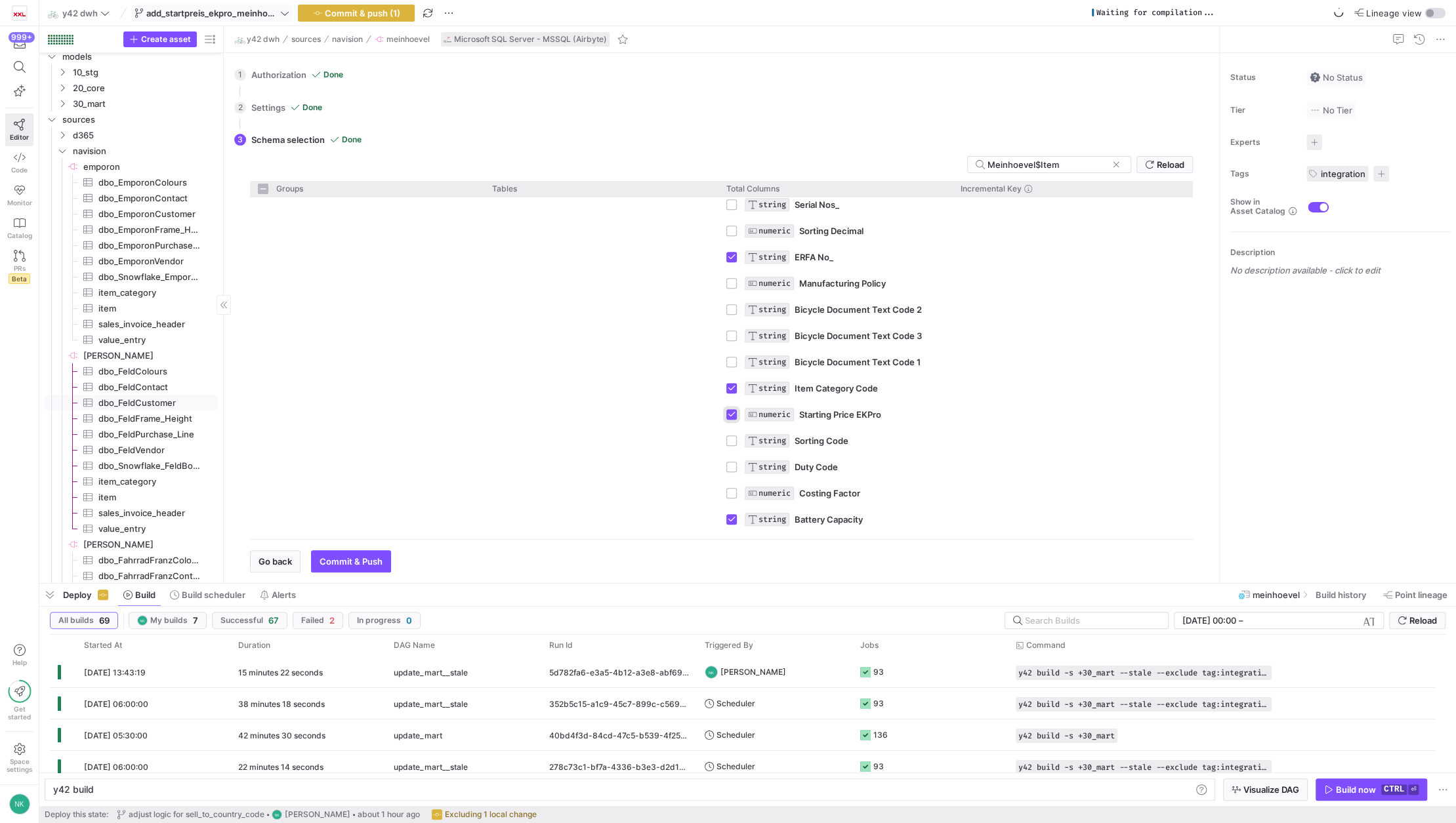
scroll to position [21, 0]
click at [21, 167] on span "Code" at bounding box center [19, 169] width 16 height 8
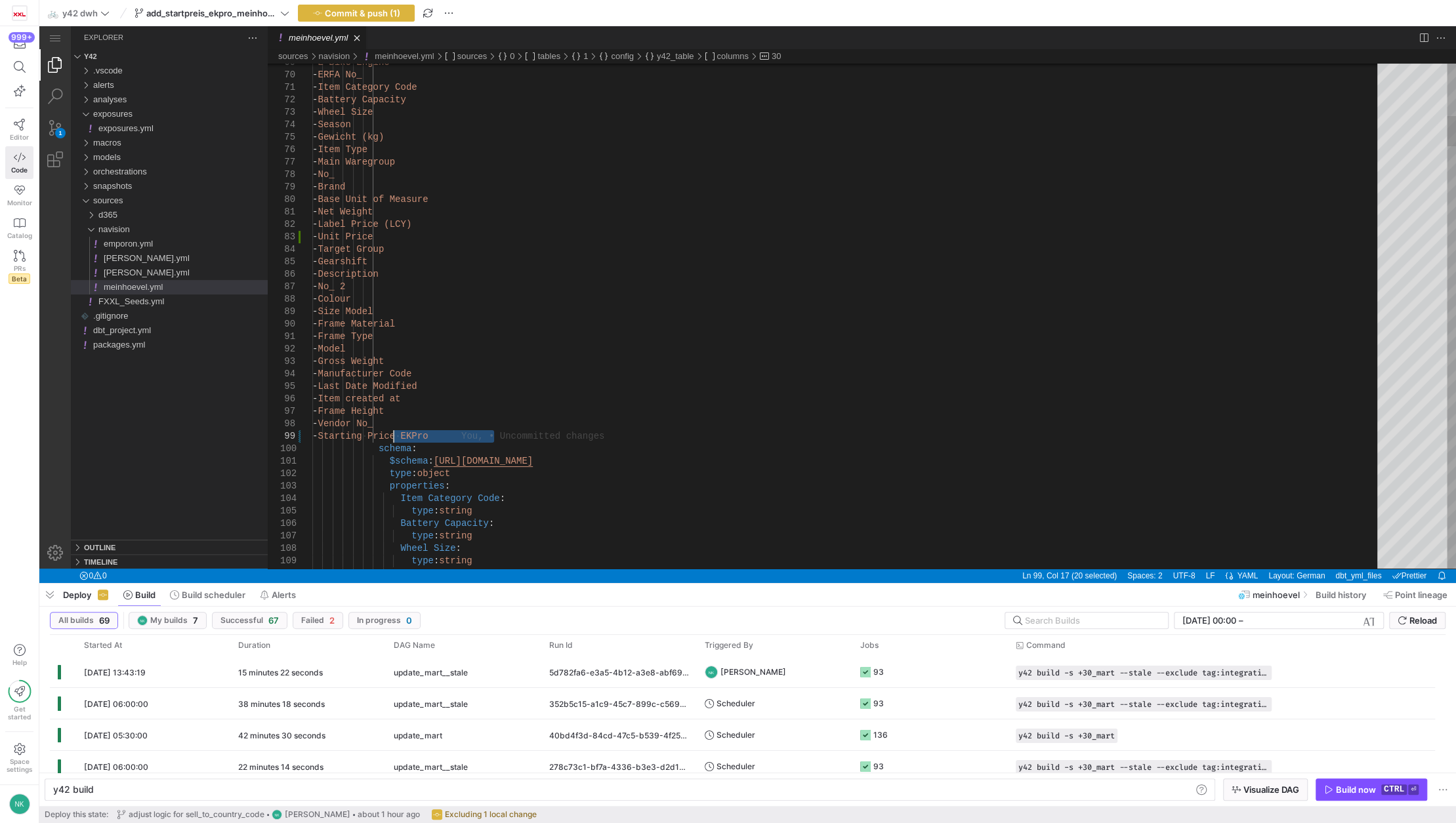
drag, startPoint x: 499, startPoint y: 435, endPoint x: 391, endPoint y: 433, distance: 108.0
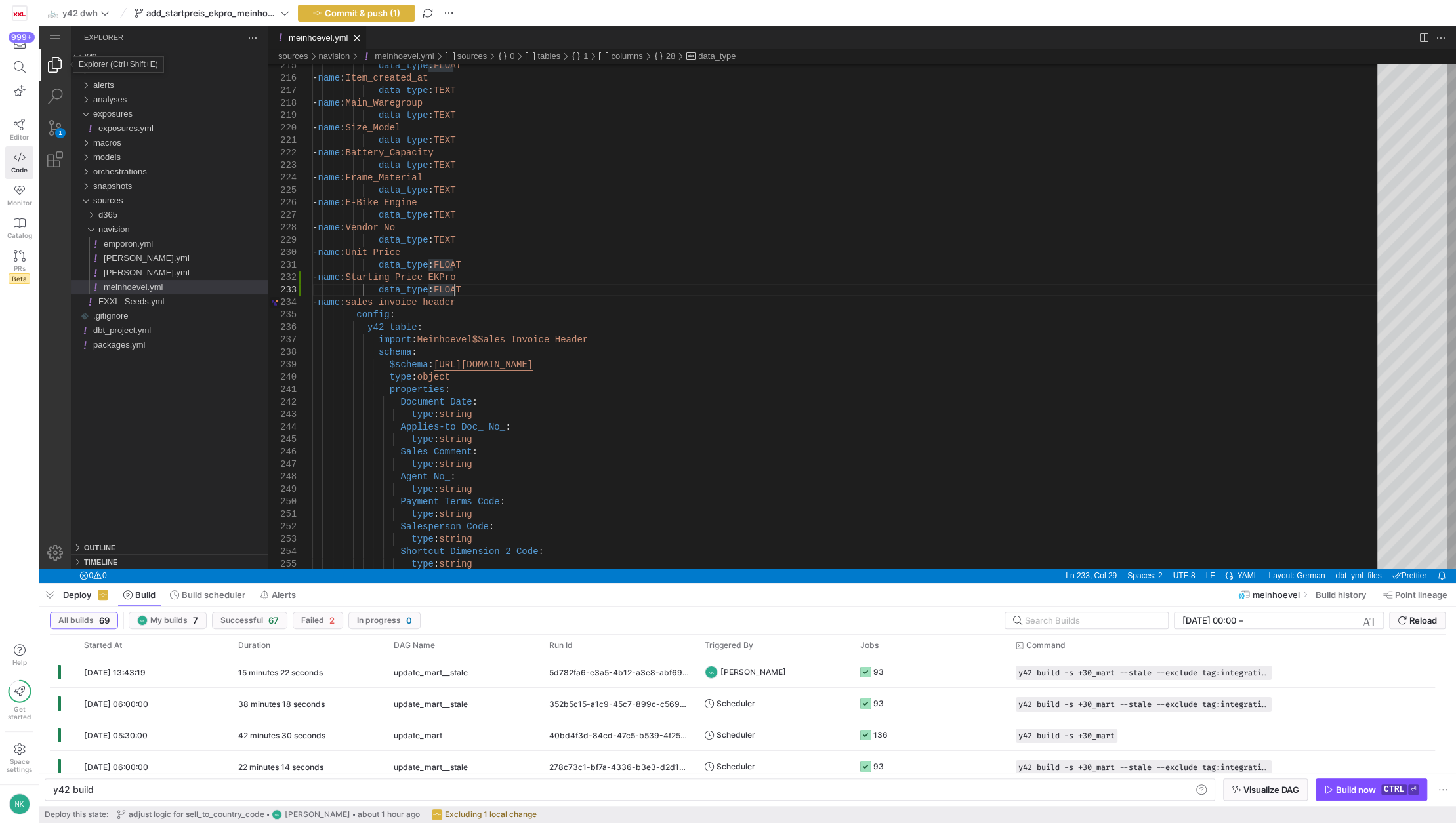
type textarea "data_type: FLOAT - name: Starting Price EKPro data_type: FLOAT - name: sales_in…"
click at [50, 66] on link "Explorer (Ctrl+Shift+E)" at bounding box center [55, 65] width 32 height 32
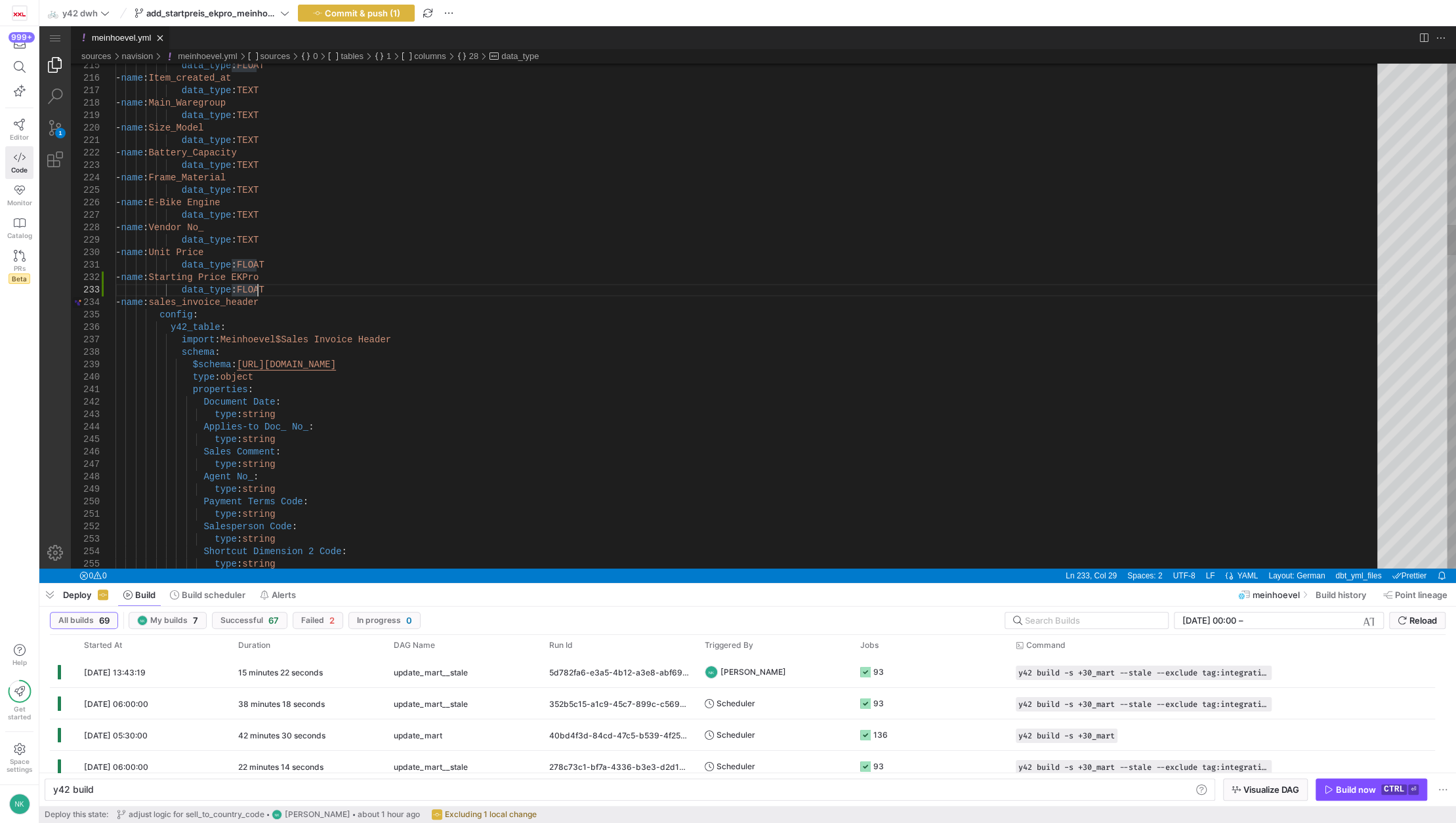
scroll to position [62, 140]
click at [50, 66] on link "Explorer (Ctrl+Shift+E)" at bounding box center [55, 65] width 32 height 32
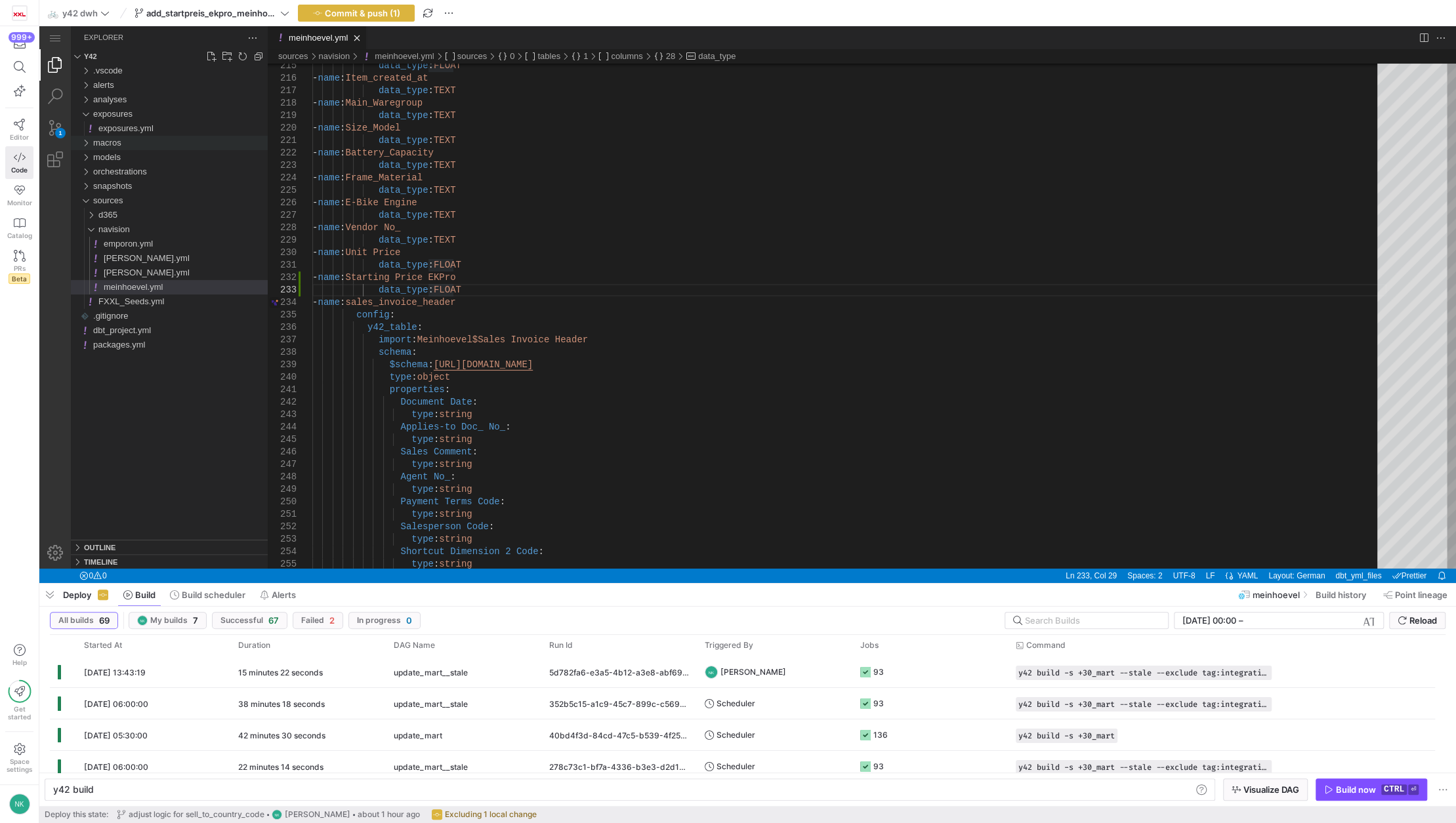
click at [89, 144] on div "macros" at bounding box center [86, 143] width 20 height 14
click at [91, 155] on div "staging_macros" at bounding box center [88, 158] width 25 height 14
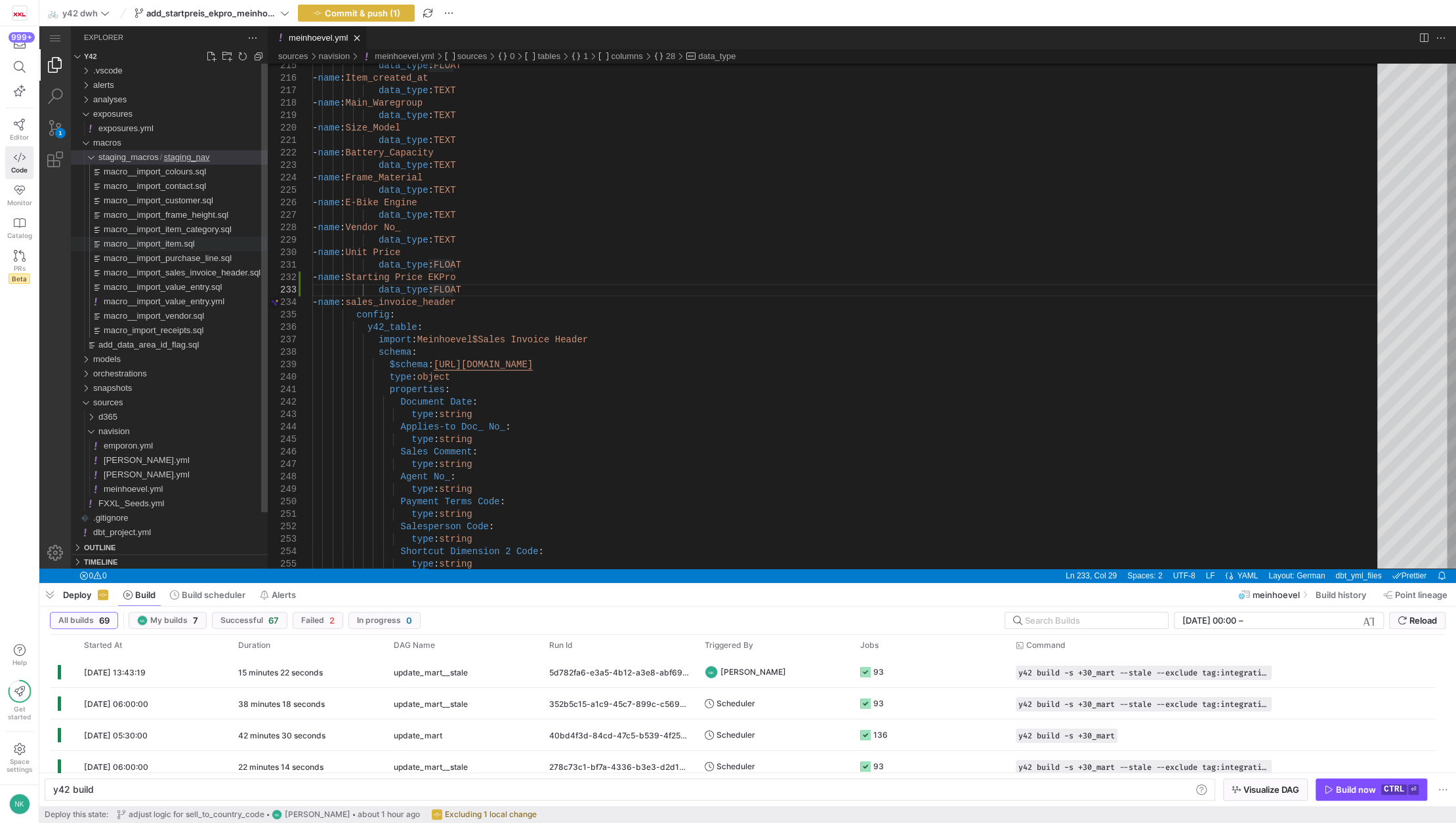
click at [148, 240] on span "macro__import_item.sql" at bounding box center [149, 243] width 91 height 10
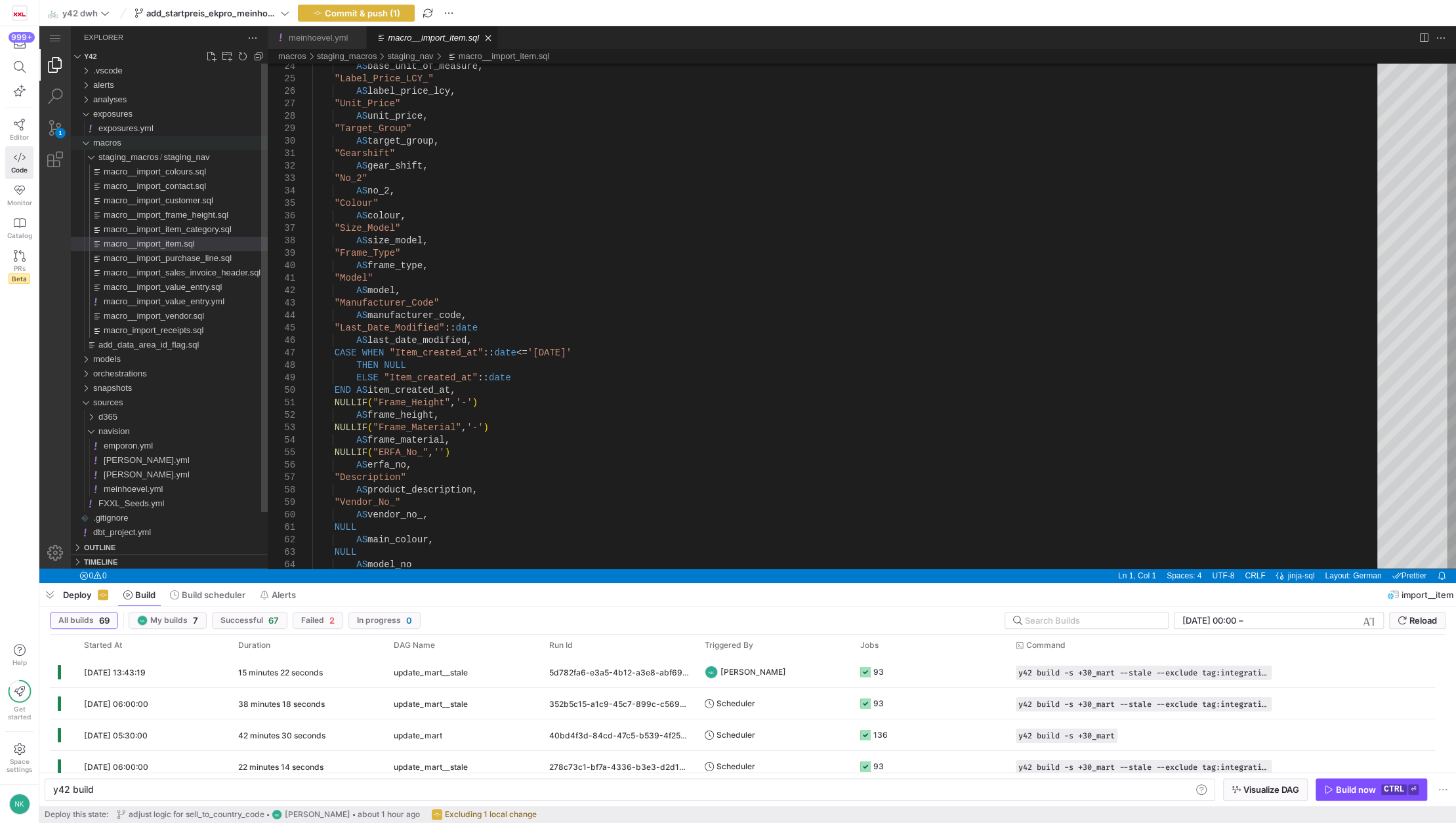
click at [88, 144] on div "macros" at bounding box center [86, 143] width 20 height 14
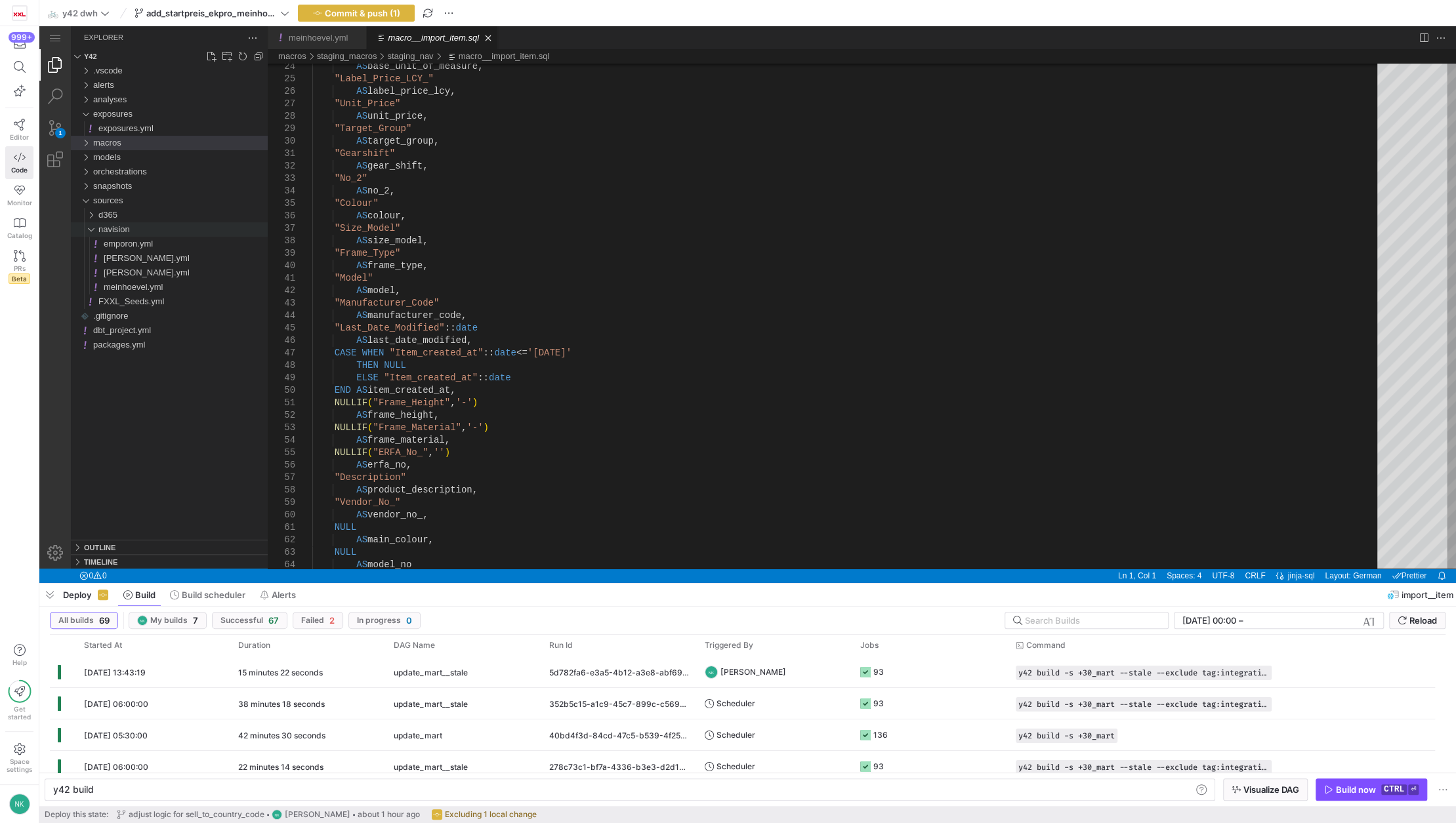
click at [89, 232] on div "navision" at bounding box center [88, 230] width 25 height 14
click at [89, 156] on div "models" at bounding box center [86, 158] width 20 height 14
click at [89, 173] on div "10_stg" at bounding box center [88, 172] width 25 height 14
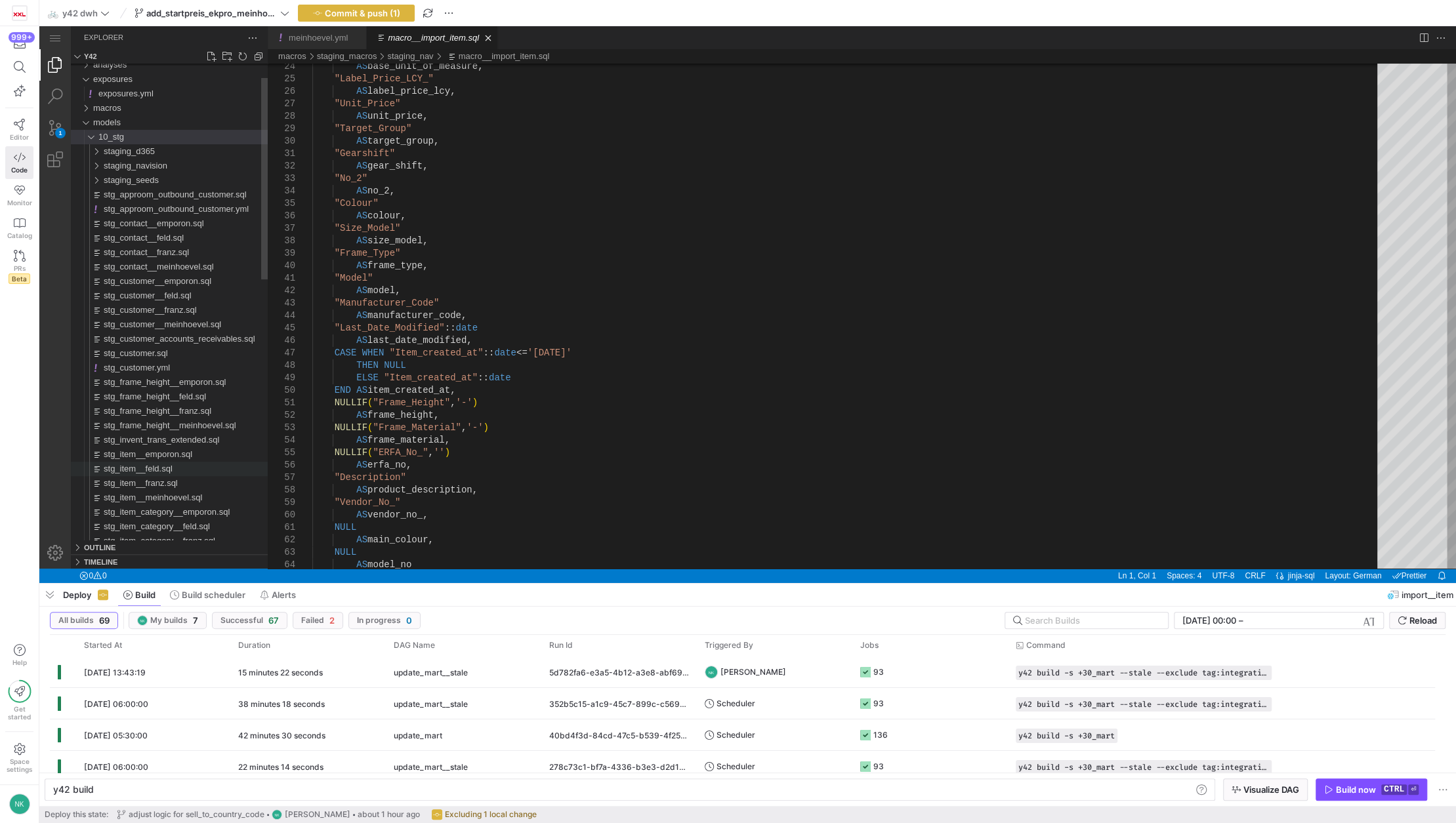
click at [153, 471] on span "stg_item__feld.sql" at bounding box center [138, 469] width 69 height 10
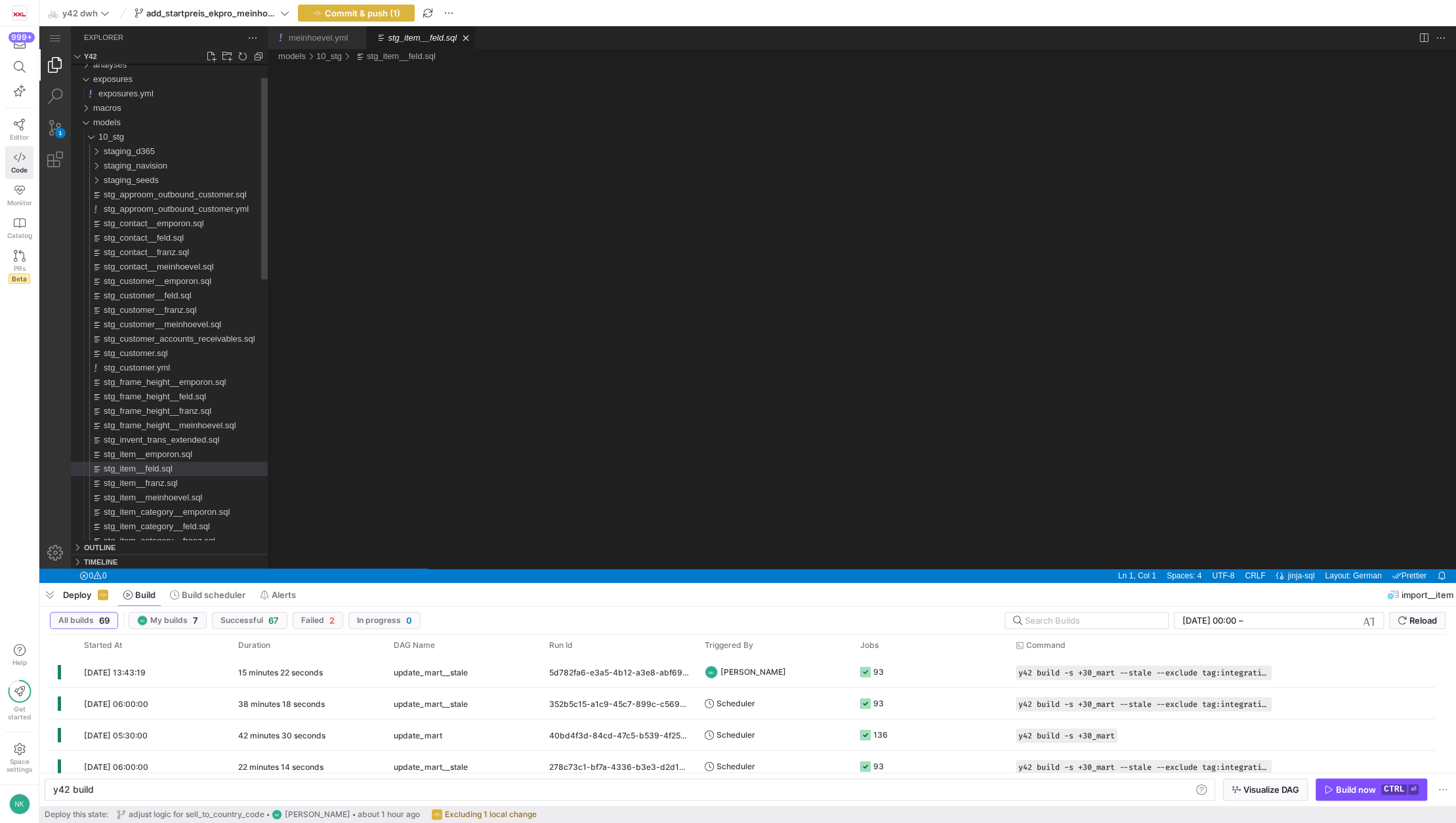
type textarea "y42 build -s stg_item__feld"
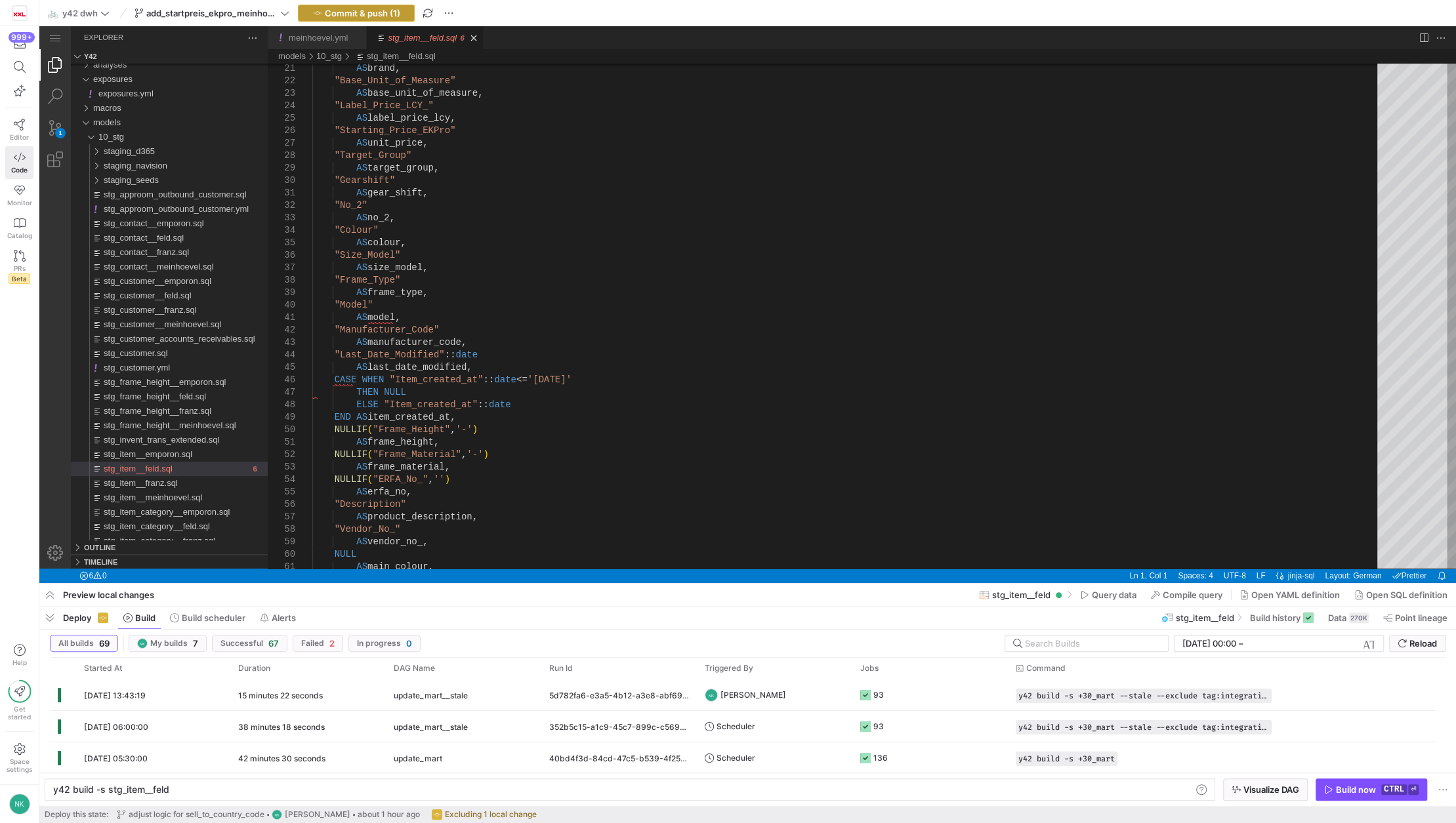
click at [361, 5] on span "button" at bounding box center [356, 13] width 115 height 15
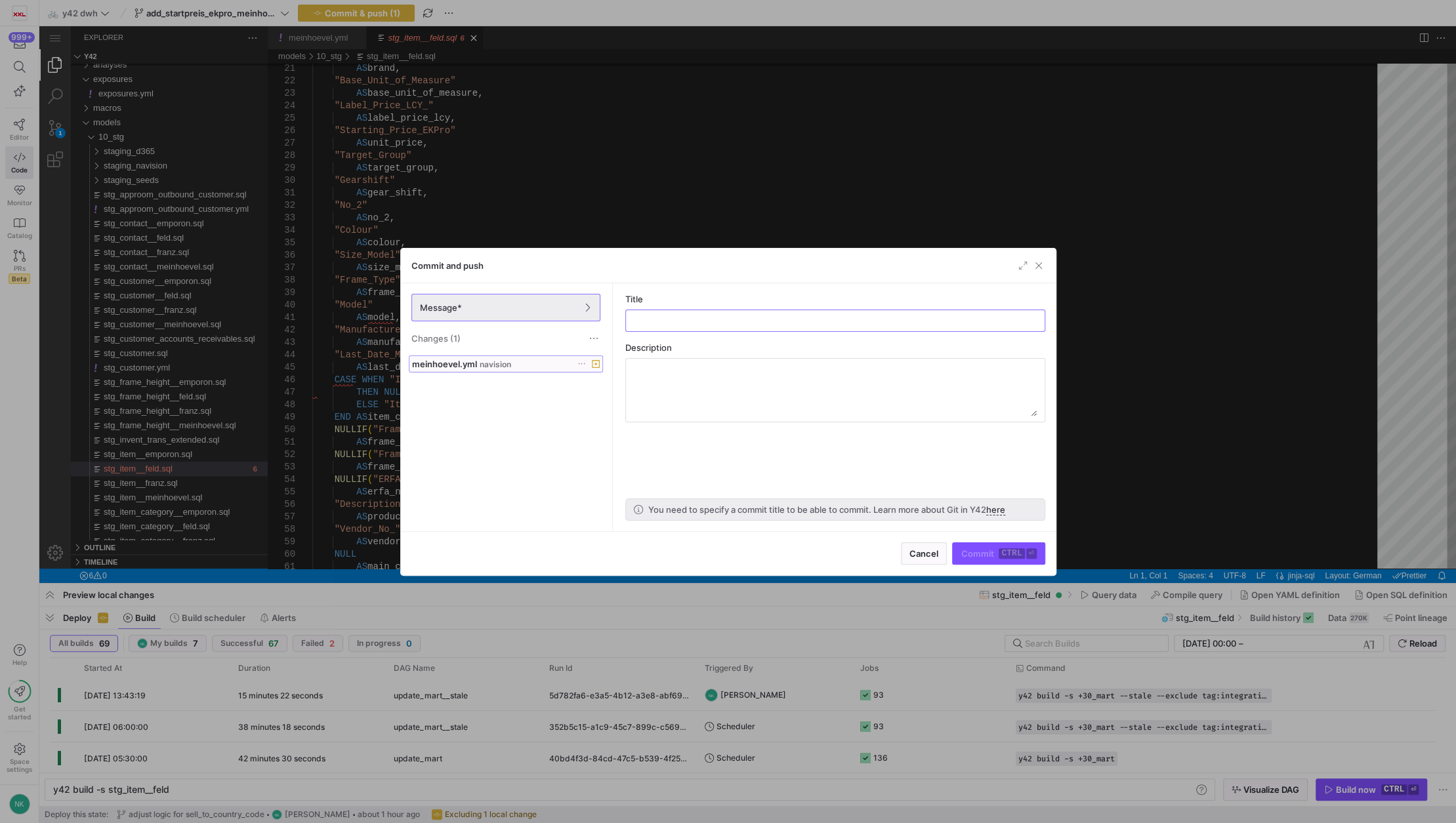
click at [460, 365] on span "meinhoevel.yml" at bounding box center [444, 364] width 65 height 11
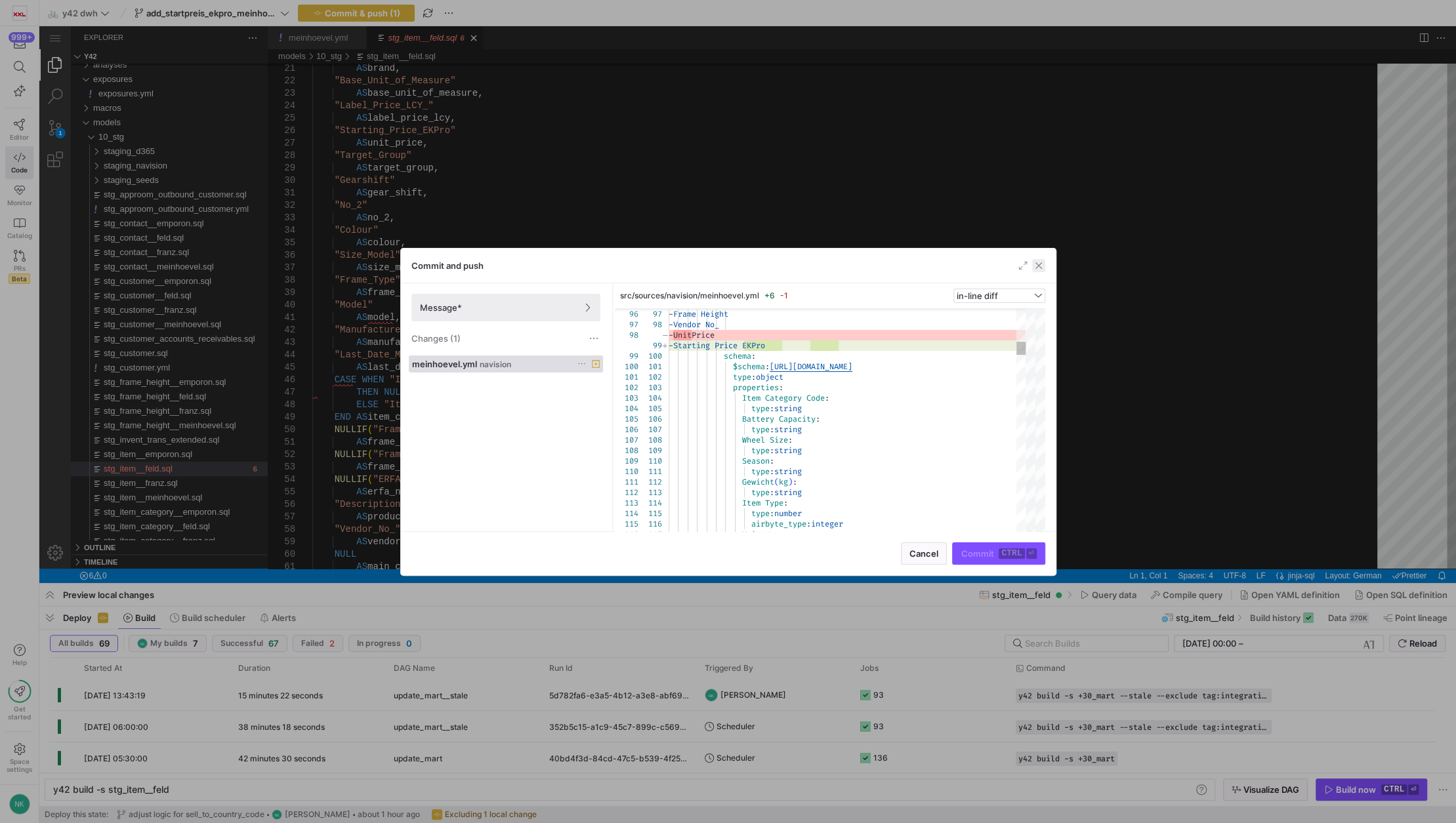
click at [1035, 263] on span "button" at bounding box center [1039, 265] width 14 height 14
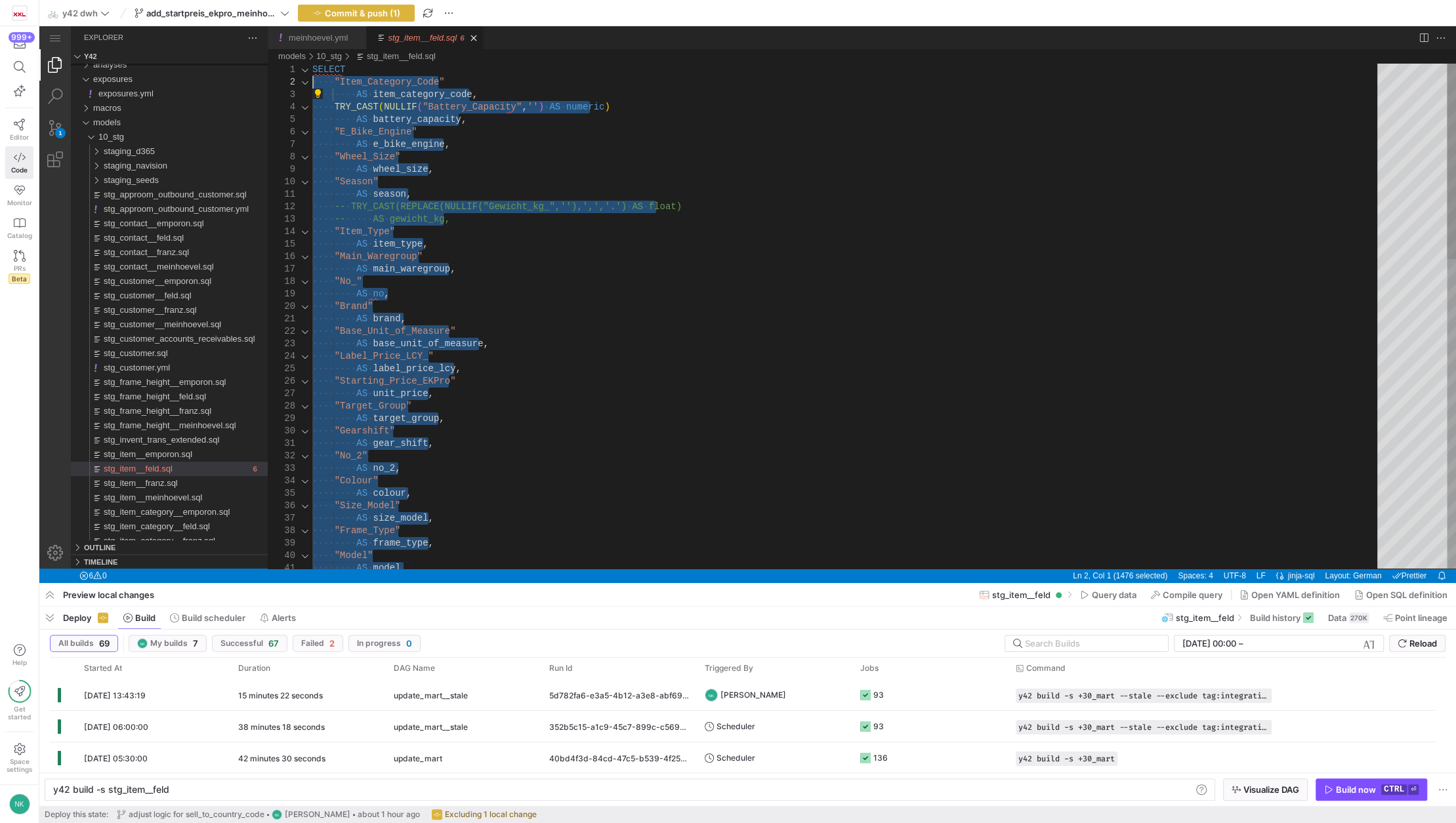
drag, startPoint x: 416, startPoint y: 480, endPoint x: 278, endPoint y: 87, distance: 416.5
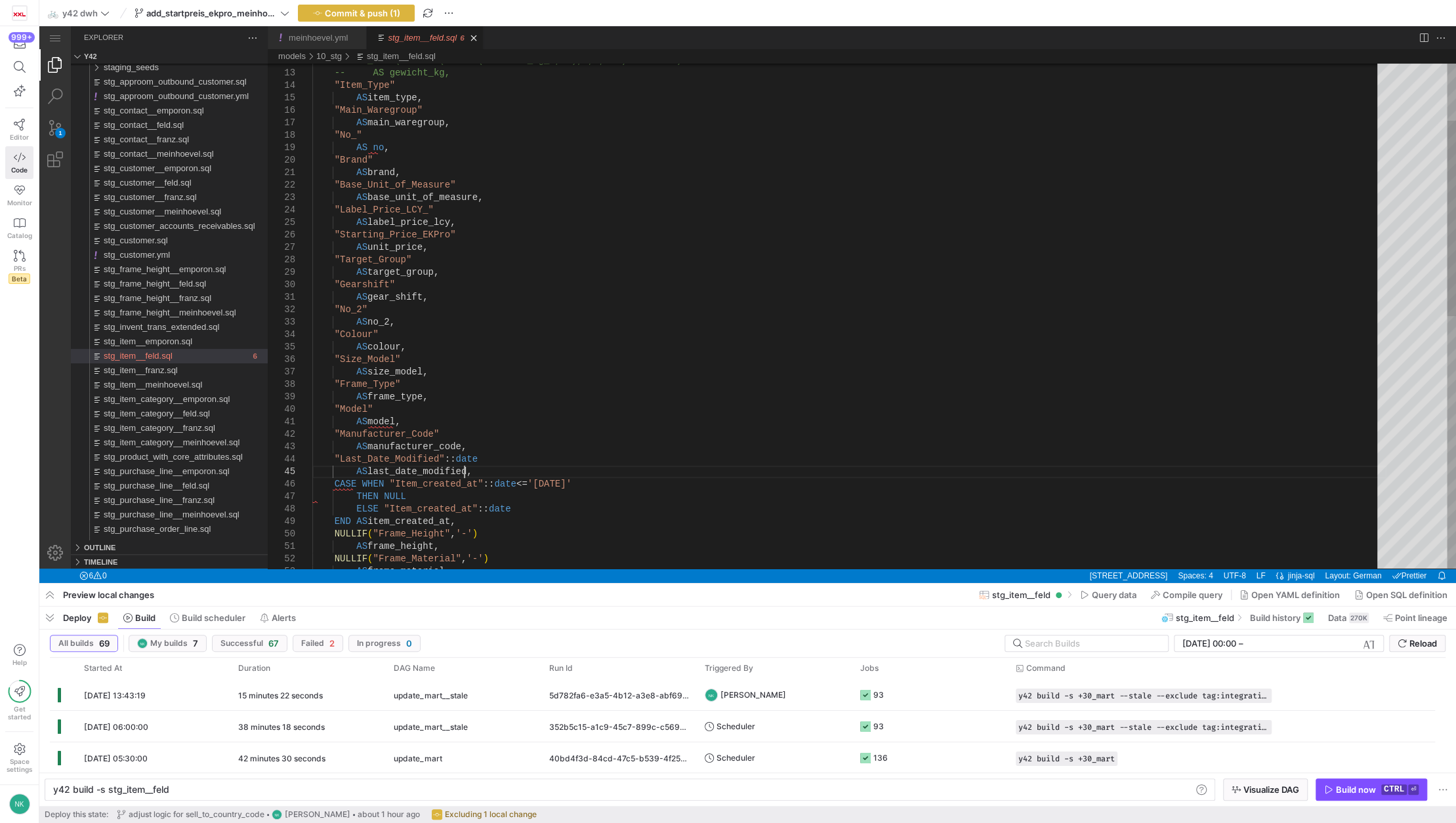
click at [467, 478] on div ""Gearshift" AS gear_shift, "No_2" AS no_2, "Colour" AS colour, "Size_Model" AS …" at bounding box center [848, 568] width 1074 height 1303
type textarea "SELECT "Item_Category_Code" AS item_category_code, TRY_CAST(NULLIF("Battery_Cap…"
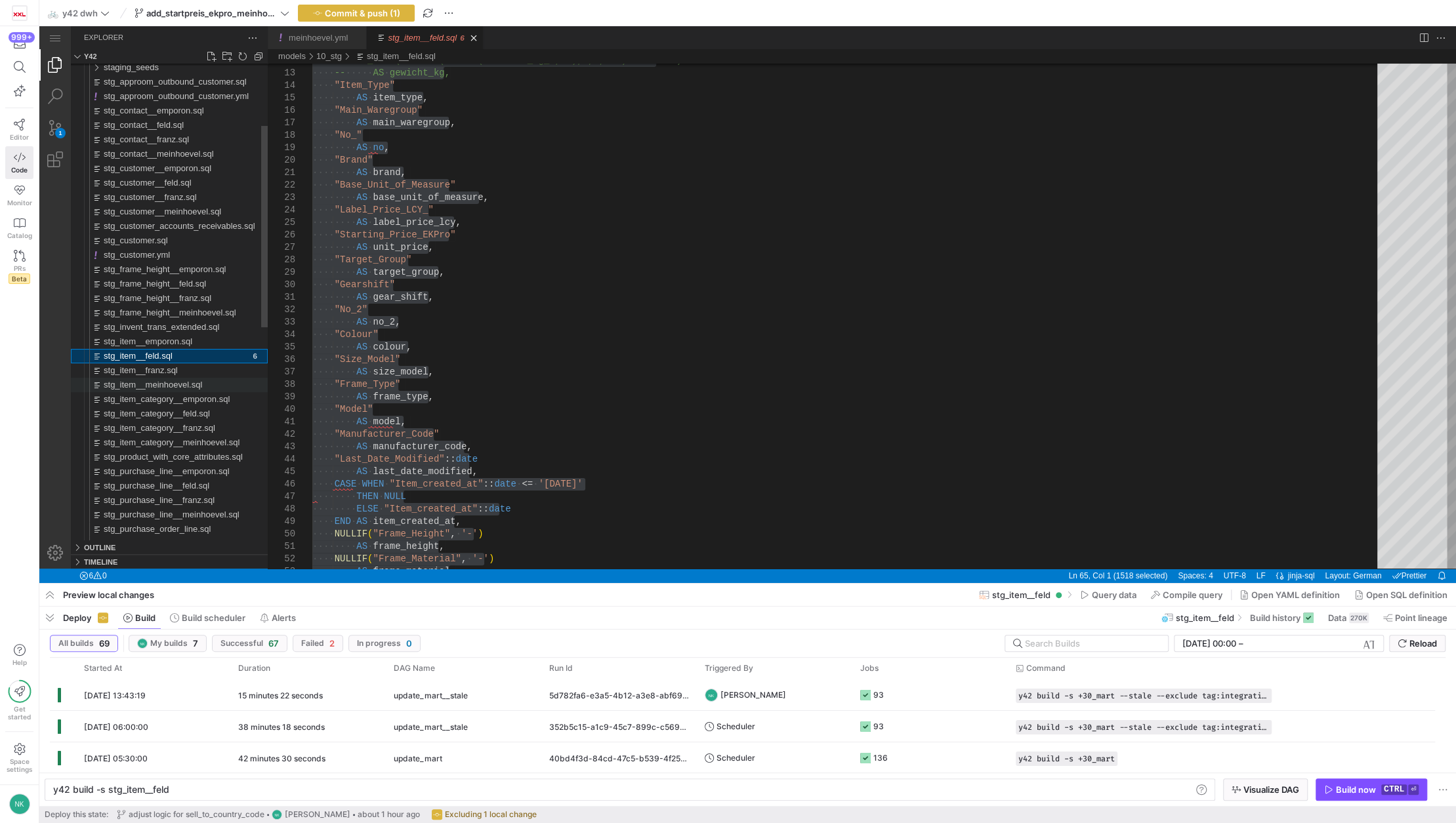
click at [160, 384] on span "stg_item__meinhoevel.sql" at bounding box center [152, 384] width 98 height 10
type textarea "y42 build -s stg_item__meinhoevel"
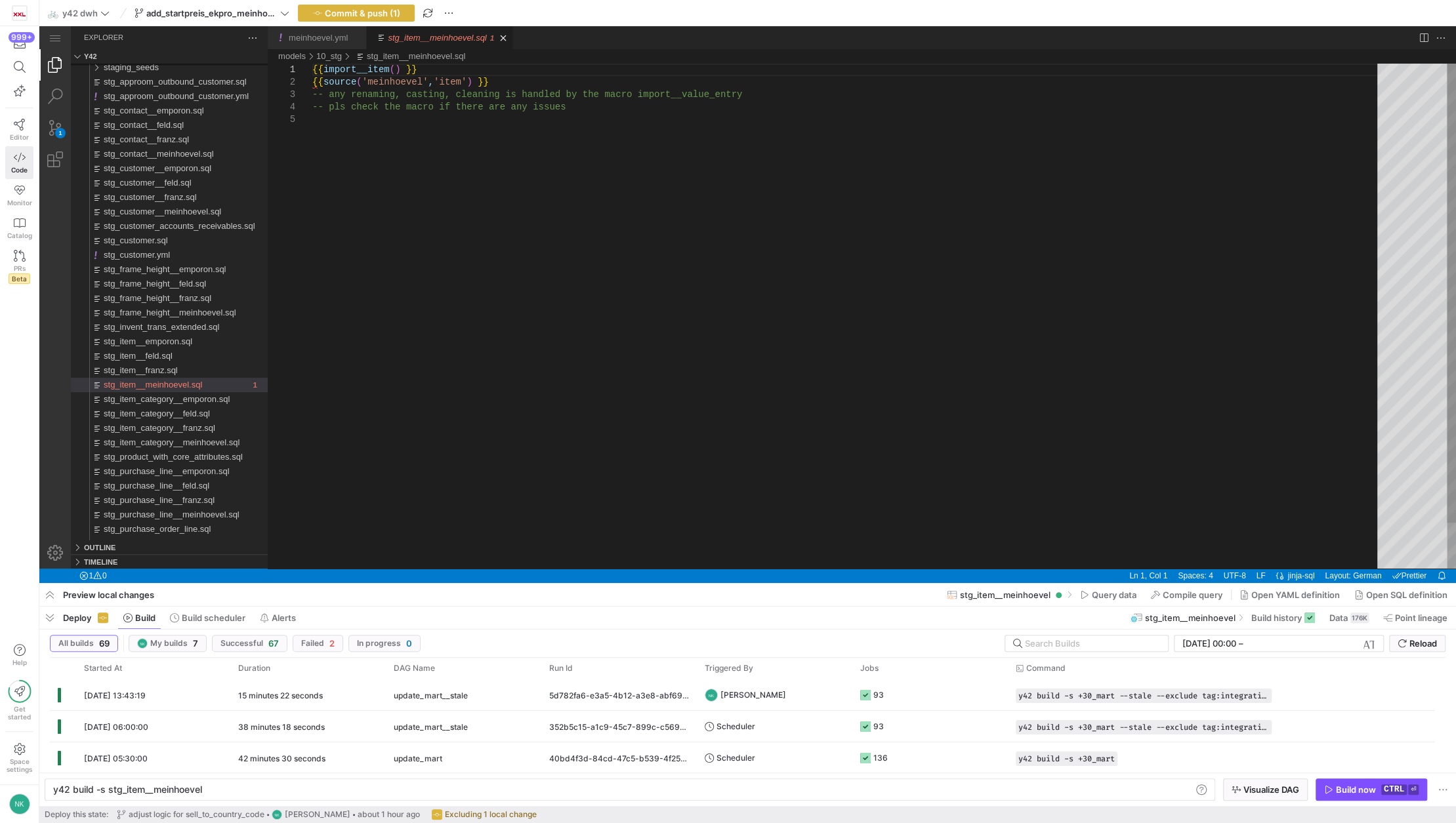
click at [315, 112] on div "{{ import__item ( ) }} {{ source ( 'meinhoevel' , 'item' ) }} -- any renaming, …" at bounding box center [848, 342] width 1074 height 555
drag, startPoint x: 427, startPoint y: 69, endPoint x: 279, endPoint y: 62, distance: 148.2
paste textarea "AS main_colour, NULL AS model_no FROM {{ source('feld', 'item') }}"
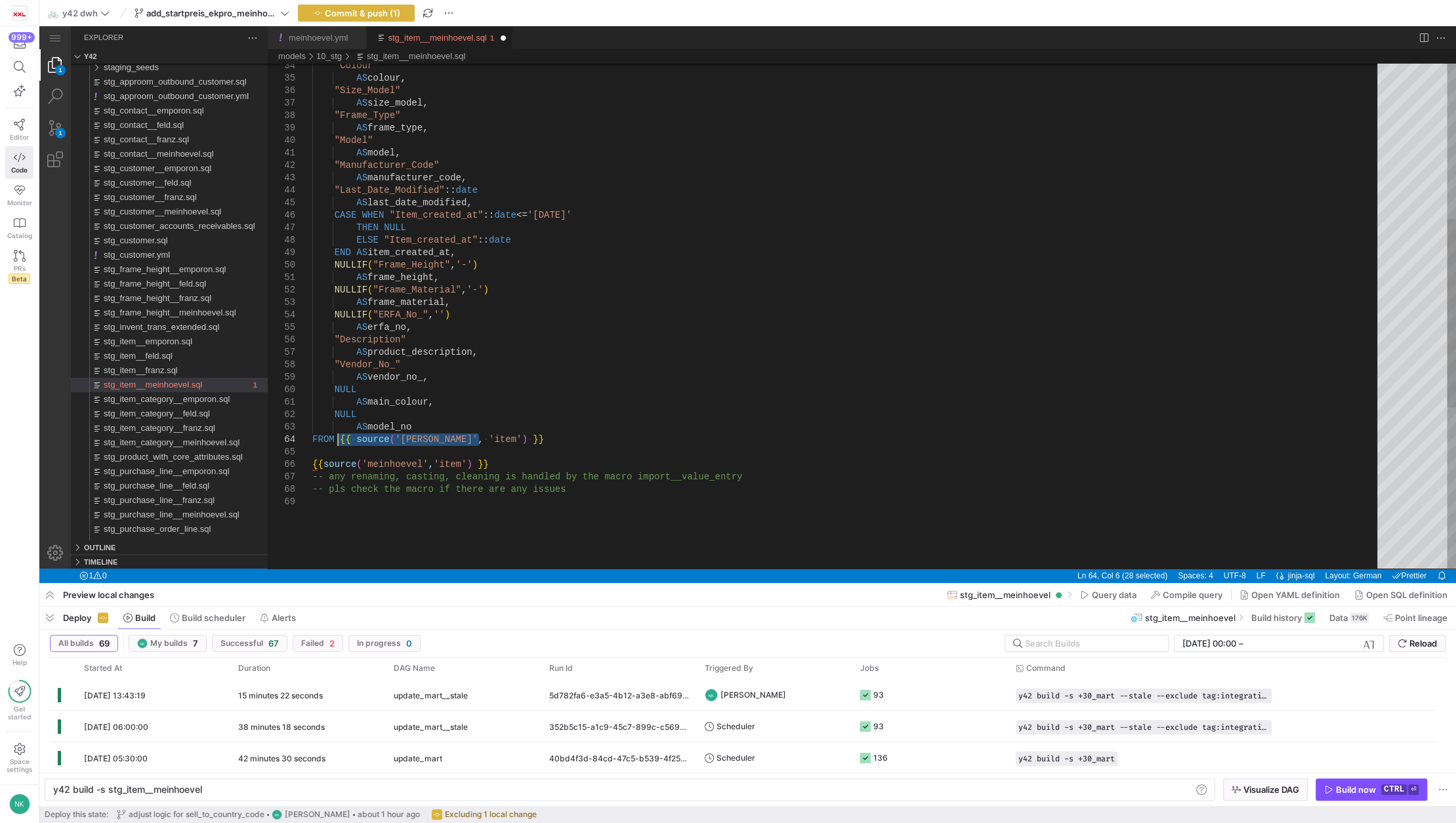
drag, startPoint x: 493, startPoint y: 442, endPoint x: 339, endPoint y: 440, distance: 154.0
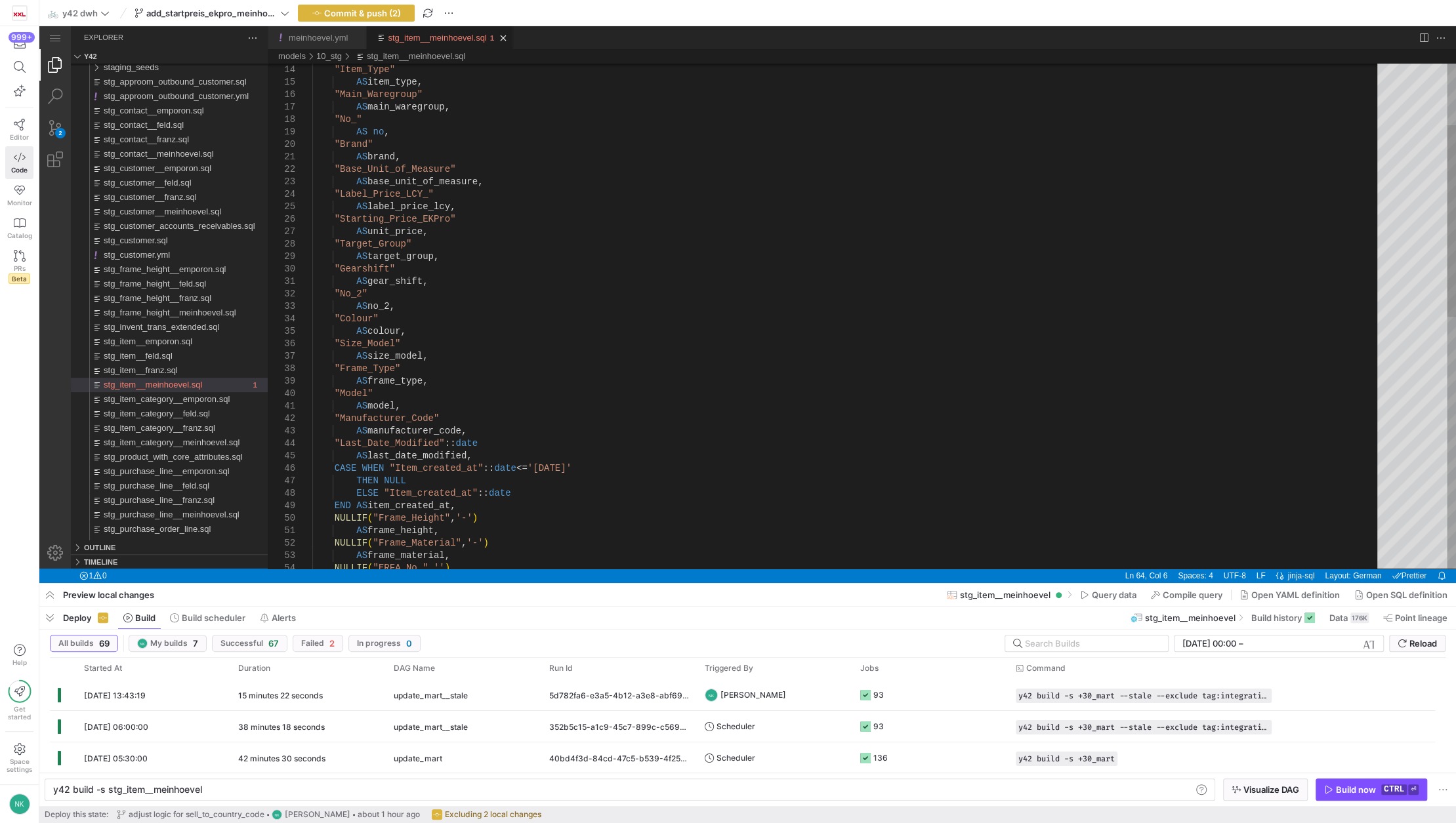
type textarea "SELECT "Item_Category_Code" AS item_category_code, TRY_CAST(NULLIF("Battery_Cap…"
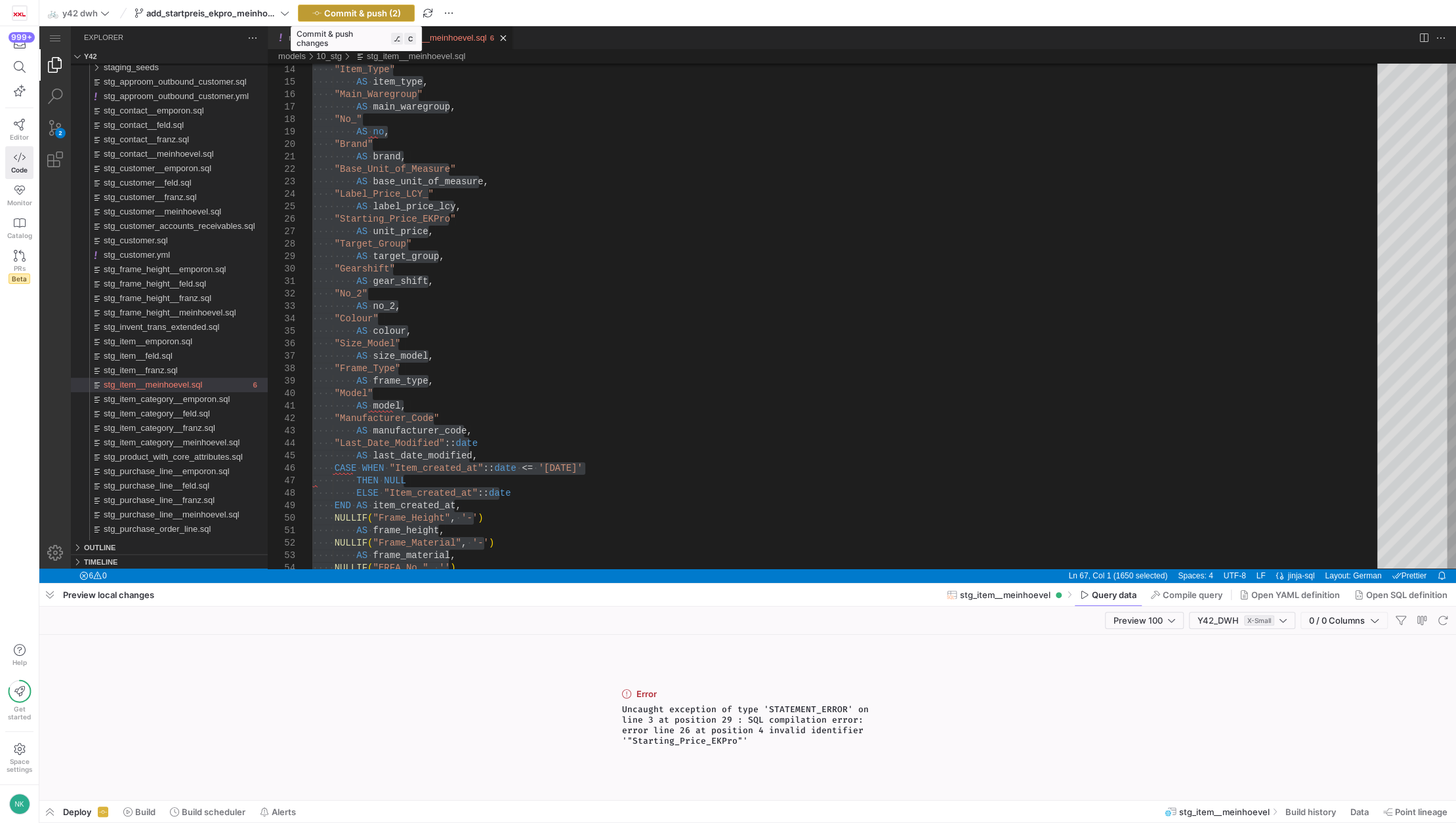
click at [370, 8] on span "Commit & push (2)" at bounding box center [362, 14] width 77 height 11
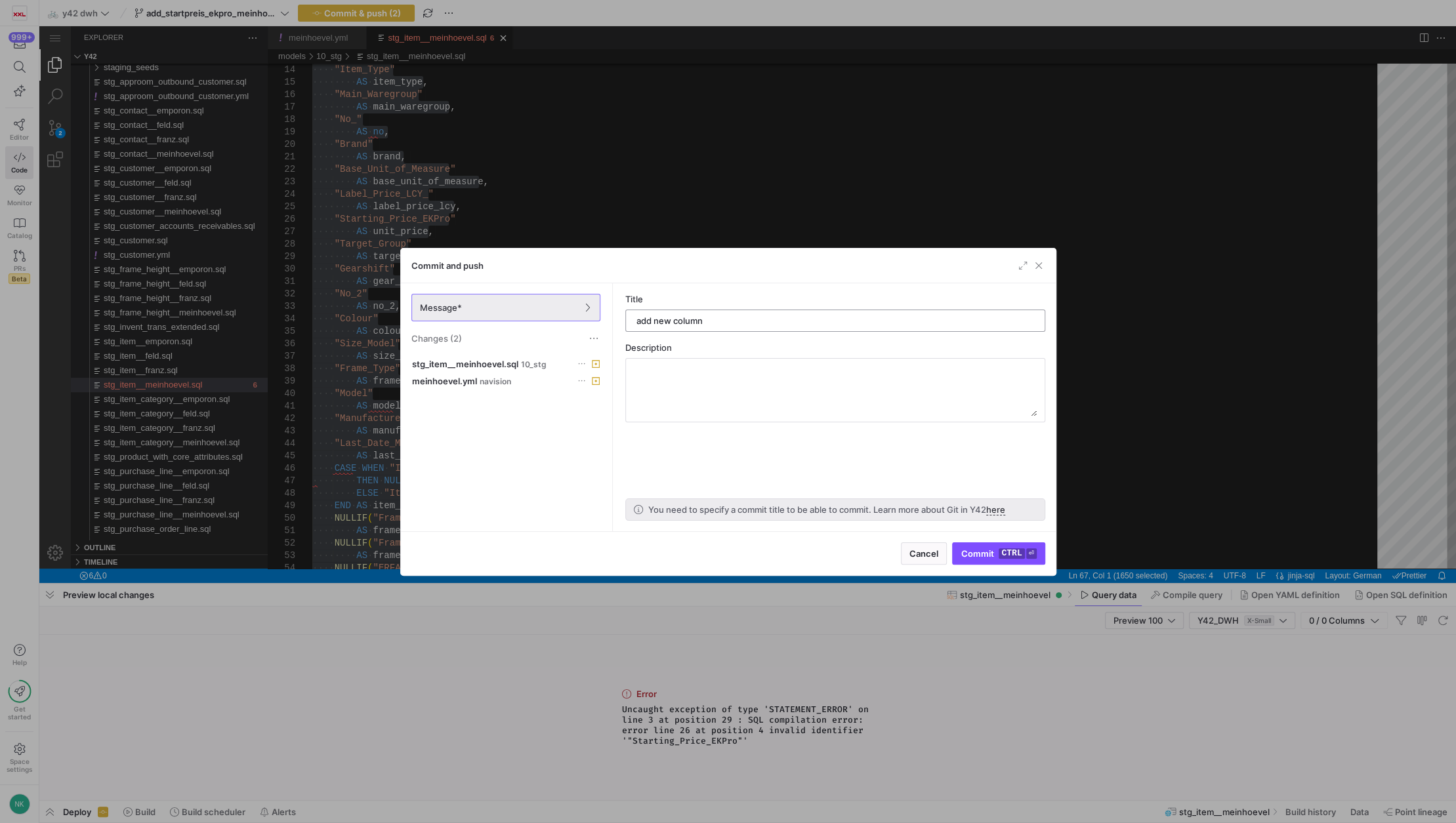
type input "add new column"
click at [435, 359] on span "stg_item__meinhoevel.sql" at bounding box center [465, 364] width 106 height 11
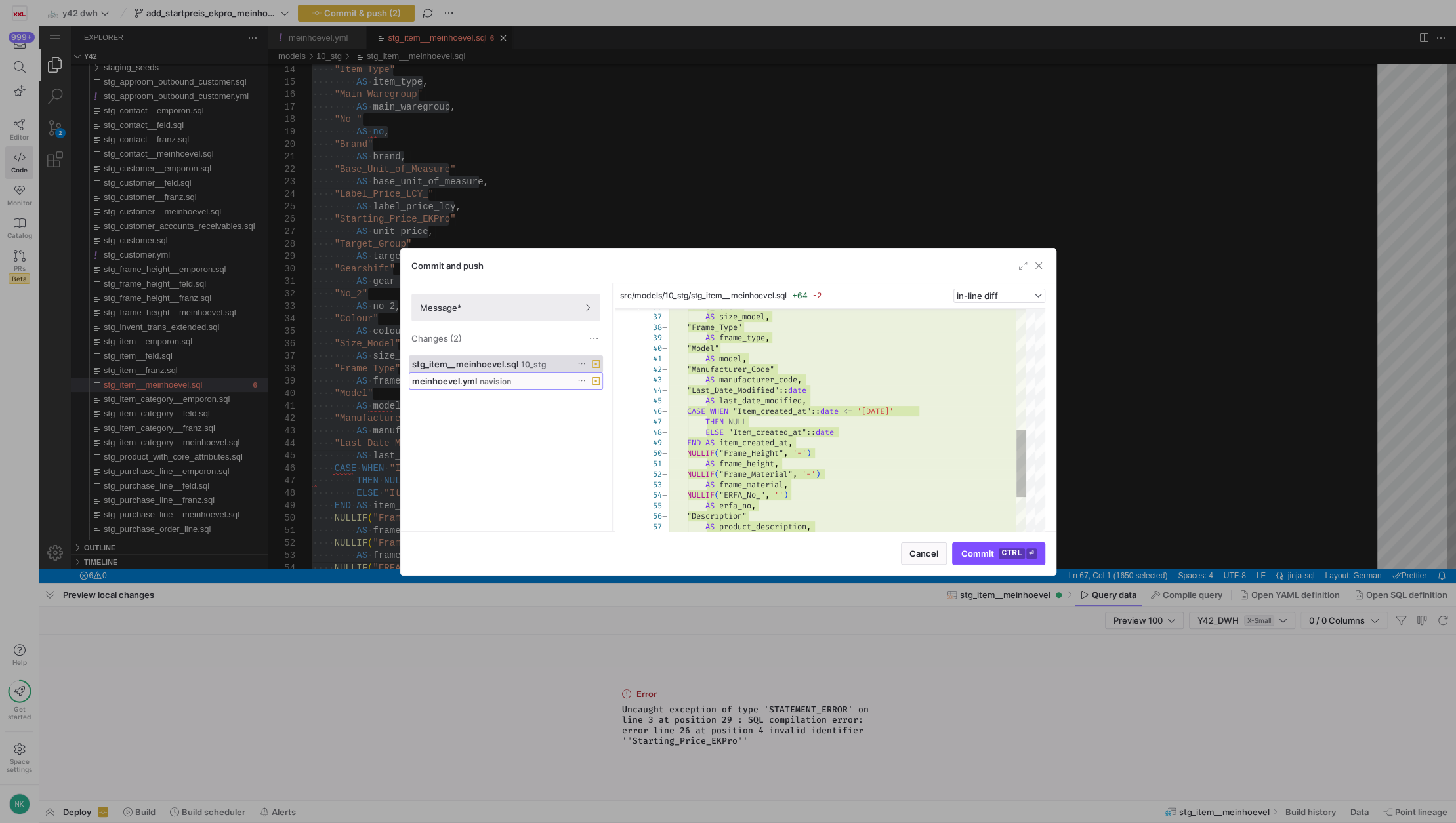
click at [435, 384] on span "meinhoevel.yml" at bounding box center [444, 381] width 65 height 11
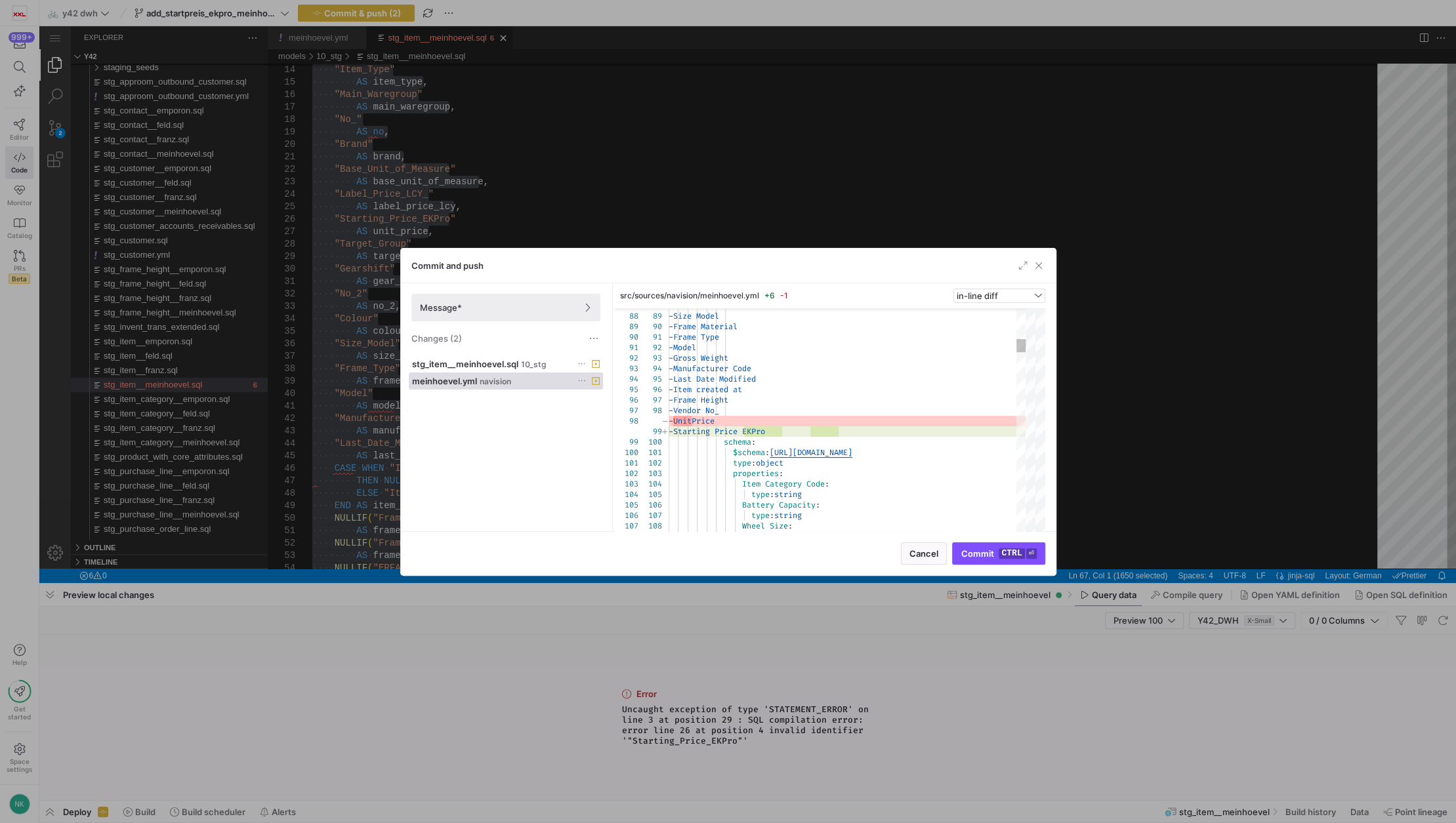
type textarea "- Frame Type - Model - Gross Weight - Manufacturer Code - Last Date Modified - …"
drag, startPoint x: 849, startPoint y: 435, endPoint x: 744, endPoint y: 434, distance: 105.0
click at [530, 365] on span "10_stg" at bounding box center [534, 365] width 25 height 9
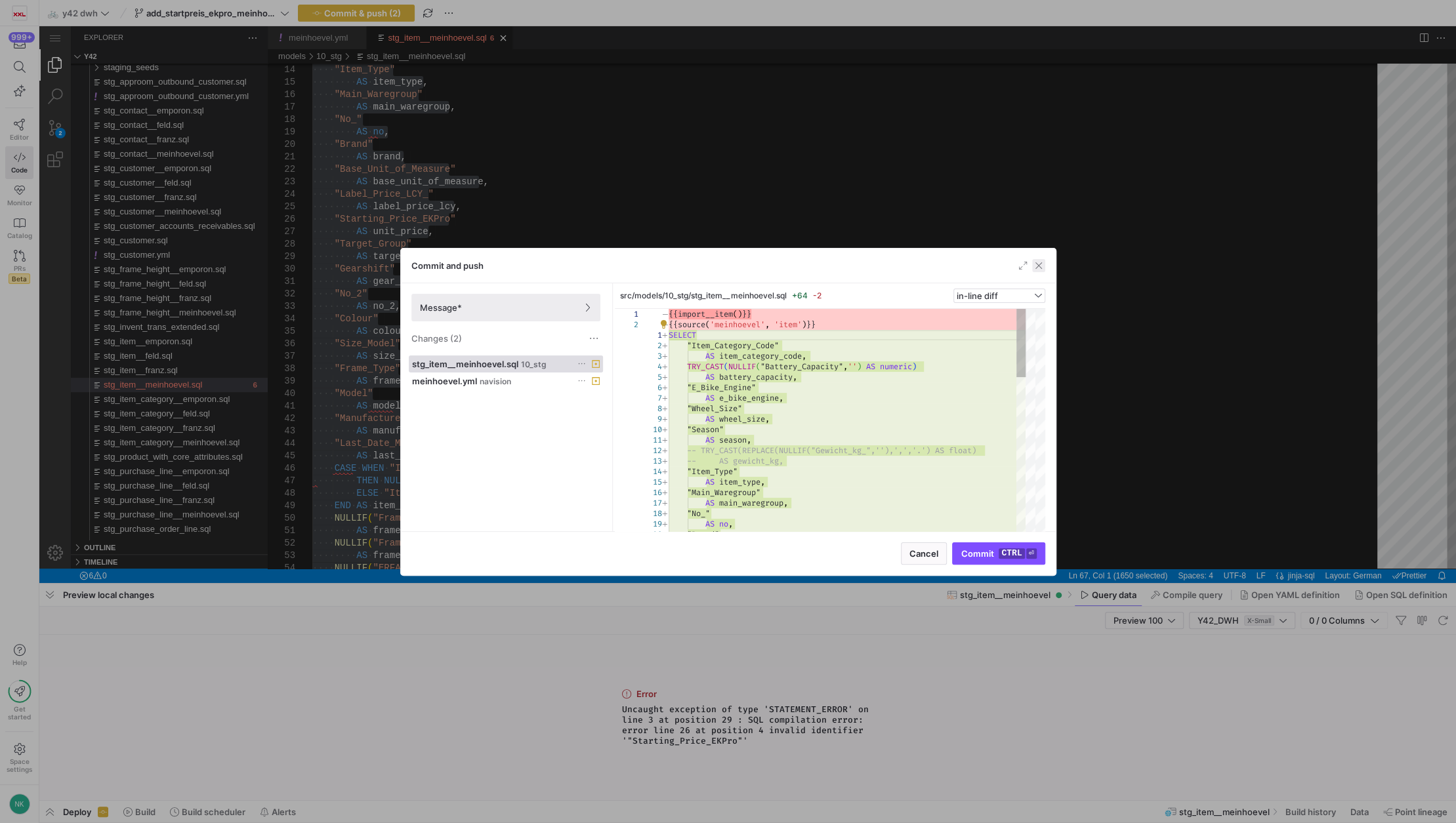
click at [1038, 269] on span "button" at bounding box center [1039, 265] width 14 height 14
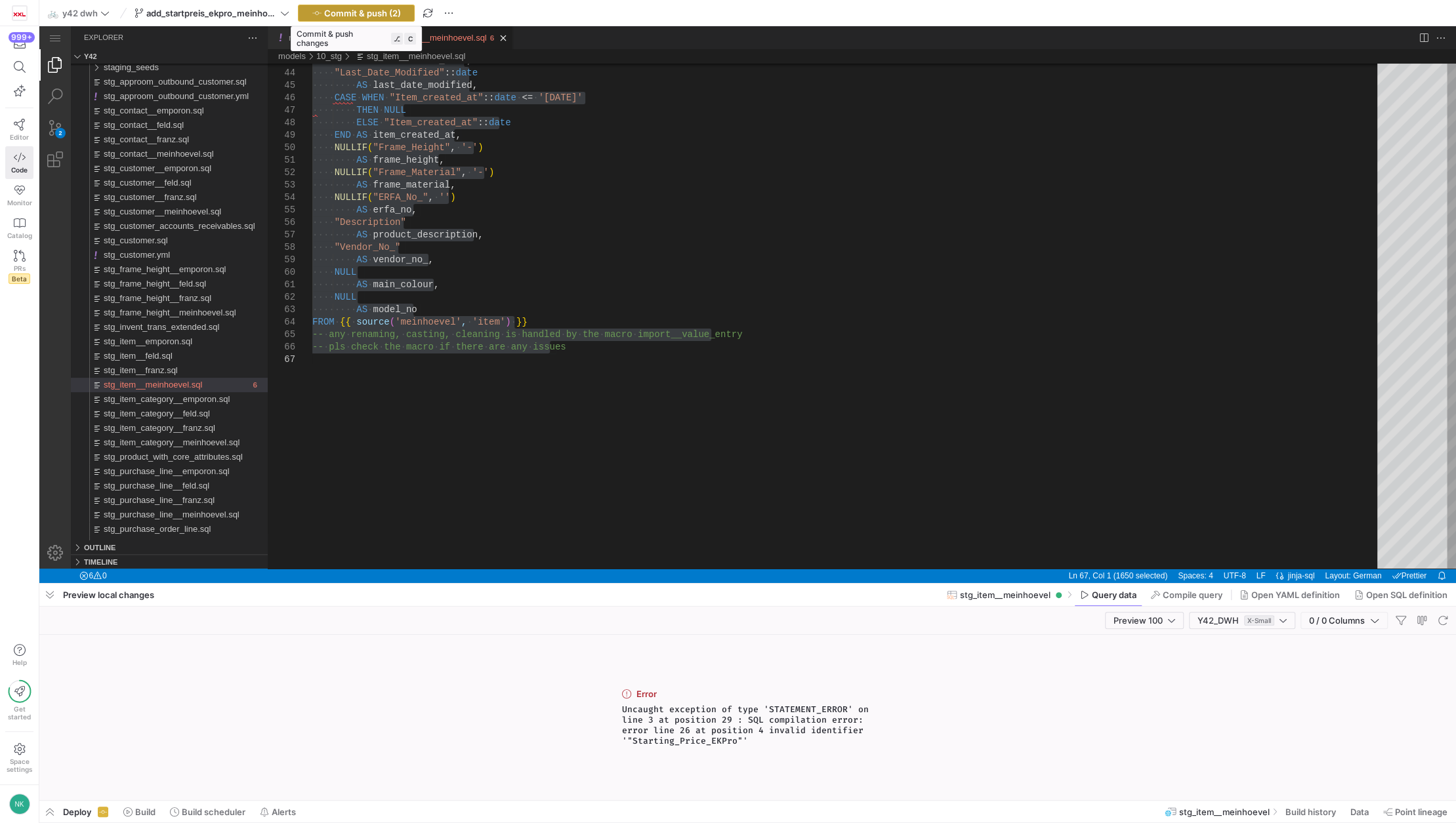
click at [352, 9] on span "Commit & push (2)" at bounding box center [362, 14] width 77 height 11
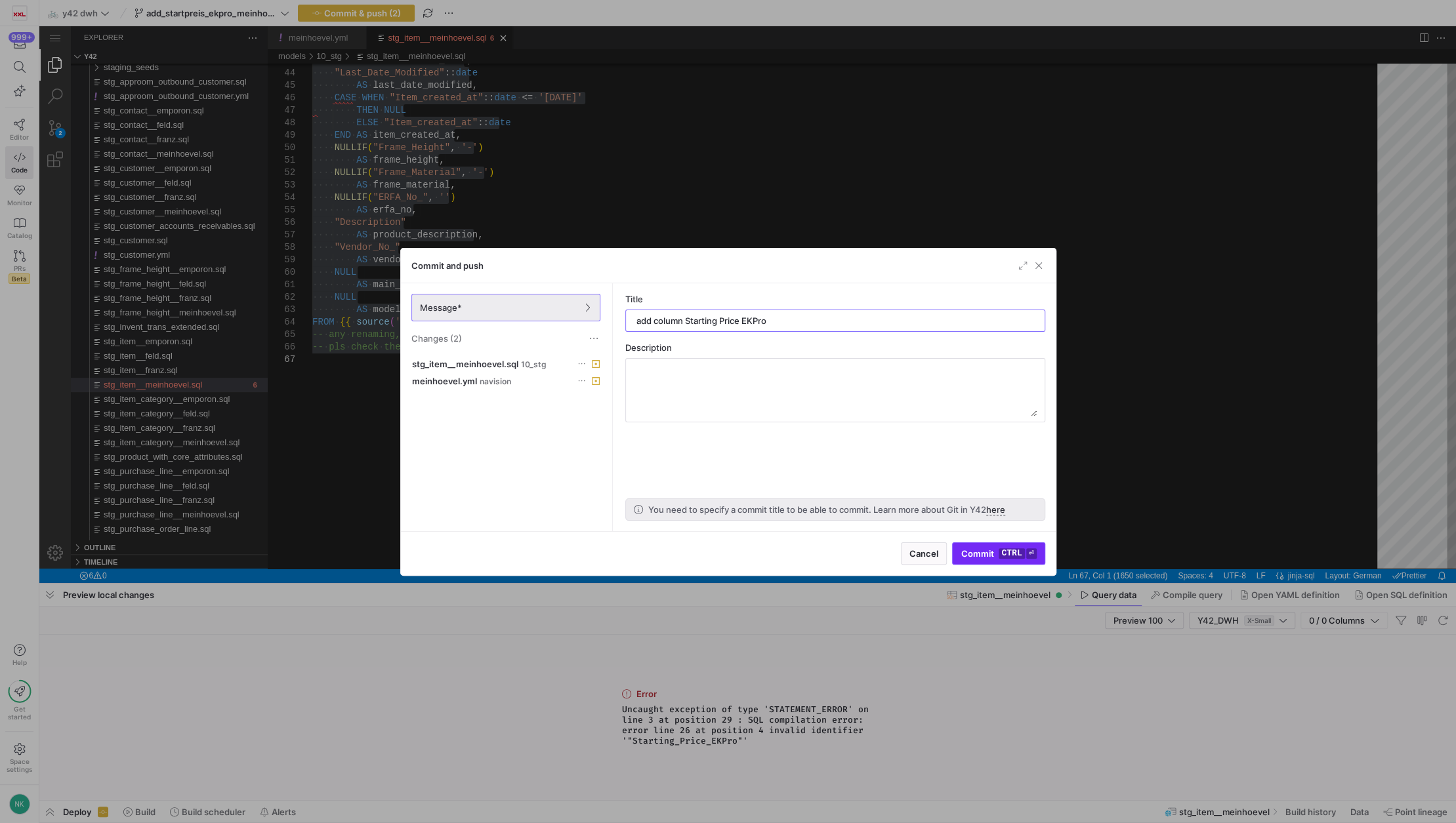
type input "add column Starting Price EKPro"
click at [975, 559] on span "submit" at bounding box center [998, 553] width 91 height 21
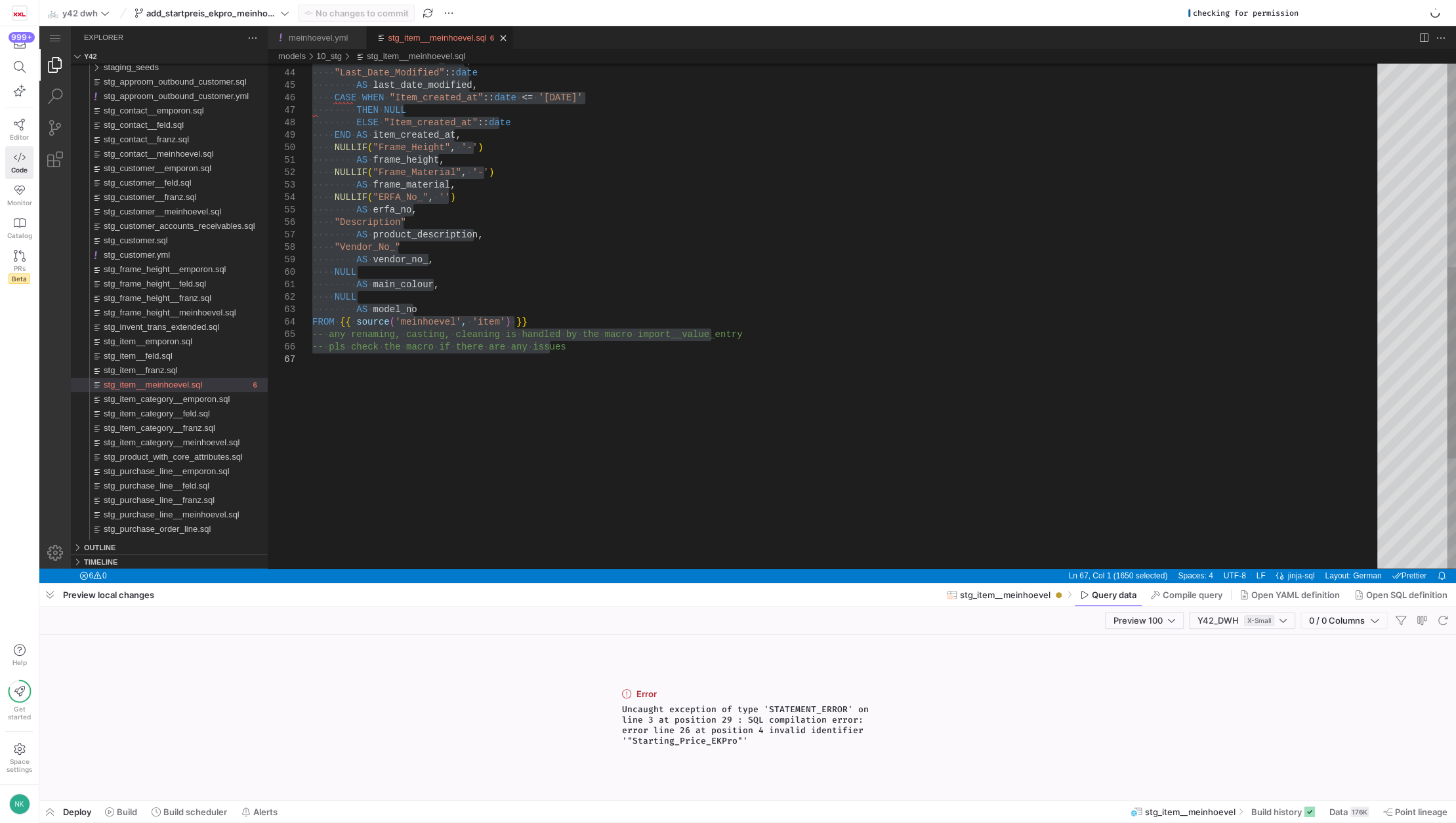
click at [627, 390] on div "·‌·‌·‌·‌ NULLIF ( "Frame_Height" , ·‌ '-' ) ·‌·‌·‌·‌·‌·‌·‌·‌ AS ·‌ frame_height…" at bounding box center [848, 195] width 1074 height 1328
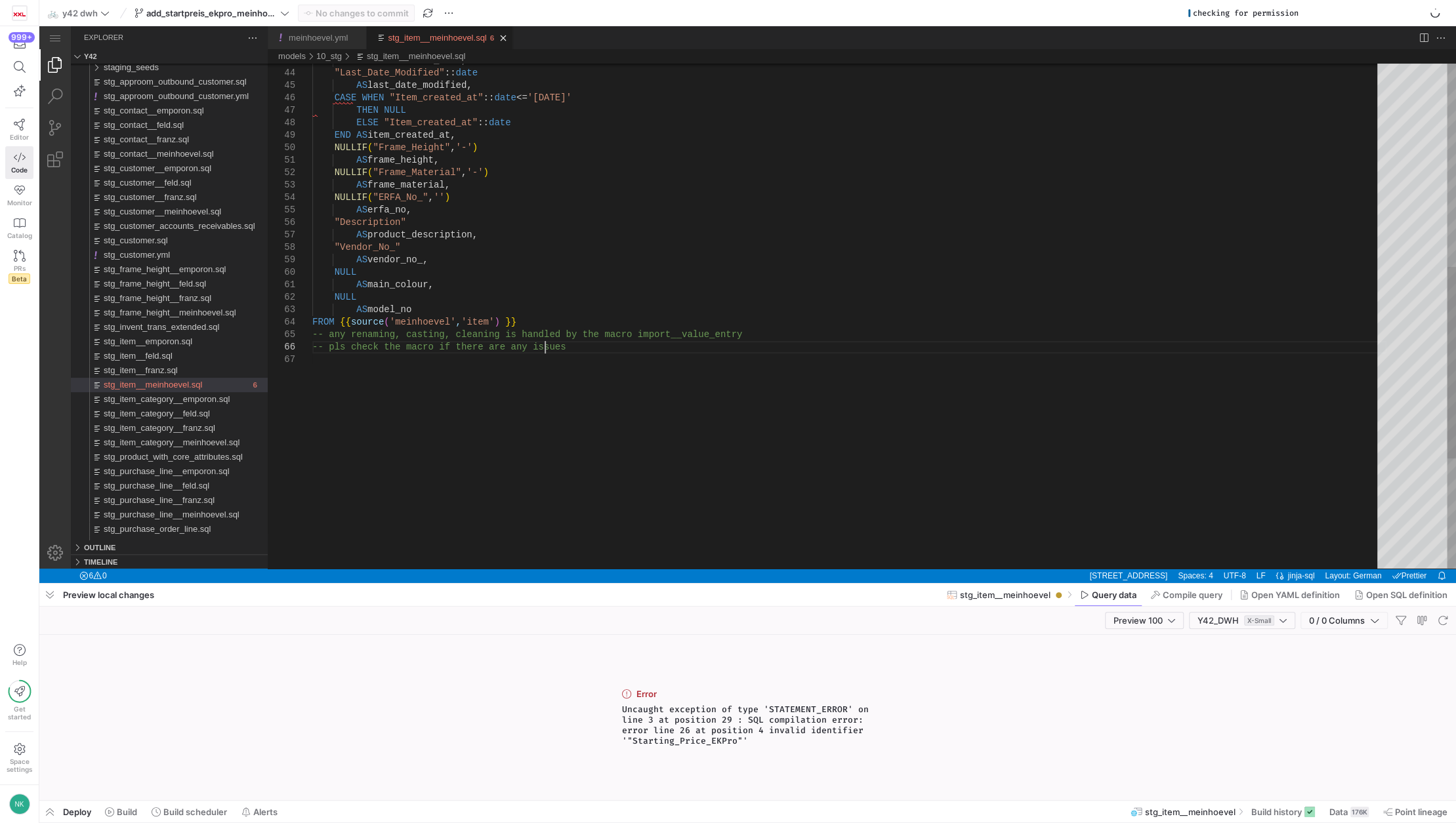
click at [588, 351] on div "NULLIF ( "Frame_Height" , '-' ) AS frame_height, NULLIF ( "Frame_Material" , '-…" at bounding box center [848, 195] width 1074 height 1328
type textarea "SELECT "Item_Category_Code" AS item_category_code, TRY_CAST(NULLIF("Battery_Cap…"
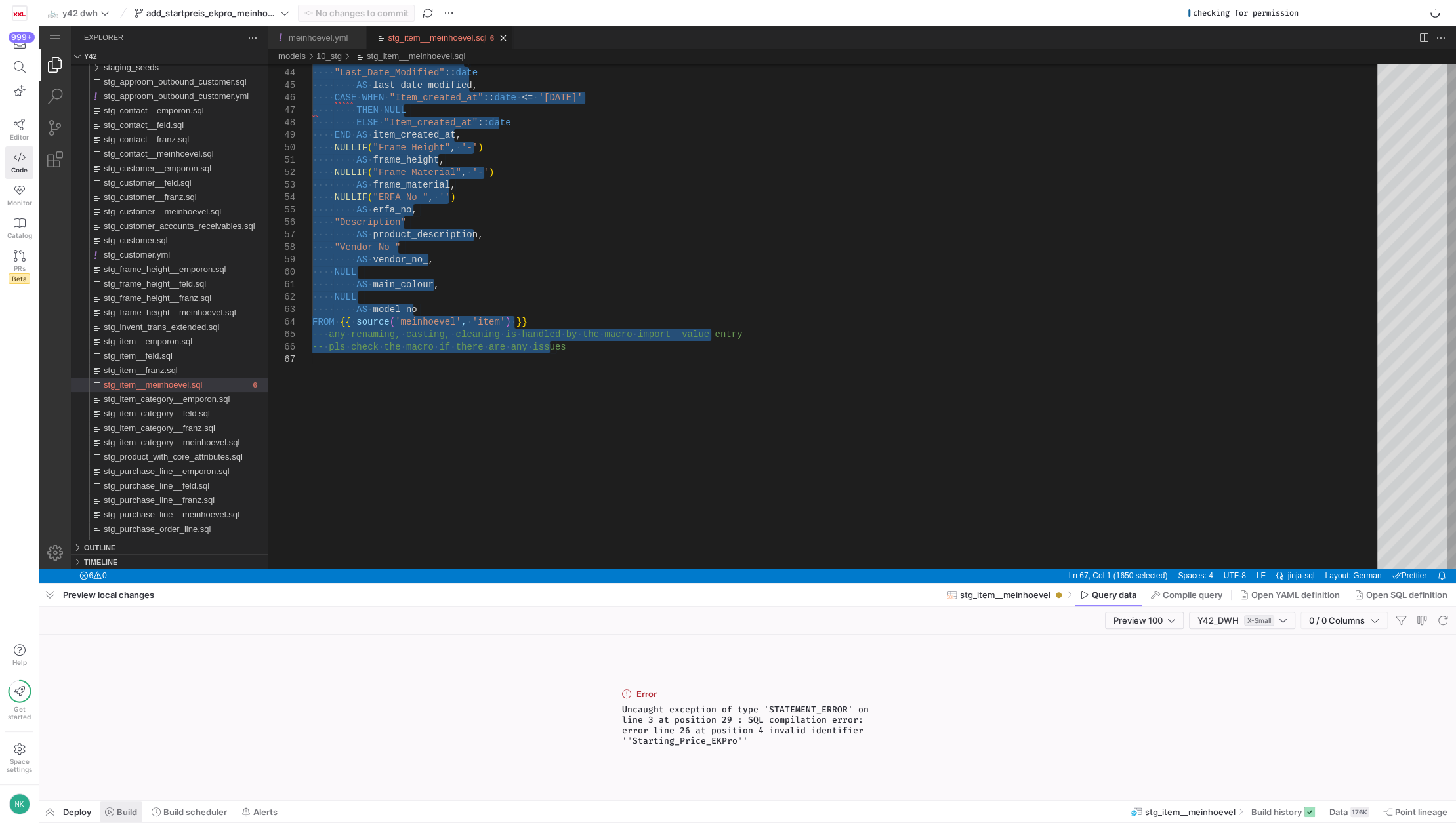
click at [134, 809] on span "Build" at bounding box center [127, 812] width 21 height 11
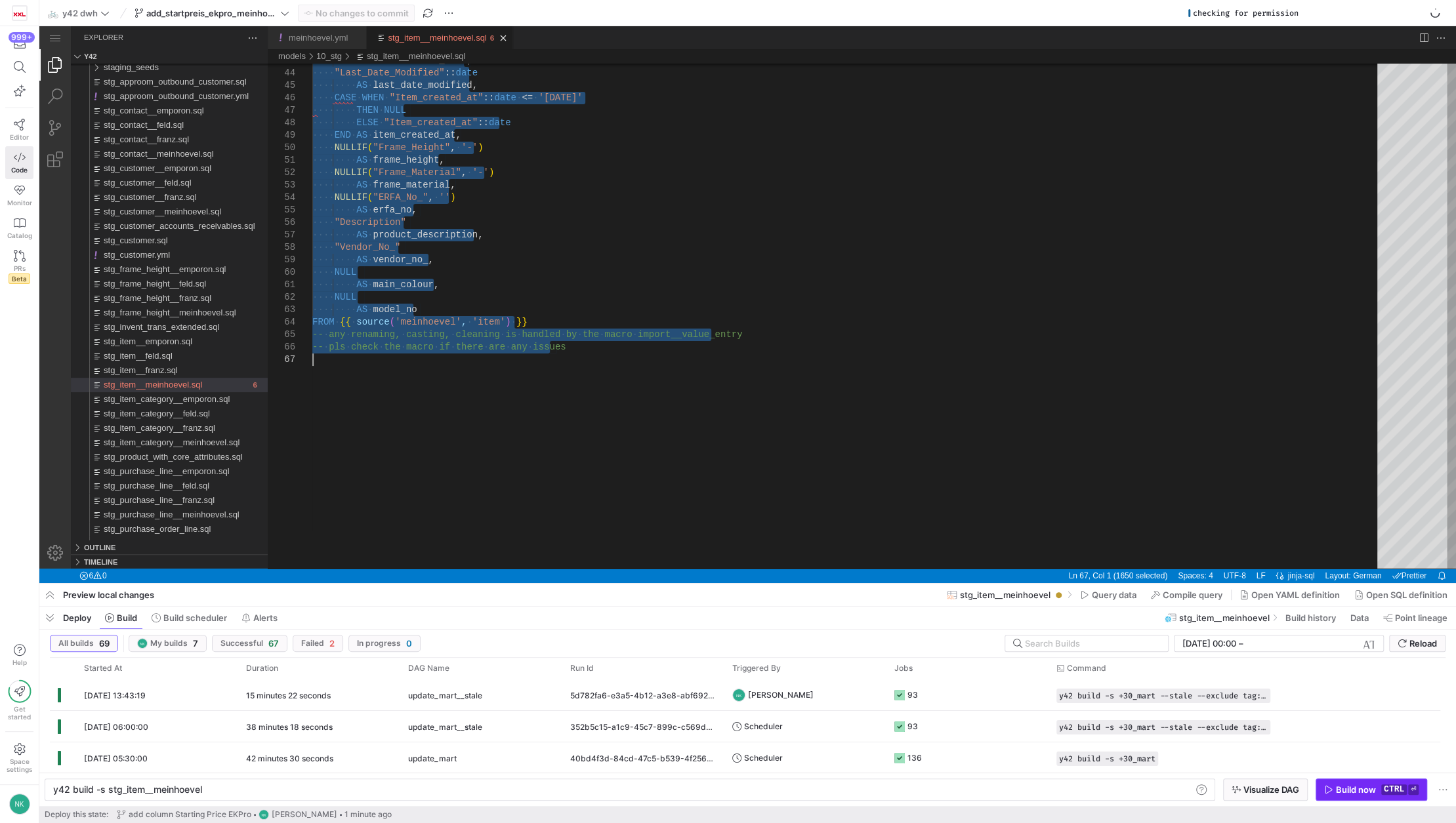
click at [1331, 794] on icon "button" at bounding box center [1329, 790] width 9 height 9
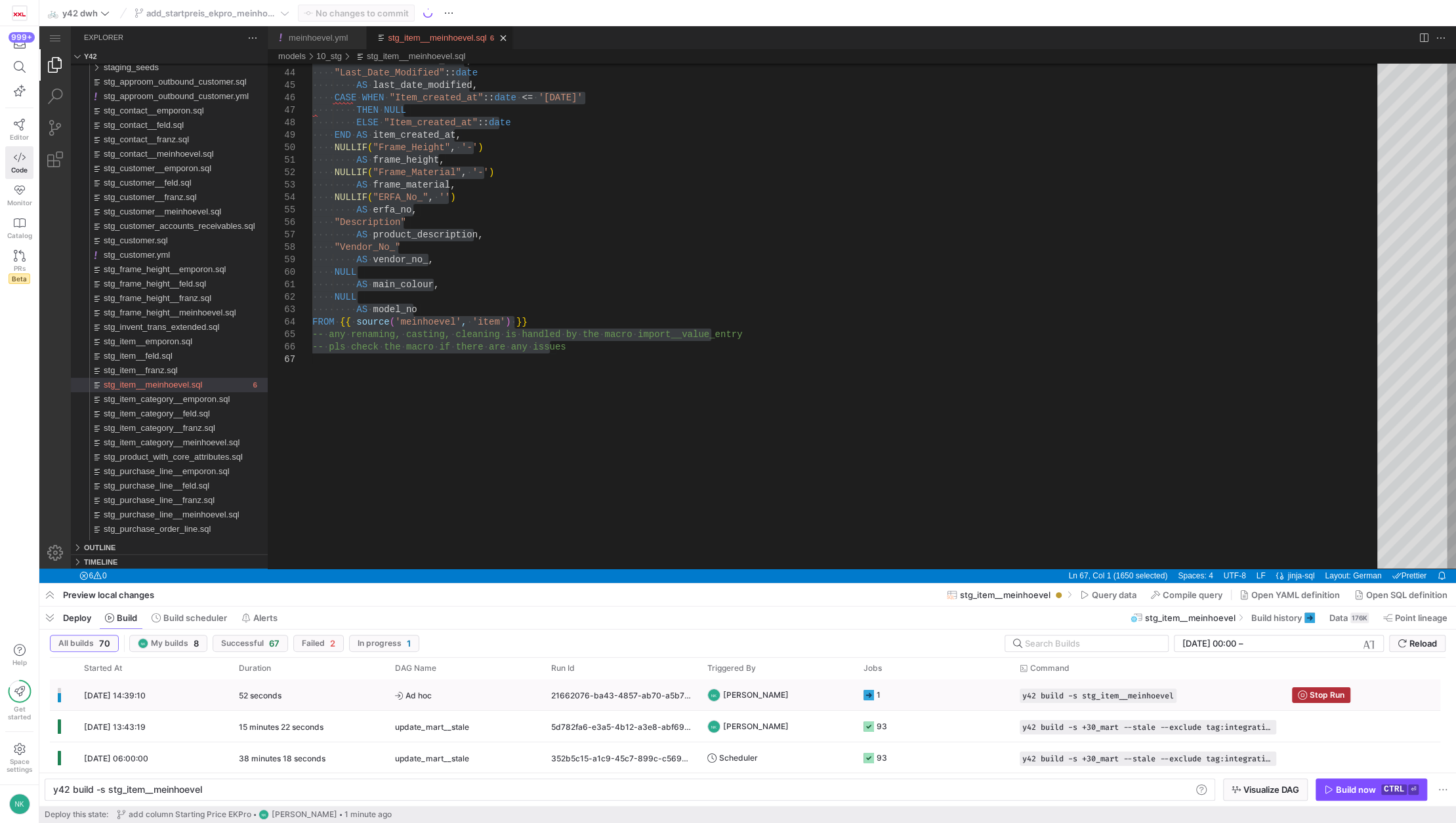
click at [457, 698] on span "Ad hoc" at bounding box center [465, 696] width 141 height 31
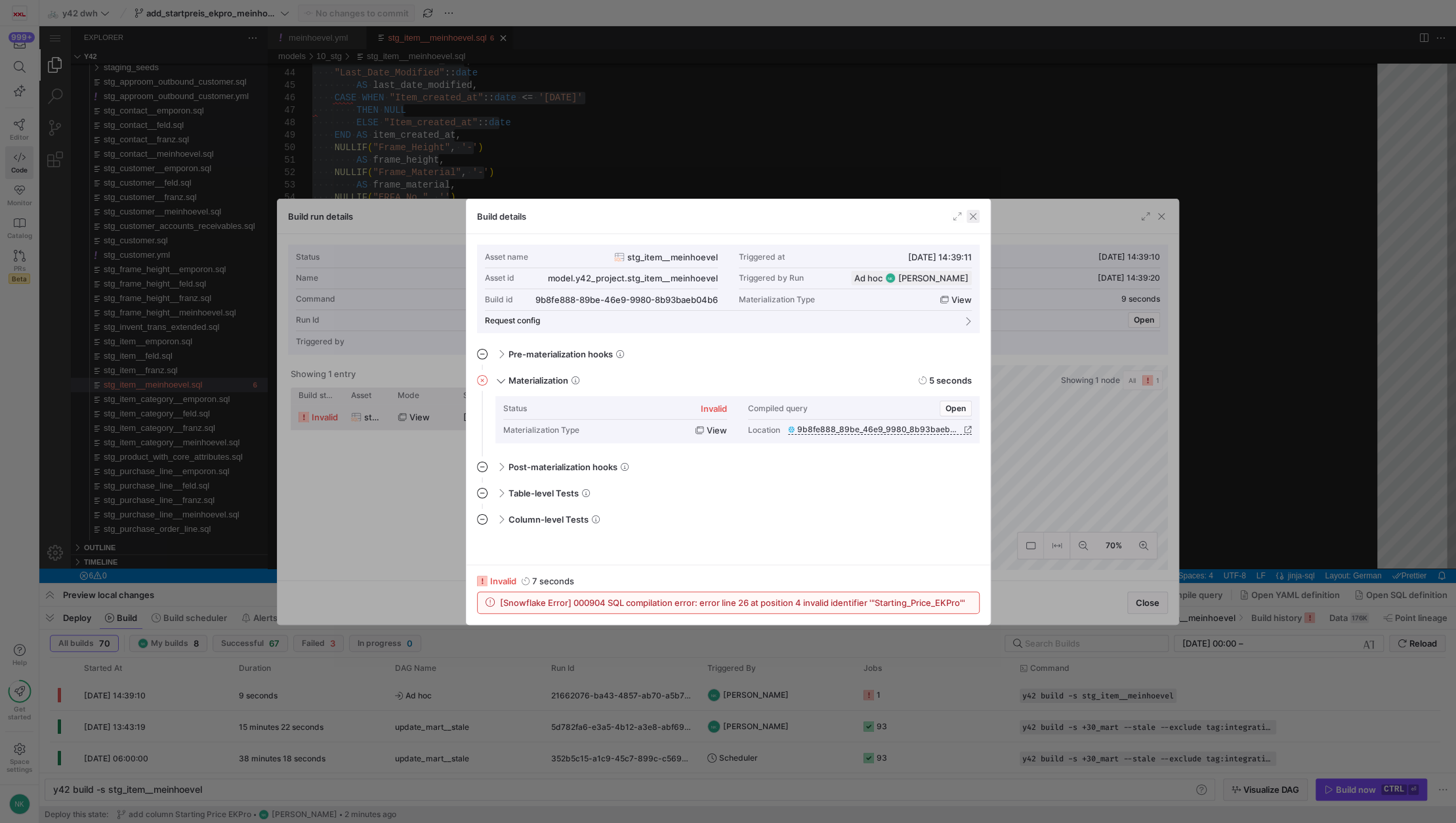
click at [976, 214] on span "button" at bounding box center [973, 216] width 14 height 14
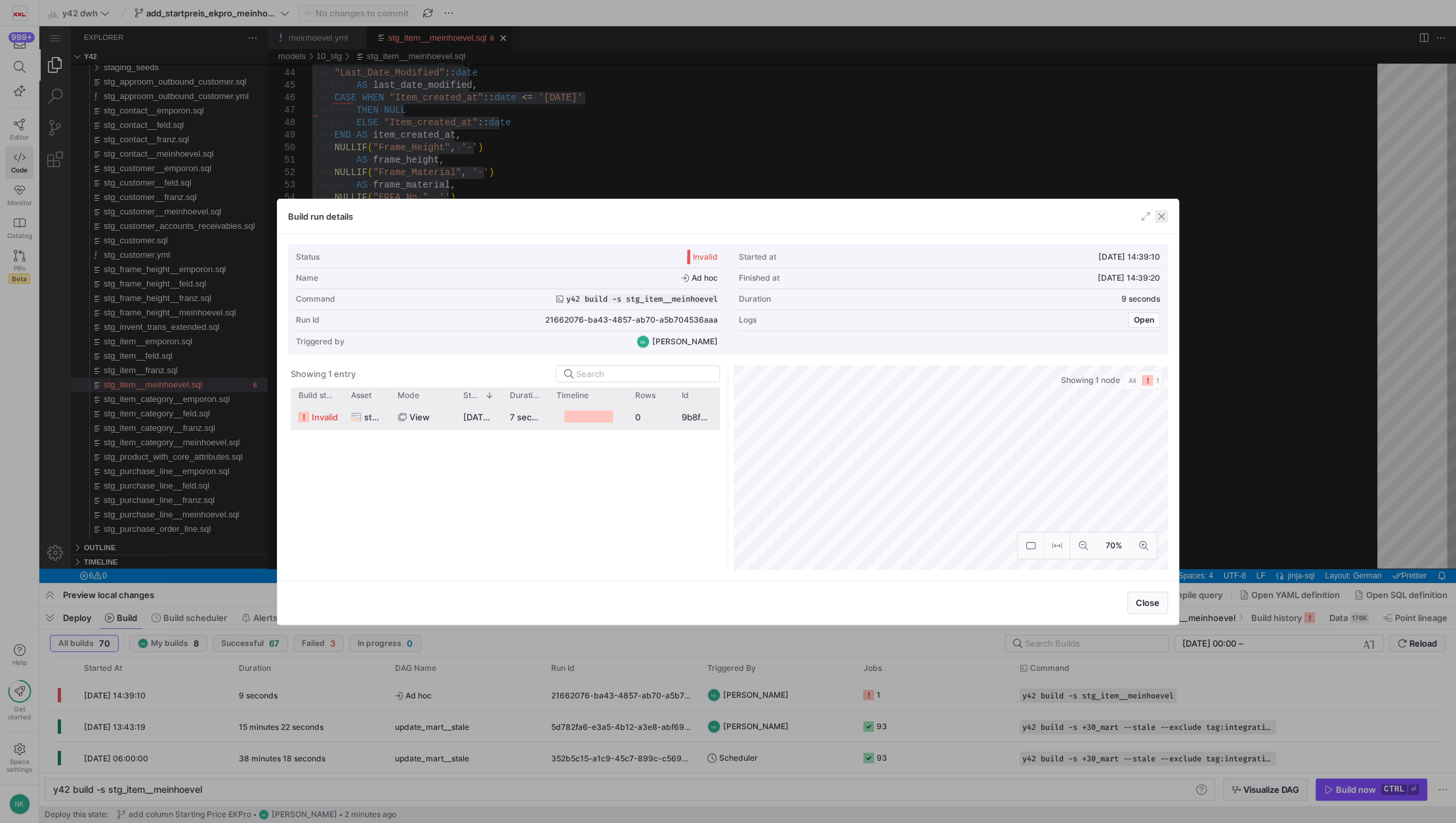
drag, startPoint x: 1163, startPoint y: 218, endPoint x: 746, endPoint y: 212, distance: 417.0
click at [1163, 218] on span "button" at bounding box center [1161, 216] width 14 height 14
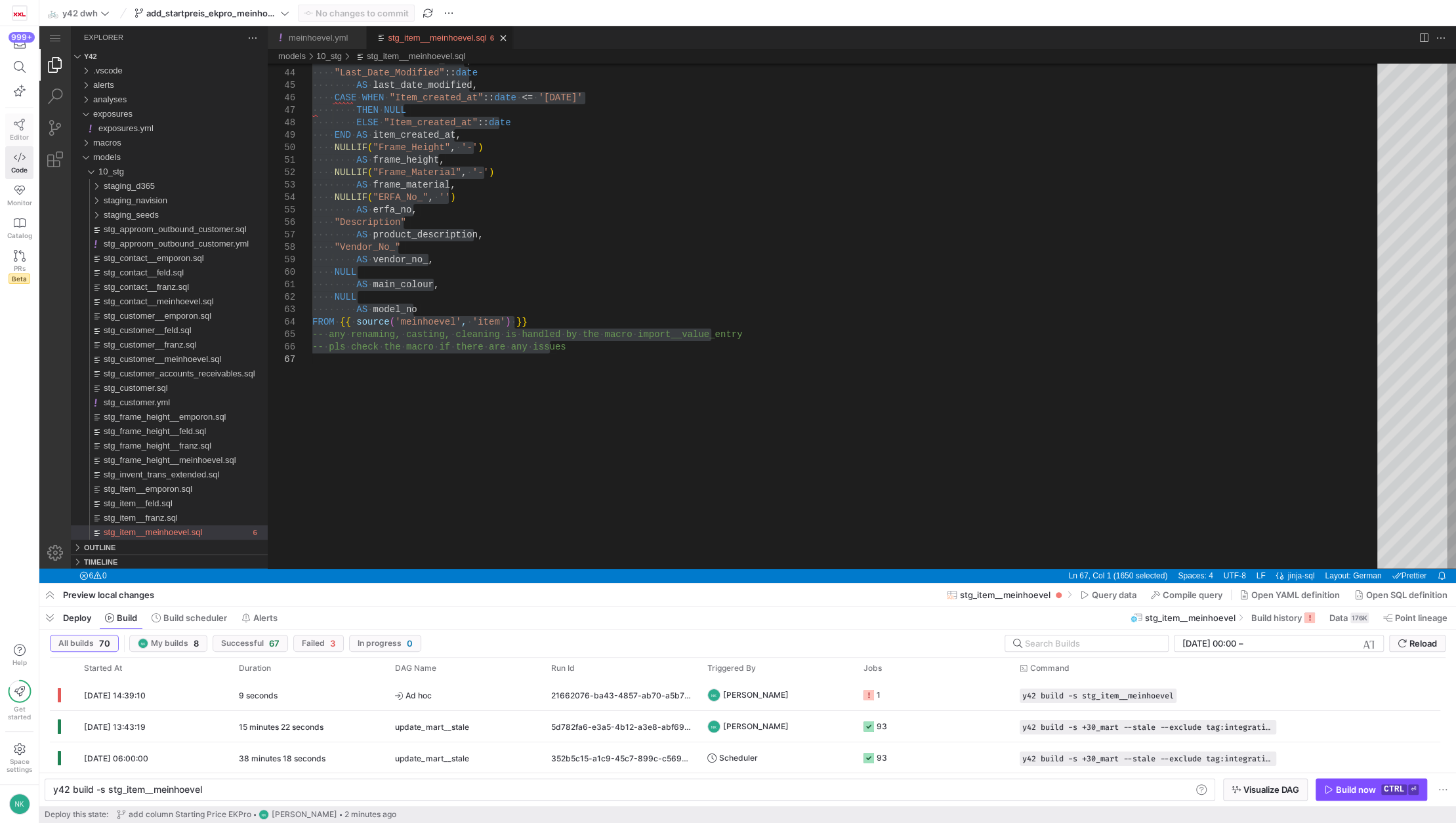
click at [15, 129] on icon at bounding box center [19, 124] width 12 height 12
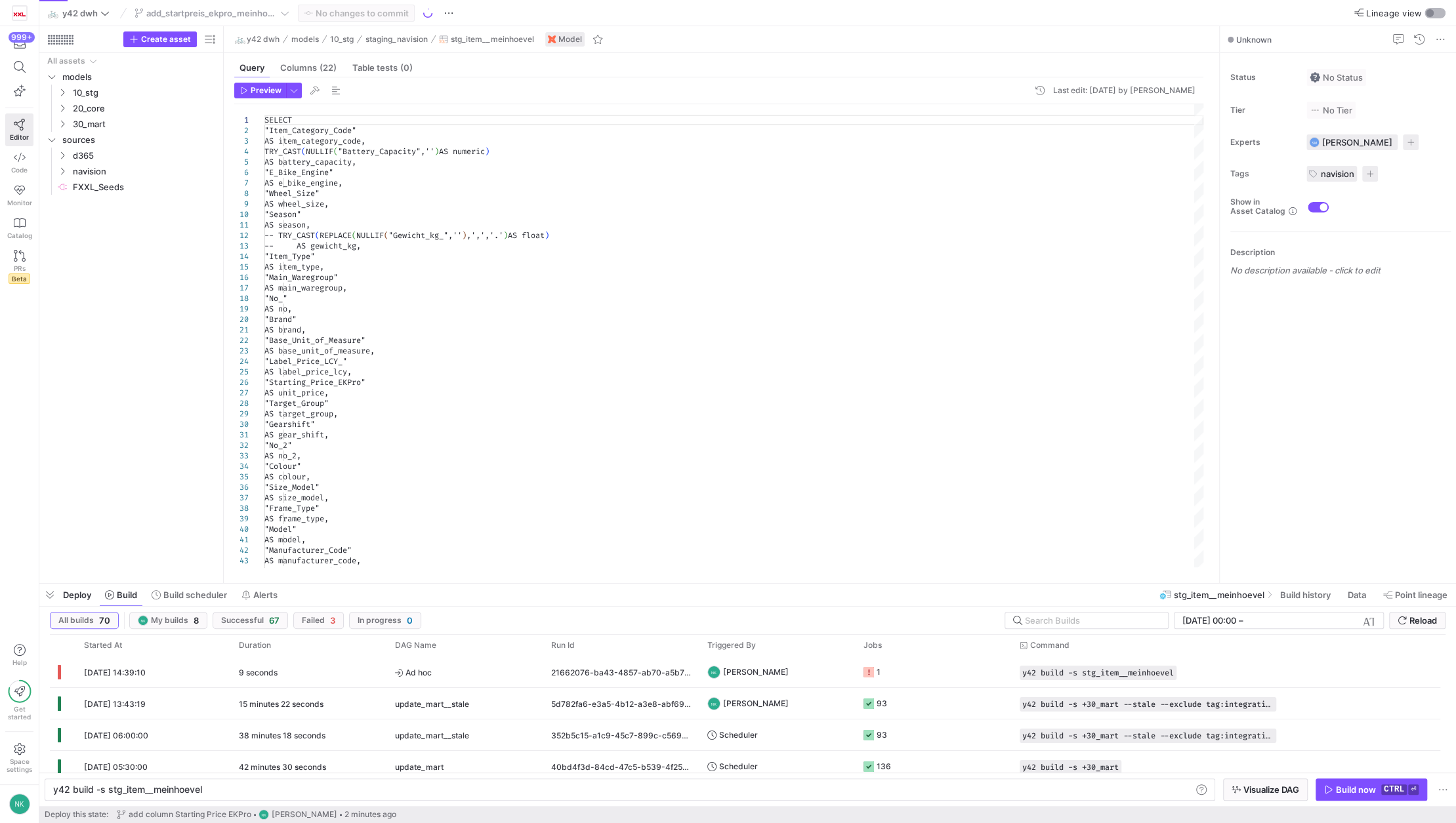
click at [1428, 12] on div "button" at bounding box center [1429, 13] width 8 height 8
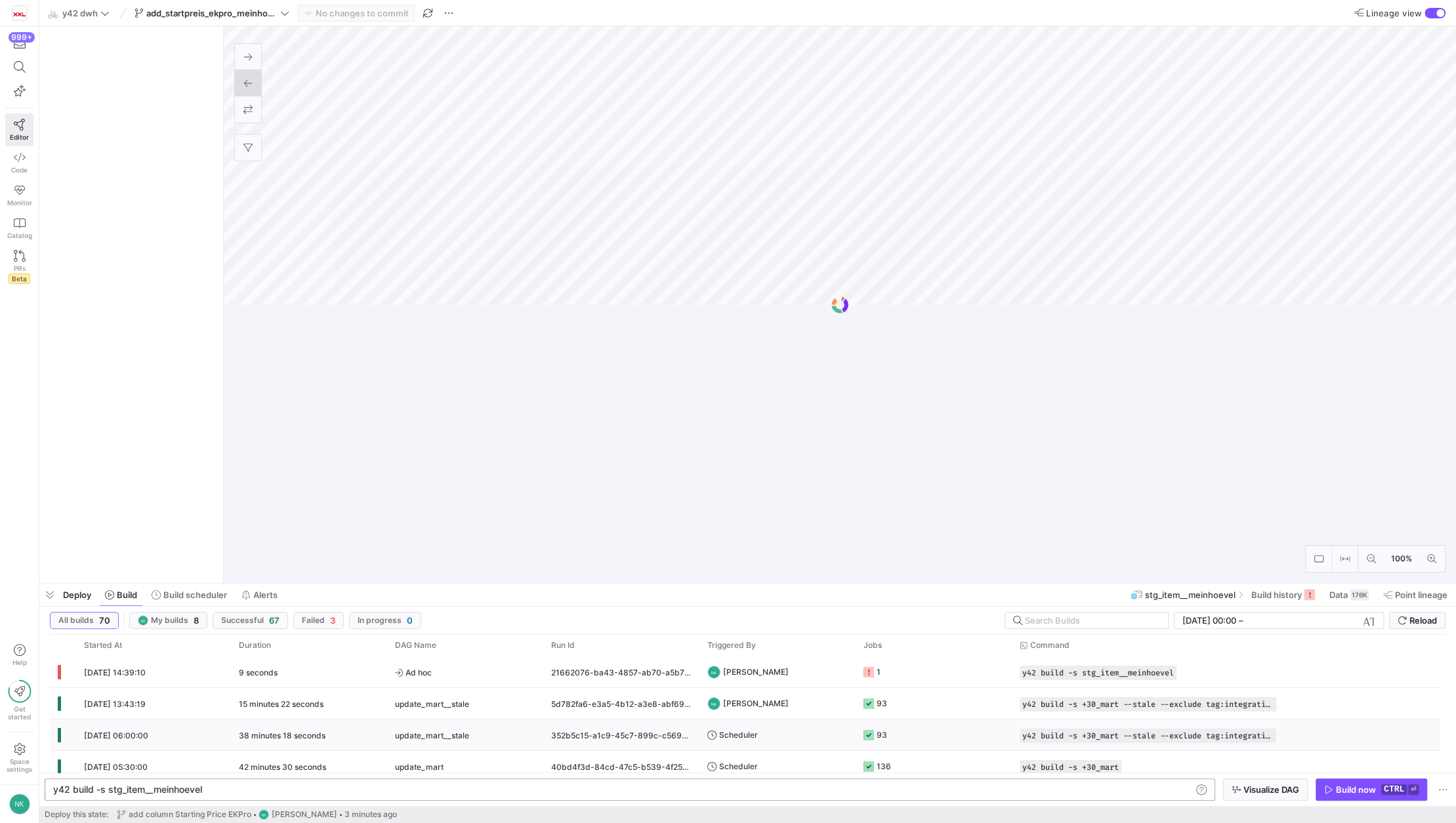
click at [240, 792] on div "y42 build -s stg_item__meinhoevel" at bounding box center [622, 790] width 1139 height 11
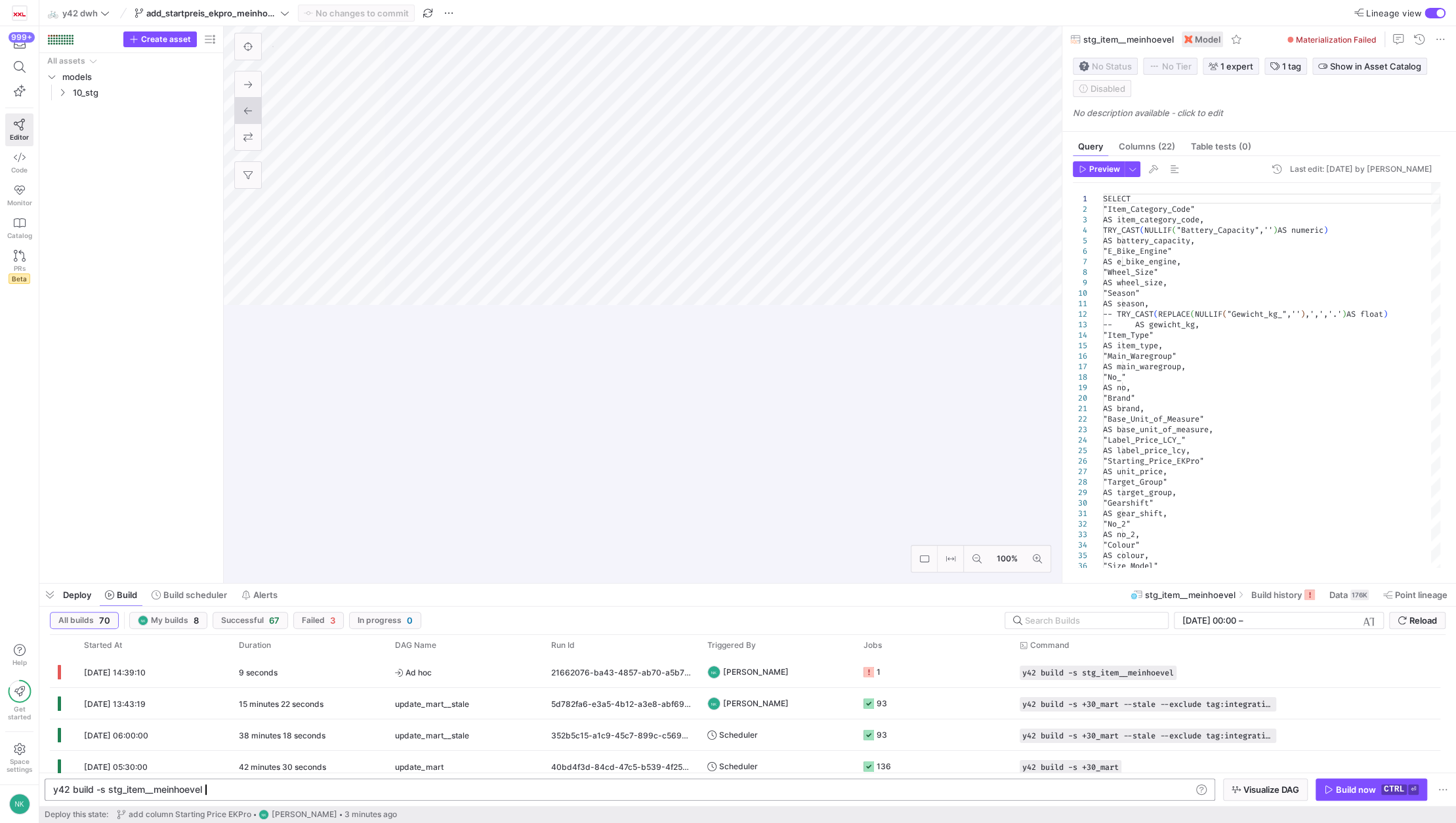
click at [240, 792] on div "y42 build -s stg_item__meinhoevel" at bounding box center [622, 790] width 1139 height 11
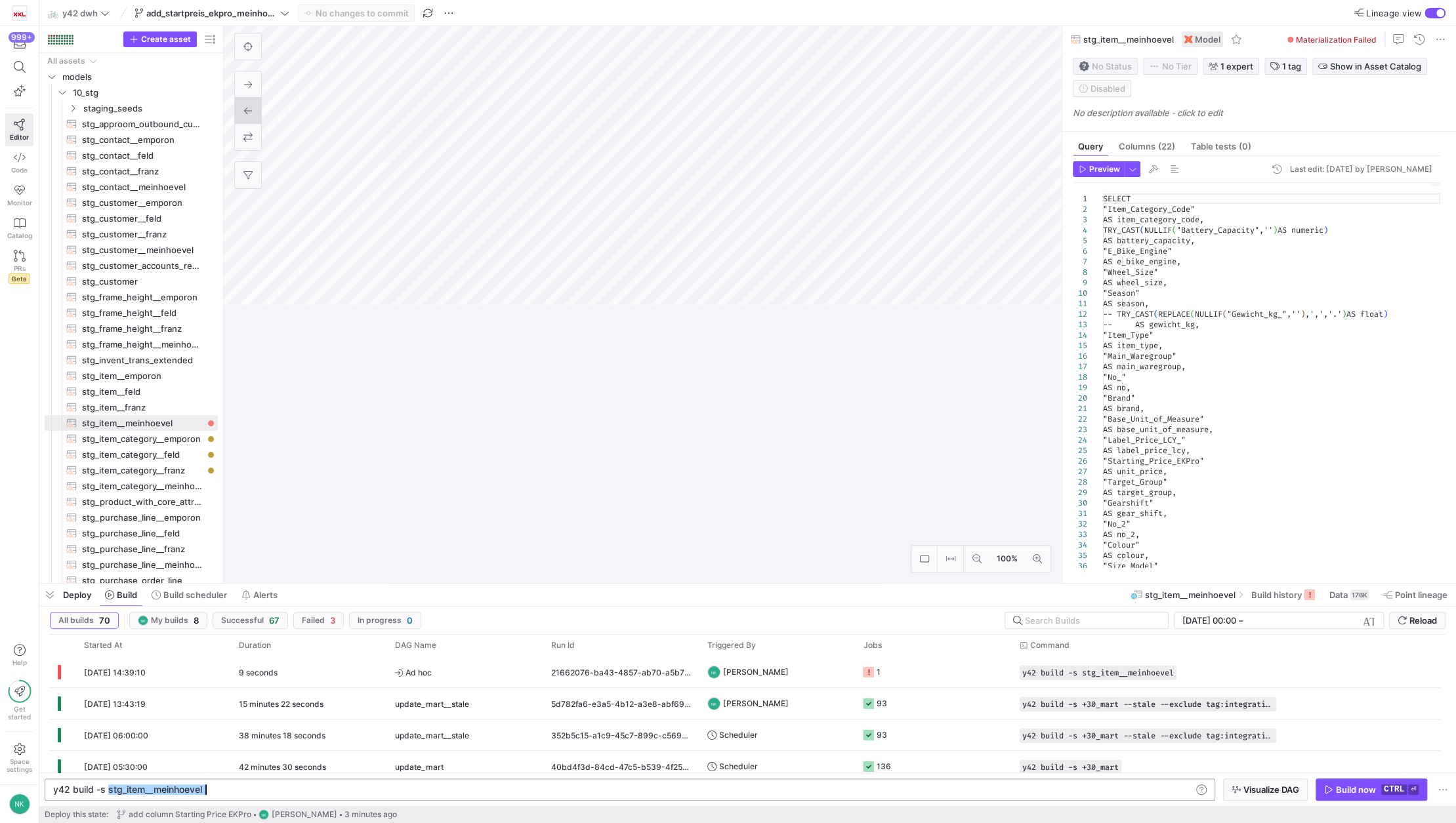
click at [240, 792] on div "y42 build -s stg_item__meinhoevel" at bounding box center [622, 790] width 1139 height 11
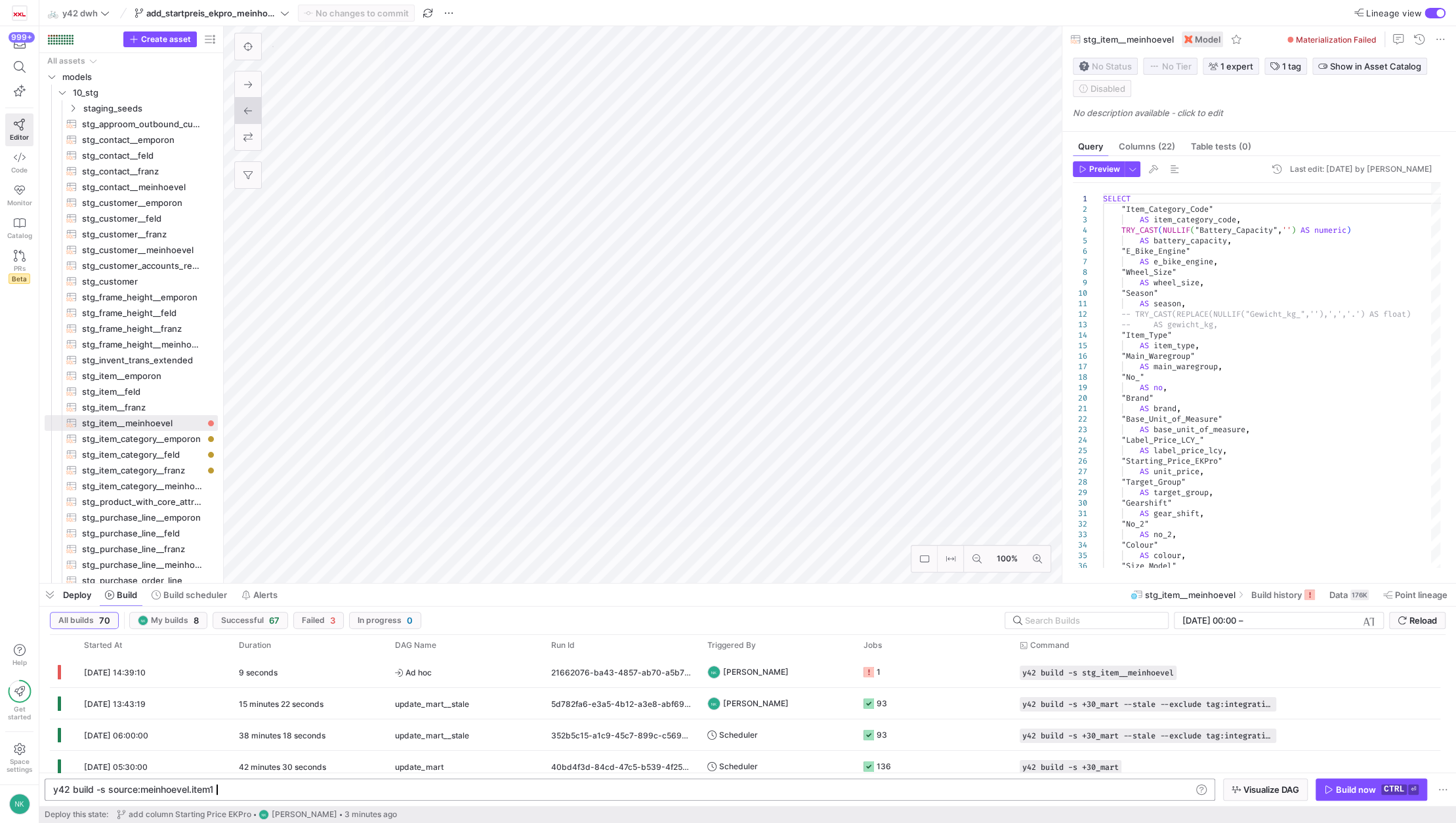
scroll to position [0, 165]
click at [1333, 791] on span "Build now ctrl ⏎" at bounding box center [1371, 790] width 95 height 11
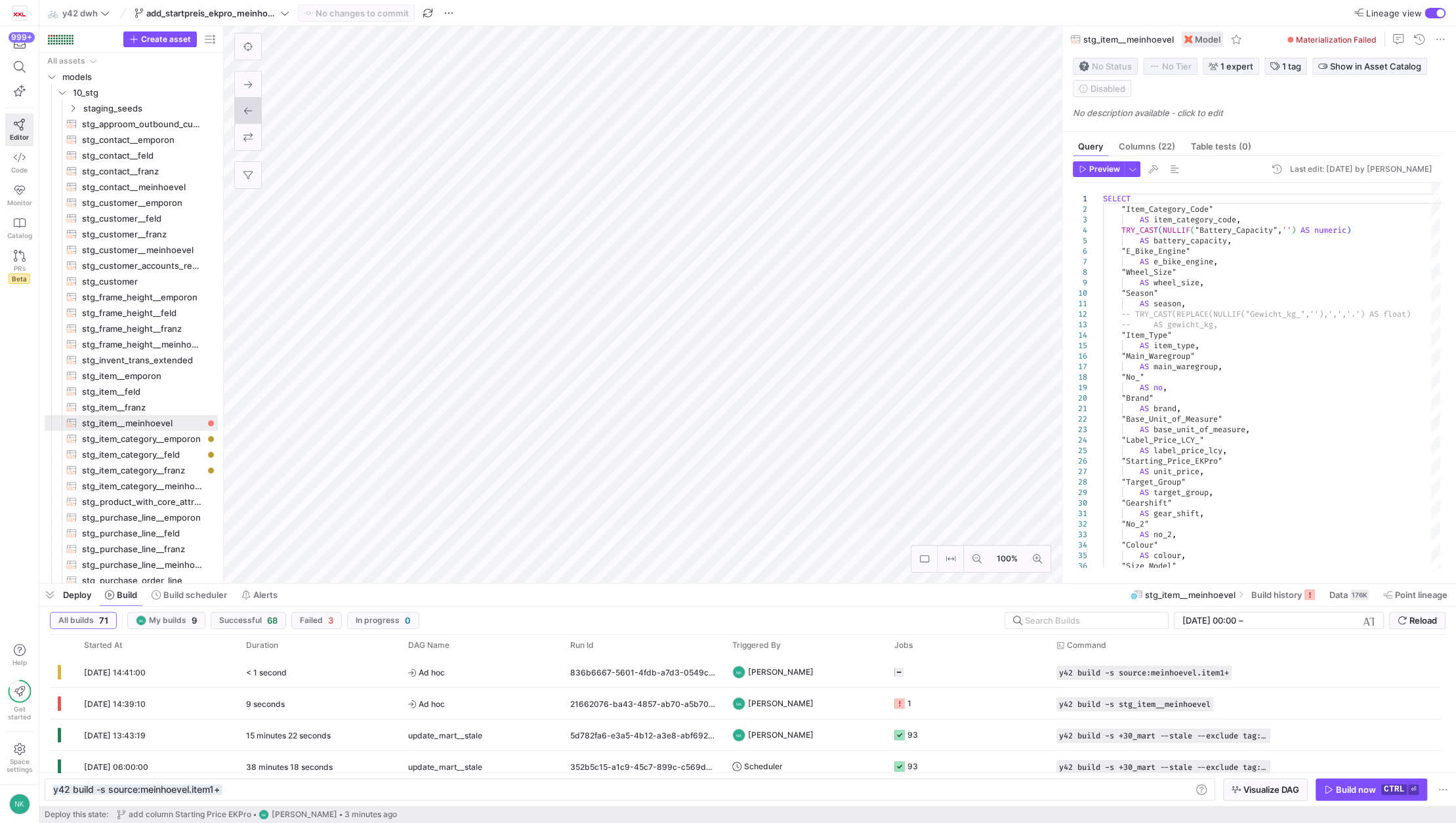
click at [377, 793] on div "y42 build -s source:meinhoevel.item1+" at bounding box center [622, 790] width 1139 height 11
type textarea "y42 build -s source:meinhoevel.item+1"
click at [1381, 783] on span "button" at bounding box center [1371, 790] width 110 height 21
click at [488, 671] on span "Ad hoc" at bounding box center [481, 672] width 146 height 31
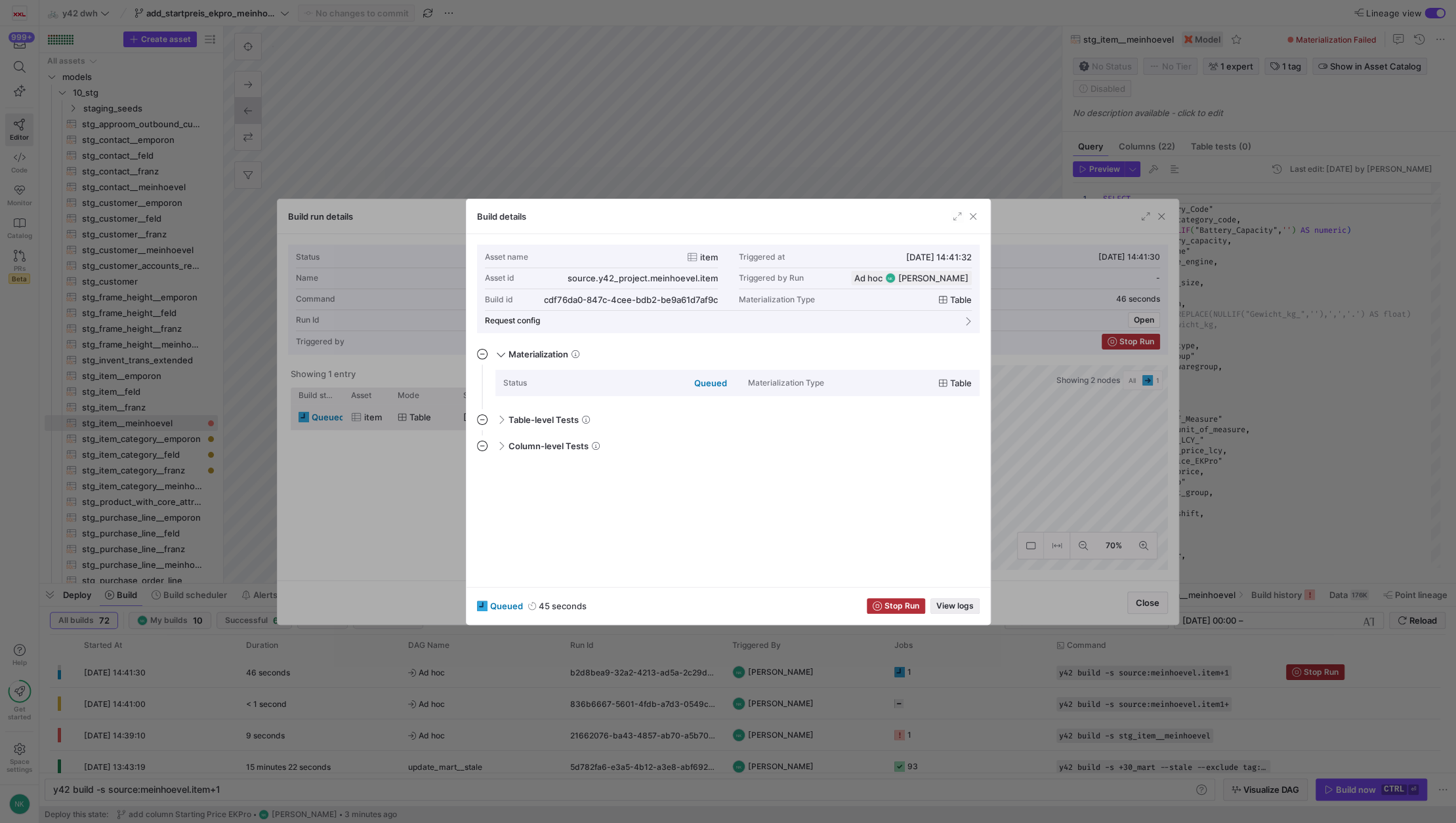
click at [945, 597] on div "queued 45 seconds Stop Run View logs" at bounding box center [728, 605] width 524 height 37
click at [946, 606] on span "View logs" at bounding box center [954, 606] width 37 height 9
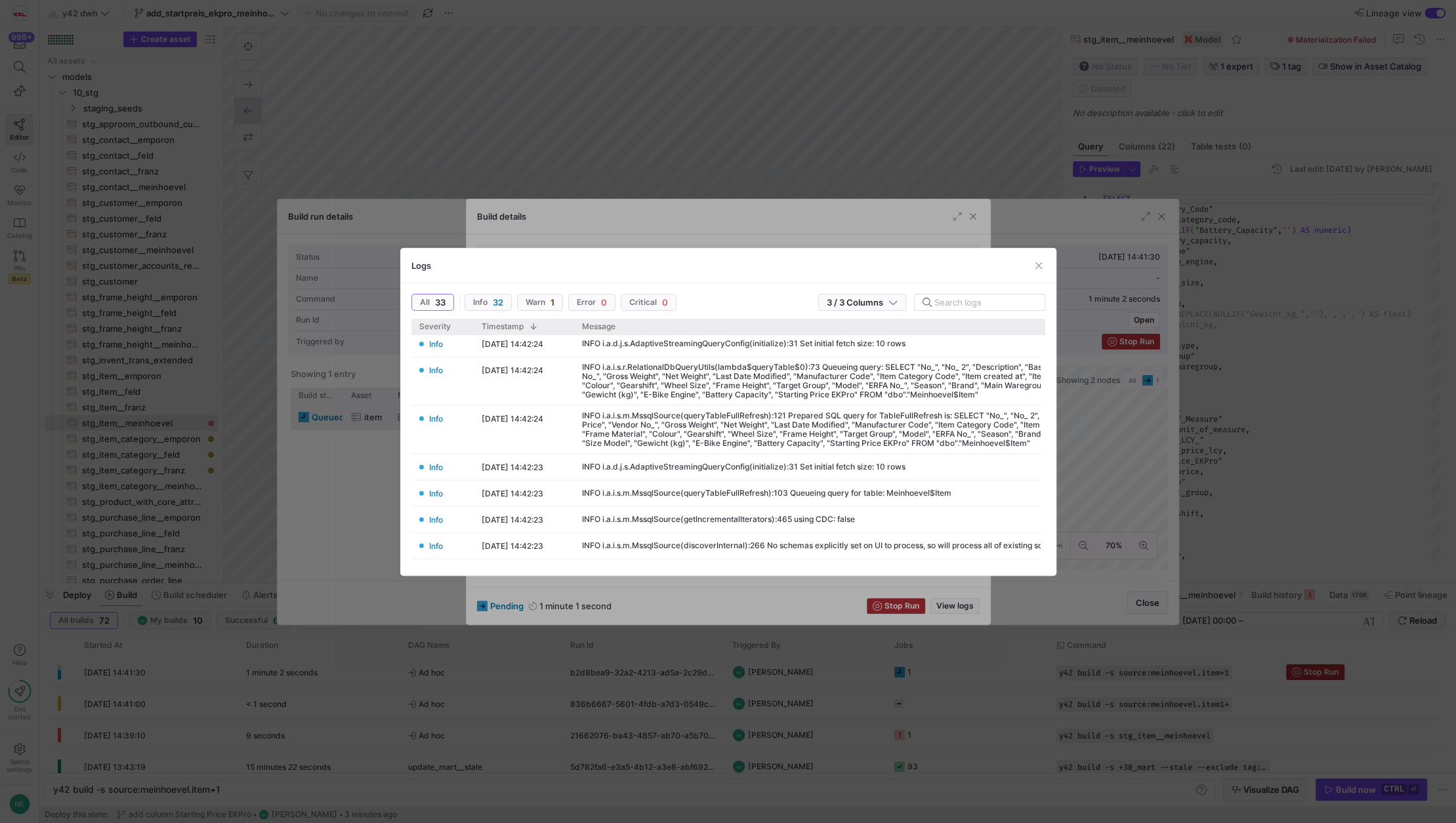
scroll to position [0, 0]
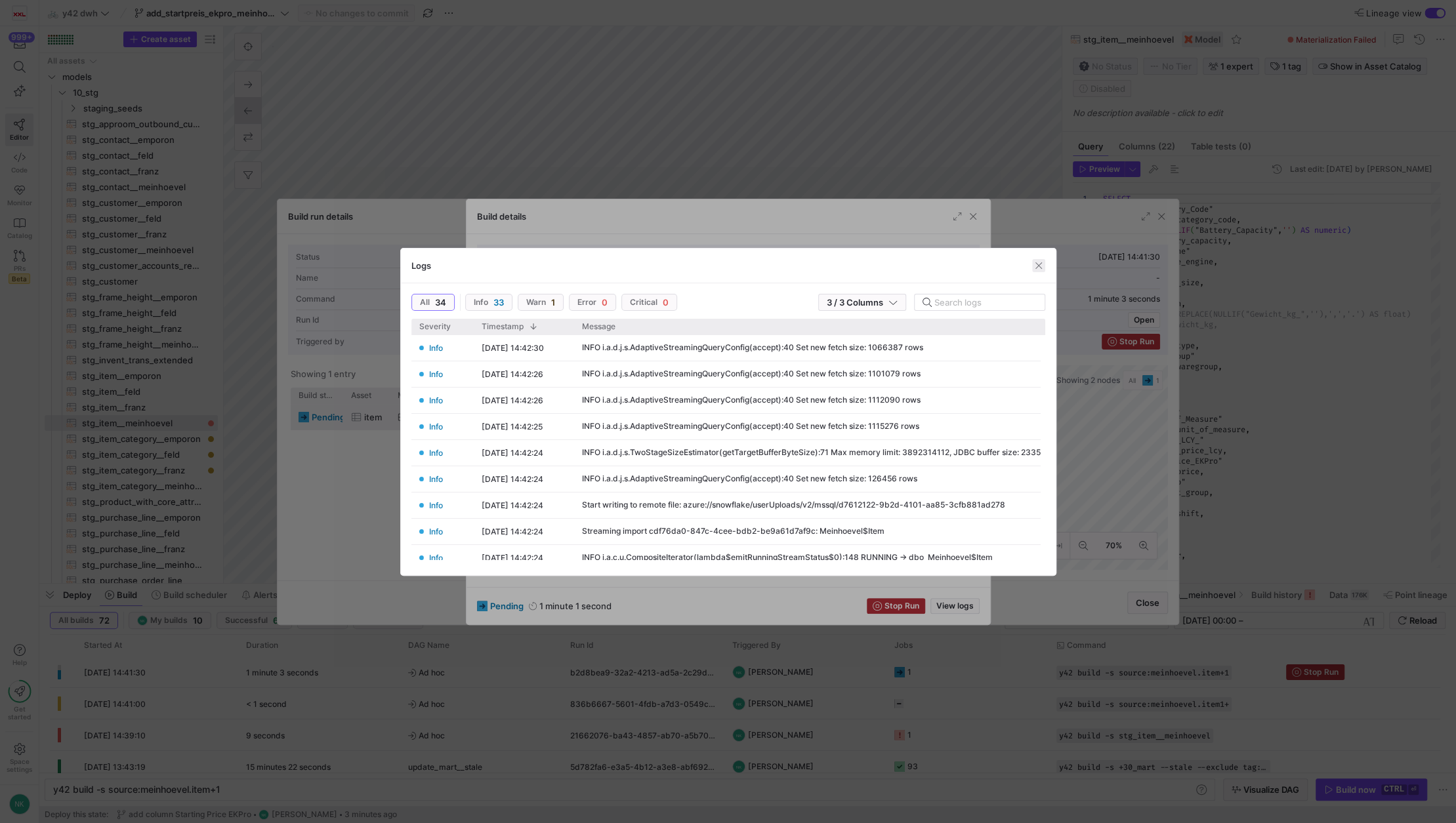
click at [1034, 258] on div "Logs" at bounding box center [728, 266] width 655 height 35
click at [971, 218] on div at bounding box center [728, 411] width 1456 height 823
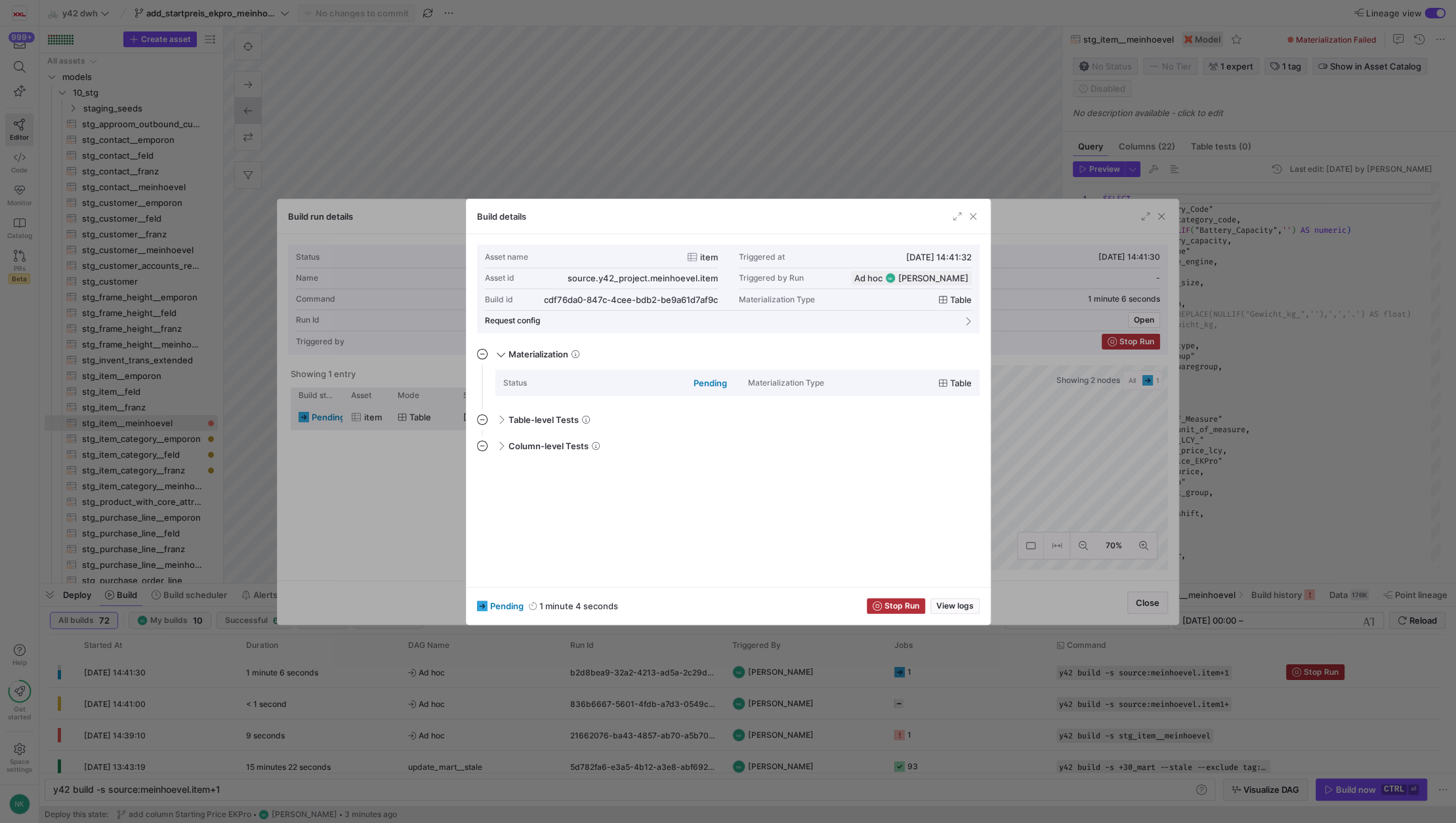
click at [971, 218] on span "button" at bounding box center [973, 216] width 14 height 14
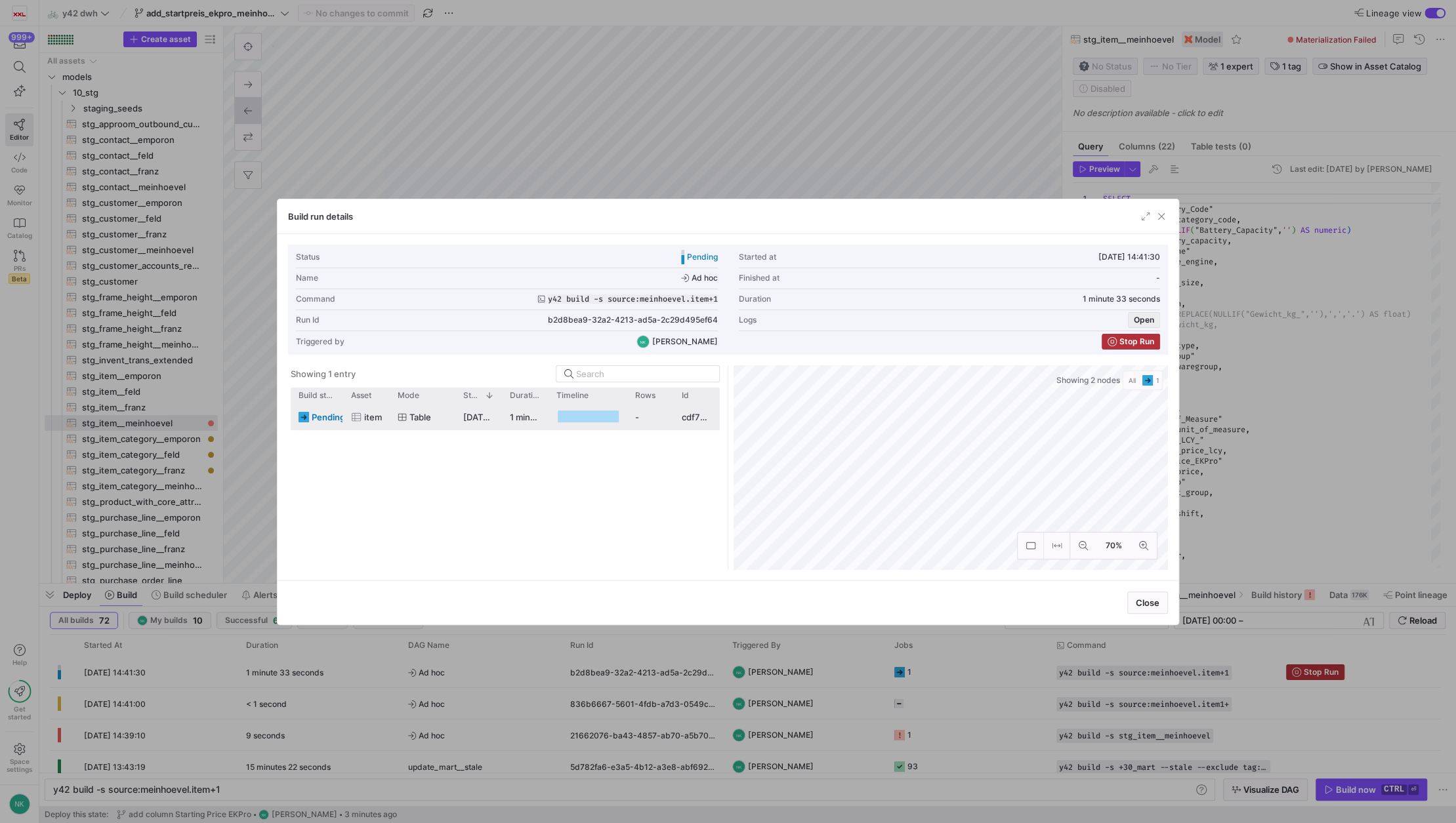
click at [1143, 318] on span "Open" at bounding box center [1144, 320] width 21 height 9
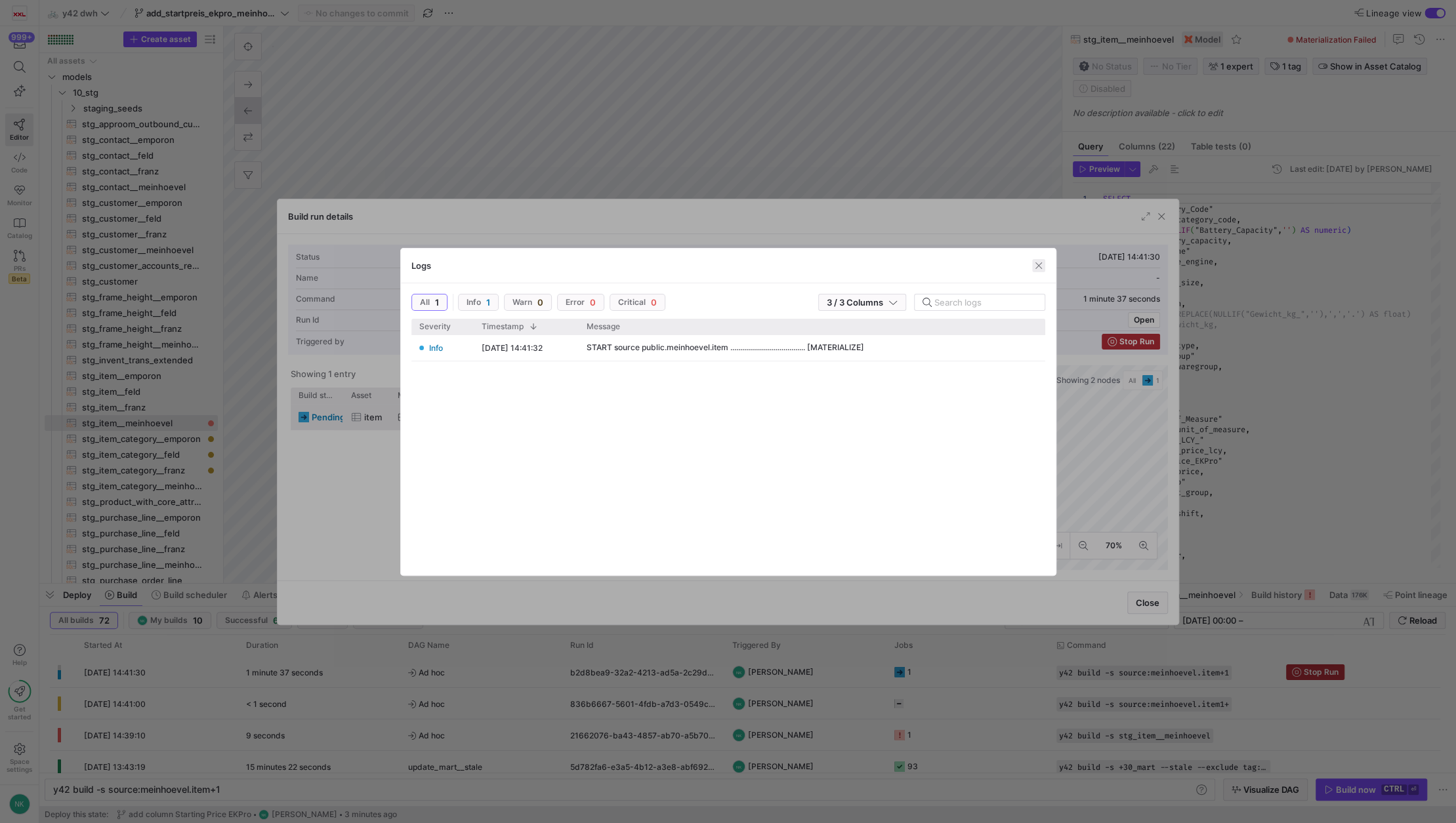
click at [1037, 269] on span "button" at bounding box center [1039, 265] width 14 height 14
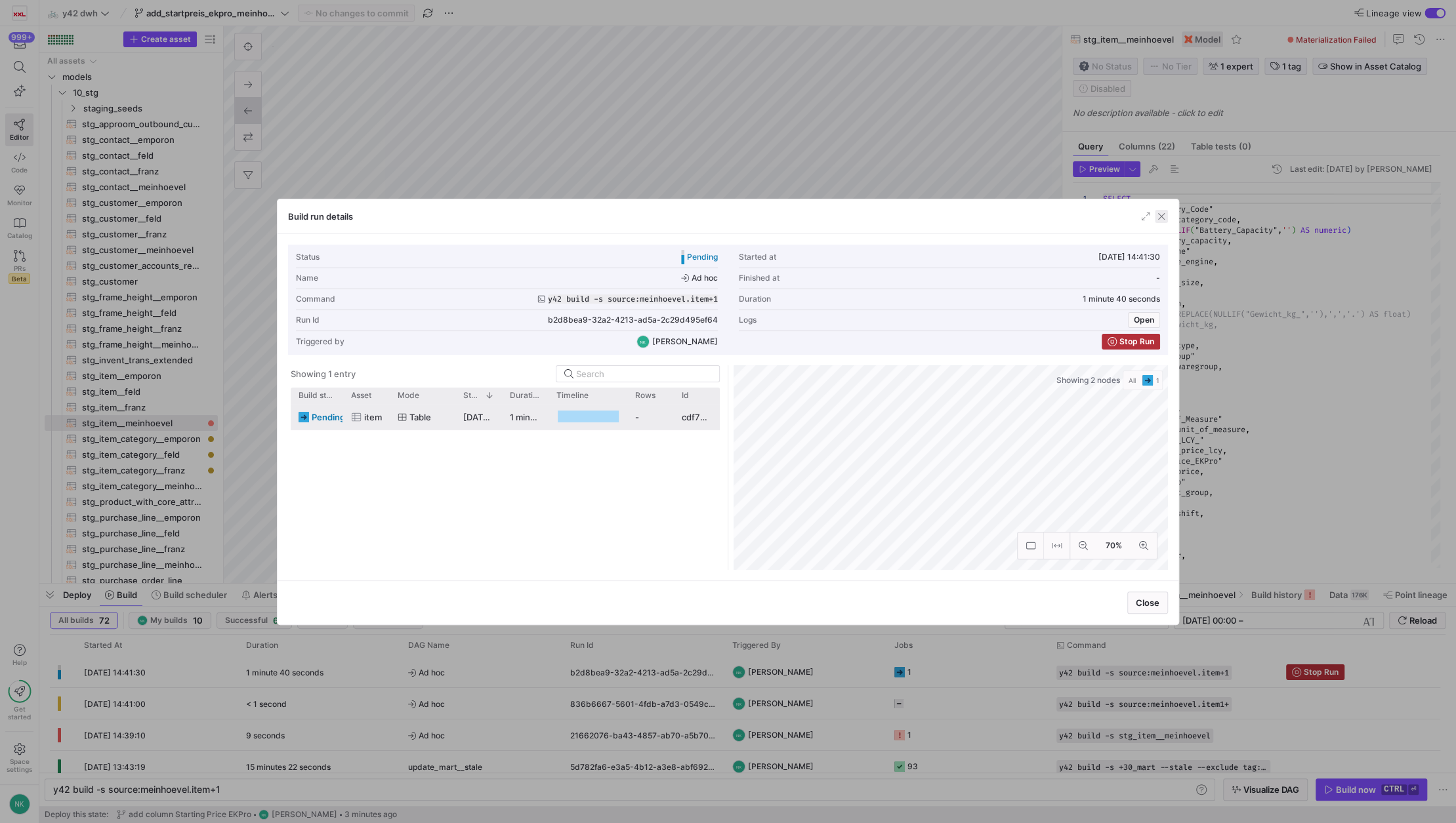
click at [1157, 221] on span "button" at bounding box center [1161, 216] width 14 height 14
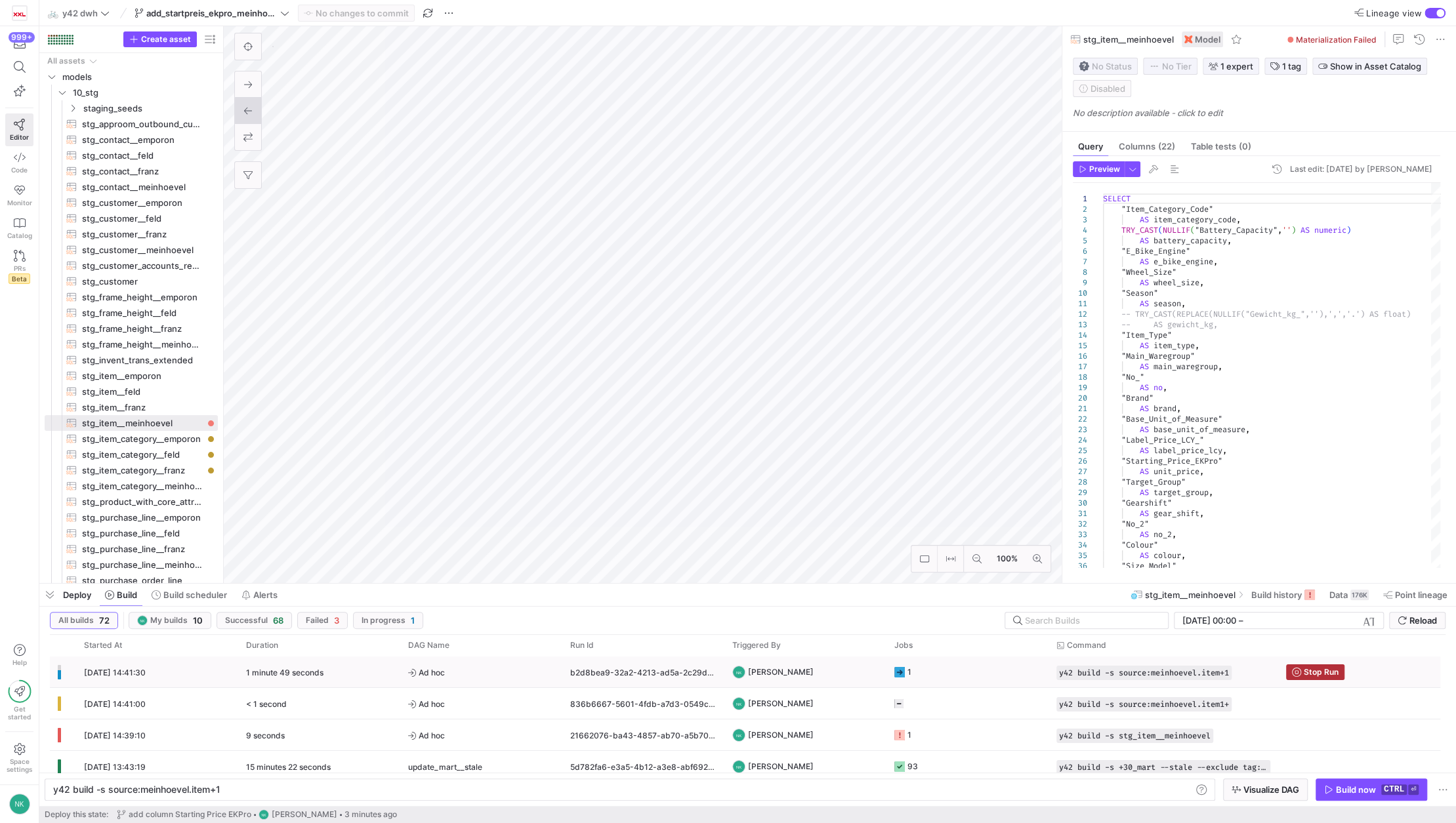
click at [343, 670] on div "1 minute 49 seconds" at bounding box center [319, 672] width 162 height 31
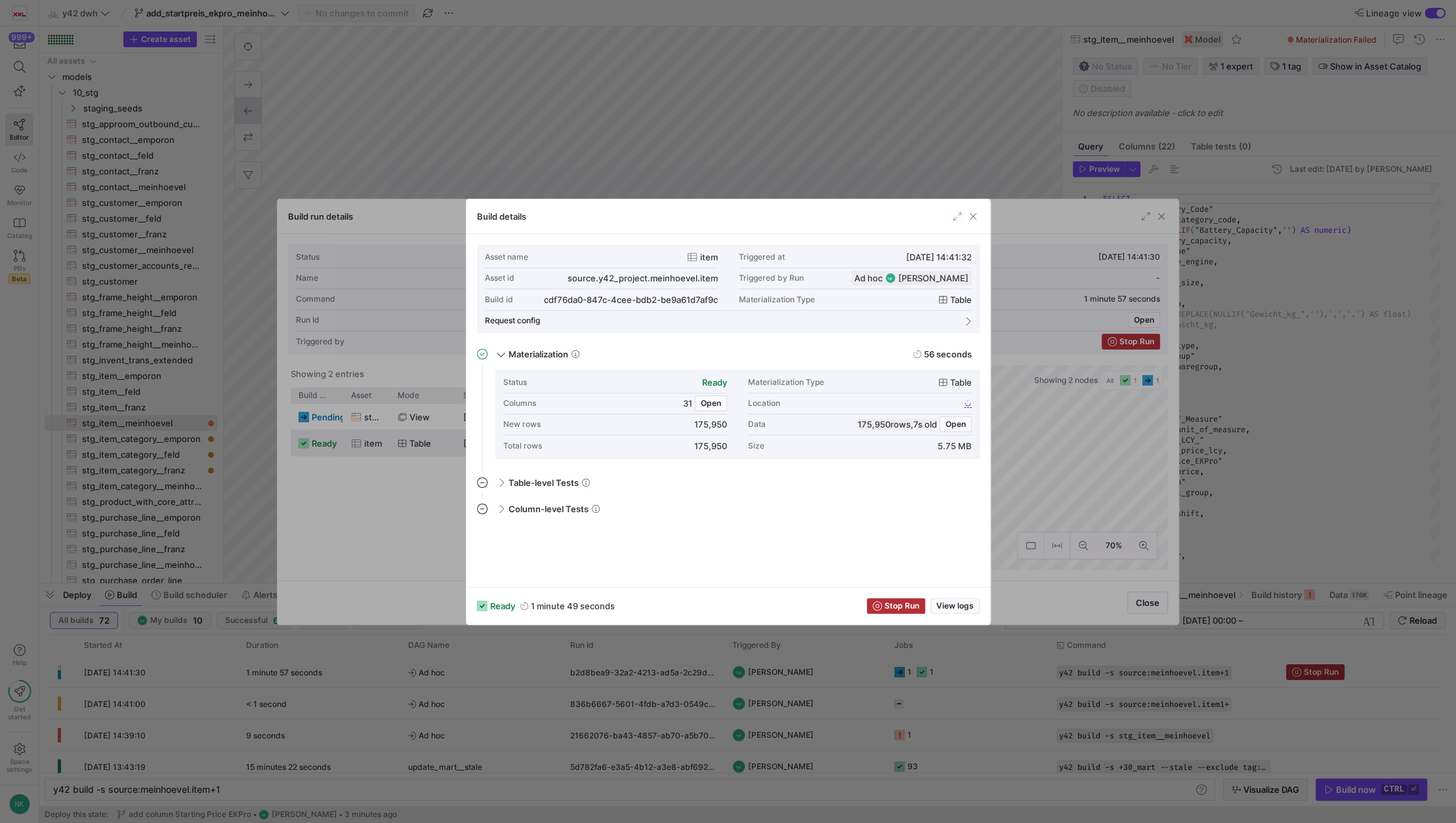
scroll to position [0, 166]
click at [714, 408] on span "button" at bounding box center [710, 404] width 31 height 14
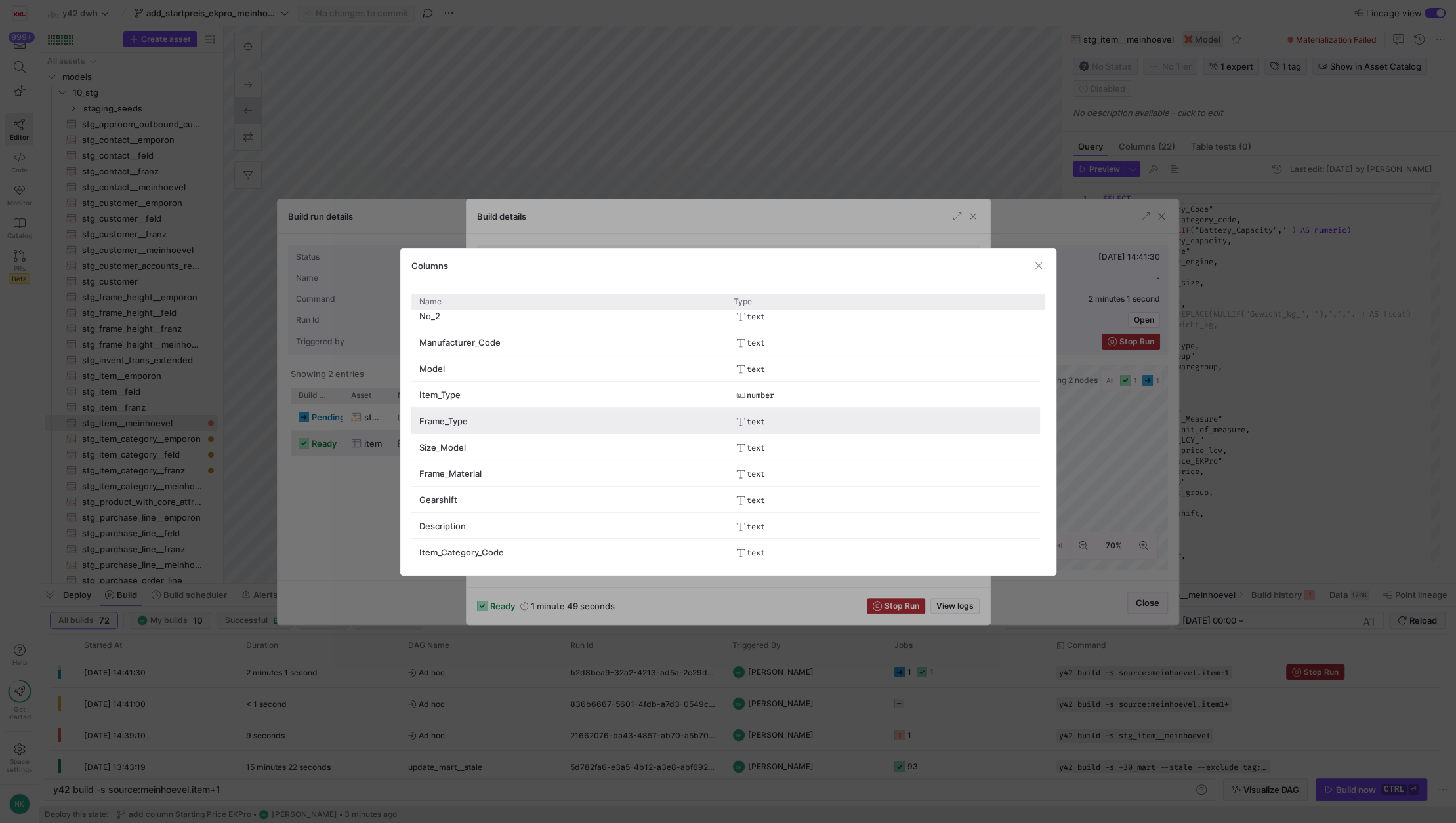
scroll to position [558, 0]
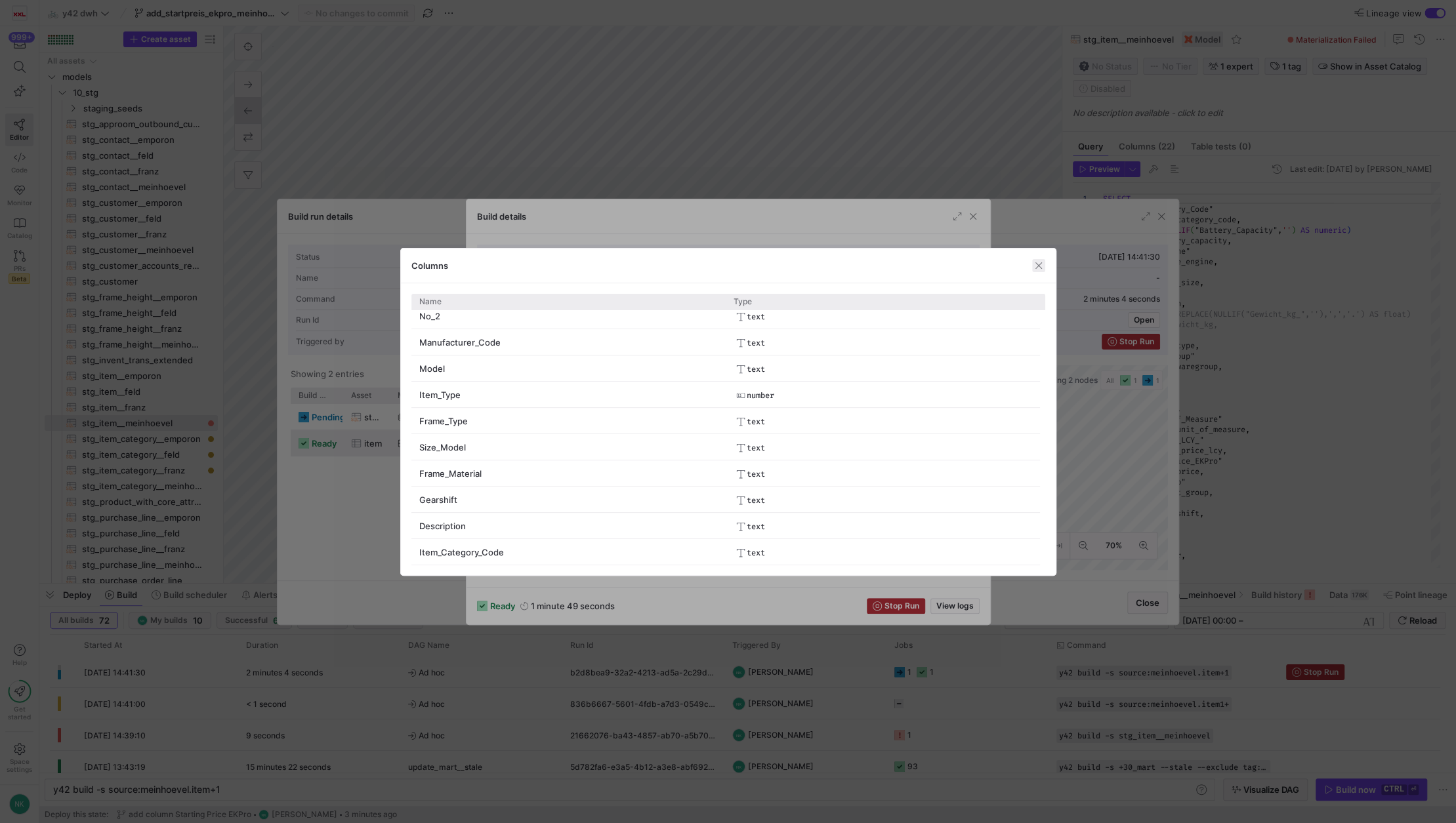
click at [1039, 266] on span "button" at bounding box center [1039, 265] width 14 height 14
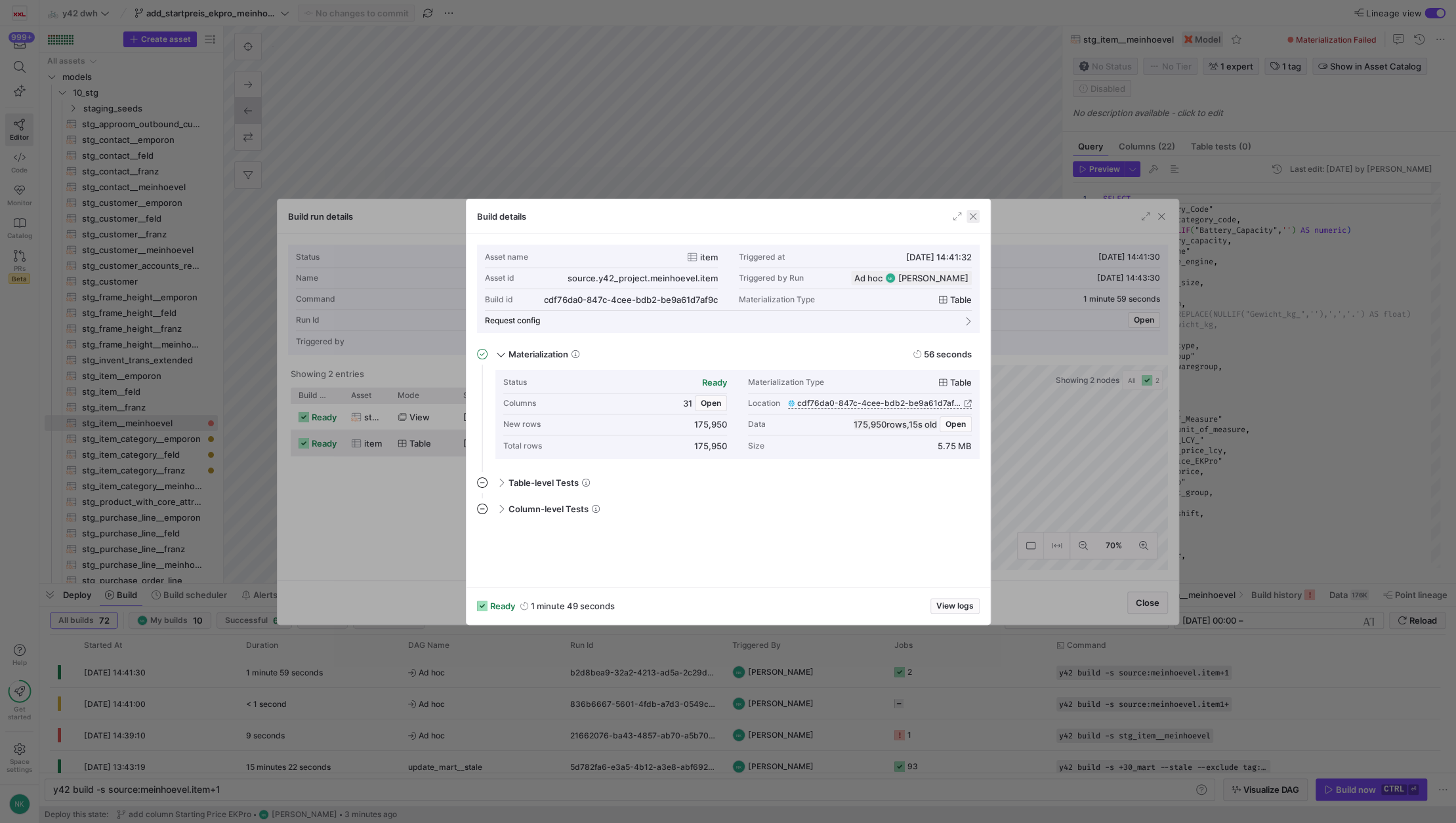
click at [974, 222] on span "button" at bounding box center [973, 216] width 14 height 14
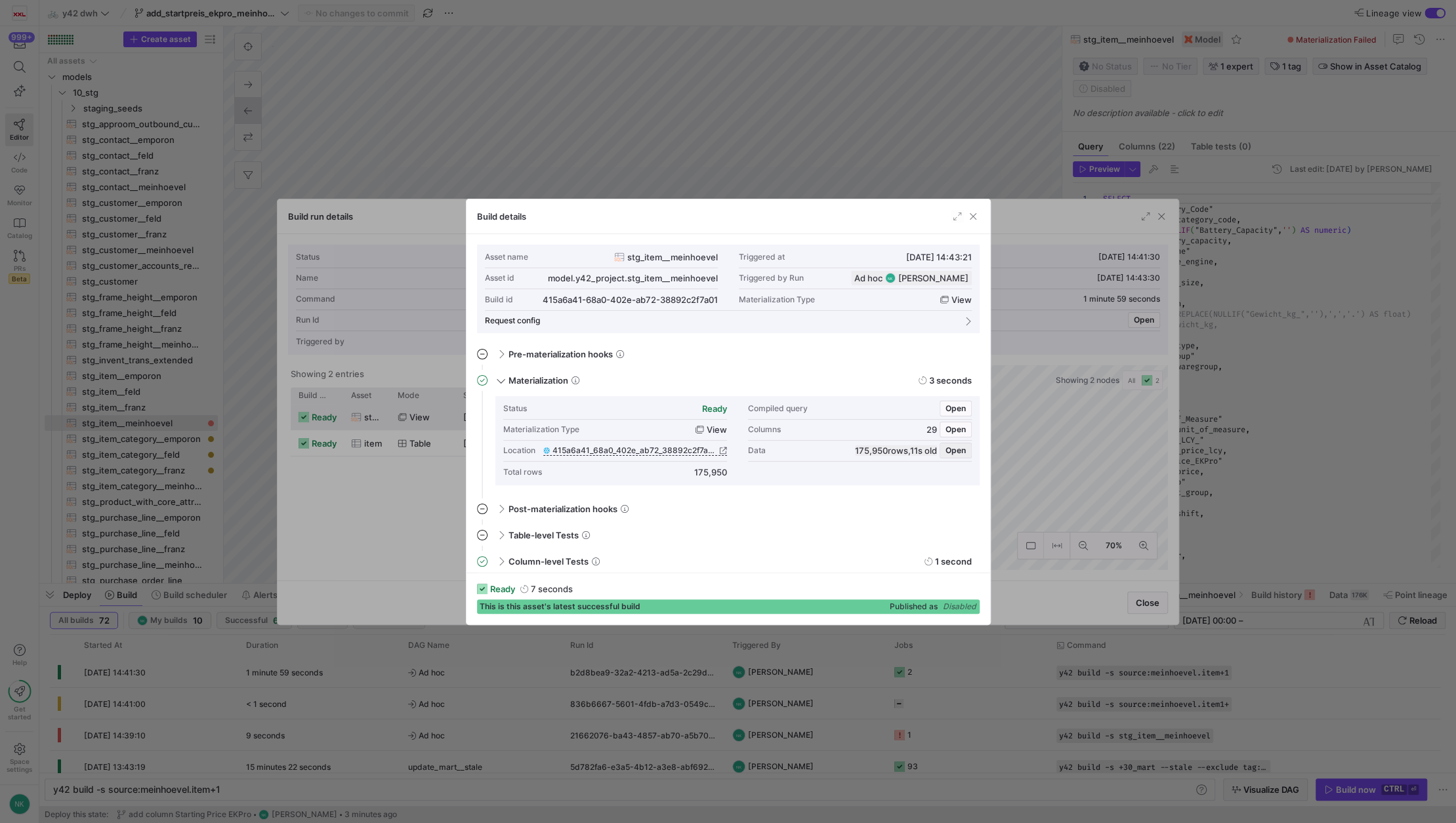
click at [949, 454] on span "Open" at bounding box center [956, 451] width 21 height 9
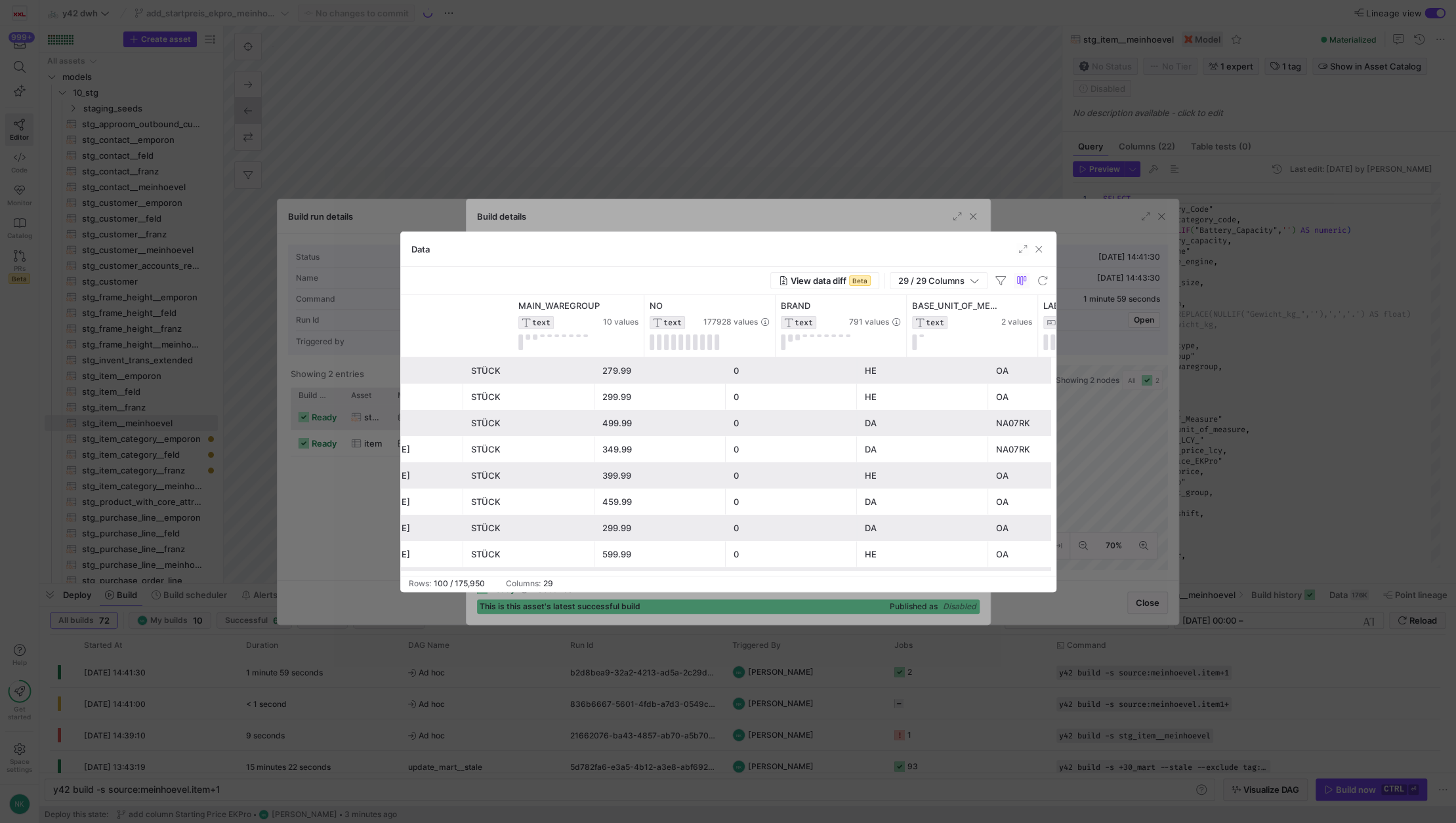
scroll to position [0, 1156]
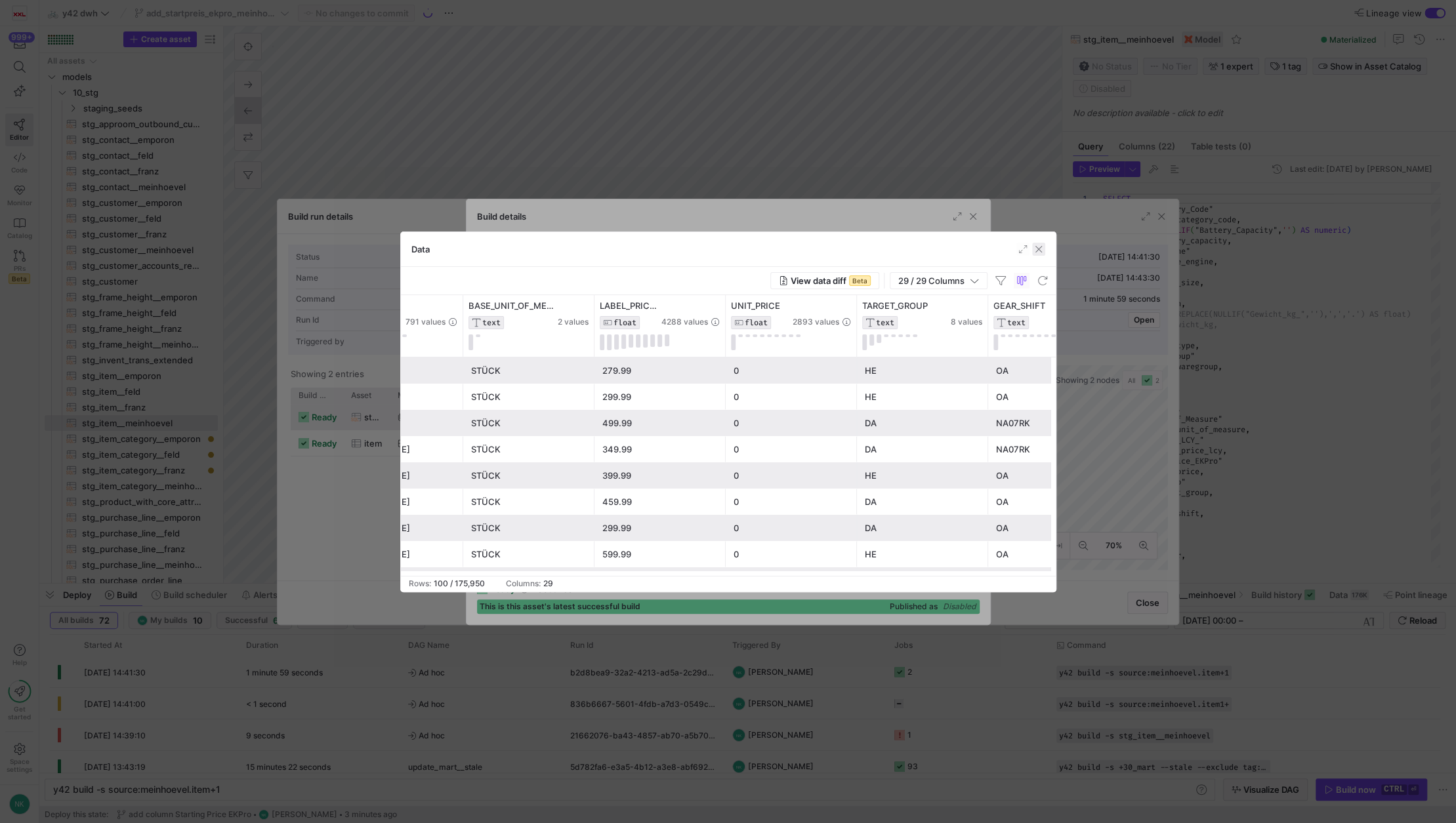
click at [1041, 248] on span "button" at bounding box center [1039, 249] width 14 height 14
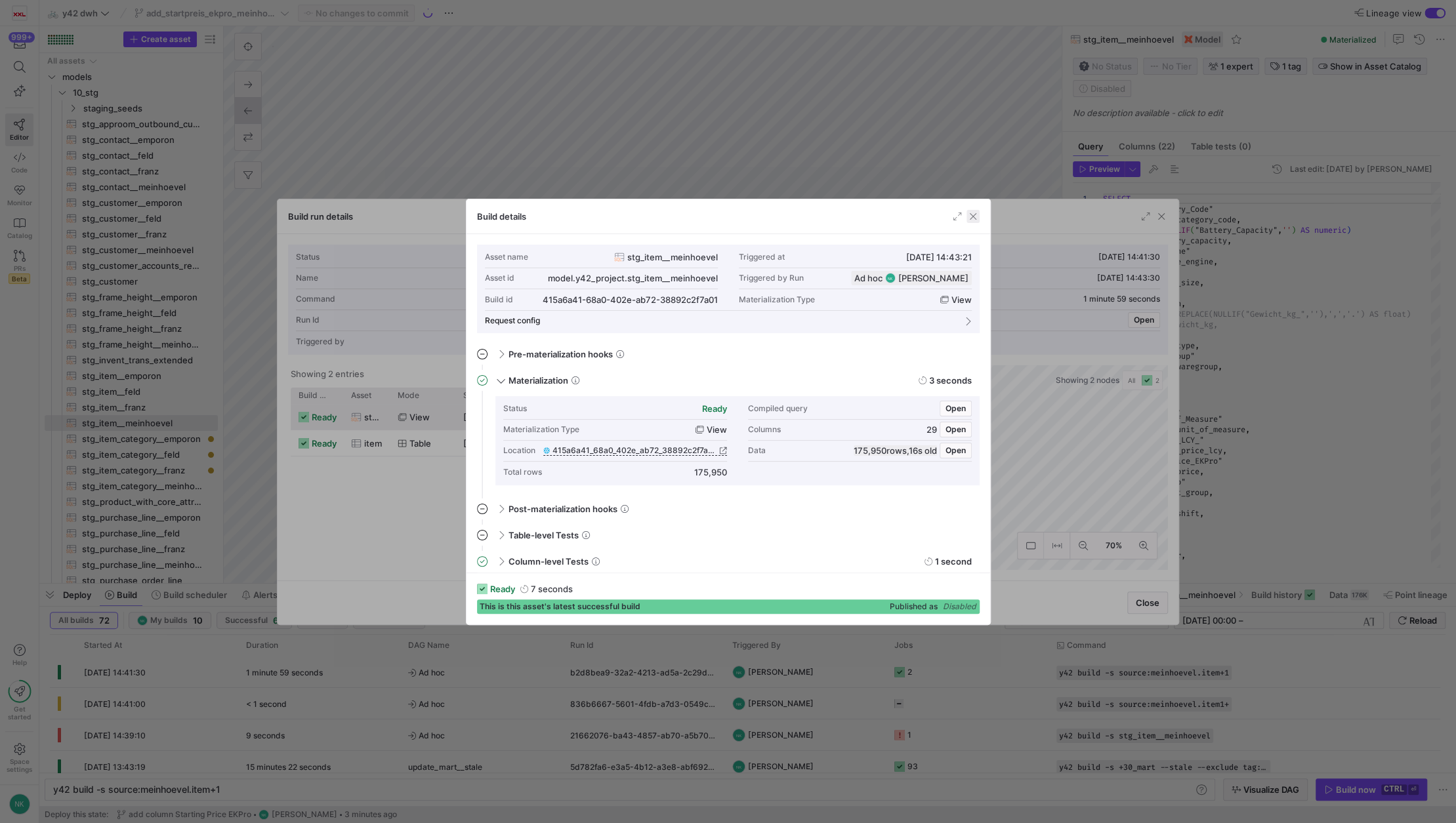
click at [975, 217] on span "button" at bounding box center [973, 216] width 14 height 14
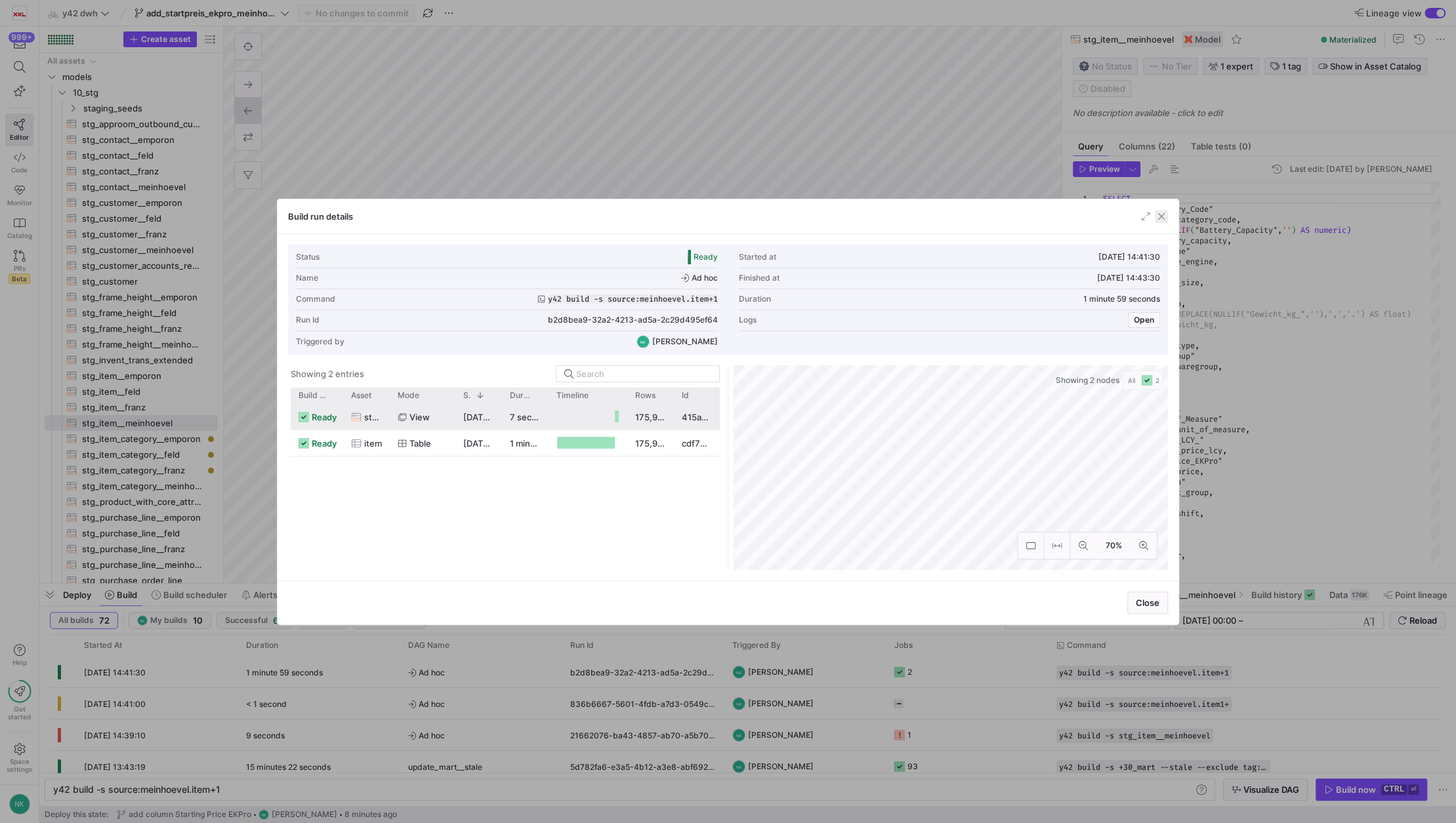
click at [1164, 217] on span "button" at bounding box center [1161, 216] width 14 height 14
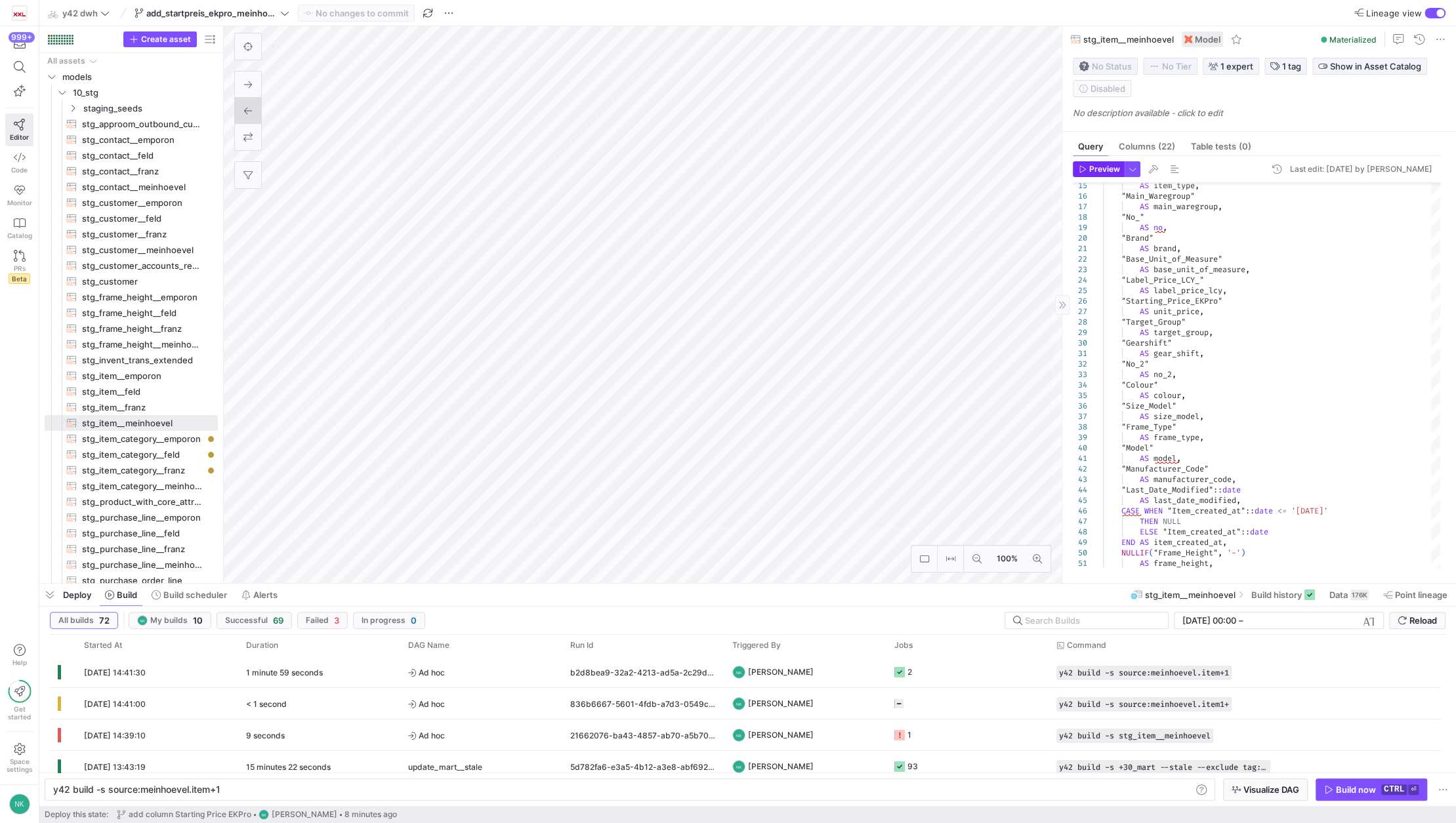
click at [1101, 171] on span "Preview" at bounding box center [1104, 169] width 31 height 9
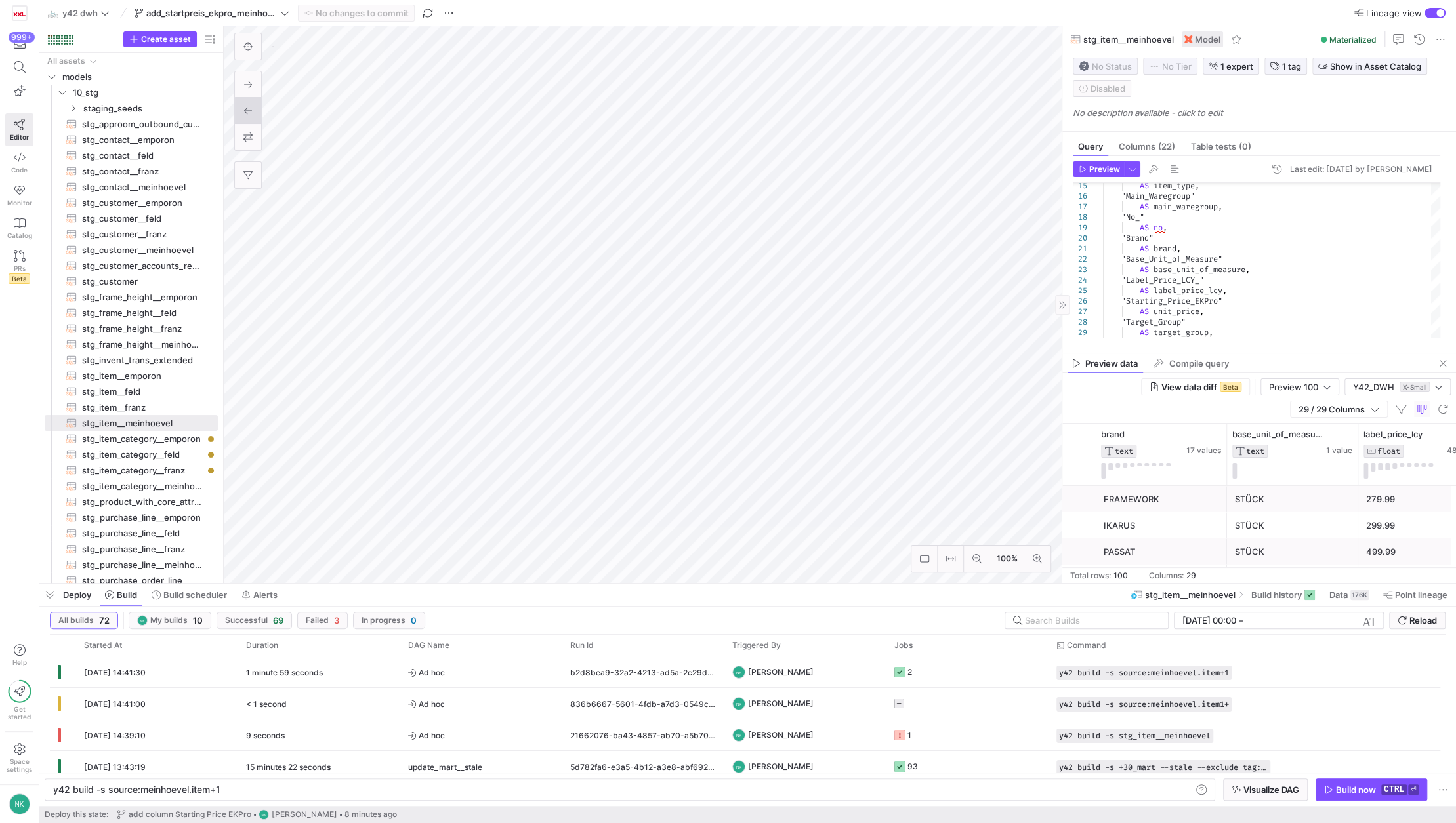
scroll to position [0, 1260]
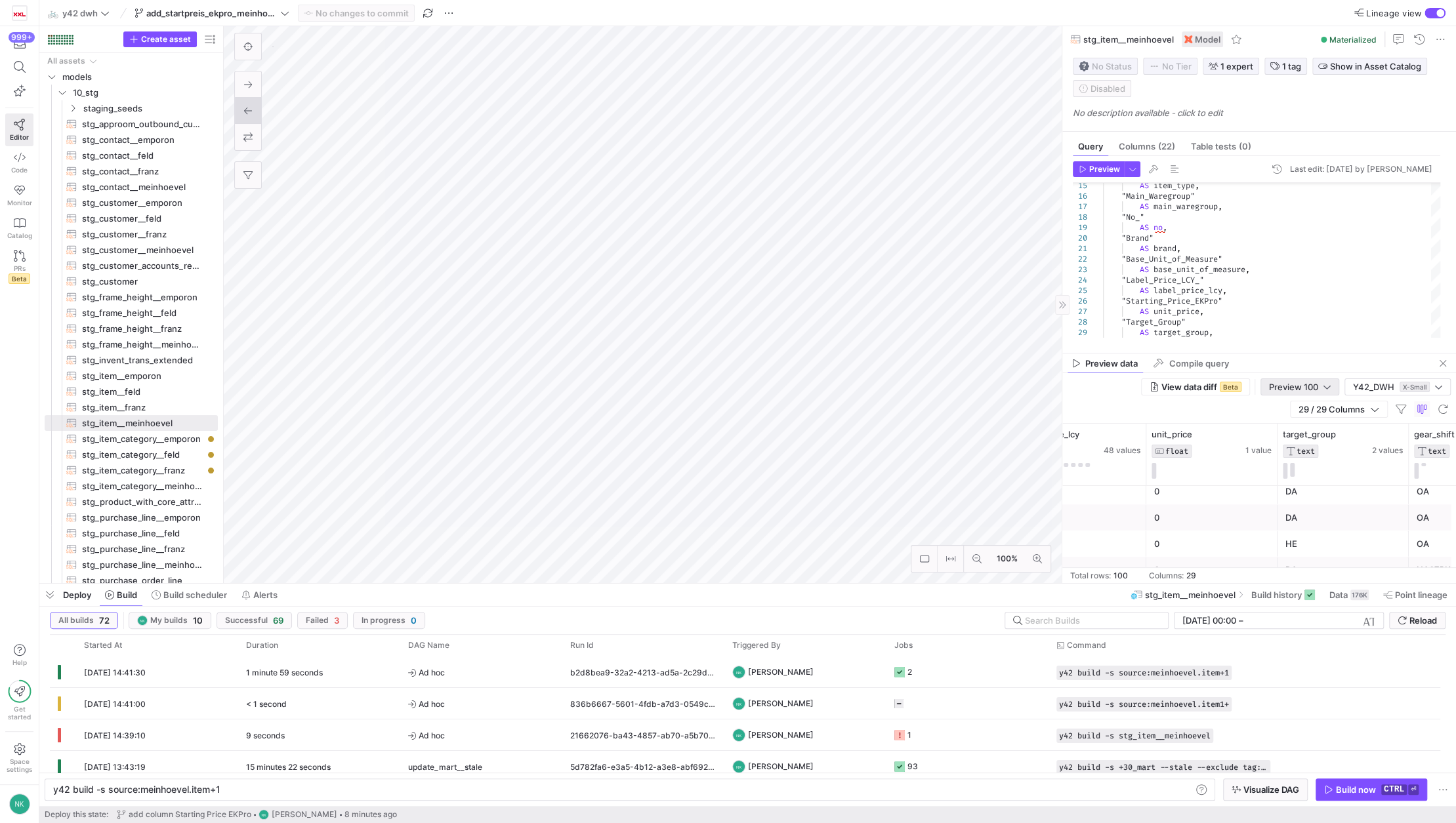
click at [1322, 390] on div "Preview 100" at bounding box center [1299, 388] width 61 height 11
click at [1317, 427] on span "Full Preview" at bounding box center [1299, 430] width 68 height 11
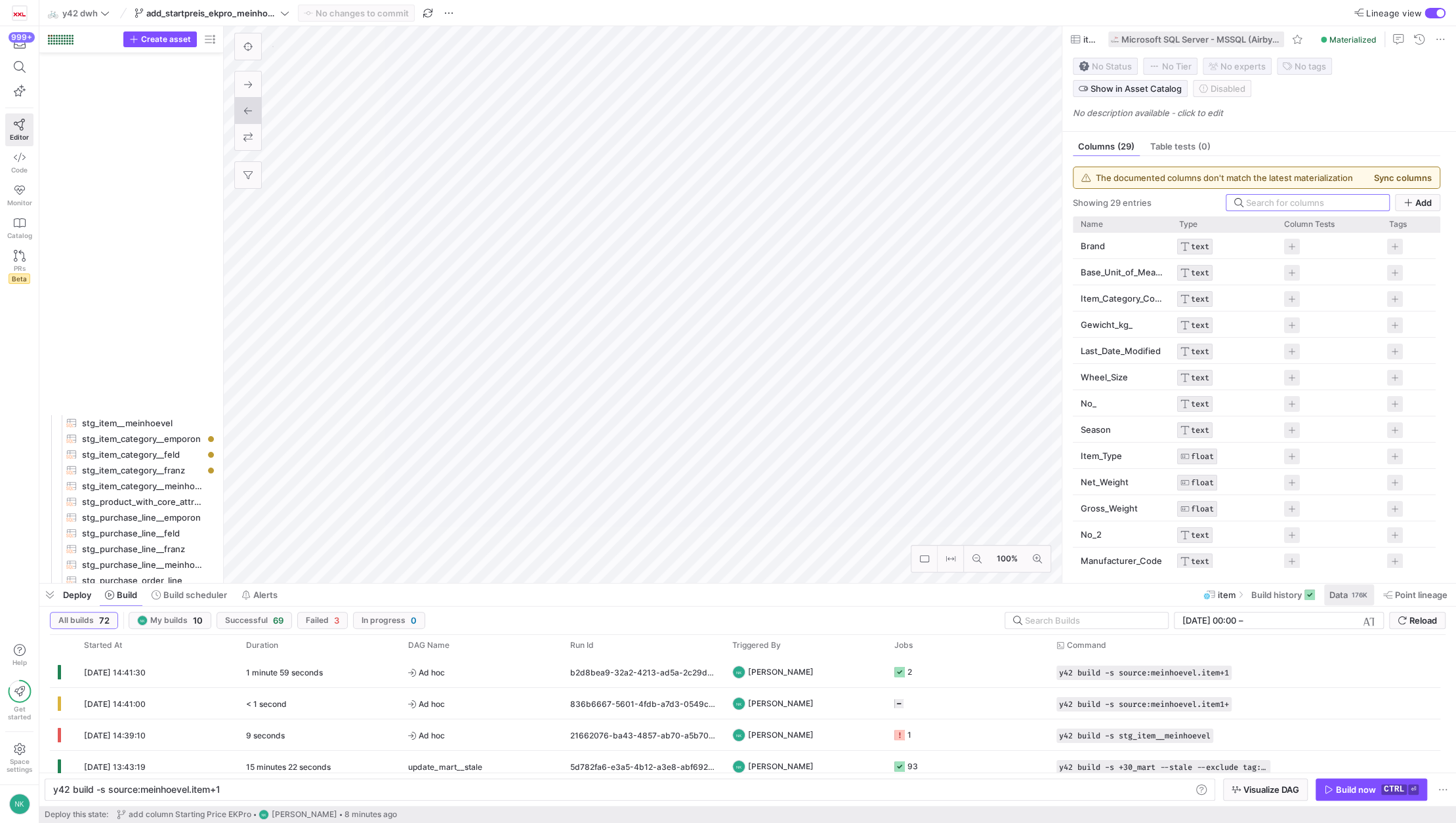
click at [1355, 597] on div "176K" at bounding box center [1360, 595] width 18 height 11
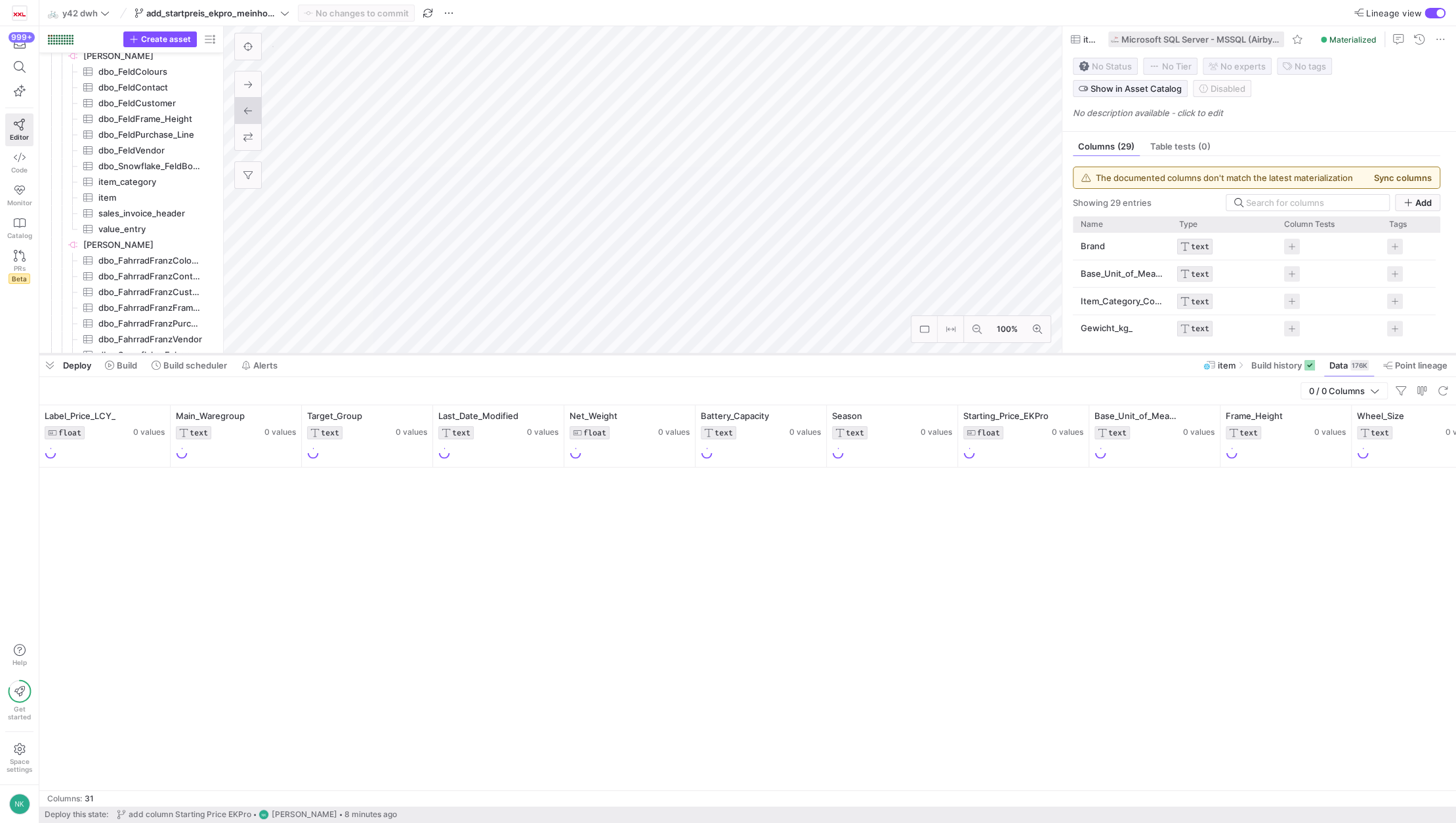
drag, startPoint x: 666, startPoint y: 585, endPoint x: 666, endPoint y: 464, distance: 121.0
click at [640, 355] on div at bounding box center [747, 354] width 1416 height 5
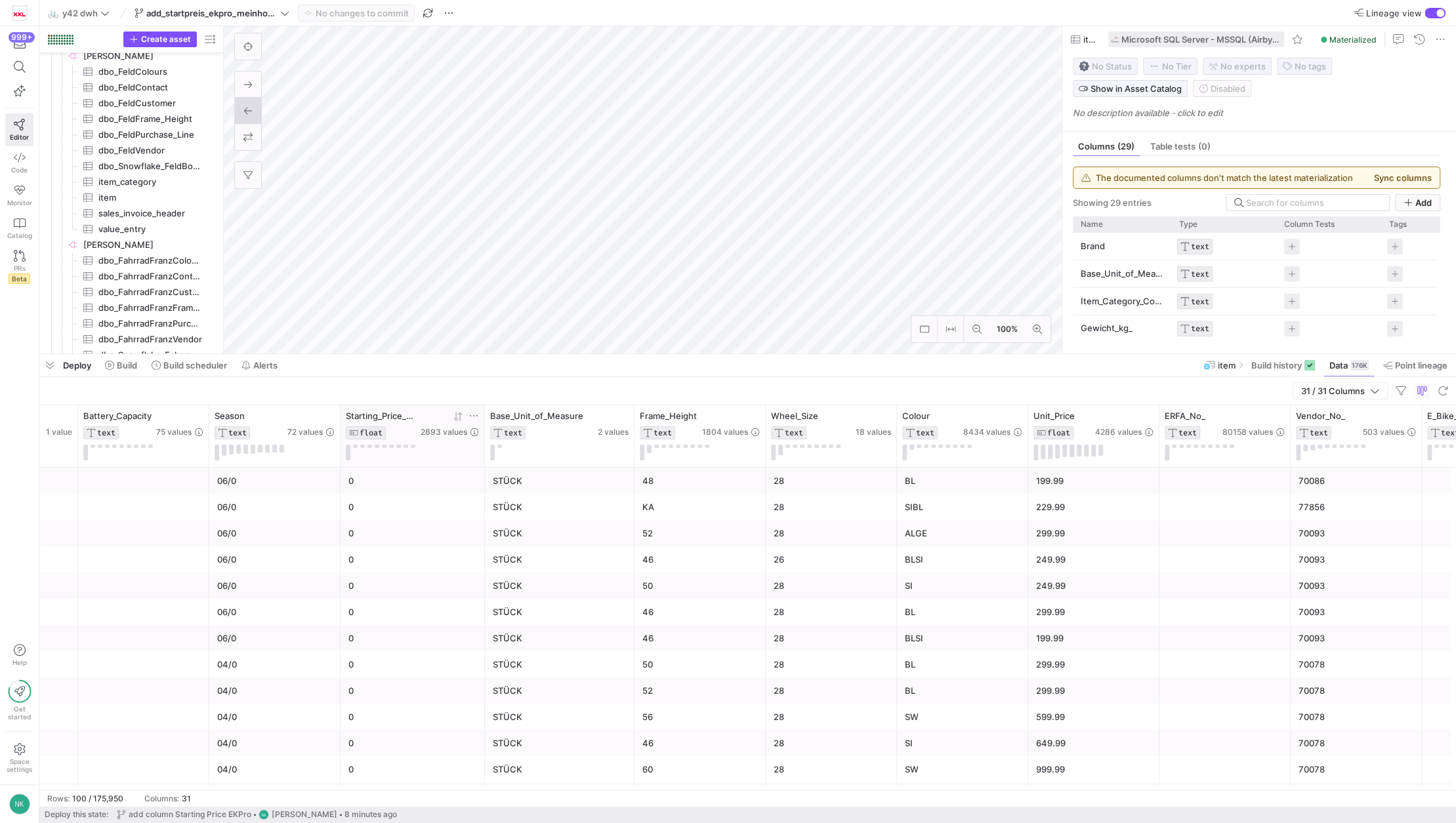
click at [459, 417] on icon at bounding box center [459, 416] width 5 height 9
click at [454, 420] on icon at bounding box center [458, 416] width 11 height 11
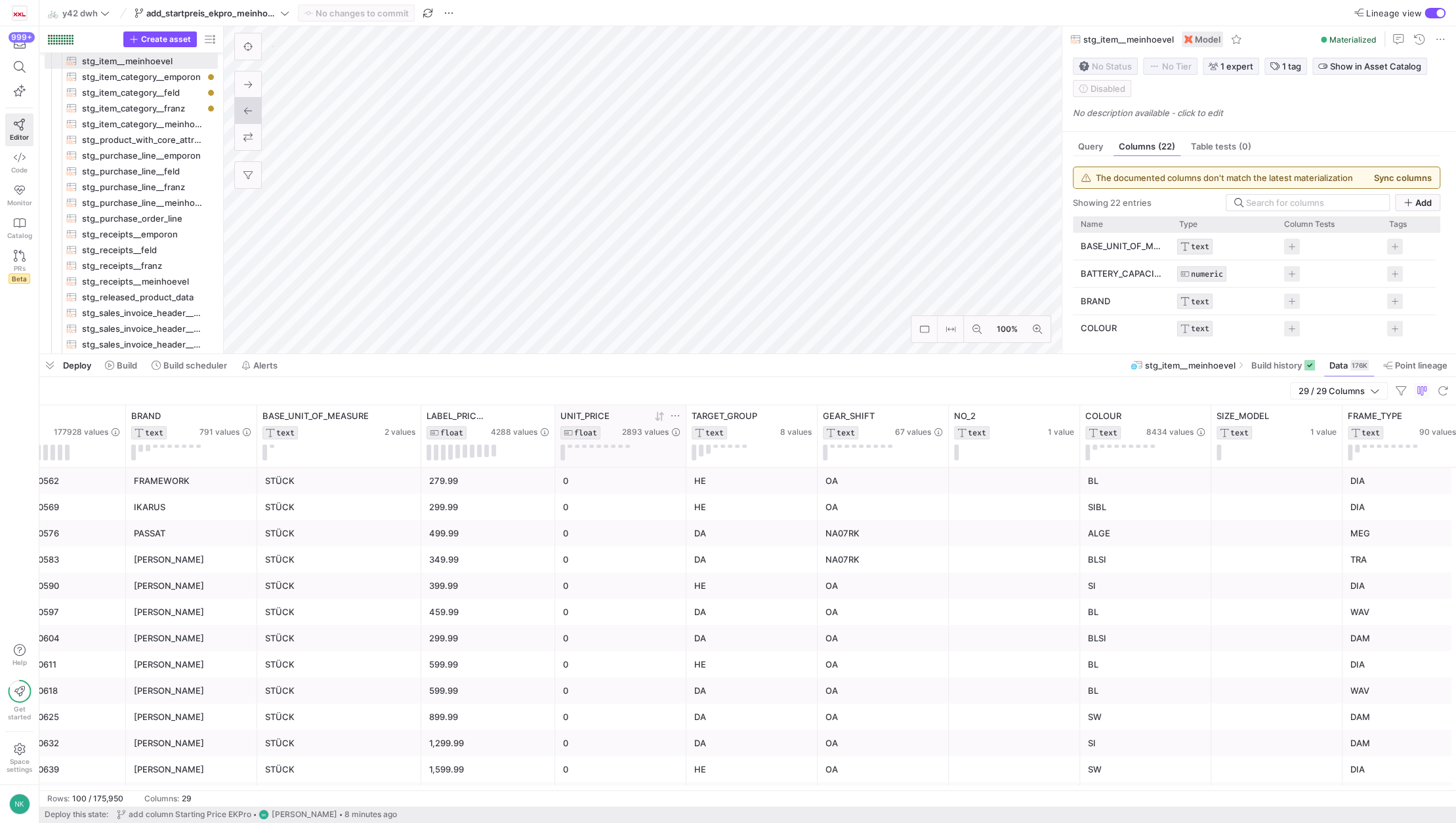
click at [656, 418] on icon at bounding box center [656, 416] width 5 height 9
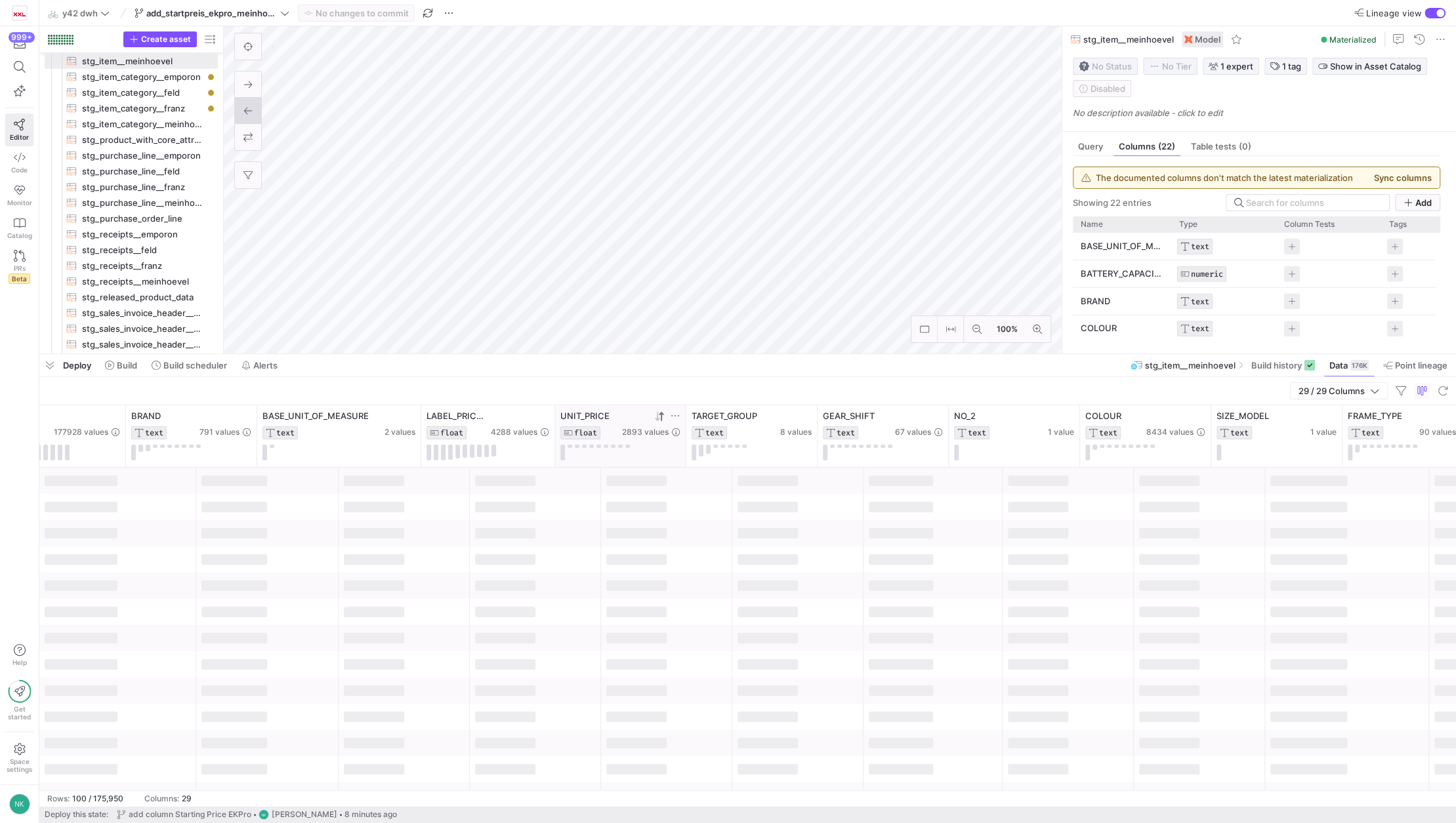
click at [656, 418] on icon at bounding box center [656, 416] width 5 height 9
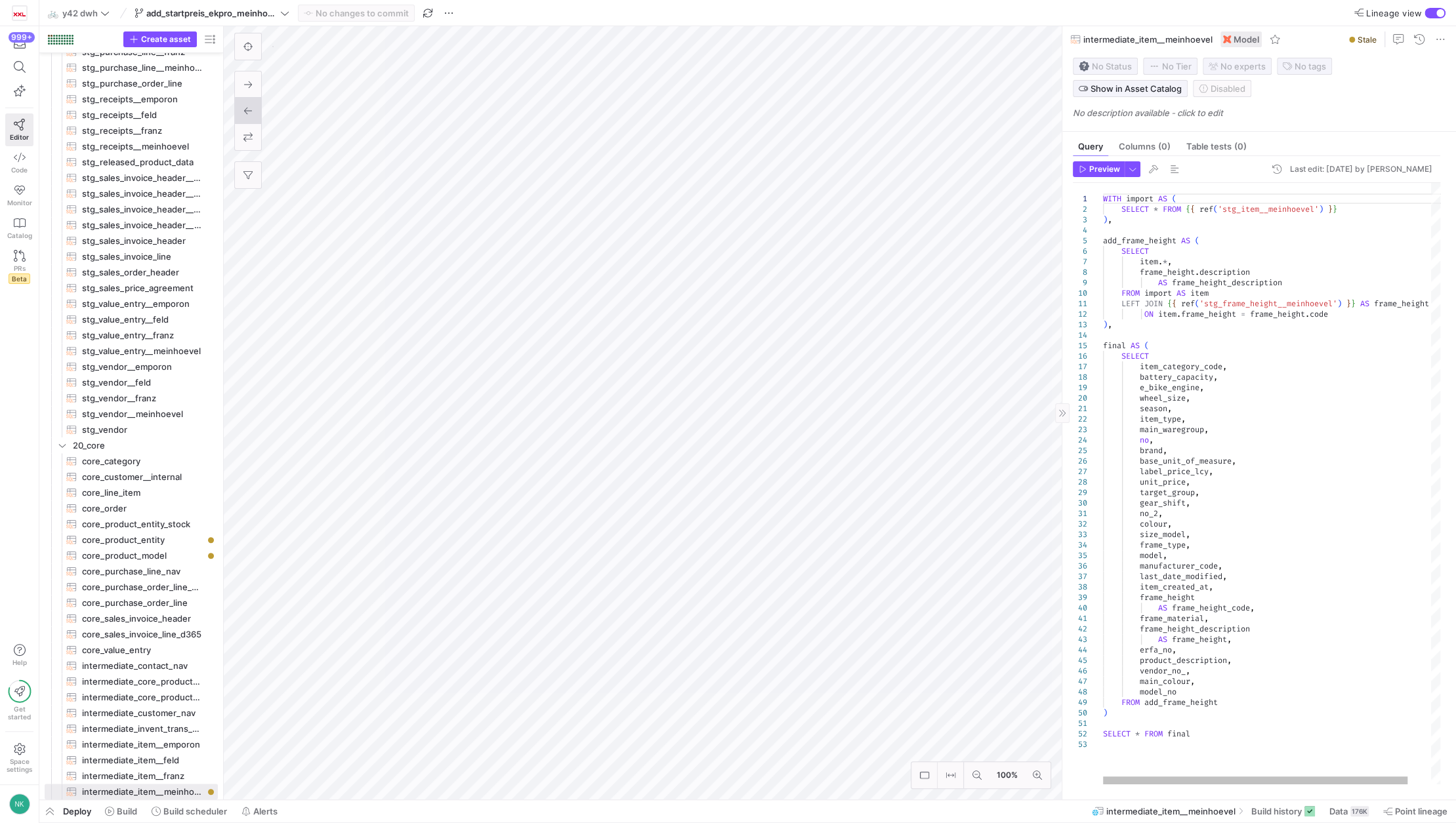
click at [1169, 480] on div "WITH import AS ( SELECT * FROM { { ref ( 'stg_item__meinhoevel' ) } } ) , add_f…" at bounding box center [1284, 483] width 362 height 601
click at [1413, 814] on span "Point lineage" at bounding box center [1421, 811] width 52 height 11
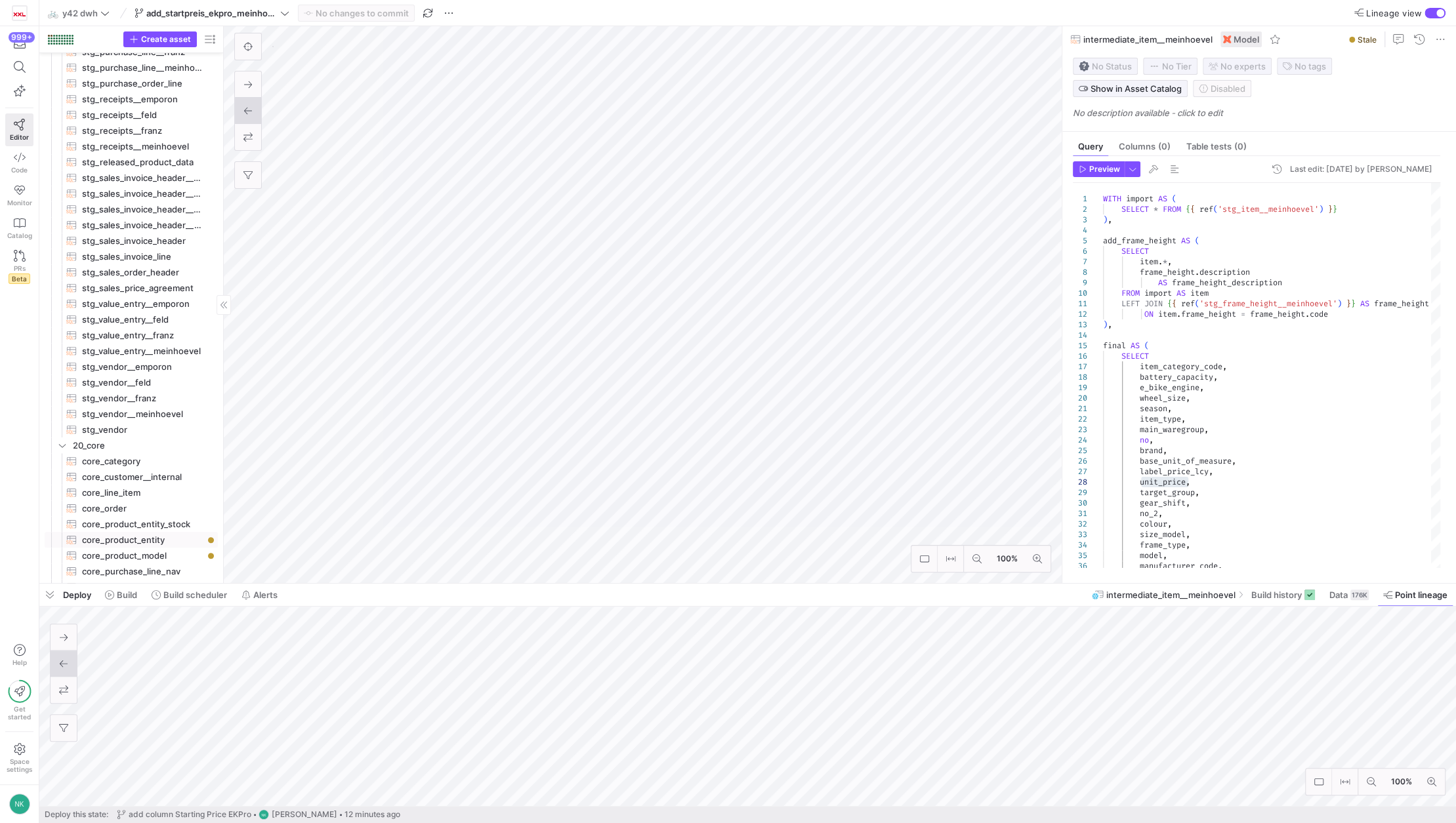
scroll to position [511, 0]
click at [121, 523] on span "core_product_entity​​​​​​​​​​" at bounding box center [142, 526] width 121 height 15
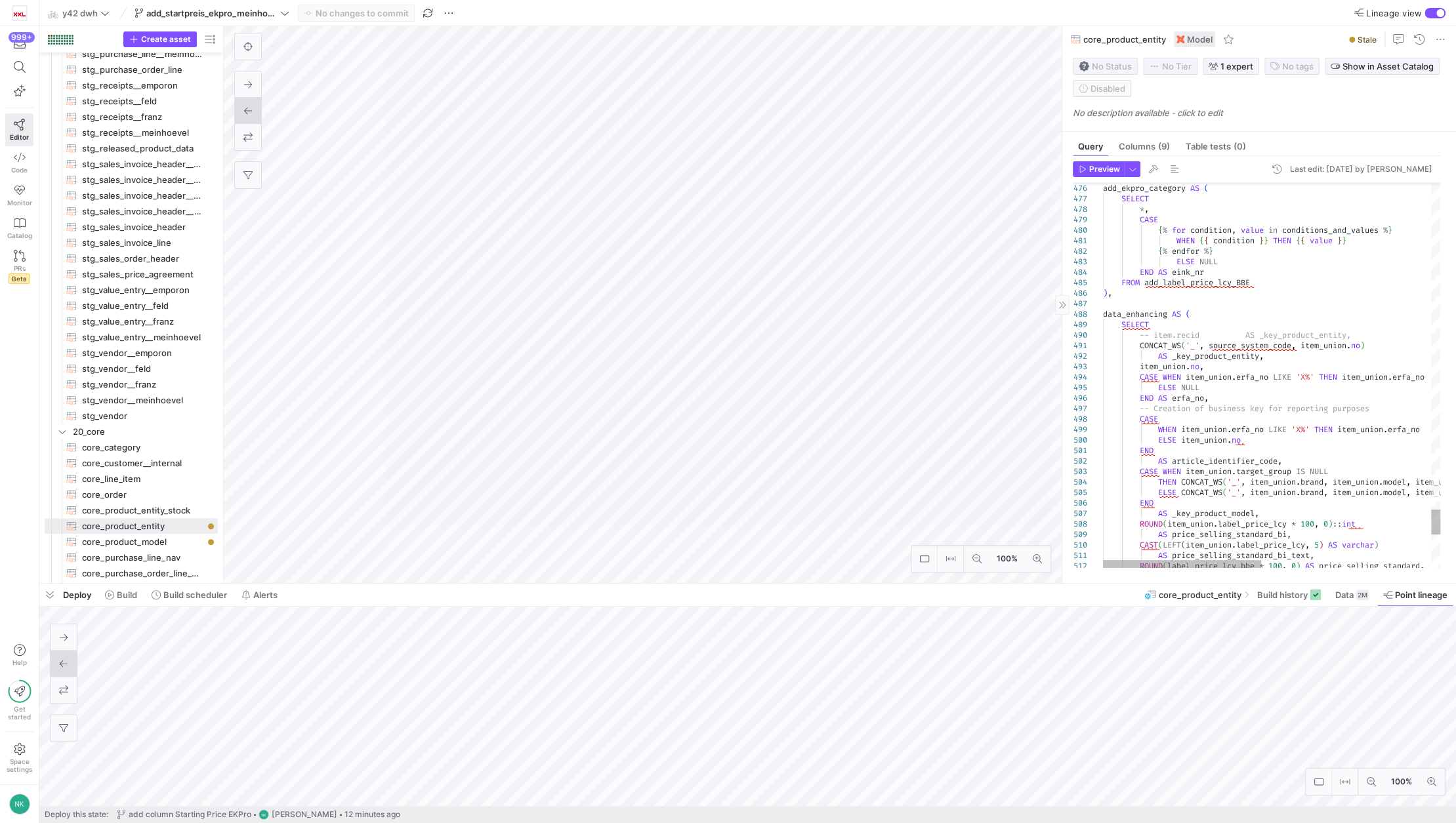
type textarea "END AS article_identifier_code, CASE WHEN item_union.target_group IS NULL THEN …"
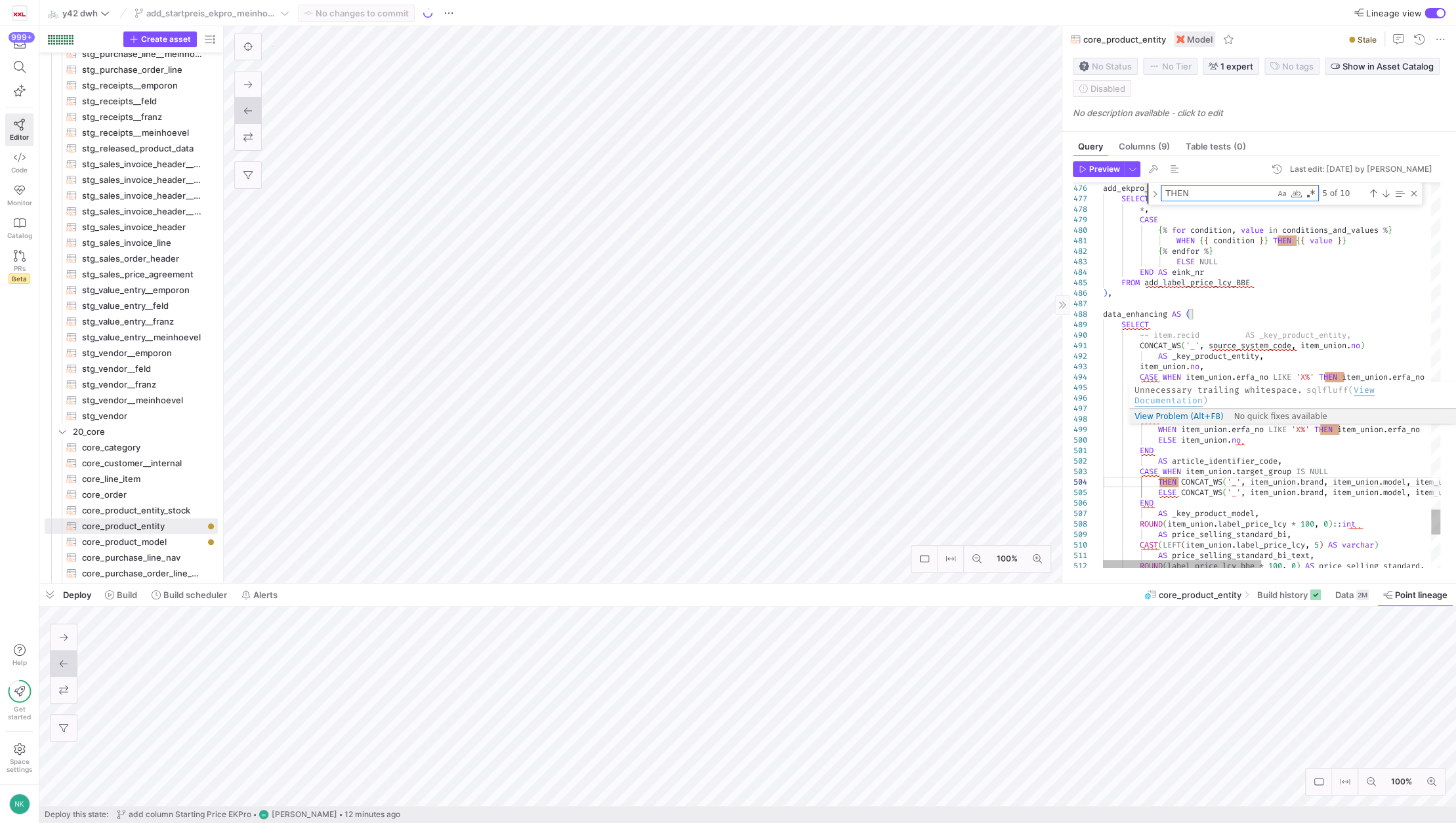
type textarea "u"
type textarea "END AS article_identifier_code, CASE WHEN item_union.target_group IS NULL THEN …"
type textarea "un"
type textarea "END AS article_identifier_code, CASE WHEN item_union.target_group IS NULL THEN …"
type textarea "uni"
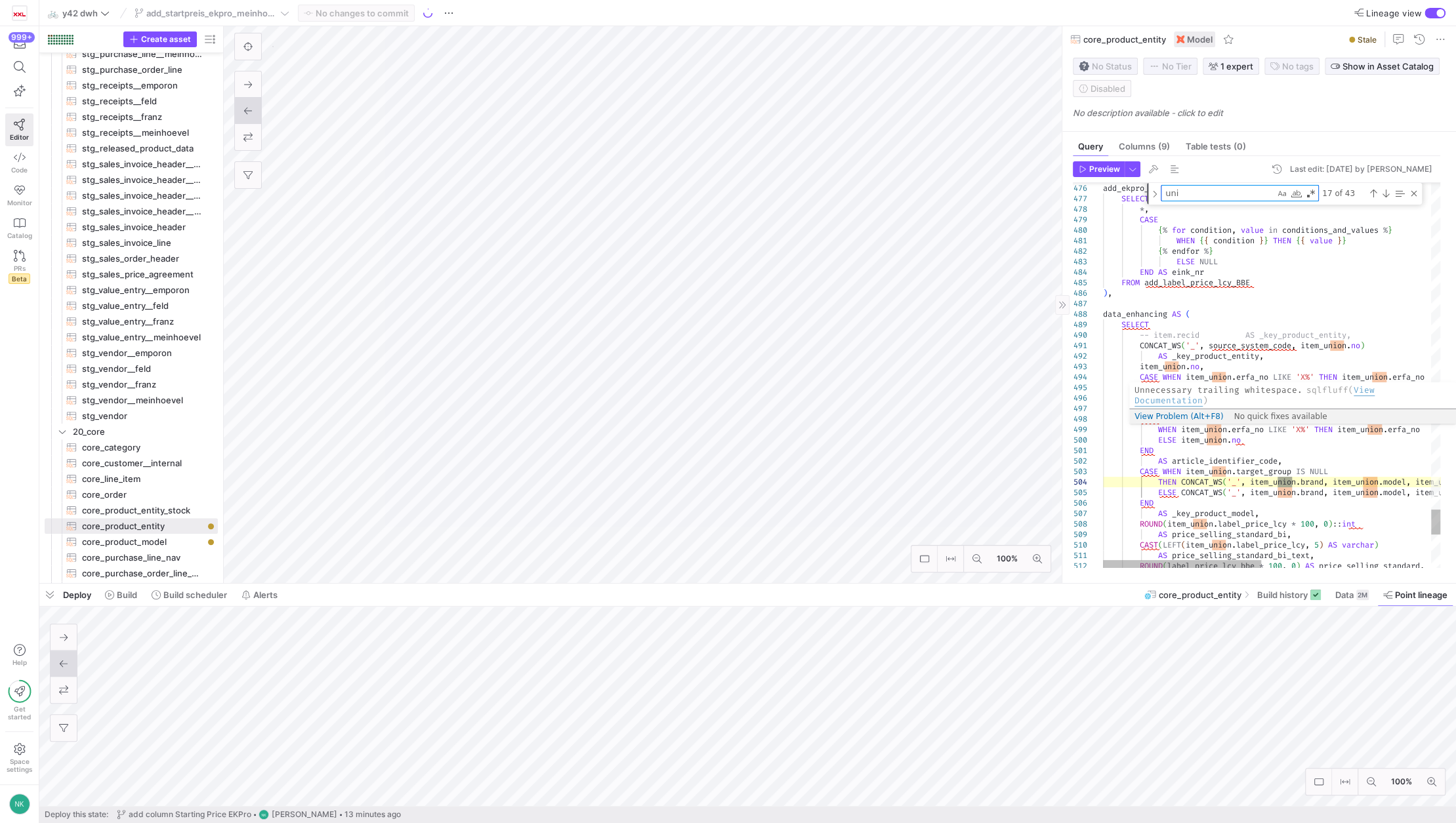
type textarea ""label_price_lcy", "unit_price", "frame_height", "wheel_size", "colour", "main_…"
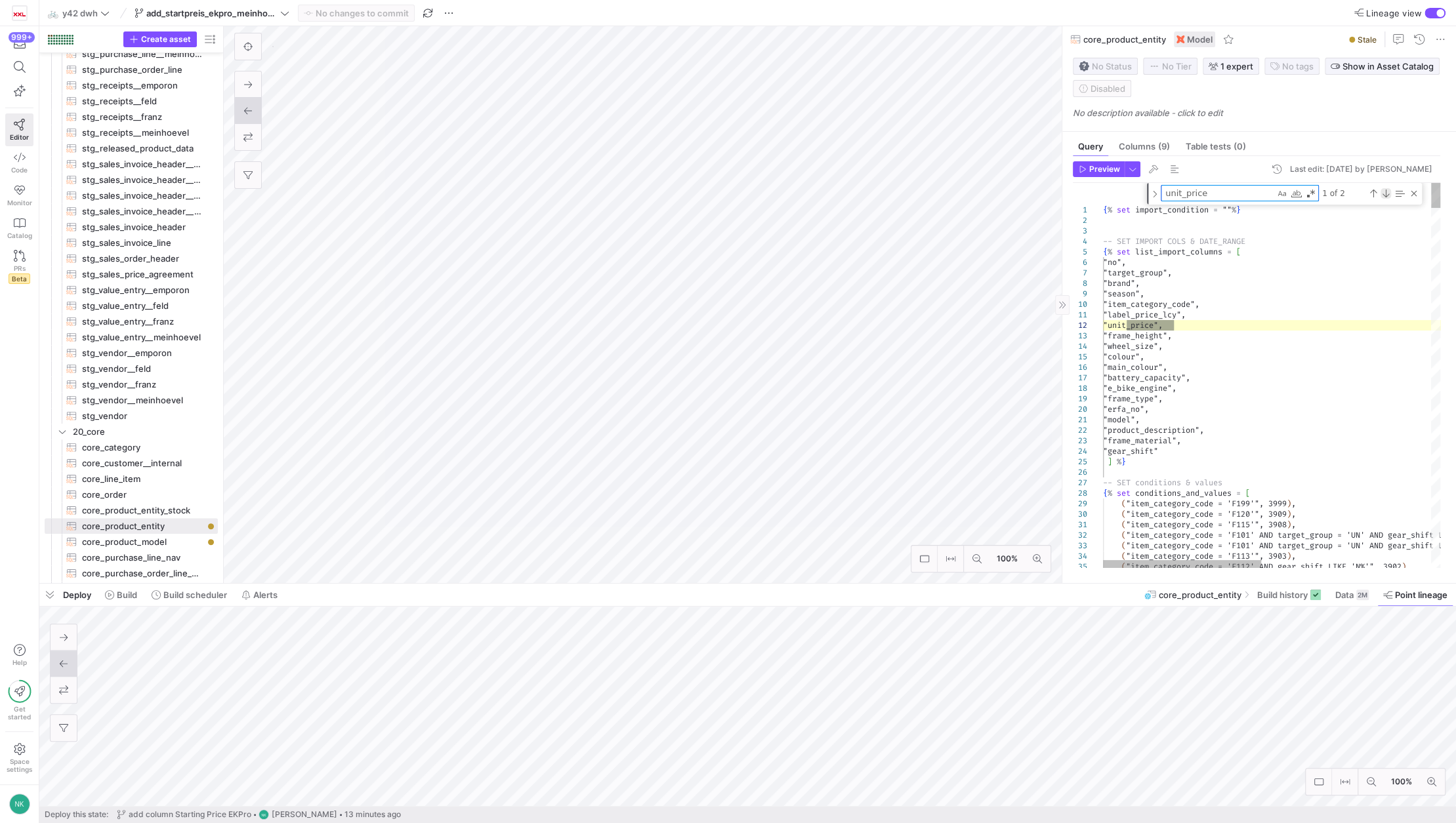
type textarea "unit_price"
click at [1383, 189] on div "Next Match (Enter)" at bounding box center [1386, 194] width 11 height 11
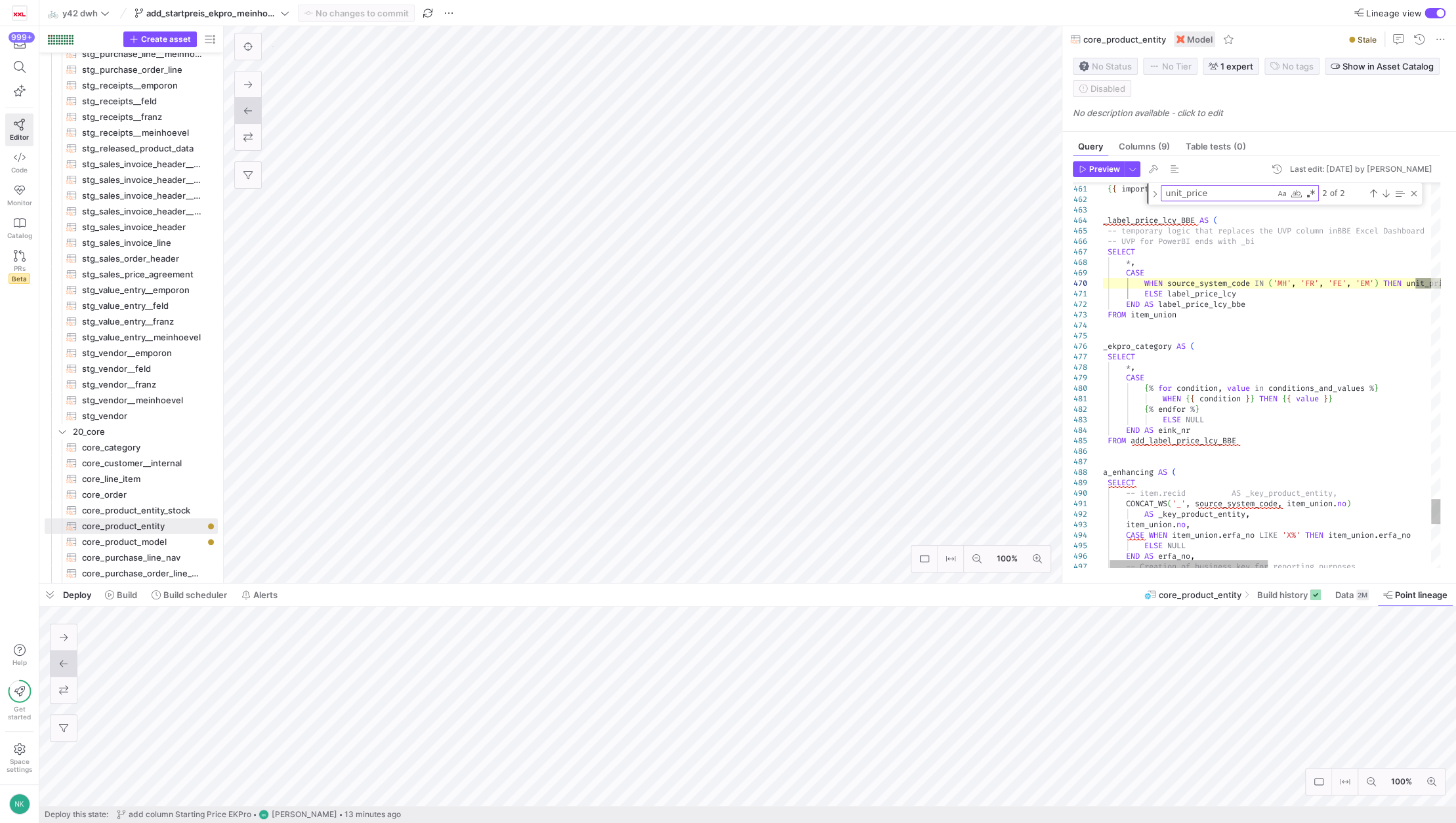
click at [1198, 199] on textarea "unit_price" at bounding box center [1218, 193] width 114 height 15
paste textarea "label_price_lcy_bb"
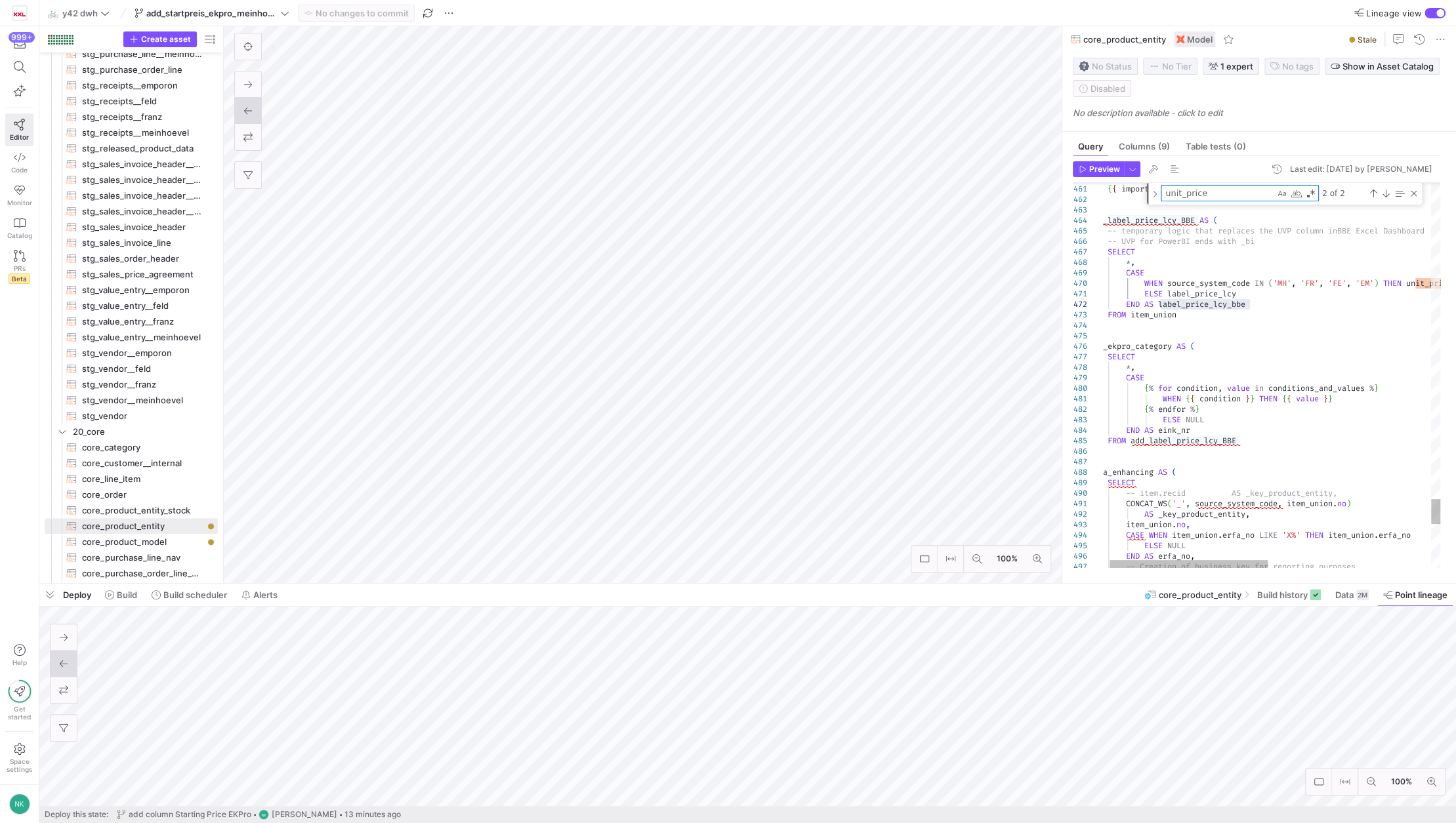
type textarea "WHEN {{ condition }} THEN {{ value }} {% endfor %} ELSE NULL END AS eink_nr FRO…"
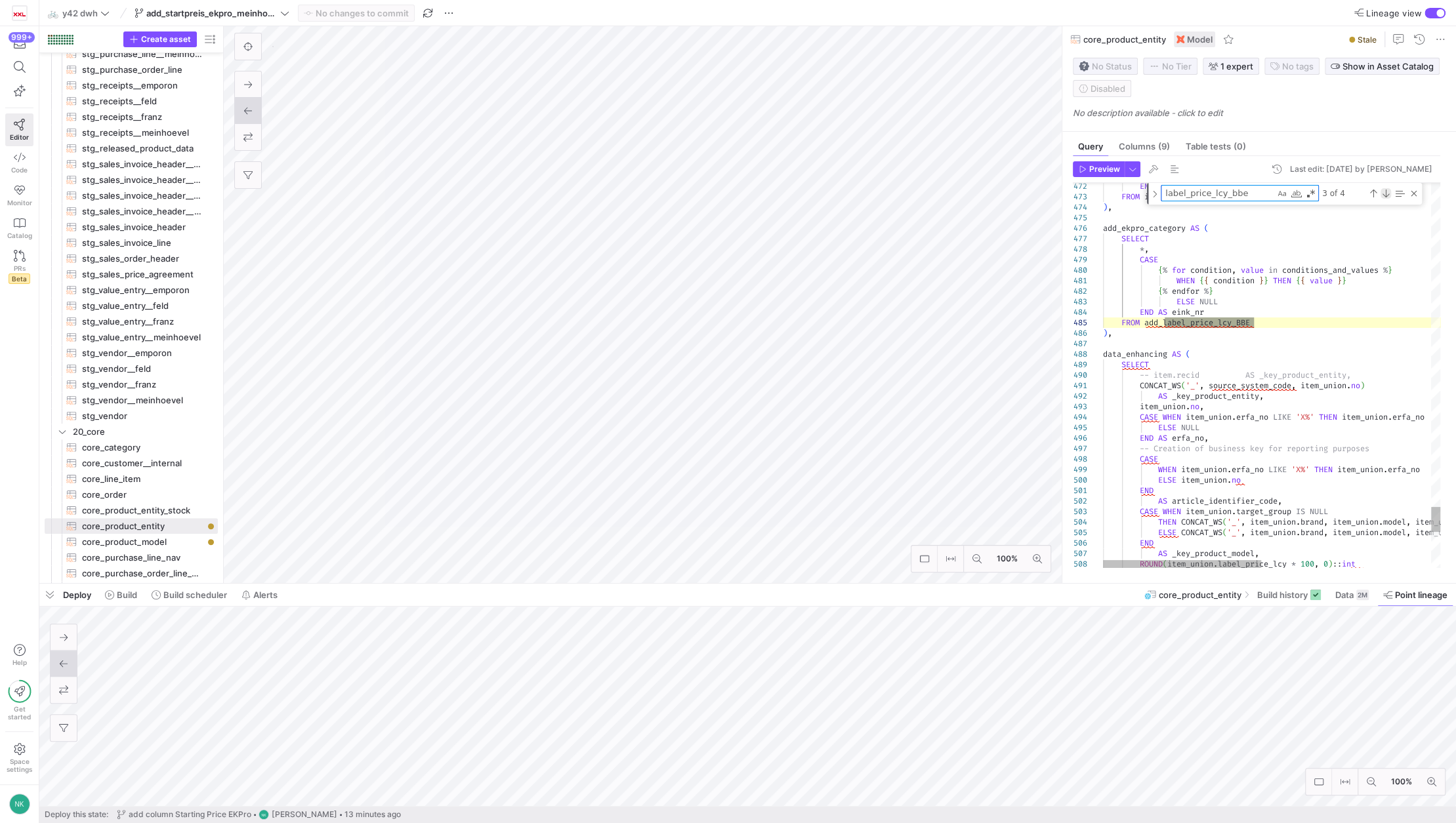
type textarea "label_price_lcy_bbe"
click at [1387, 195] on div "Next Match (Enter)" at bounding box center [1386, 194] width 11 height 11
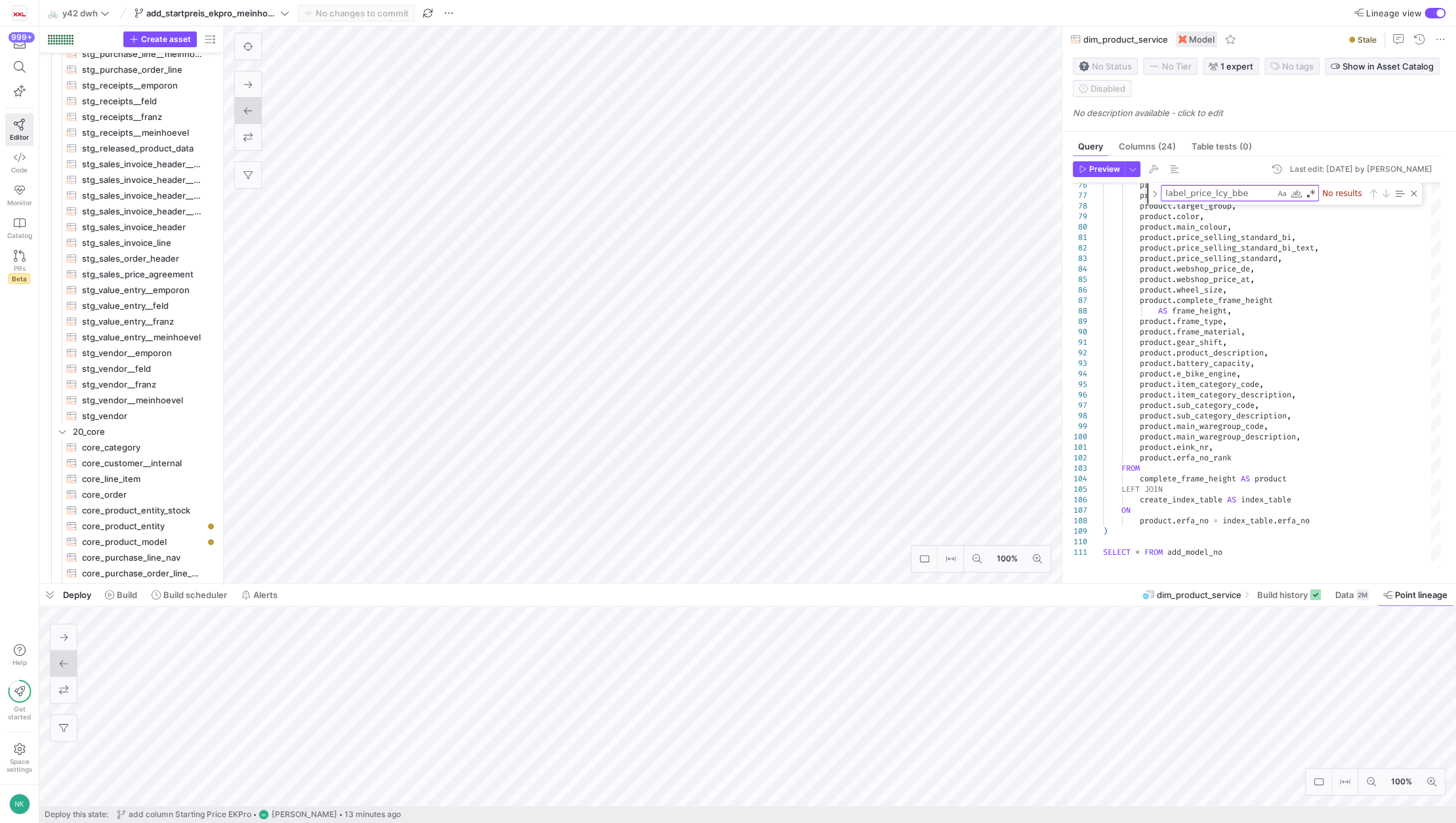
scroll to position [965, 0]
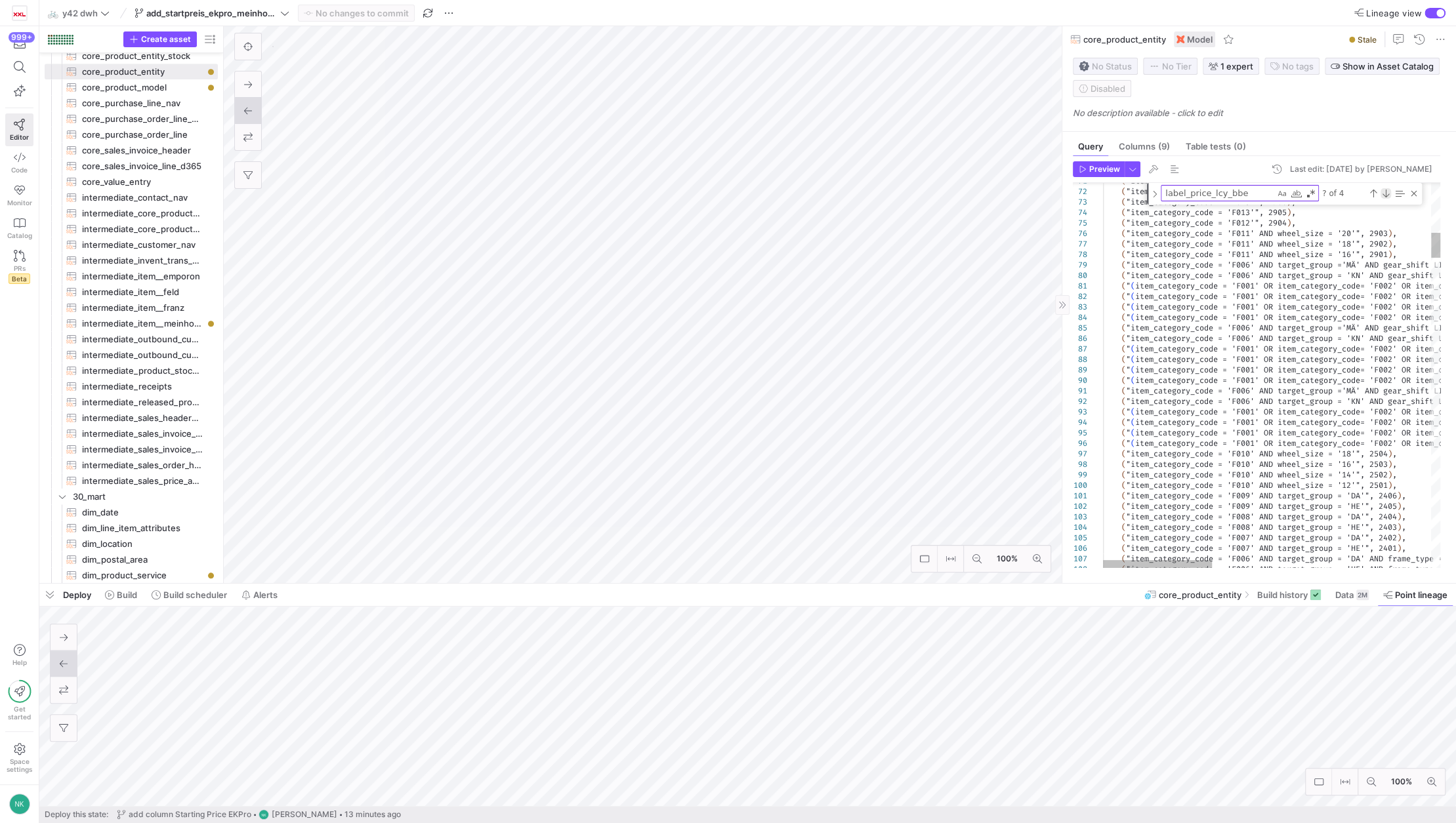
click at [1386, 194] on div "Next Match (Enter)" at bounding box center [1386, 194] width 11 height 11
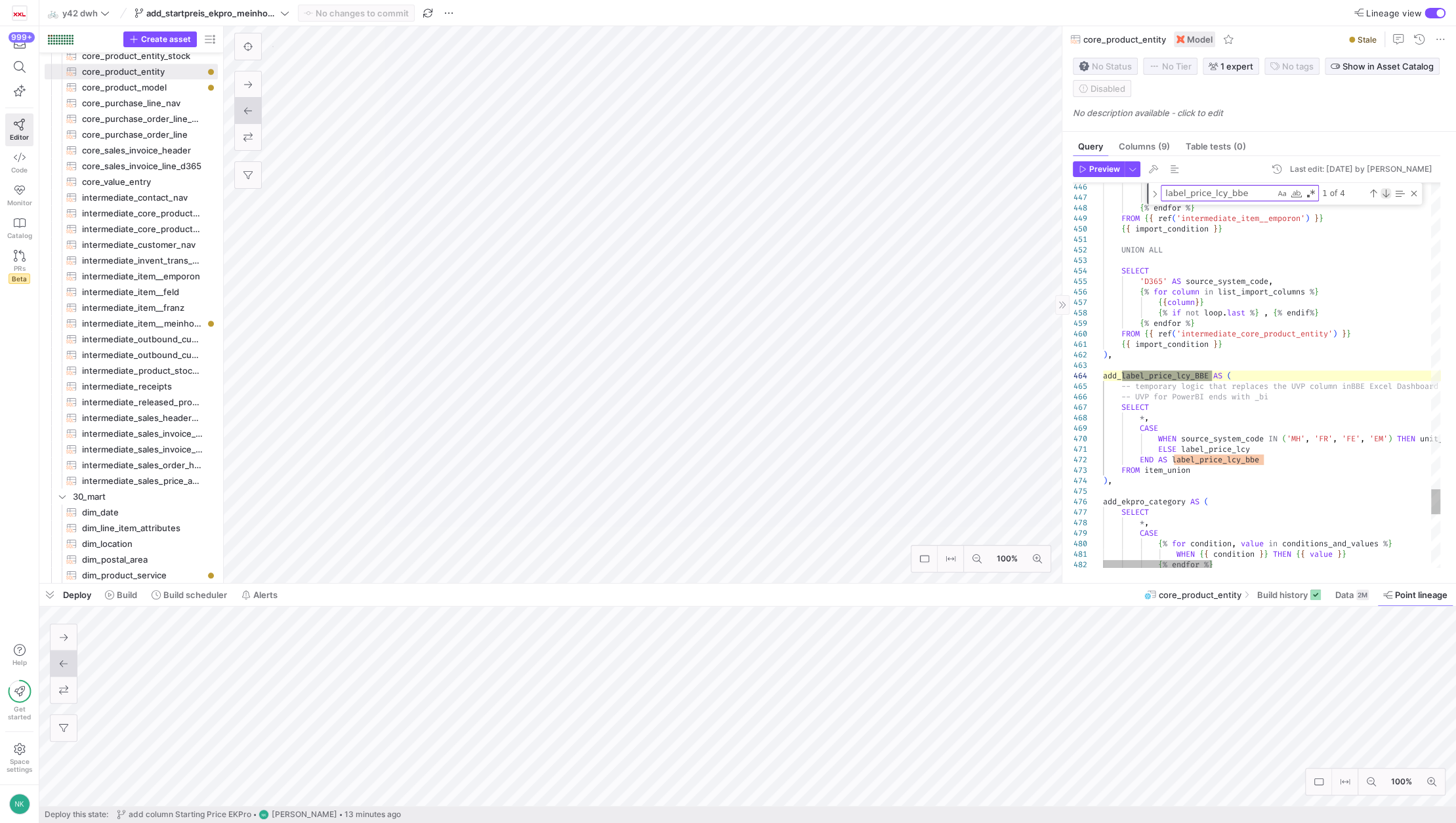
click at [1386, 194] on div "Next Match (Enter)" at bounding box center [1386, 194] width 11 height 11
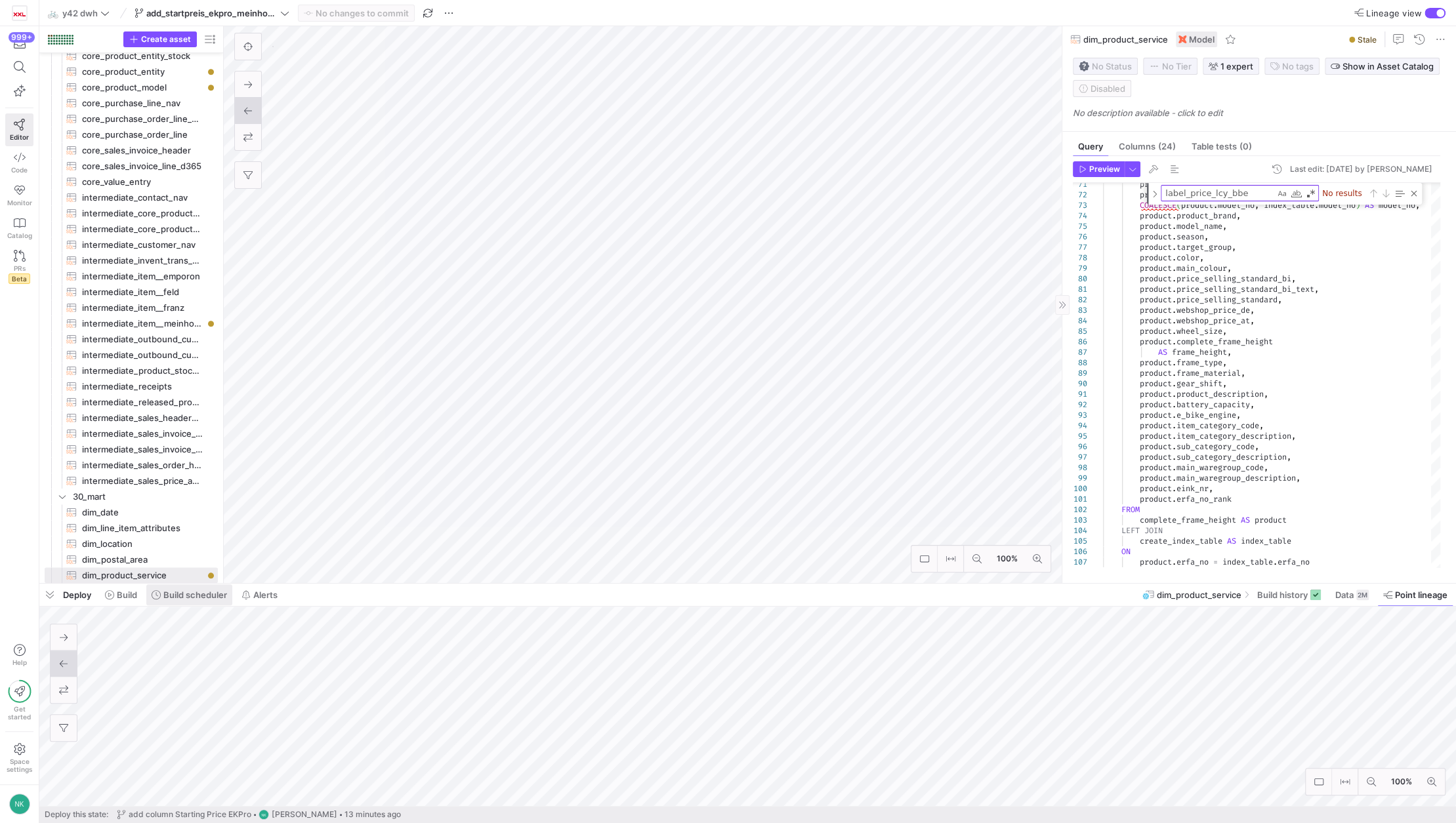
click at [169, 602] on span at bounding box center [188, 594] width 86 height 21
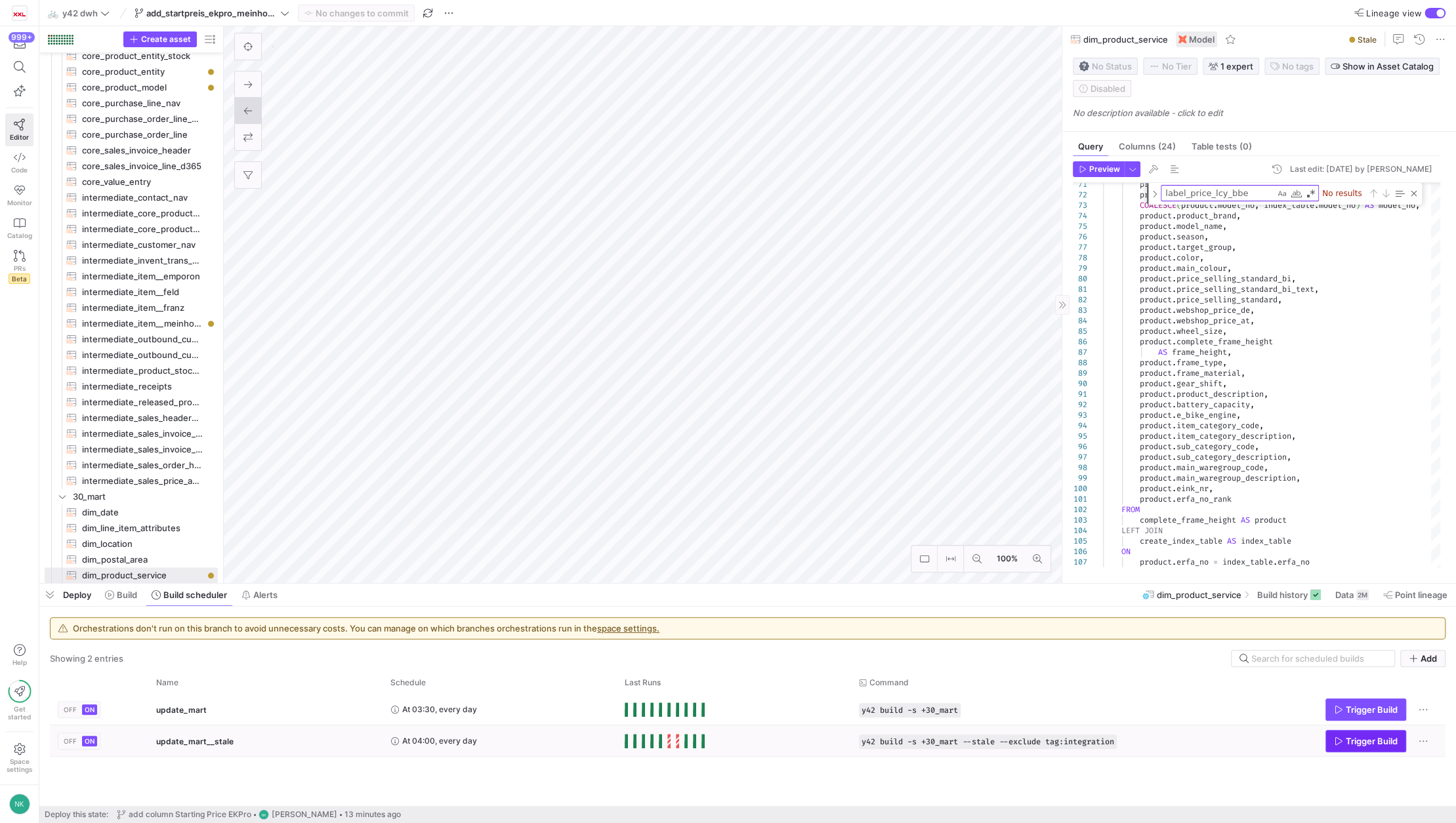
click at [1372, 739] on span "Trigger Build" at bounding box center [1371, 742] width 51 height 11
click at [120, 601] on span at bounding box center [121, 594] width 42 height 21
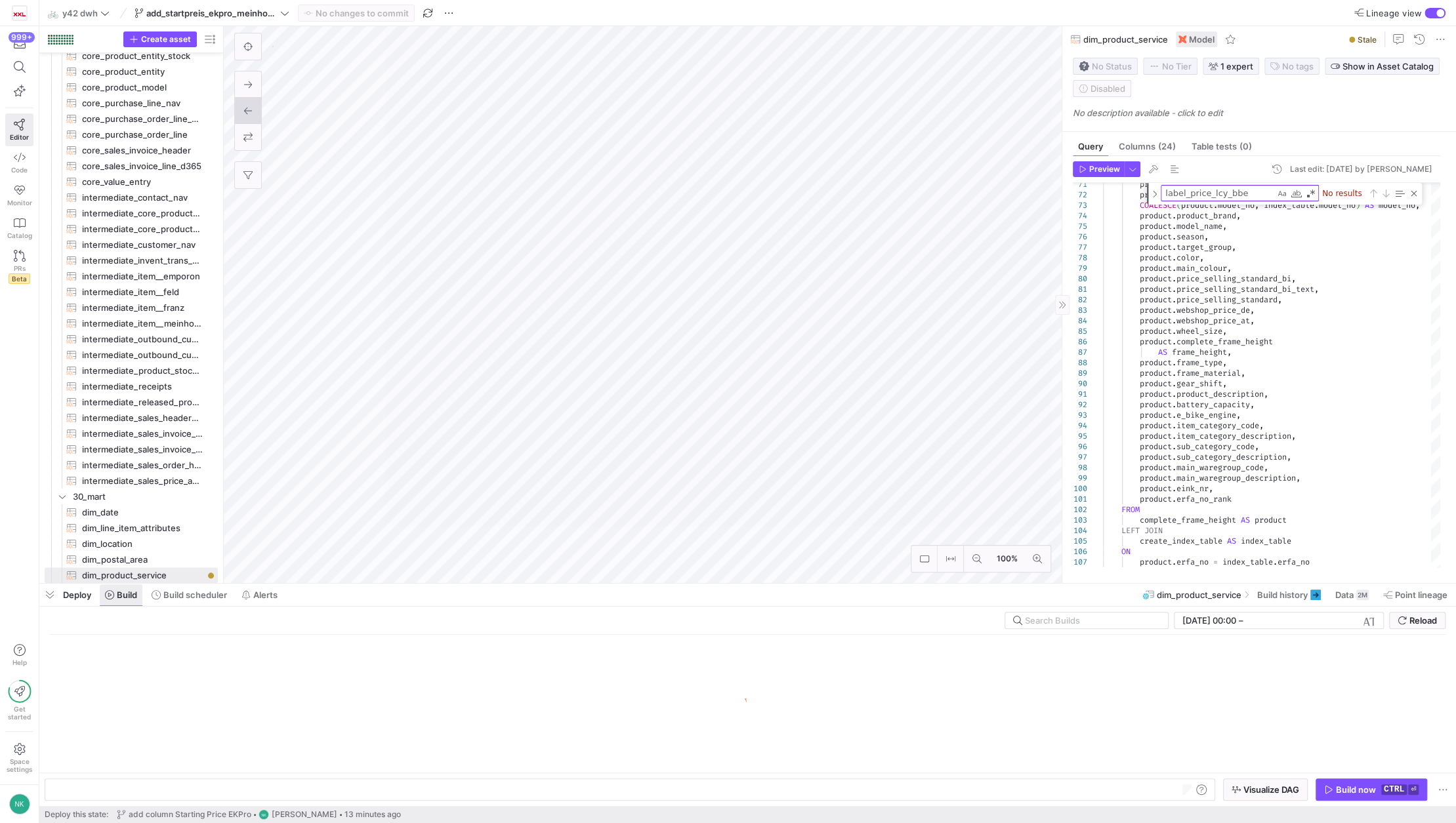
click at [120, 595] on span "Build" at bounding box center [127, 595] width 21 height 11
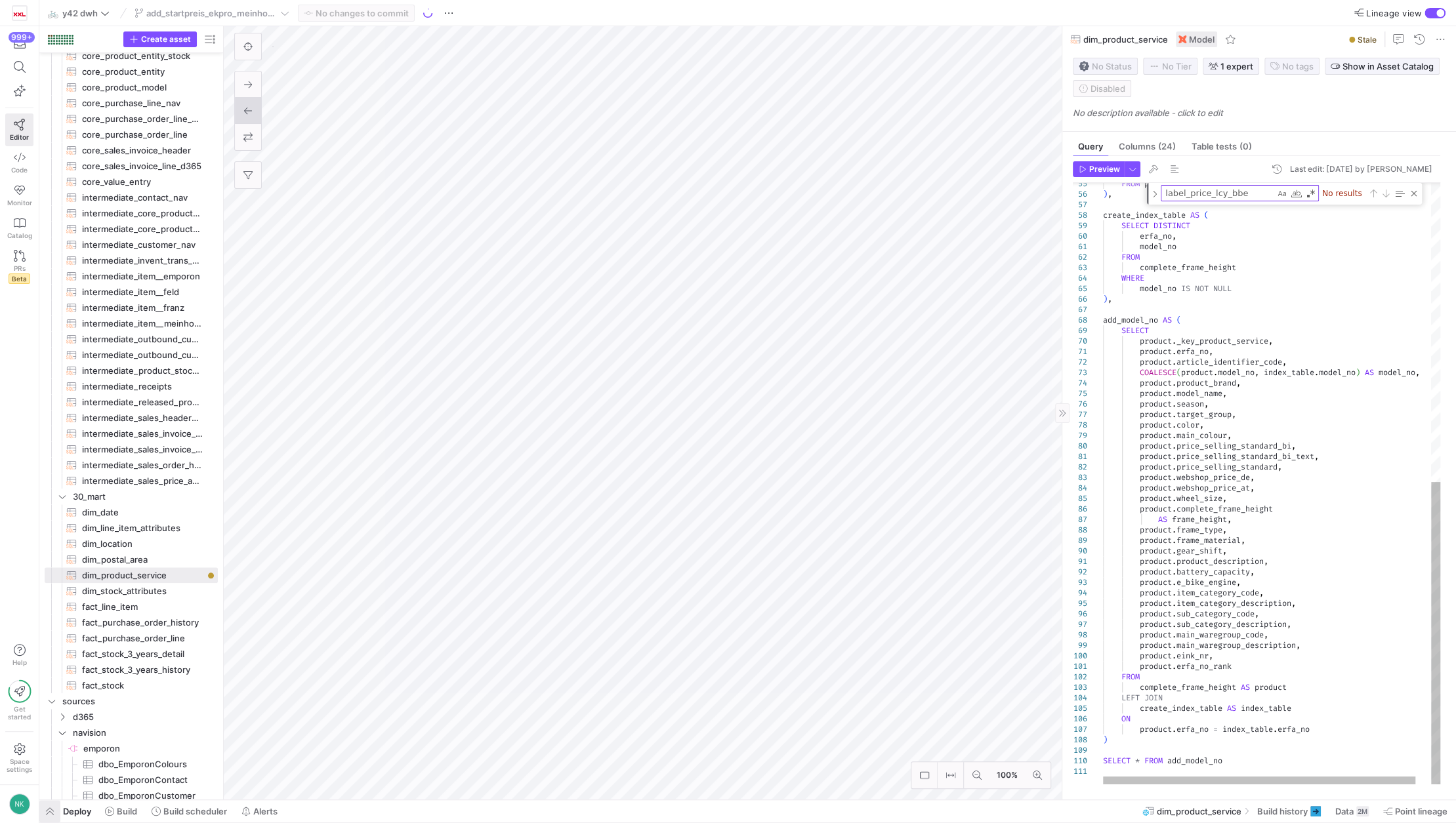
click at [51, 819] on span "button" at bounding box center [50, 811] width 21 height 23
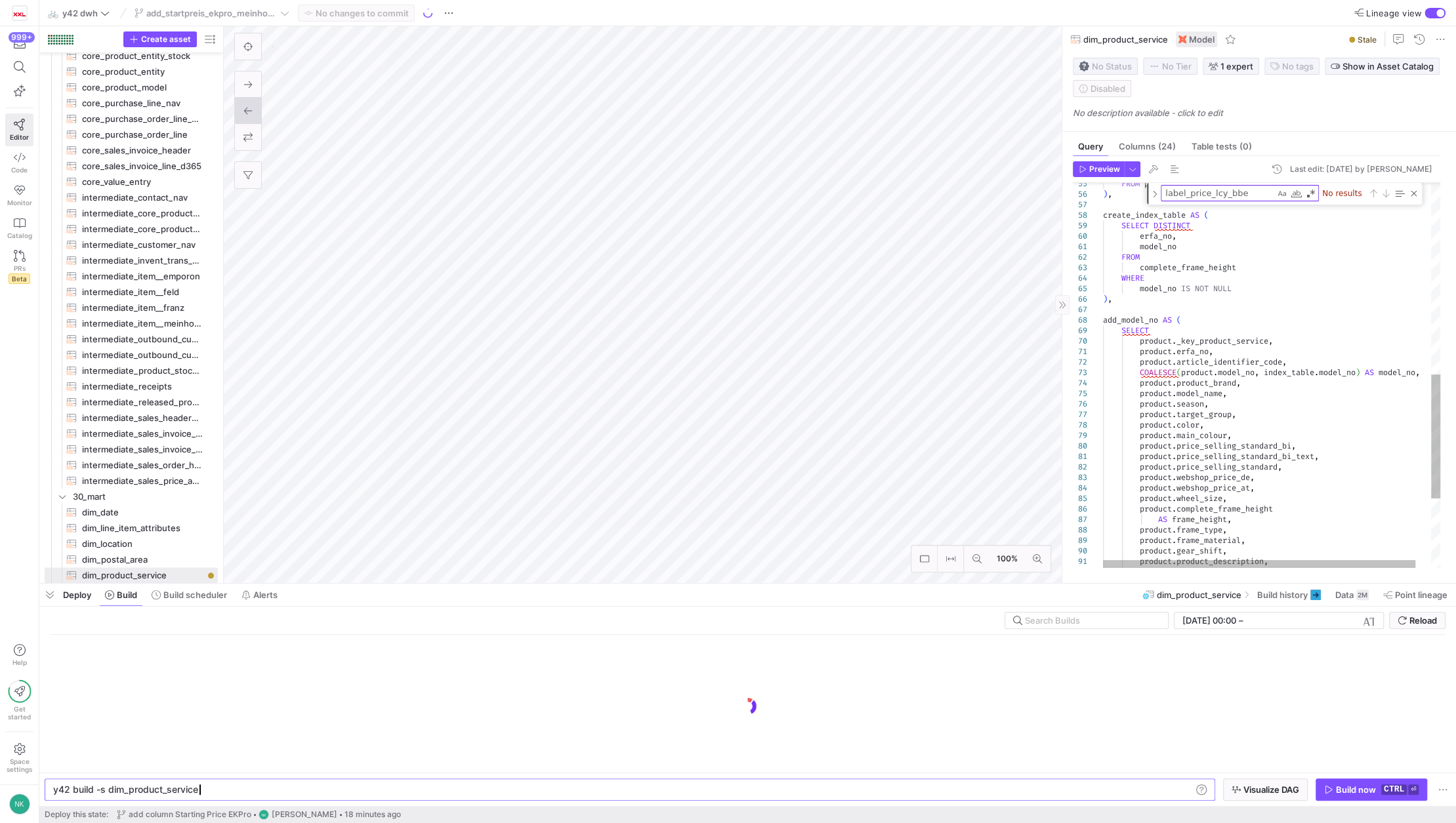
scroll to position [0, 41]
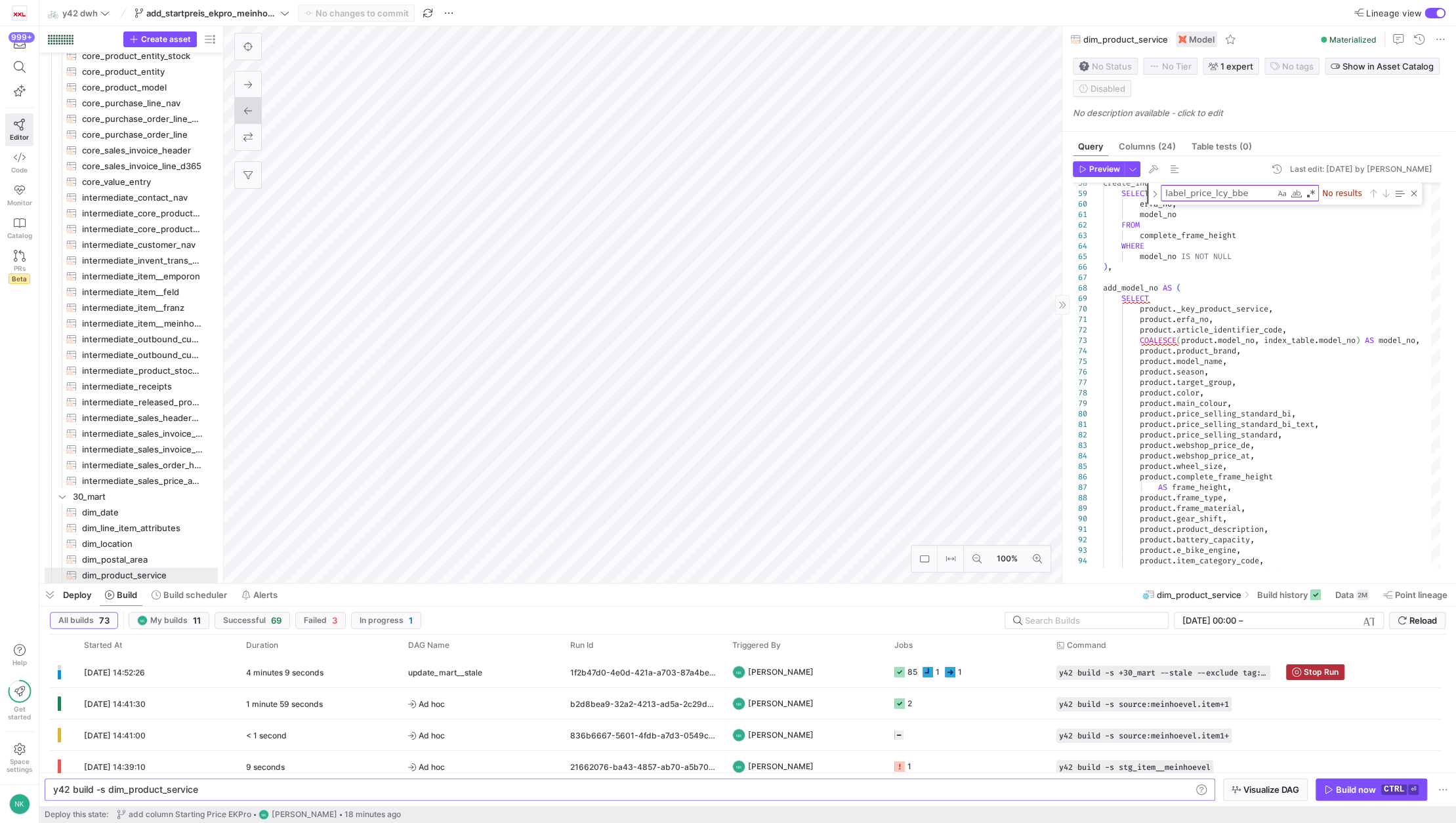
type textarea "{% set import_condition = ""%} -- SET IMPORT COLS & DATE_RANGE {% set list_impo…"
type textarea "y42 build -s core_product_entity"
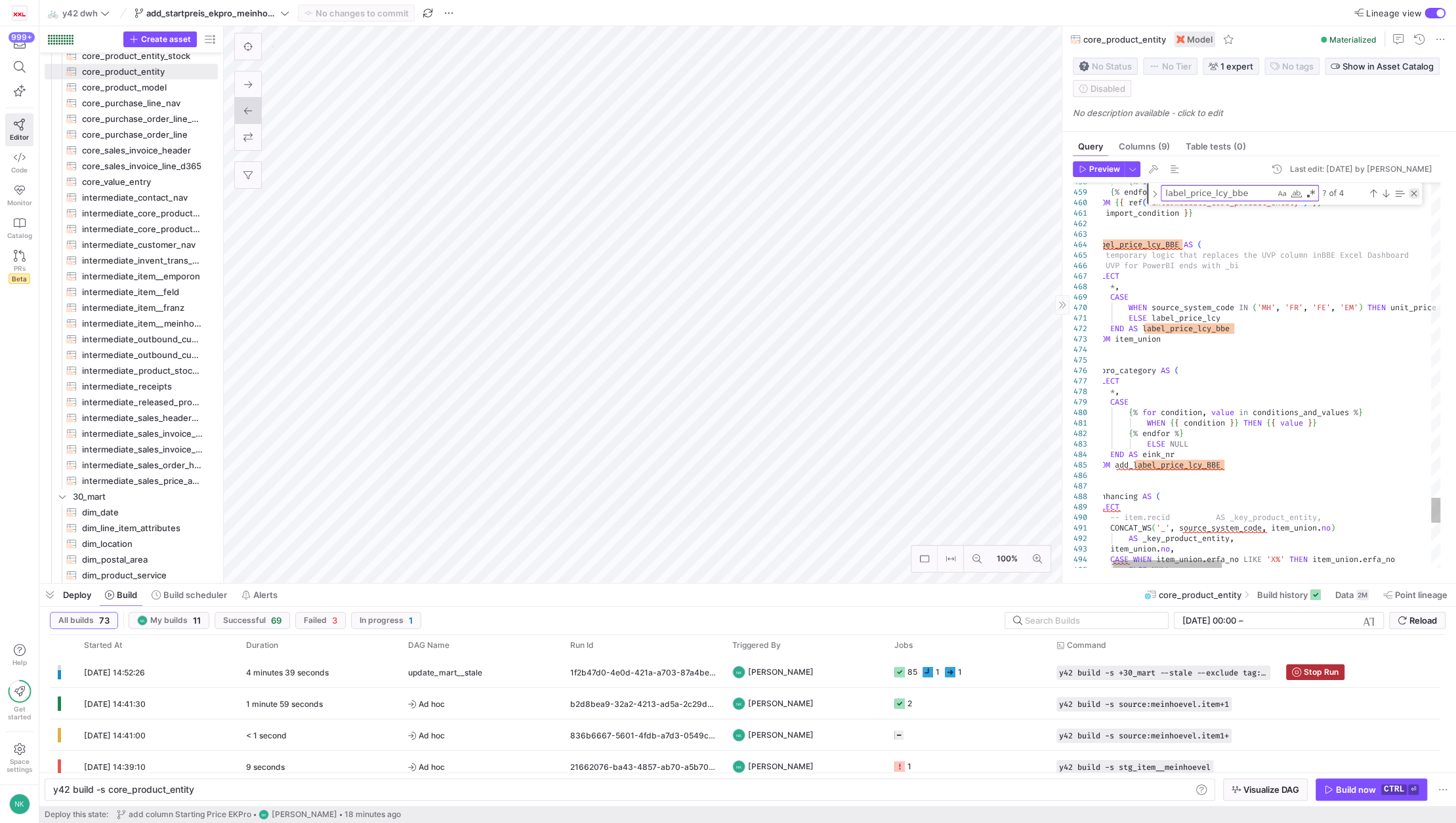
click at [1415, 191] on div "Close (Escape)" at bounding box center [1414, 194] width 11 height 11
click at [332, 678] on div "4 minutes 46 seconds" at bounding box center [319, 672] width 162 height 31
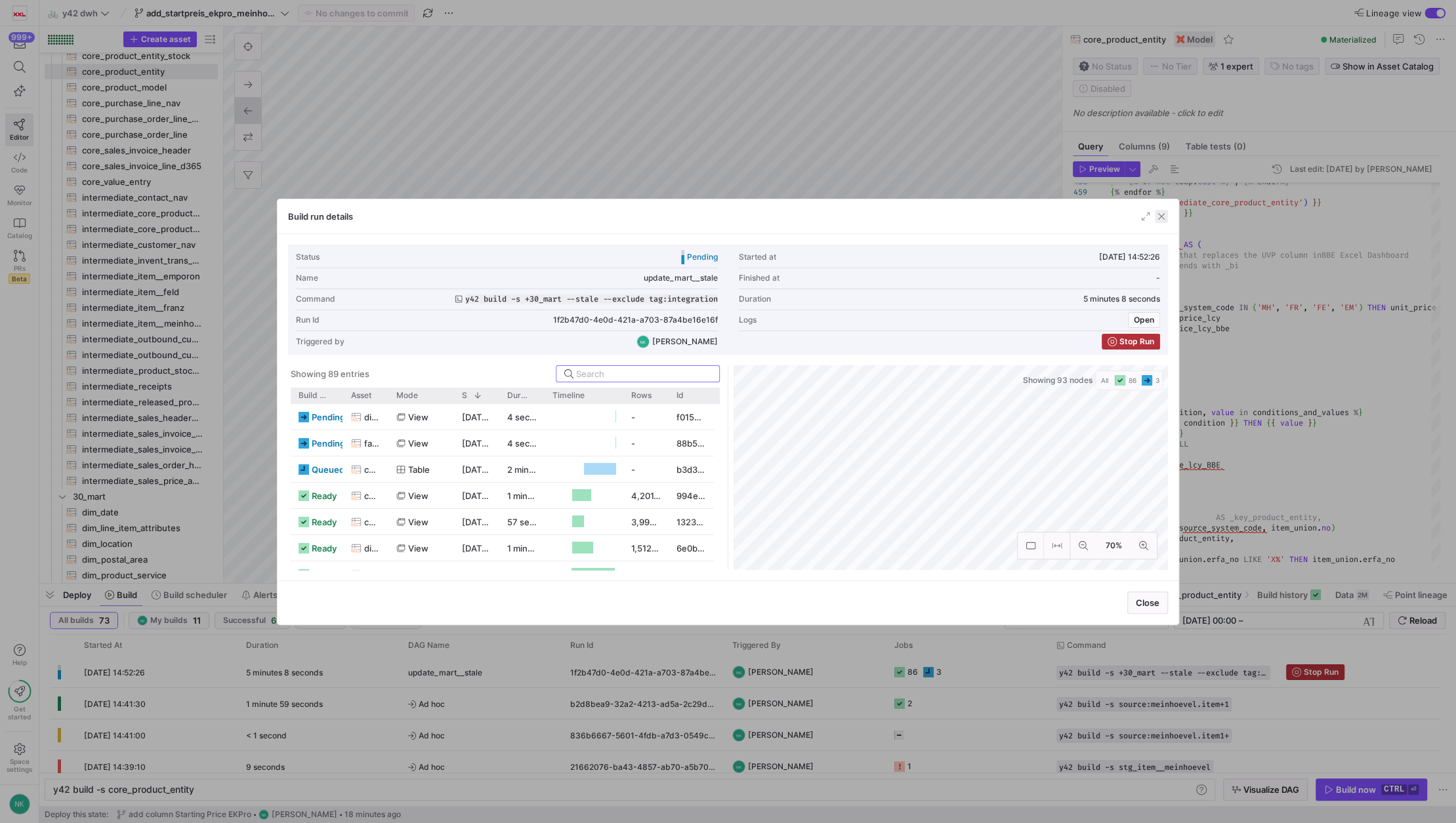
click at [1163, 215] on span "button" at bounding box center [1161, 216] width 14 height 14
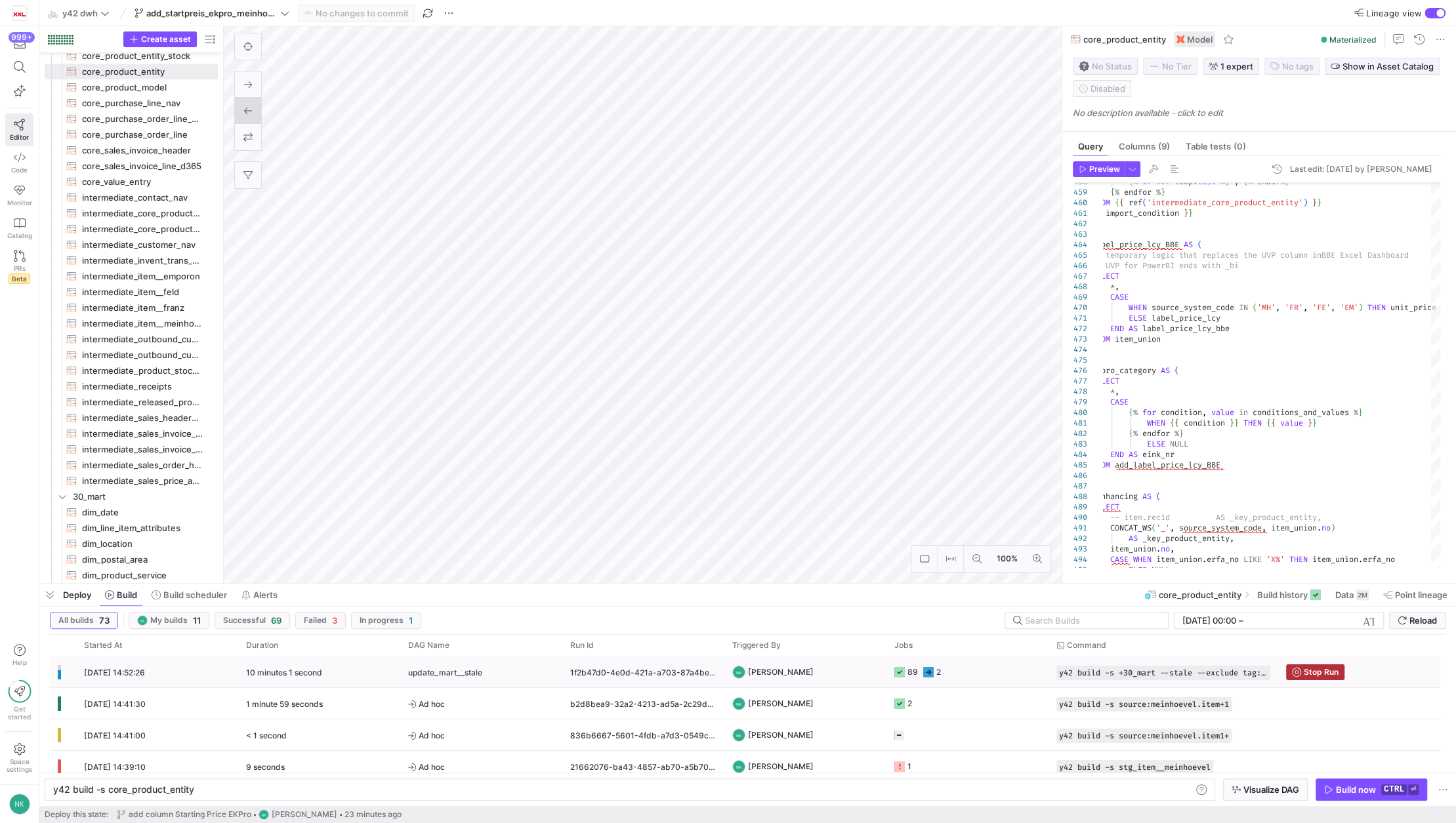
click at [503, 675] on div "update_mart__stale" at bounding box center [481, 672] width 146 height 31
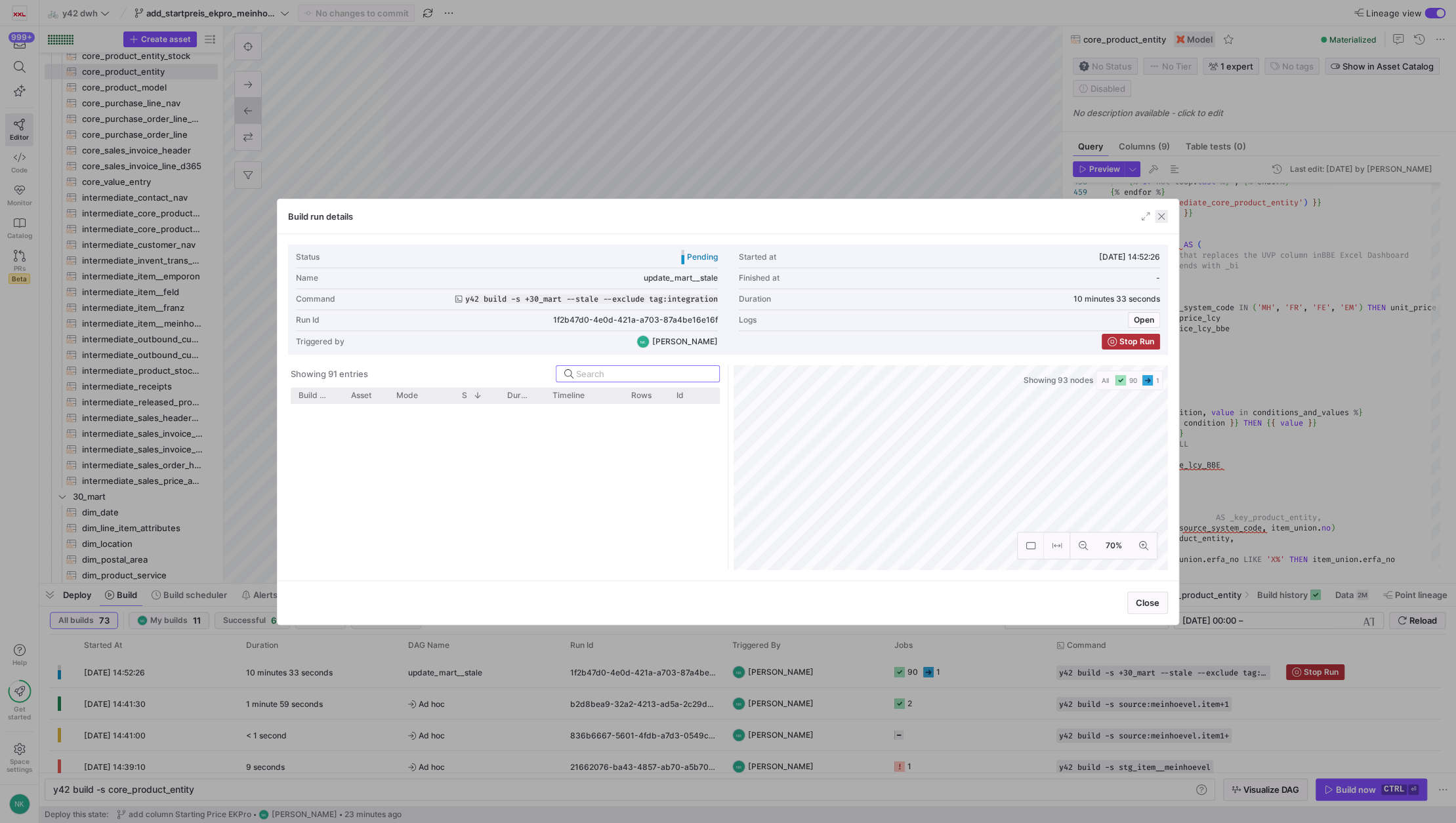
scroll to position [1084, 0]
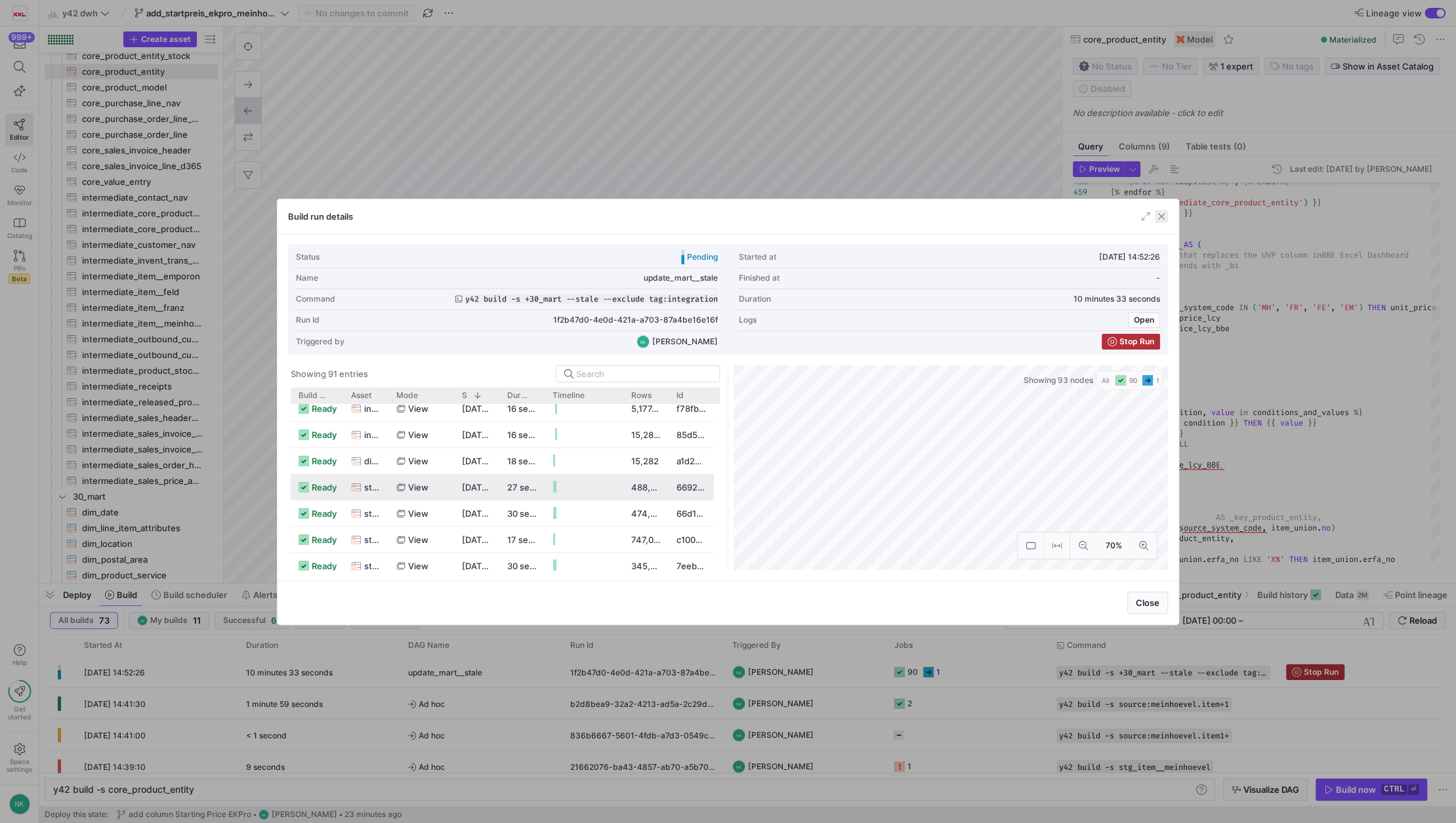
click at [1163, 213] on span "button" at bounding box center [1161, 216] width 14 height 14
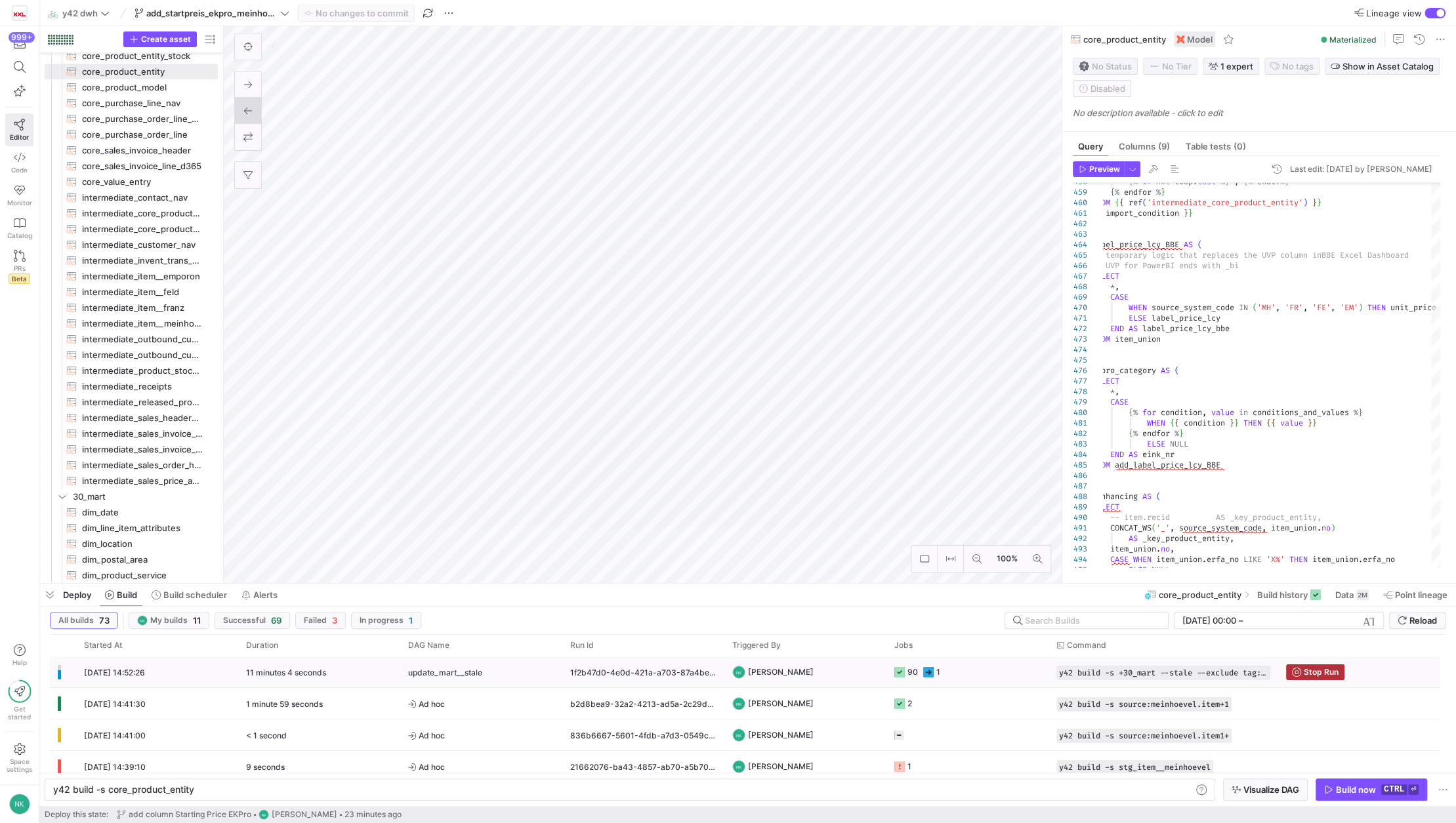
click at [467, 673] on span "update_mart__stale" at bounding box center [445, 672] width 74 height 31
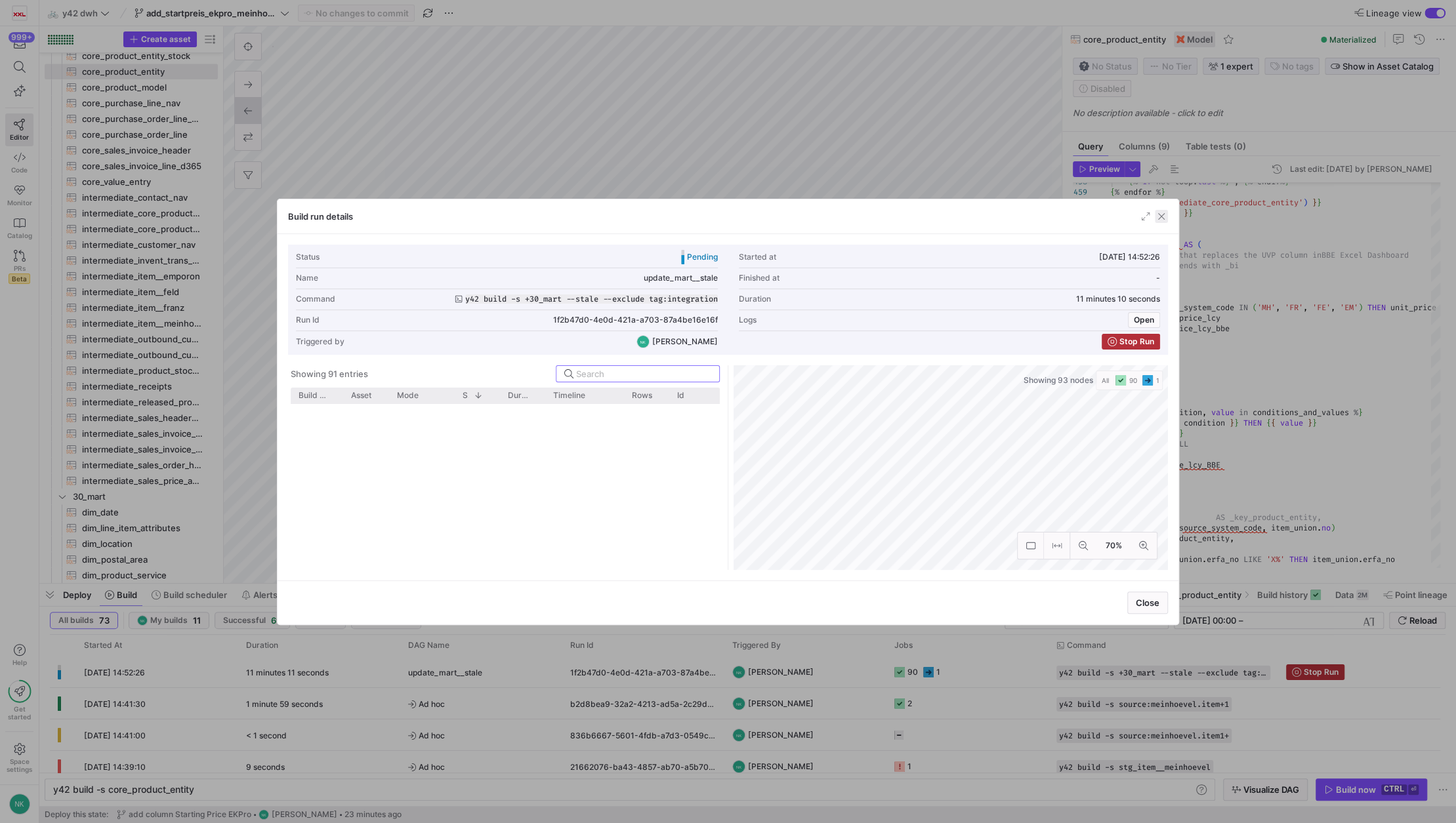
scroll to position [822, 0]
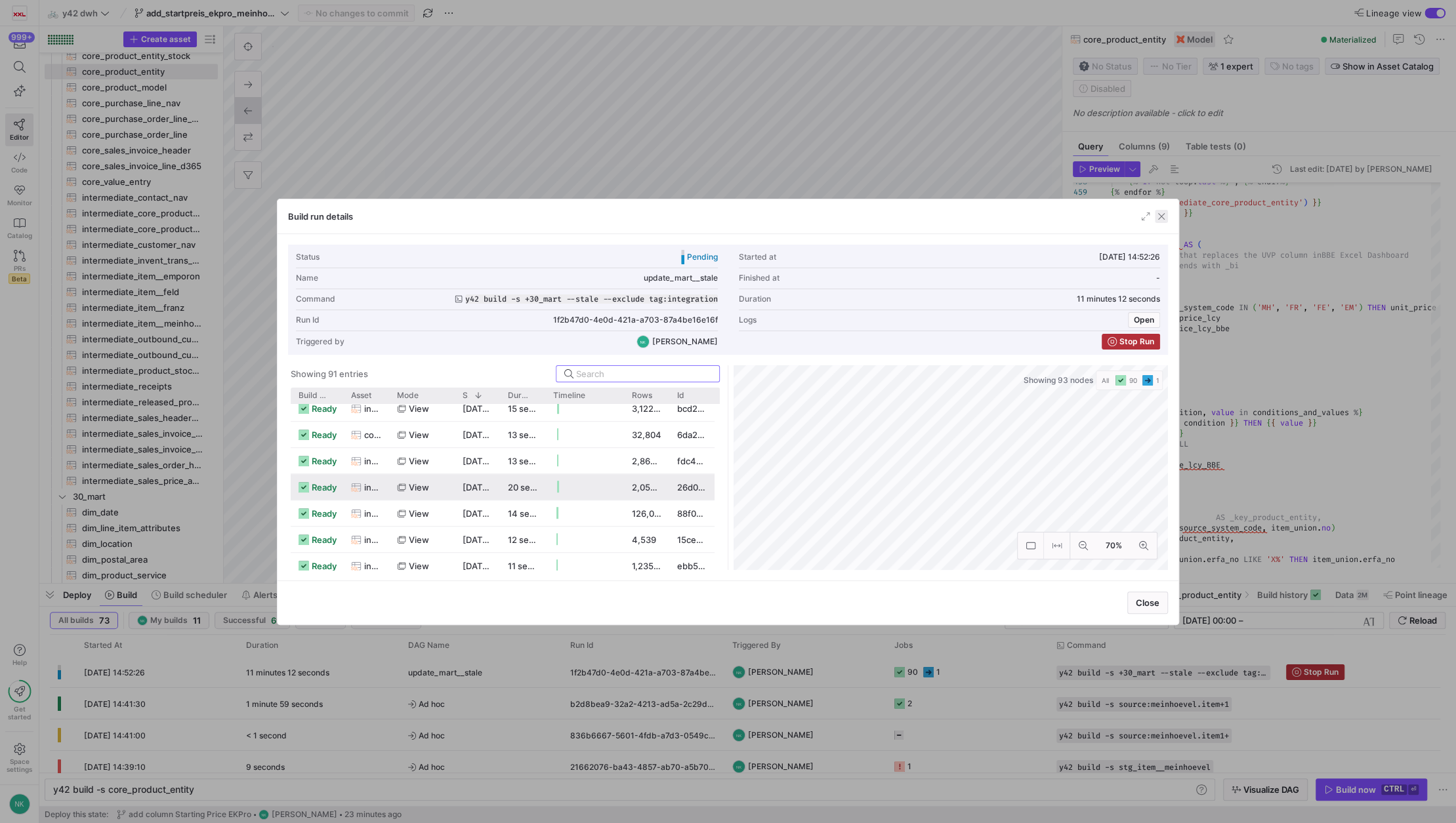
click at [1163, 215] on span "button" at bounding box center [1161, 216] width 14 height 14
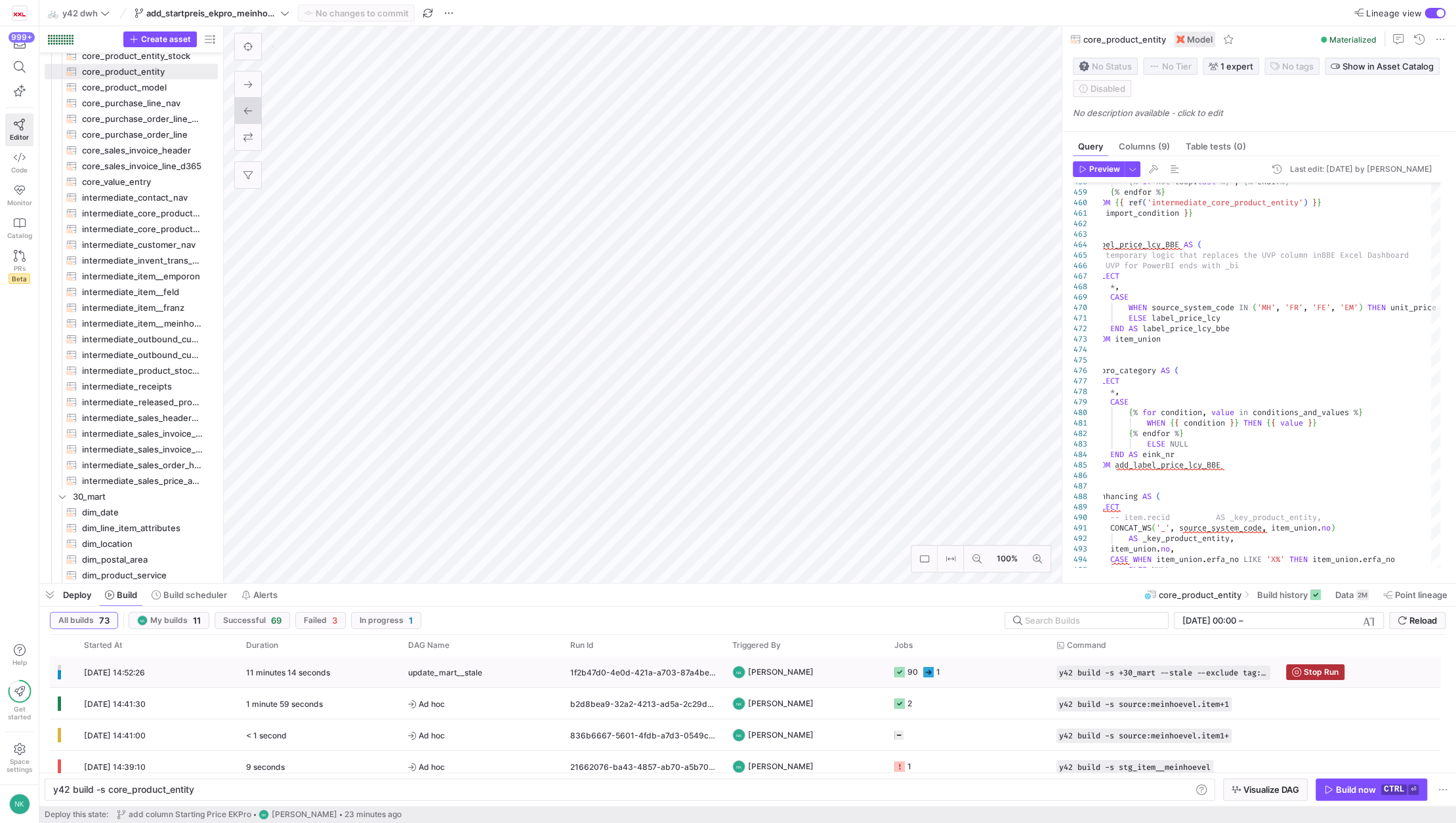
click at [504, 673] on div "update_mart__stale" at bounding box center [481, 672] width 146 height 31
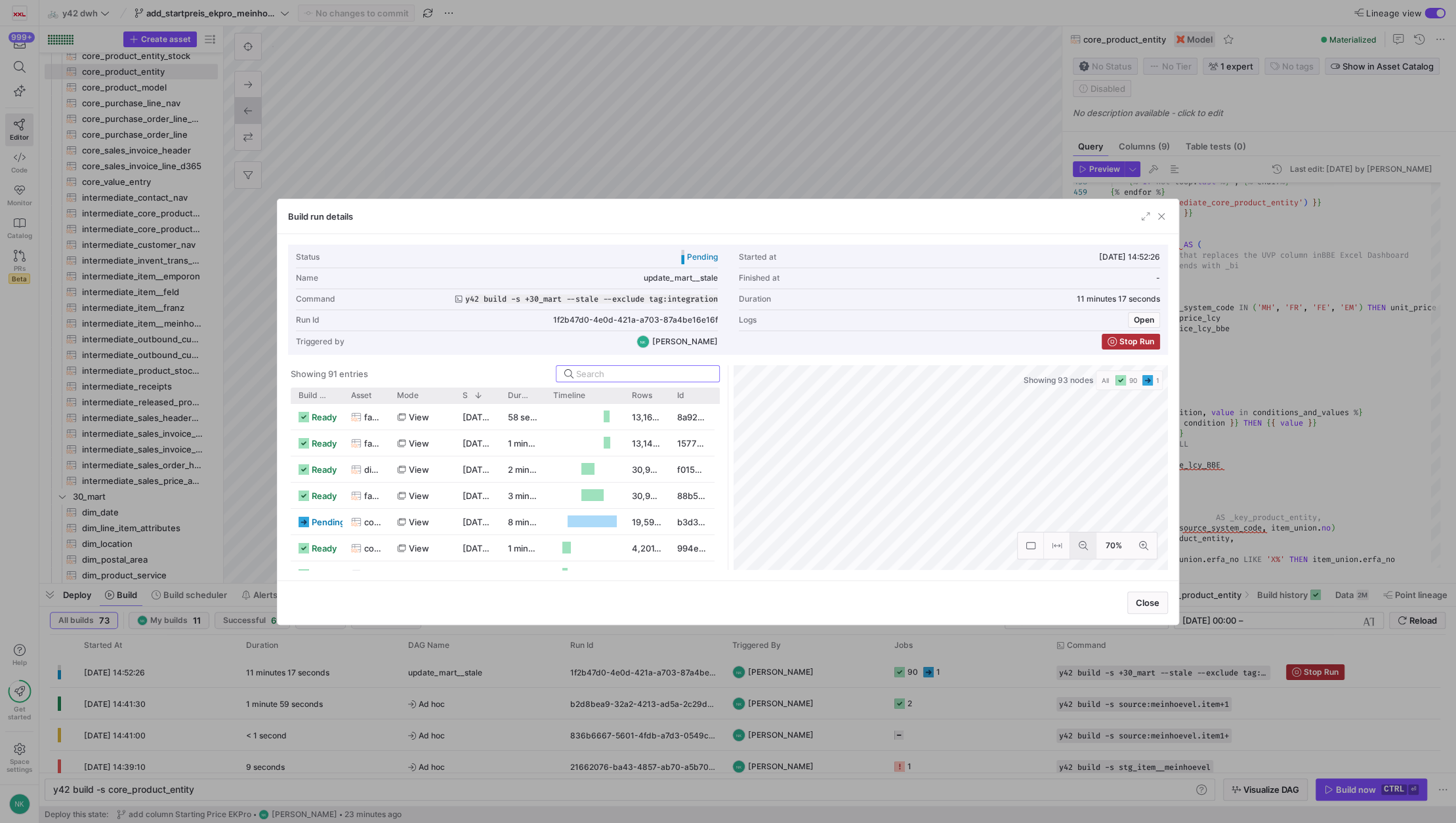
click at [1084, 545] on icon at bounding box center [1083, 545] width 9 height 9
click at [1162, 217] on span "button" at bounding box center [1161, 216] width 14 height 14
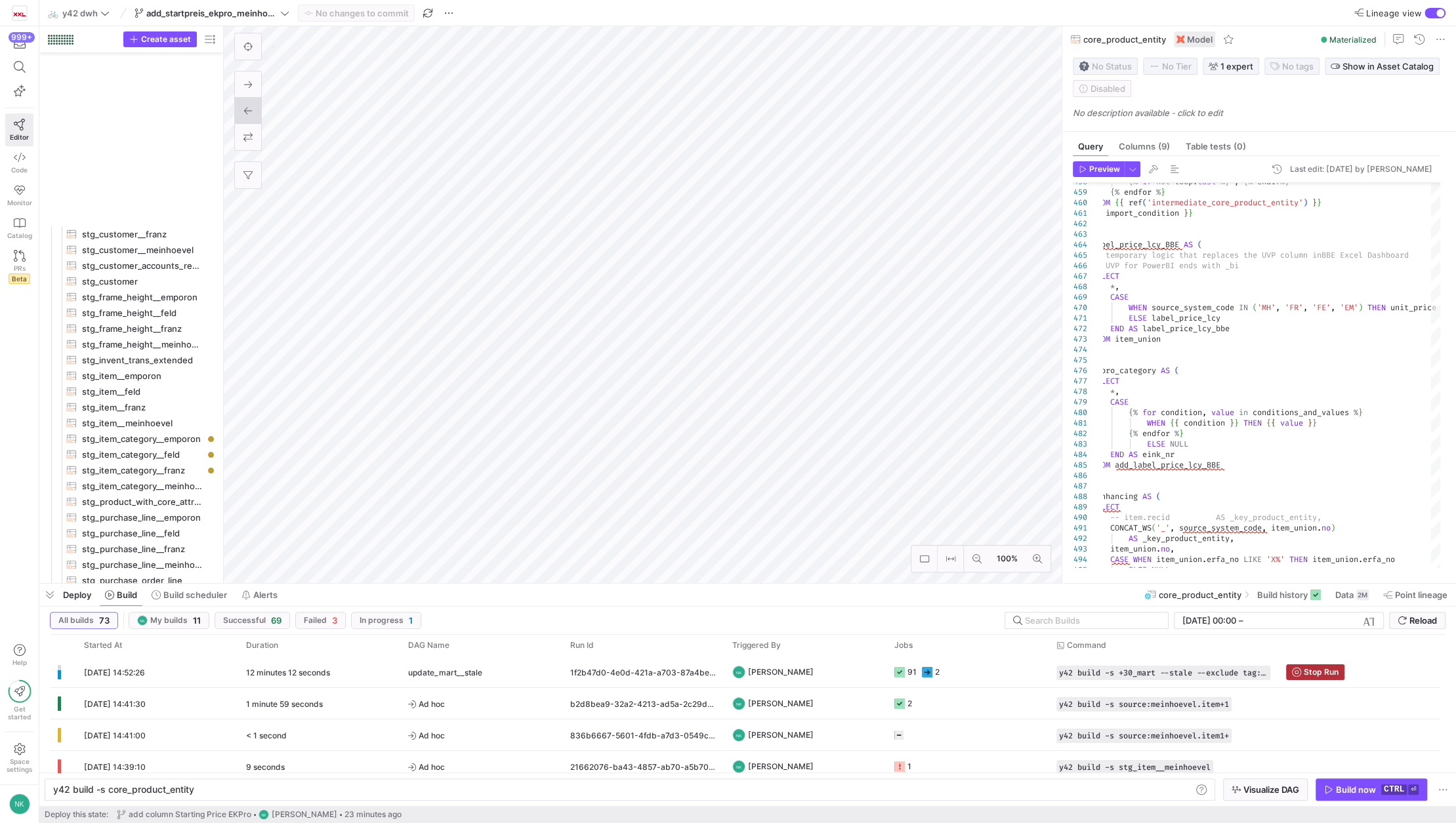
scroll to position [0, 41]
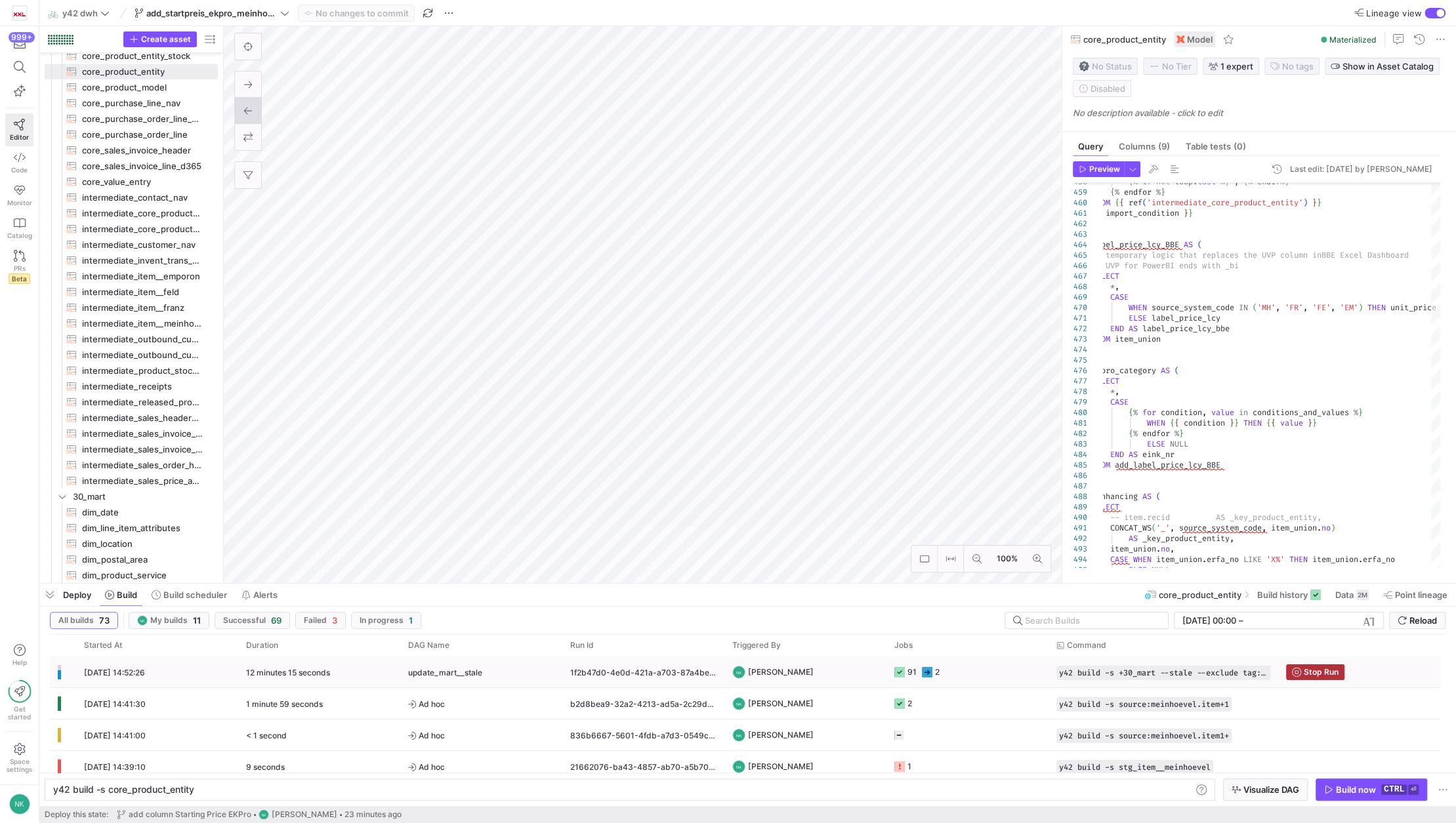
click at [536, 671] on div "update_mart__stale" at bounding box center [481, 672] width 146 height 31
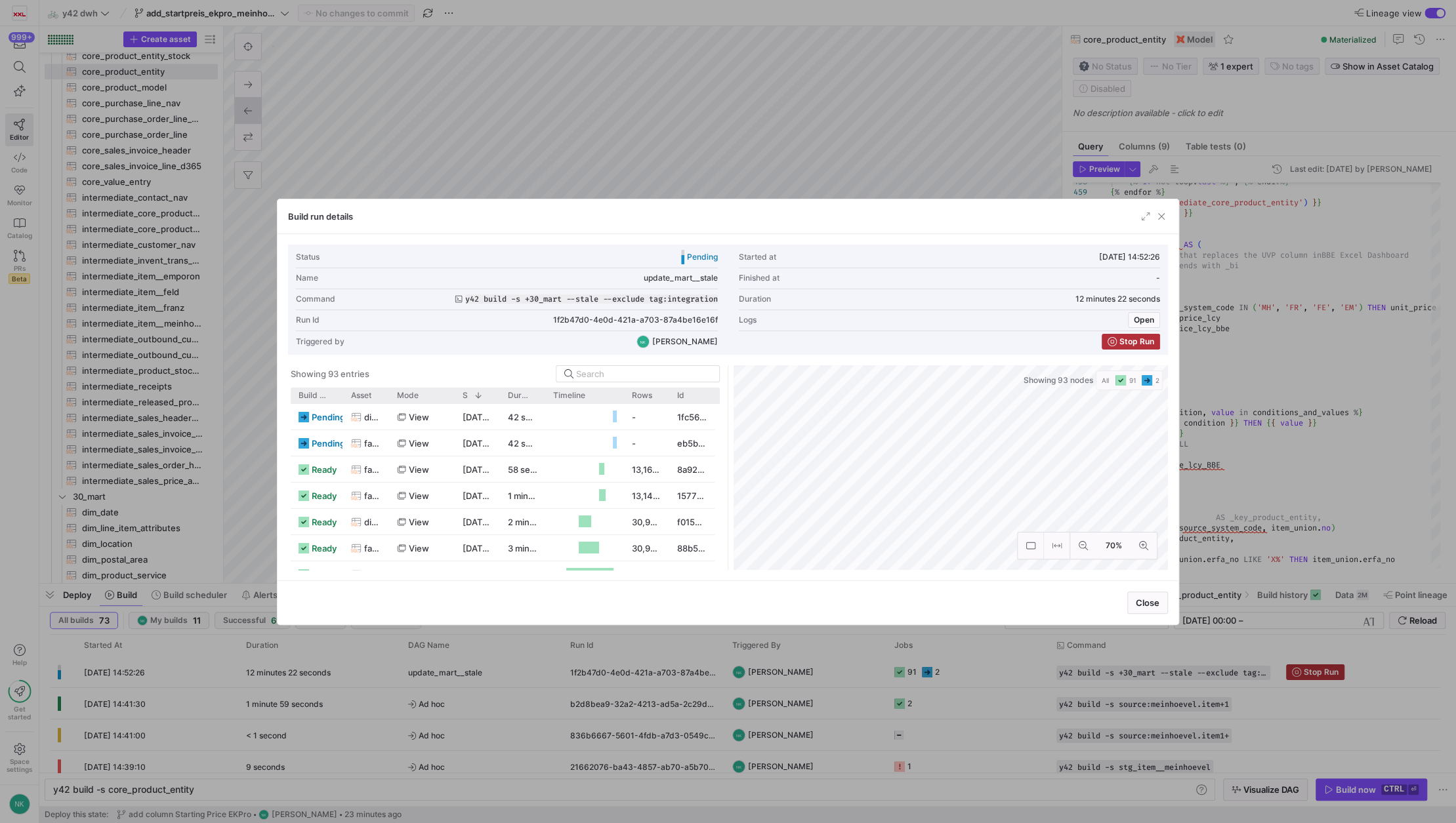
click at [636, 406] on as-split "Showing 93 entries Drag here to set row groups Drag here to set column labels B…" at bounding box center [728, 467] width 880 height 205
click at [780, 291] on div "Status Pending Started at [DATE] 14:52:26 Name update_mart__stale Finished at -…" at bounding box center [728, 407] width 880 height 325
click at [1085, 550] on icon at bounding box center [1083, 545] width 9 height 9
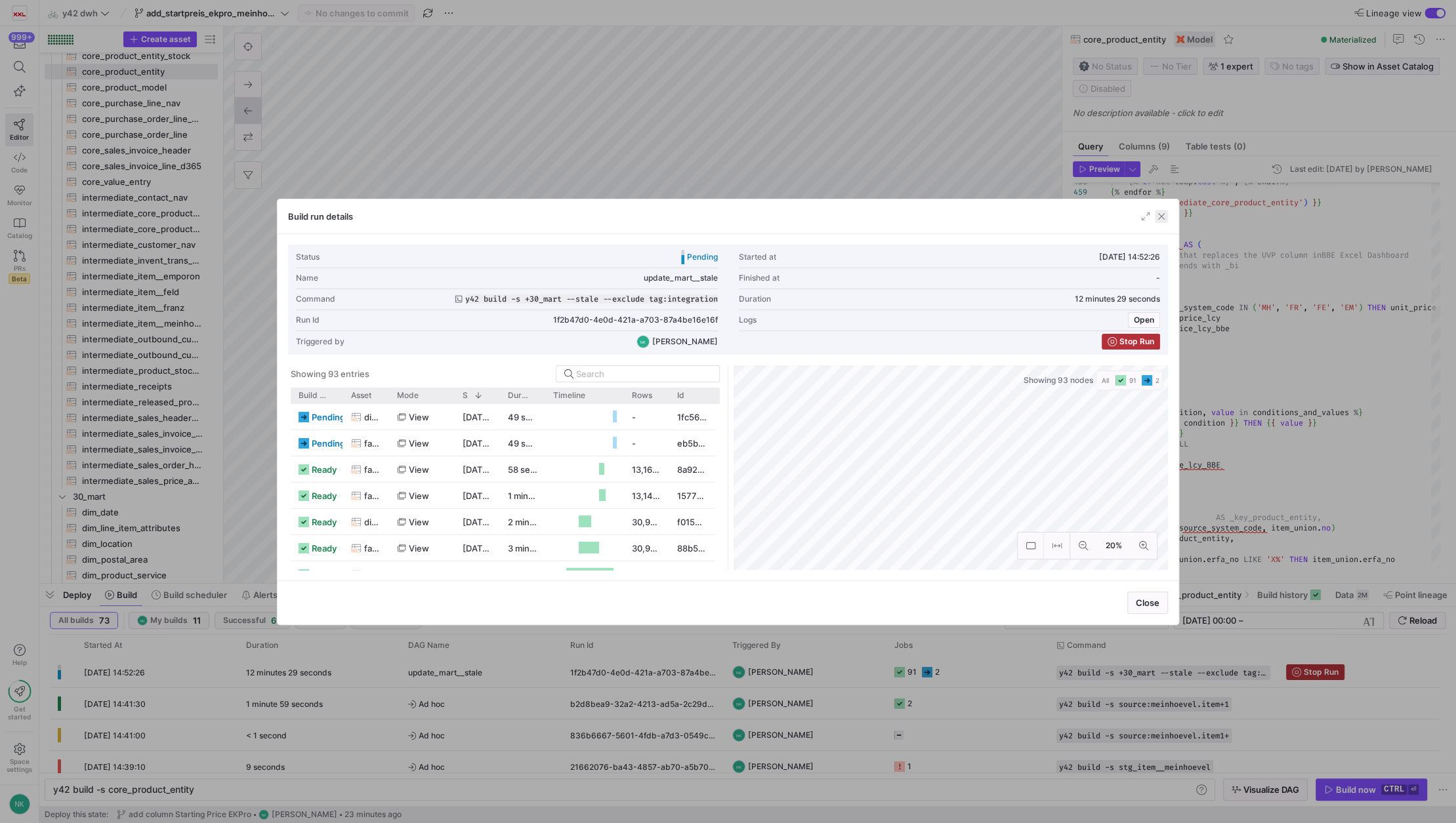
click at [1167, 215] on span "button" at bounding box center [1161, 216] width 14 height 14
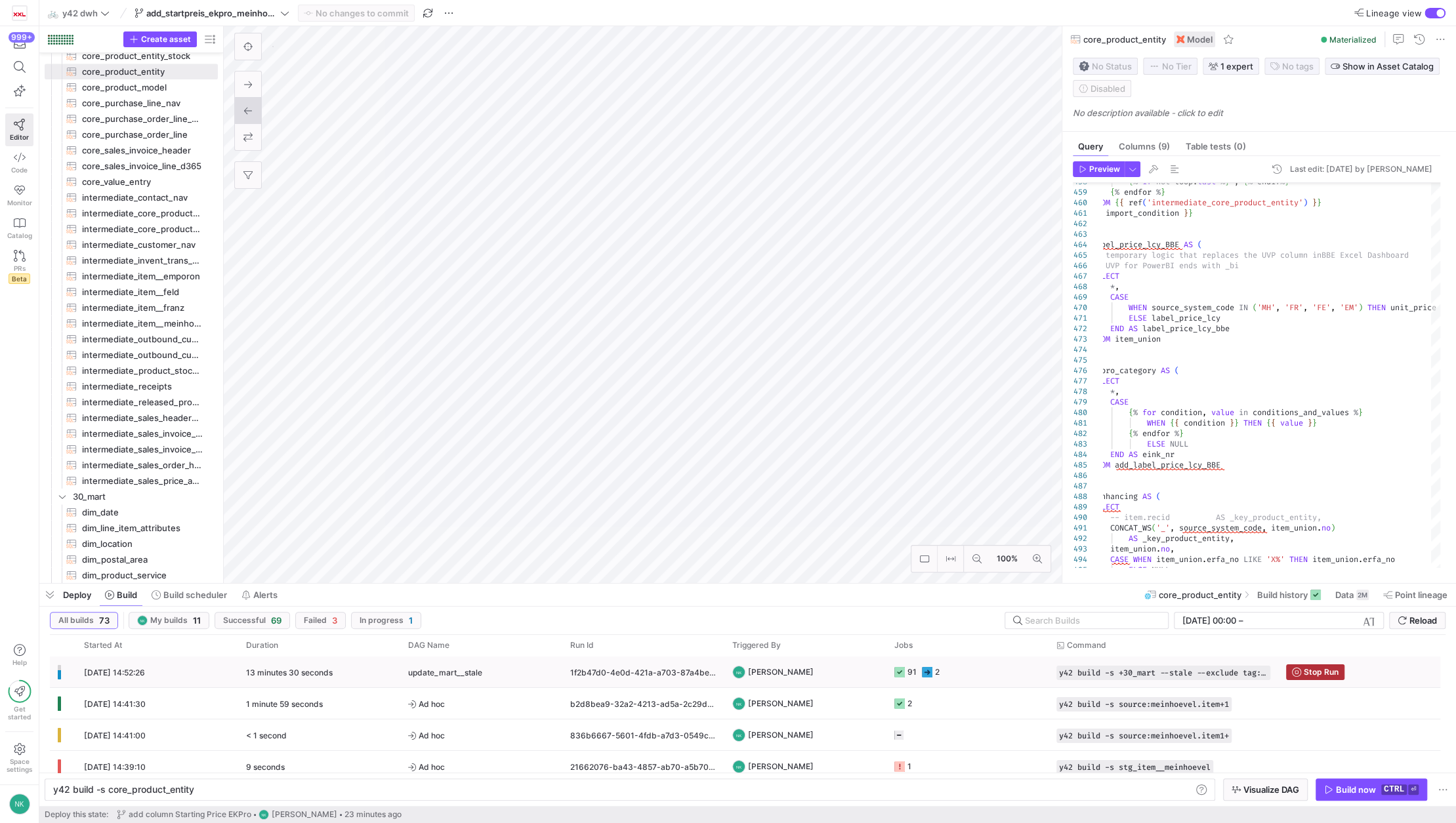
click at [333, 677] on div "13 minutes 30 seconds" at bounding box center [319, 672] width 162 height 31
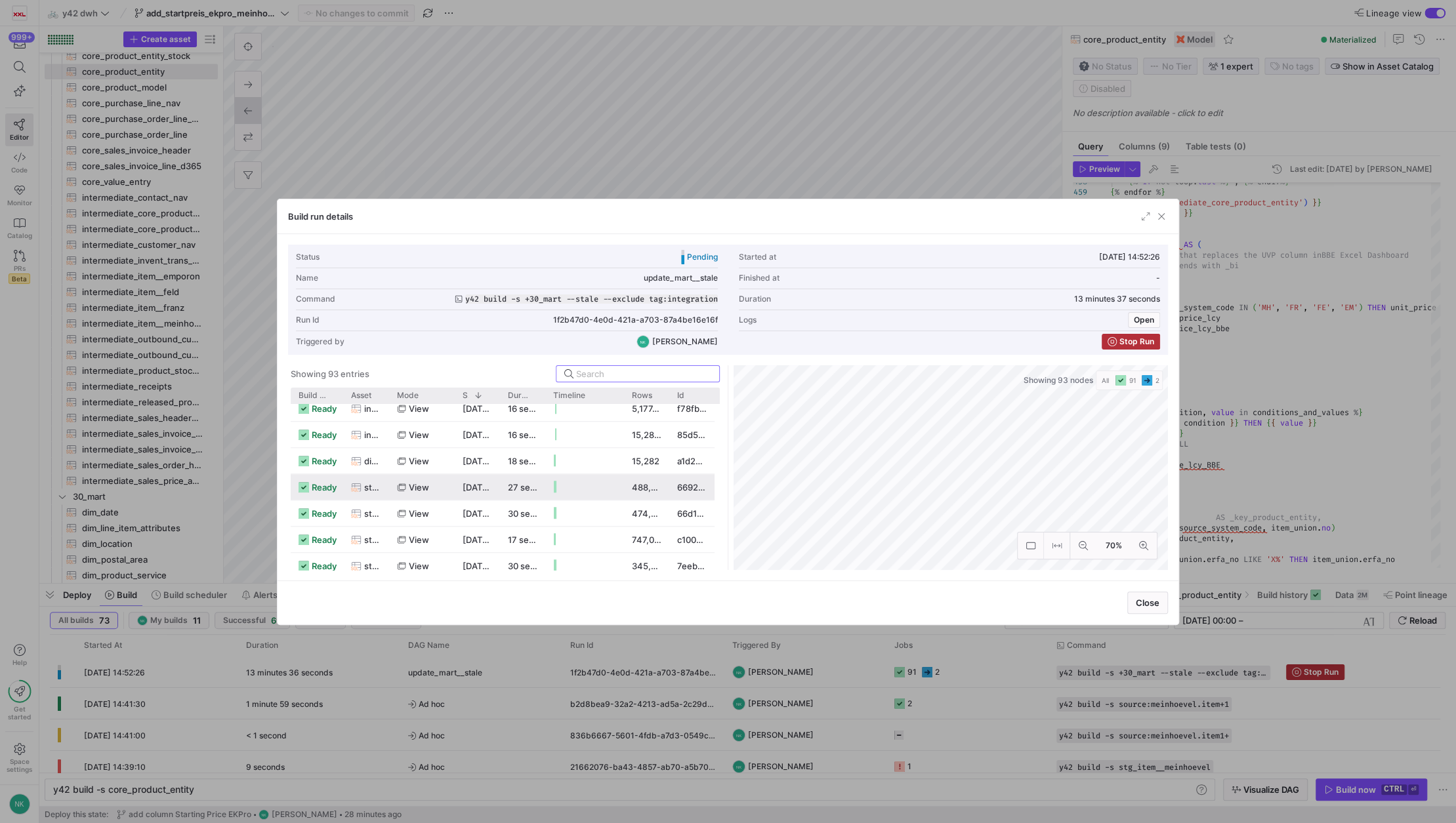
scroll to position [1137, 0]
click at [1160, 214] on span "button" at bounding box center [1161, 216] width 14 height 14
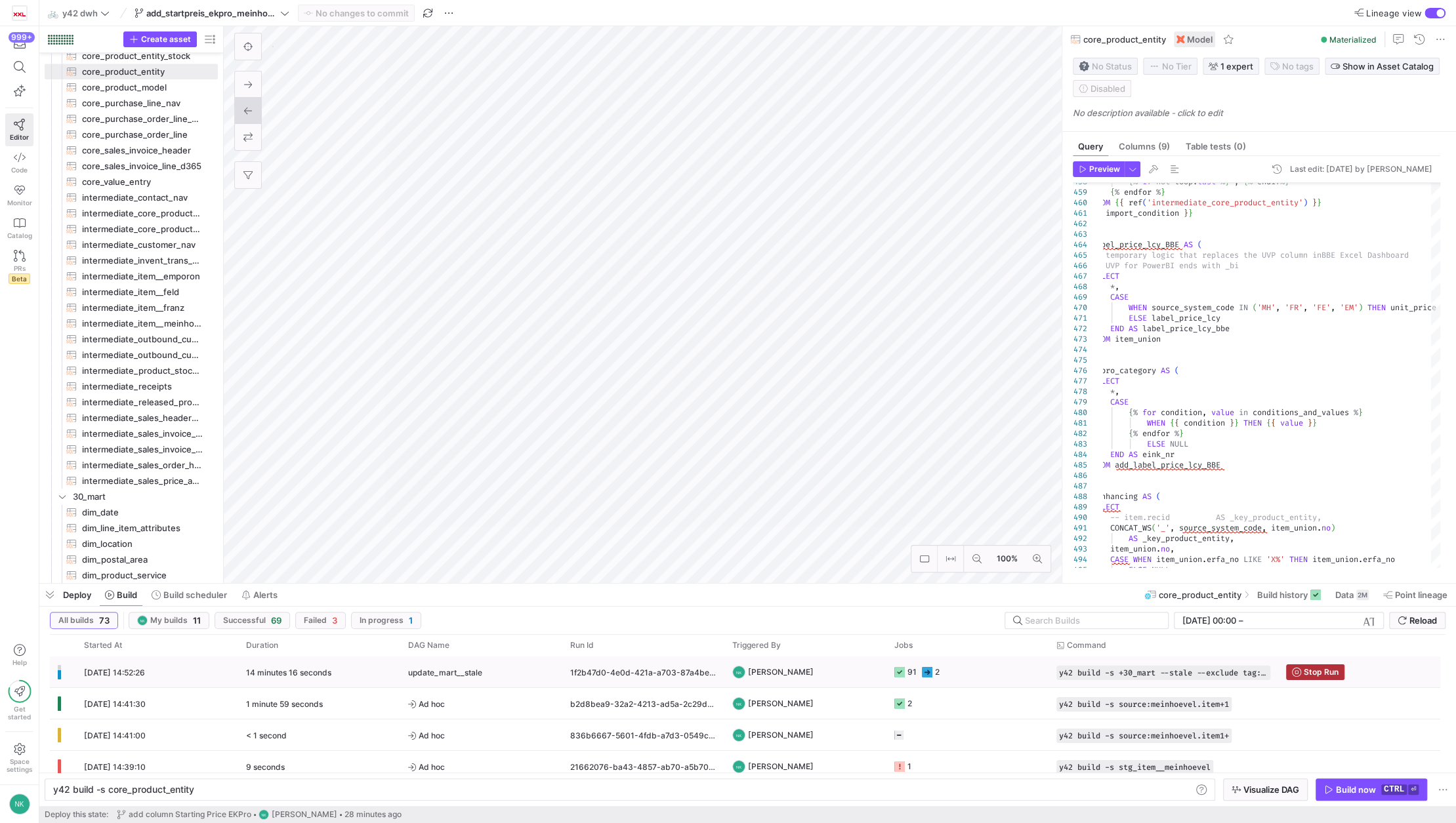
click at [323, 672] on y42-duration "14 minutes 16 seconds" at bounding box center [288, 672] width 86 height 10
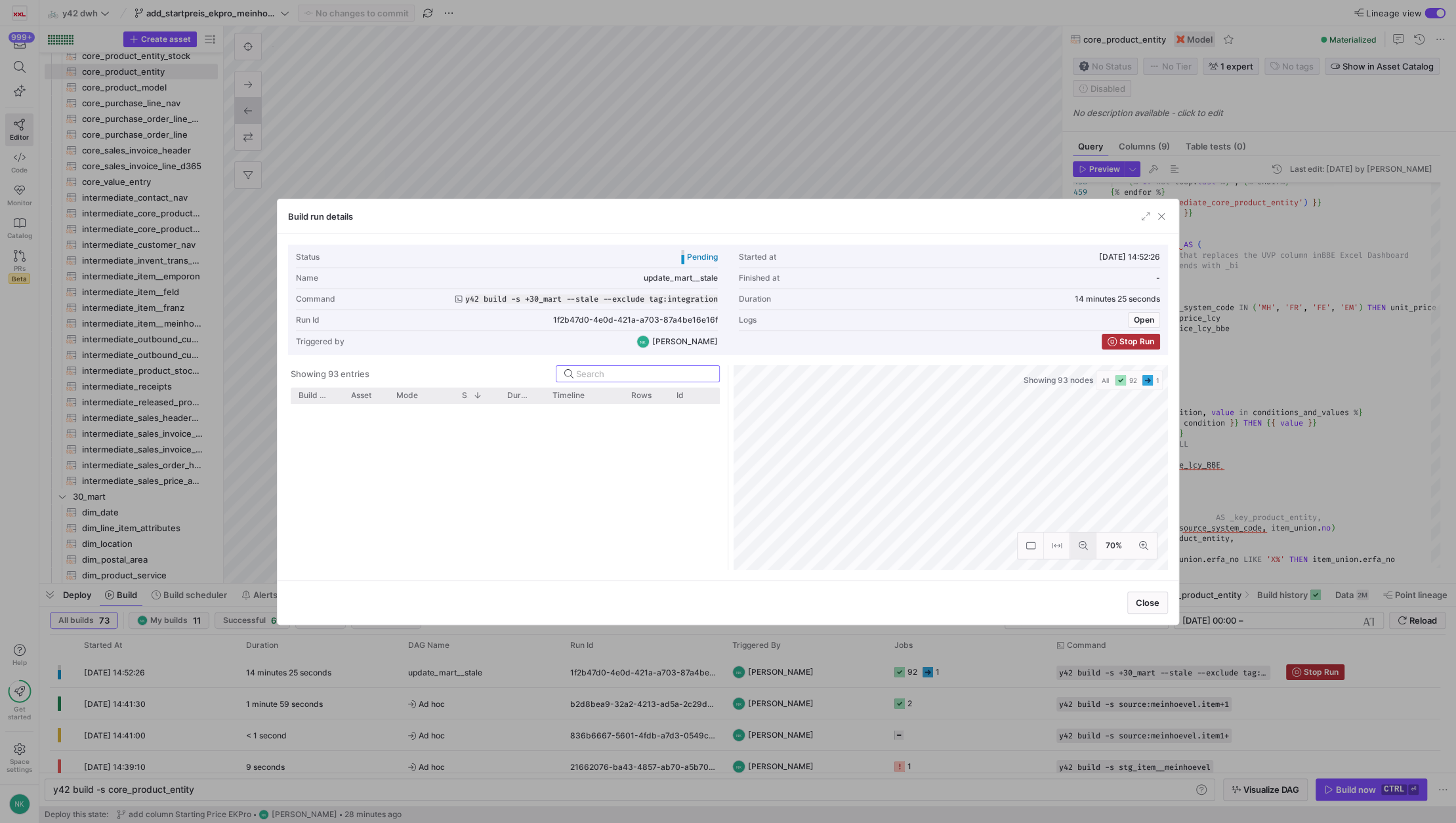
scroll to position [87, 0]
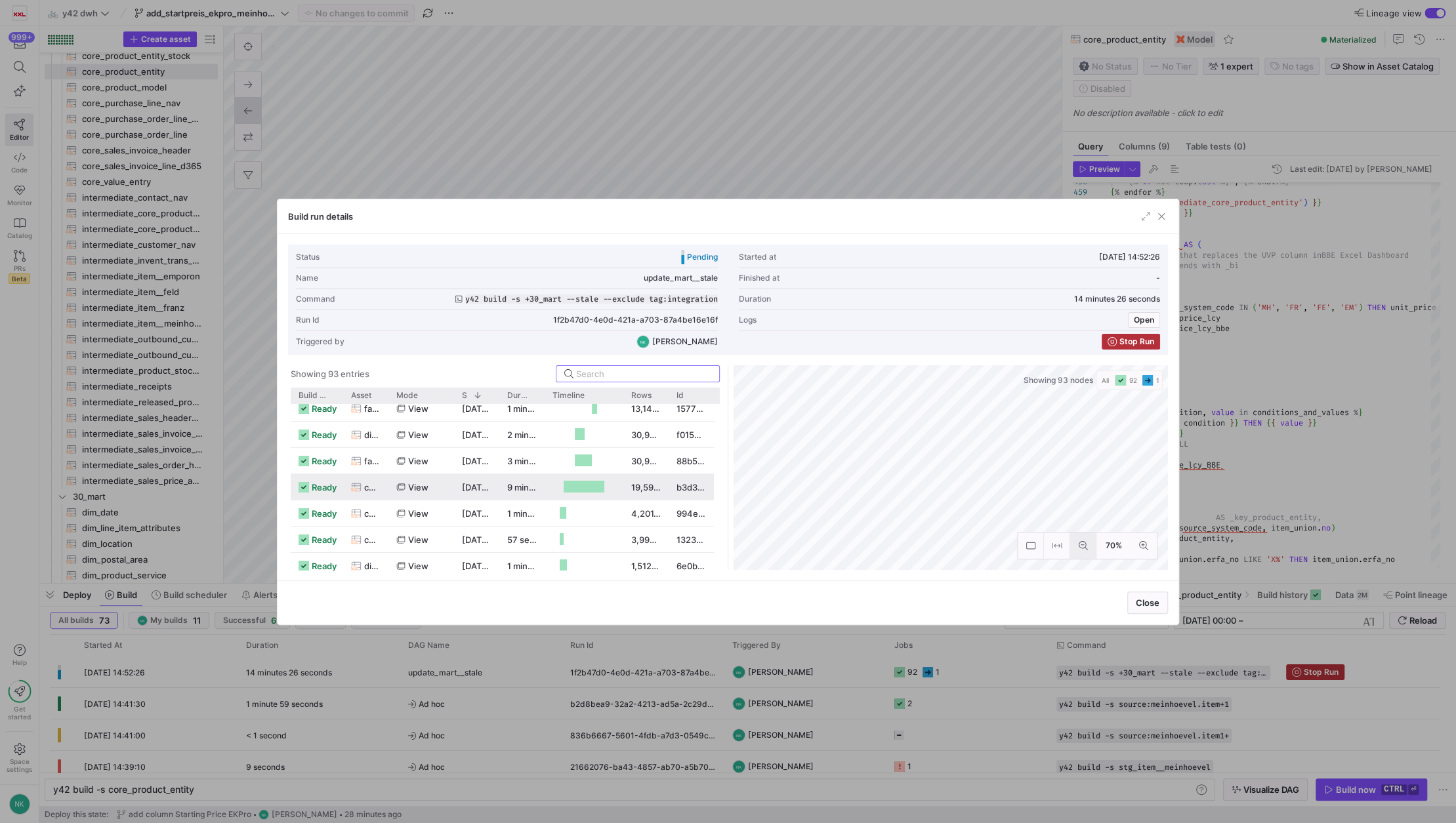
click at [1080, 544] on icon at bounding box center [1083, 545] width 9 height 9
click at [1139, 544] on button at bounding box center [1143, 545] width 26 height 26
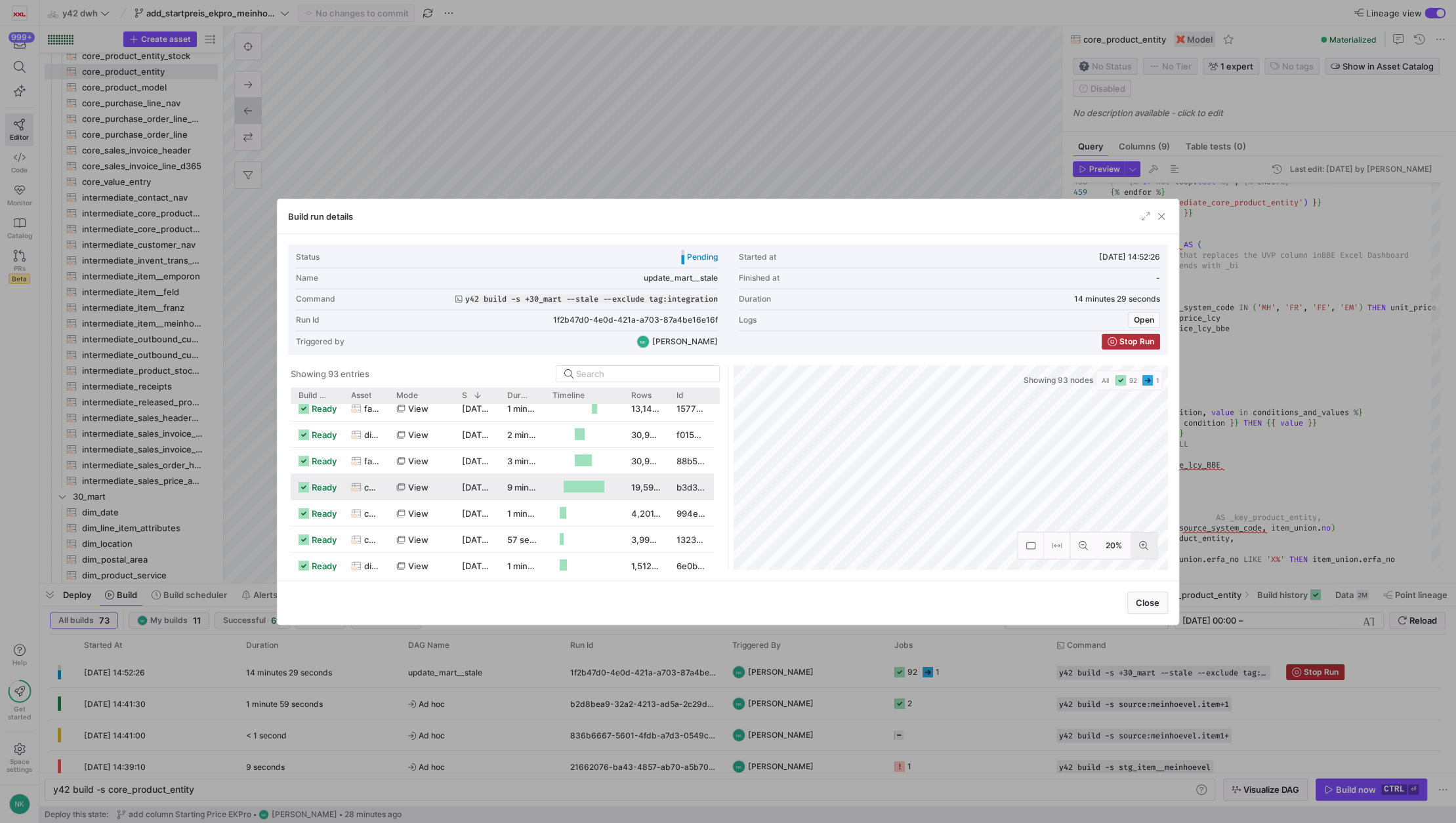
click at [1139, 544] on button at bounding box center [1143, 545] width 26 height 26
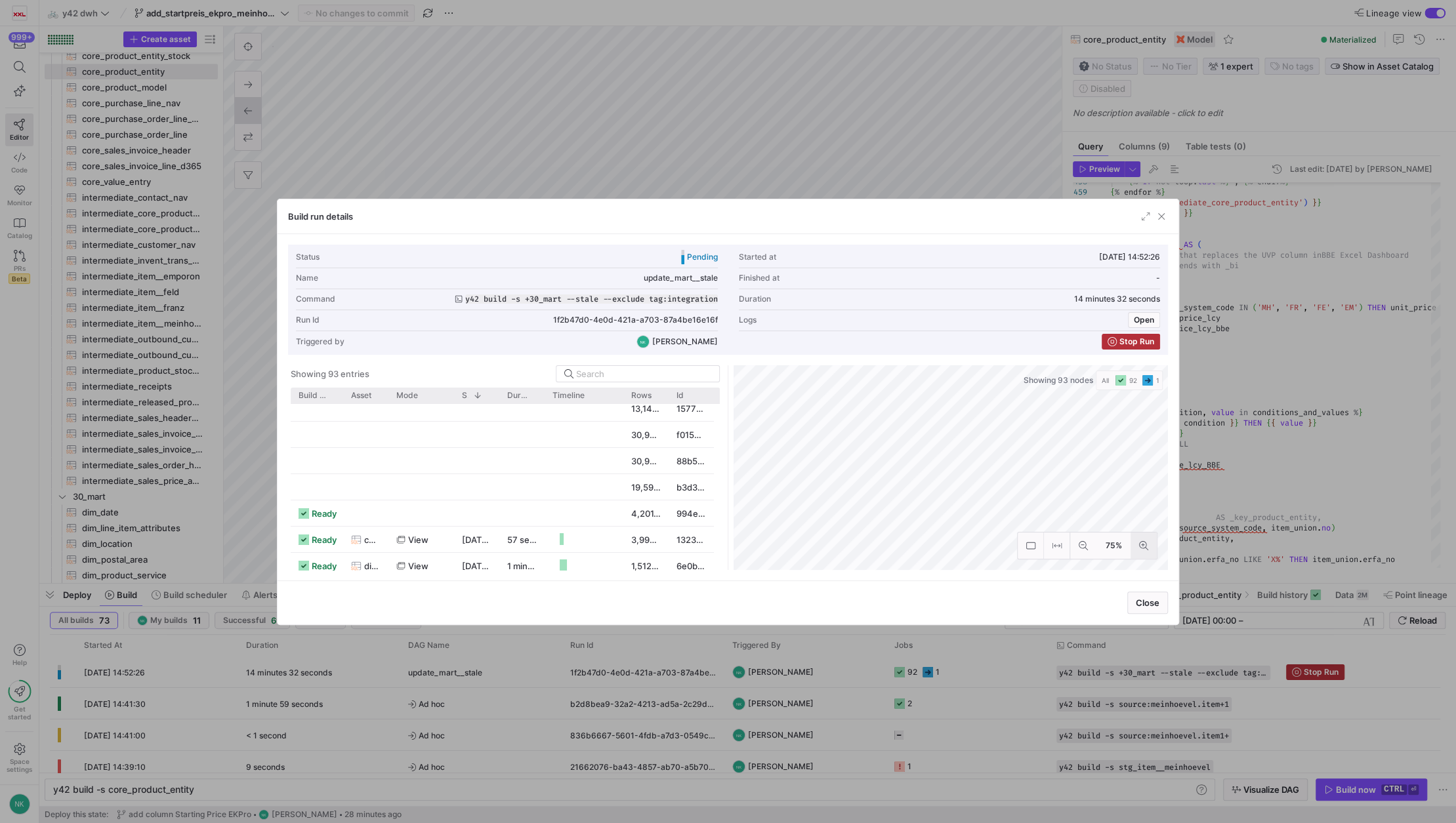
scroll to position [0, 0]
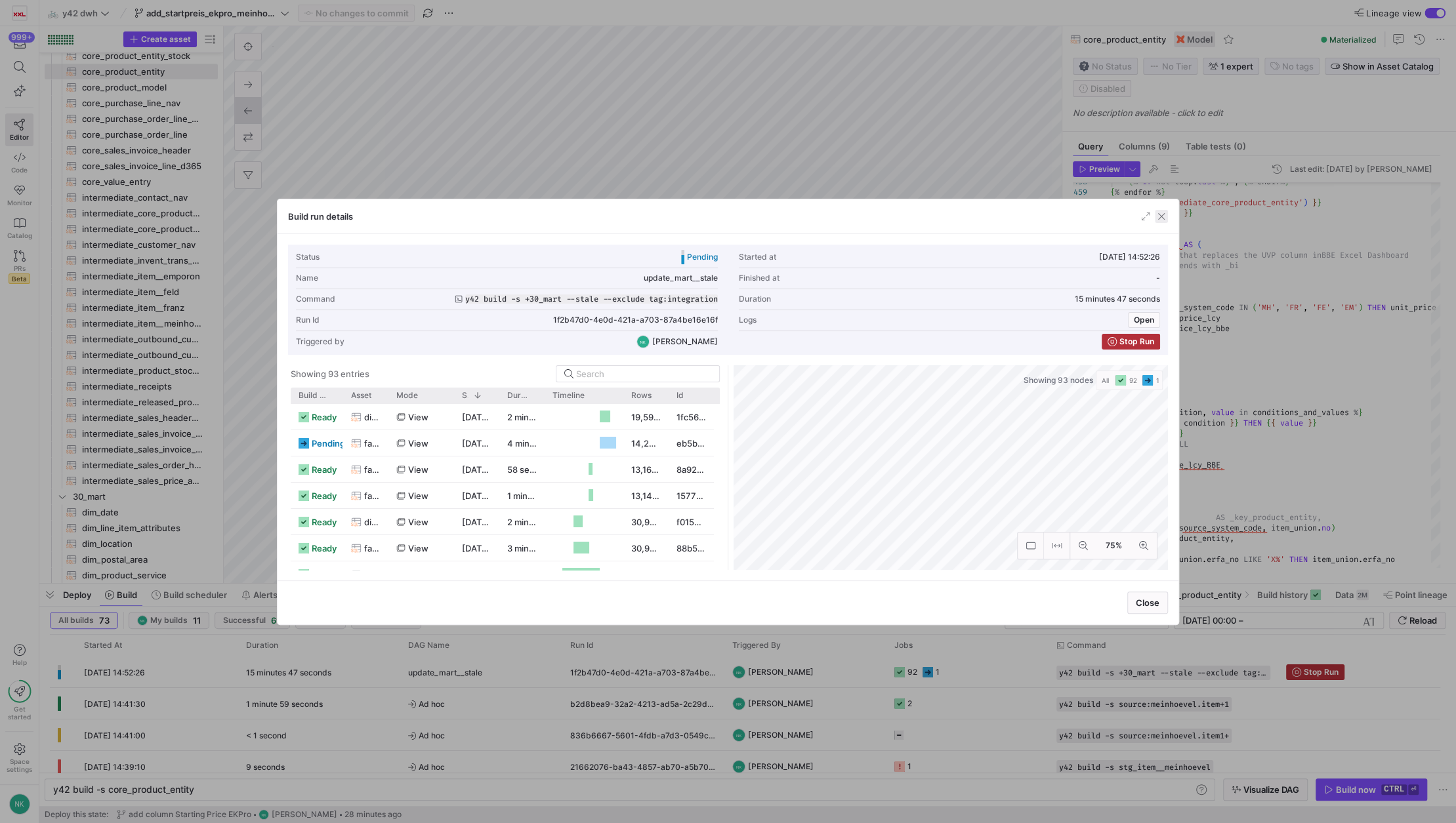
click at [1158, 210] on span "button" at bounding box center [1161, 216] width 14 height 14
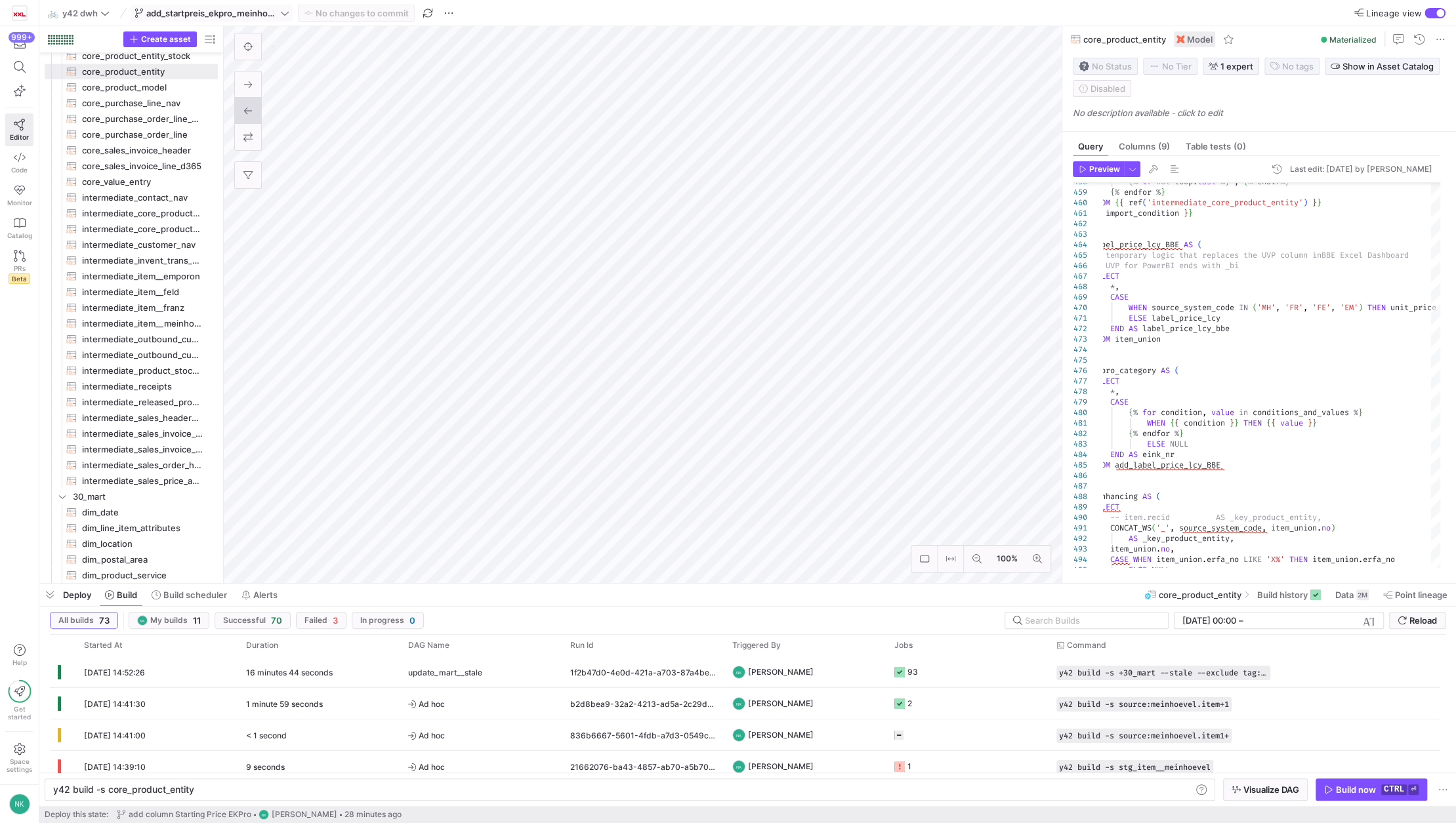
click at [277, 13] on span "add_startpreis_ekpro_meinhoevel" at bounding box center [212, 14] width 132 height 11
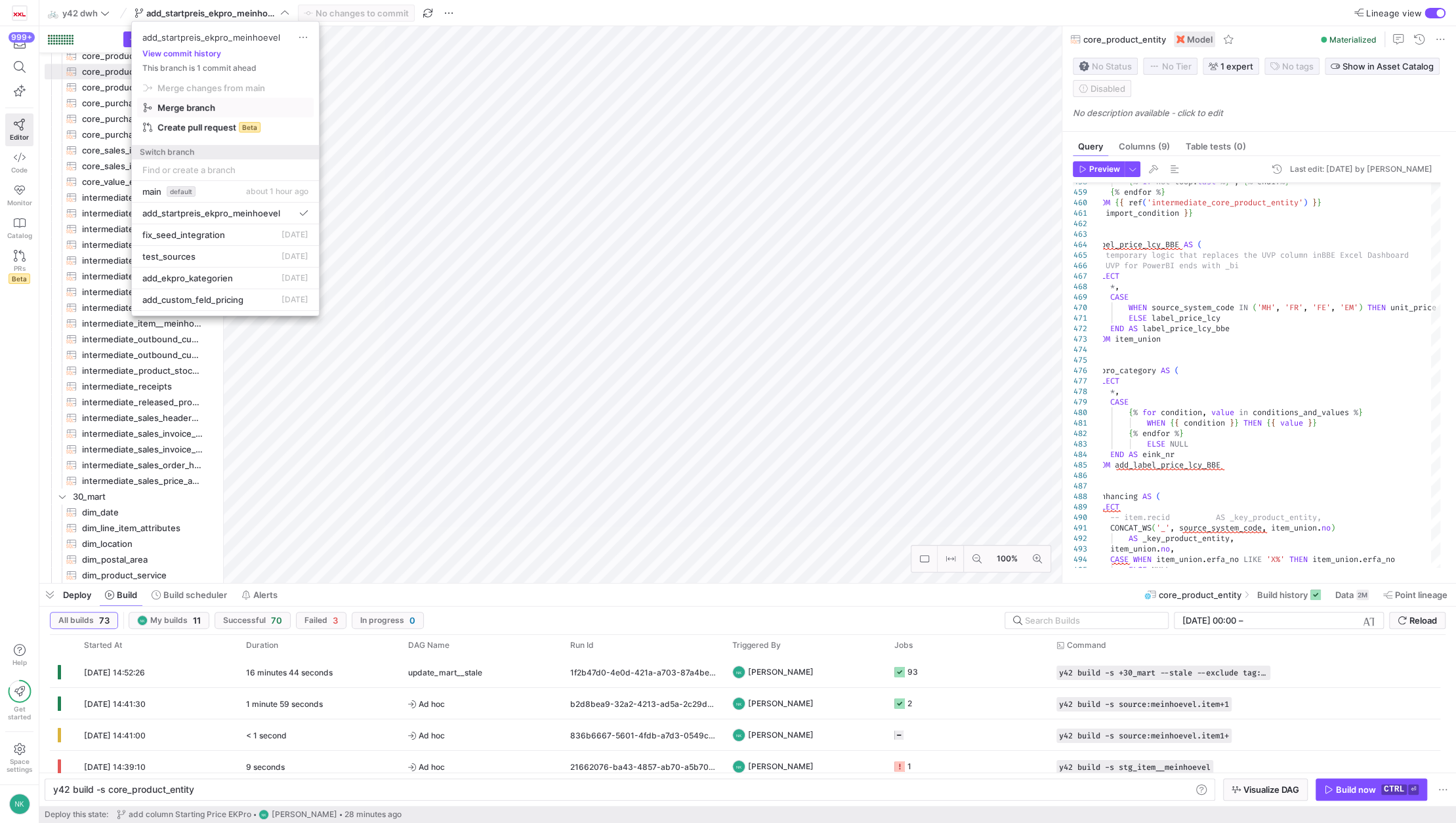
click at [208, 107] on span "Merge branch" at bounding box center [187, 108] width 58 height 11
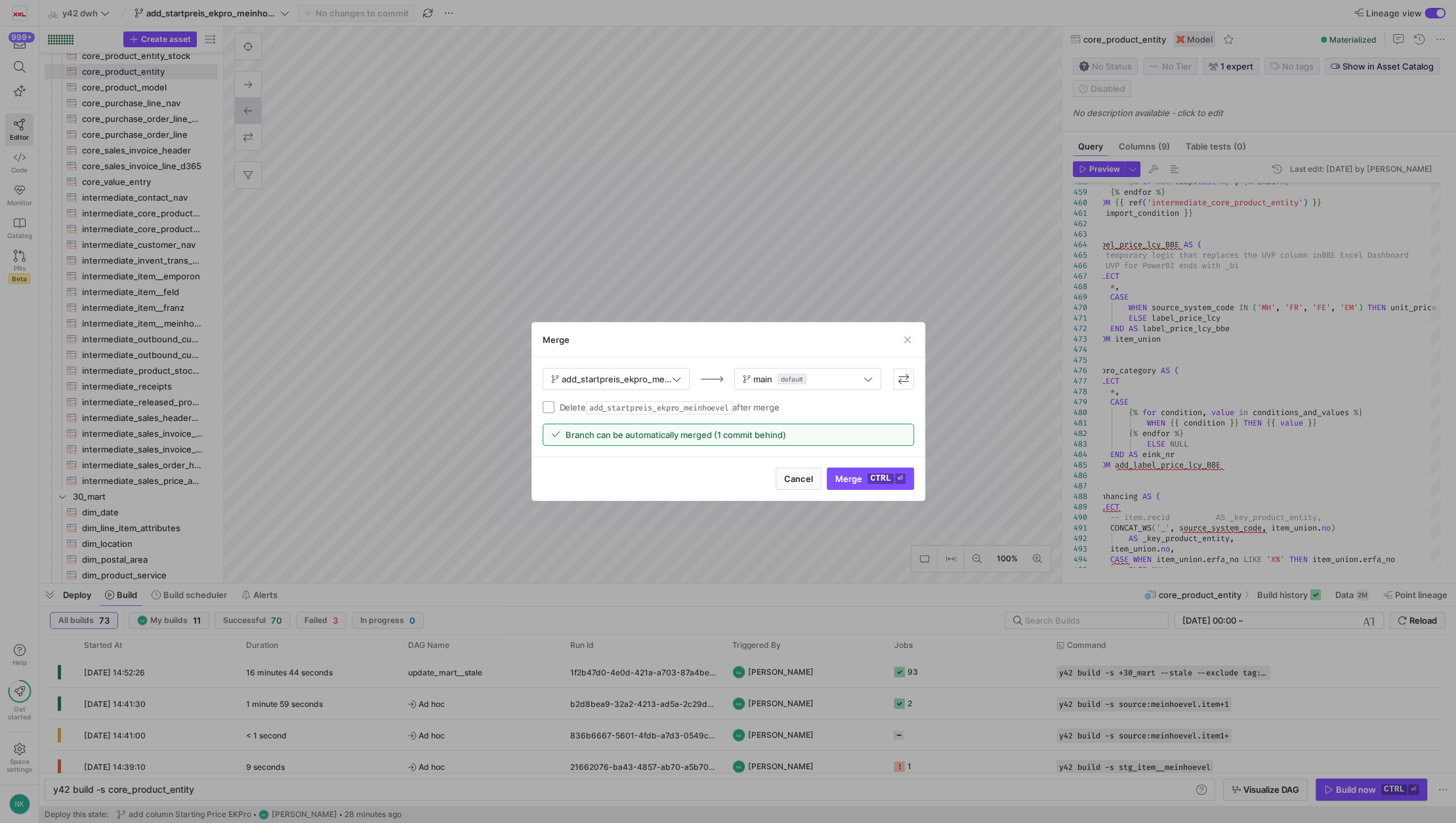
click at [551, 406] on input "Delete add_startpreis_ekpro_meinhoevel after merge" at bounding box center [548, 407] width 12 height 12
checkbox input "true"
click at [885, 478] on kbd "ctrl" at bounding box center [880, 479] width 25 height 11
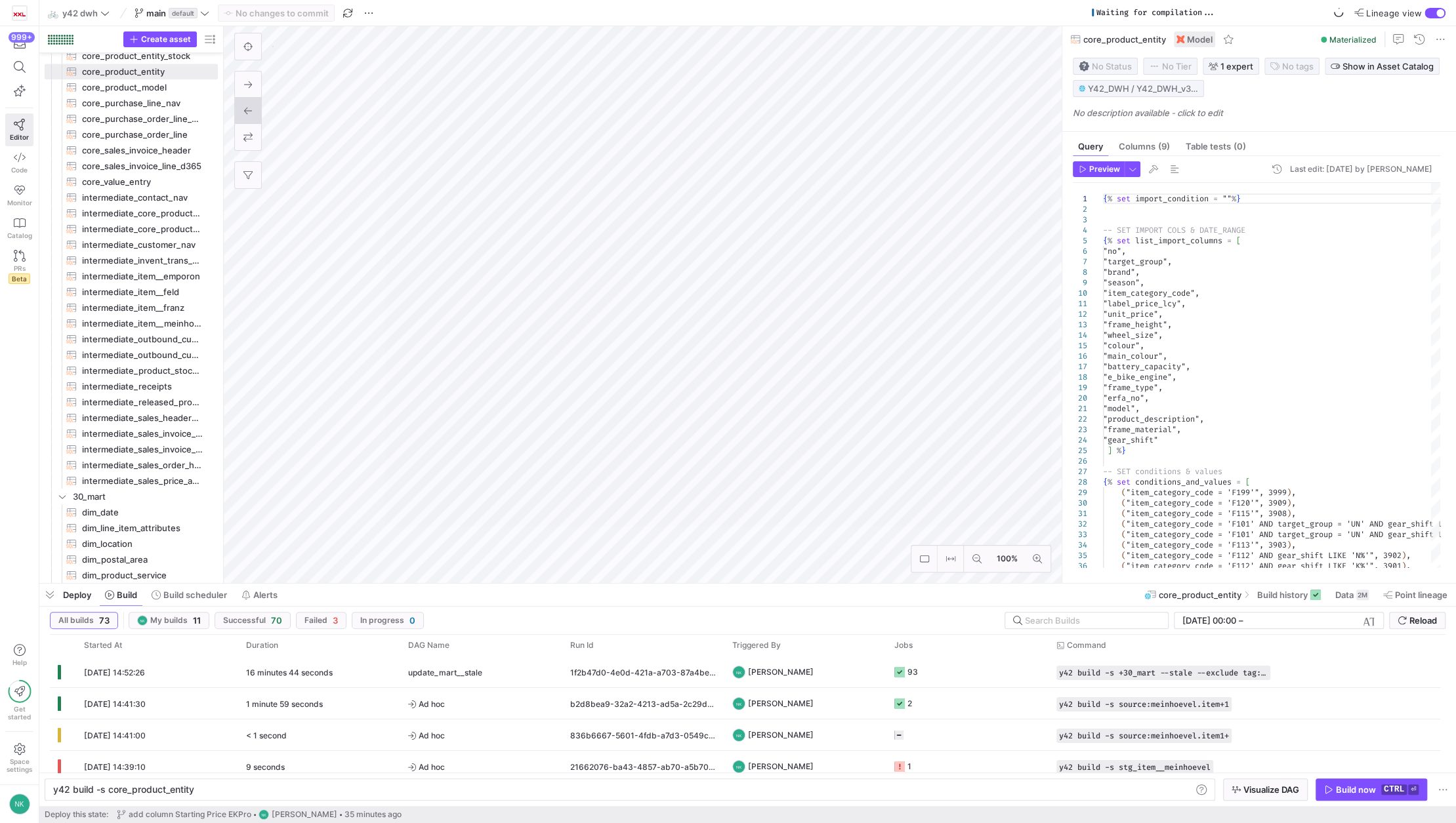
type textarea "y42 build -s stg_item__meinhoevel"
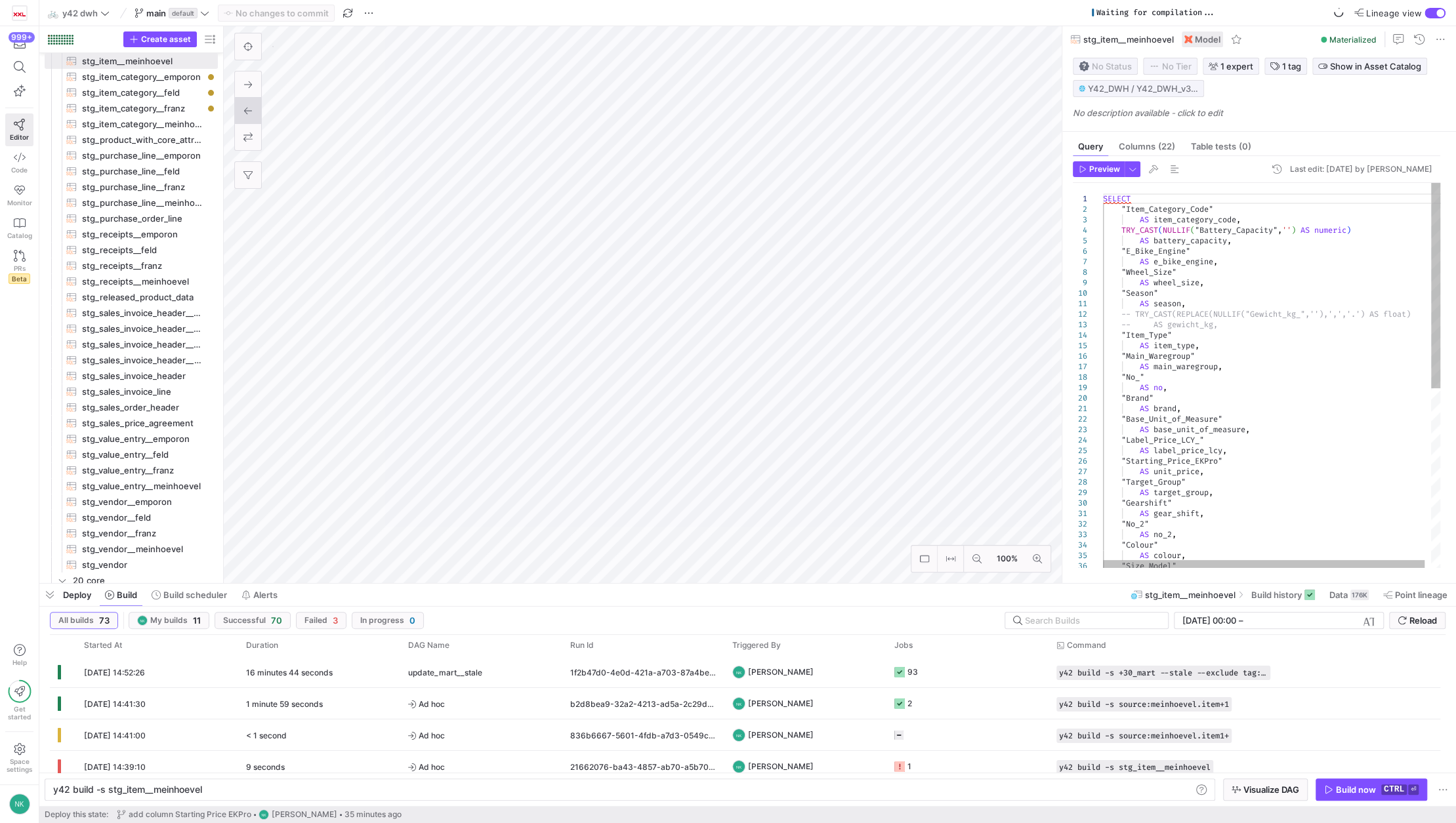
scroll to position [362, 0]
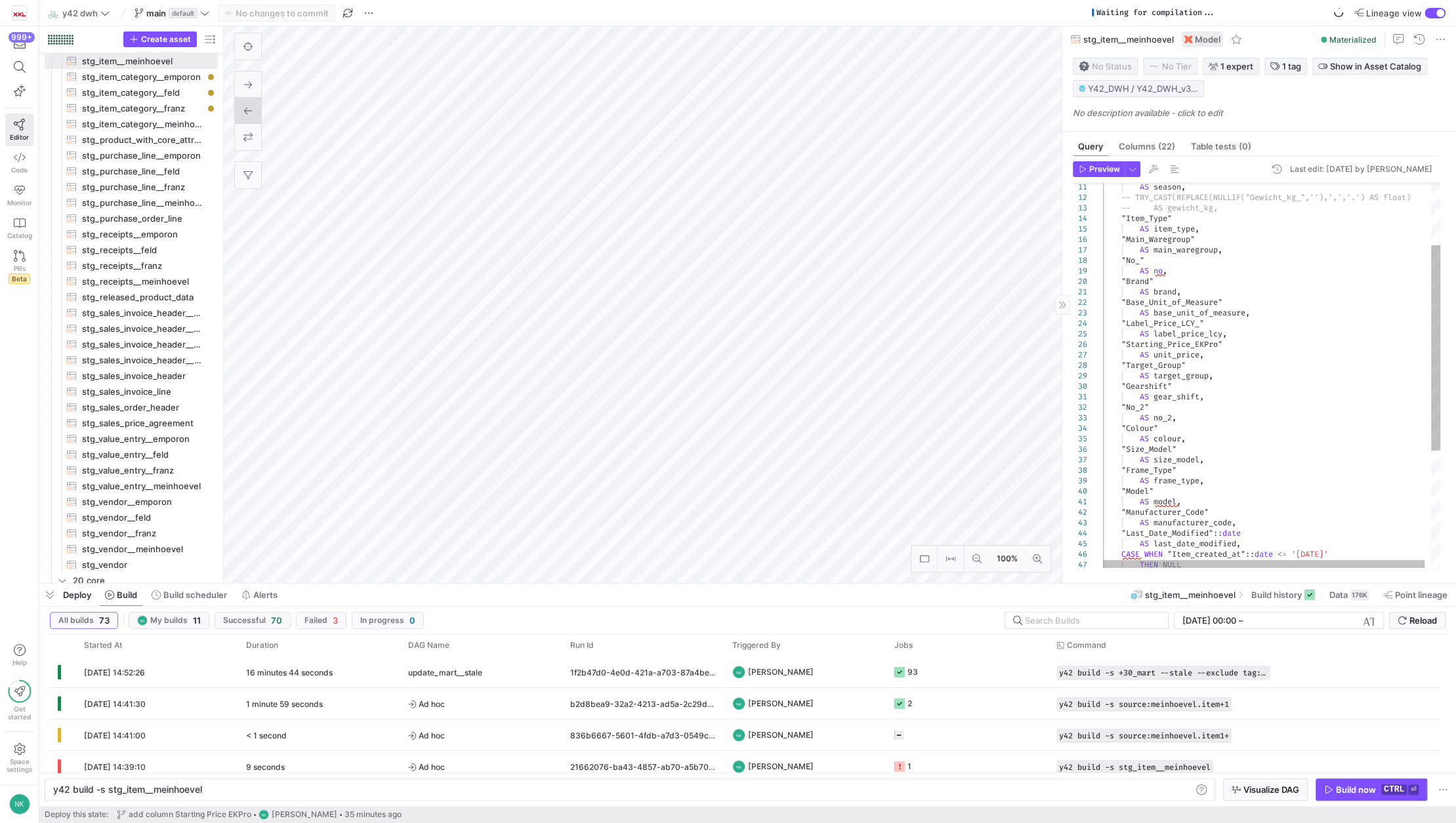
click at [1187, 355] on div "AS season , -- TRY_CAST(REPLACE(NULLIF("Gewicht_kg_",''),',',' .') AS float) --…" at bounding box center [1274, 427] width 343 height 721
type textarea "AS brand, "Base_Unit_of_Measure" AS base_unit_of_measure, "Label_Price_LCY_" AS…"
click at [1187, 355] on div "AS season , -- TRY_CAST(REPLACE(NULLIF("Gewicht_kg_",''),',',' .') AS float) --…" at bounding box center [1274, 427] width 343 height 721
